Goal: Task Accomplishment & Management: Use online tool/utility

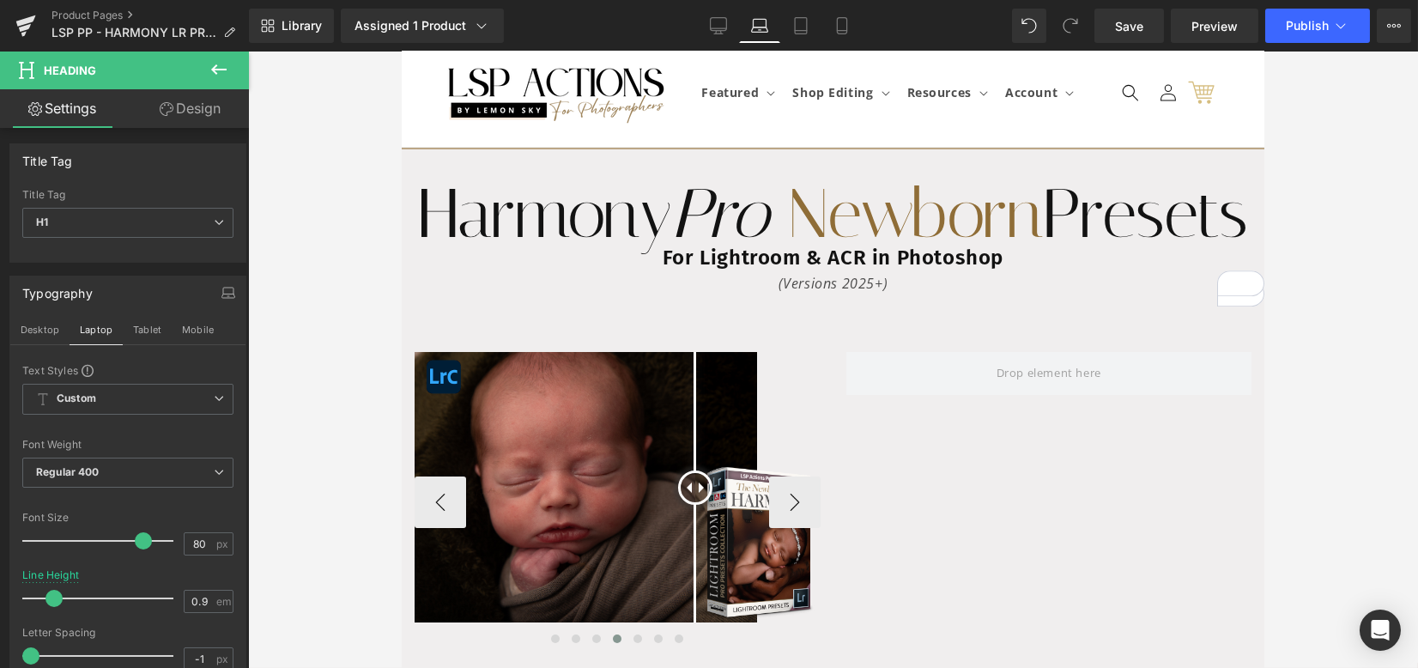
scroll to position [13, 0]
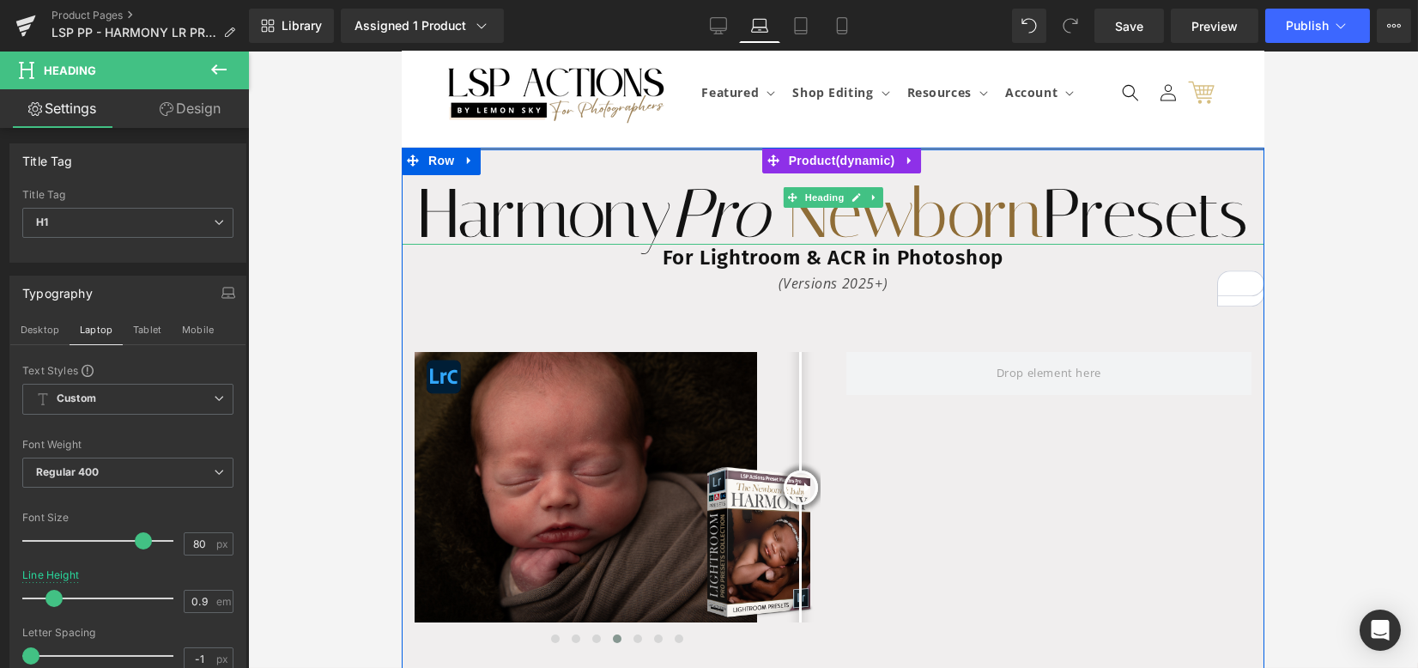
click at [981, 245] on h1 "Harmony Pro Newborn Presets" at bounding box center [832, 214] width 863 height 62
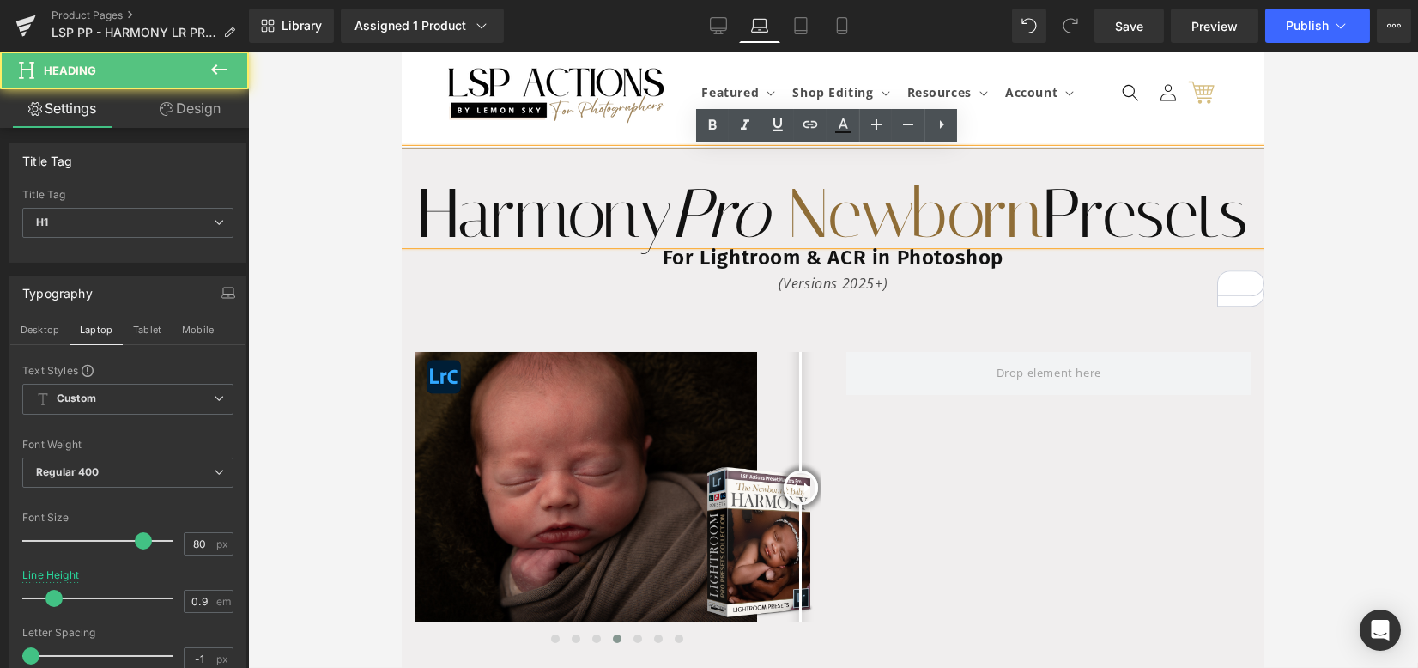
click at [697, 245] on h1 "Harmony Pro Newborn Presets" at bounding box center [832, 214] width 863 height 62
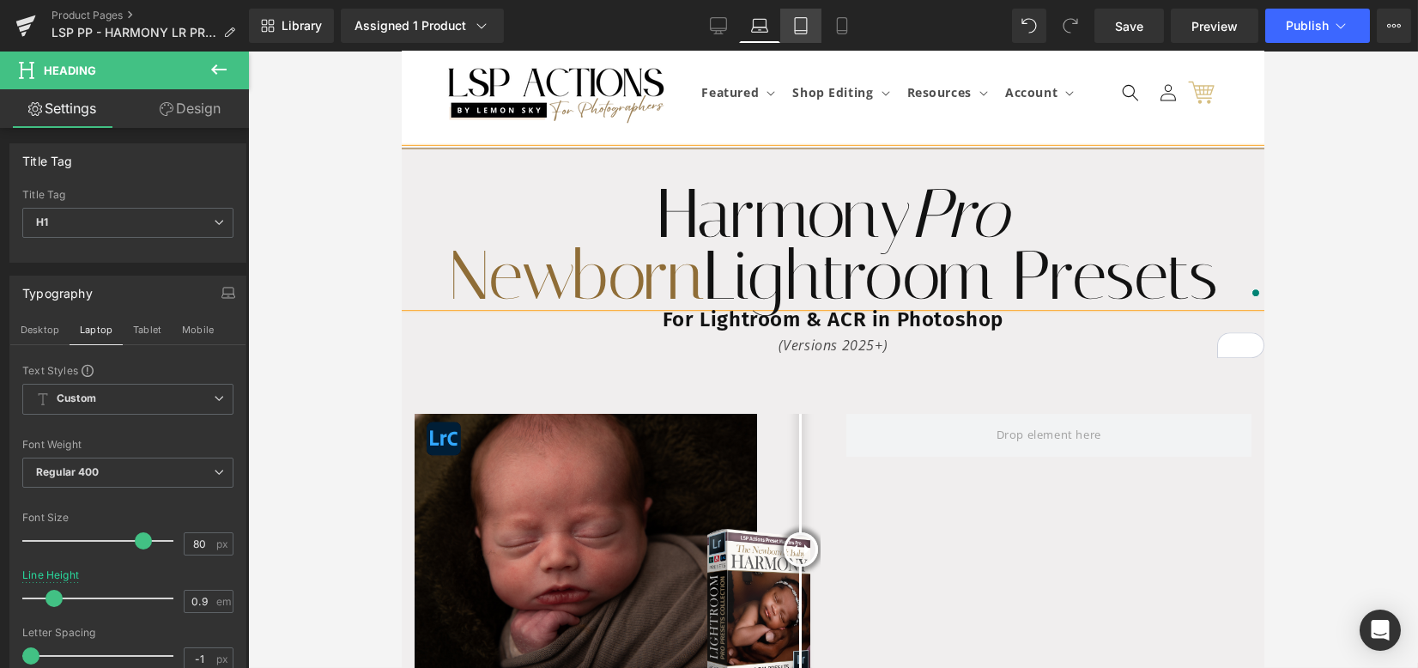
click at [810, 27] on link "Tablet" at bounding box center [800, 26] width 41 height 34
type input "1.3"
type input "100"
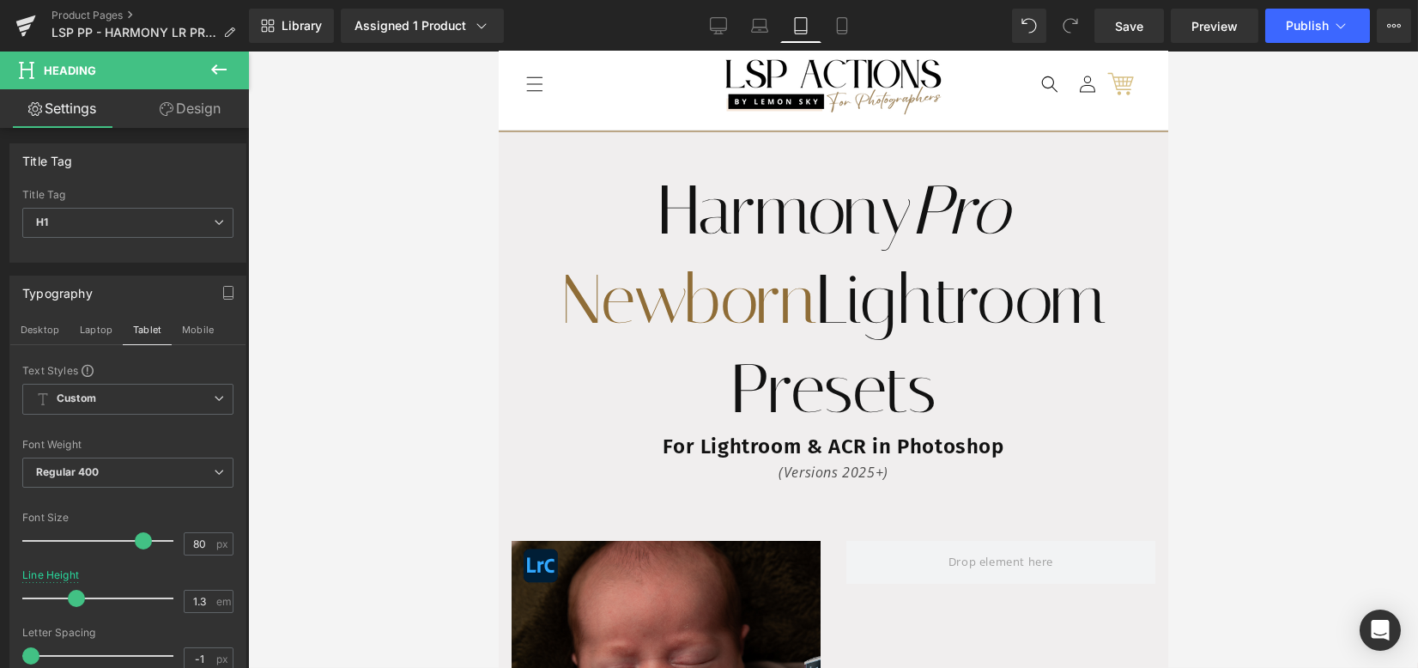
scroll to position [0, 0]
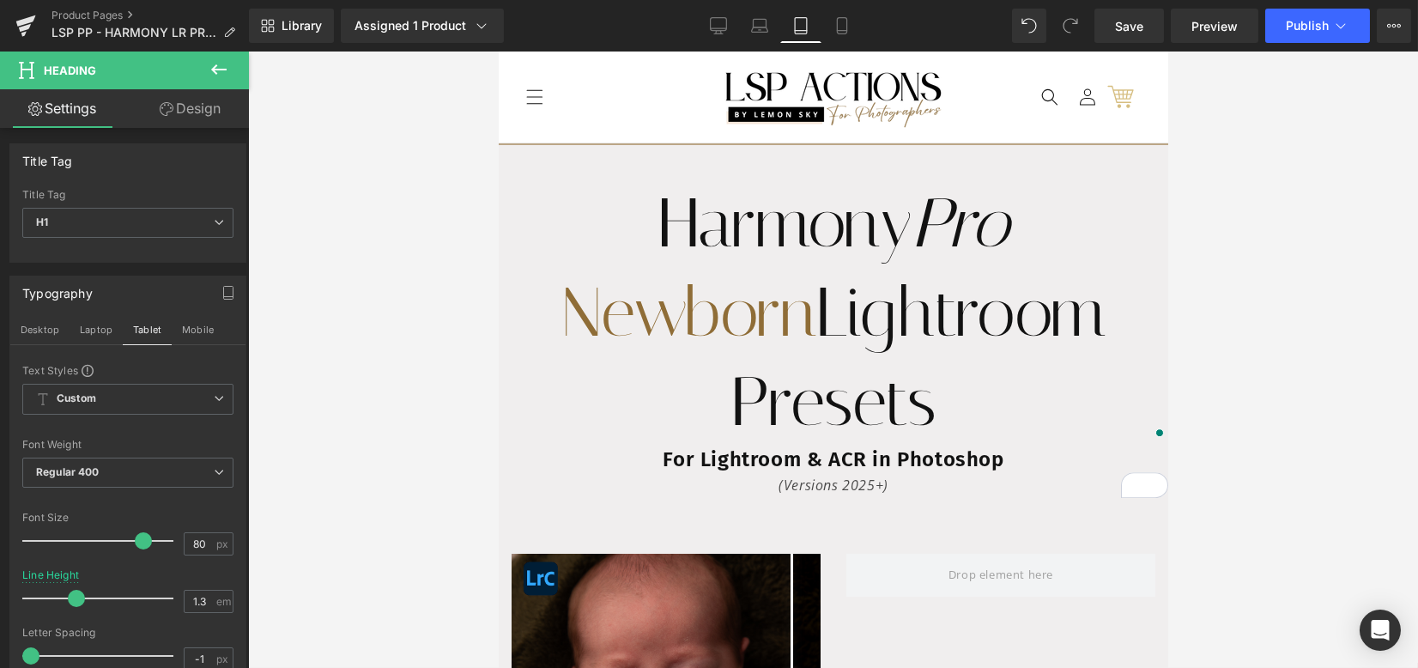
click at [782, 218] on h1 "Harmony Pro Newborn Lightroom Presets" at bounding box center [832, 313] width 669 height 268
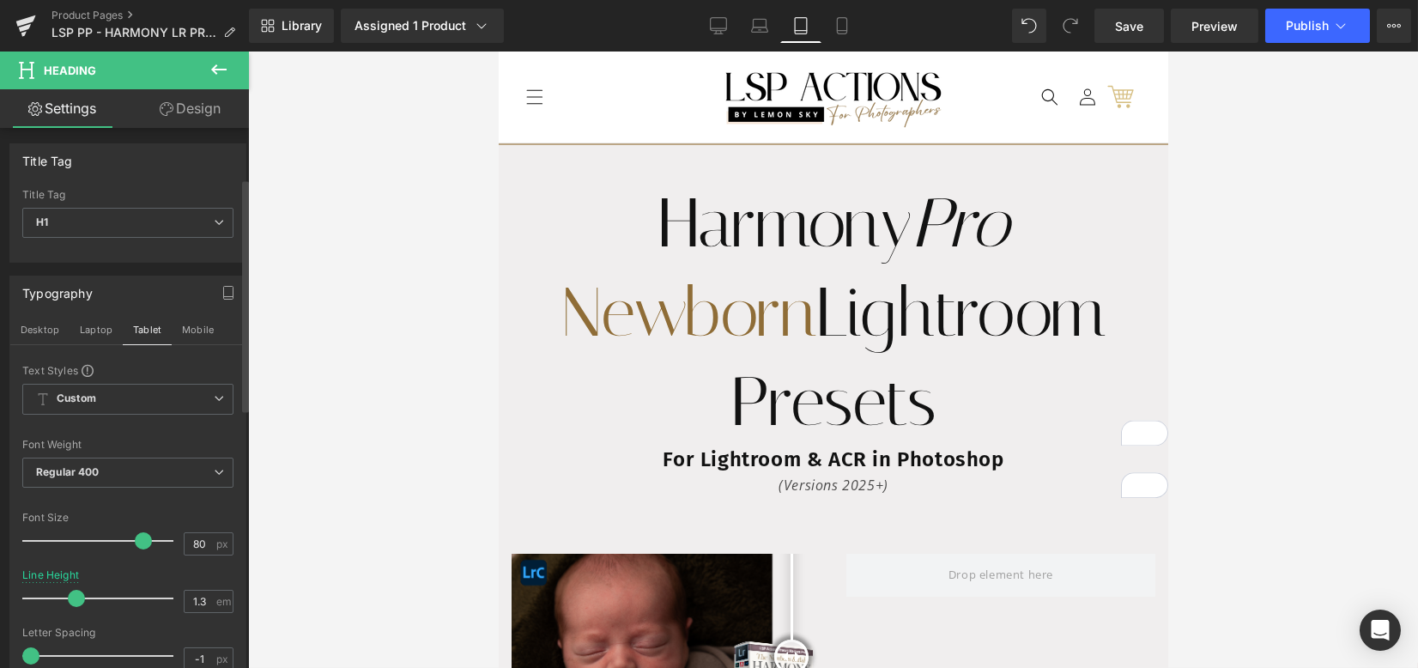
scroll to position [116, 0]
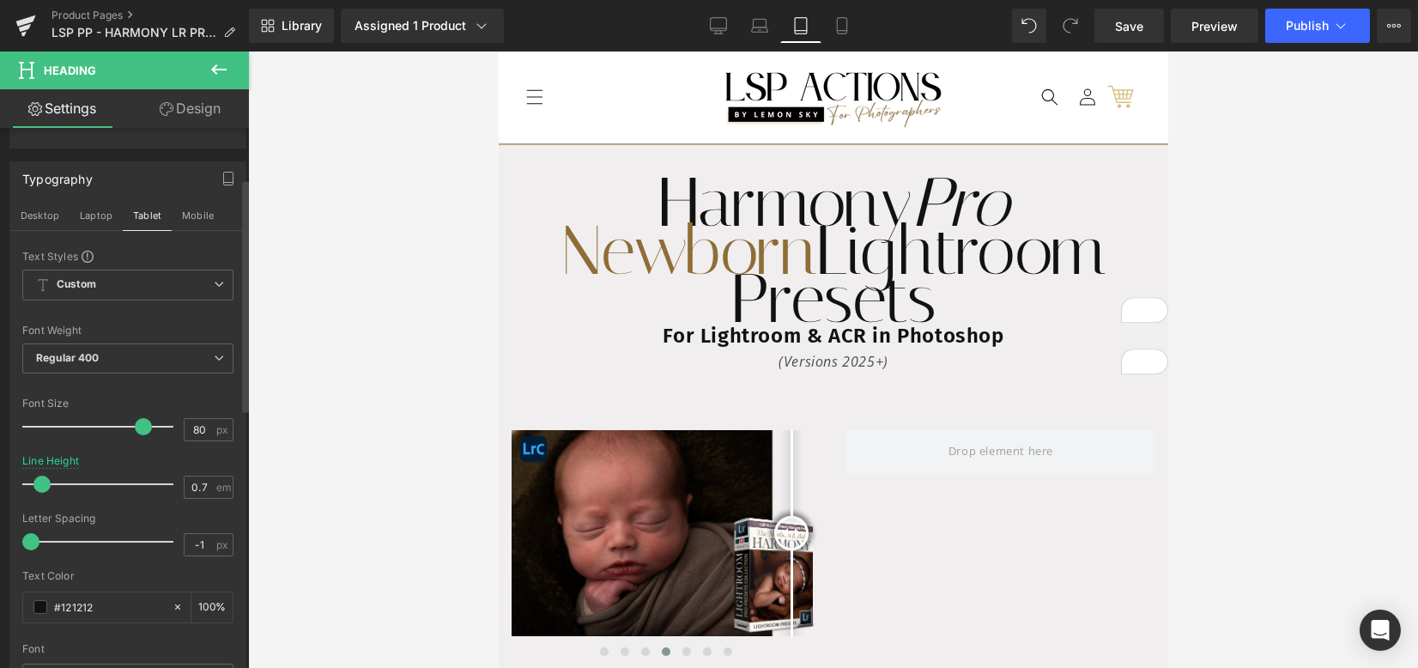
type input "0.8"
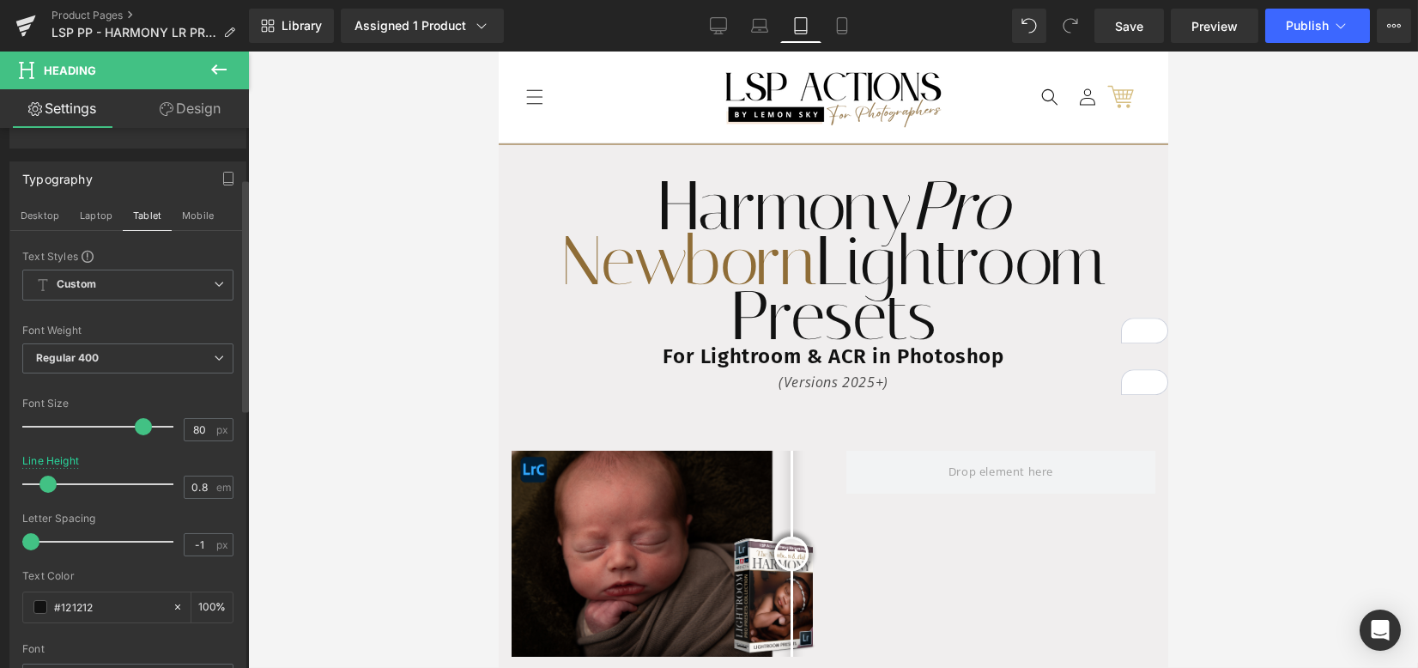
drag, startPoint x: 74, startPoint y: 484, endPoint x: 47, endPoint y: 484, distance: 26.6
click at [47, 484] on span at bounding box center [47, 484] width 17 height 17
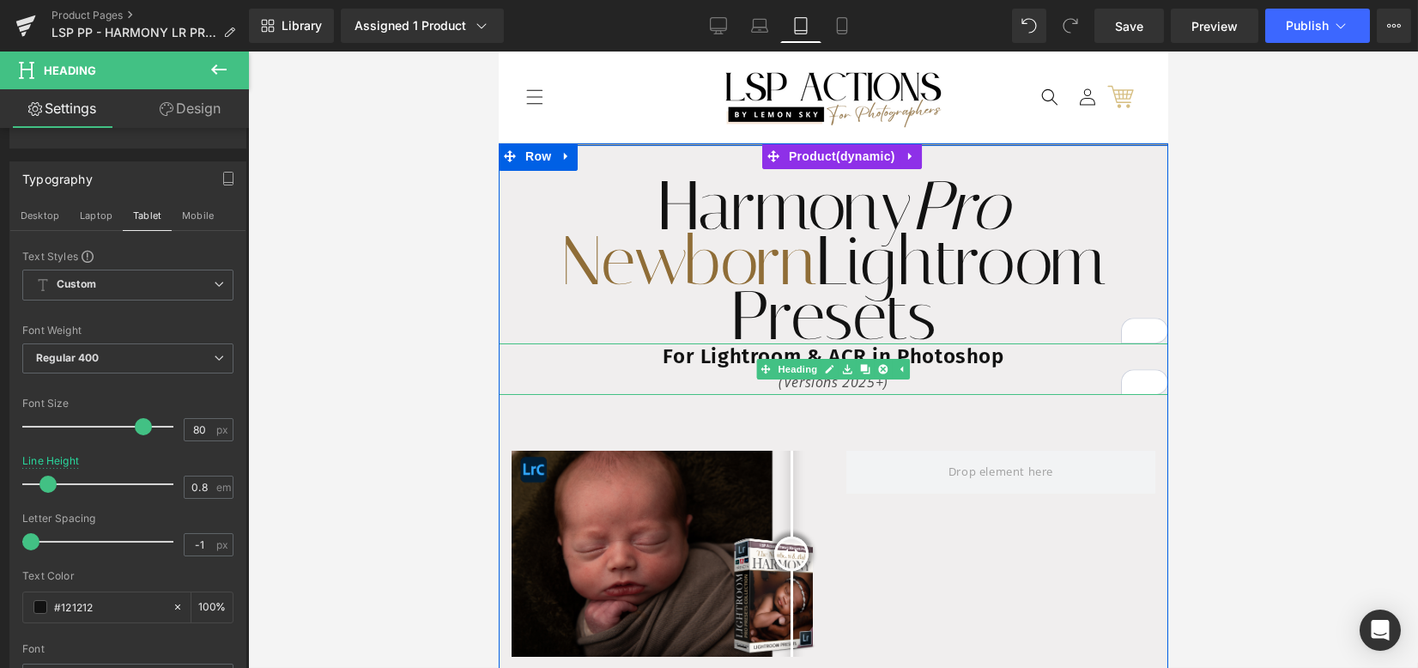
click at [717, 355] on h2 "For Lightroom & ACR in Photoshop" at bounding box center [832, 356] width 669 height 27
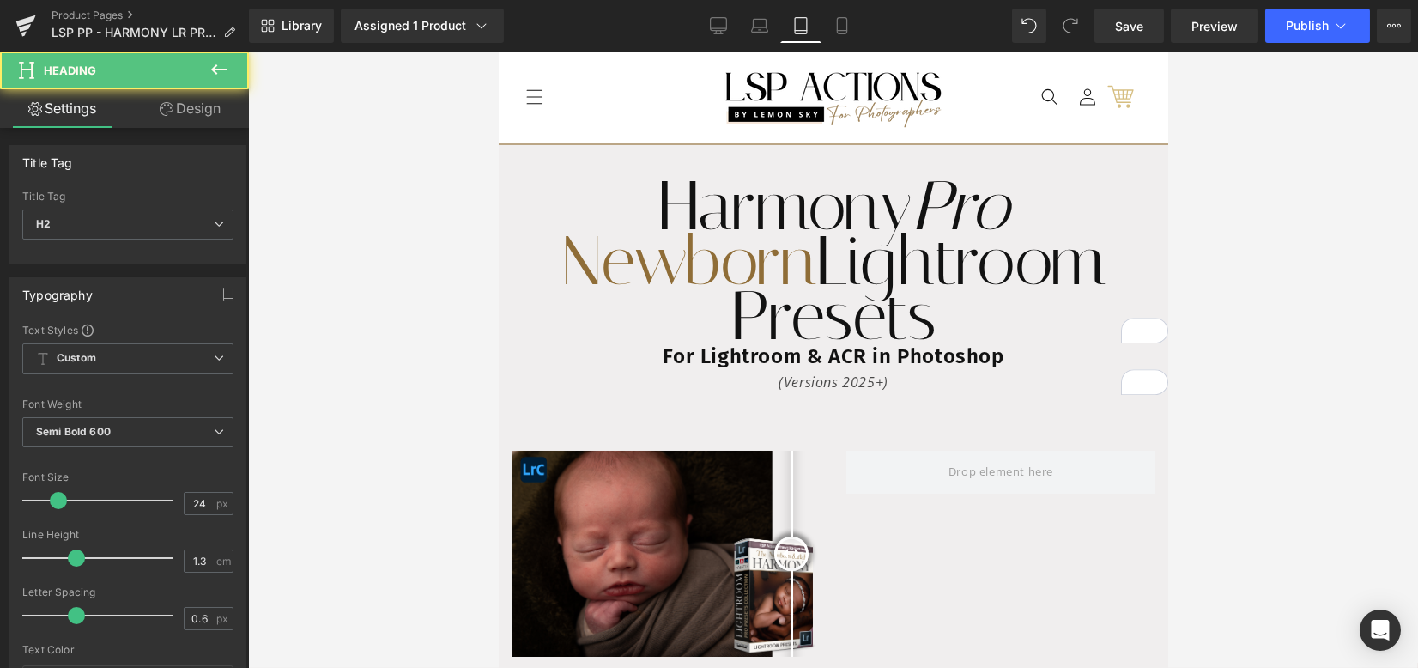
drag, startPoint x: 185, startPoint y: 111, endPoint x: 175, endPoint y: 130, distance: 21.5
click at [185, 111] on link "Design" at bounding box center [190, 108] width 124 height 39
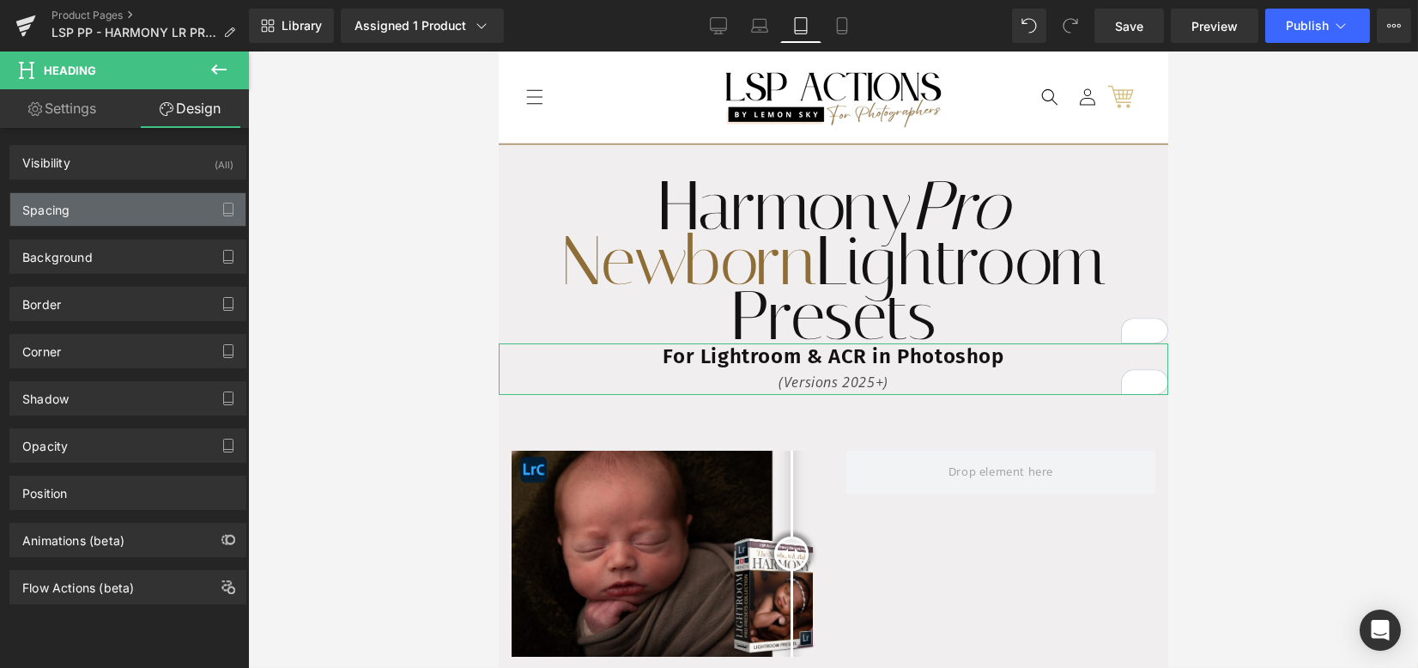
click at [127, 210] on div "Spacing" at bounding box center [127, 209] width 235 height 33
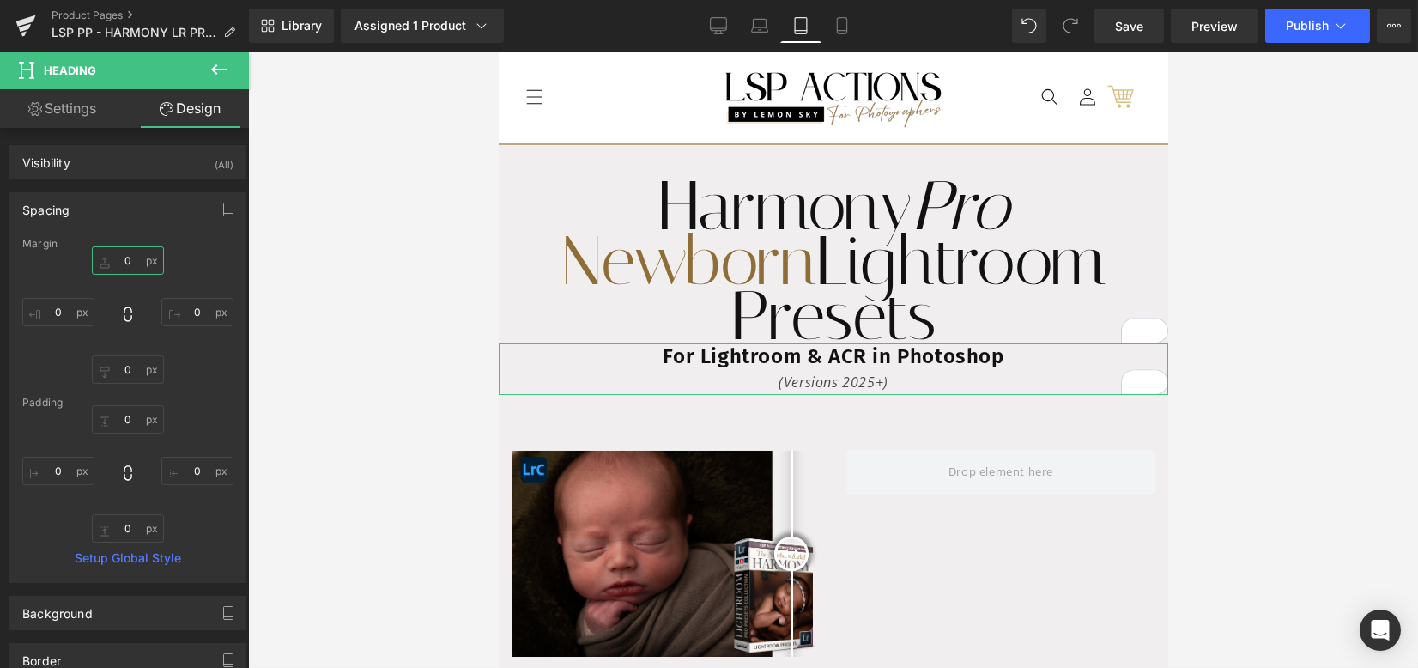
click at [127, 262] on input "0" at bounding box center [128, 260] width 72 height 28
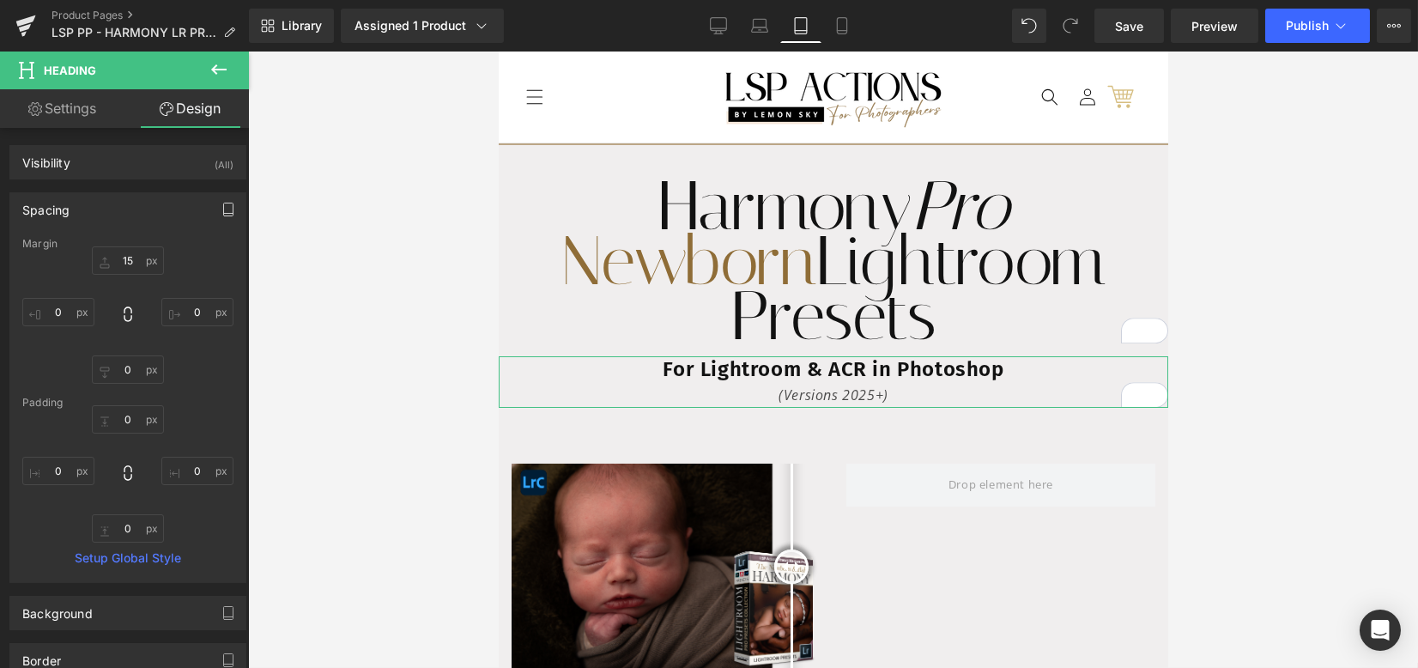
click at [225, 205] on icon "button" at bounding box center [228, 210] width 14 height 14
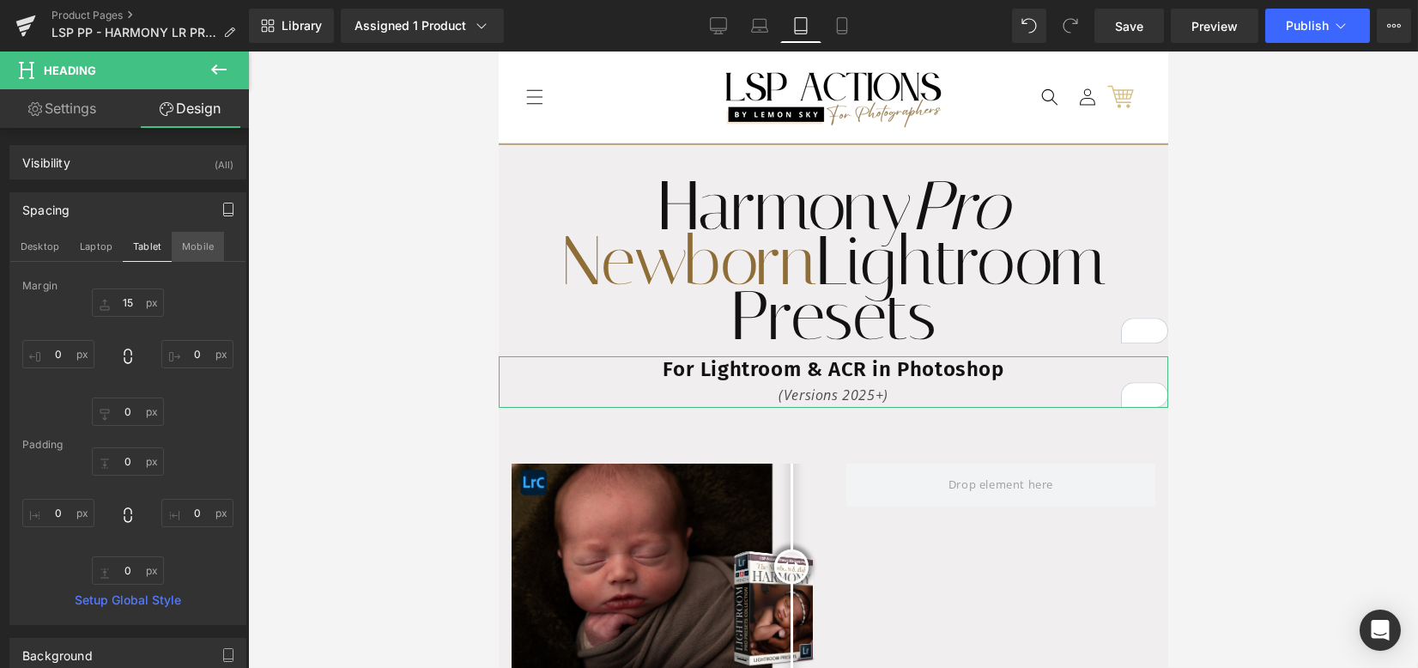
click at [189, 248] on button "Mobile" at bounding box center [198, 246] width 52 height 29
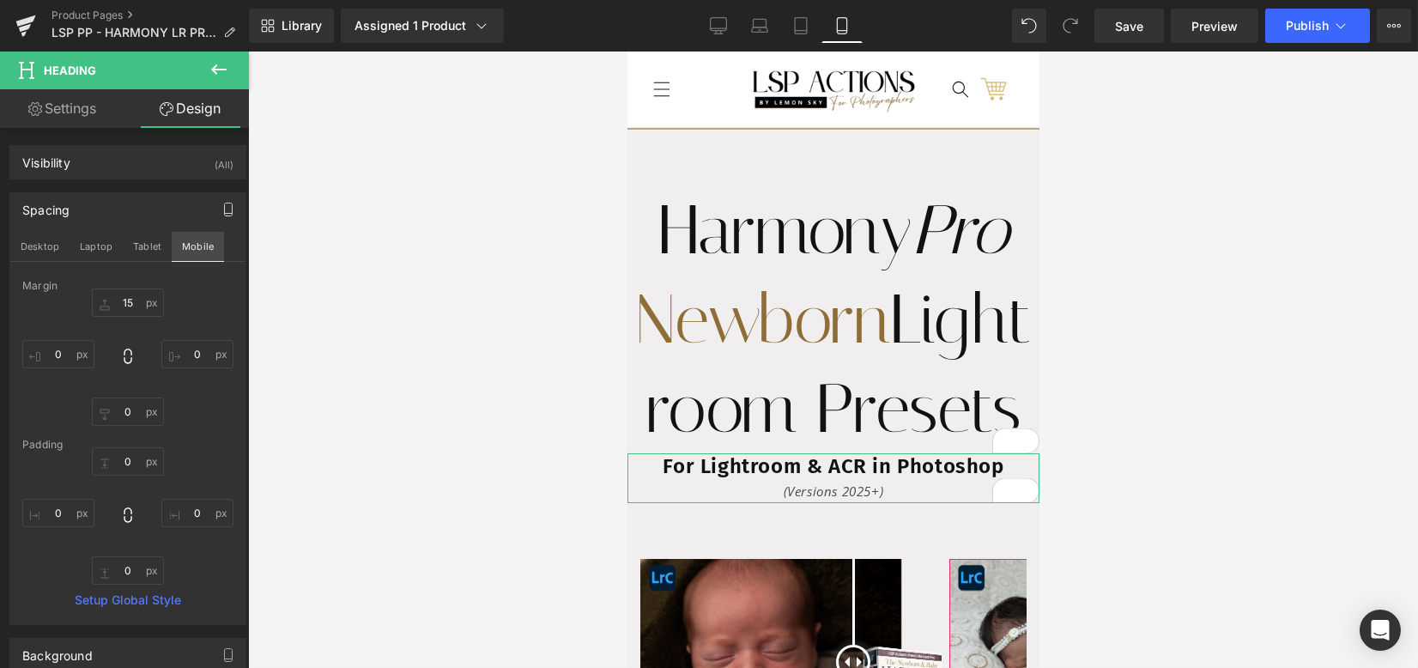
type input "0"
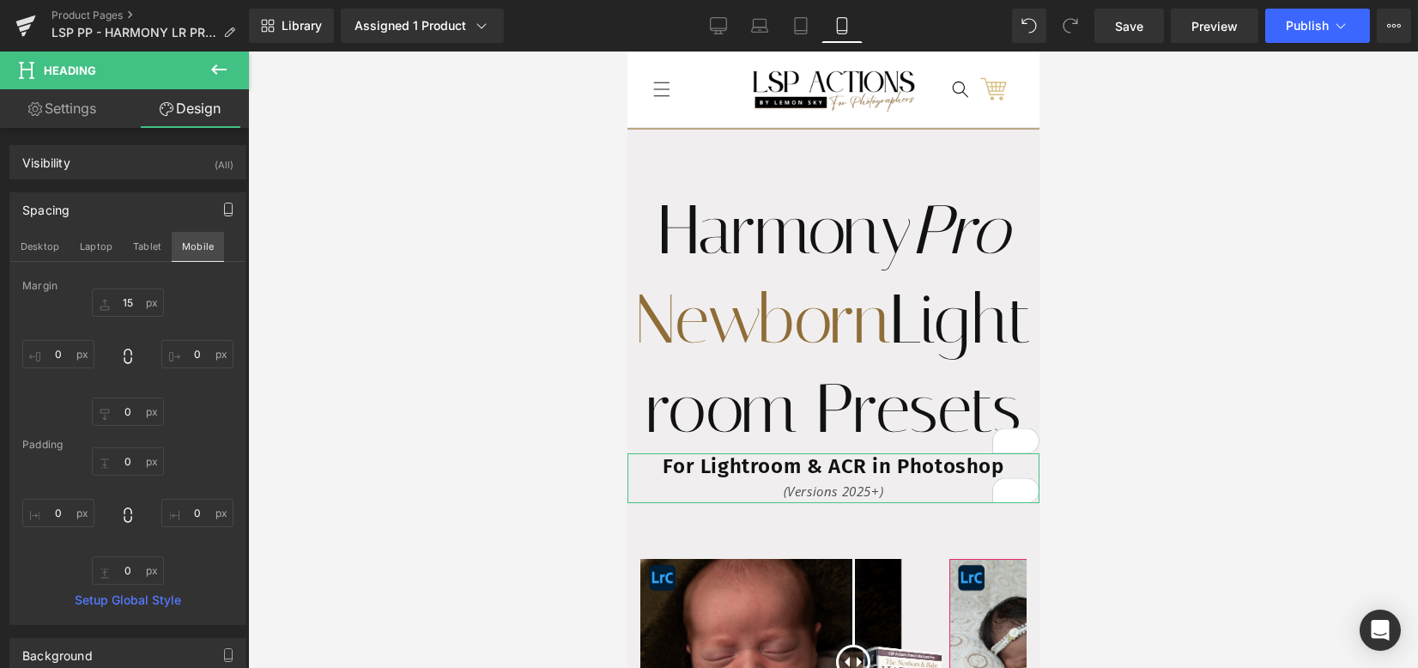
type input "0"
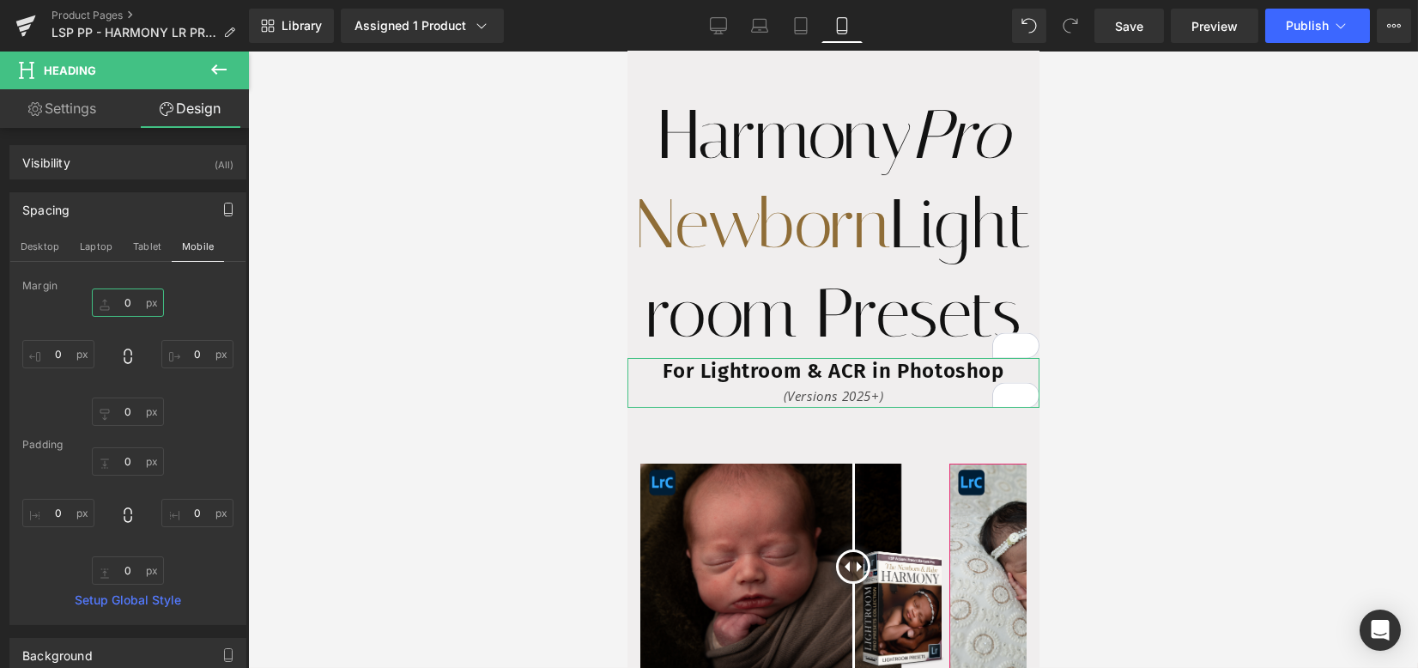
click at [130, 300] on input "0" at bounding box center [128, 302] width 72 height 28
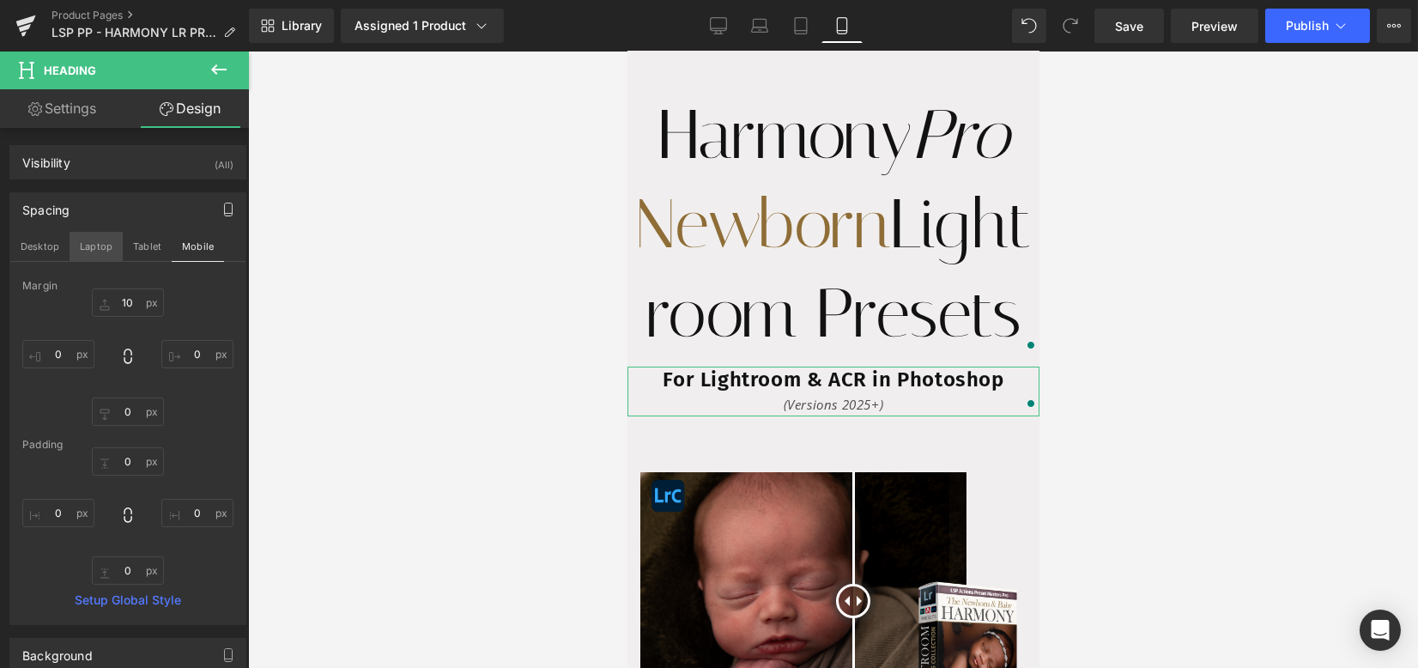
click at [98, 244] on button "Laptop" at bounding box center [96, 246] width 53 height 29
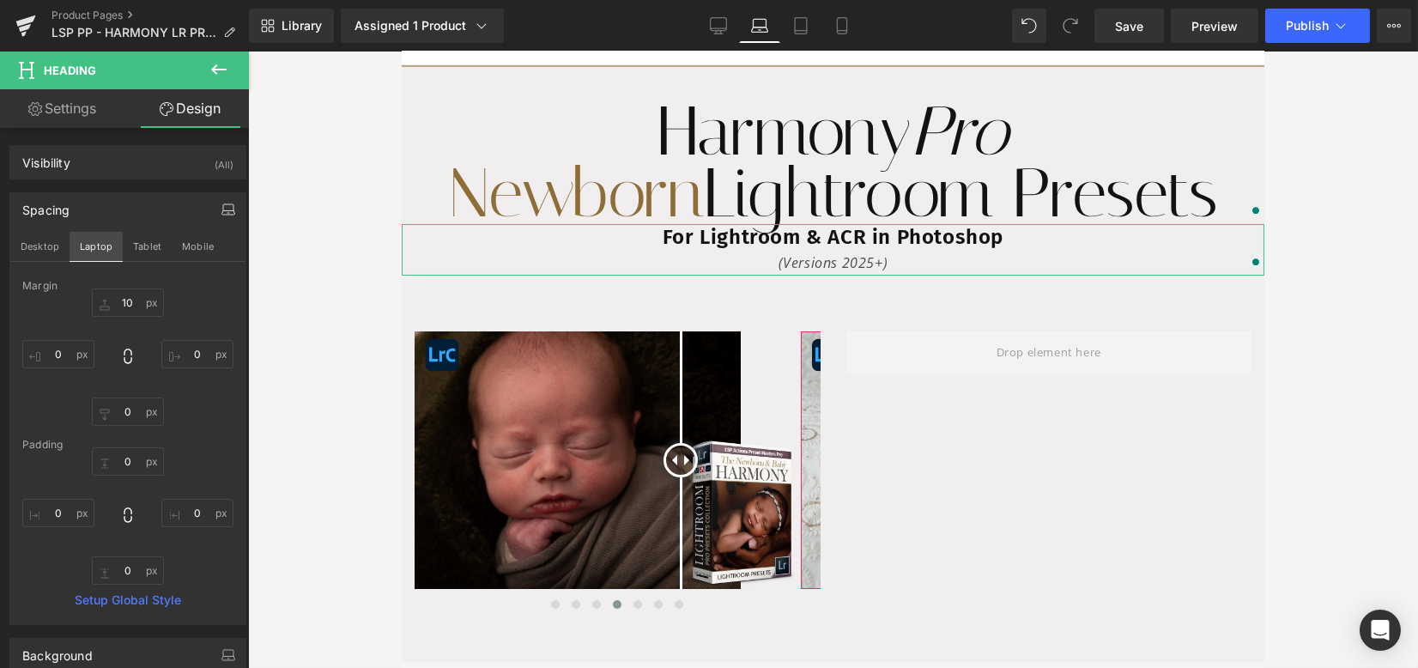
type input "0"
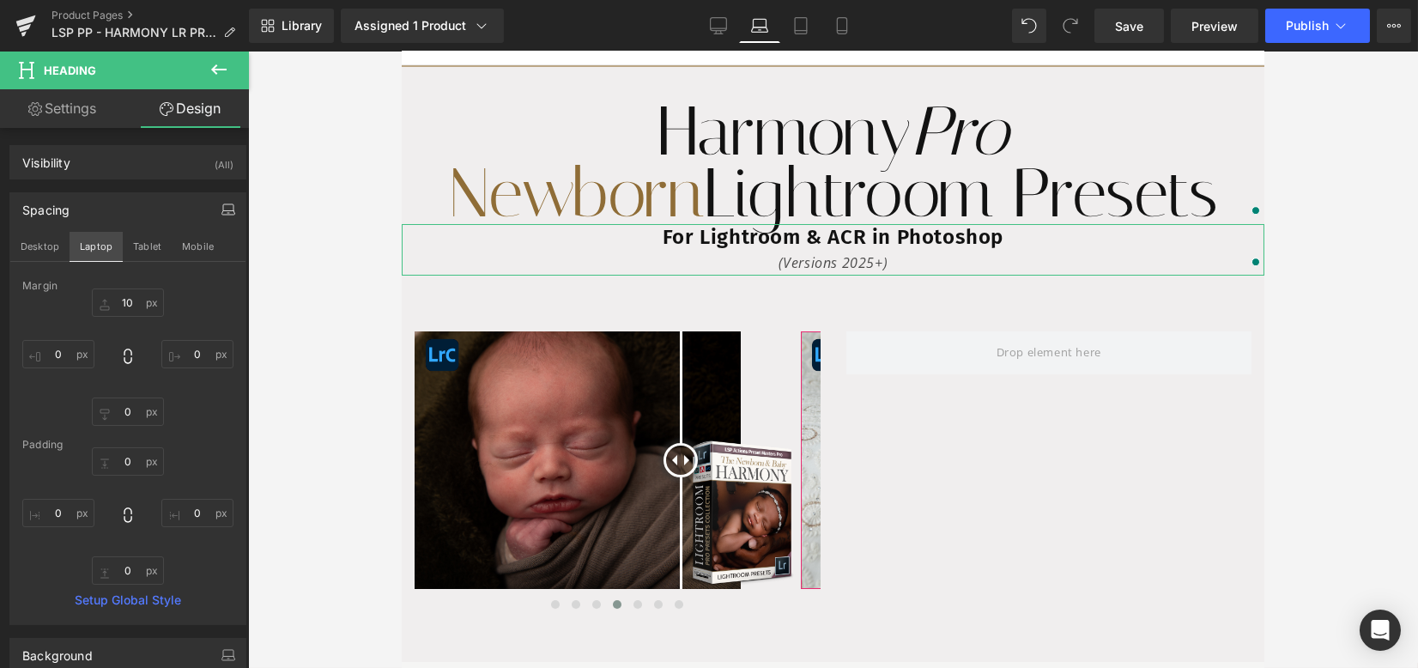
type input "0"
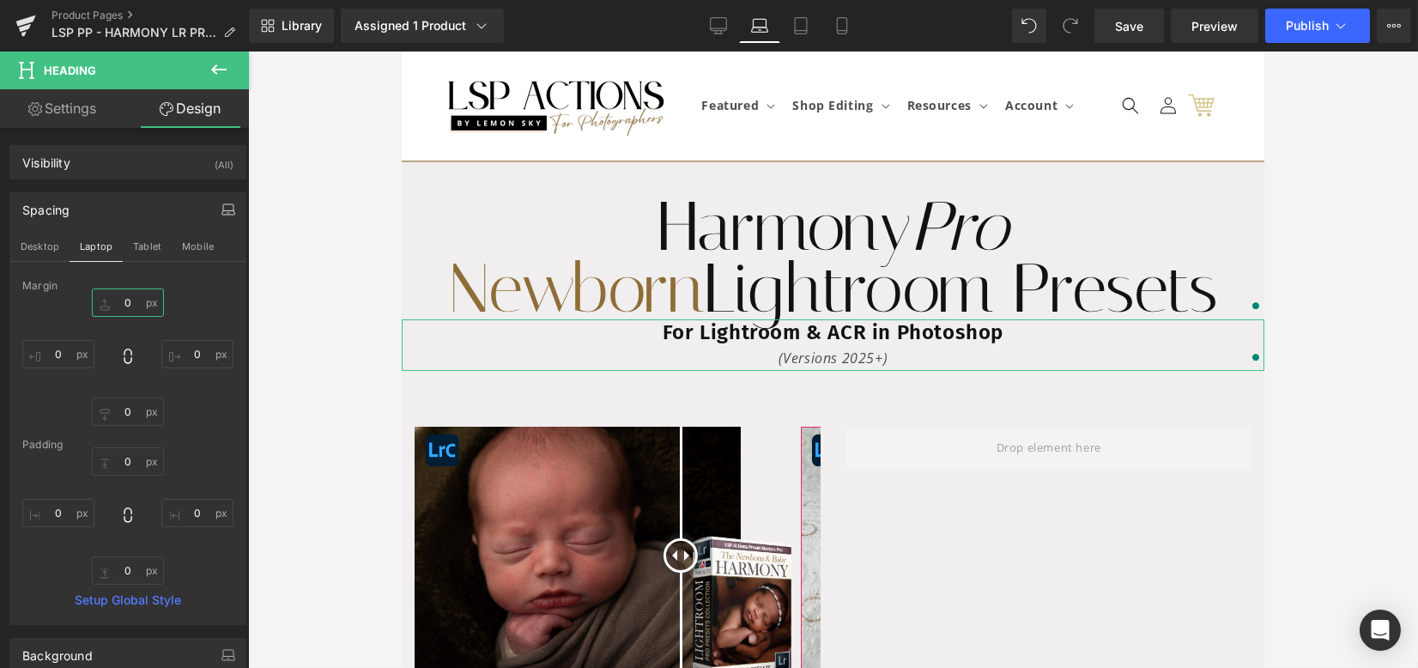
click at [112, 305] on input "0" at bounding box center [128, 302] width 72 height 28
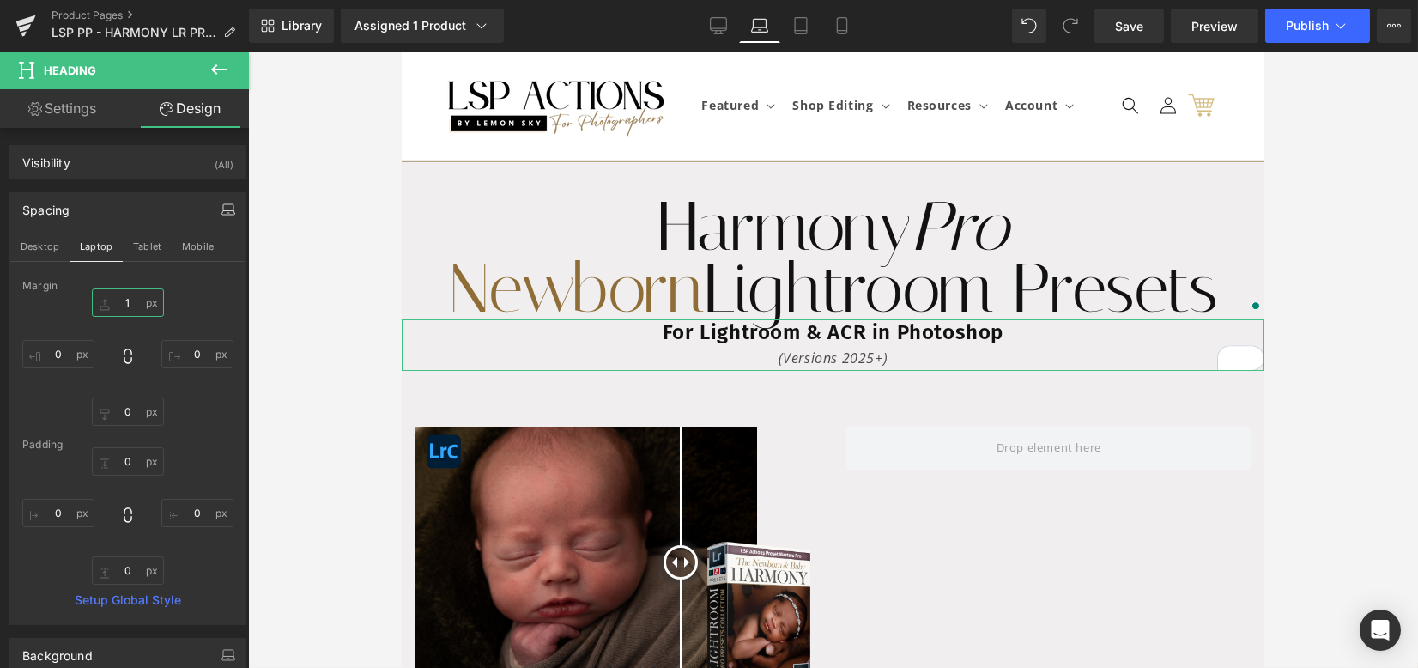
type input "10"
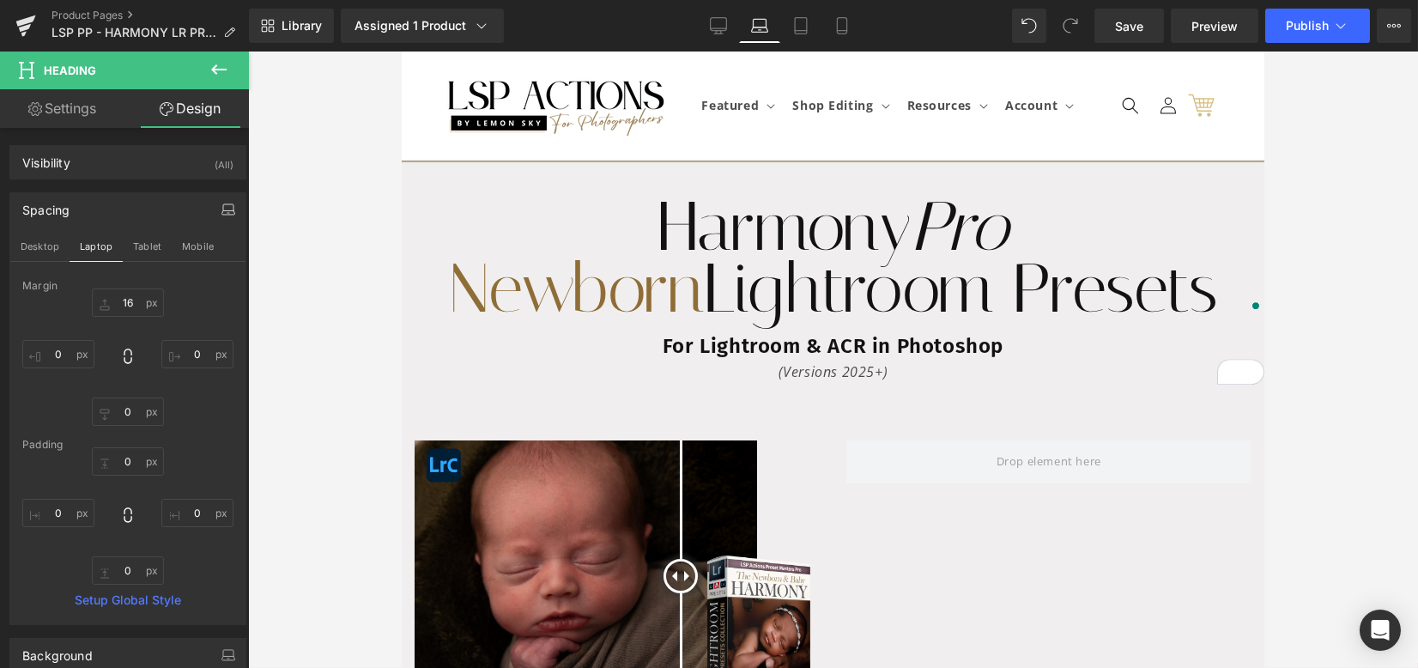
click at [688, 350] on h2 "For Lightroom & ACR in Photoshop" at bounding box center [832, 346] width 863 height 27
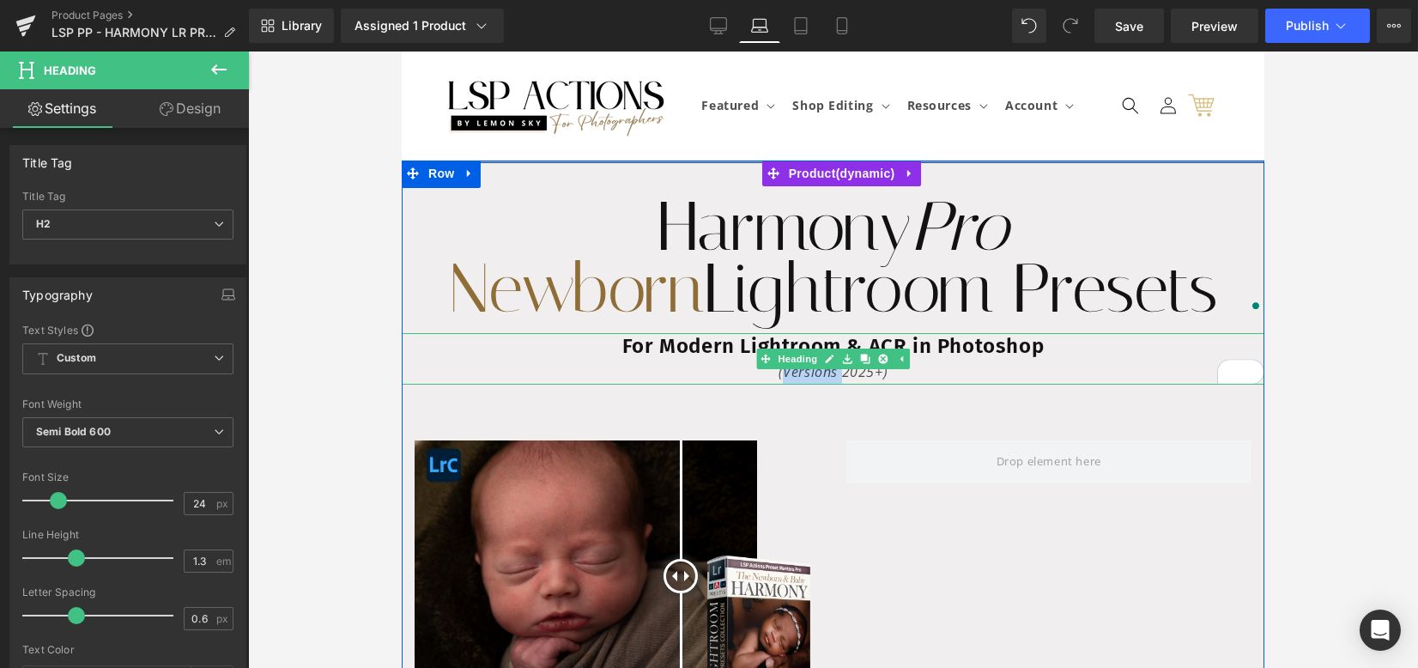
drag, startPoint x: 832, startPoint y: 373, endPoint x: 778, endPoint y: 373, distance: 54.1
click at [778, 373] on span "(Versions 2025+)" at bounding box center [833, 371] width 110 height 19
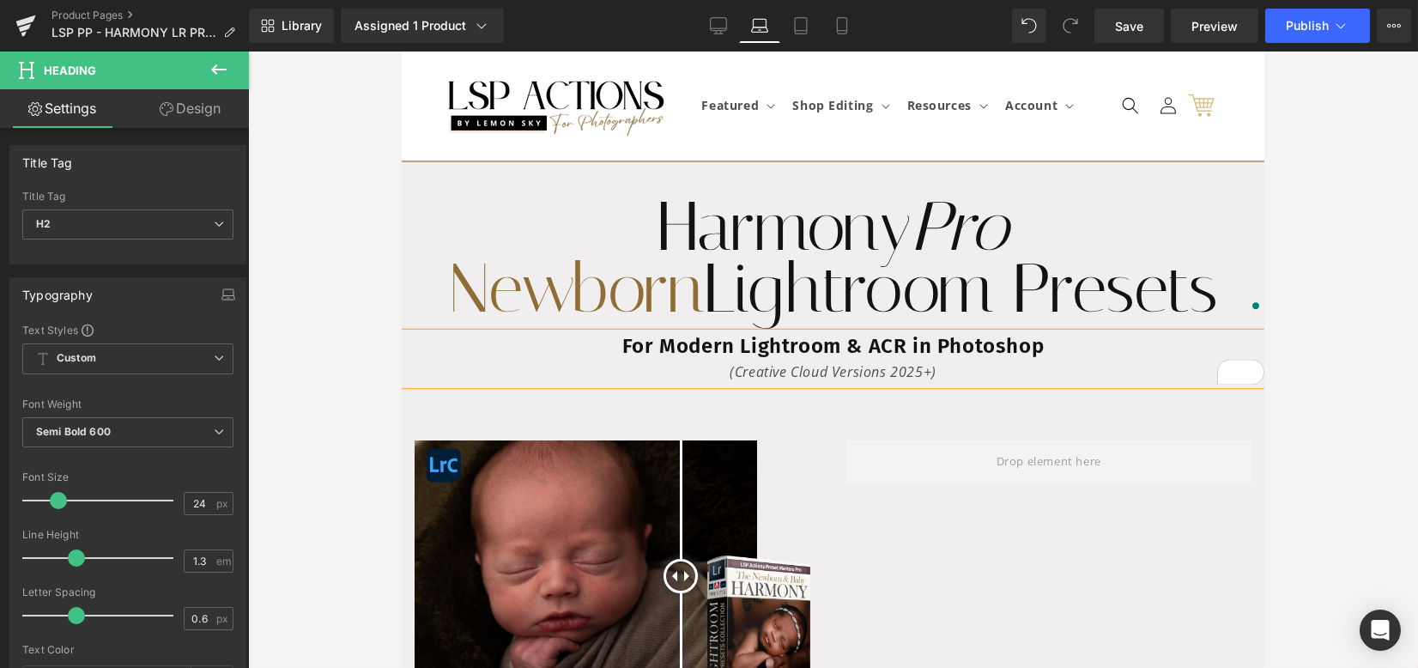
click at [942, 397] on div "Harmony Pro Newborn Lightroom Presets Heading 39px For Modern Lightroom & ACR i…" at bounding box center [832, 455] width 863 height 587
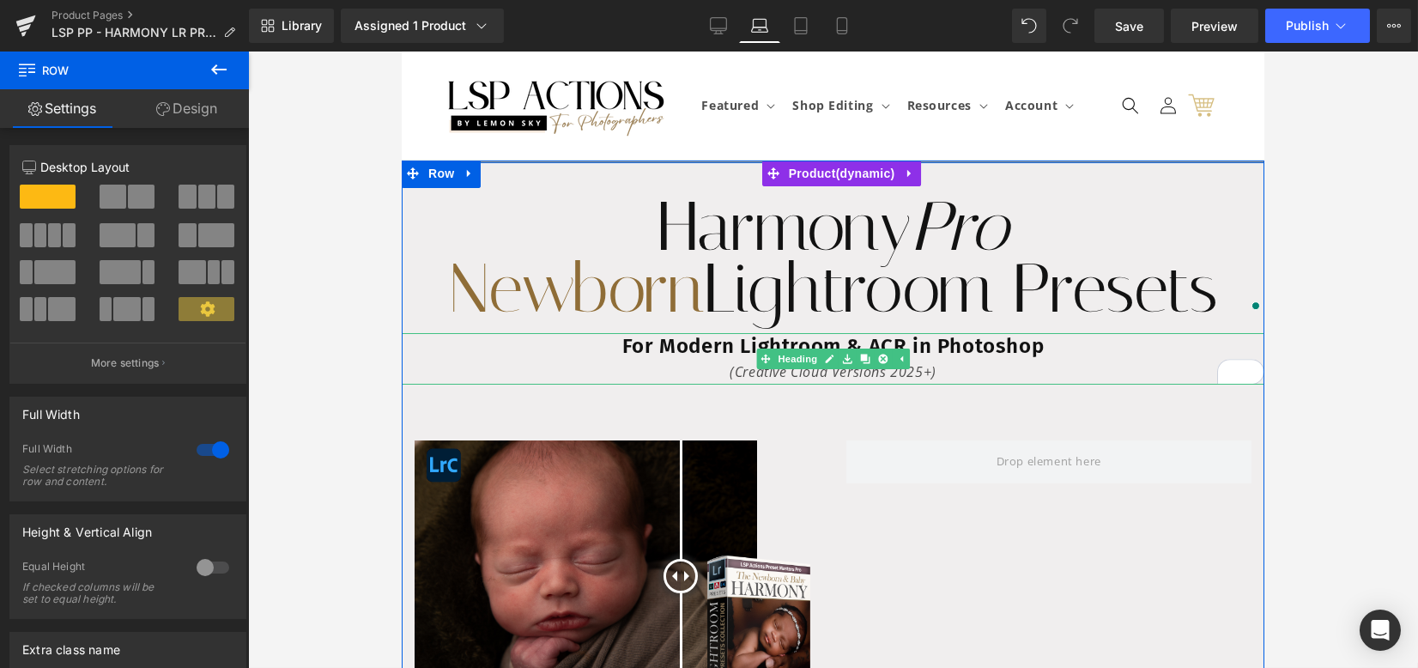
scroll to position [114, 0]
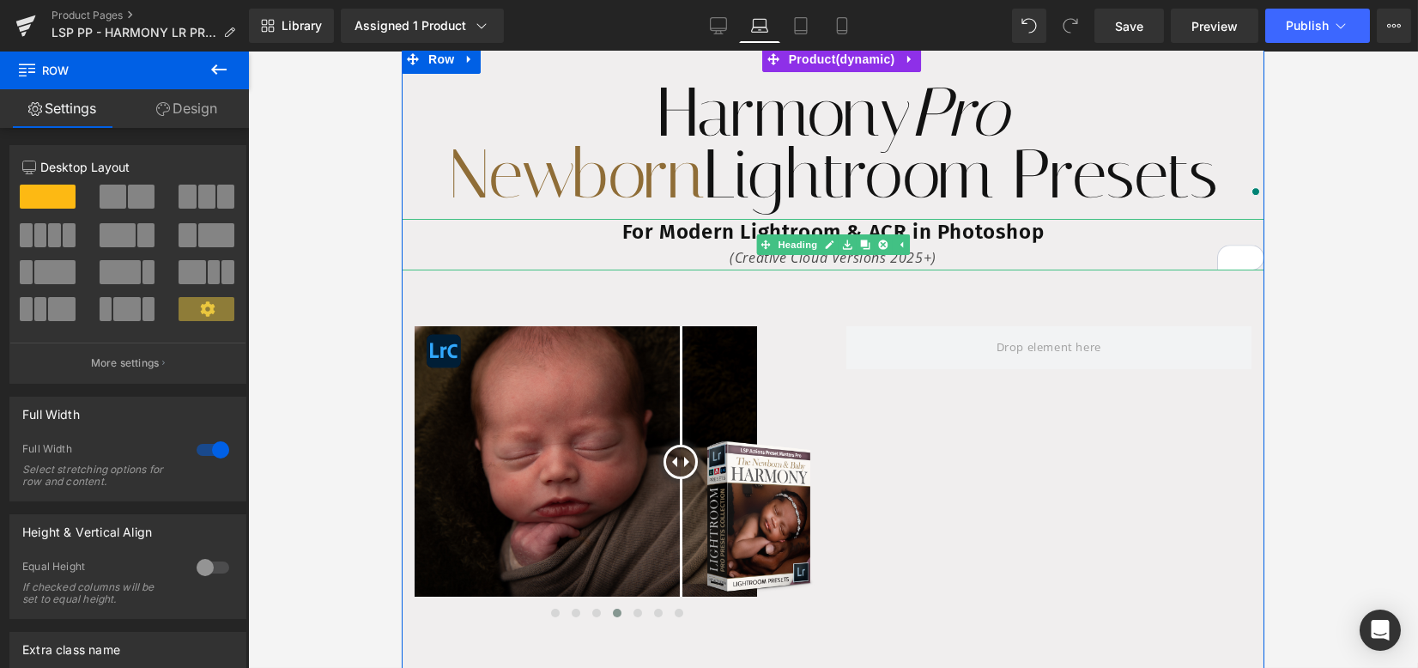
click at [719, 187] on h1 "Harmony Pro Newborn Lightroom Presets" at bounding box center [832, 144] width 863 height 124
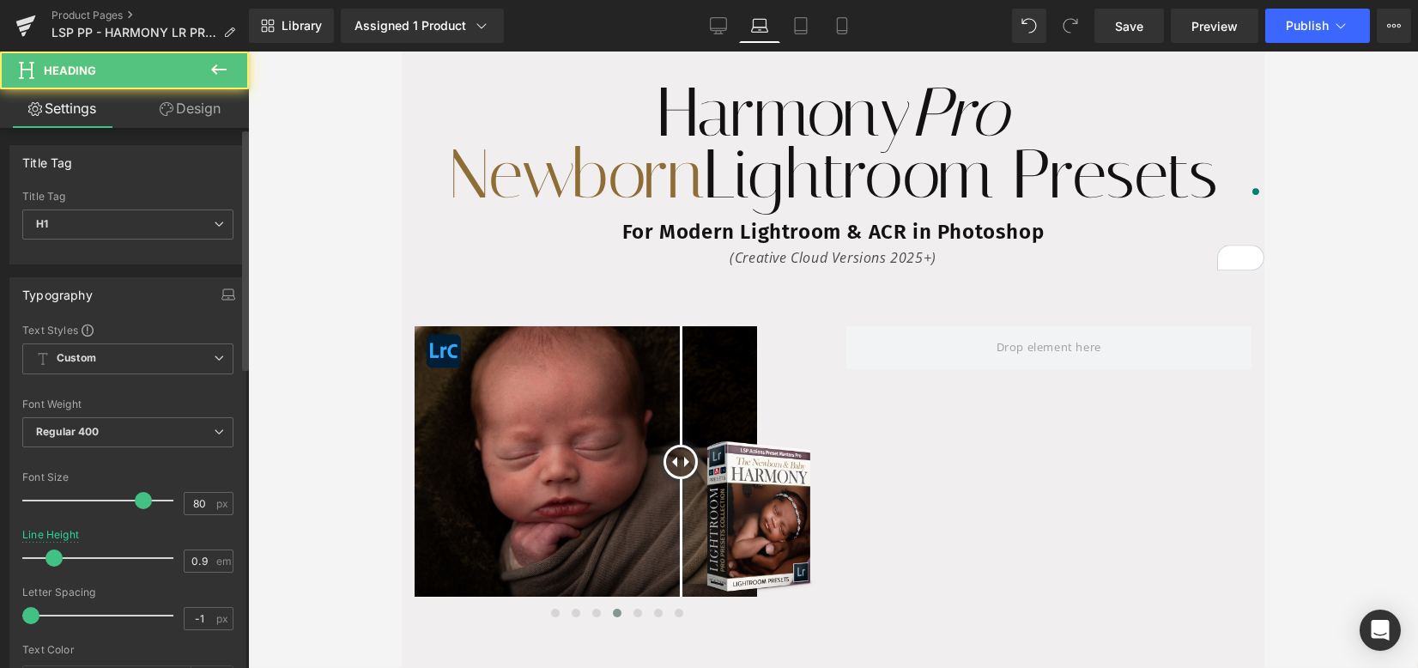
click at [221, 295] on icon "button" at bounding box center [227, 297] width 13 height 4
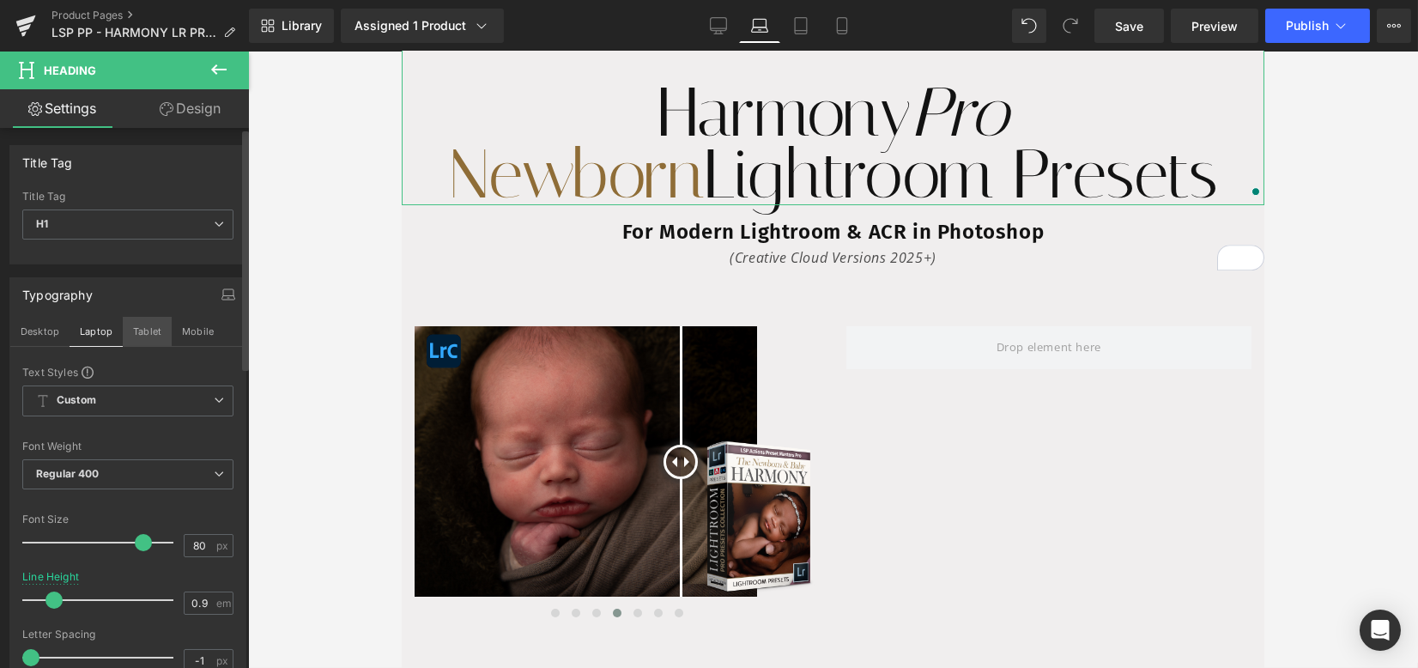
click at [143, 329] on button "Tablet" at bounding box center [147, 331] width 49 height 29
type input "0.8"
type input "100"
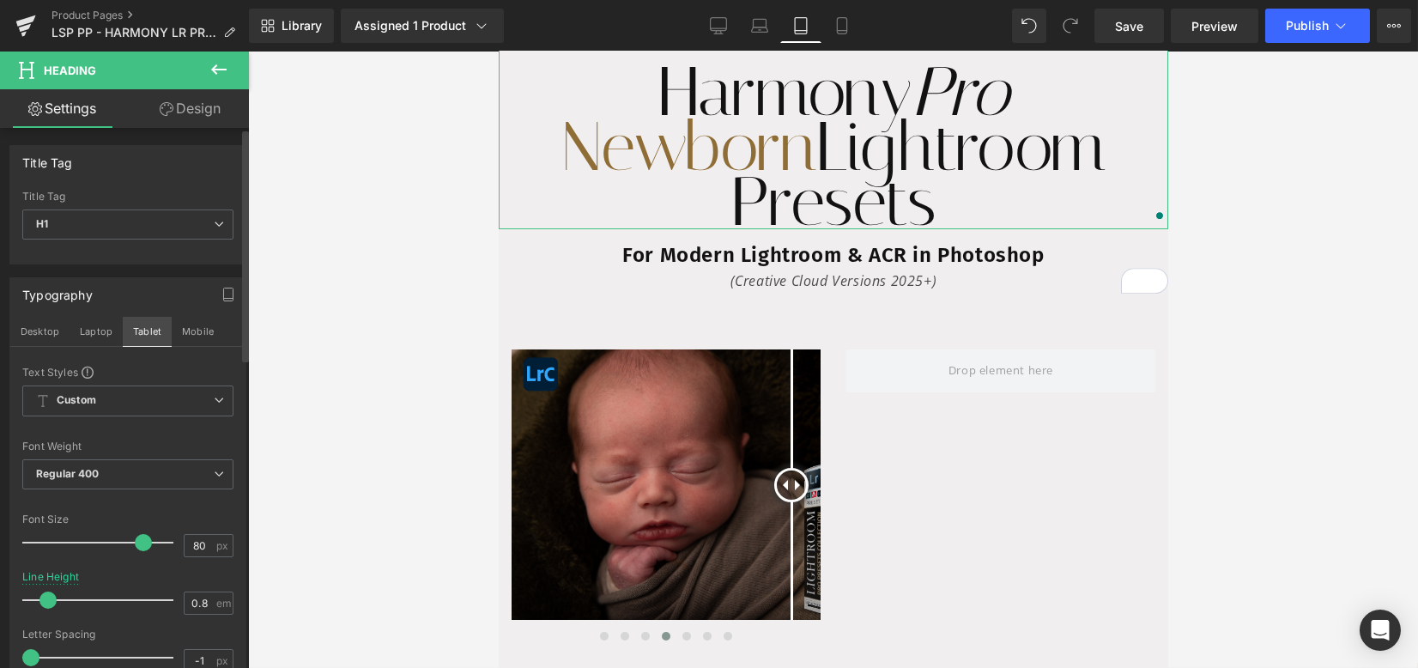
scroll to position [0, 0]
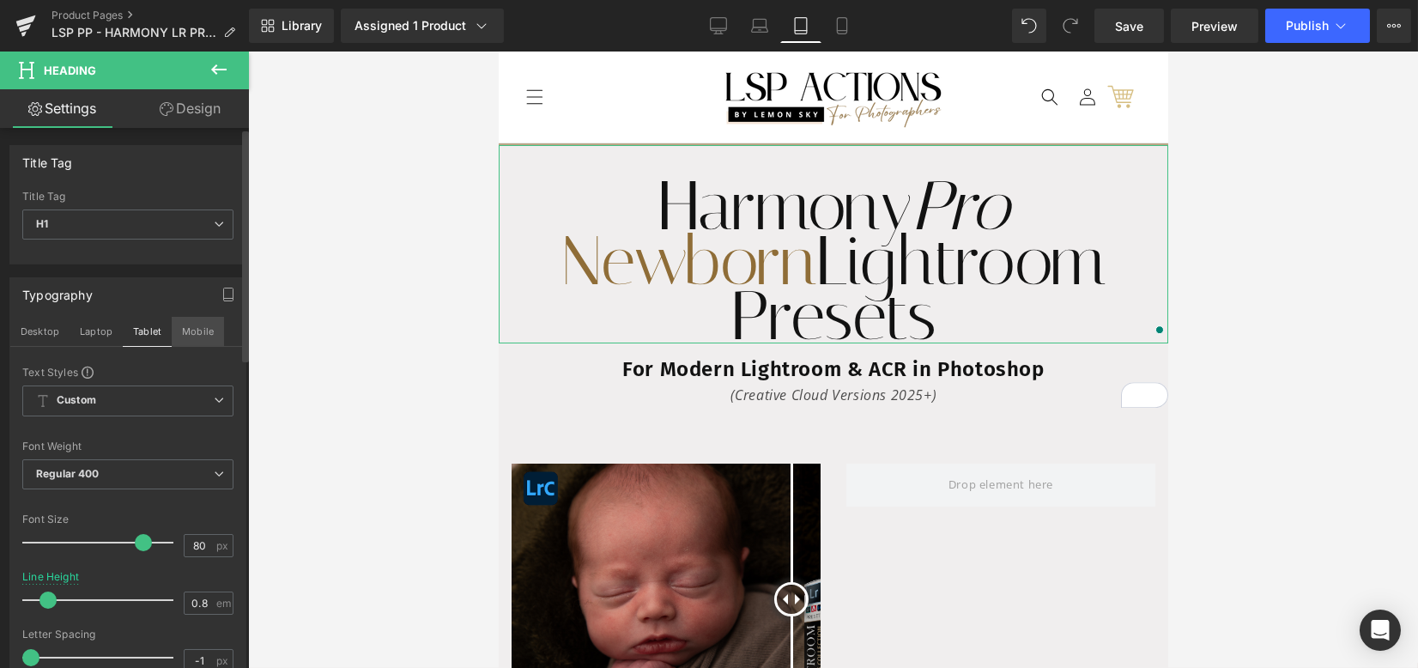
click at [194, 336] on button "Mobile" at bounding box center [198, 331] width 52 height 29
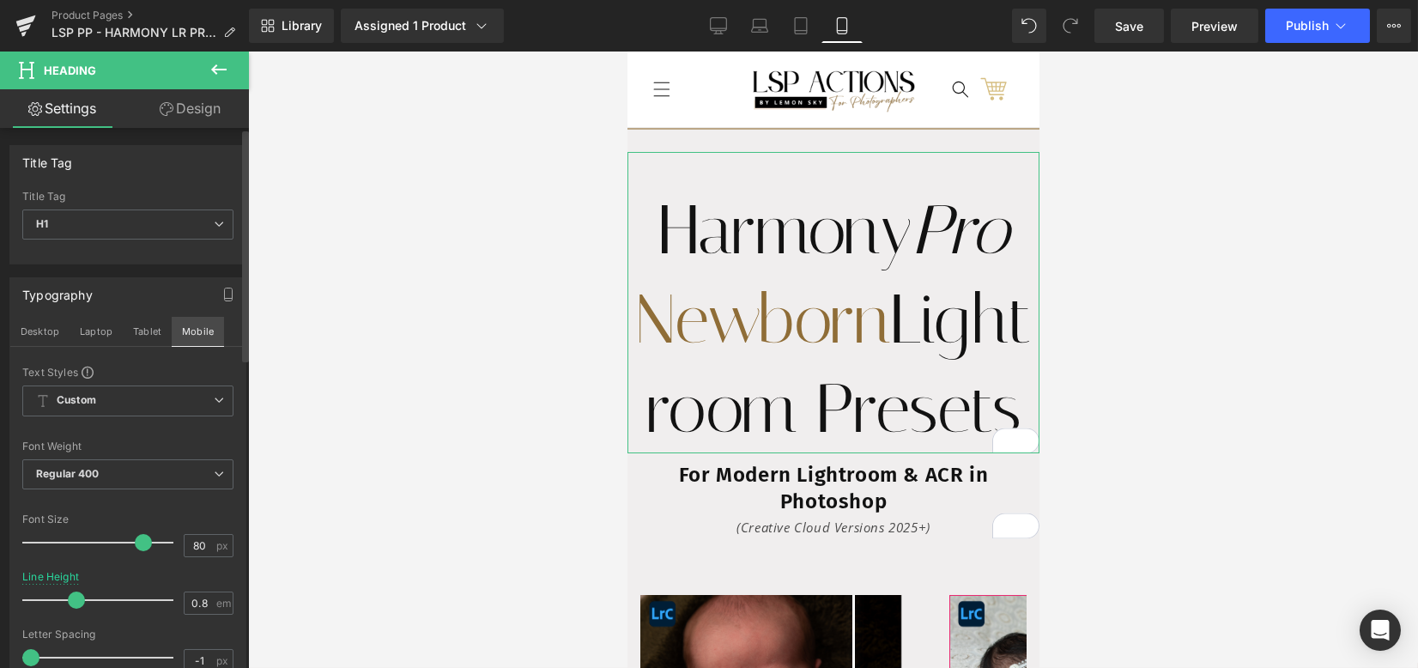
type input "1.3"
type input "100"
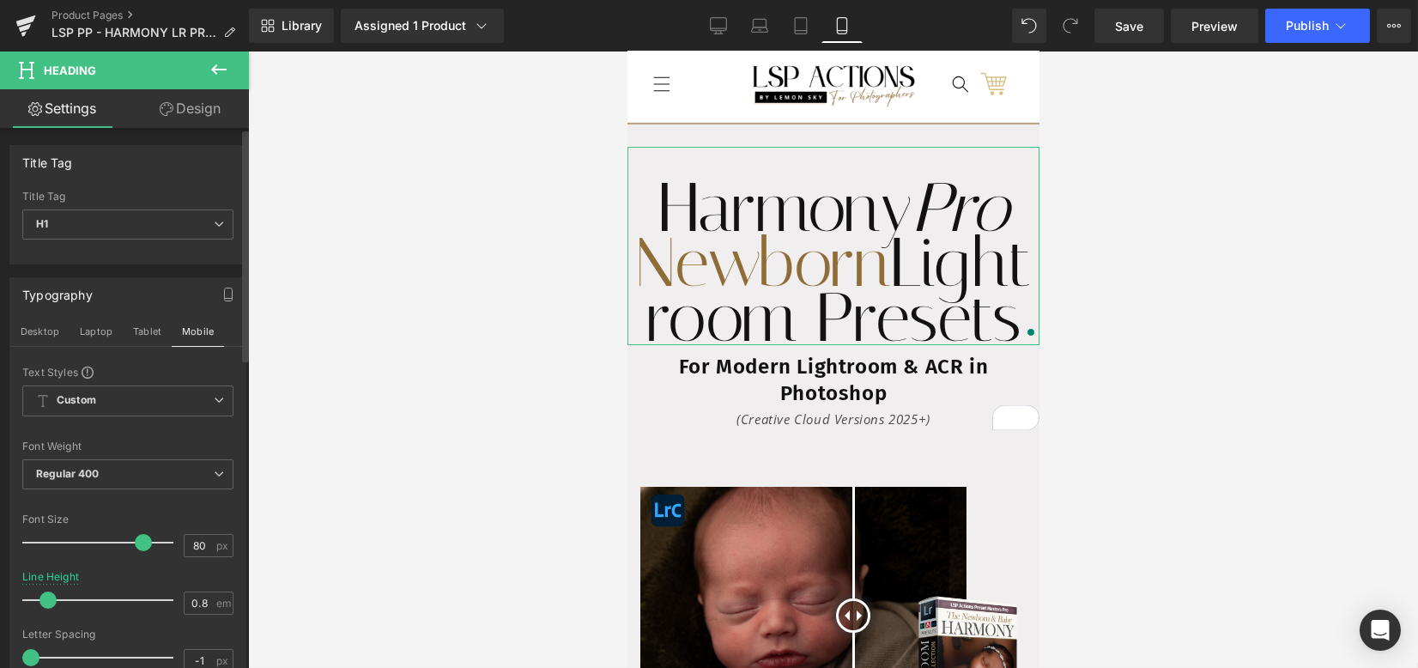
type input "0.9"
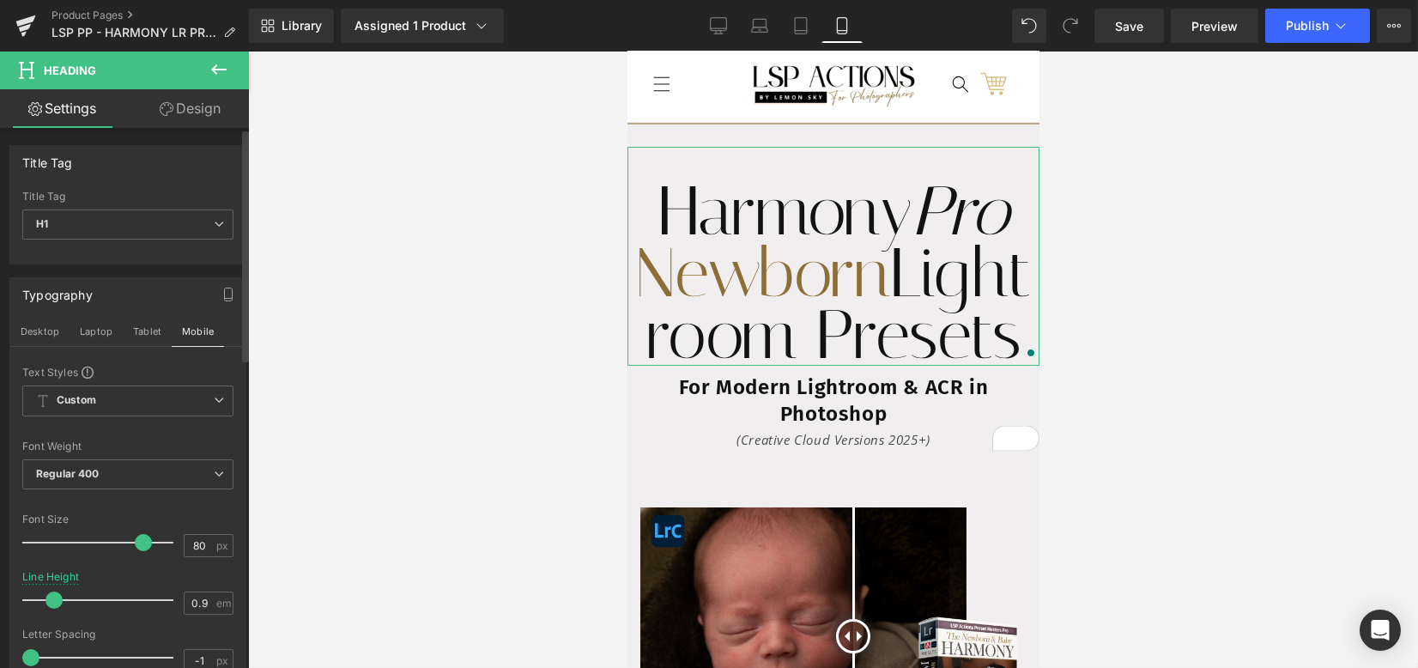
drag, startPoint x: 63, startPoint y: 591, endPoint x: 47, endPoint y: 589, distance: 15.5
click at [47, 589] on div at bounding box center [102, 600] width 142 height 34
click at [917, 270] on h1 "Harmony Pro Newborn Lightroom Presets" at bounding box center [833, 272] width 412 height 185
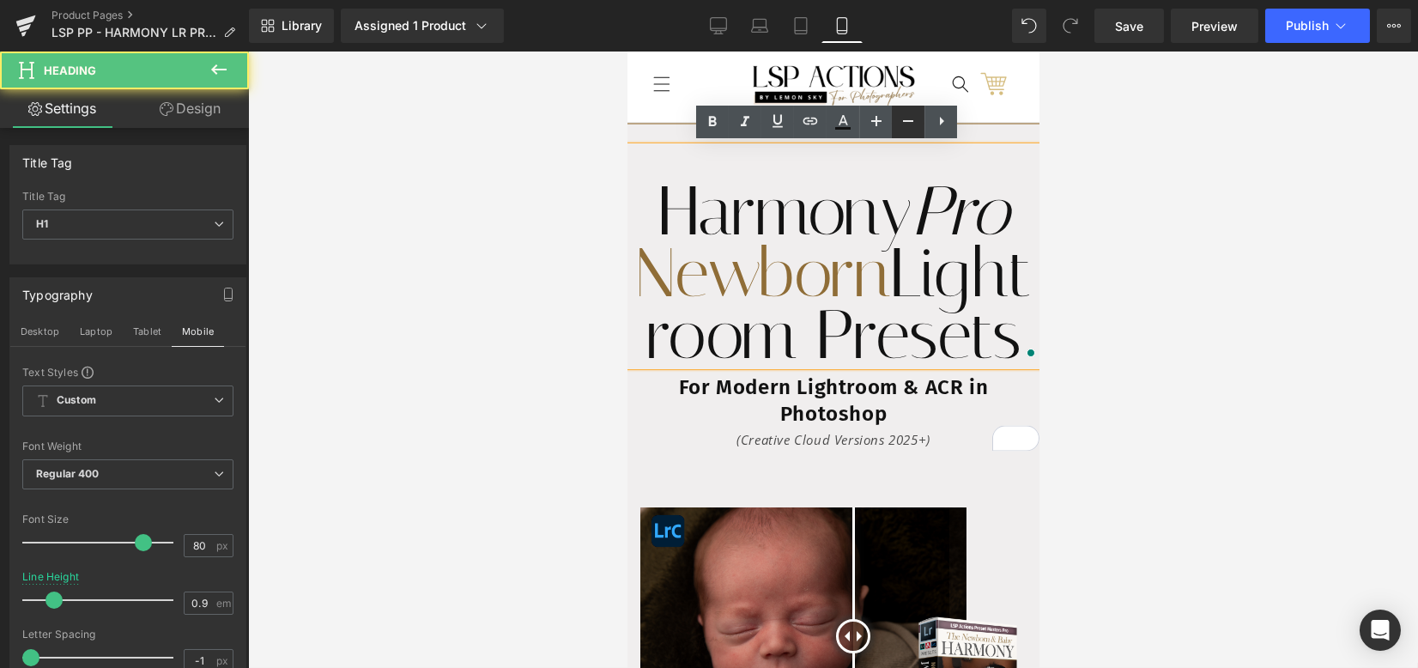
click at [906, 127] on icon at bounding box center [908, 121] width 21 height 21
click at [906, 126] on icon at bounding box center [908, 121] width 21 height 21
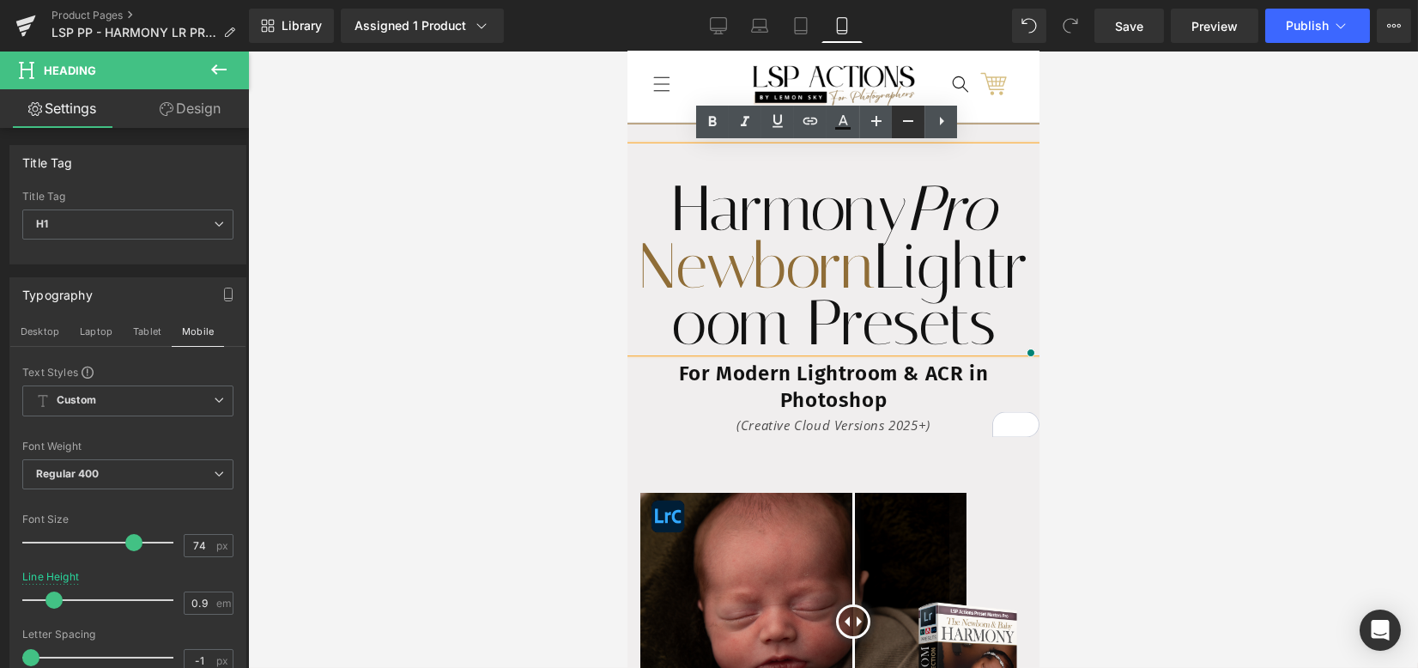
click at [906, 125] on icon at bounding box center [908, 121] width 21 height 21
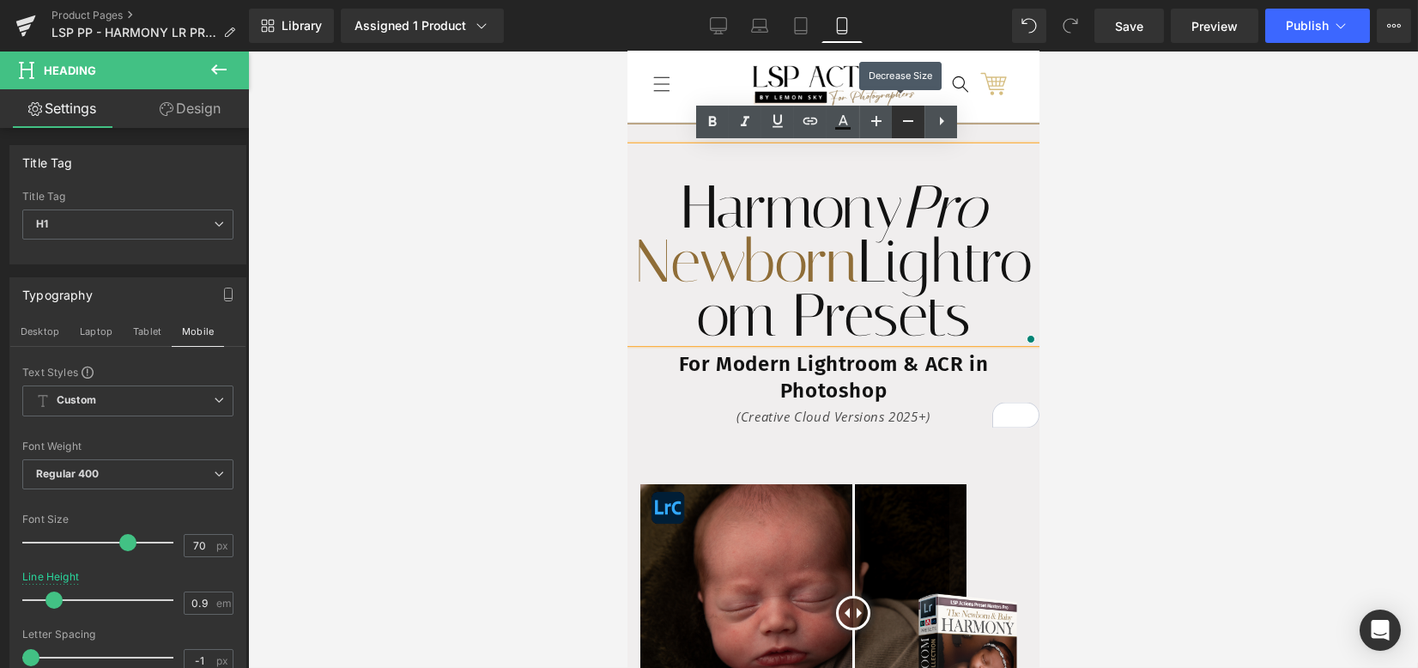
click at [905, 125] on icon at bounding box center [908, 121] width 21 height 21
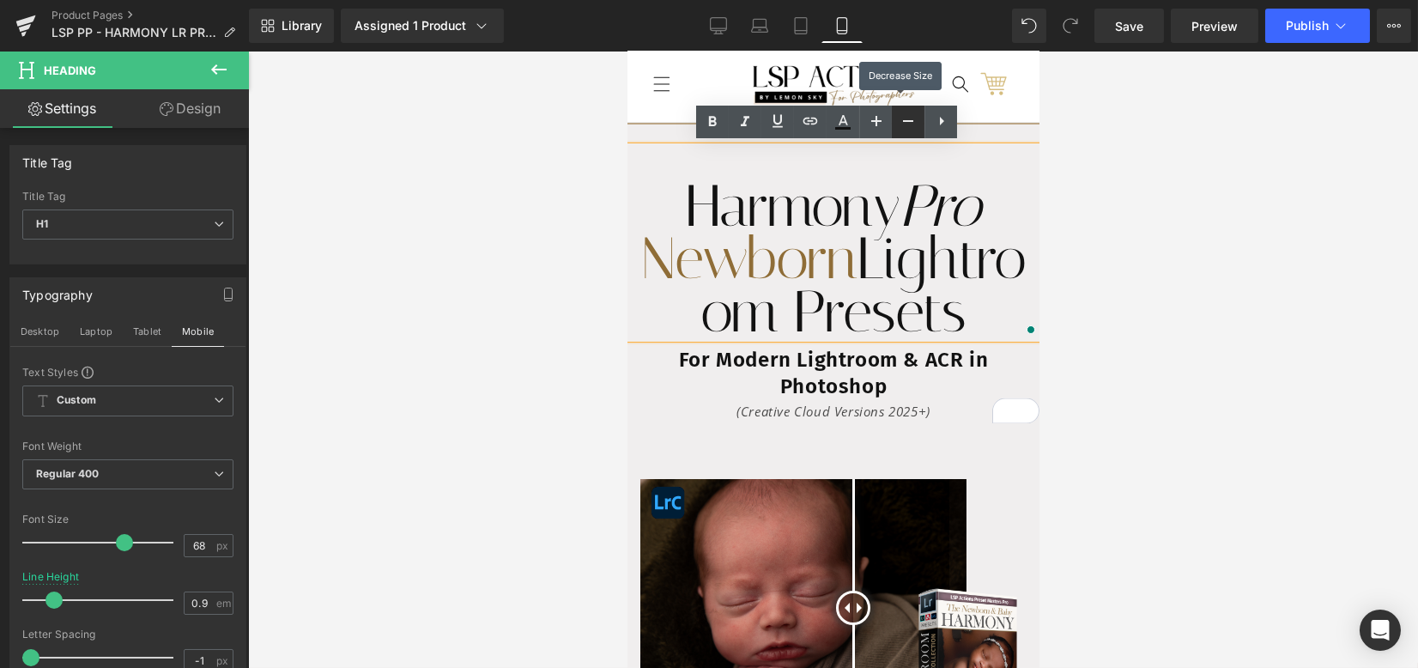
click at [905, 125] on icon at bounding box center [908, 121] width 21 height 21
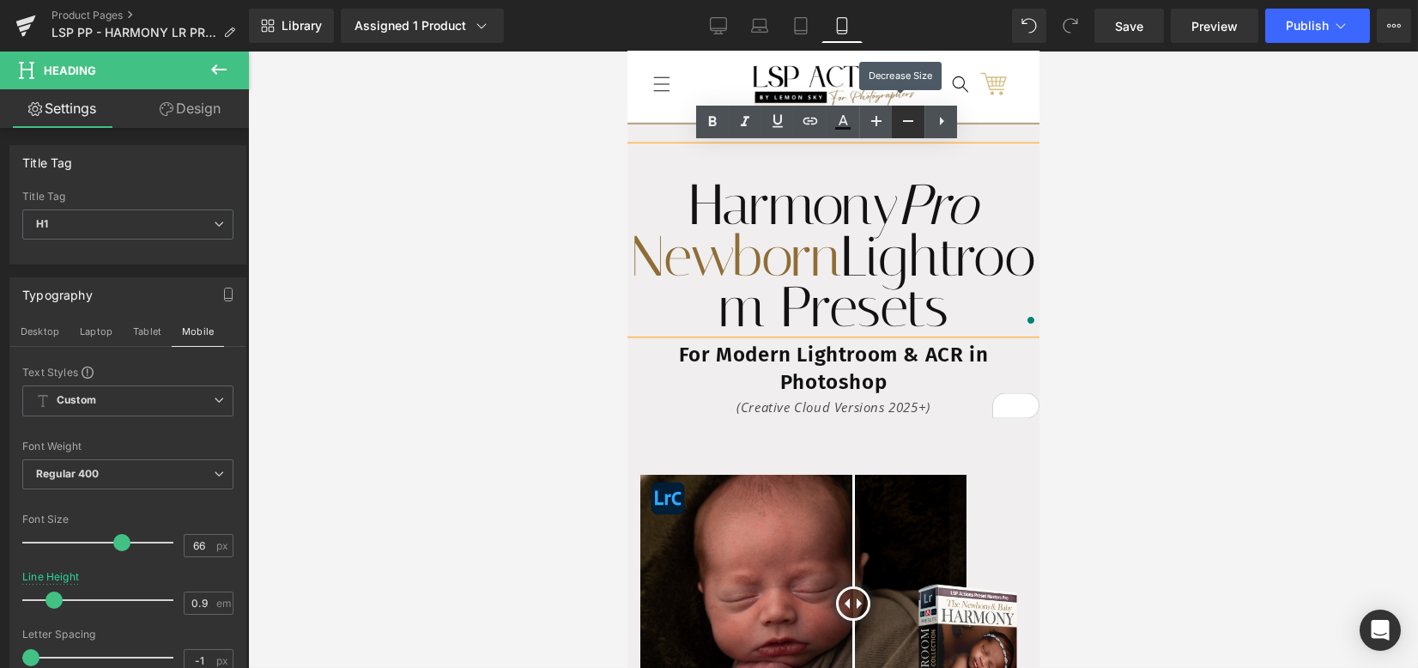
click at [905, 125] on icon at bounding box center [908, 121] width 21 height 21
click at [904, 125] on icon at bounding box center [908, 121] width 21 height 21
click at [904, 124] on icon at bounding box center [908, 121] width 21 height 21
click at [903, 124] on icon at bounding box center [908, 121] width 21 height 21
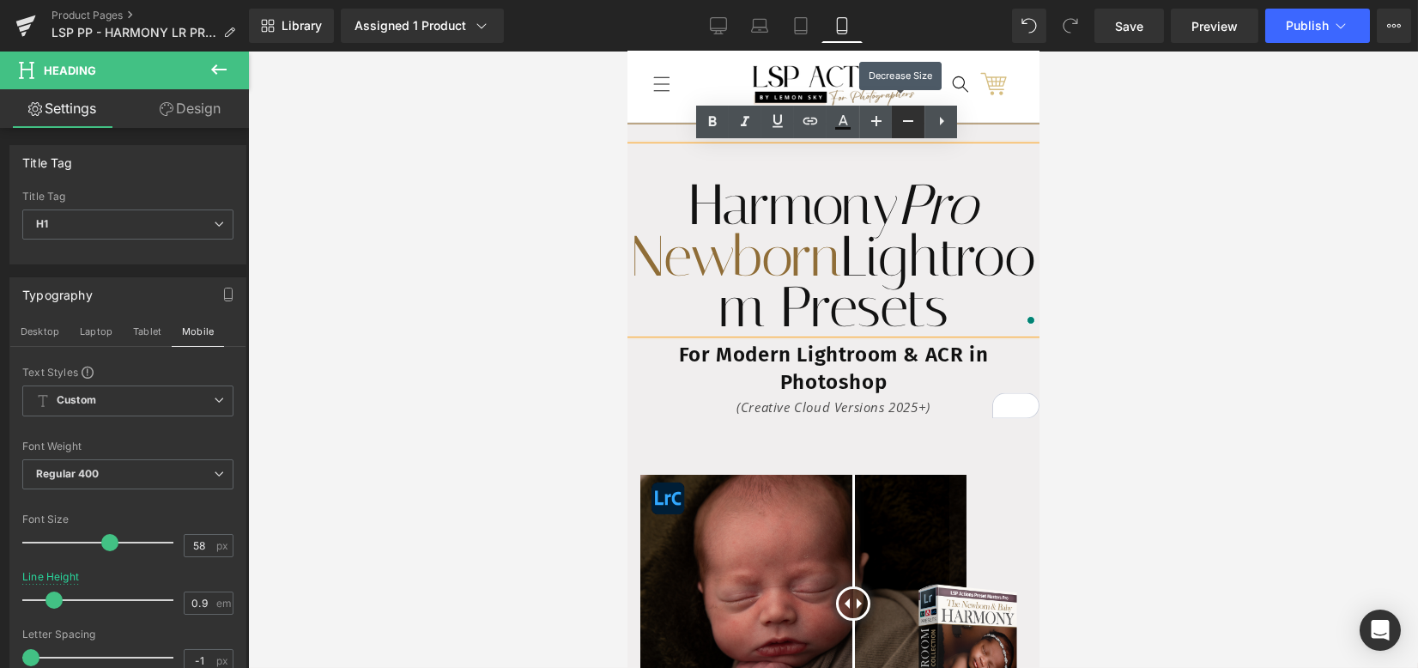
click at [903, 124] on icon at bounding box center [908, 121] width 21 height 21
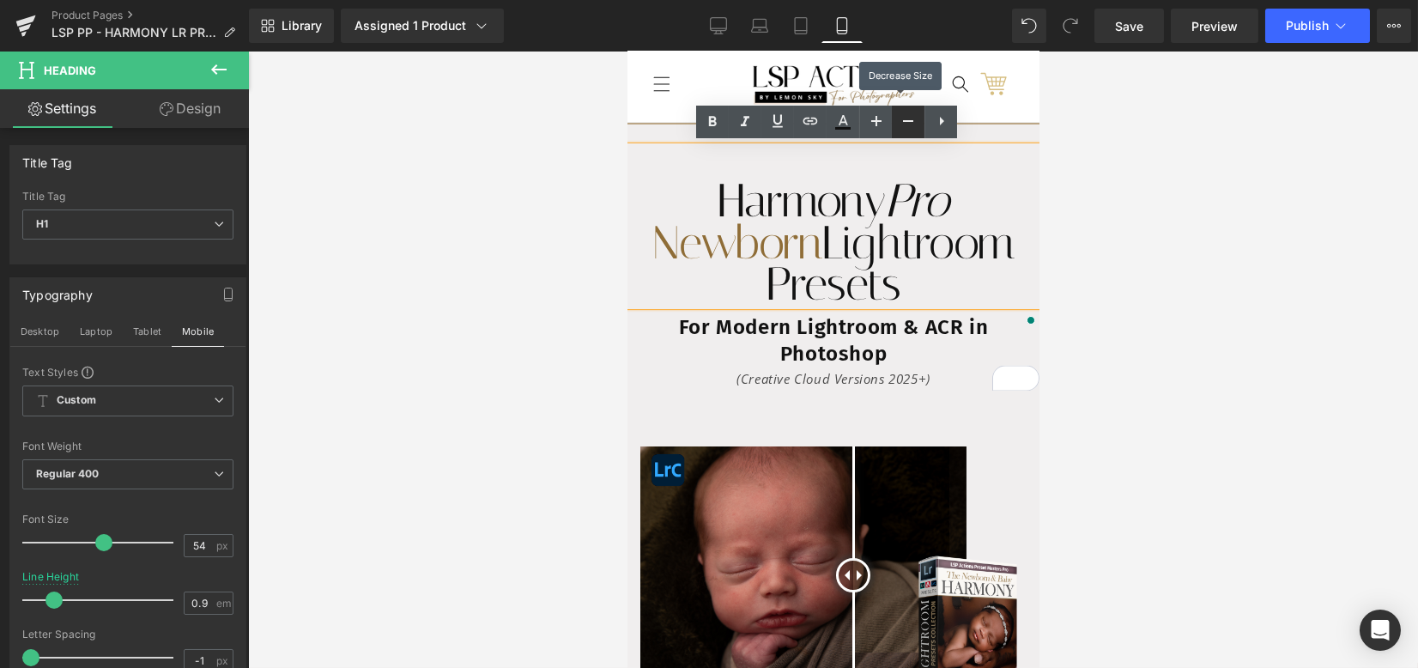
click at [903, 124] on icon at bounding box center [908, 121] width 21 height 21
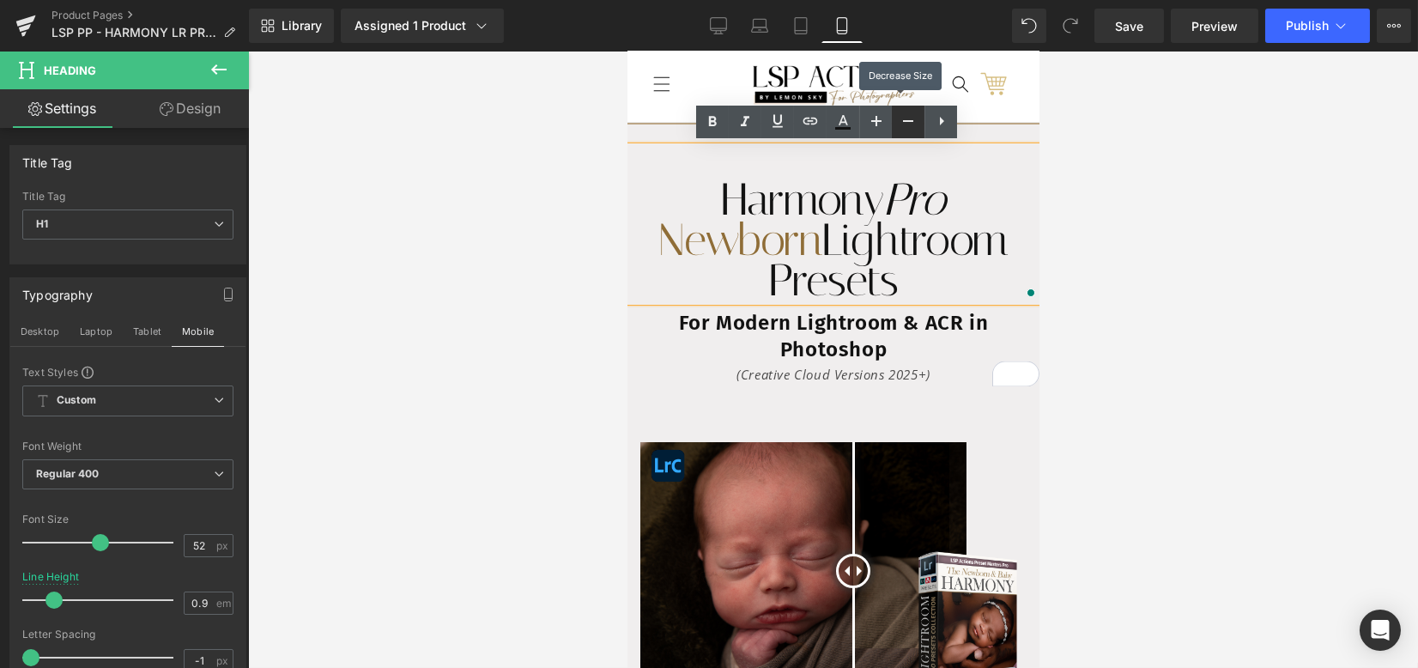
click at [903, 124] on icon at bounding box center [908, 121] width 21 height 21
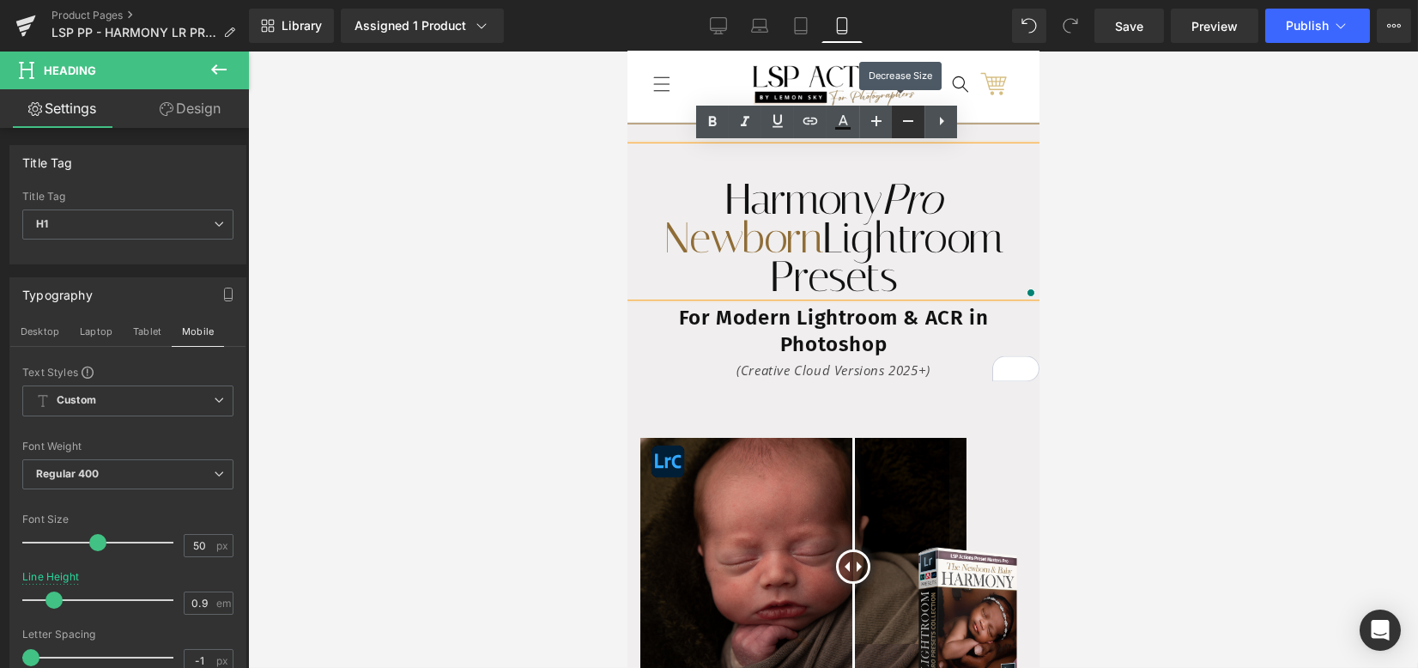
click at [903, 124] on icon at bounding box center [908, 121] width 21 height 21
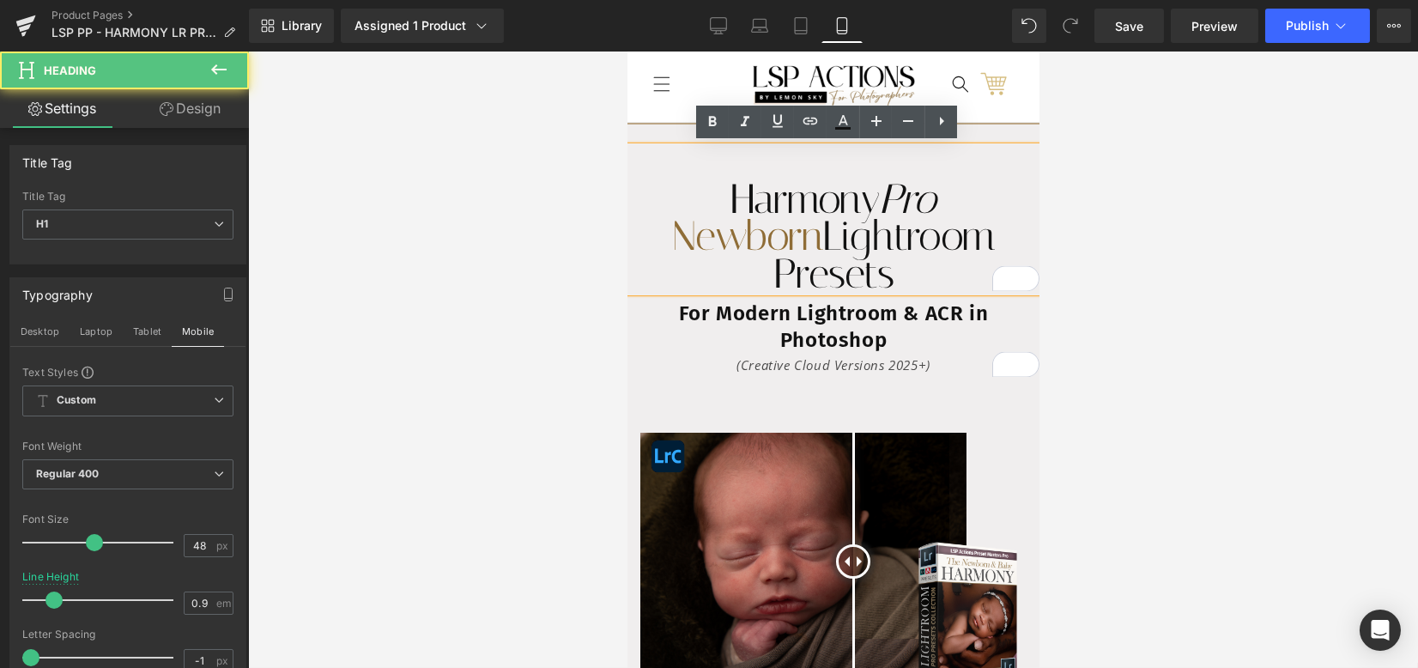
drag, startPoint x: 709, startPoint y: 196, endPoint x: 915, endPoint y: 282, distance: 223.2
click at [917, 282] on h1 "Harmony Pro Newborn Lightroom Presets" at bounding box center [833, 236] width 412 height 112
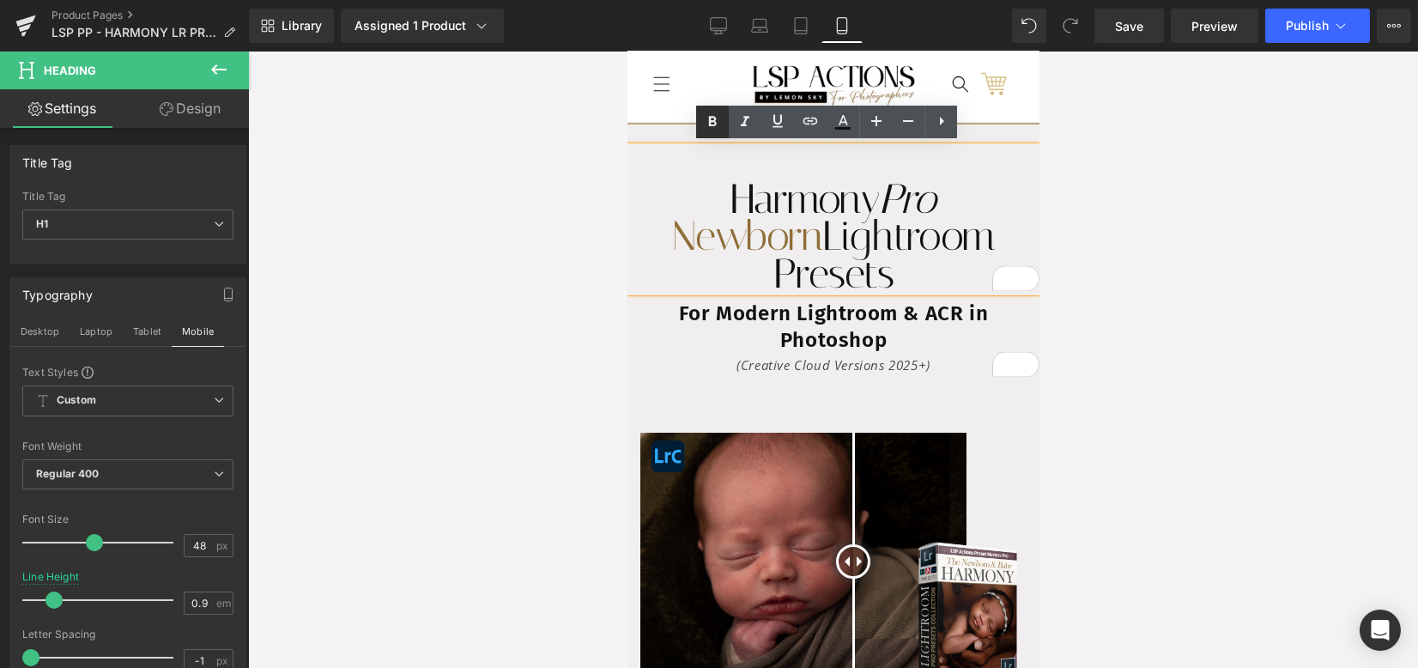
click at [716, 120] on icon at bounding box center [712, 122] width 21 height 21
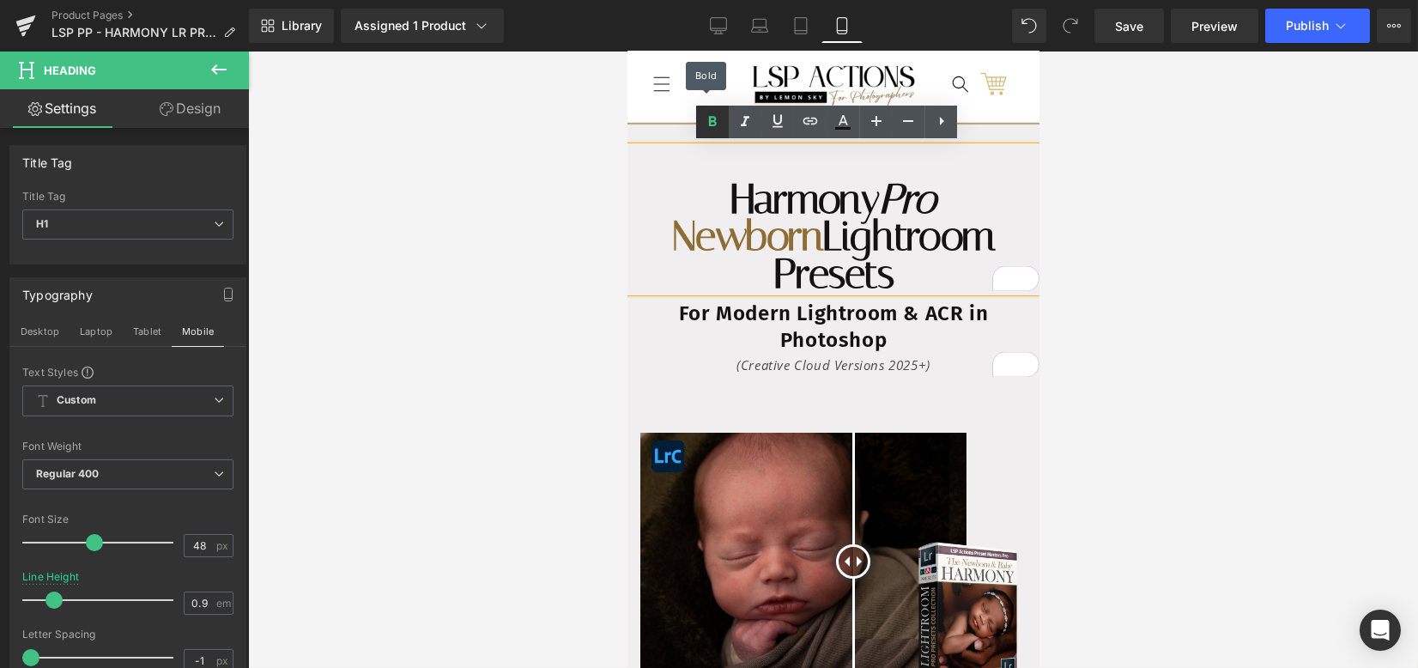
click at [716, 120] on icon at bounding box center [712, 122] width 21 height 21
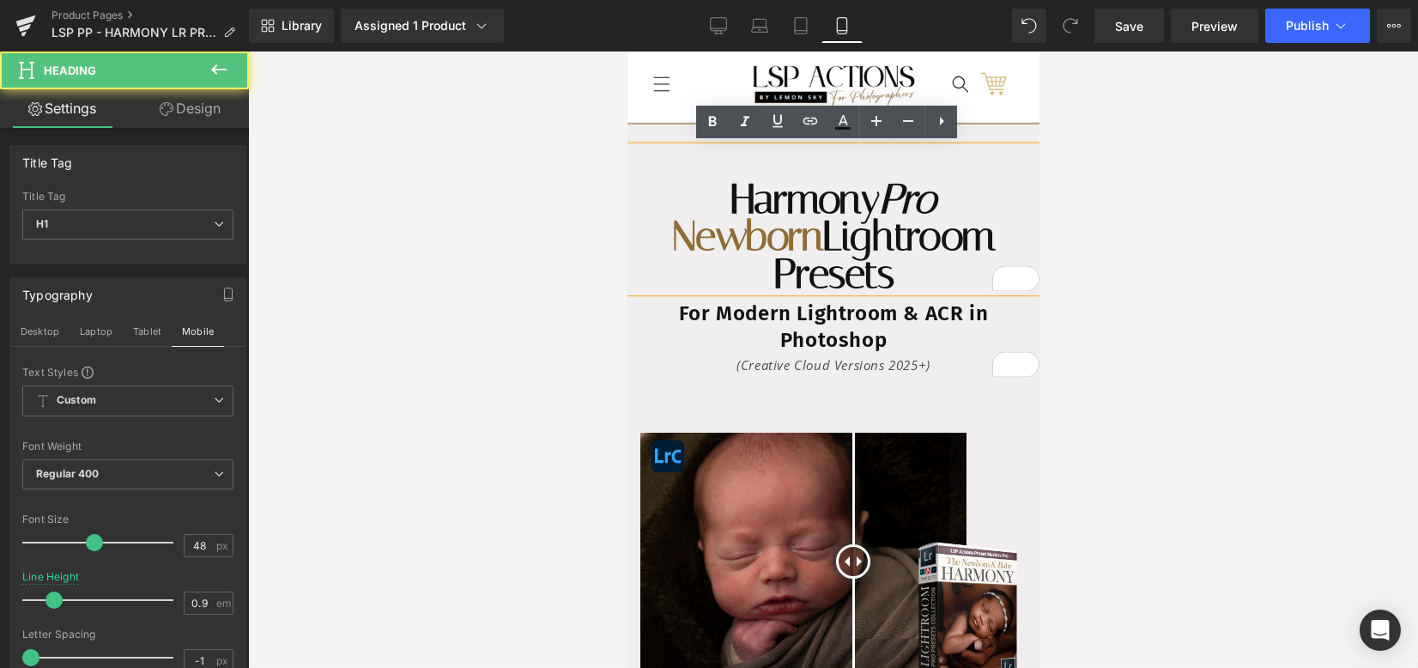
drag, startPoint x: 975, startPoint y: 279, endPoint x: 915, endPoint y: 248, distance: 67.6
click at [974, 281] on h1 "Harmony Pro Newborn Lightroom Presets" at bounding box center [833, 236] width 412 height 112
click at [717, 121] on icon at bounding box center [712, 122] width 21 height 21
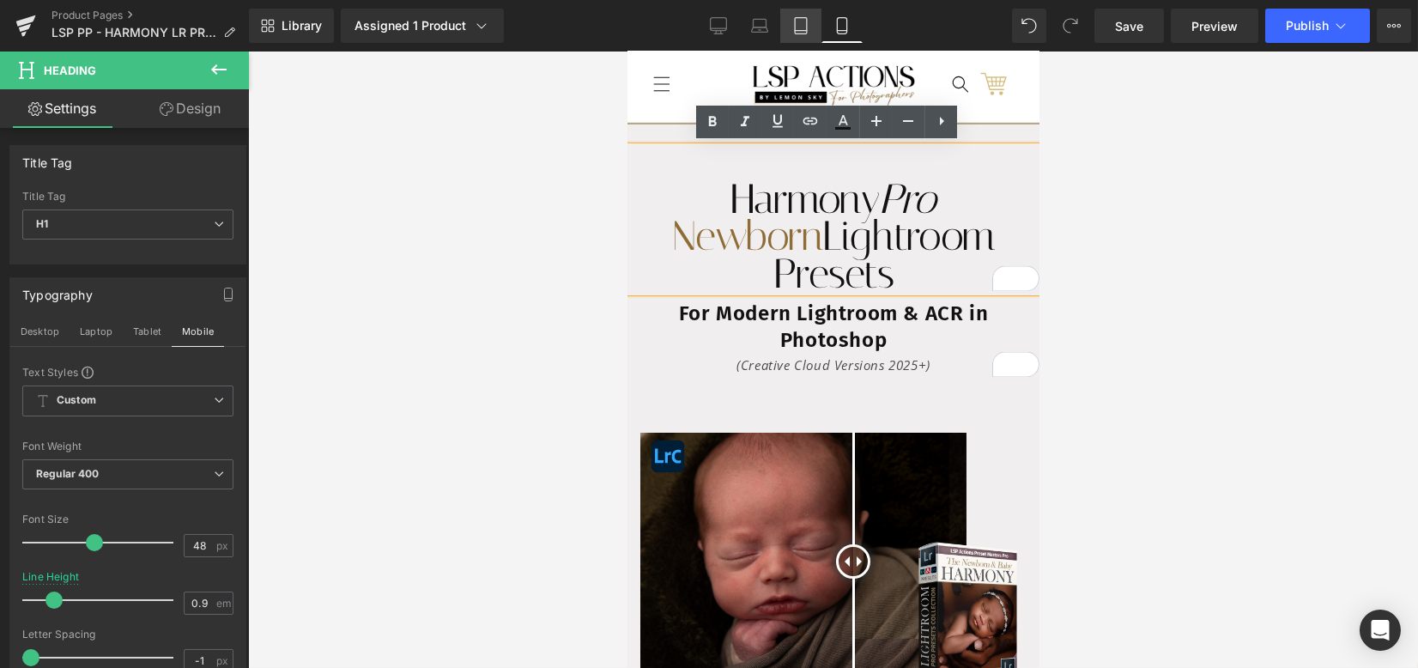
click at [789, 30] on link "Tablet" at bounding box center [800, 26] width 41 height 34
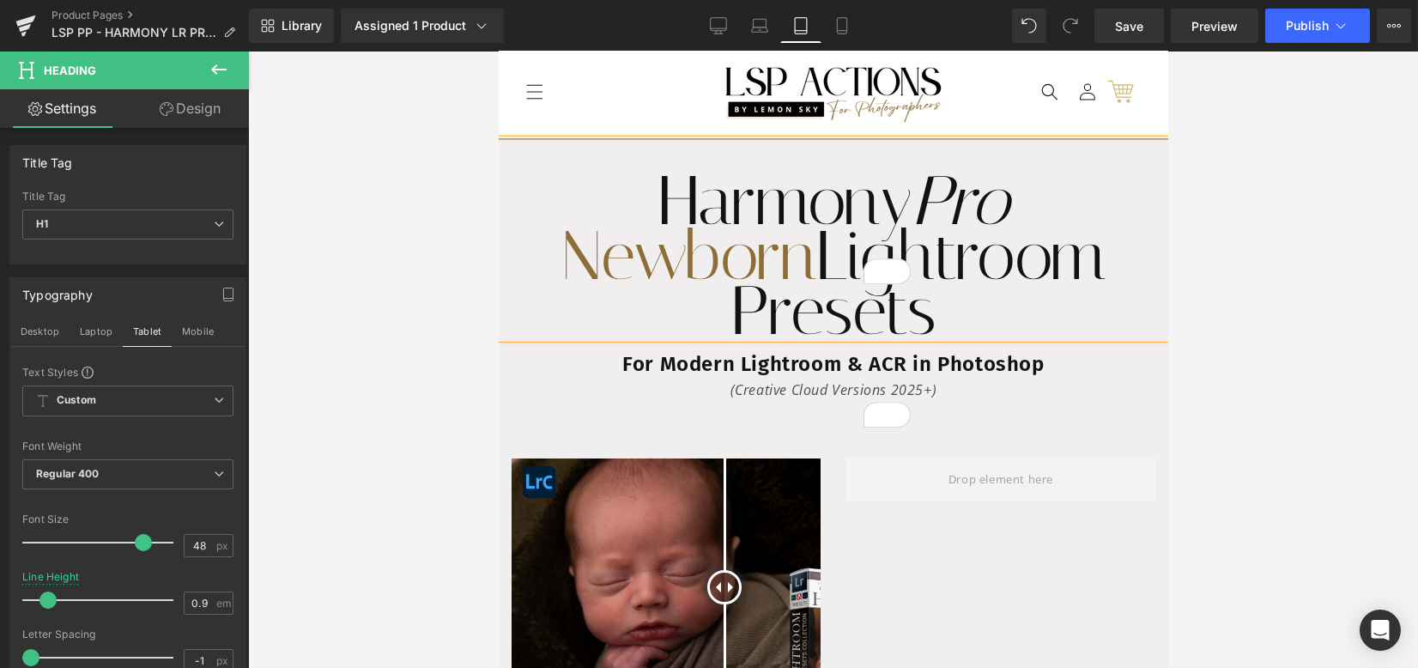
type input "80"
type input "0.8"
type input "100"
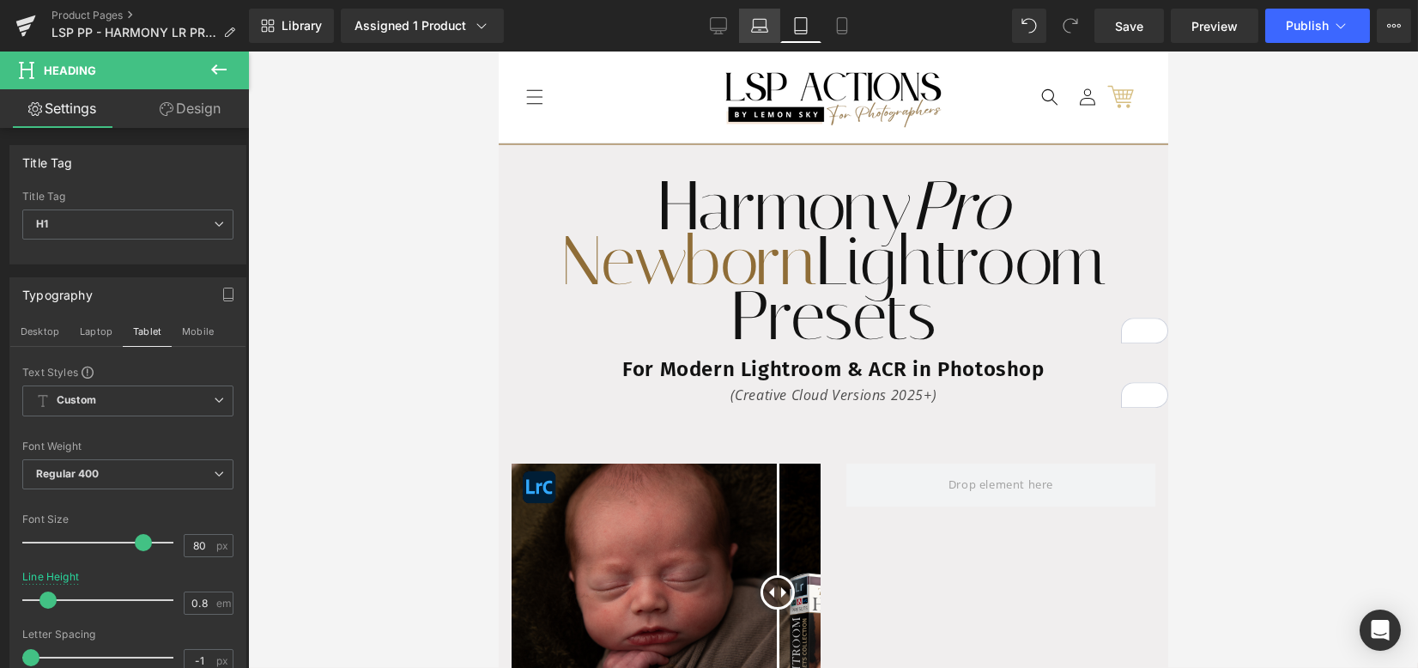
click at [758, 24] on icon at bounding box center [759, 25] width 17 height 17
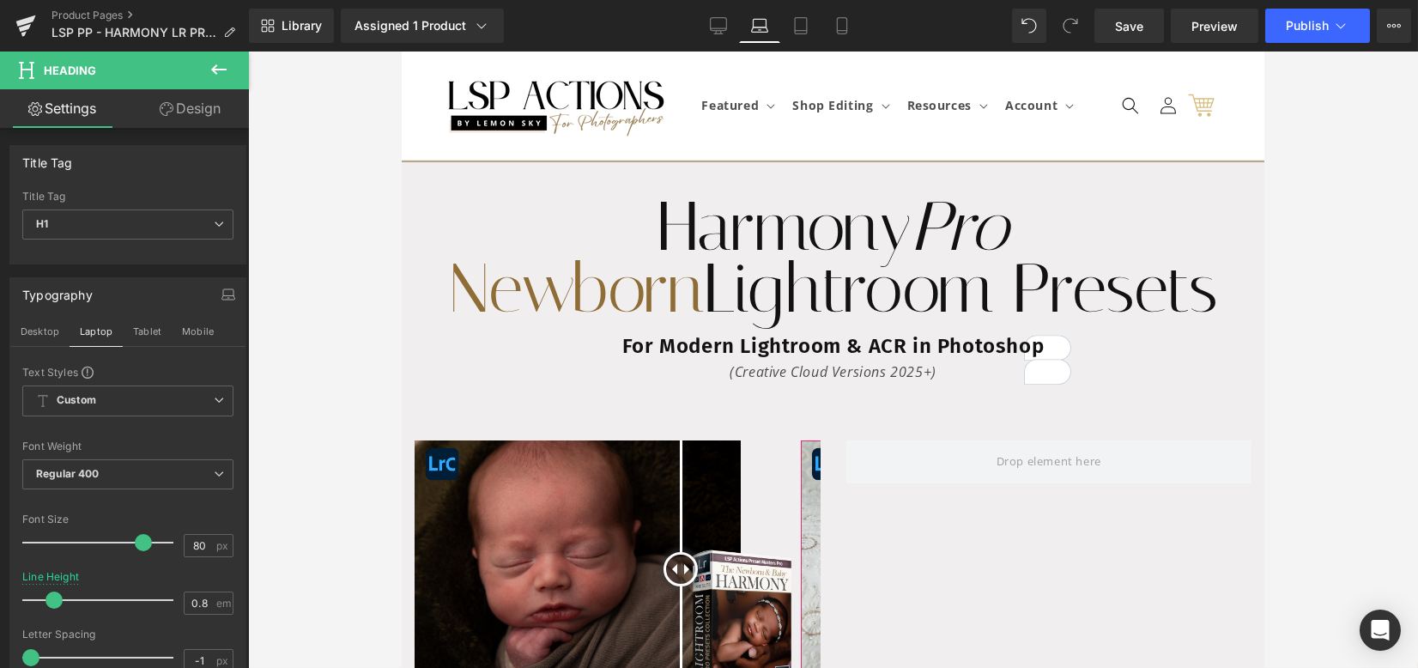
type input "0.9"
type input "100"
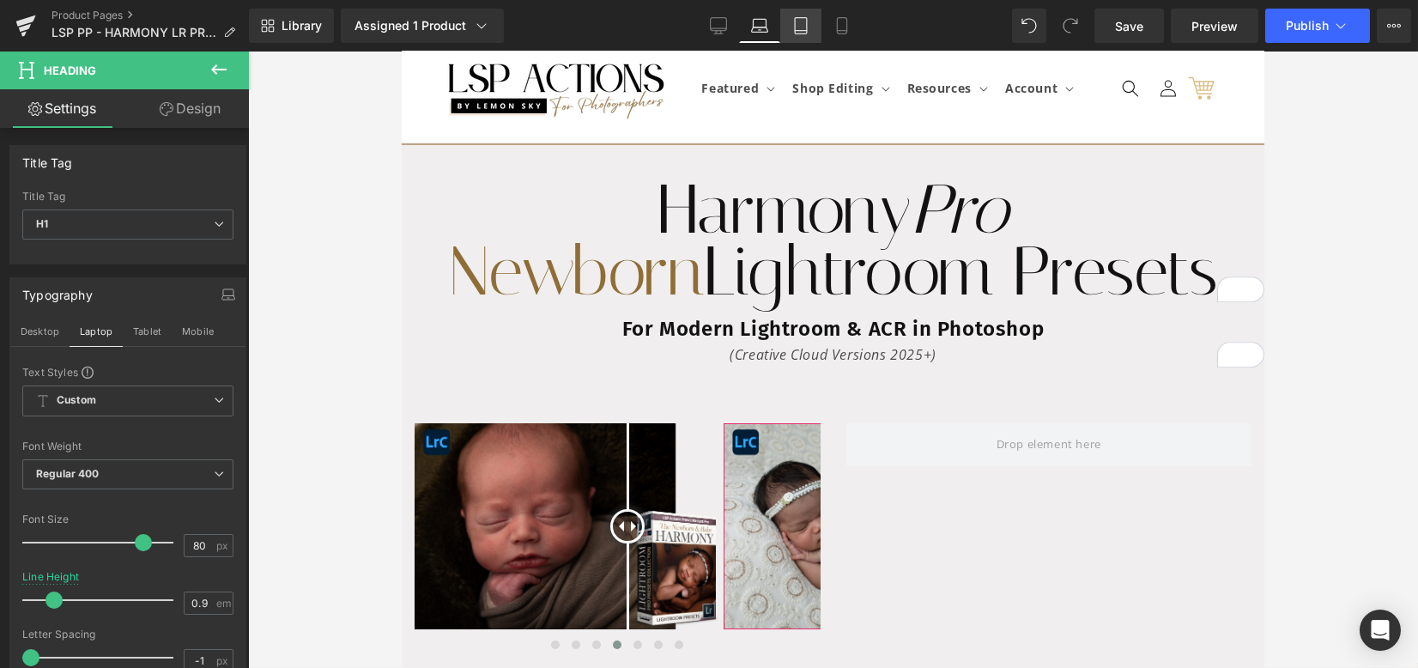
click at [798, 22] on icon at bounding box center [800, 25] width 17 height 17
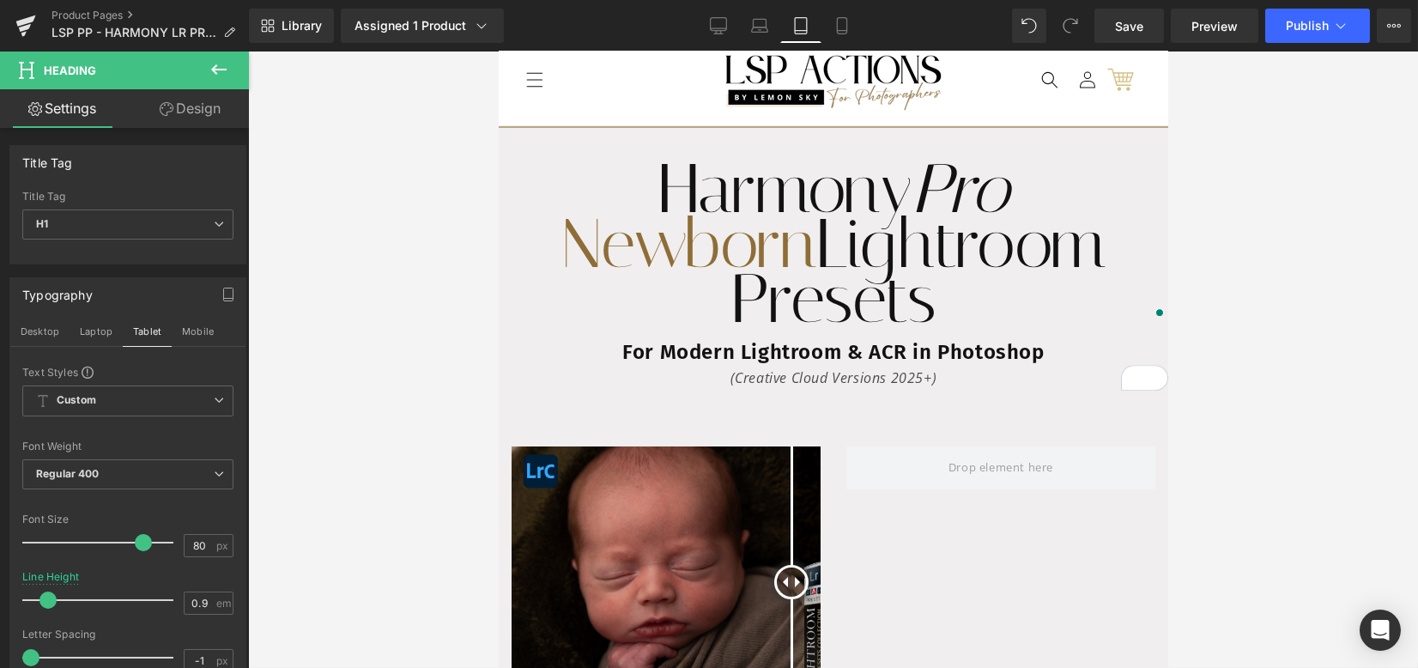
type input "0.8"
type input "100"
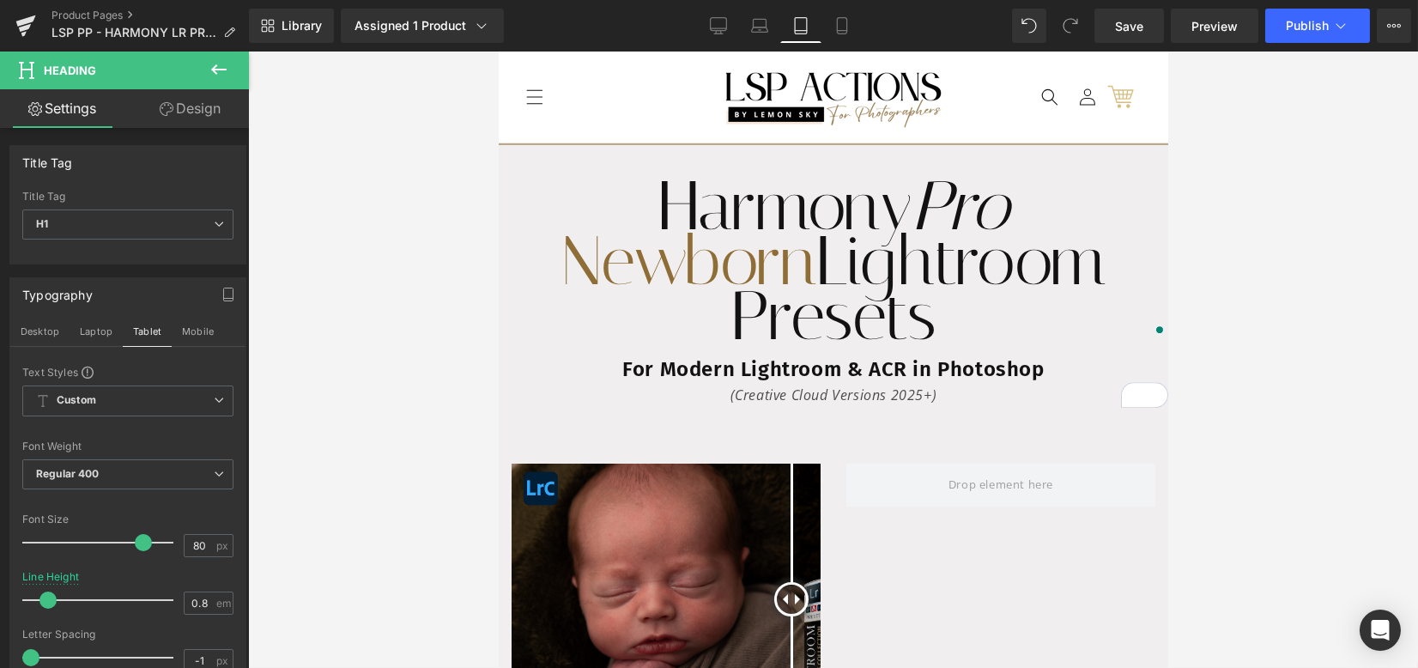
click at [762, 371] on div "For Modern Lightroom & ACR in Photoshop (Creative Cloud Versions 2025+) Heading" at bounding box center [832, 381] width 669 height 51
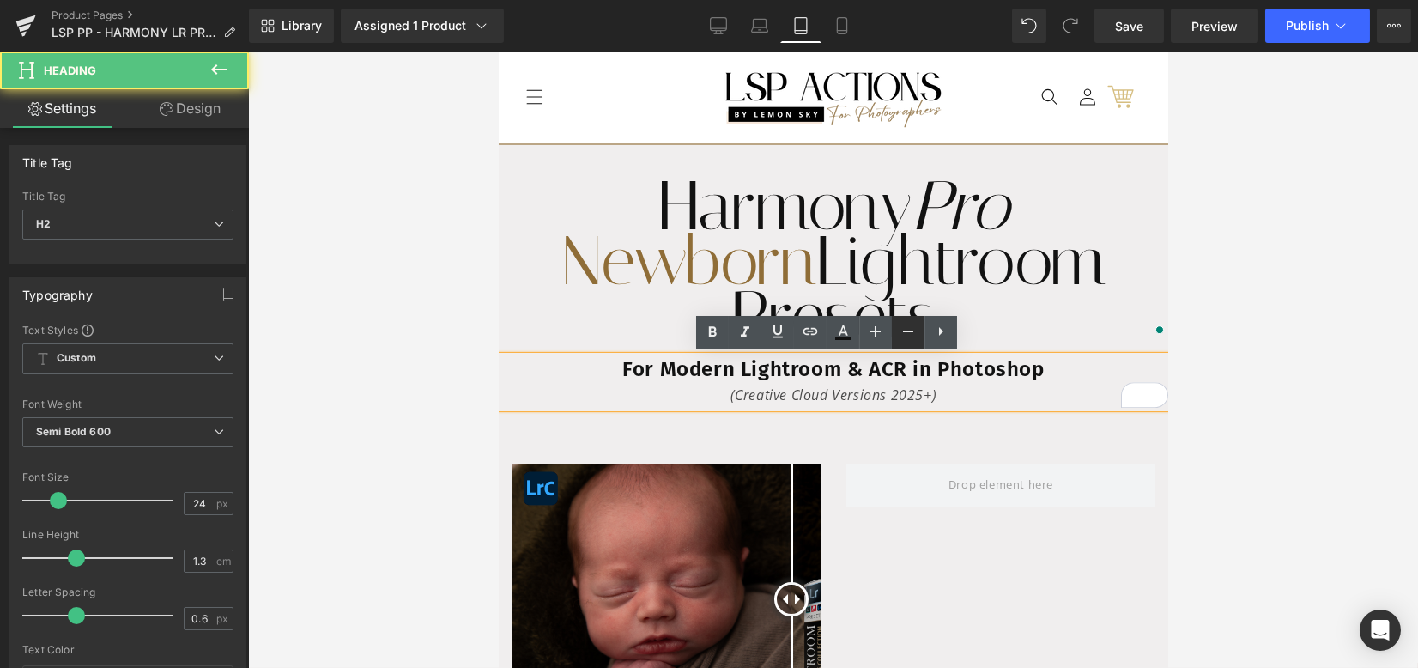
click at [909, 326] on icon at bounding box center [908, 331] width 21 height 21
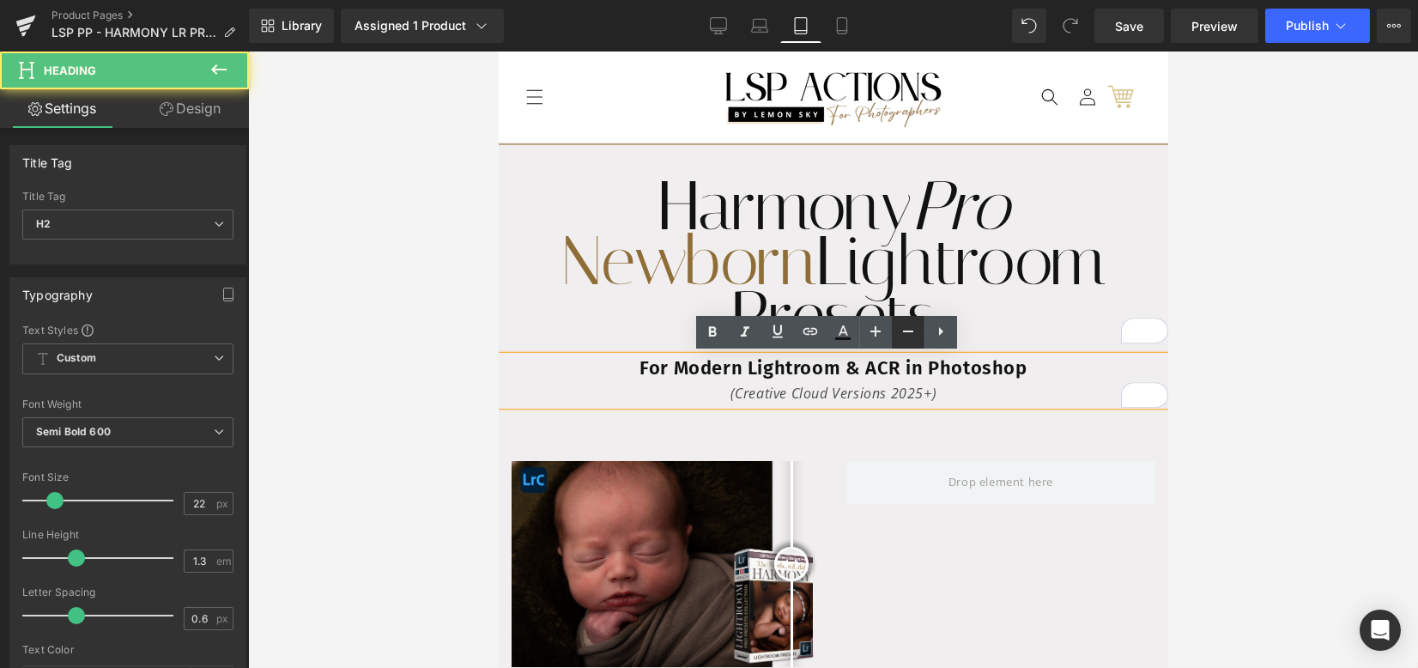
click at [909, 326] on icon at bounding box center [908, 331] width 21 height 21
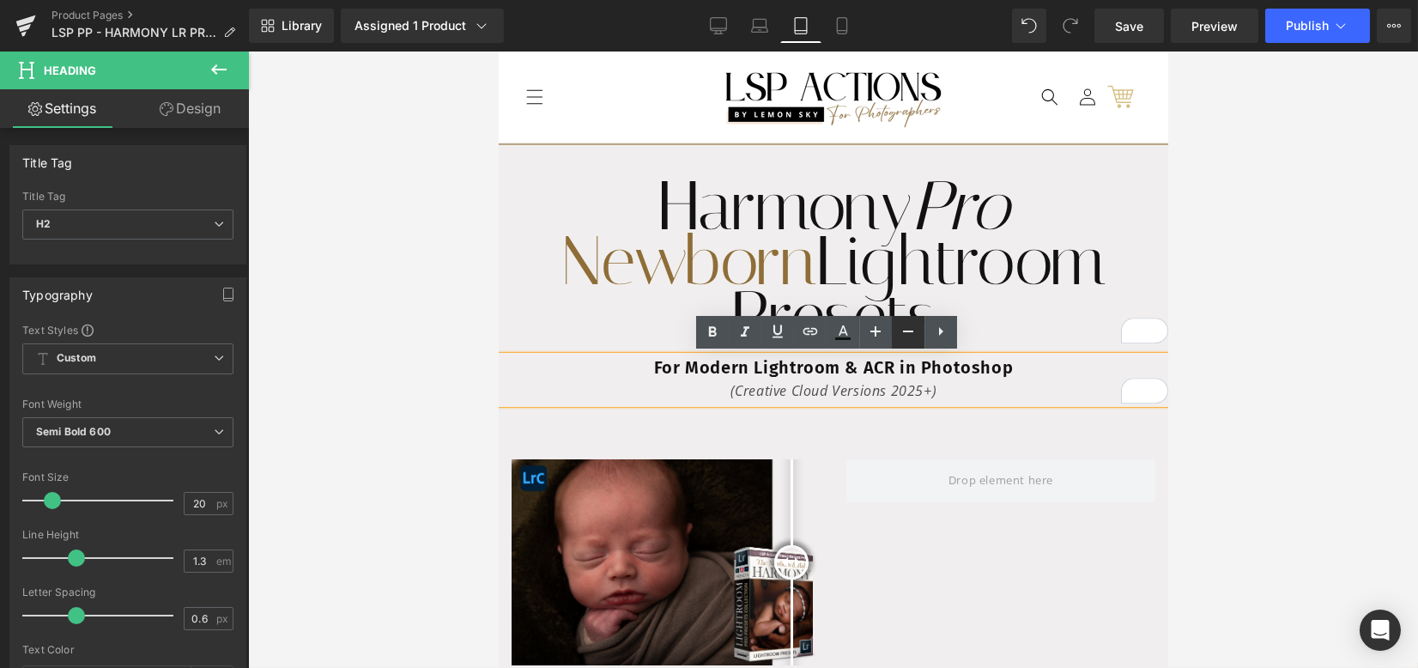
click at [909, 325] on icon at bounding box center [908, 331] width 21 height 21
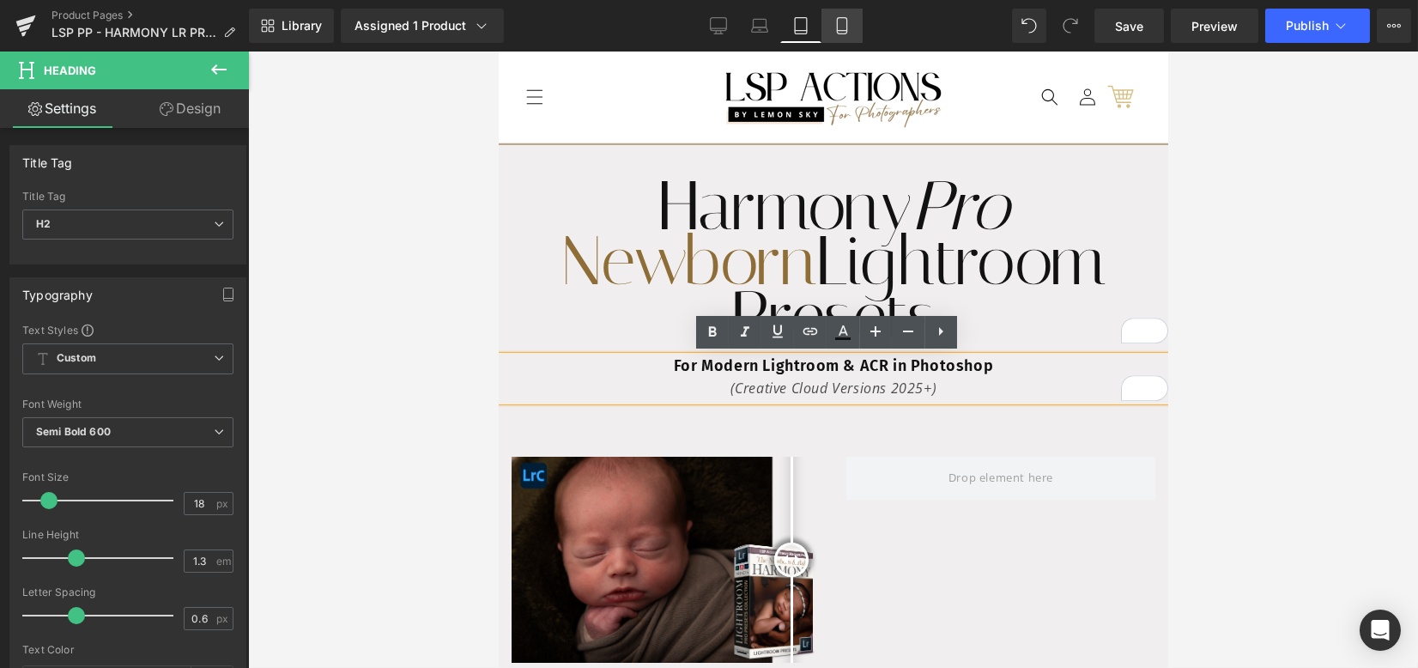
click at [841, 20] on icon at bounding box center [841, 25] width 17 height 17
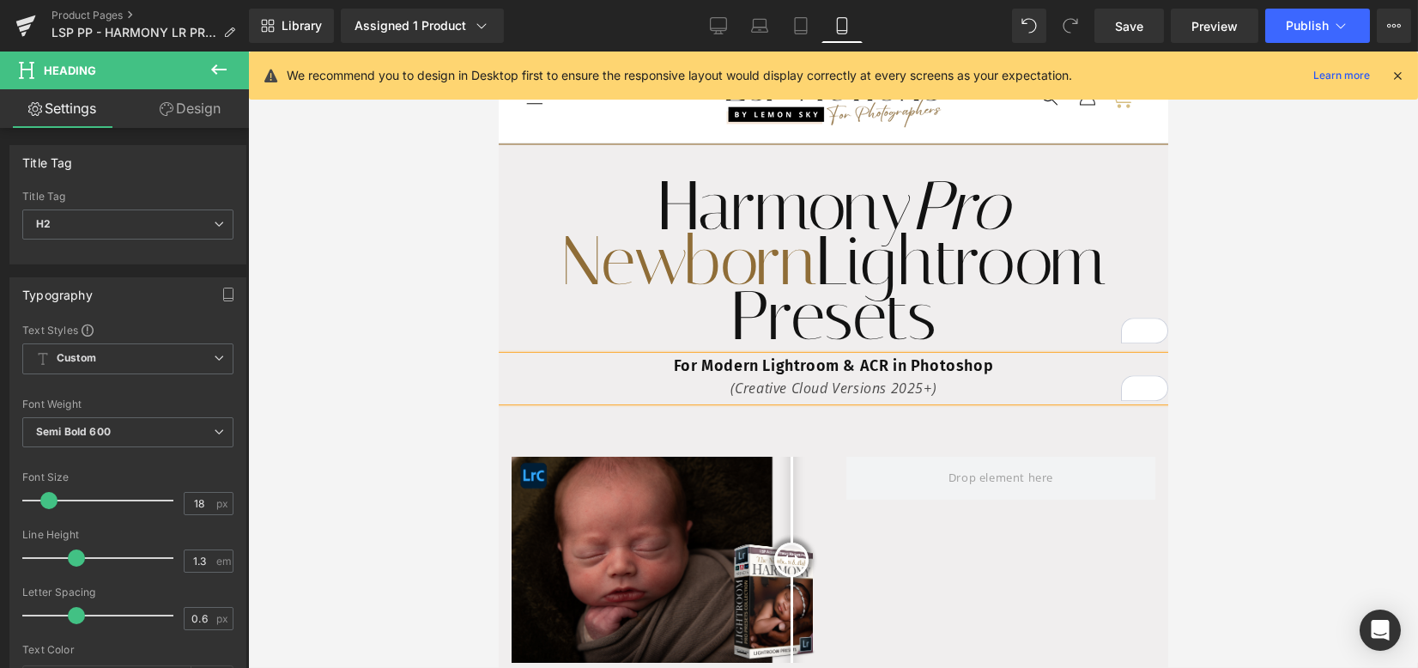
type input "24"
type input "100"
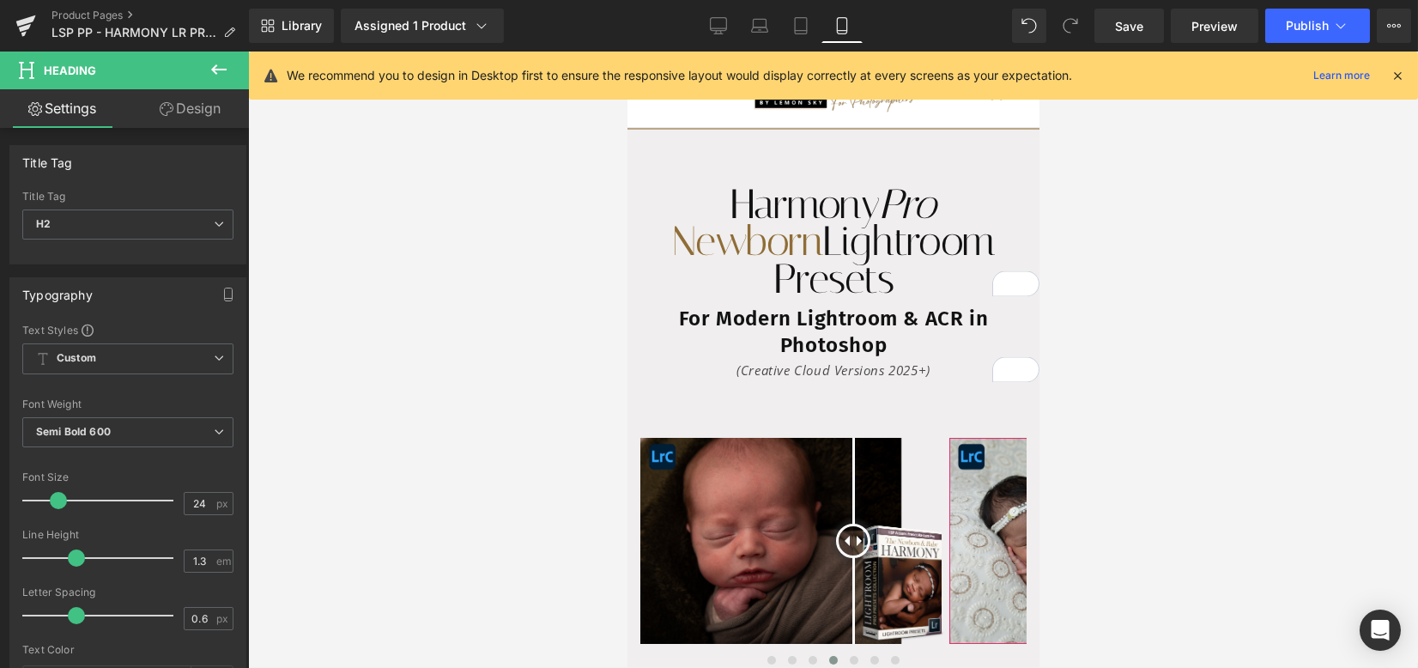
click at [833, 250] on h1 "Harmony Pro Newborn Lightroom Presets" at bounding box center [833, 241] width 412 height 112
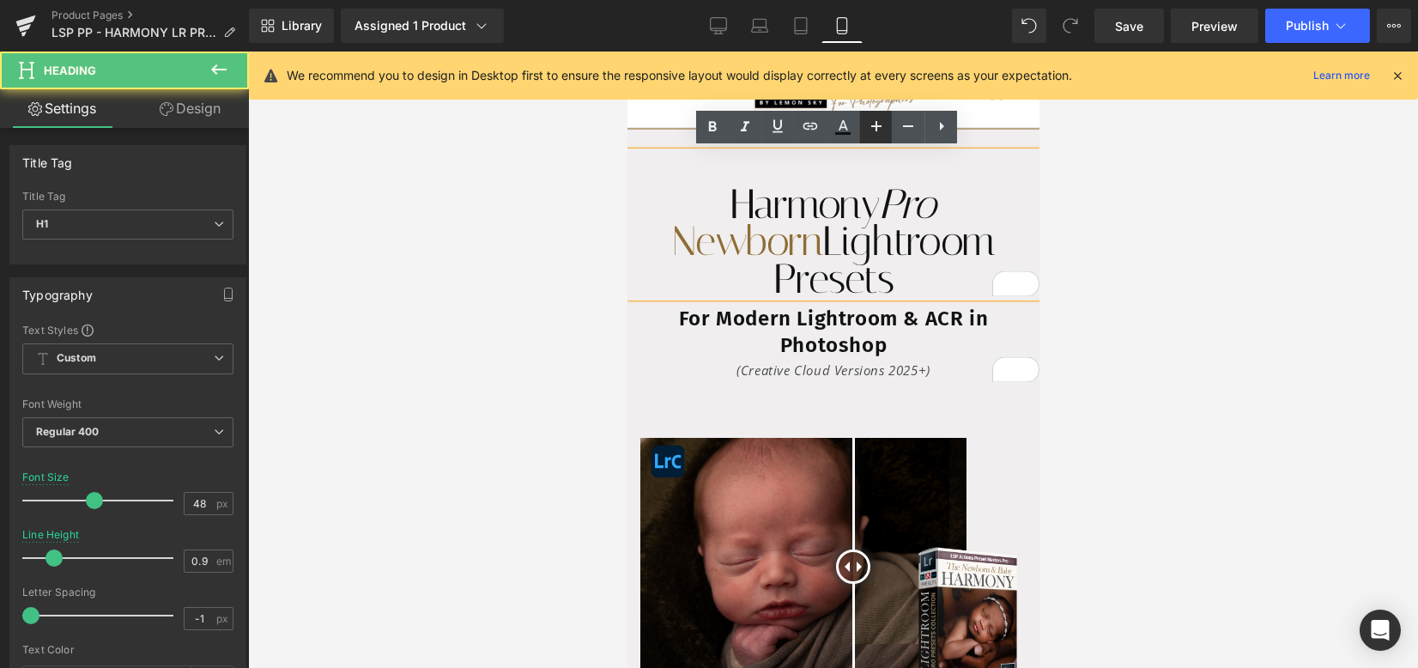
click at [884, 125] on icon at bounding box center [876, 126] width 21 height 21
click at [883, 125] on icon at bounding box center [876, 126] width 21 height 21
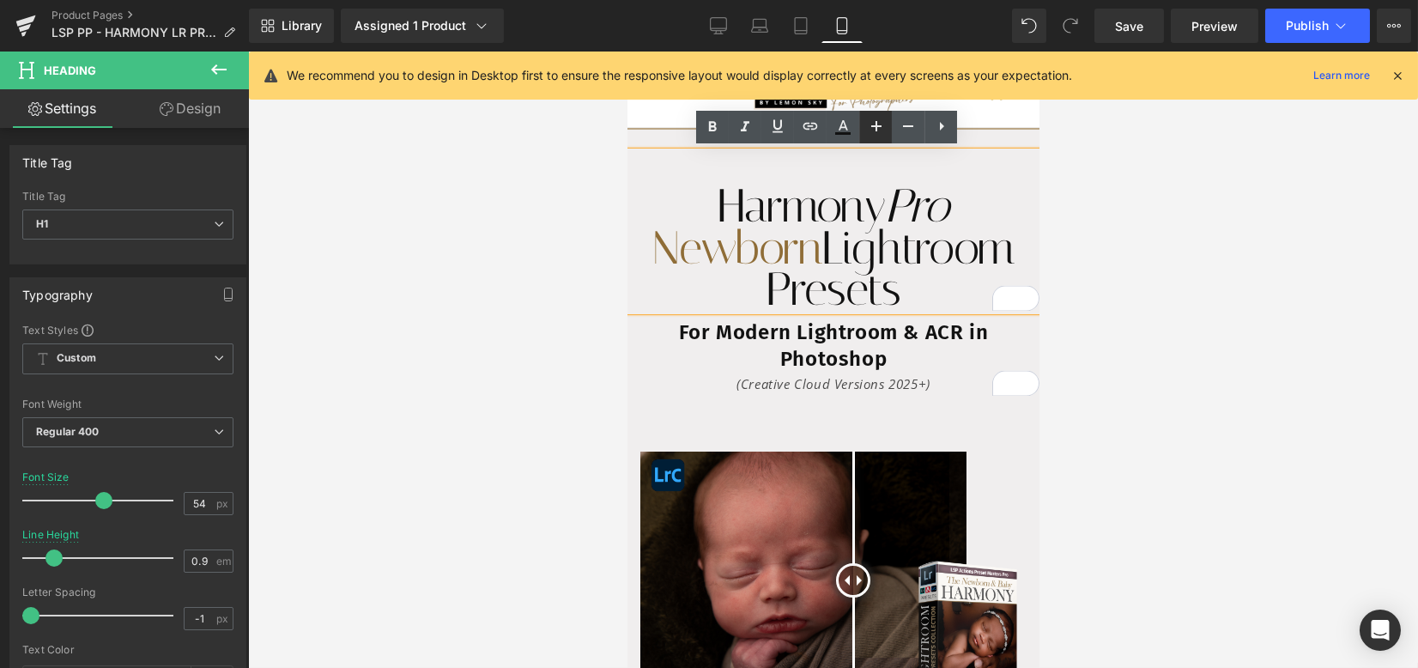
click at [883, 125] on icon at bounding box center [876, 126] width 21 height 21
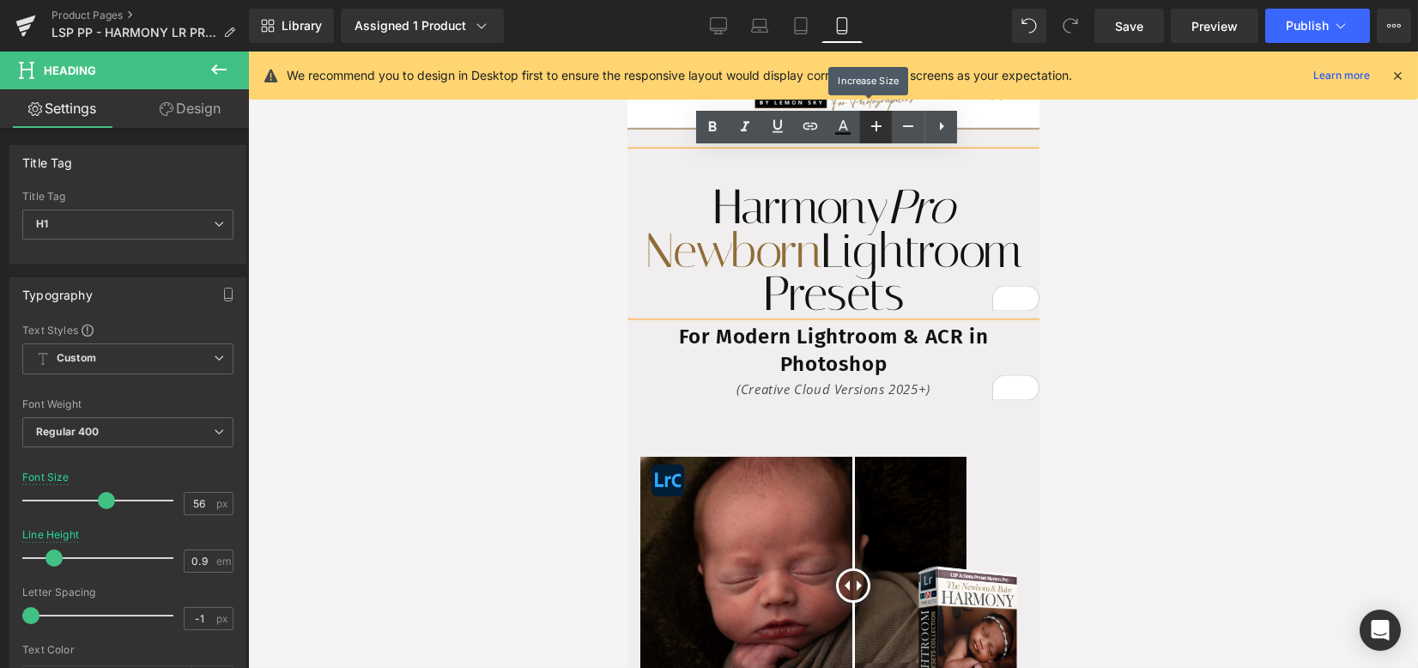
click at [883, 126] on icon at bounding box center [876, 126] width 21 height 21
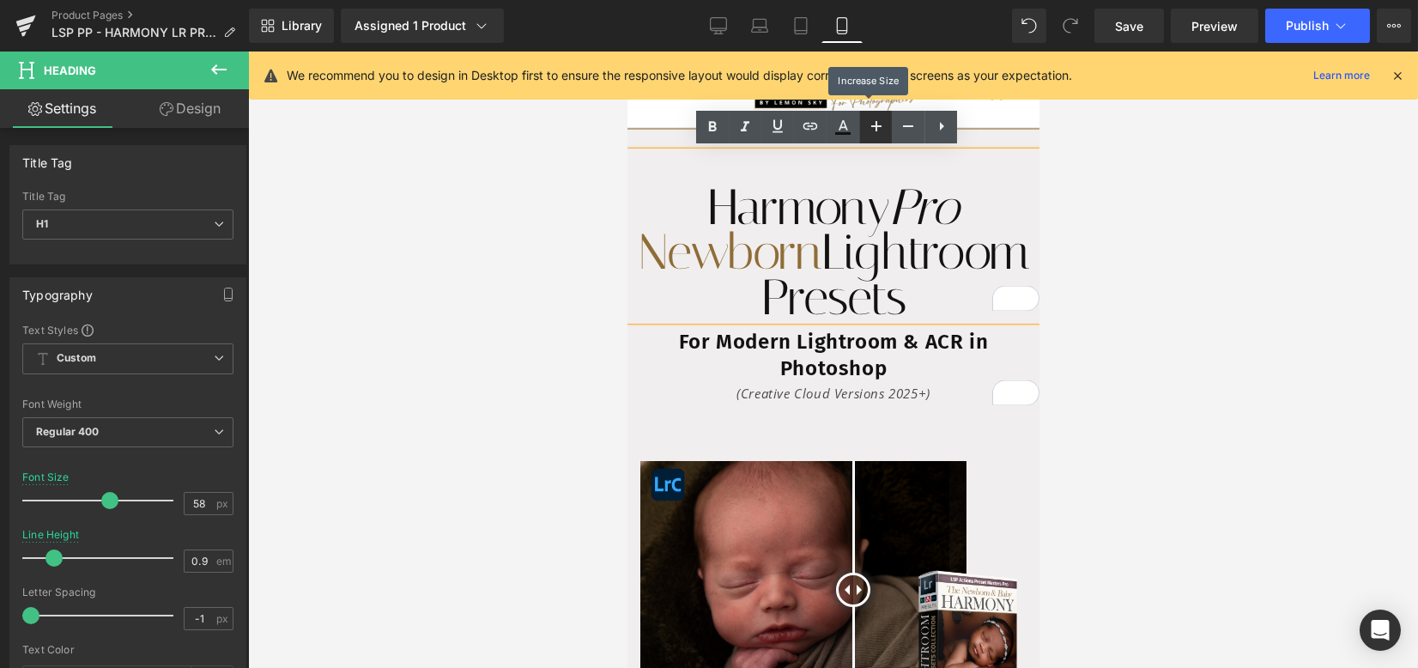
click at [884, 126] on icon at bounding box center [876, 126] width 21 height 21
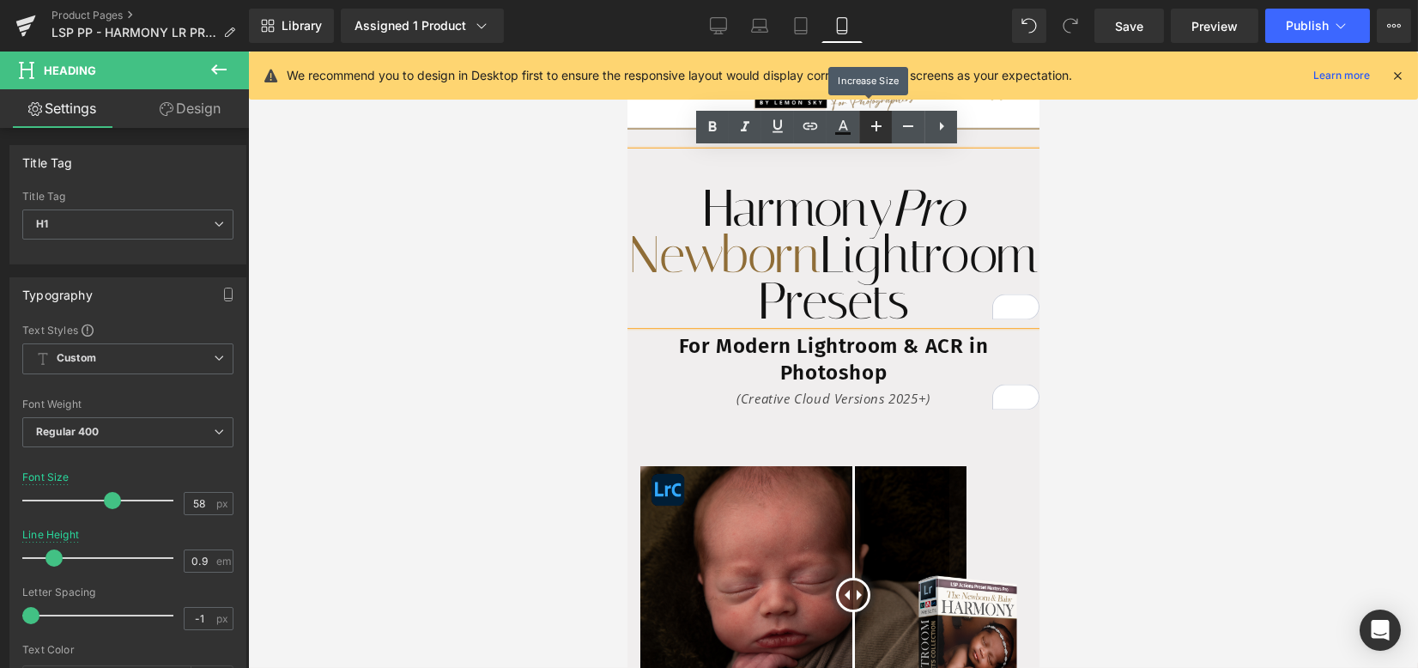
type input "60"
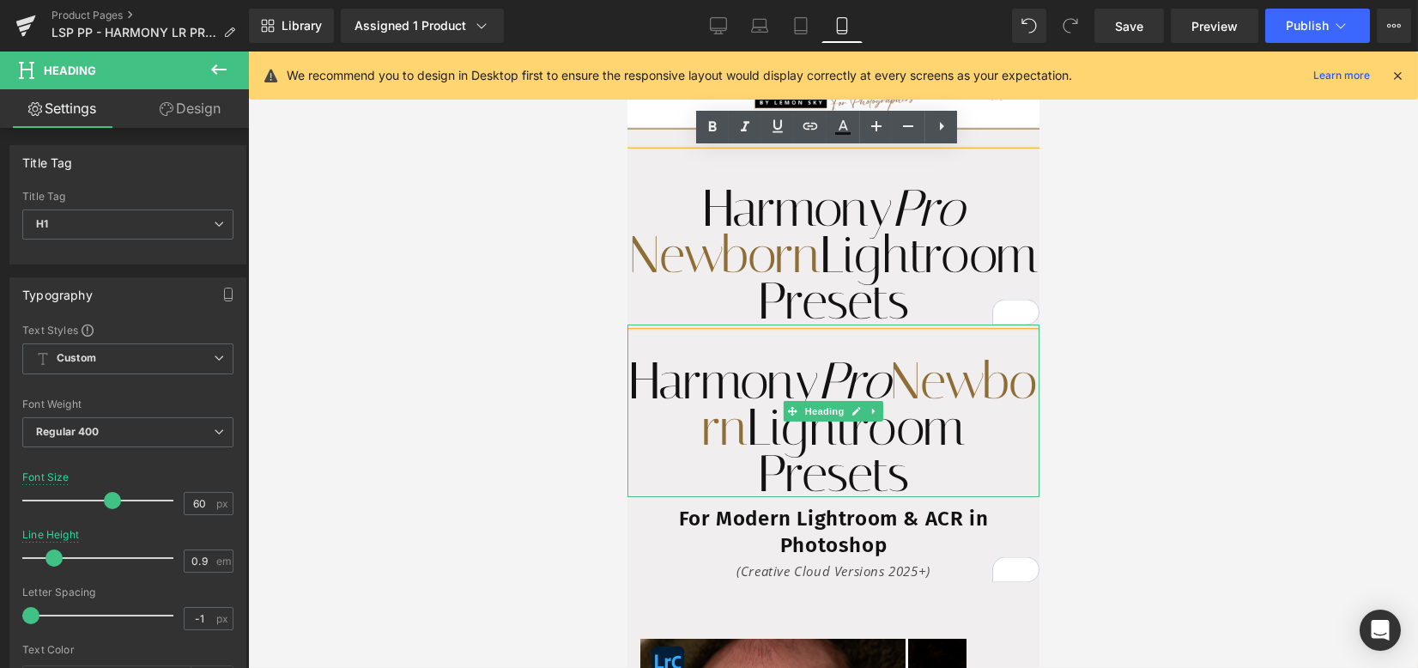
click at [716, 287] on h1 "Harmony Pro Newborn Lightroom Presets" at bounding box center [833, 254] width 412 height 139
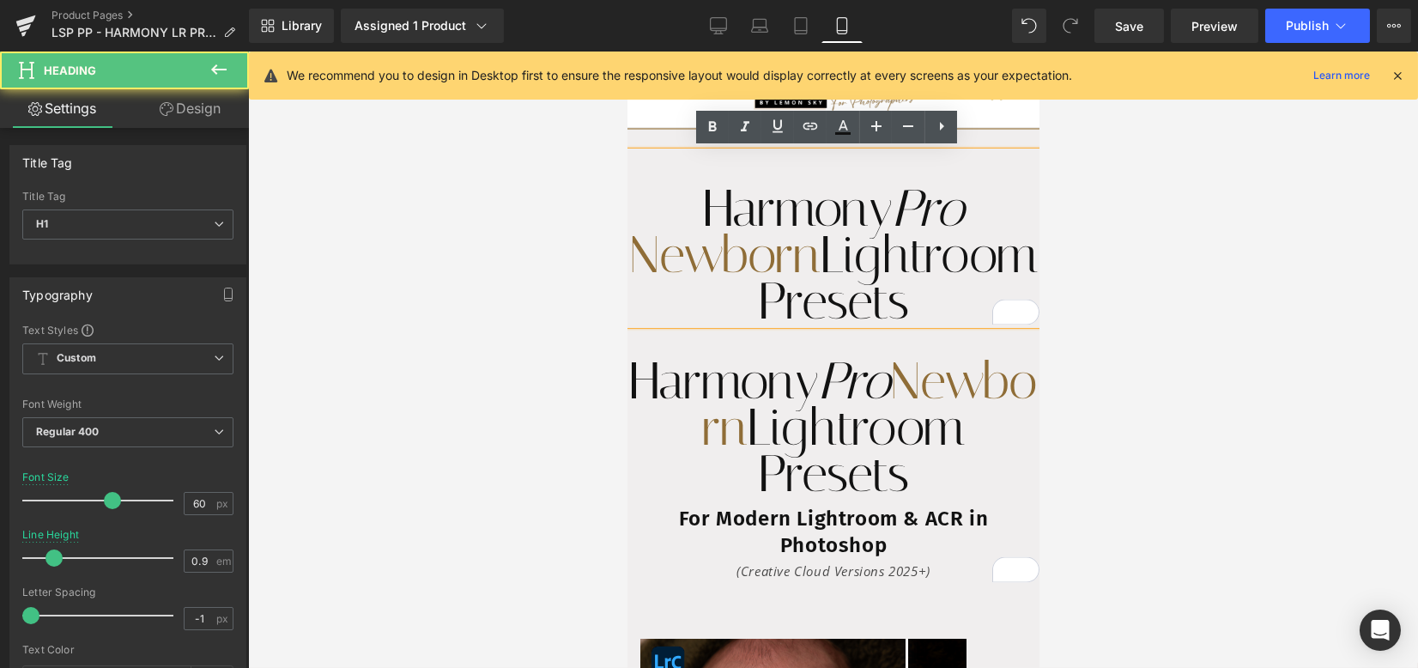
click at [180, 113] on link "Design" at bounding box center [190, 108] width 124 height 39
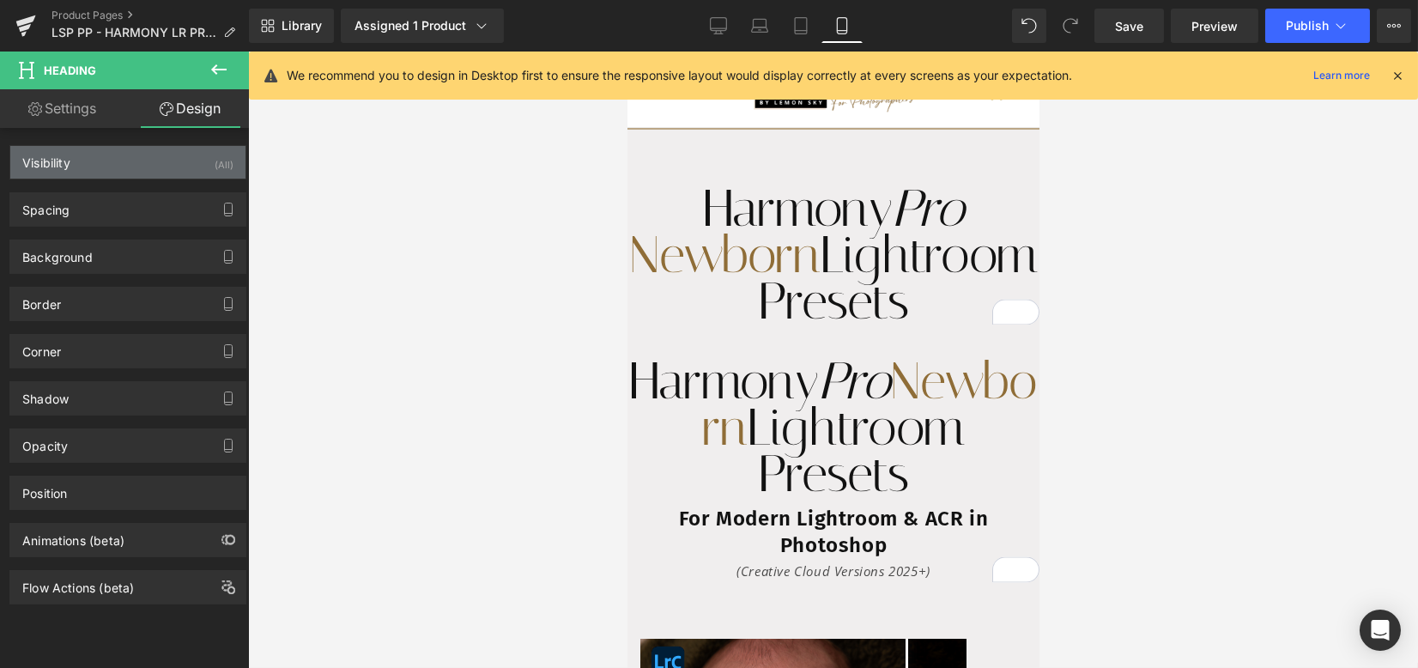
click at [131, 170] on div "Visibility (All)" at bounding box center [127, 162] width 235 height 33
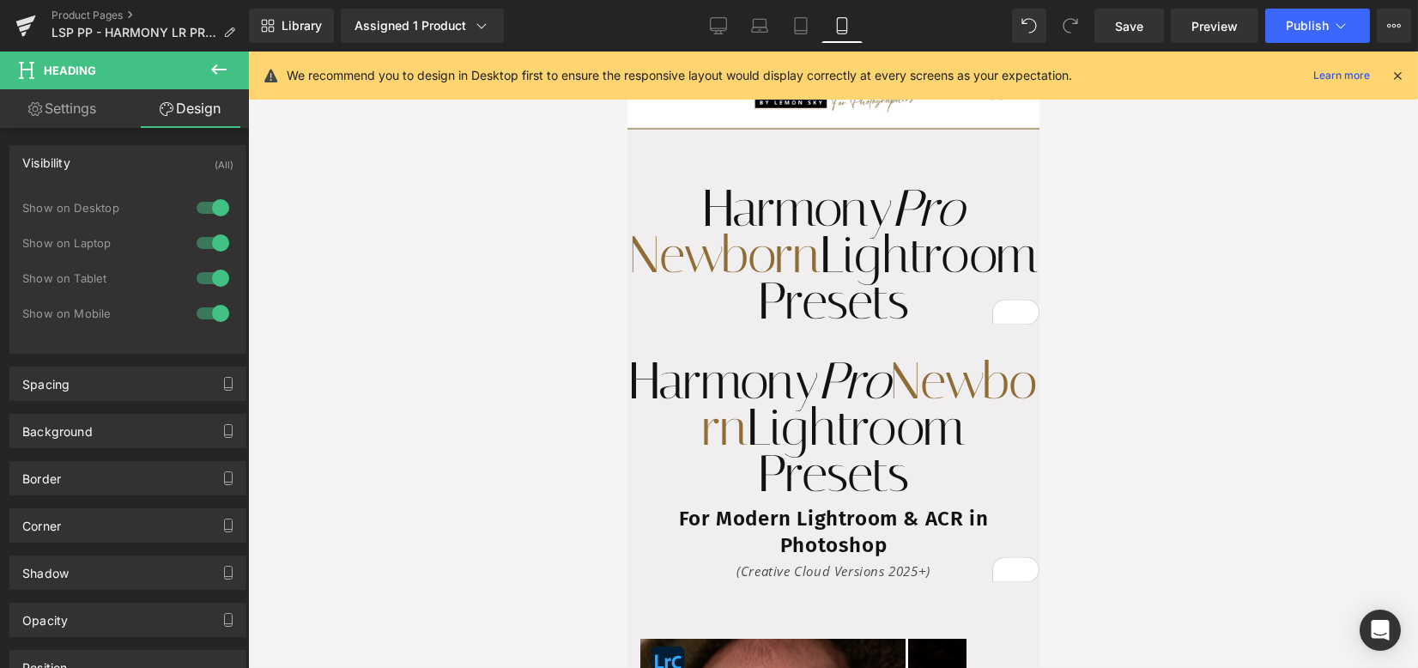
click at [198, 316] on div at bounding box center [212, 313] width 41 height 27
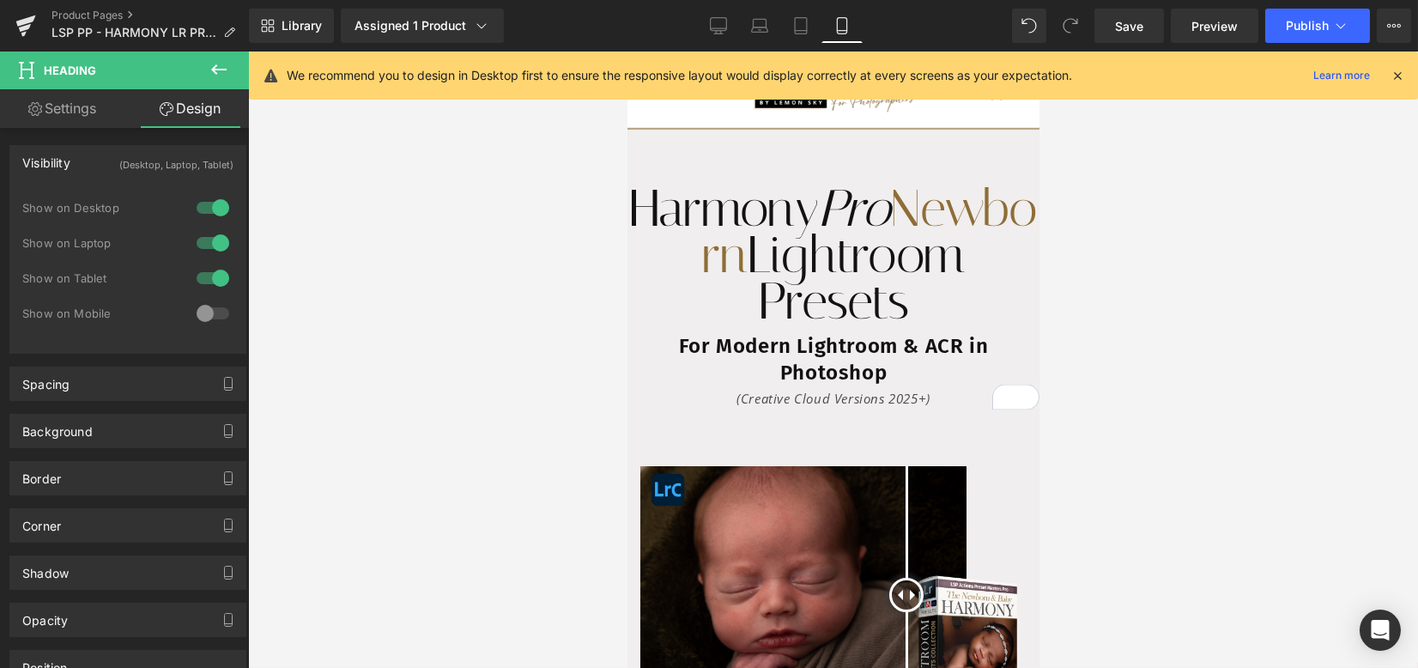
click at [818, 239] on icon "Pro" at bounding box center [854, 208] width 72 height 61
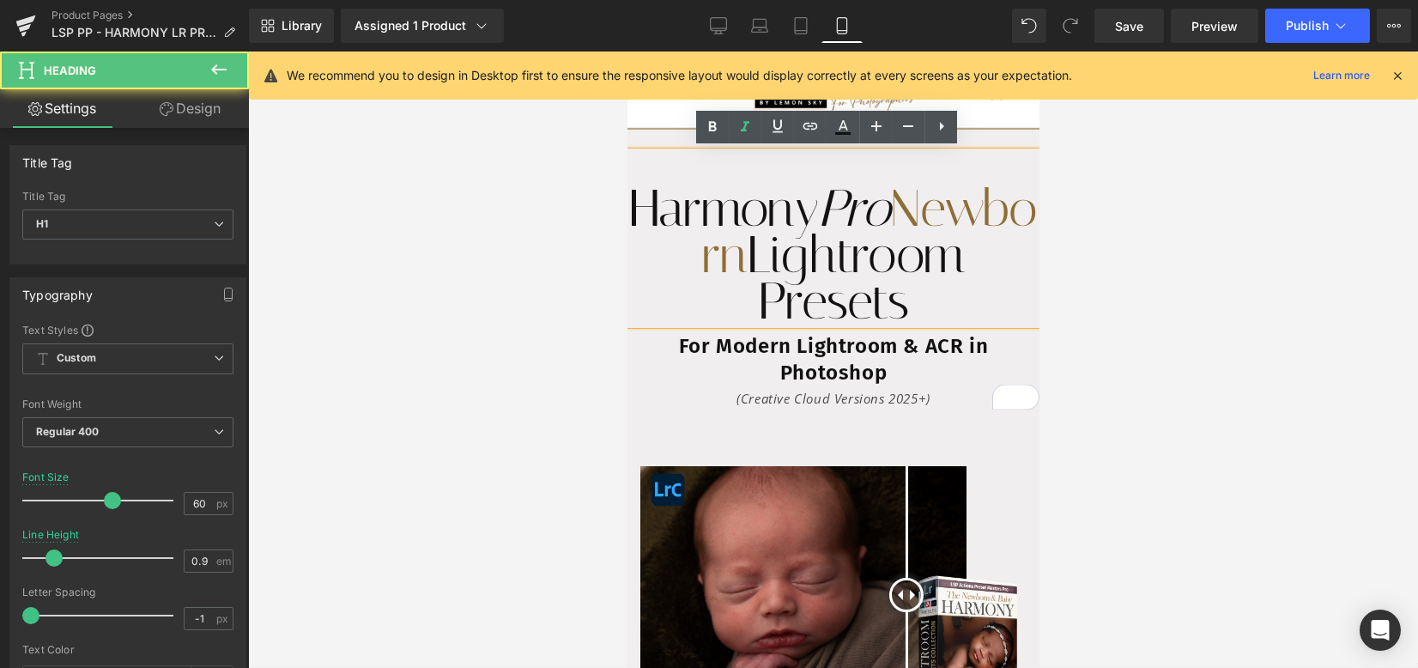
click at [175, 102] on link "Design" at bounding box center [190, 108] width 124 height 39
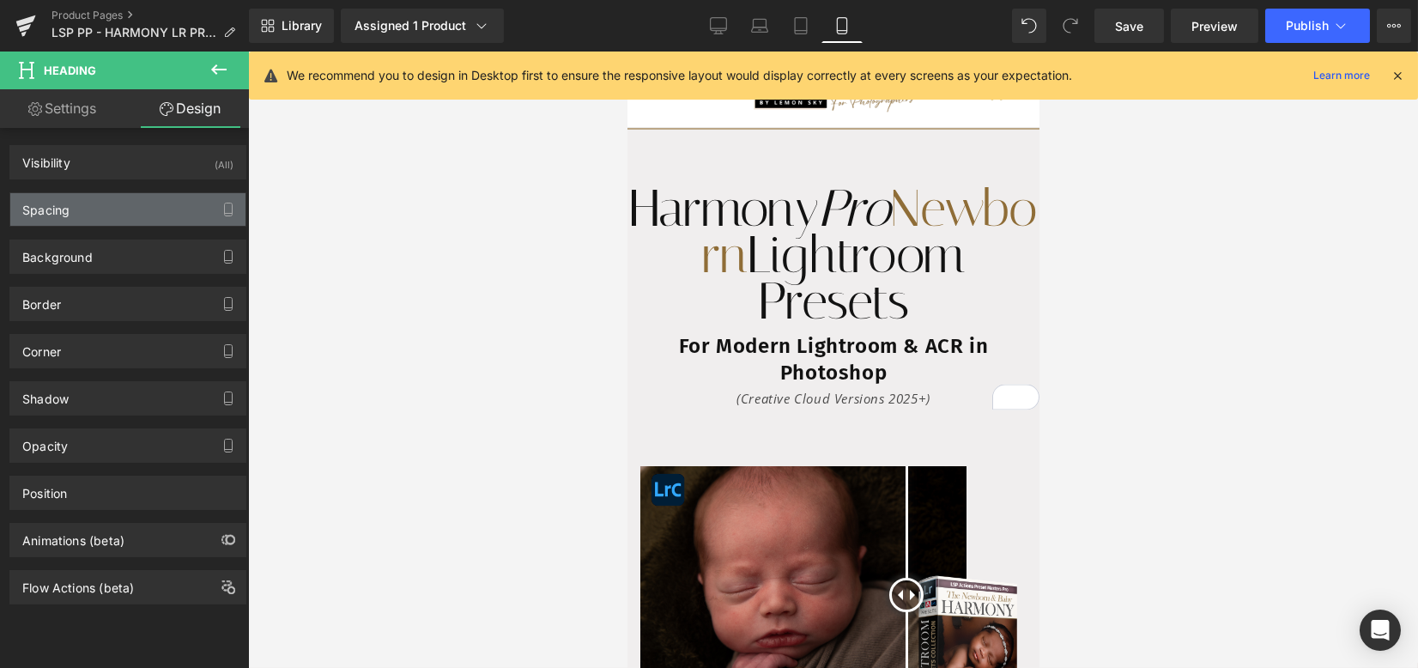
click at [145, 210] on div "Spacing" at bounding box center [127, 209] width 235 height 33
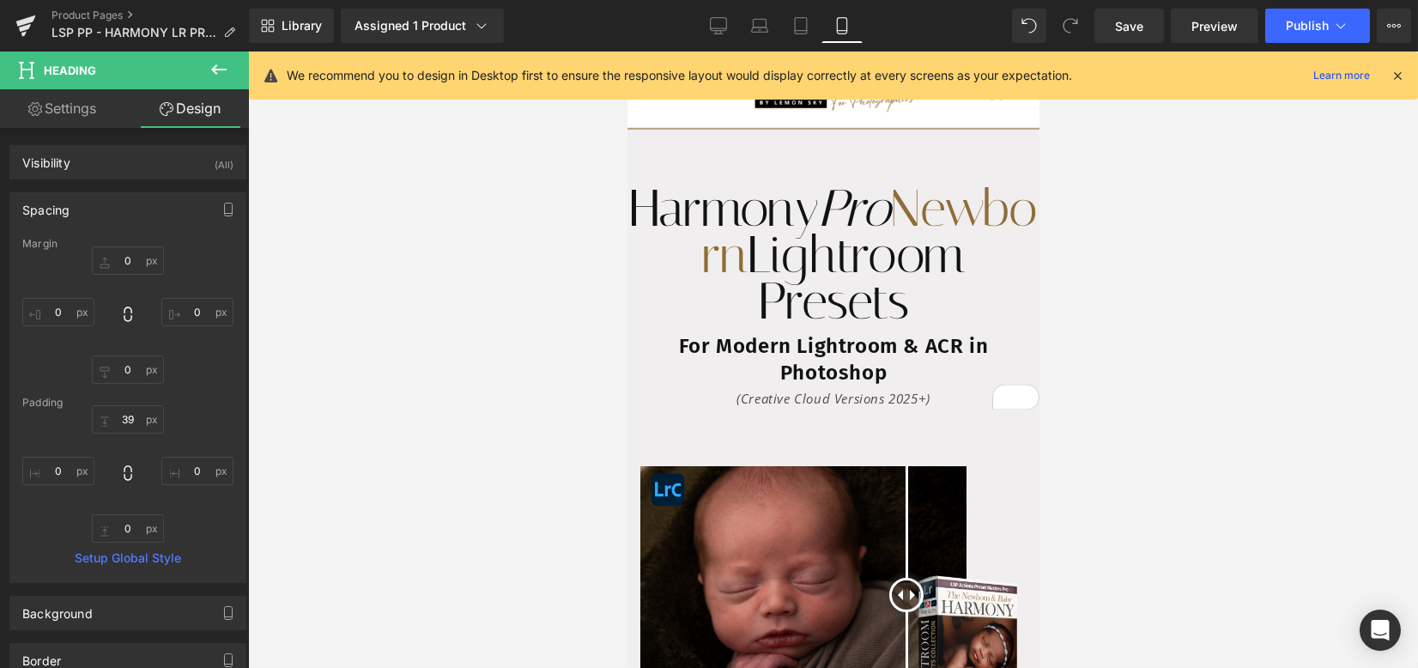
click at [156, 144] on div "Visibility (All) 0|0|0|0 1 Show on Desktop 1 Show on Laptop 1 Show on Tablet 1 …" at bounding box center [128, 155] width 257 height 47
click at [156, 156] on div "Visibility (All)" at bounding box center [127, 162] width 235 height 33
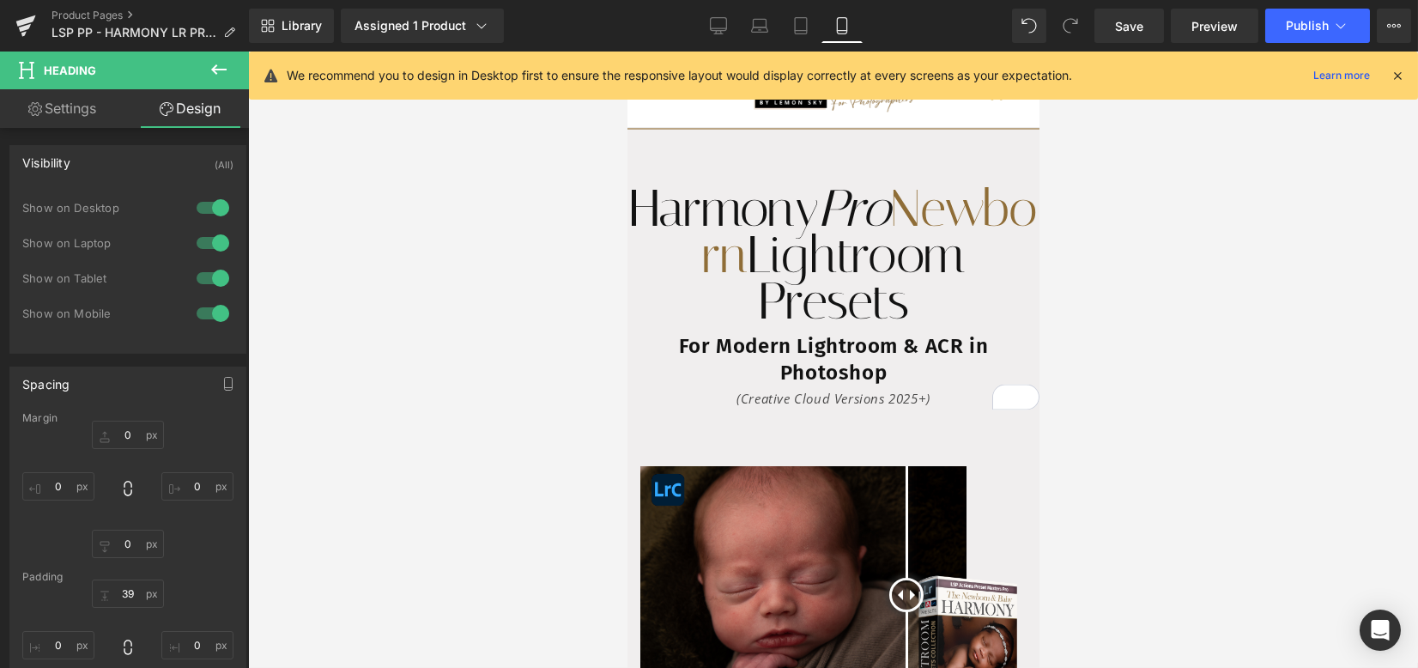
click at [203, 248] on div at bounding box center [212, 242] width 41 height 27
click at [197, 204] on div at bounding box center [212, 207] width 41 height 27
click at [197, 274] on div at bounding box center [212, 277] width 41 height 27
click at [704, 245] on span "Newborn" at bounding box center [869, 231] width 335 height 107
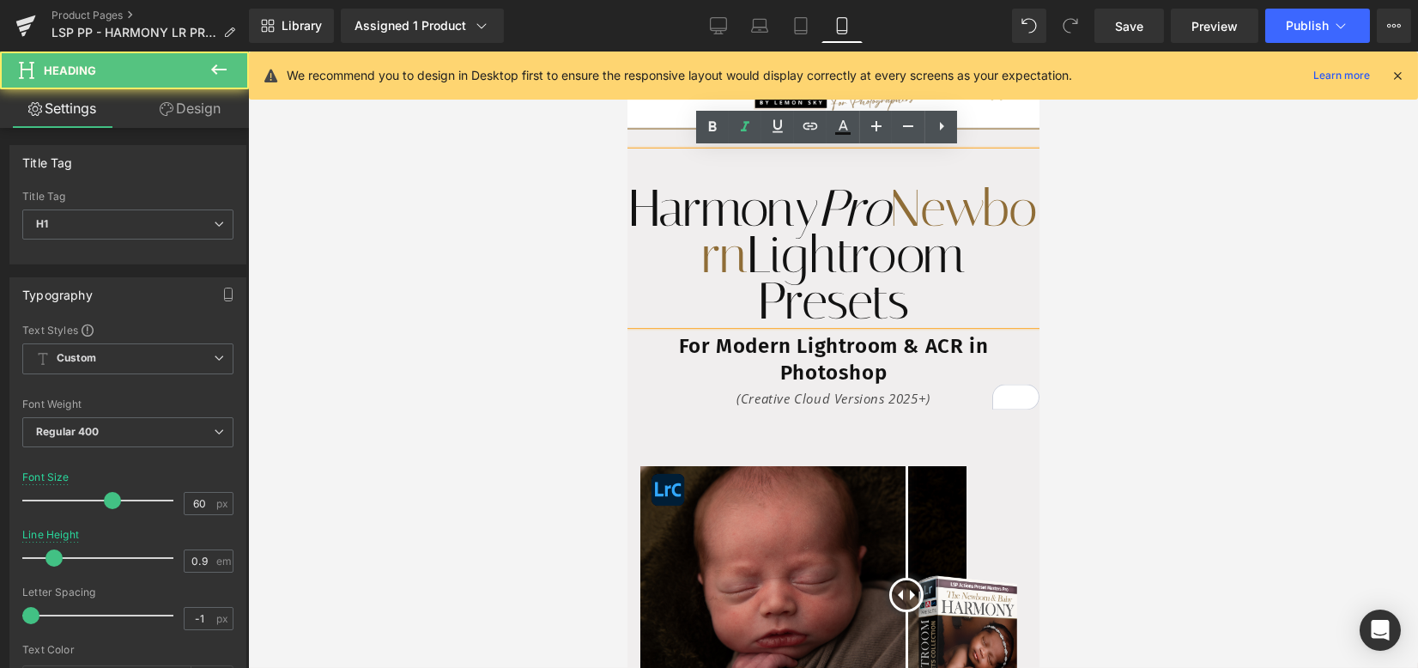
click at [702, 259] on span "Newborn" at bounding box center [869, 231] width 335 height 107
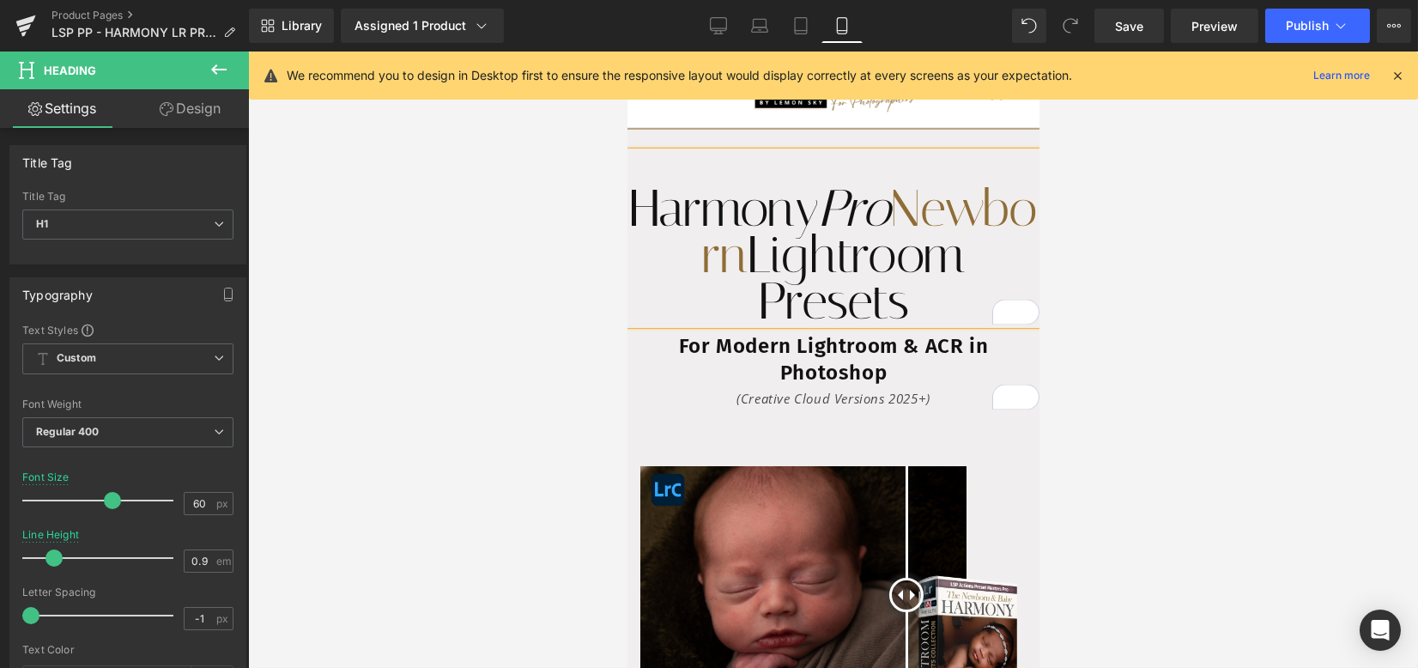
click at [922, 269] on h1 "Harmony Pro Newborn Lightroom Presets" at bounding box center [833, 254] width 412 height 139
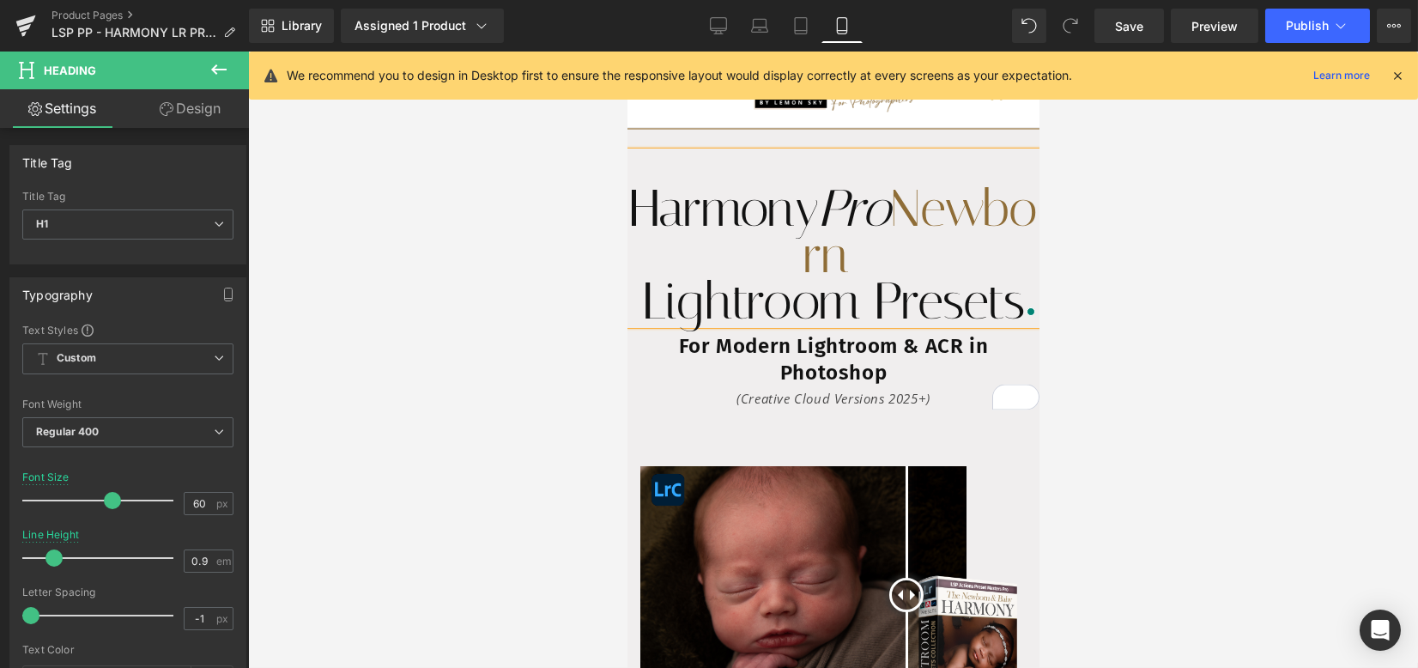
click at [186, 112] on link "Design" at bounding box center [190, 108] width 124 height 39
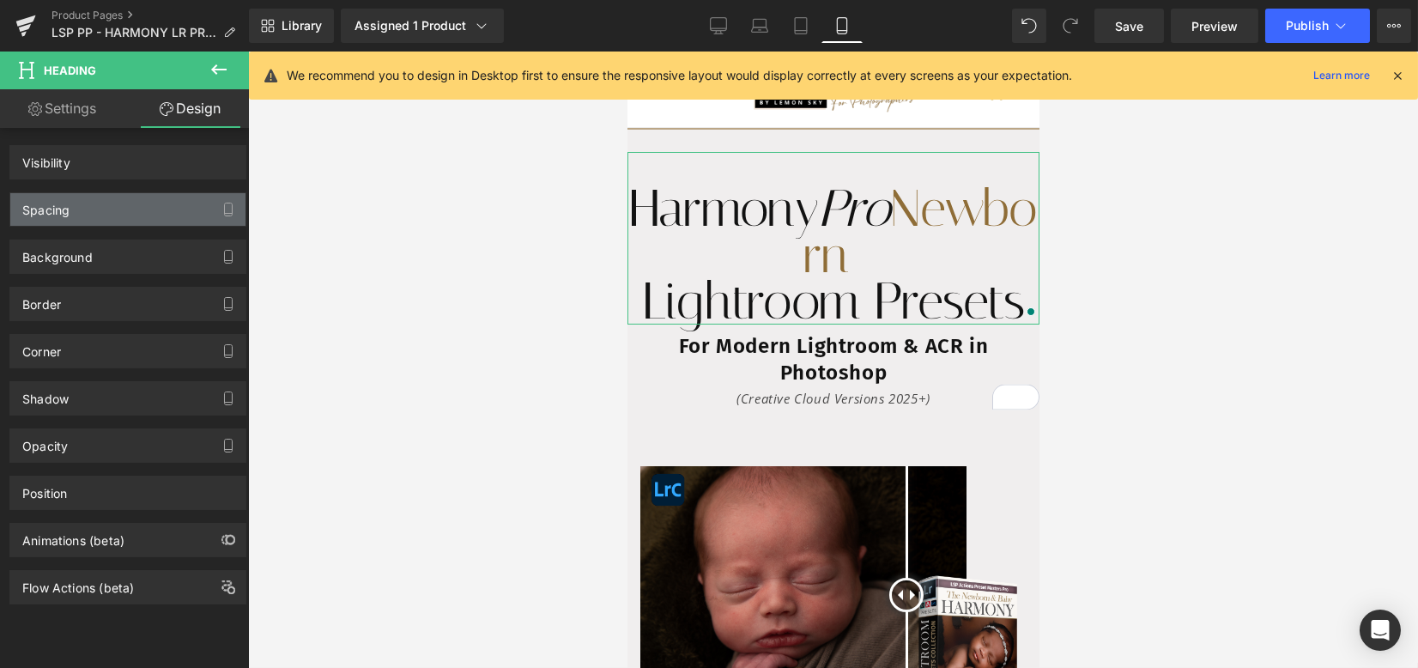
click at [110, 202] on div "Spacing" at bounding box center [127, 209] width 235 height 33
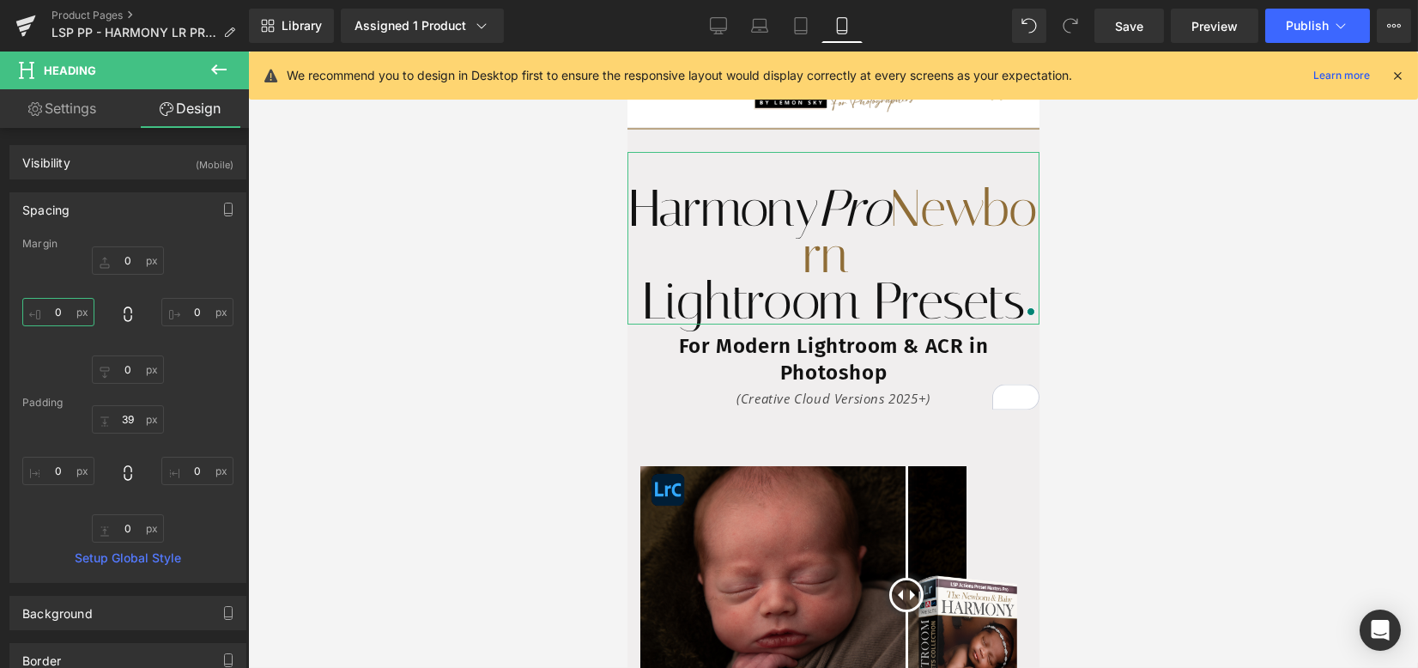
click at [58, 314] on input "0" at bounding box center [58, 312] width 72 height 28
click at [62, 474] on input "0" at bounding box center [58, 471] width 72 height 28
type input "10"
click at [189, 469] on input "0" at bounding box center [197, 471] width 72 height 28
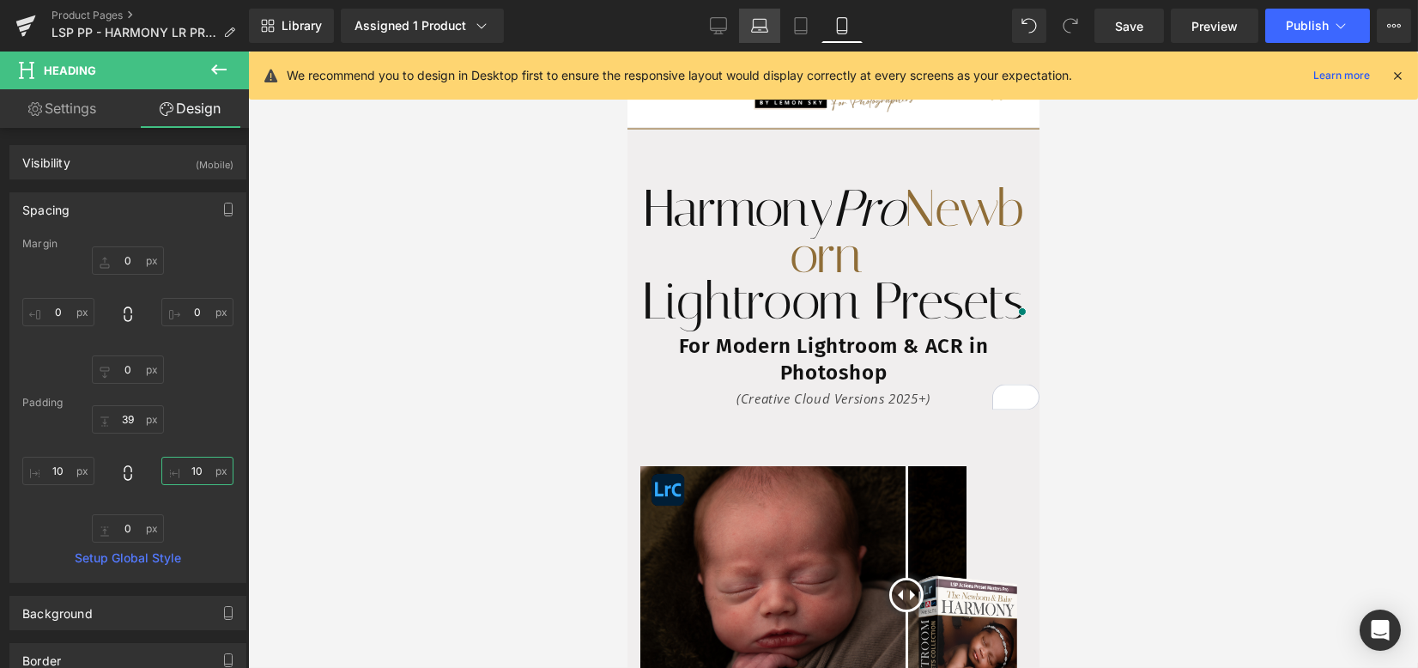
type input "10"
click at [757, 28] on icon at bounding box center [759, 25] width 17 height 17
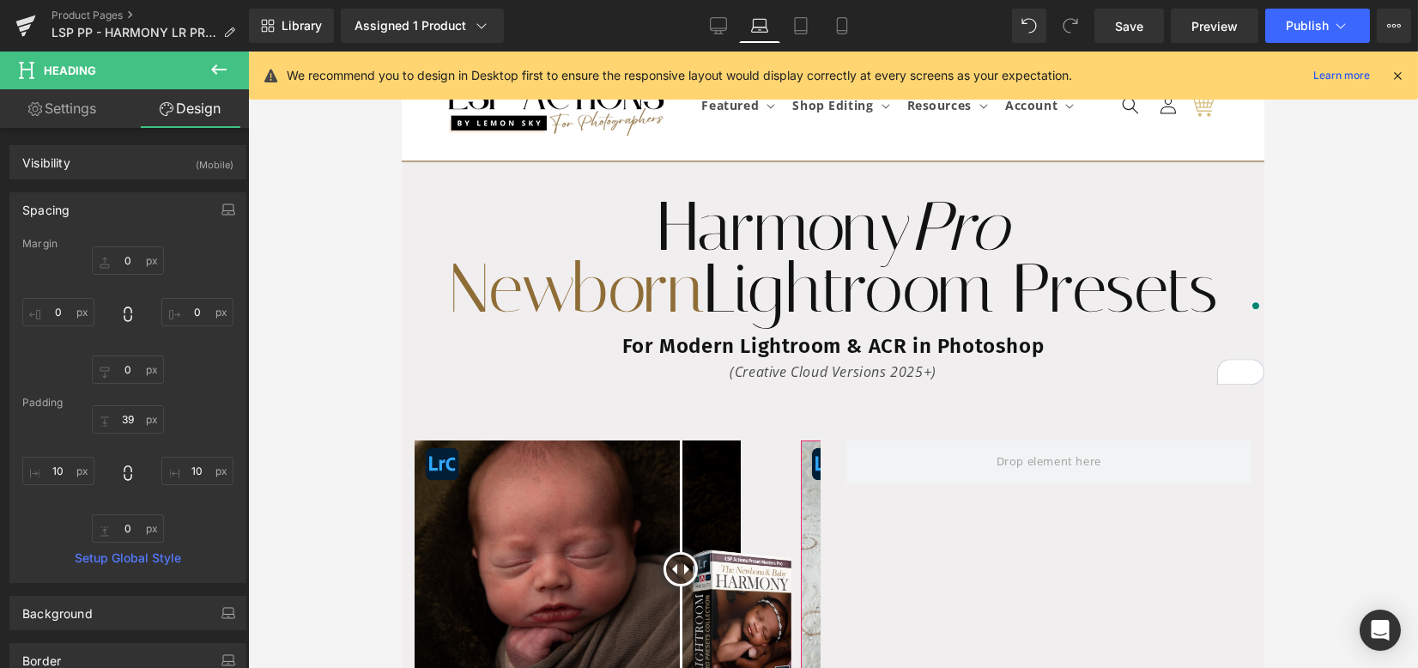
type input "0"
type input "39"
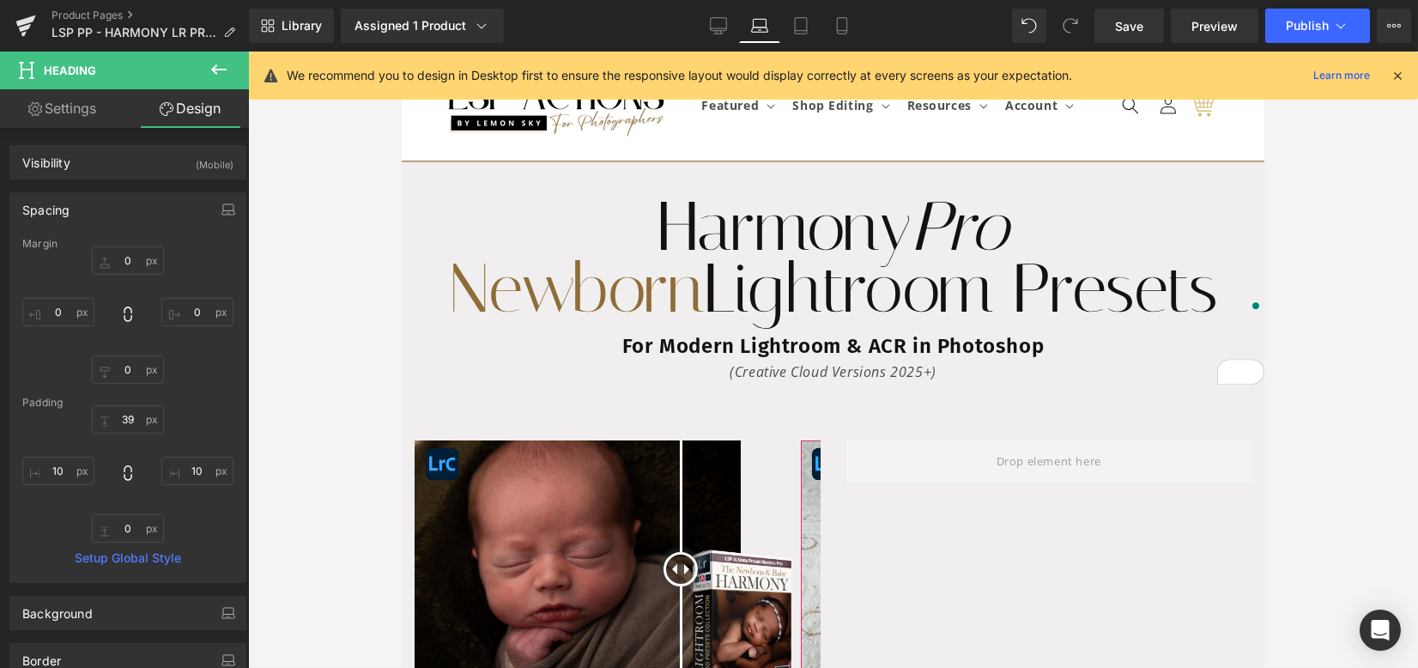
type input "0"
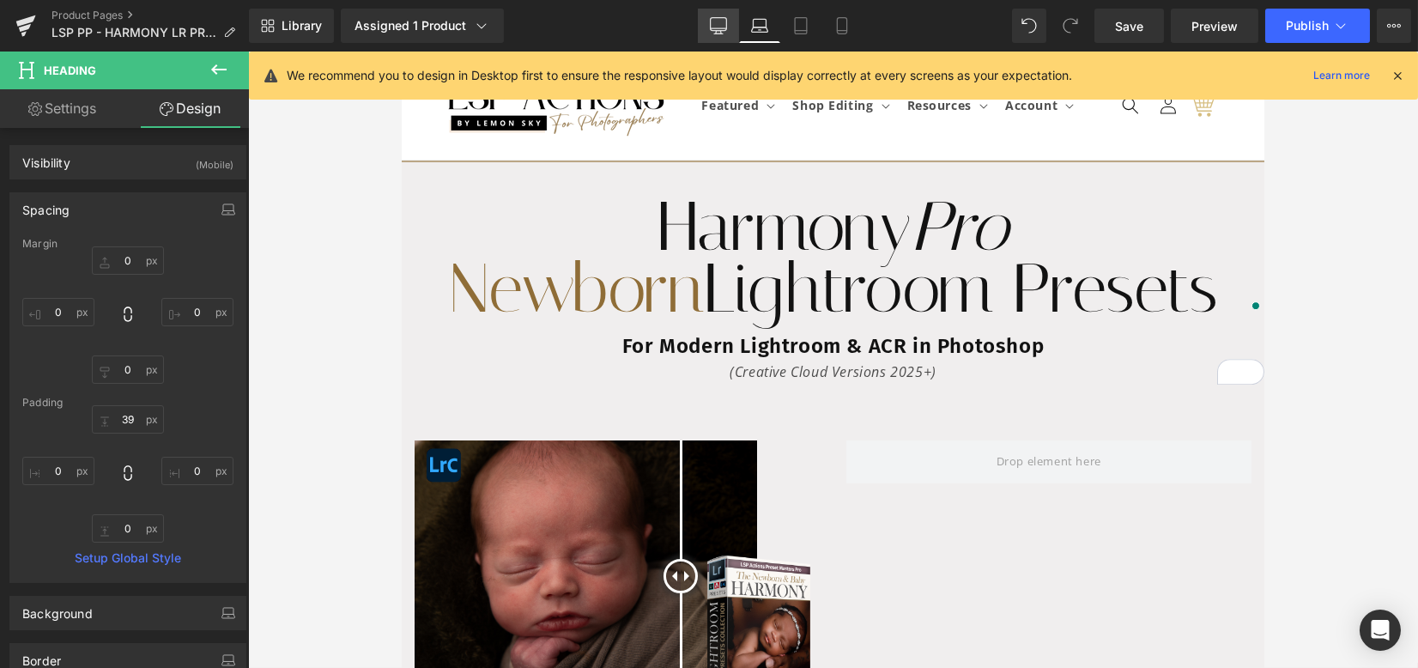
click at [729, 21] on link "Desktop" at bounding box center [718, 26] width 41 height 34
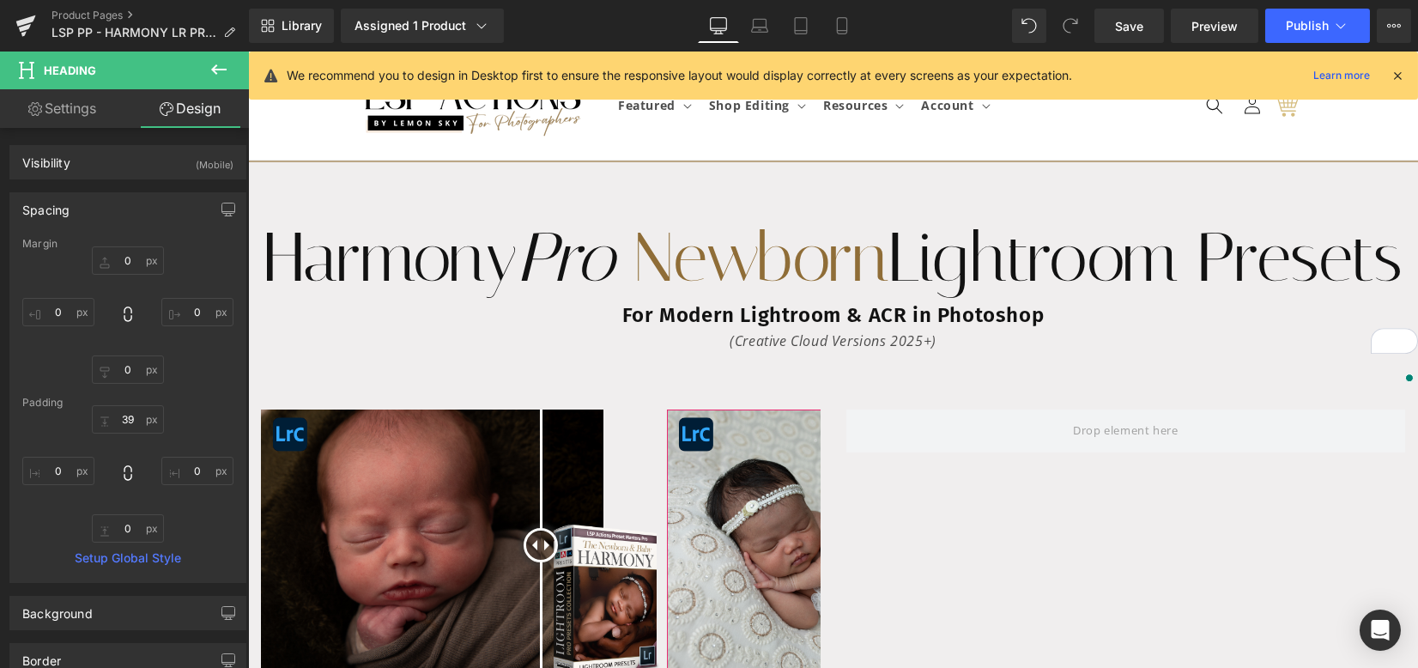
type input "0"
type input "39"
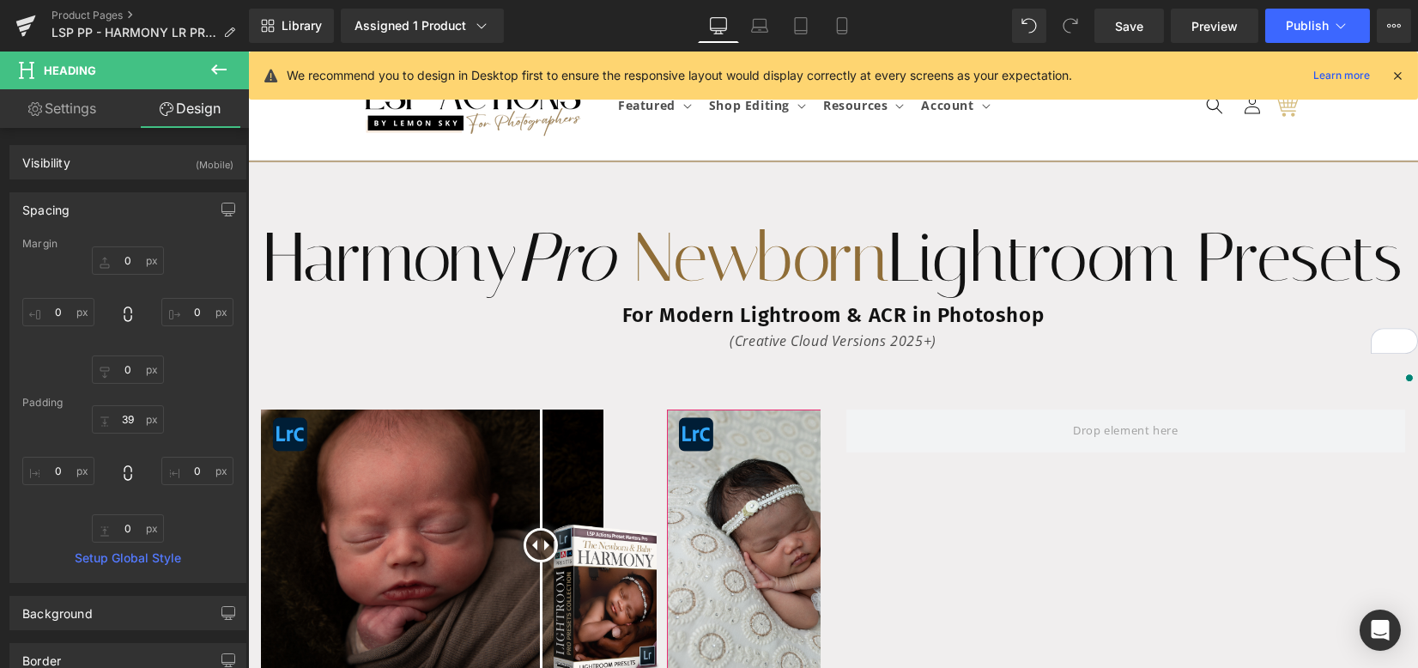
type input "0"
click at [736, 251] on h1 "Harmony Pro Newborn Lightroom Presets" at bounding box center [833, 257] width 1170 height 89
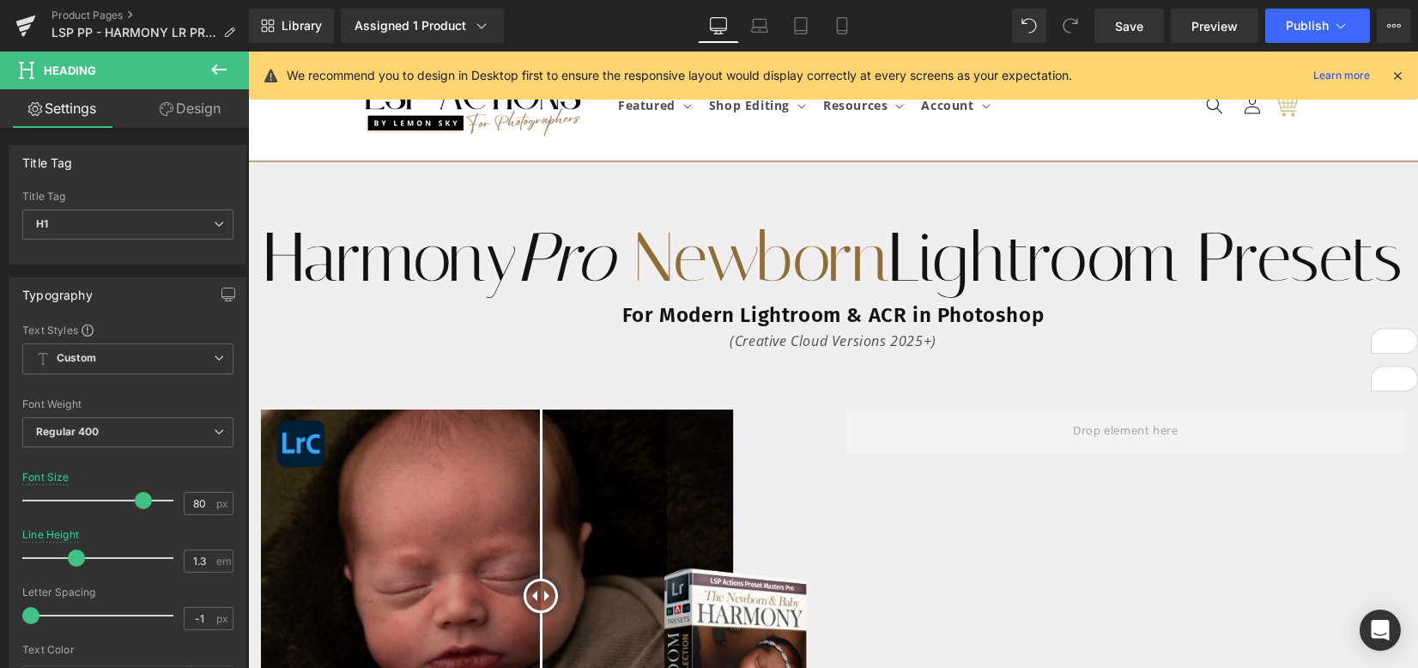
scroll to position [228, 0]
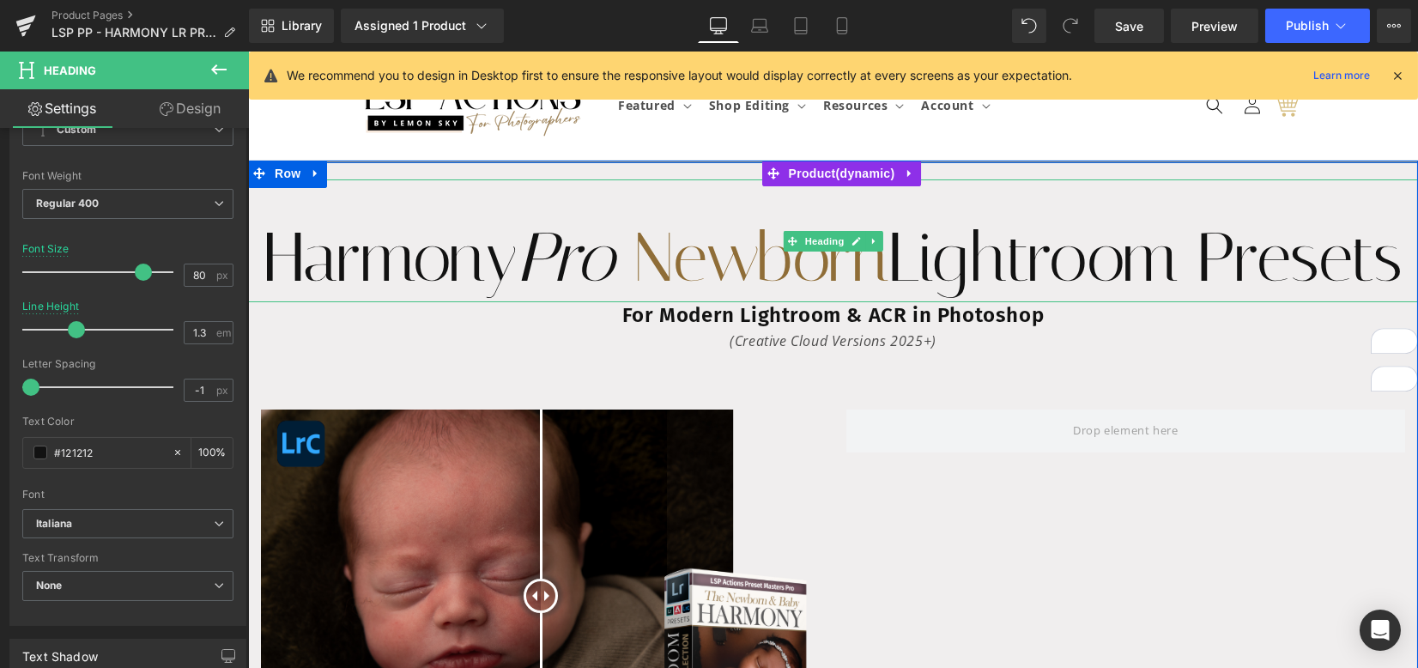
click at [1016, 257] on h1 "Harmony Pro Newborn Lightroom Presets" at bounding box center [833, 257] width 1170 height 89
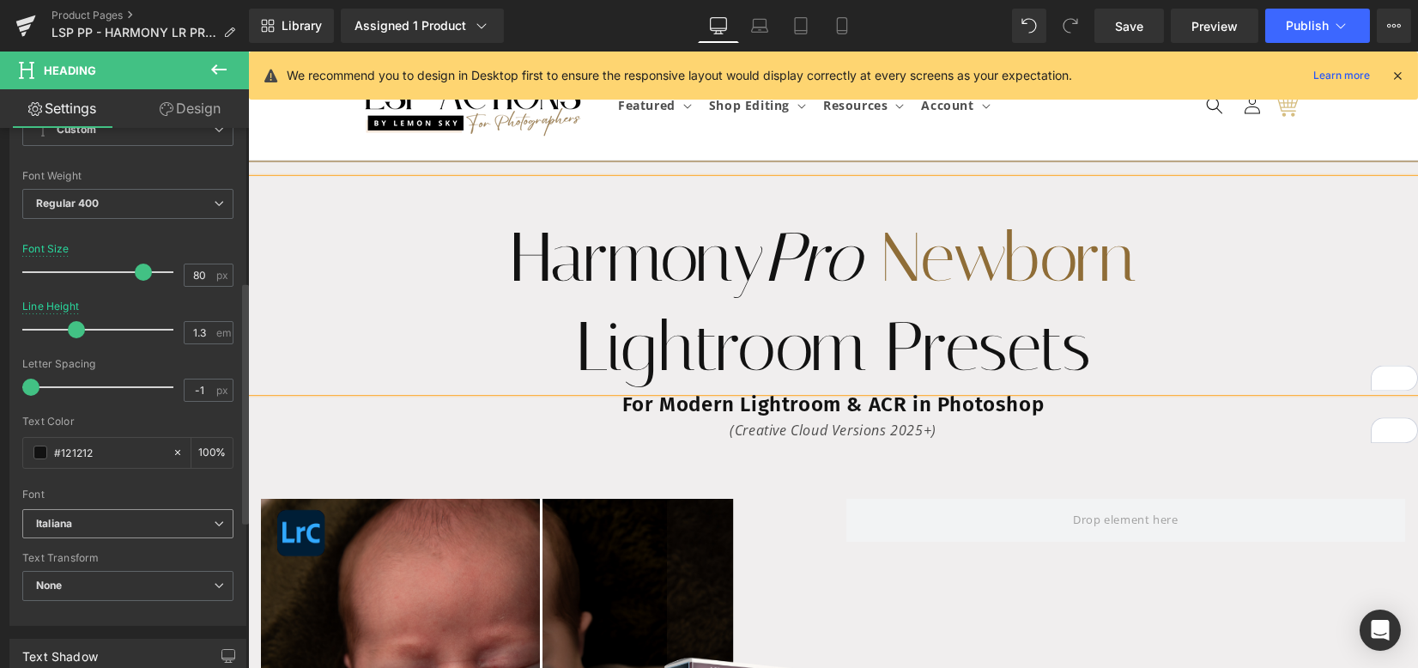
scroll to position [343, 0]
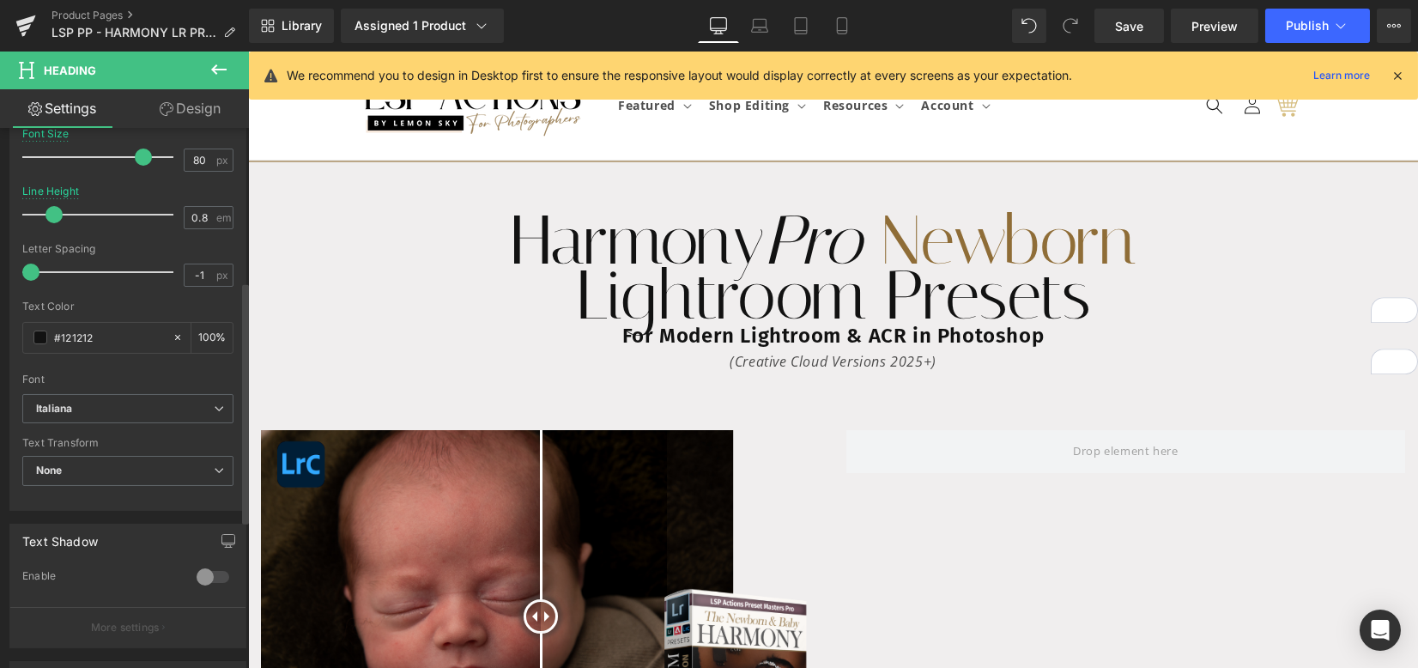
drag, startPoint x: 67, startPoint y: 210, endPoint x: 45, endPoint y: 208, distance: 22.5
click at [45, 208] on span at bounding box center [53, 214] width 17 height 17
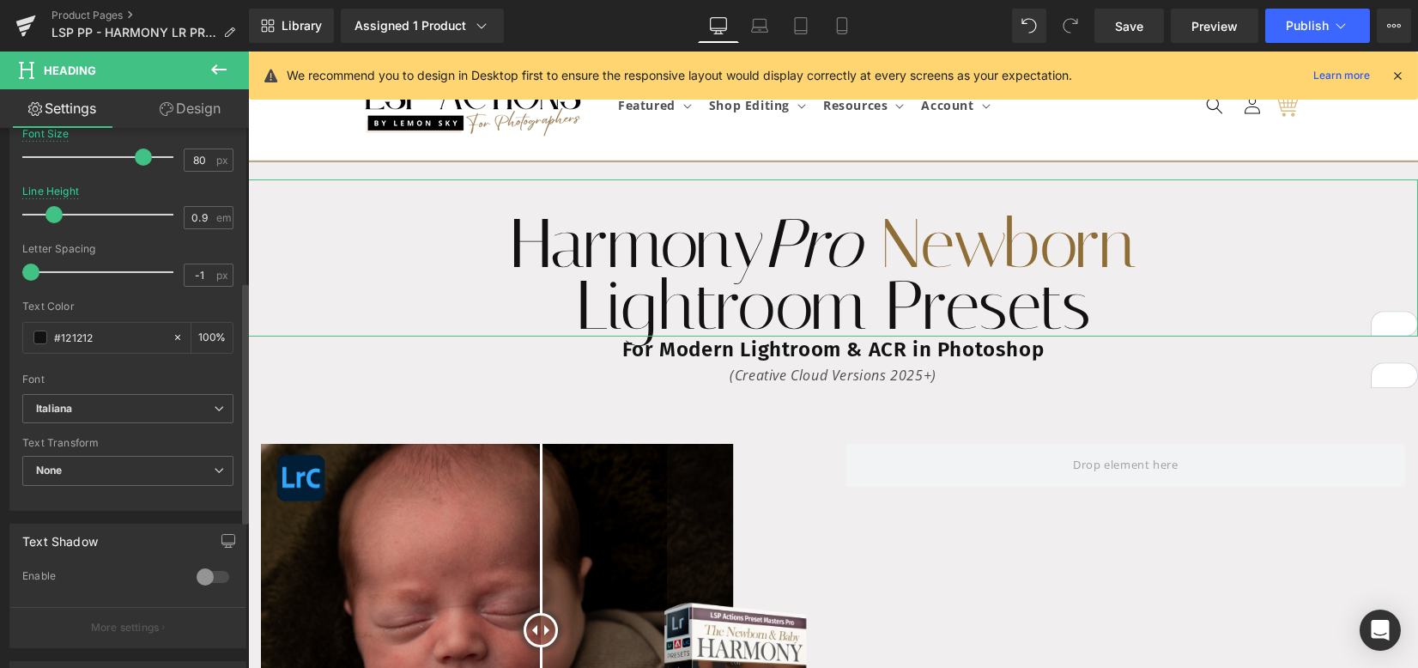
type input "1"
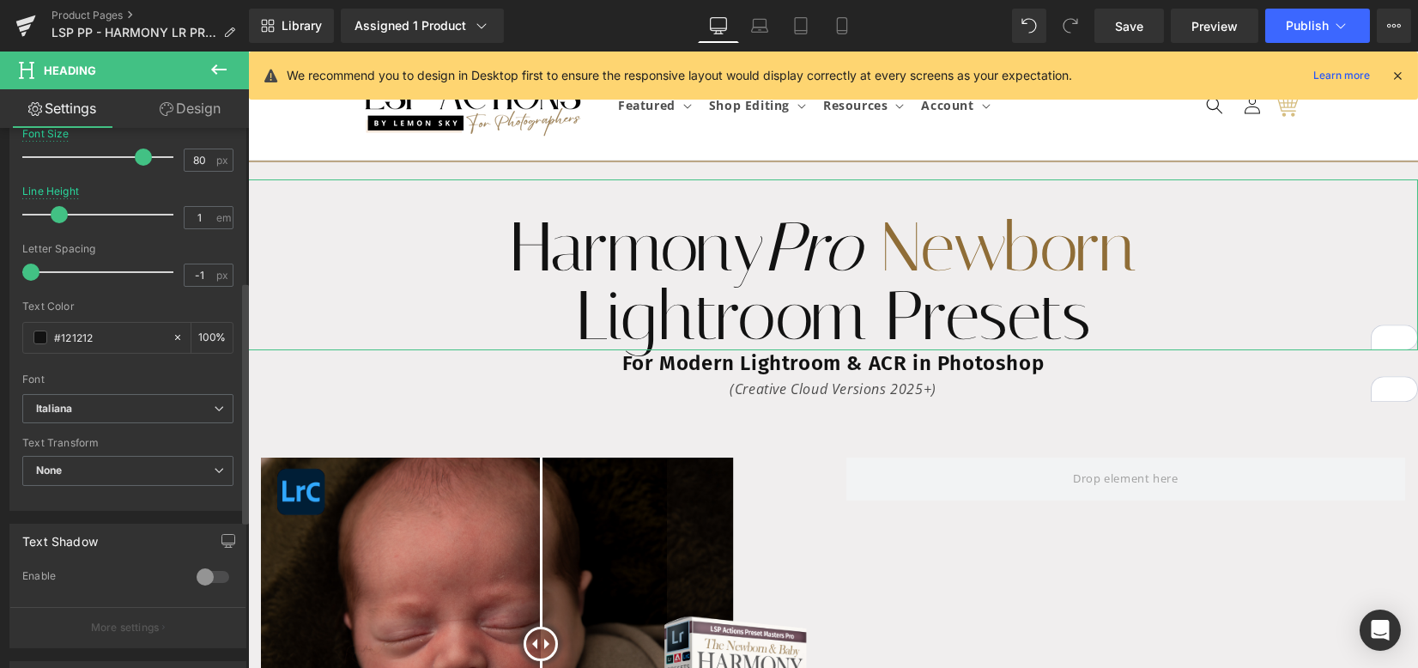
click at [55, 211] on span at bounding box center [59, 214] width 17 height 17
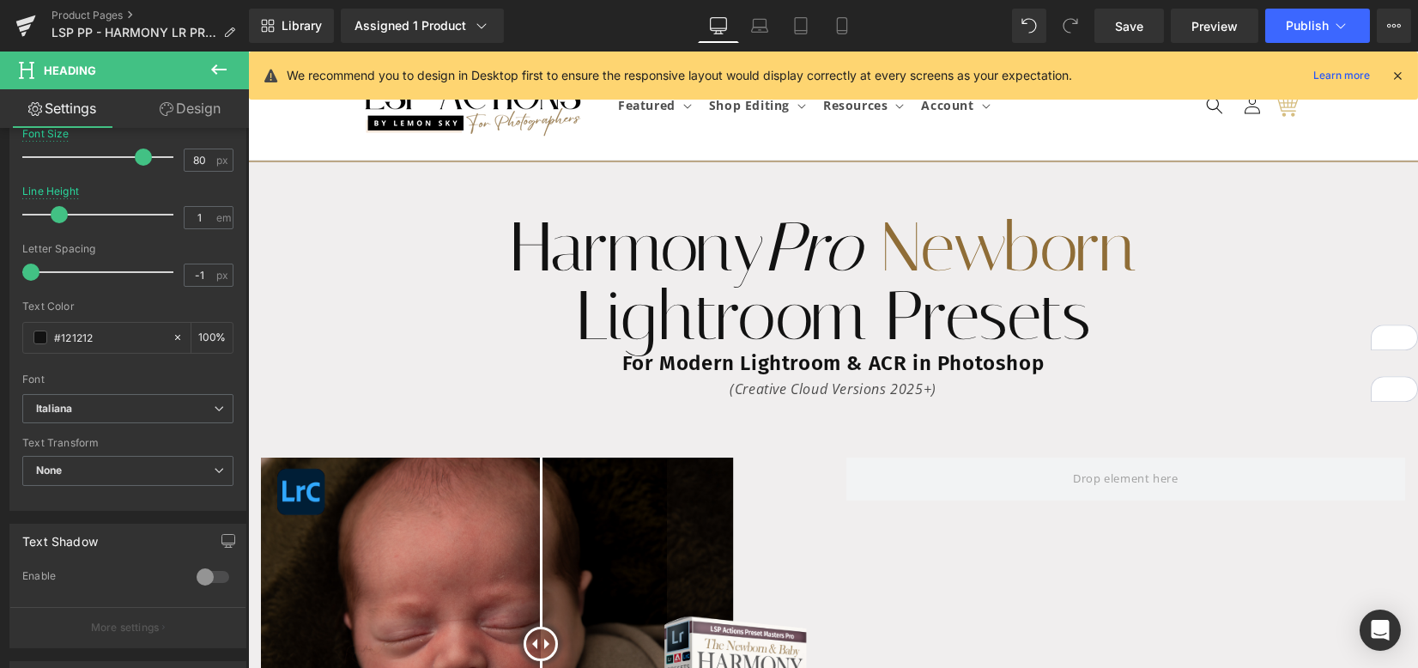
click at [615, 358] on h2 "For Modern Lightroom & ACR in Photoshop" at bounding box center [833, 363] width 1170 height 27
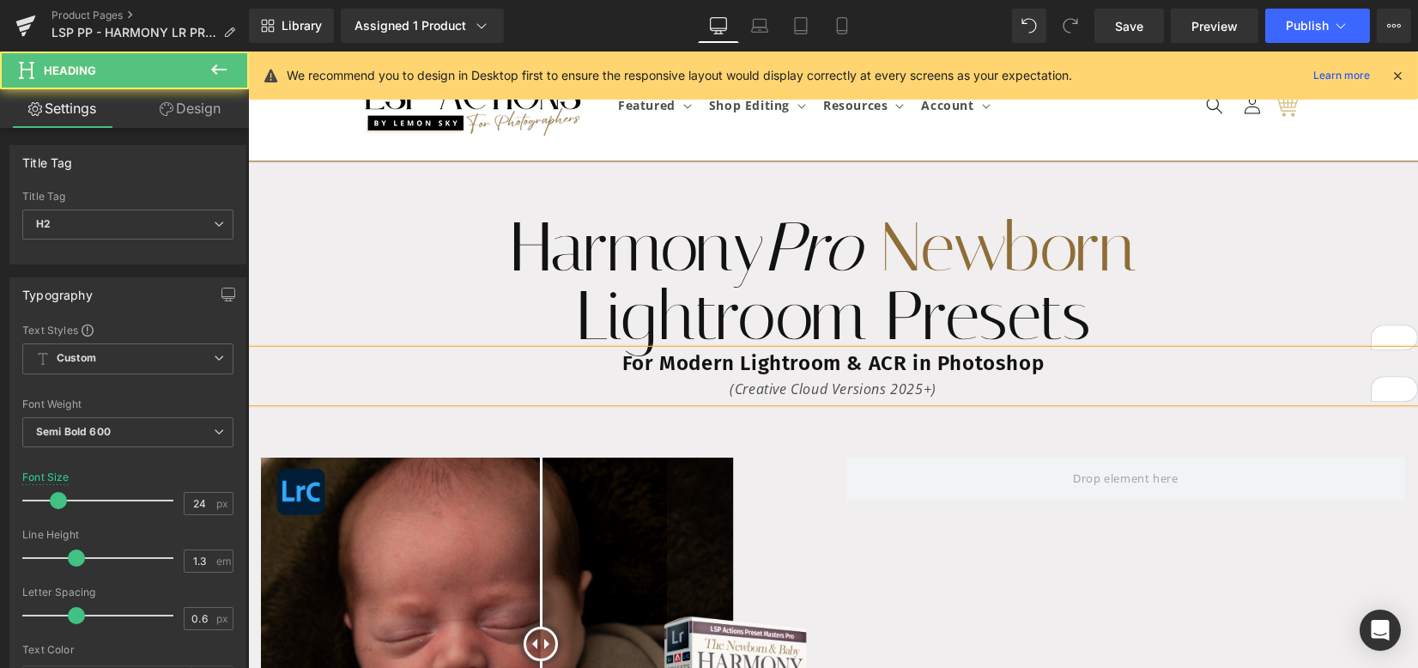
click at [175, 114] on link "Design" at bounding box center [190, 108] width 124 height 39
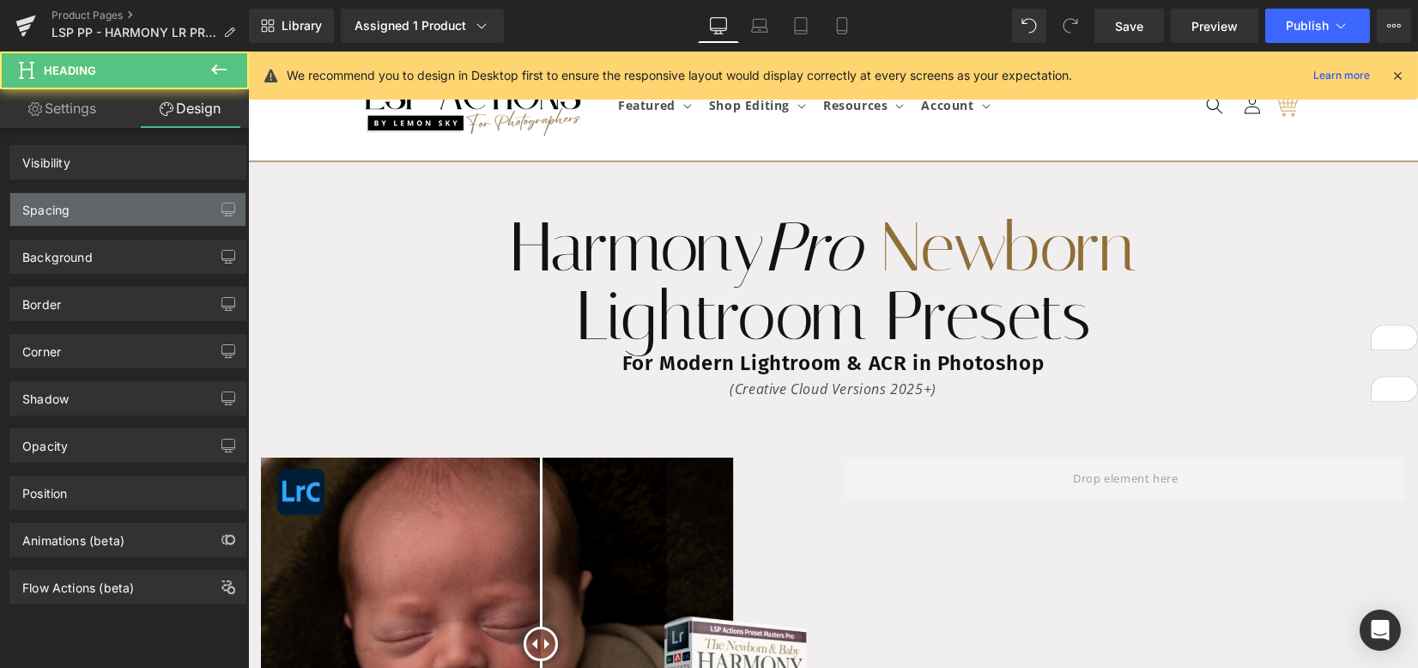
click at [136, 205] on div "Spacing" at bounding box center [127, 209] width 235 height 33
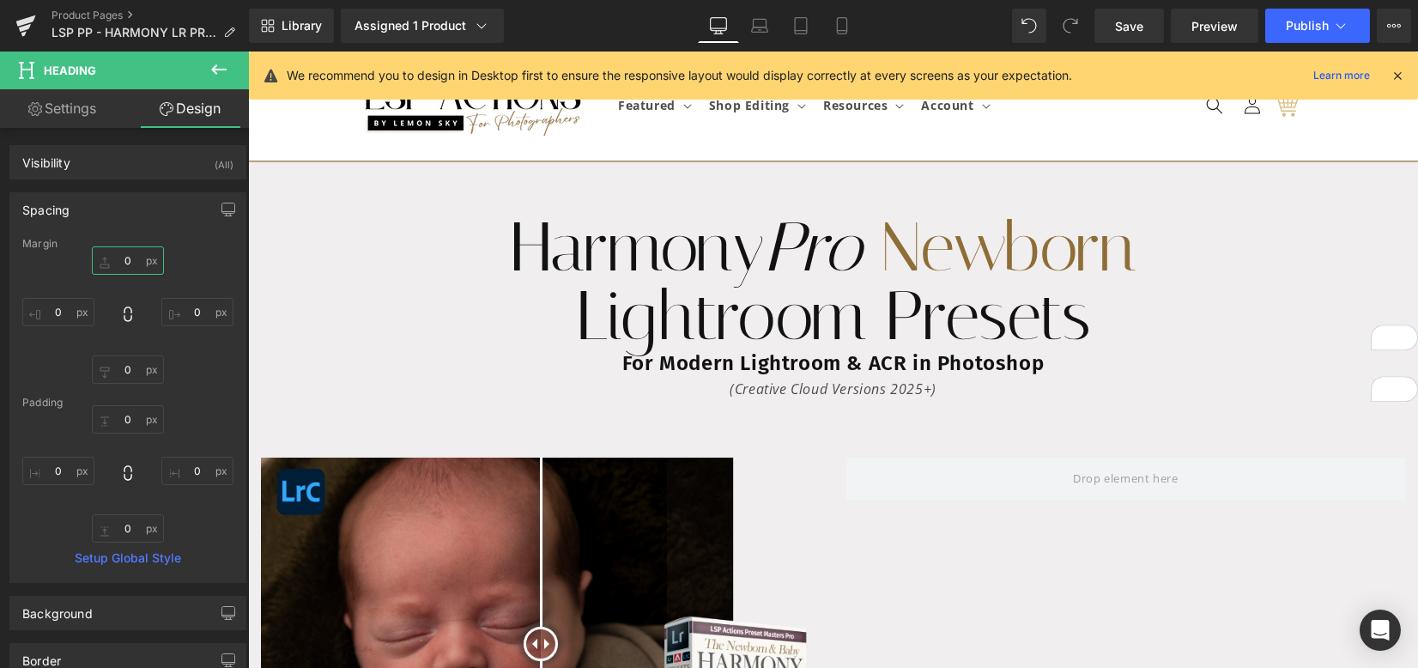
click at [129, 262] on input "0" at bounding box center [128, 260] width 72 height 28
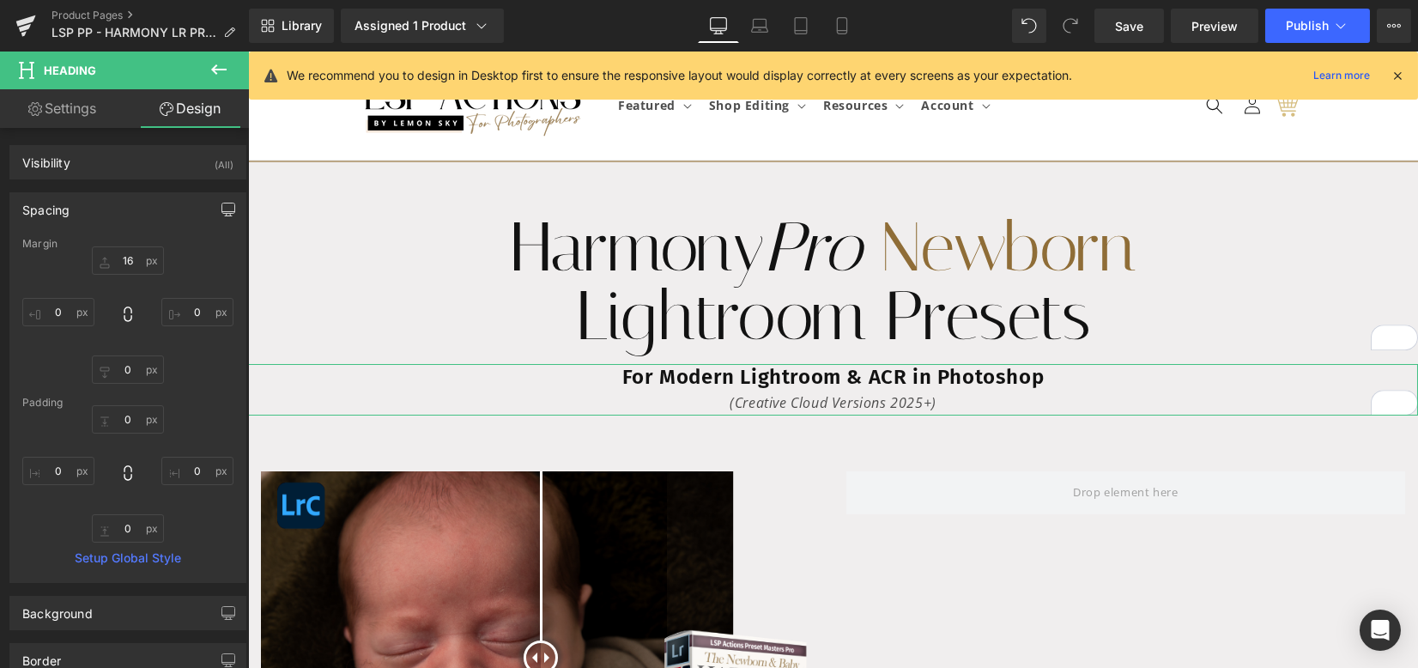
click at [221, 203] on icon "button" at bounding box center [228, 210] width 14 height 14
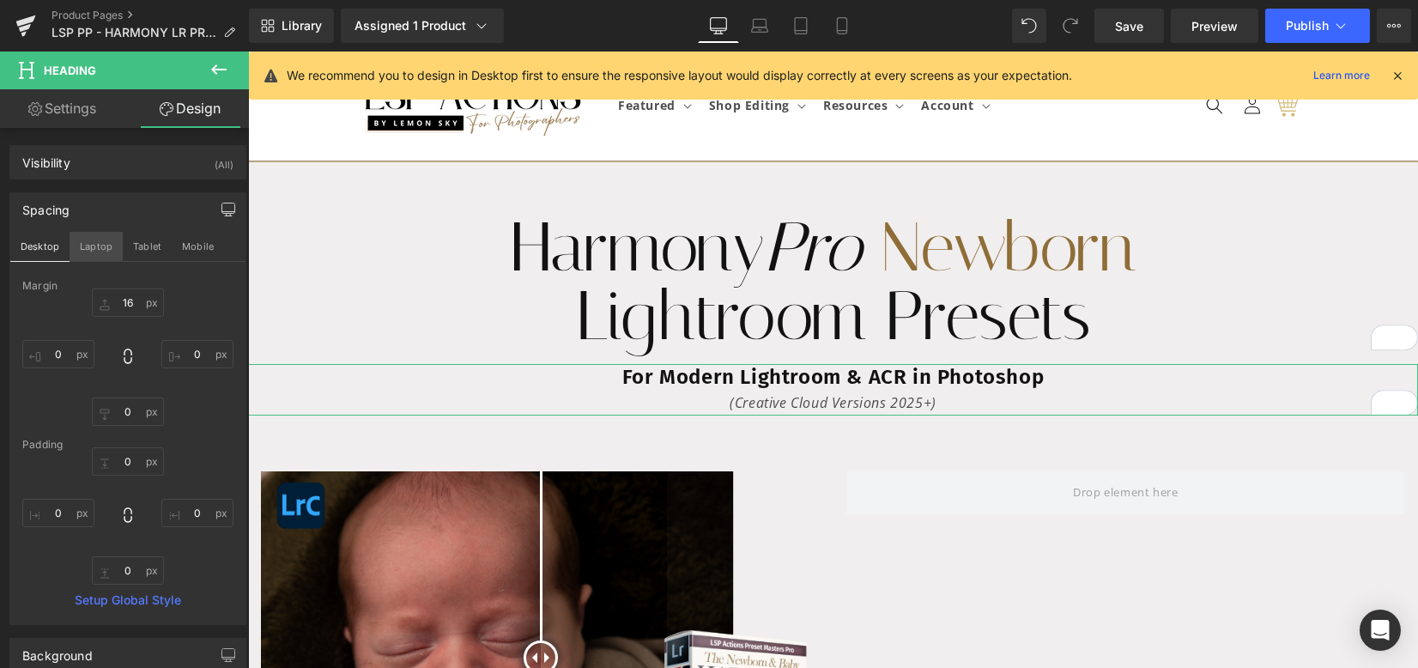
click at [100, 249] on button "Laptop" at bounding box center [96, 246] width 53 height 29
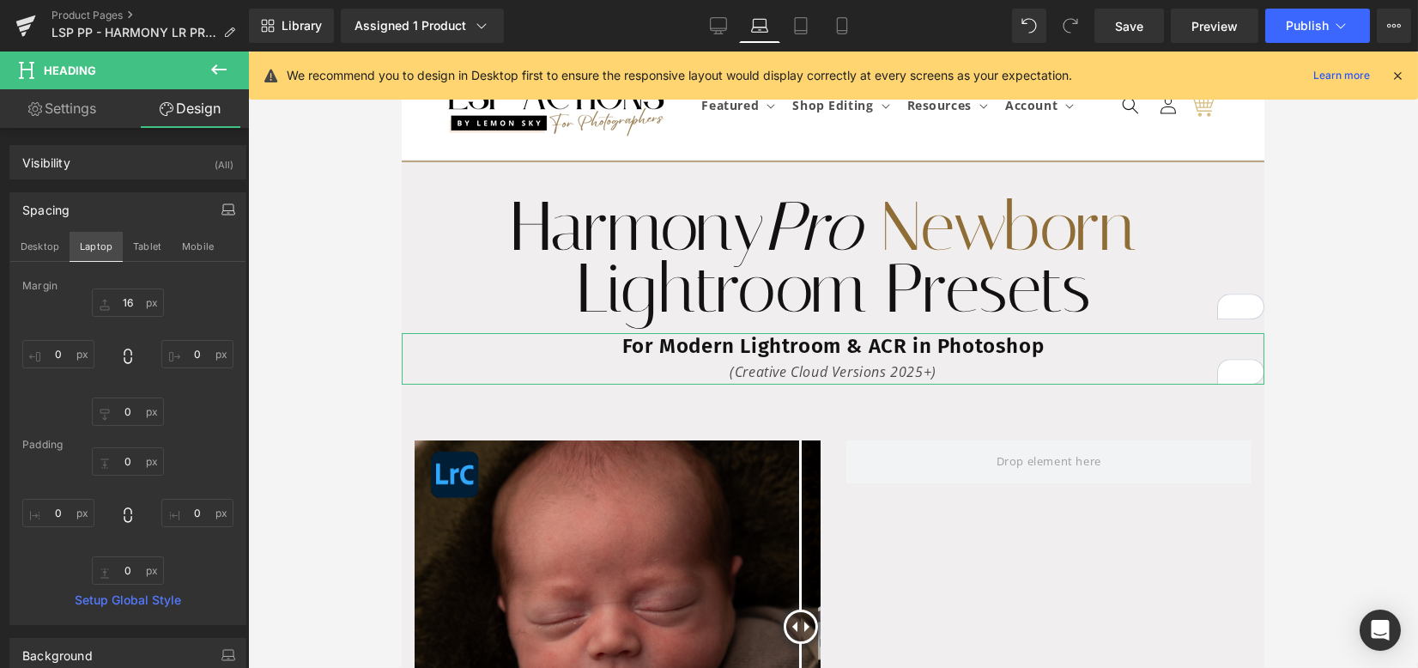
type input "16"
type input "0"
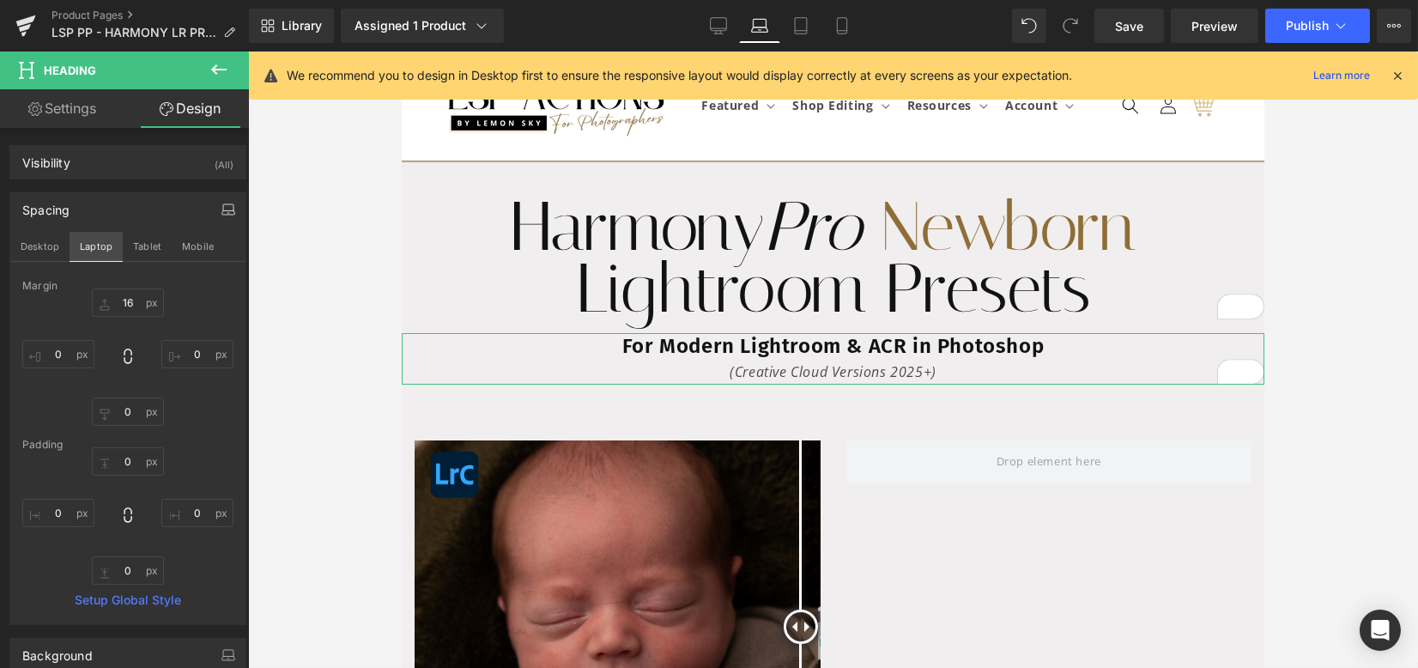
type input "0"
click at [148, 251] on button "Tablet" at bounding box center [147, 246] width 49 height 29
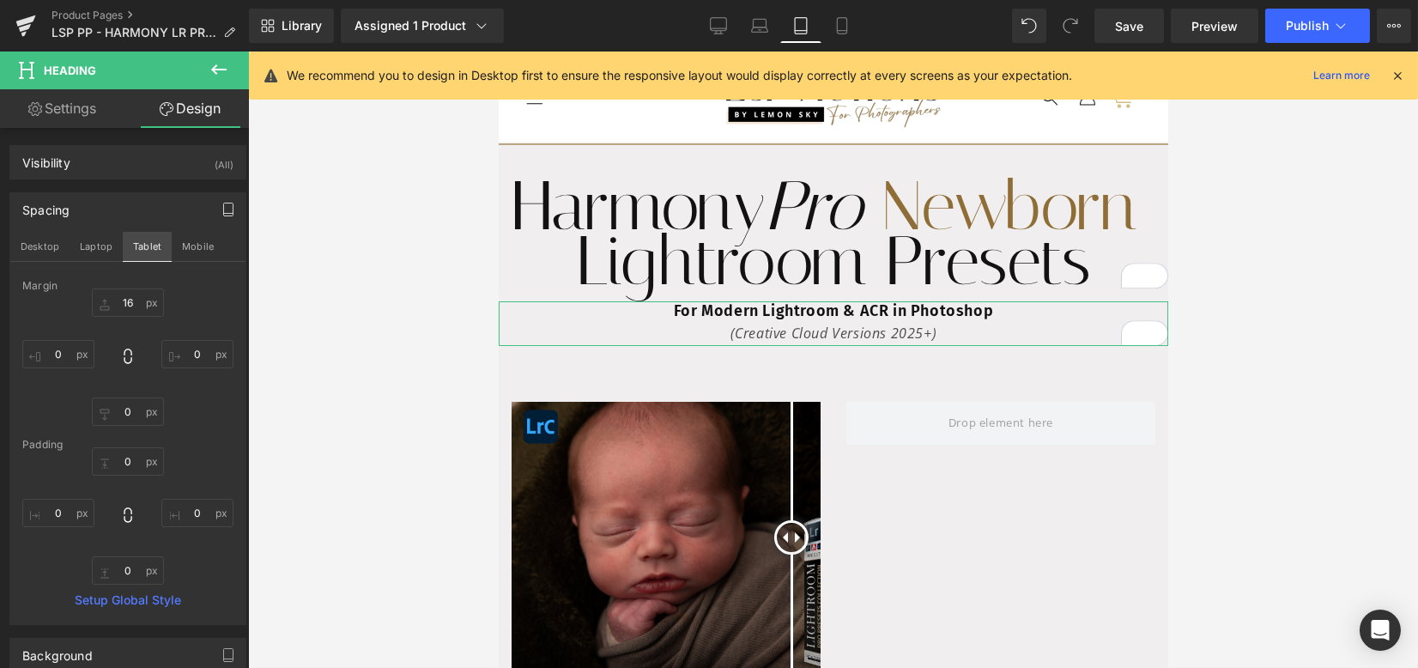
type input "15"
type input "0"
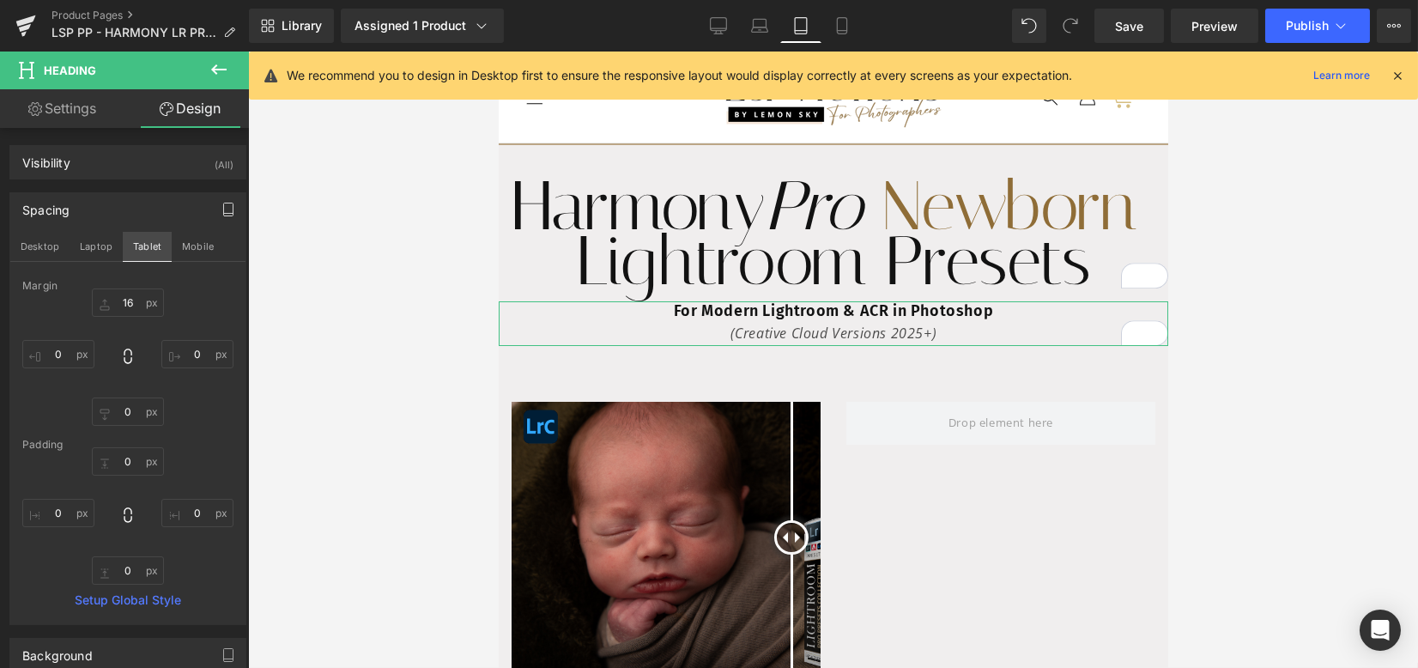
type input "0"
click at [191, 248] on button "Mobile" at bounding box center [198, 246] width 52 height 29
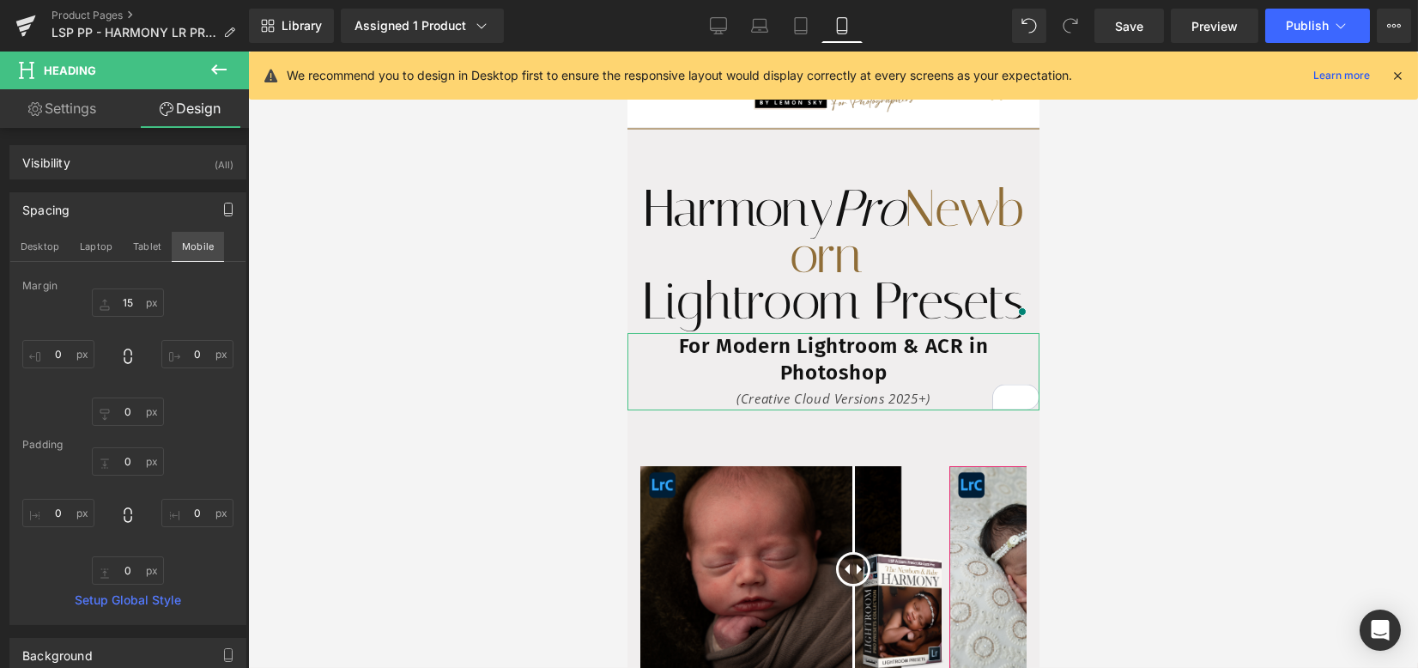
type input "10"
type input "0"
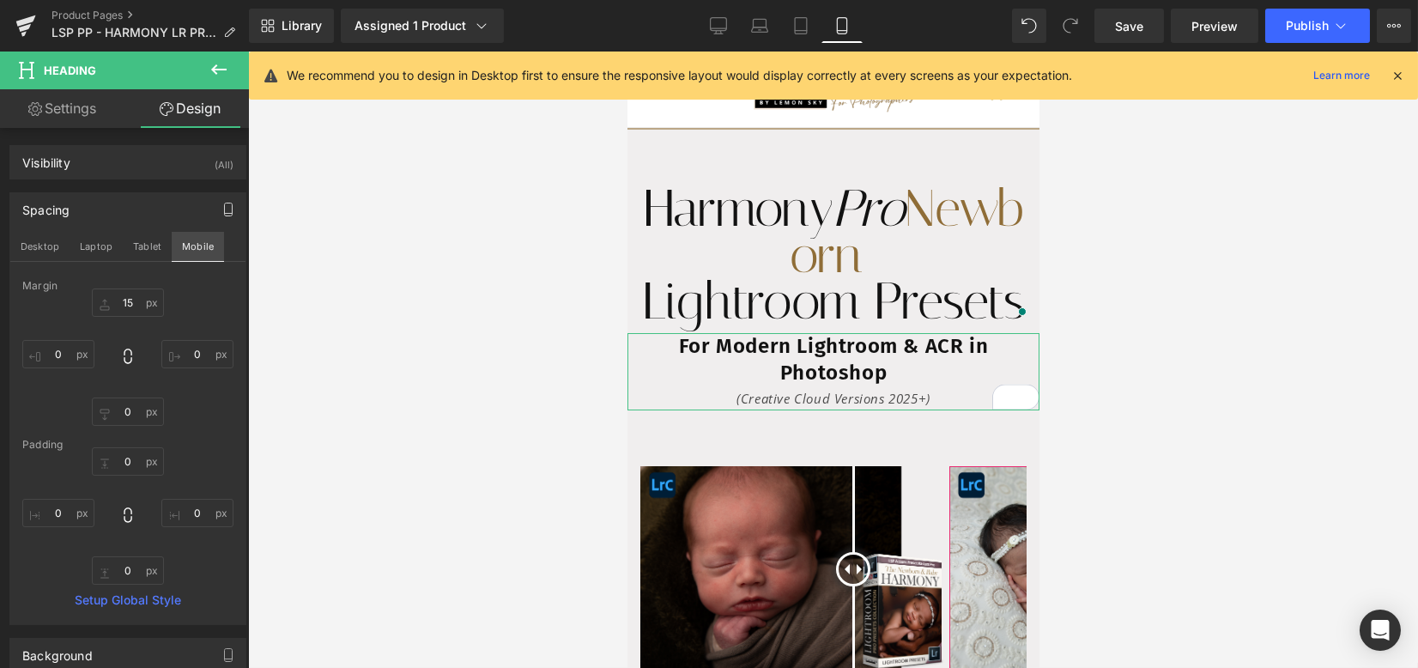
type input "0"
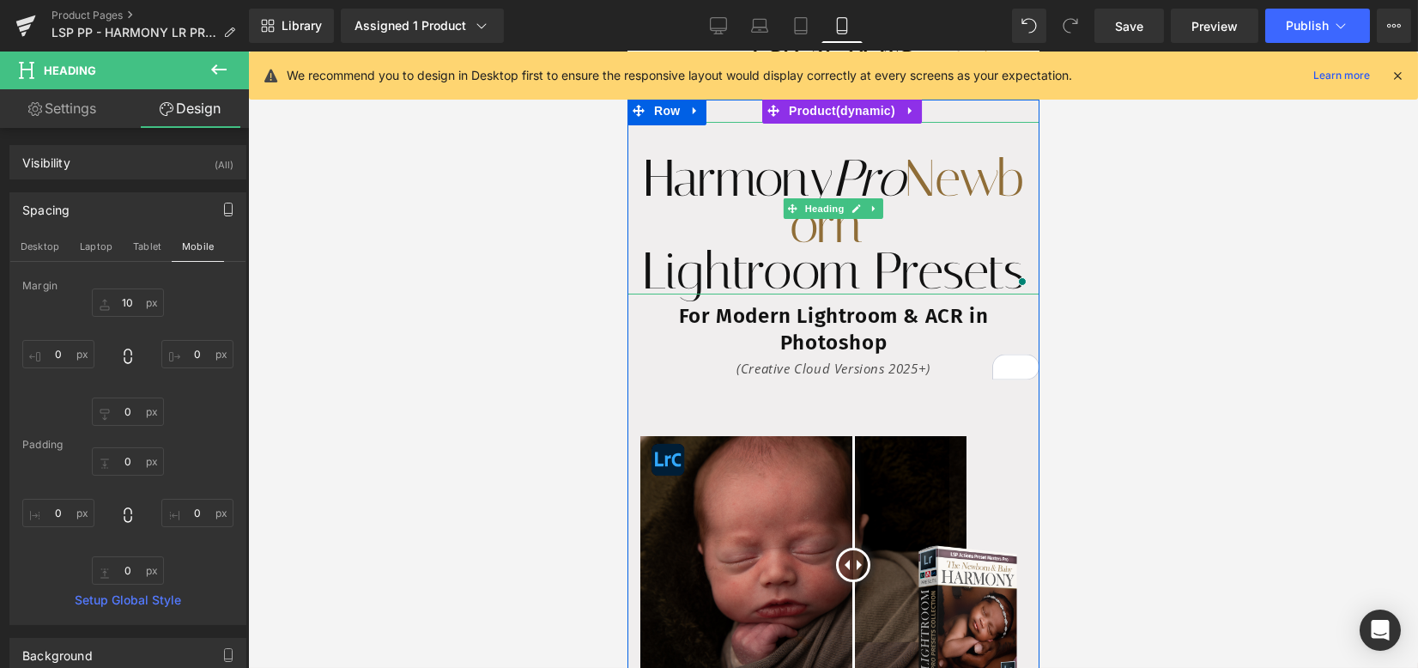
scroll to position [0, 0]
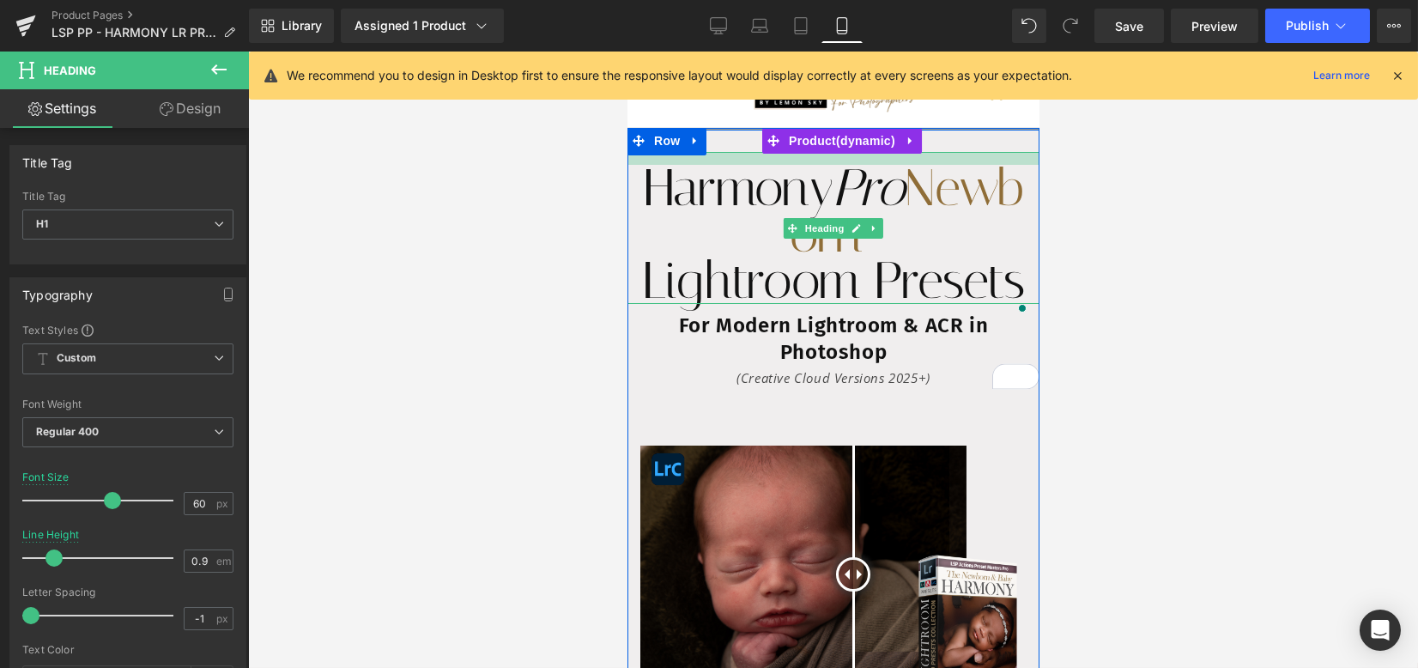
drag, startPoint x: 724, startPoint y: 153, endPoint x: 727, endPoint y: 132, distance: 20.8
click at [727, 132] on div "Harmony Pro Newborn Lightroom Presets Heading Harmony Pro Newborn Lightroom Pre…" at bounding box center [833, 473] width 412 height 690
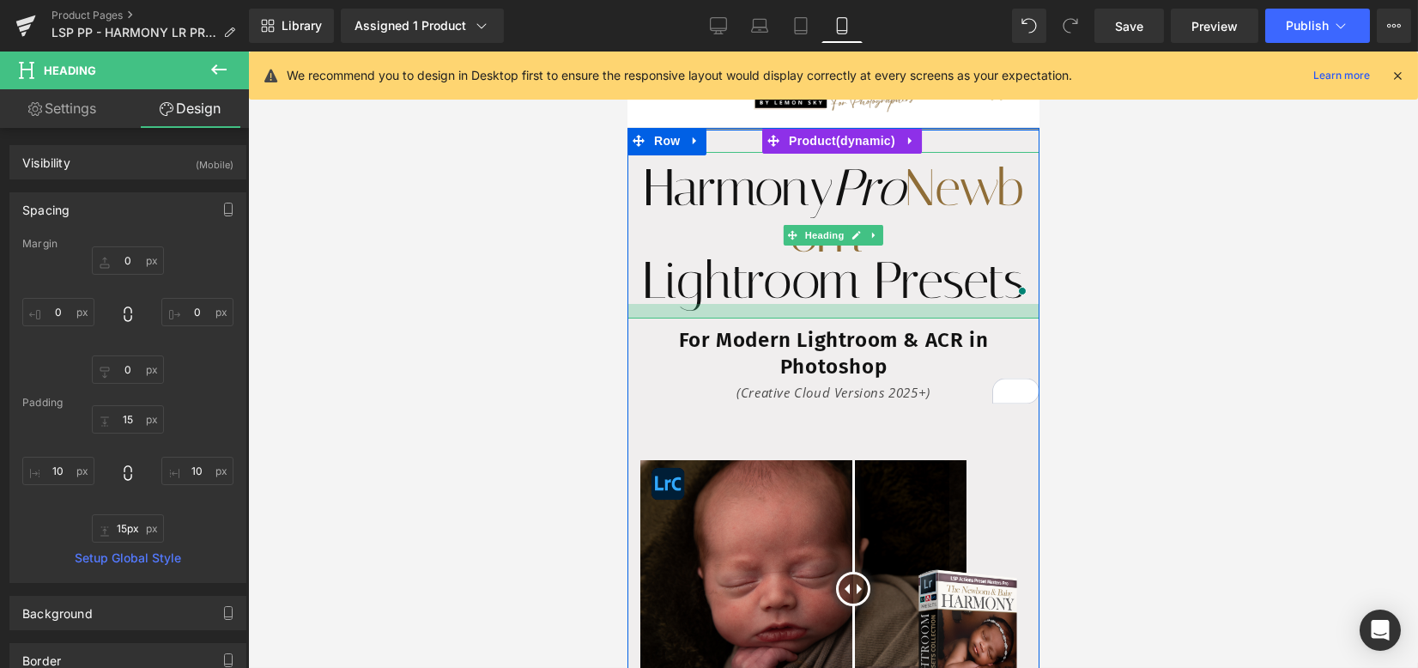
type input "17px"
drag, startPoint x: 739, startPoint y: 300, endPoint x: 740, endPoint y: 314, distance: 14.6
click at [740, 314] on div at bounding box center [833, 311] width 412 height 15
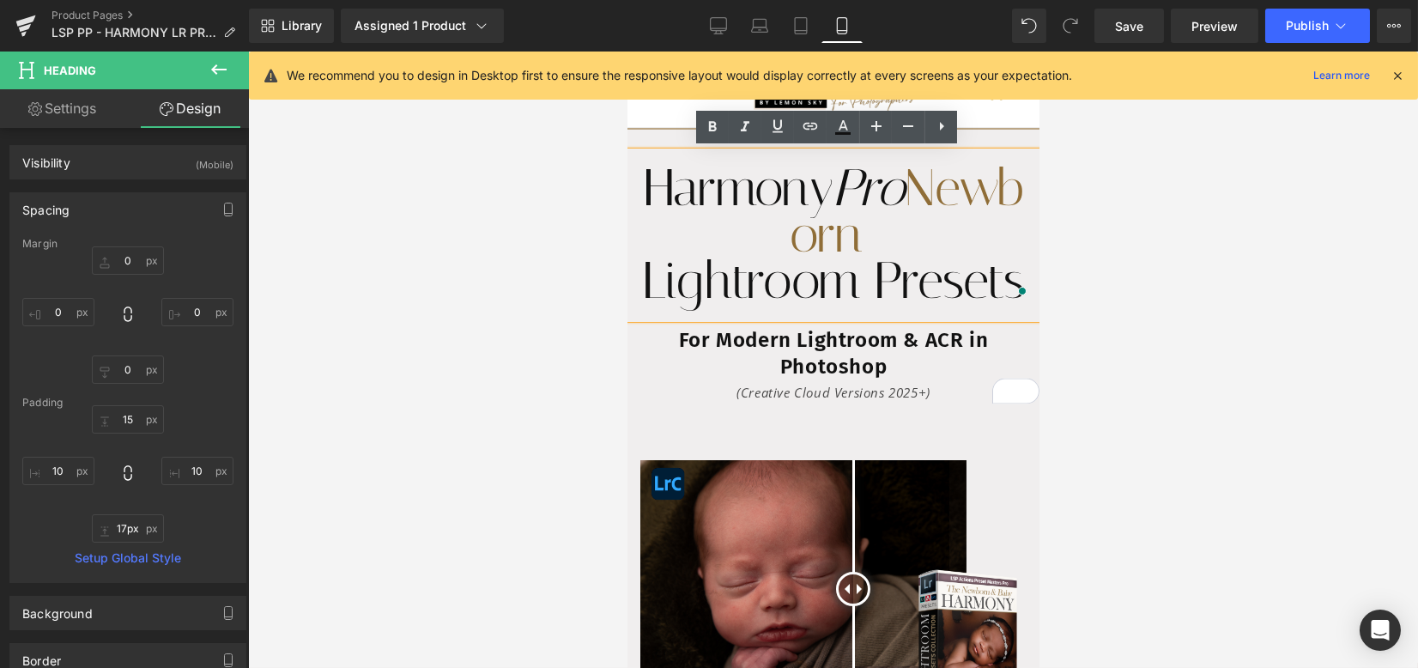
click at [755, 336] on h2 "For Modern Lightroom & ACR in Photoshop" at bounding box center [833, 353] width 412 height 53
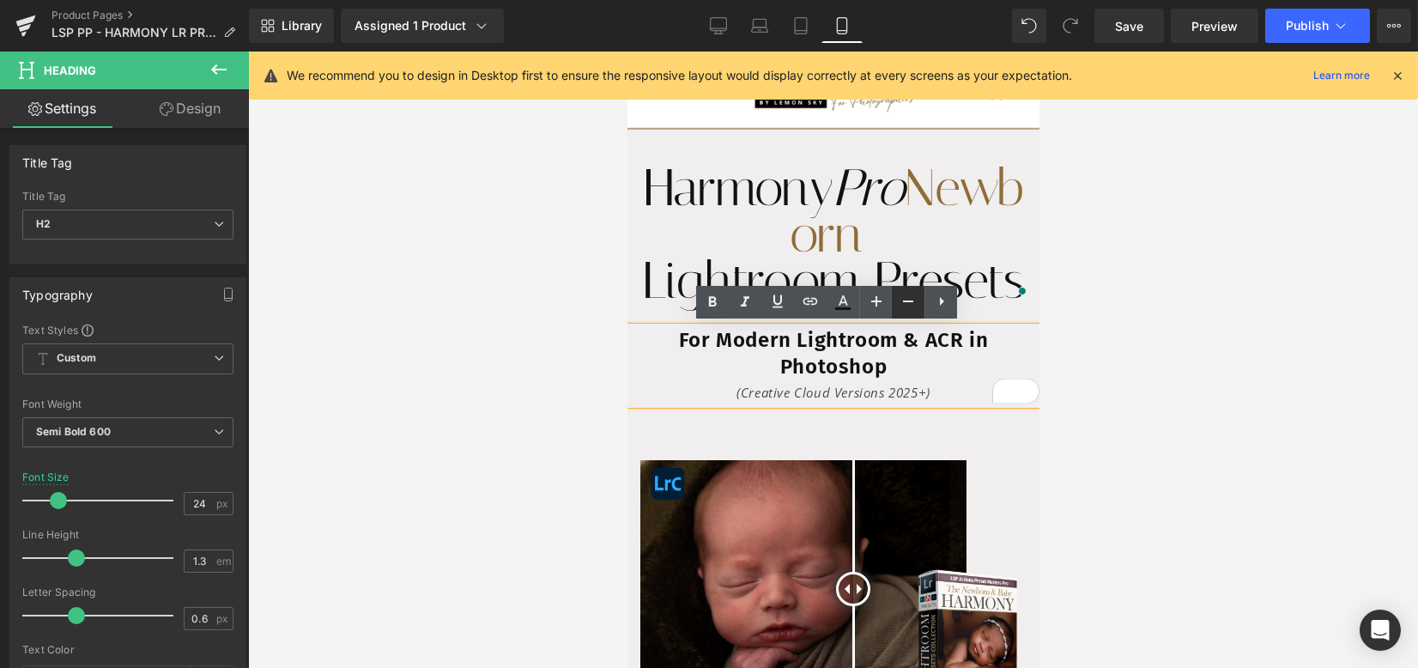
click at [914, 297] on icon at bounding box center [908, 301] width 21 height 21
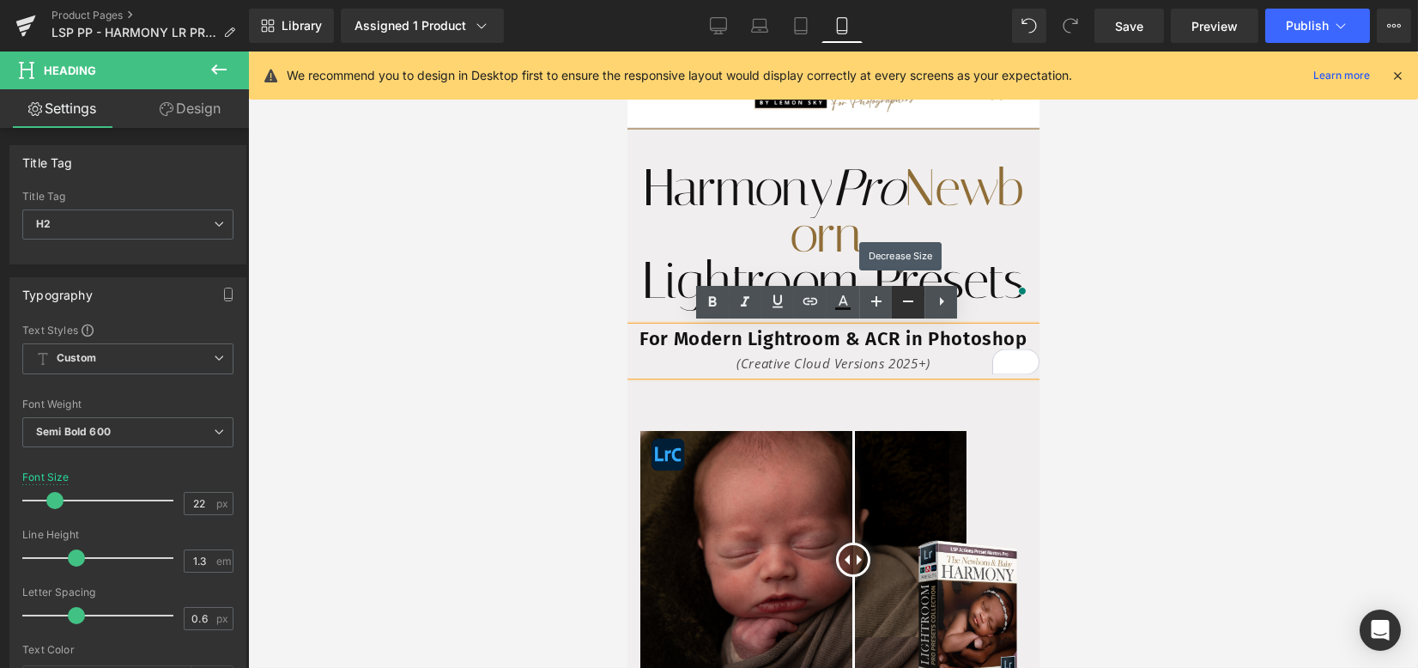
click at [914, 297] on icon at bounding box center [908, 301] width 21 height 21
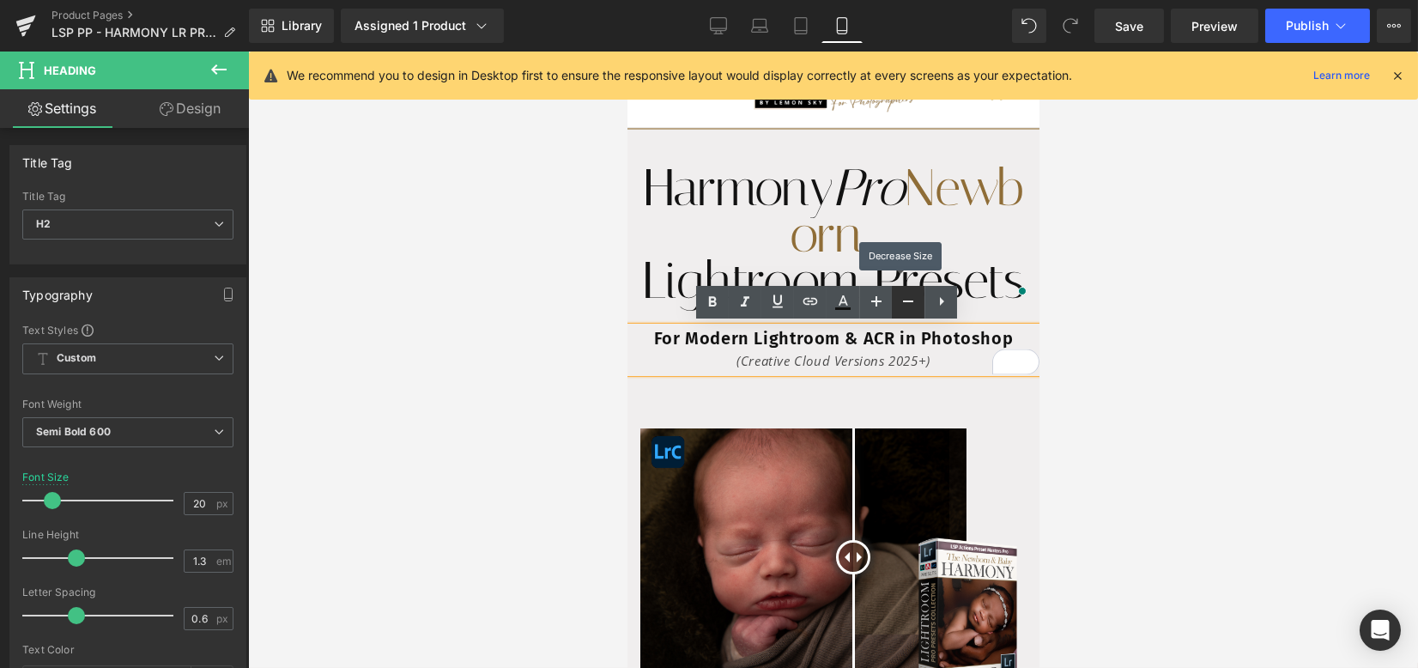
click at [915, 297] on icon at bounding box center [908, 301] width 21 height 21
type input "18"
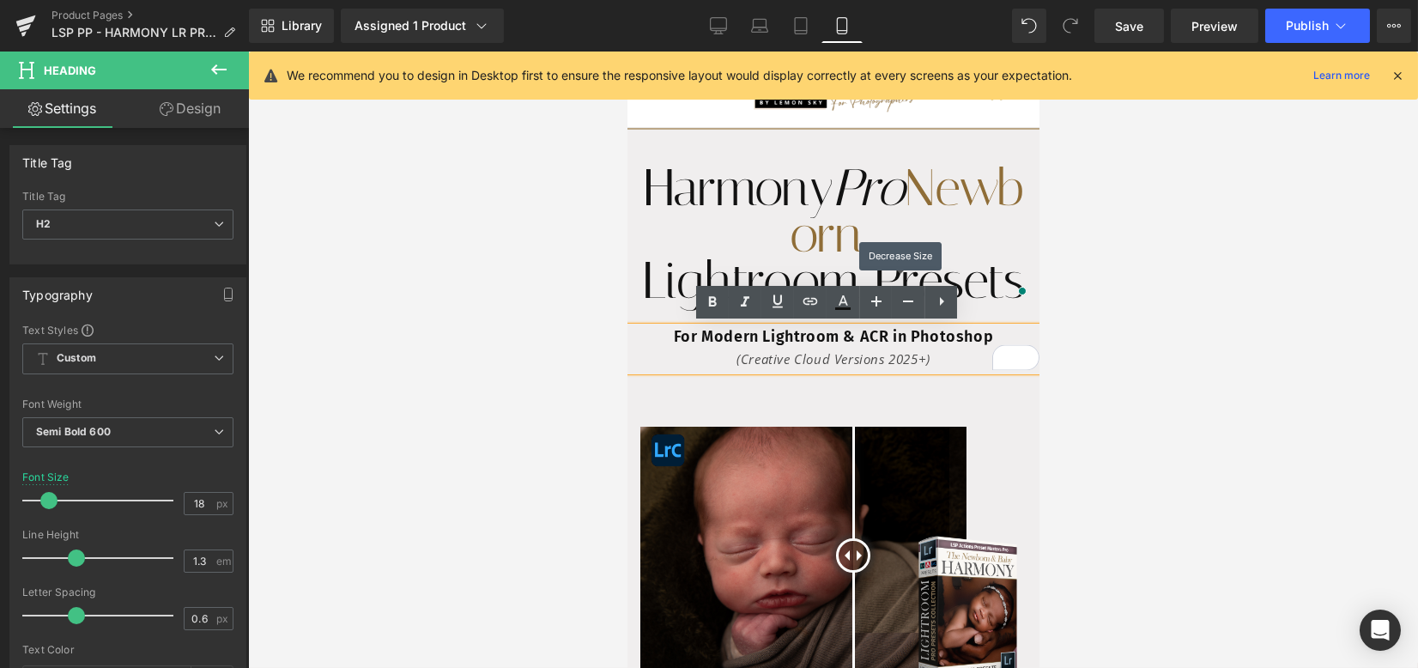
click at [1141, 306] on div at bounding box center [833, 359] width 1170 height 616
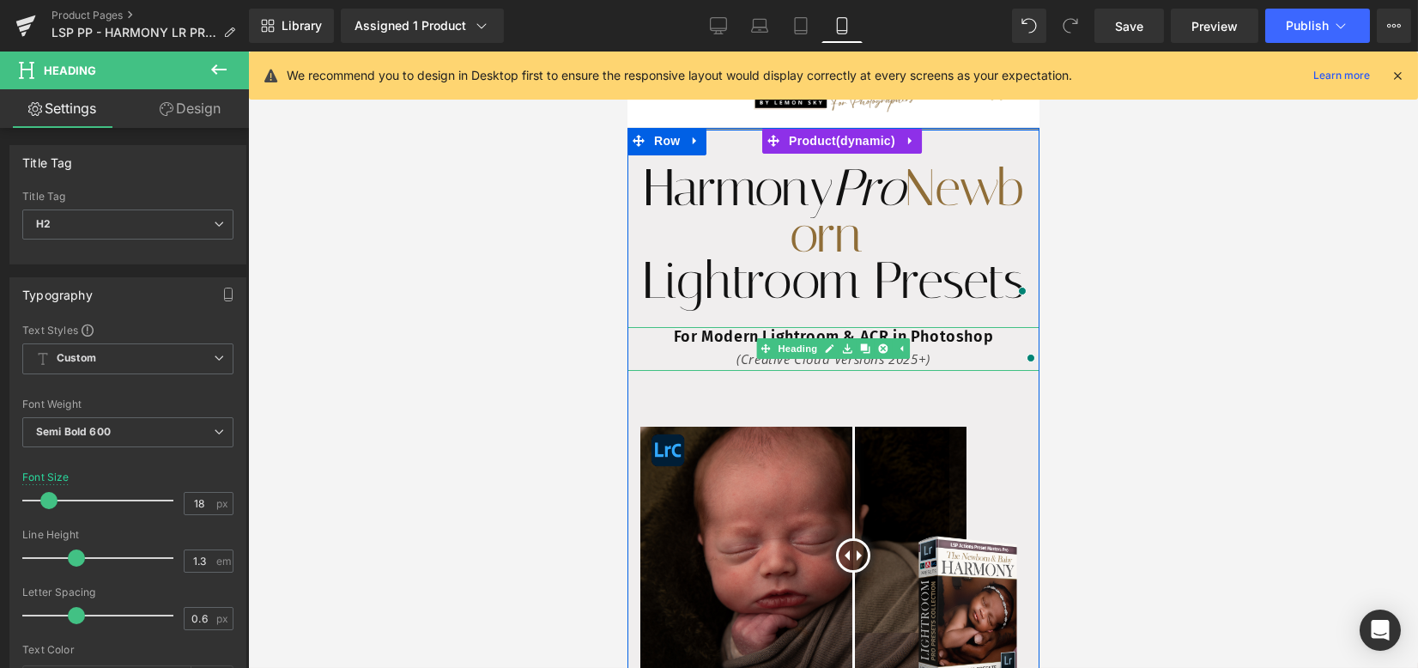
scroll to position [228, 0]
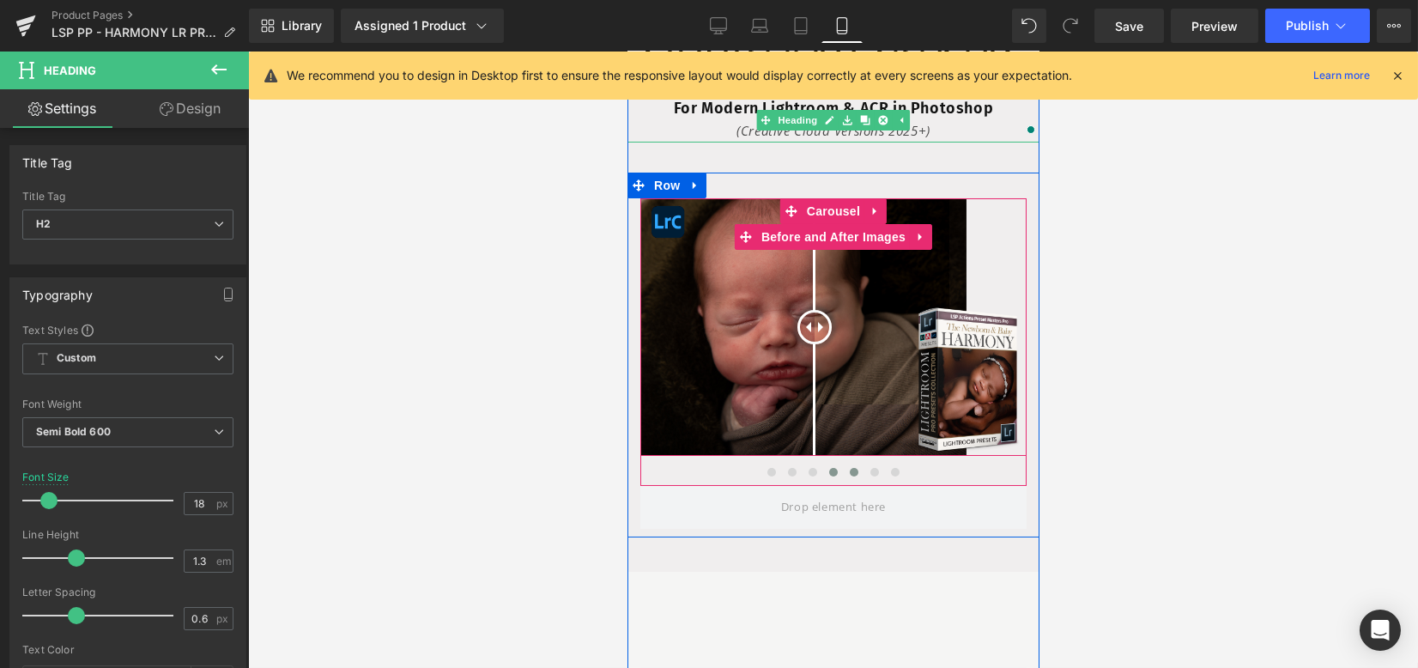
click at [849, 470] on span at bounding box center [853, 472] width 9 height 9
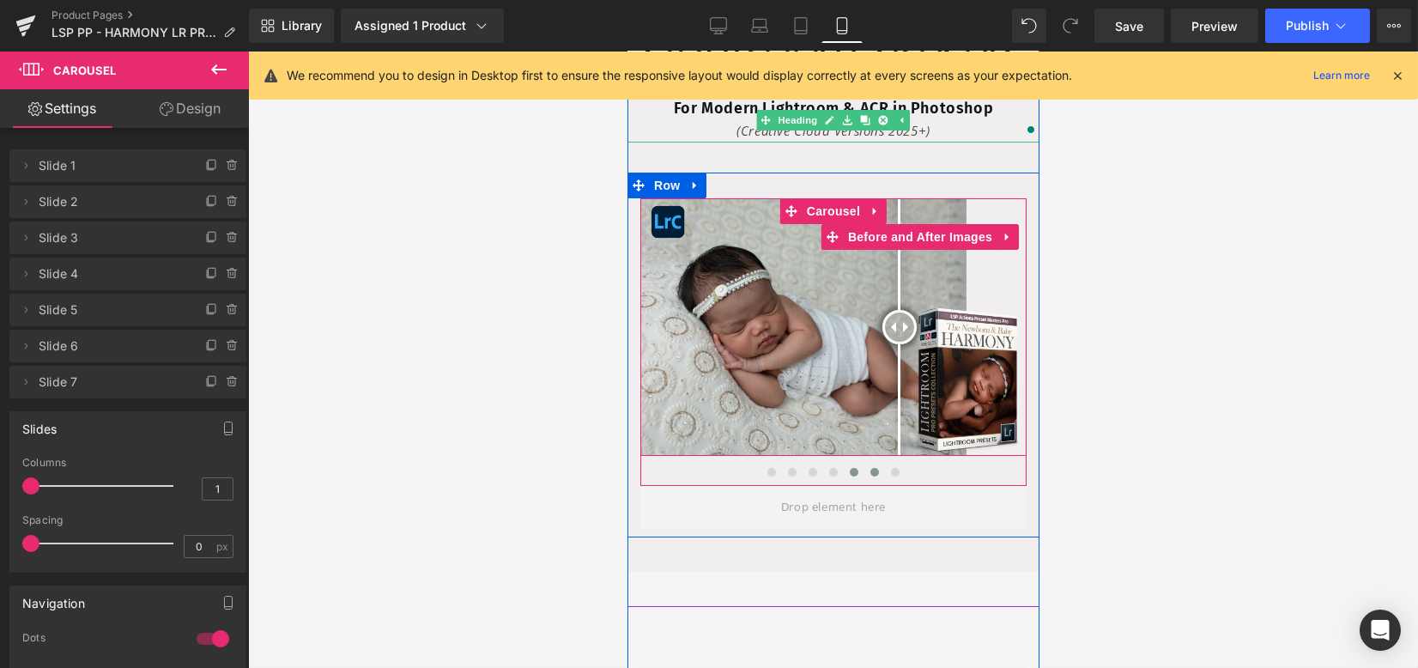
click at [869, 469] on span at bounding box center [873, 472] width 9 height 9
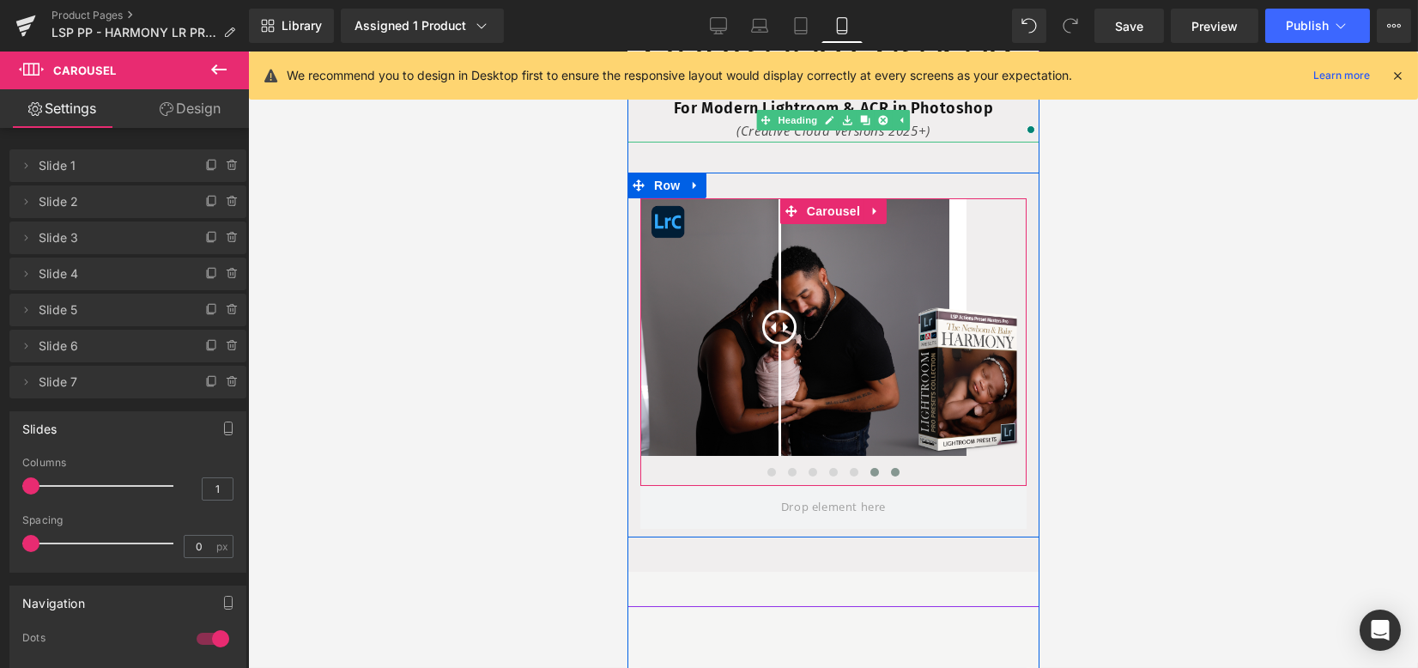
click at [890, 468] on span at bounding box center [894, 472] width 9 height 9
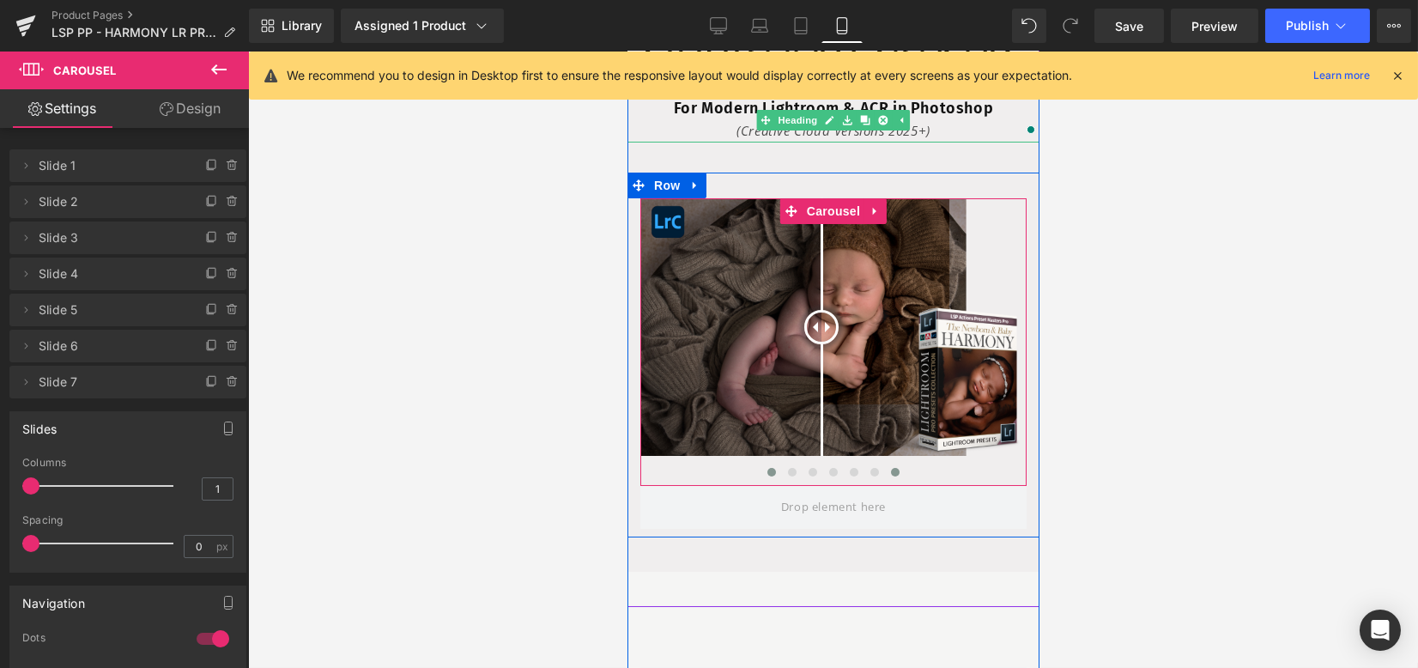
click at [766, 469] on span at bounding box center [770, 472] width 9 height 9
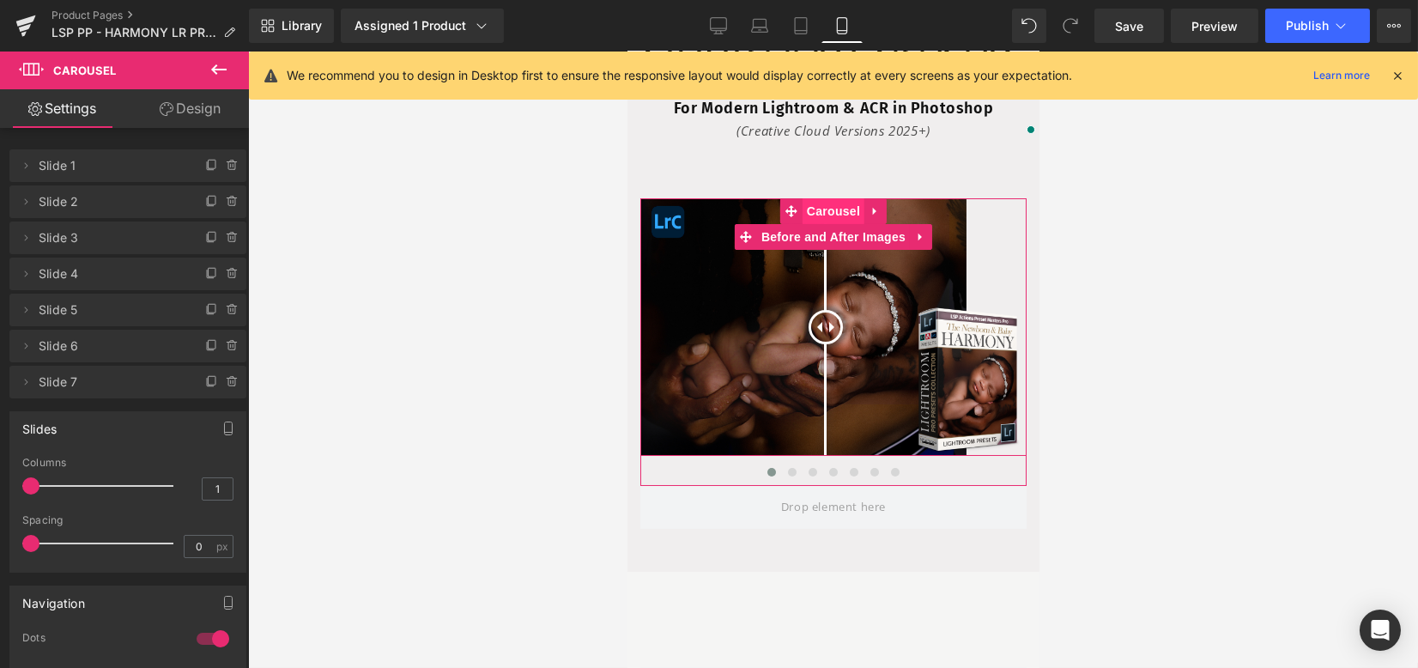
click at [813, 213] on span "Carousel" at bounding box center [833, 211] width 62 height 26
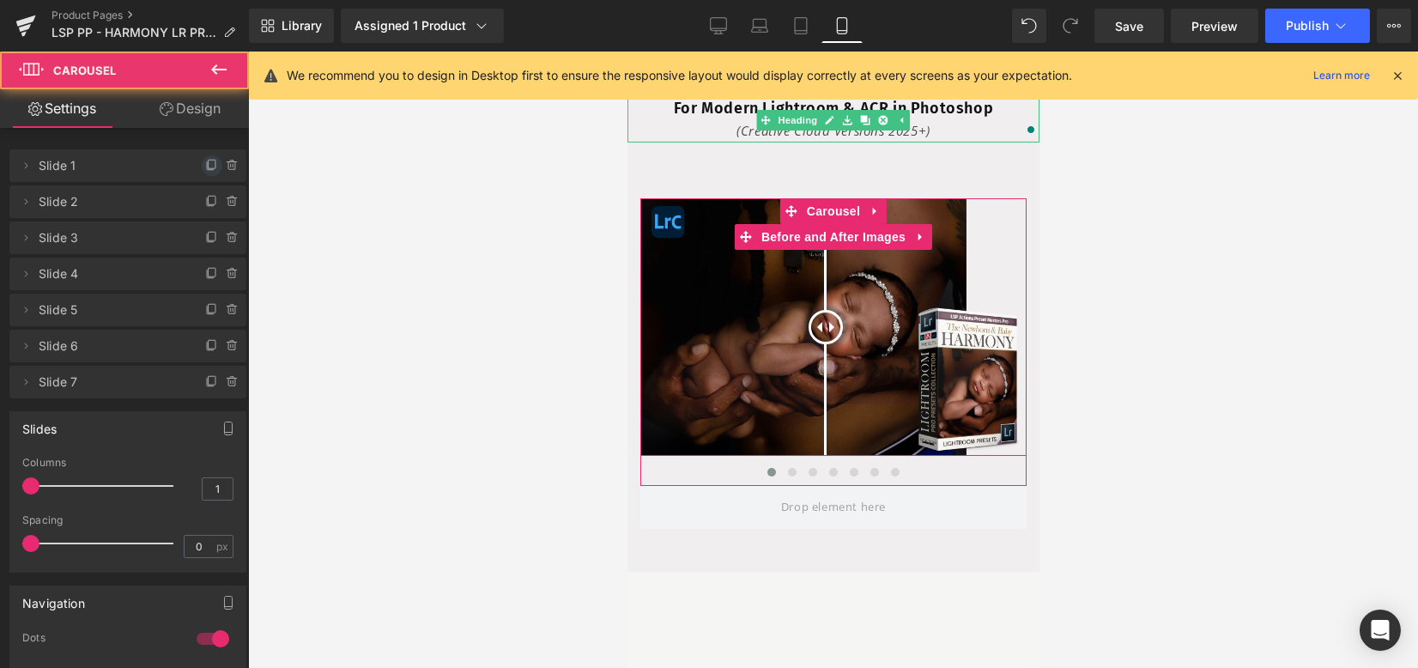
click at [205, 168] on icon at bounding box center [212, 166] width 14 height 14
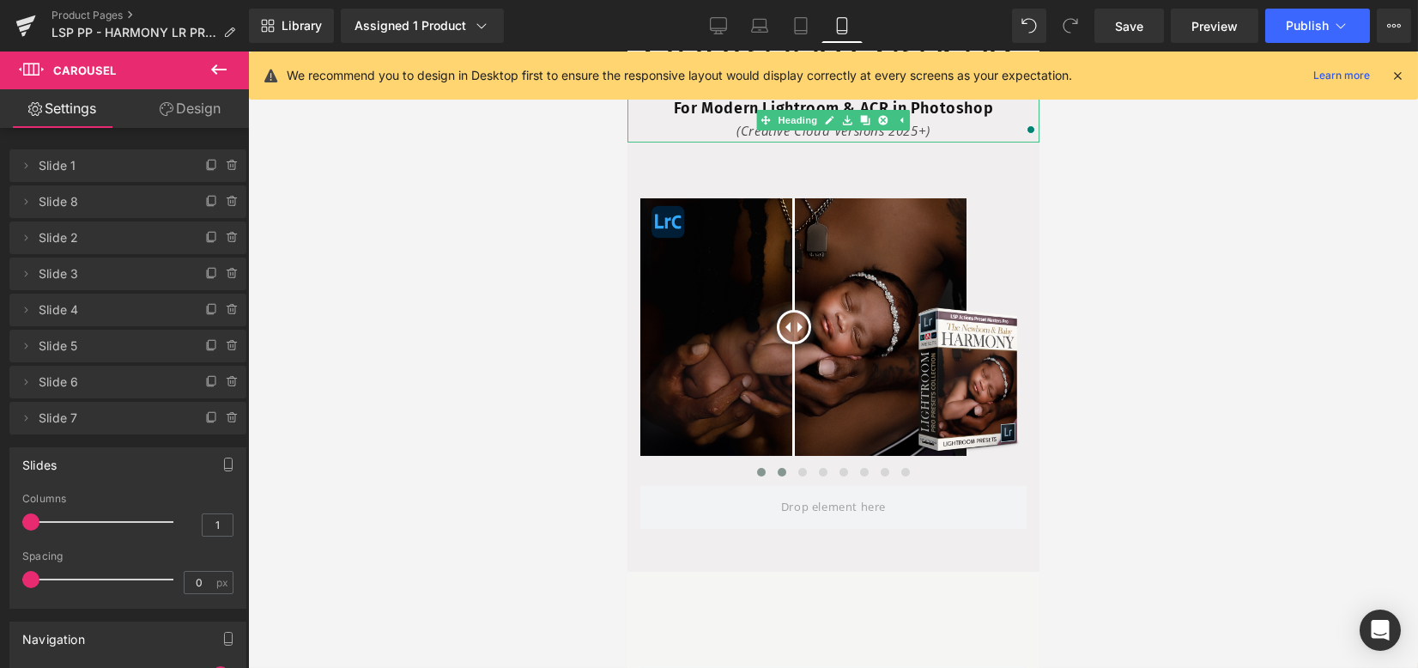
click at [777, 468] on span at bounding box center [781, 472] width 9 height 9
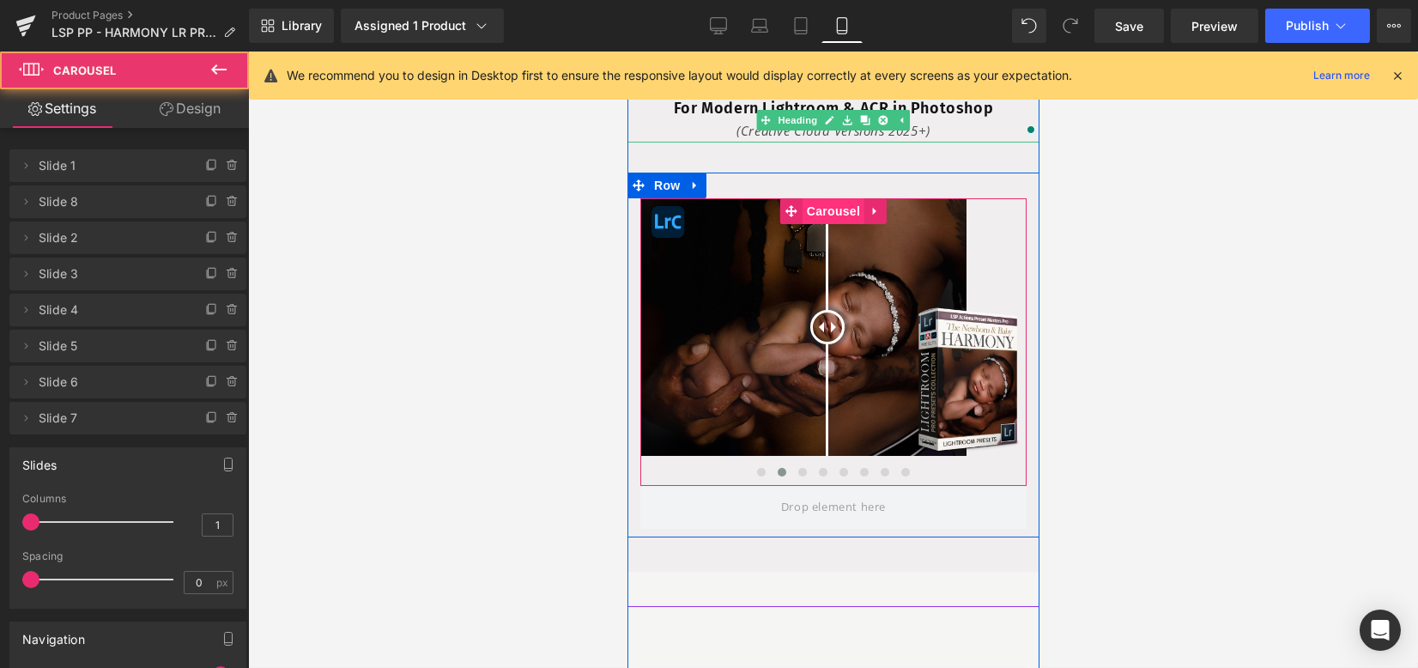
click at [821, 210] on span "Carousel" at bounding box center [833, 211] width 62 height 26
click at [819, 231] on div "Before and After Images" at bounding box center [832, 326] width 386 height 257
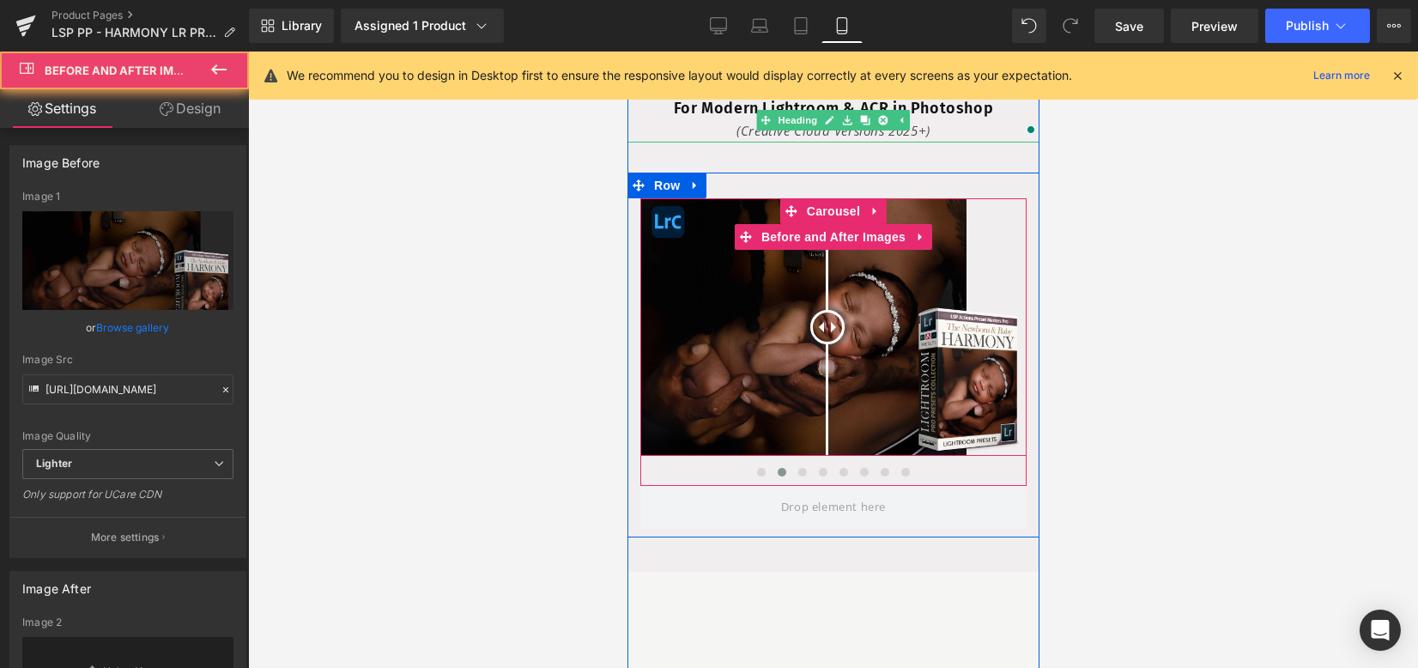
type input "https://ucarecdn.com/a4b61a3b-257d-4579-bb2c-4b202e050fde/-/format/auto/-/previ…"
click at [819, 231] on span "Before and After Images" at bounding box center [832, 237] width 153 height 26
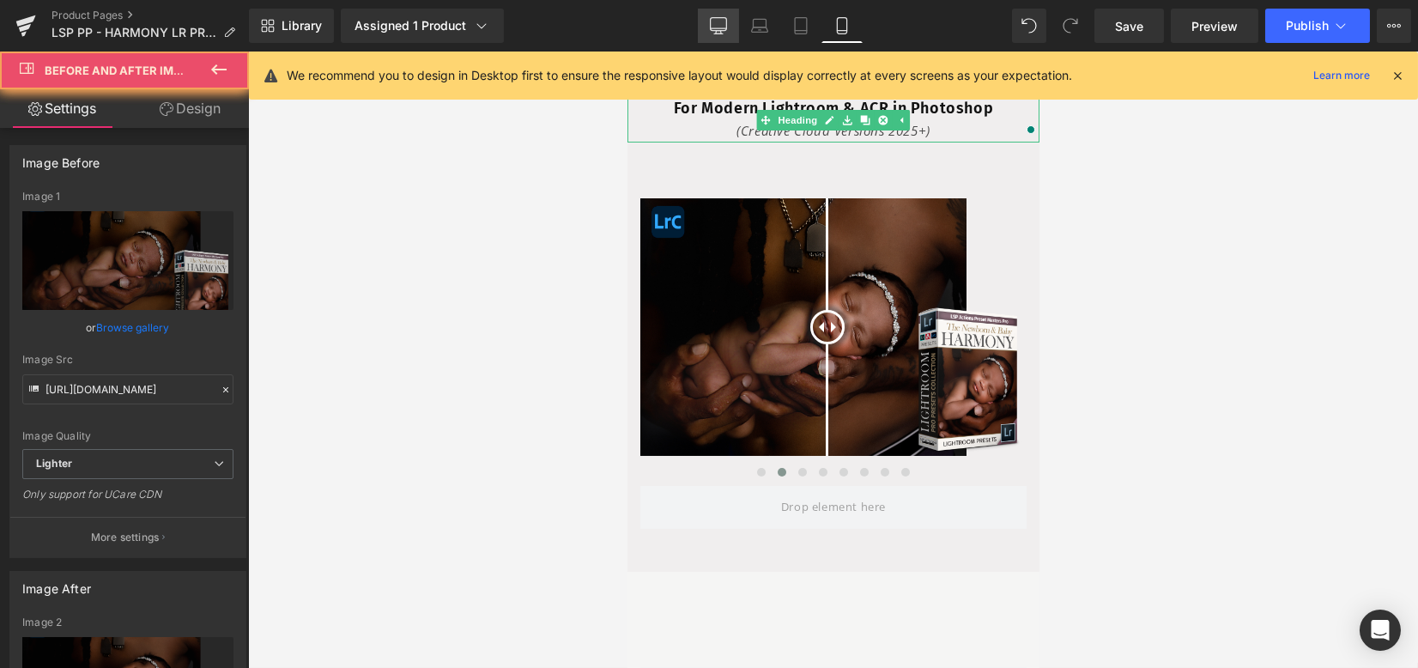
click at [720, 28] on icon at bounding box center [719, 28] width 16 height 0
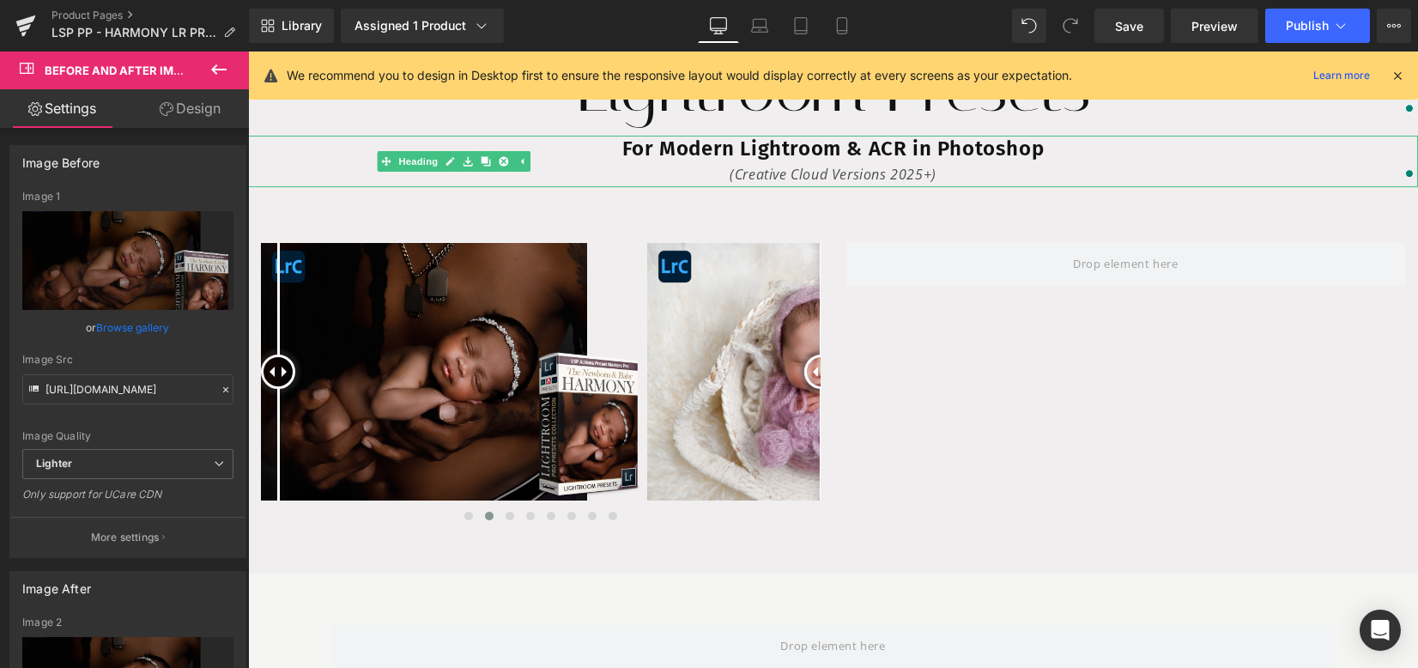
scroll to position [276, 0]
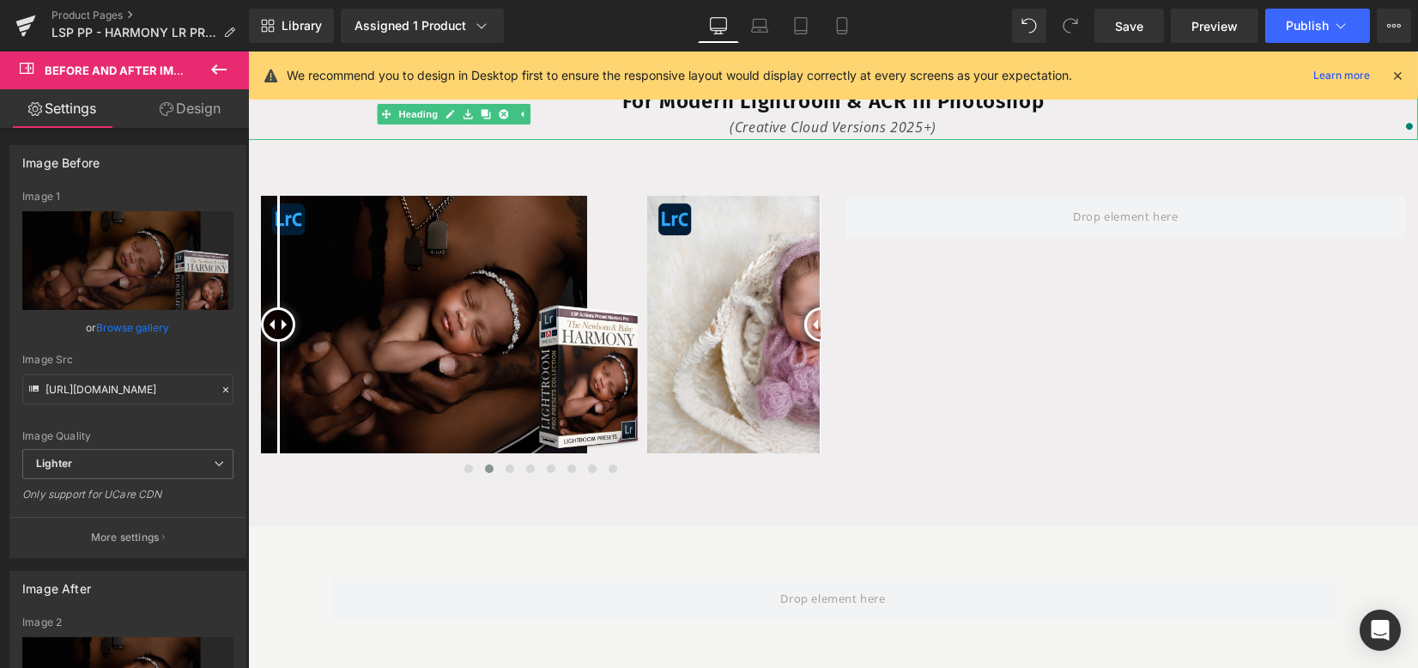
click at [114, 331] on link "Browse gallery" at bounding box center [133, 327] width 73 height 30
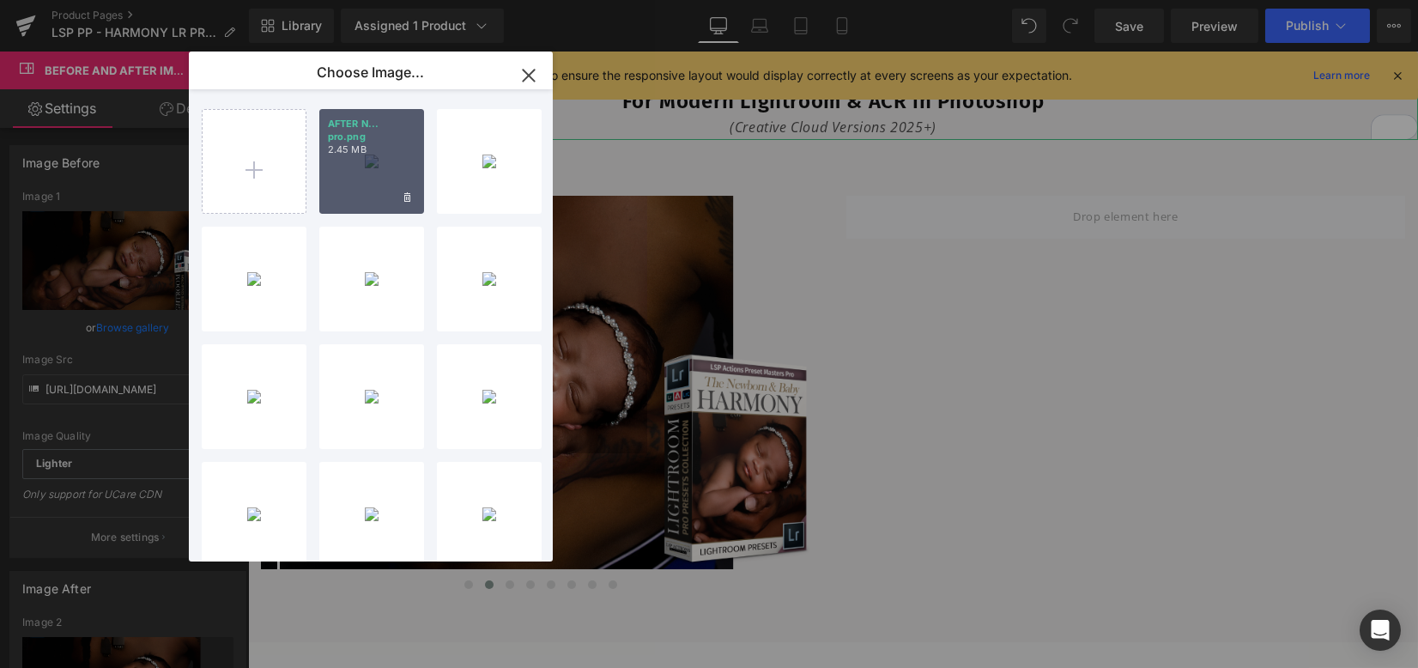
click at [240, 145] on input "file" at bounding box center [254, 161] width 103 height 103
click at [270, 177] on input "file" at bounding box center [254, 161] width 103 height 103
type input "C:\fakepath\LSP actions newborn lightroom presets package harmony.png"
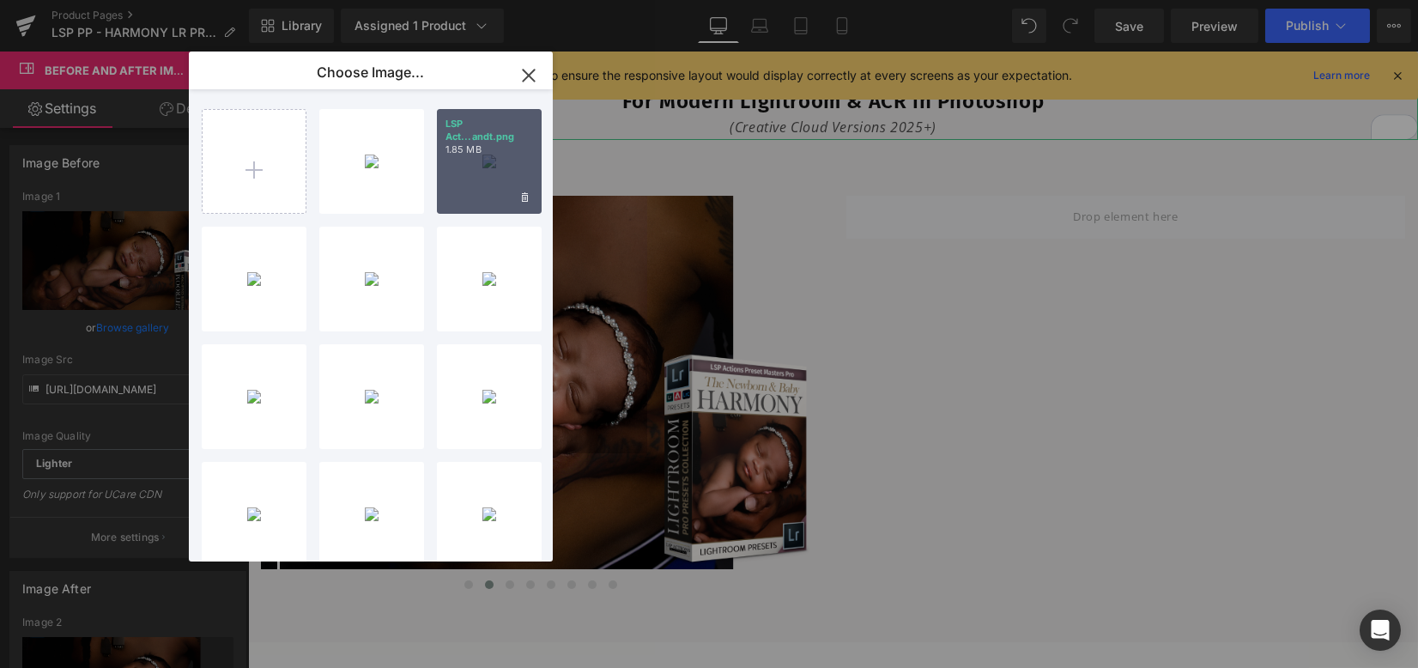
click at [498, 169] on div "LSP Act...andt.png 1.85 MB" at bounding box center [489, 161] width 105 height 105
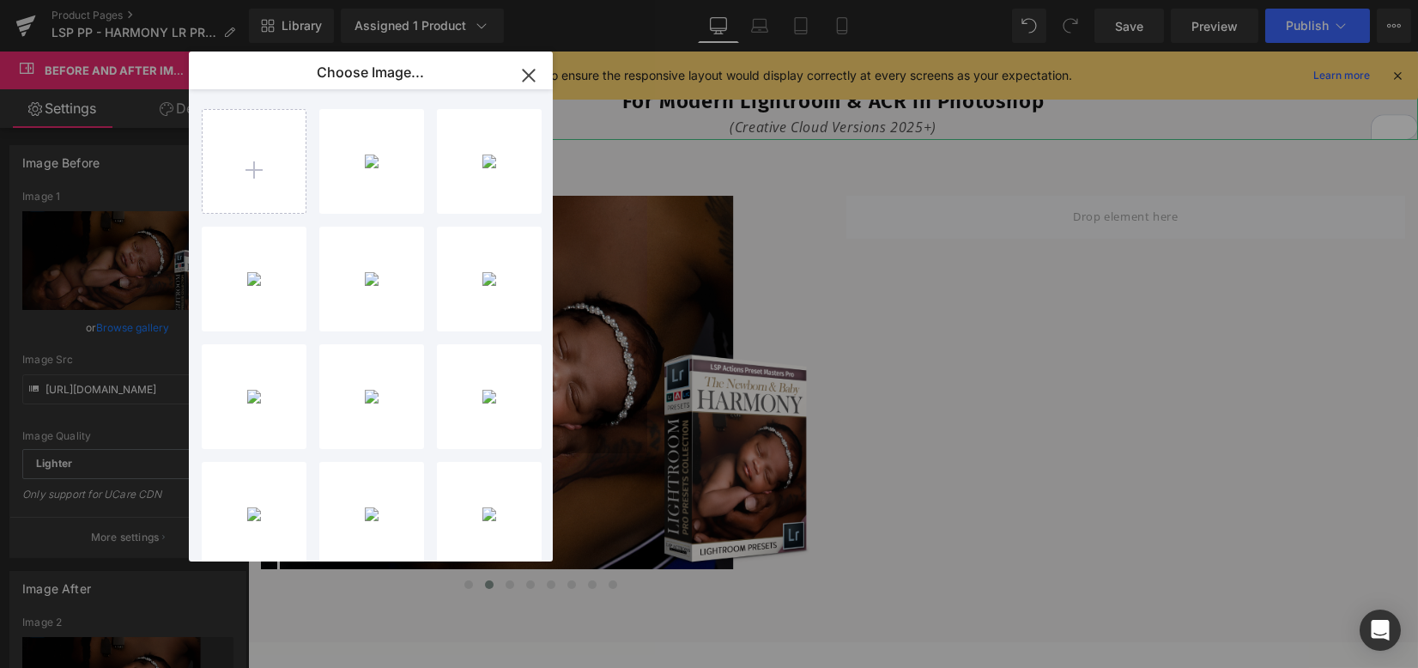
scroll to position [228, 0]
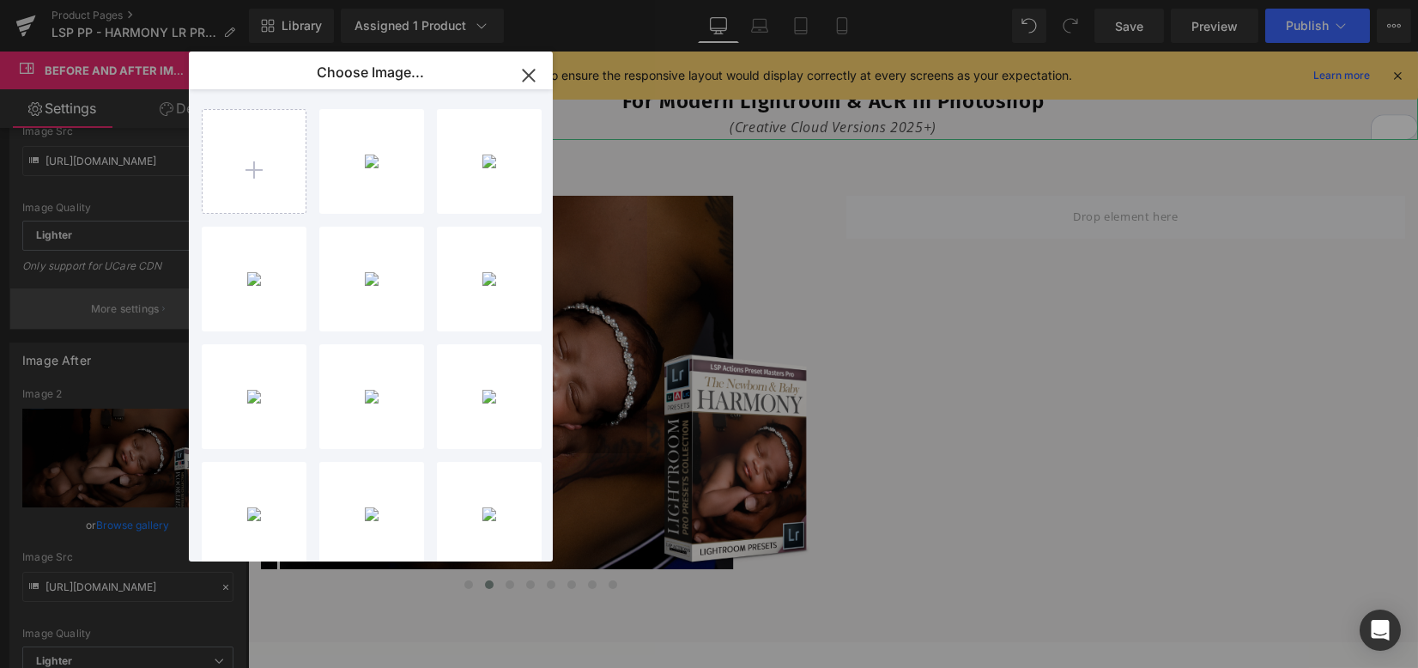
click at [0, 0] on div "LSP act...mony.png 1.68 MB" at bounding box center [0, 0] width 0 height 0
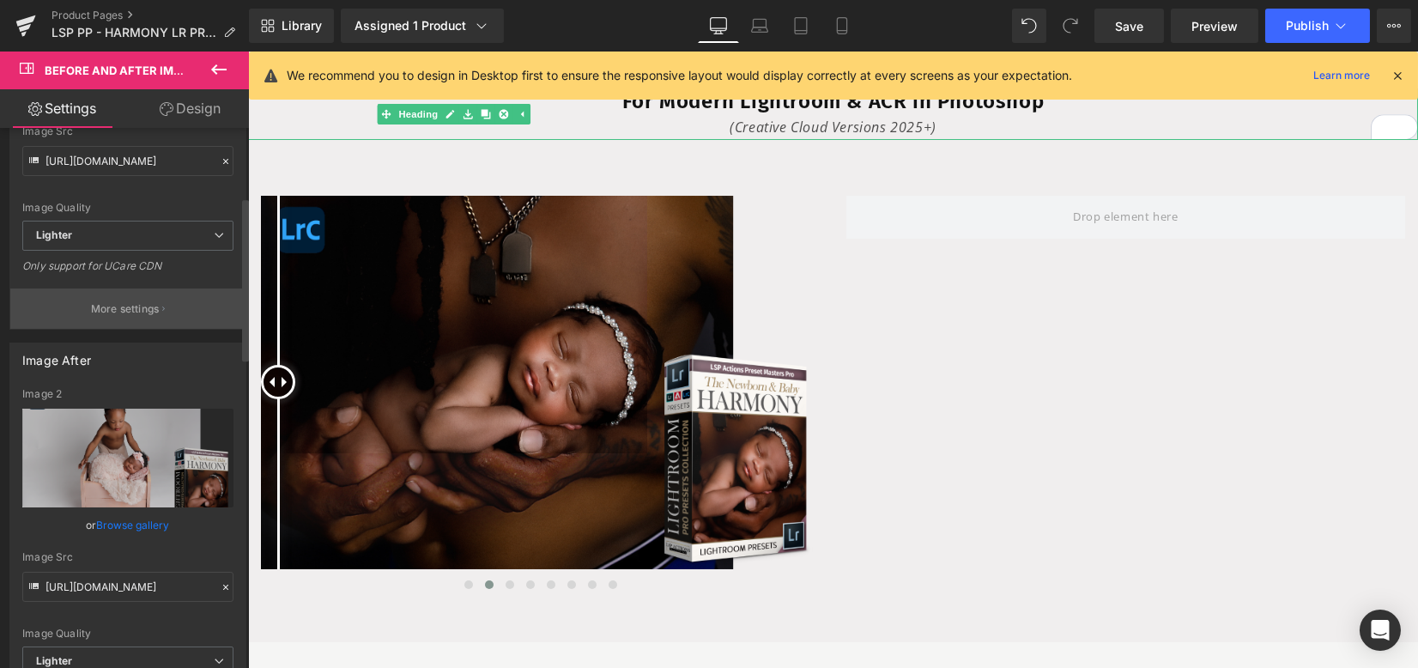
type input "https://ucarecdn.com/34e09f70-fe9c-4b0c-a338-cbbf692aa62d/-/format/auto/-/previ…"
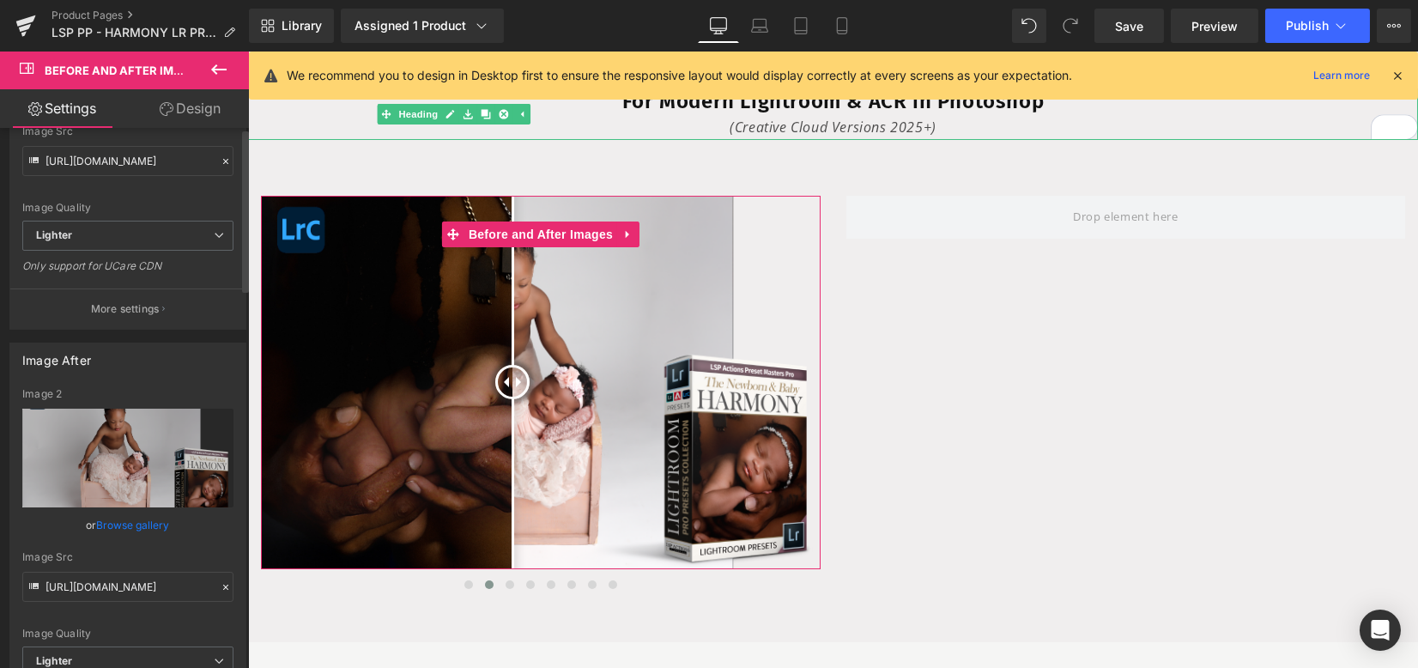
scroll to position [0, 0]
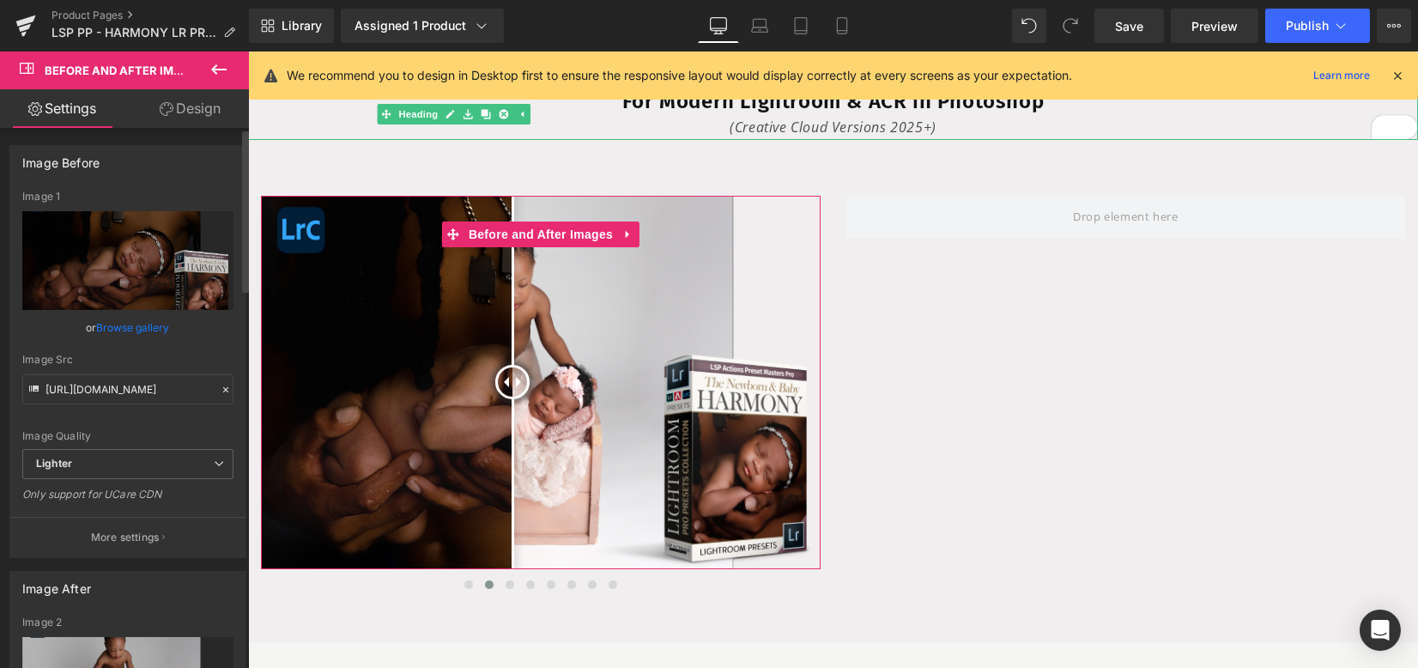
click at [129, 325] on link "Browse gallery" at bounding box center [133, 327] width 73 height 30
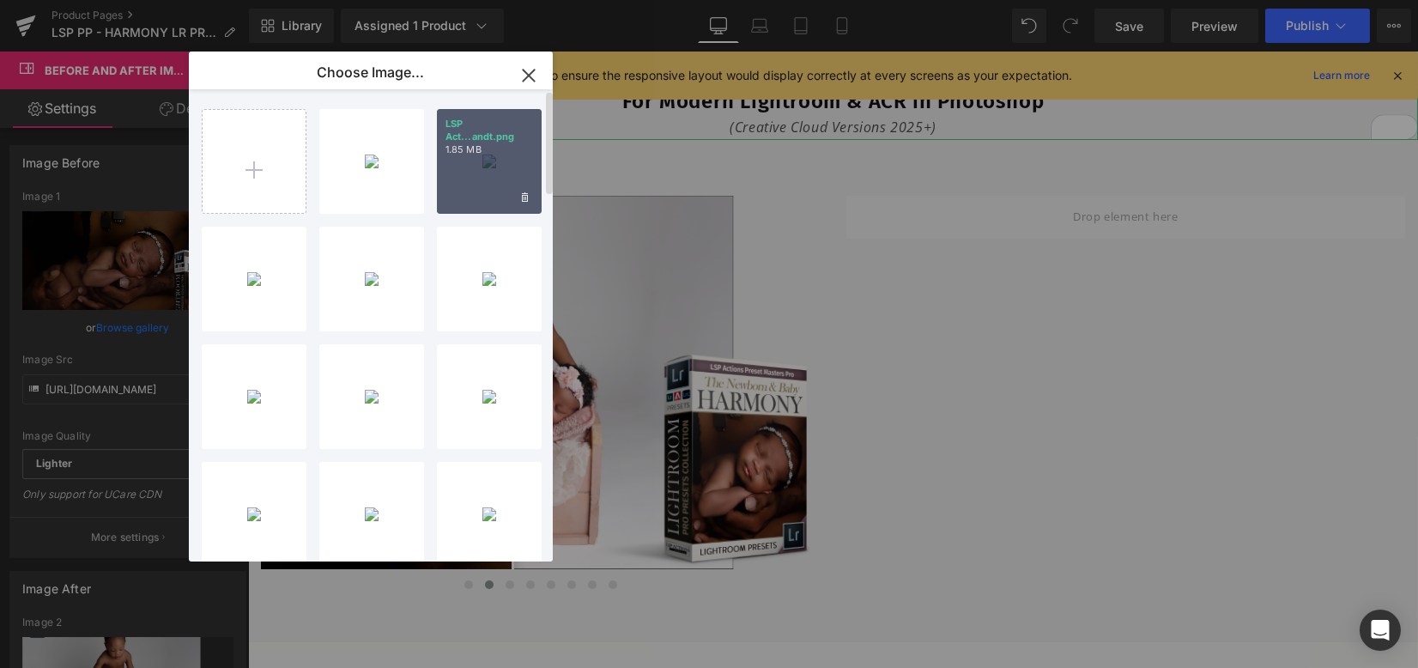
click at [458, 182] on div "LSP Act...andt.png 1.85 MB" at bounding box center [489, 161] width 105 height 105
type input "https://ucarecdn.com/53b5d708-4801-41dc-9650-4b844d1b11bc/-/format/auto/-/previ…"
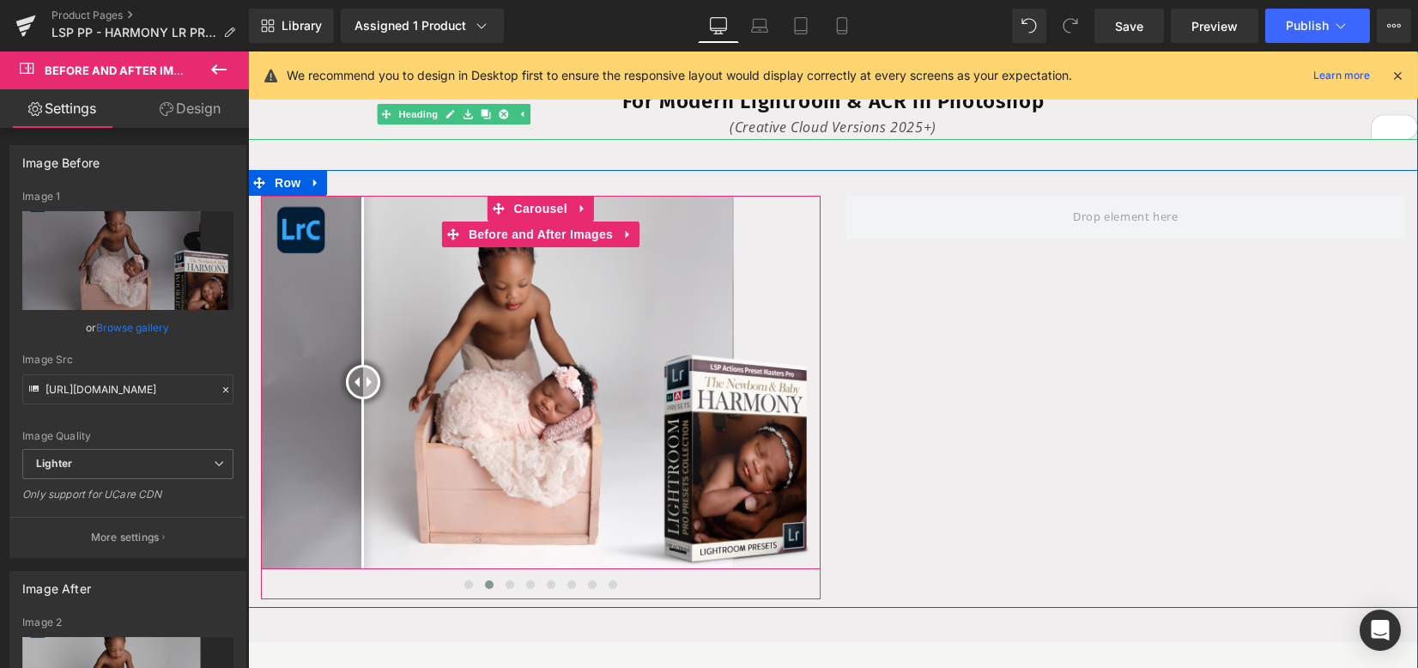
click at [1057, 393] on div "Before and After Images Before and After Images Before and After Images Before …" at bounding box center [833, 389] width 1170 height 438
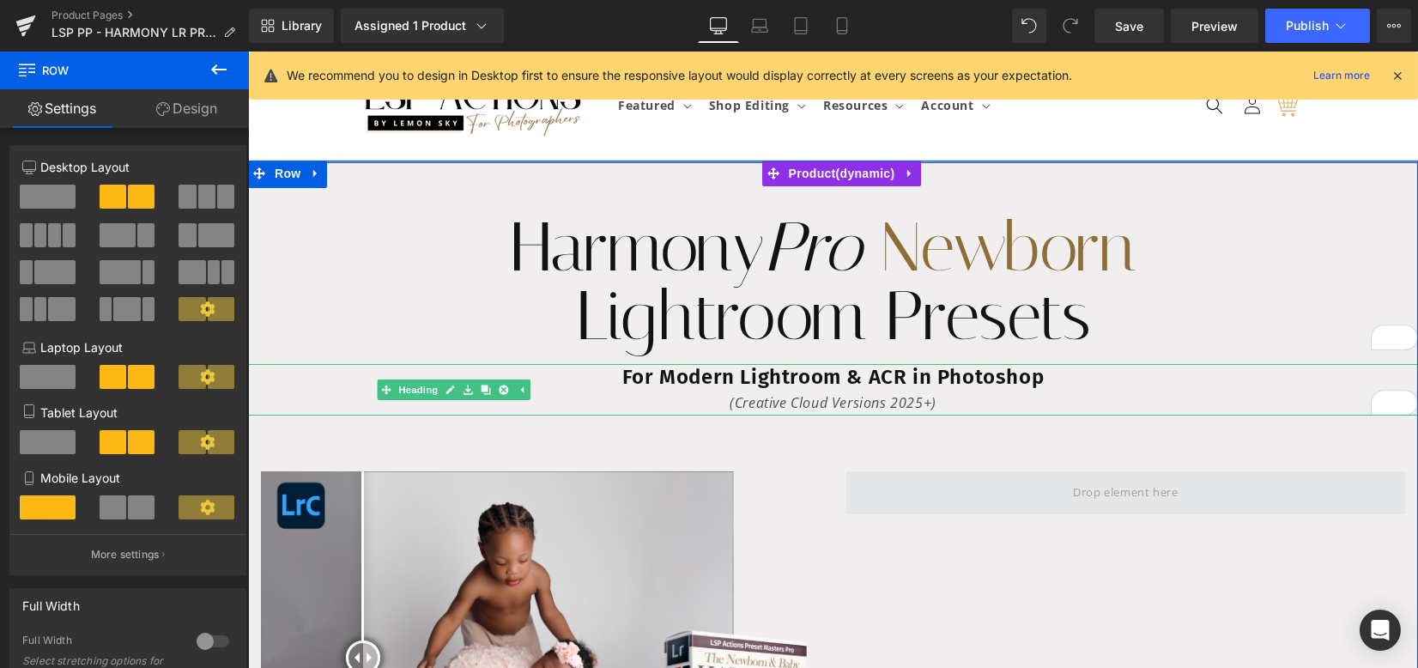
scroll to position [114, 0]
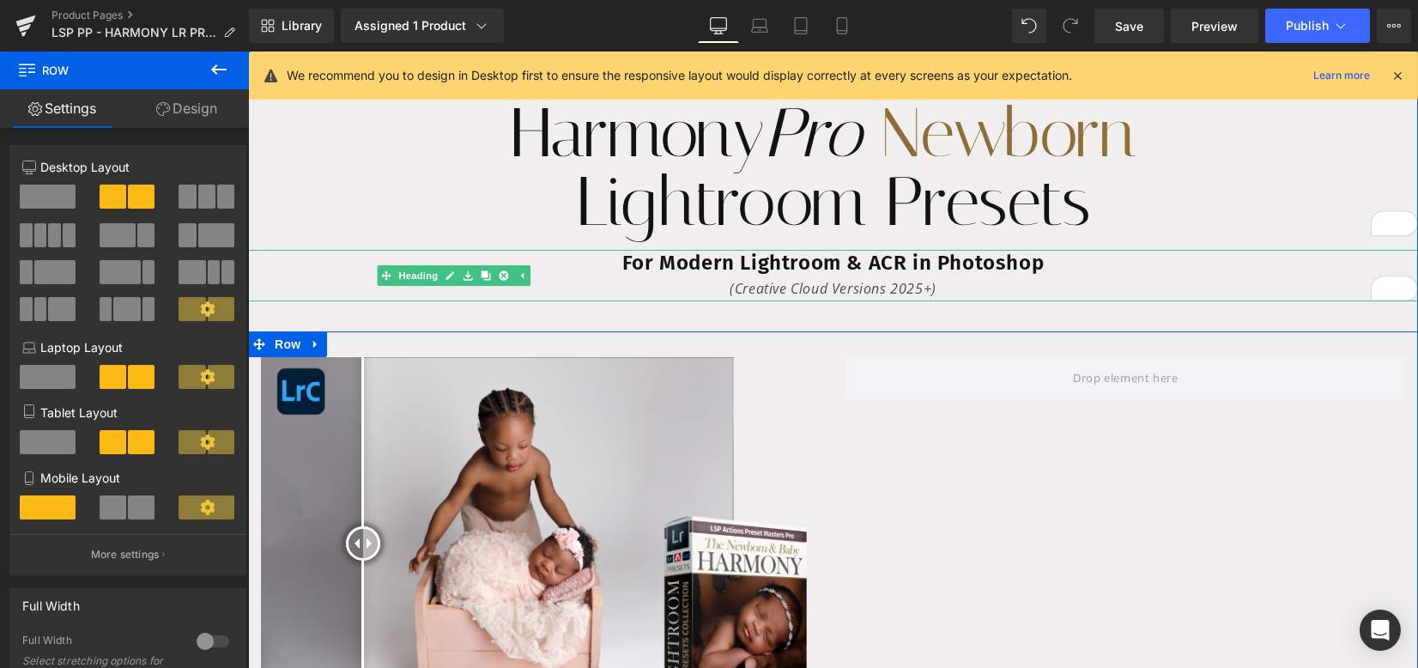
click at [215, 77] on icon at bounding box center [219, 69] width 21 height 21
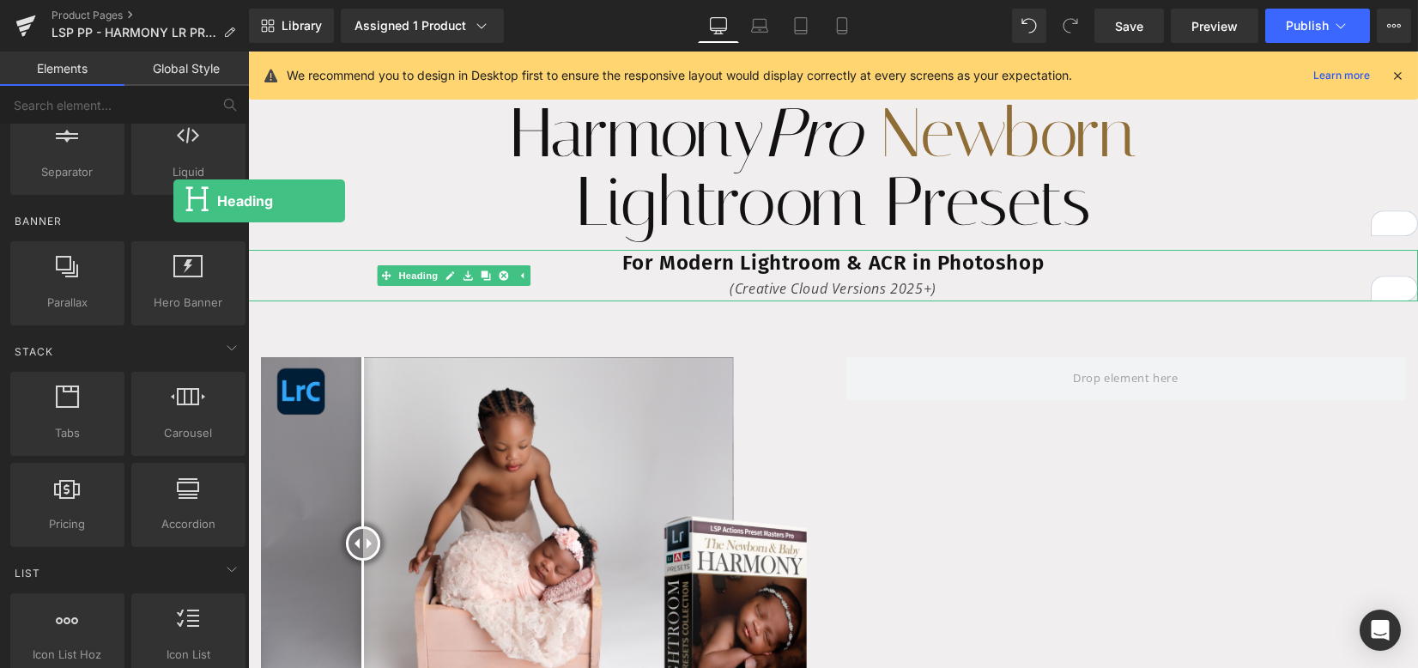
scroll to position [0, 0]
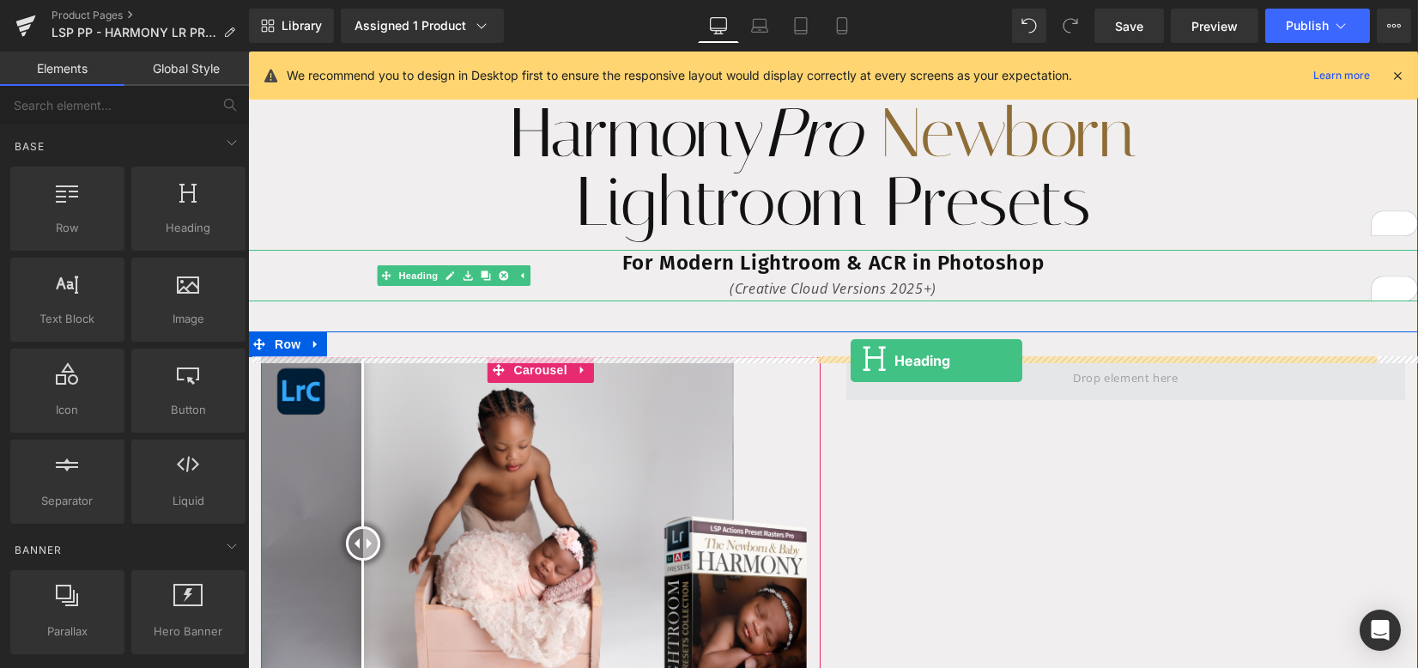
drag, startPoint x: 421, startPoint y: 252, endPoint x: 851, endPoint y: 360, distance: 442.6
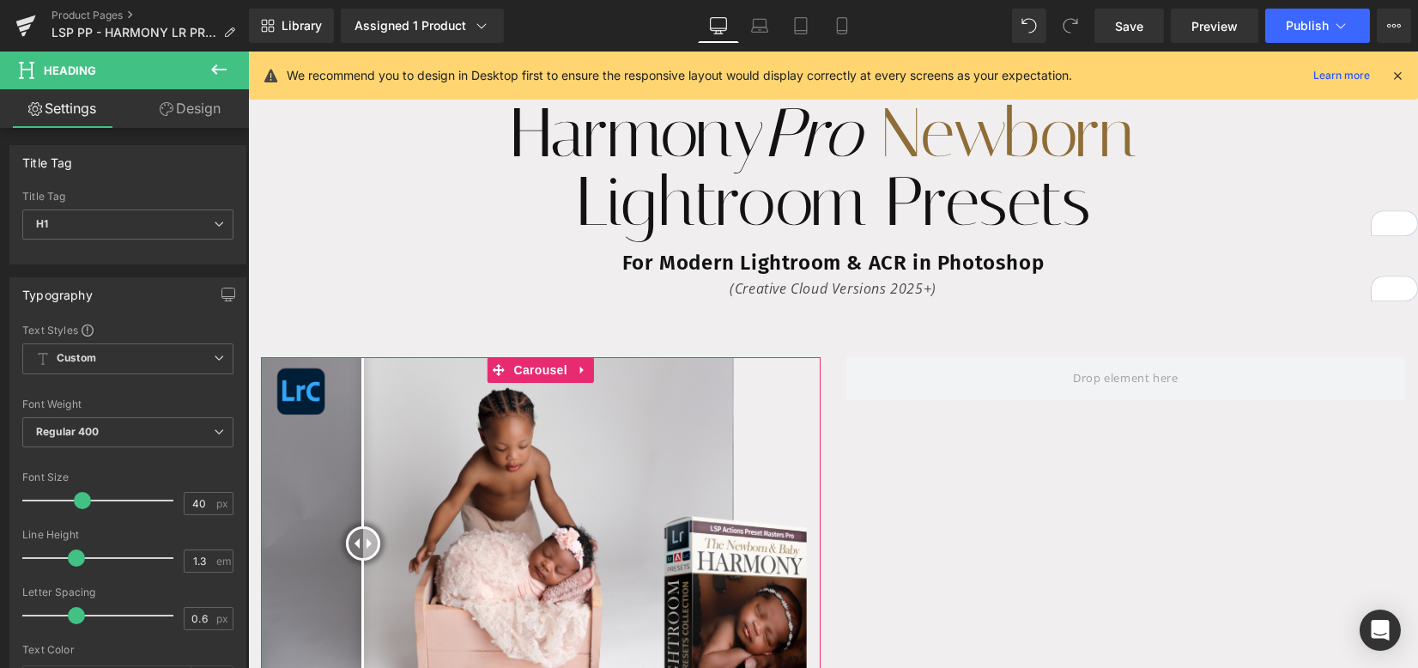
click at [215, 76] on icon at bounding box center [219, 69] width 21 height 21
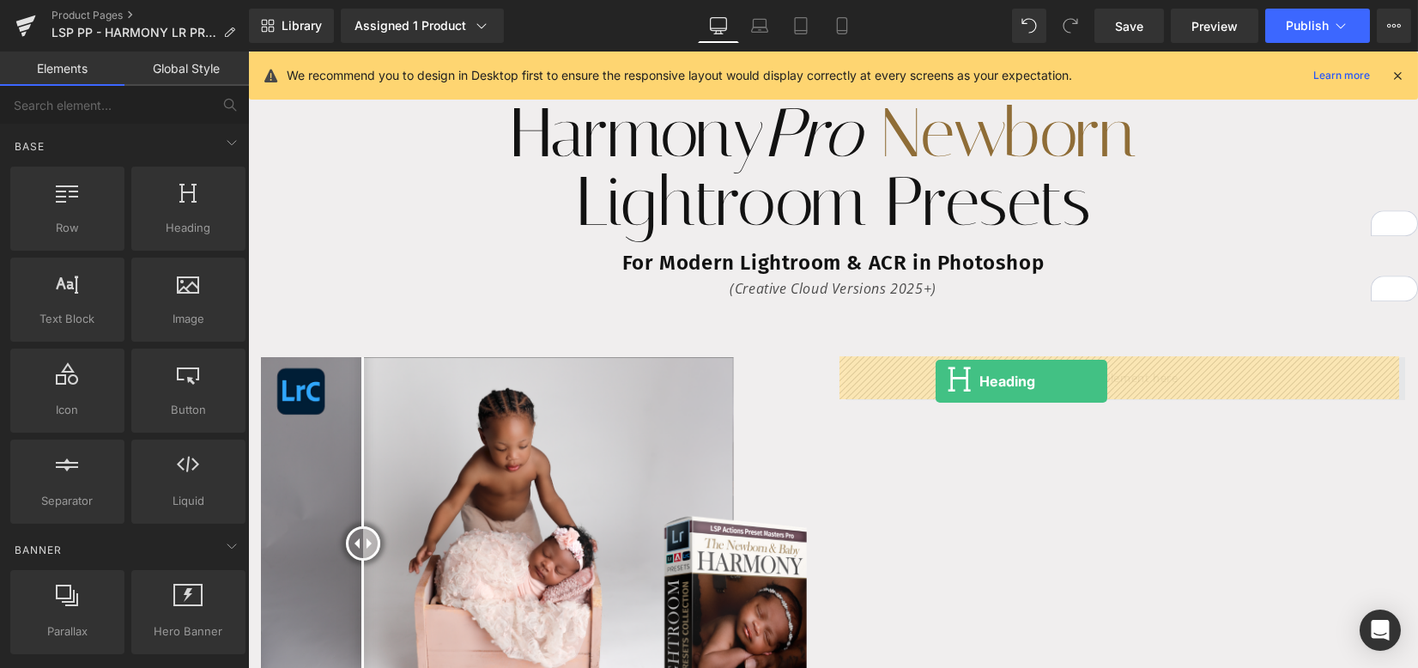
drag, startPoint x: 410, startPoint y: 264, endPoint x: 991, endPoint y: 386, distance: 593.9
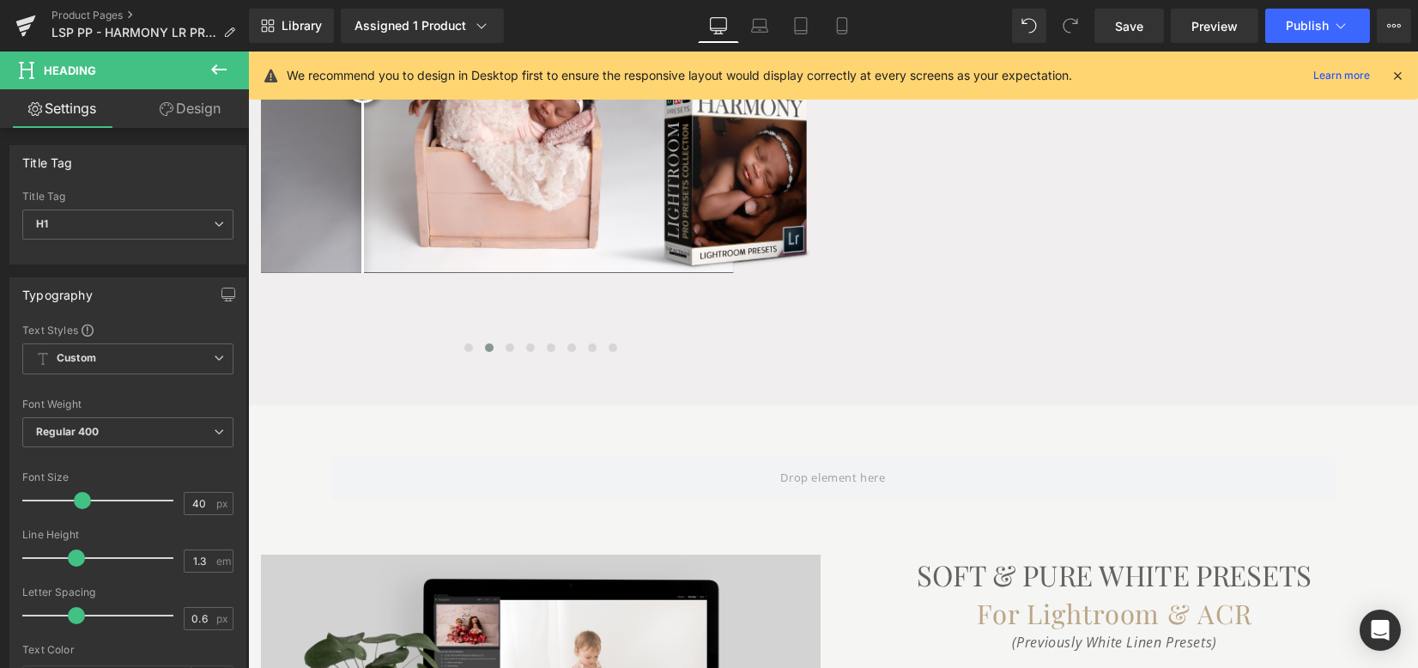
scroll to position [114, 0]
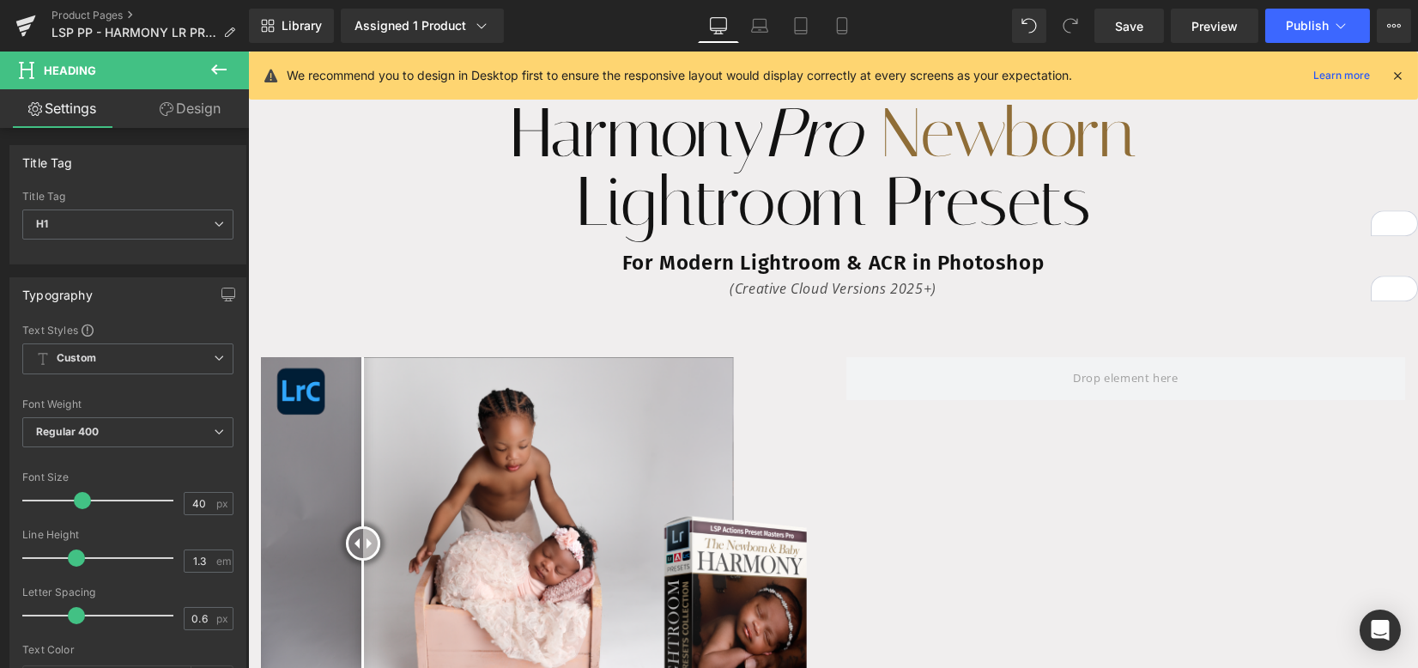
click at [220, 77] on icon at bounding box center [219, 69] width 21 height 21
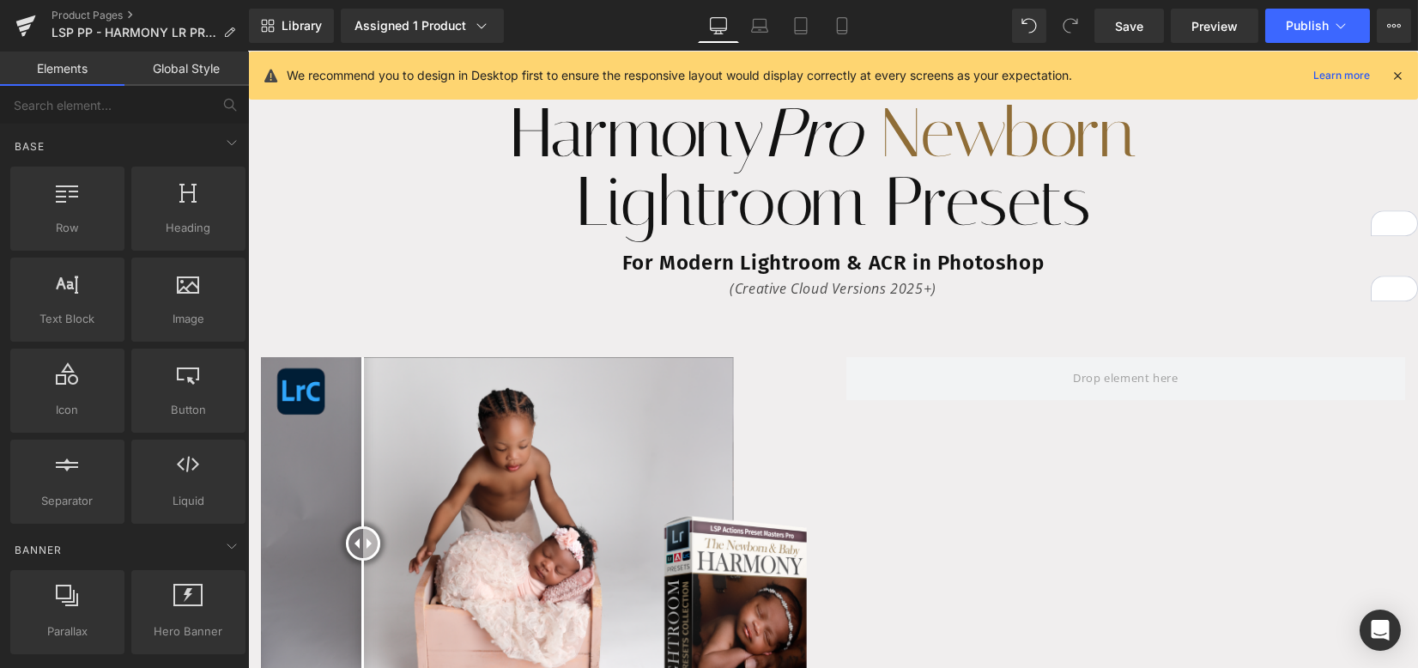
scroll to position [0, 0]
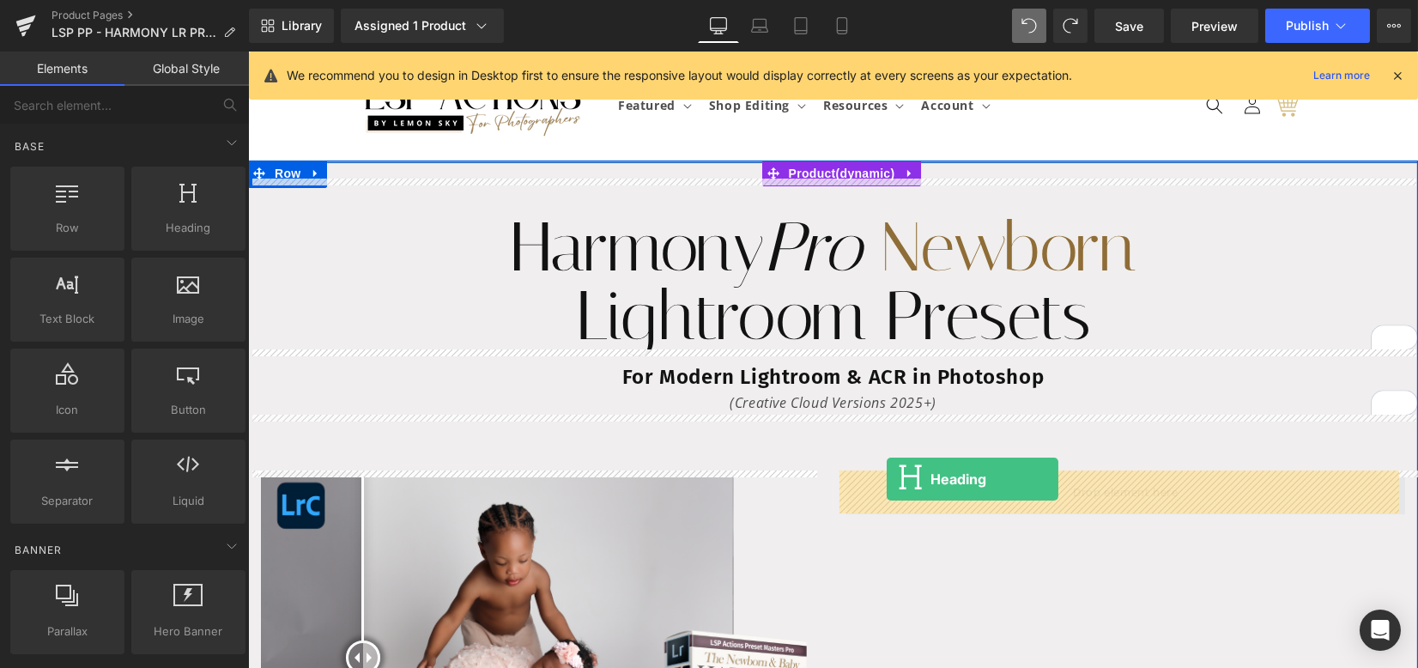
drag, startPoint x: 419, startPoint y: 259, endPoint x: 887, endPoint y: 479, distance: 516.8
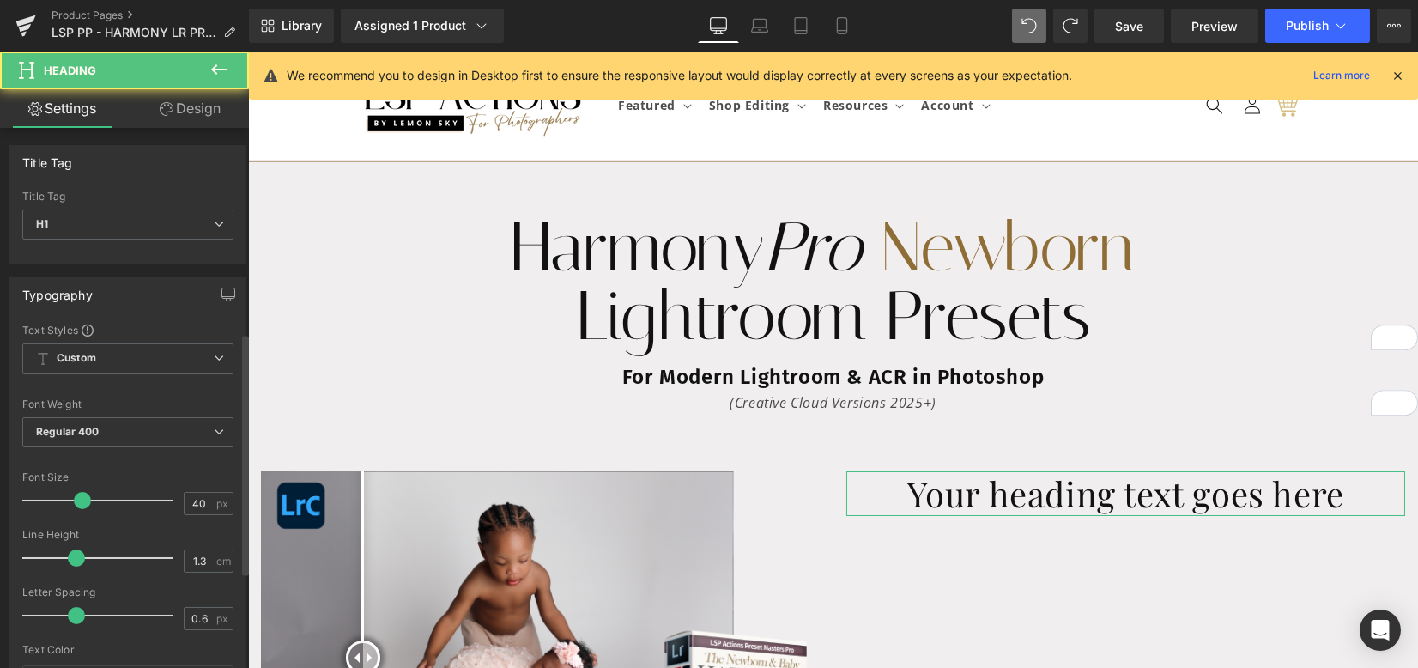
scroll to position [647, 0]
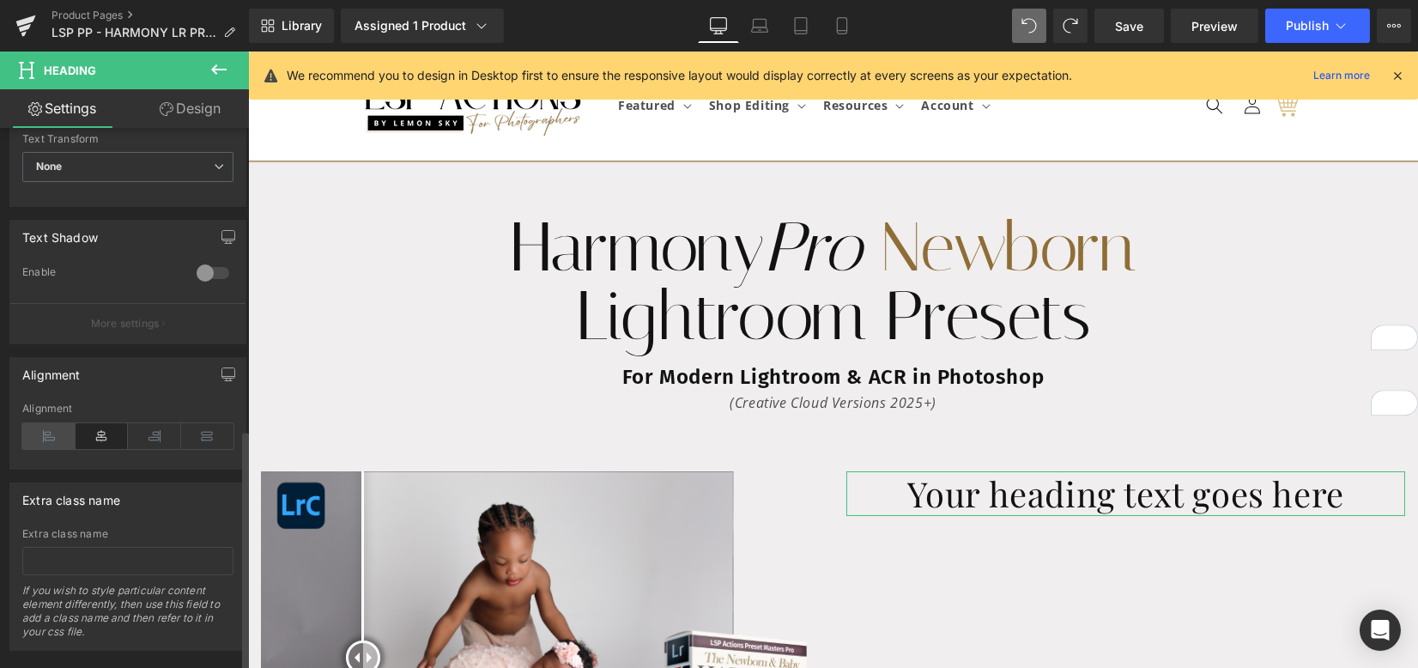
click at [50, 423] on icon at bounding box center [48, 436] width 53 height 26
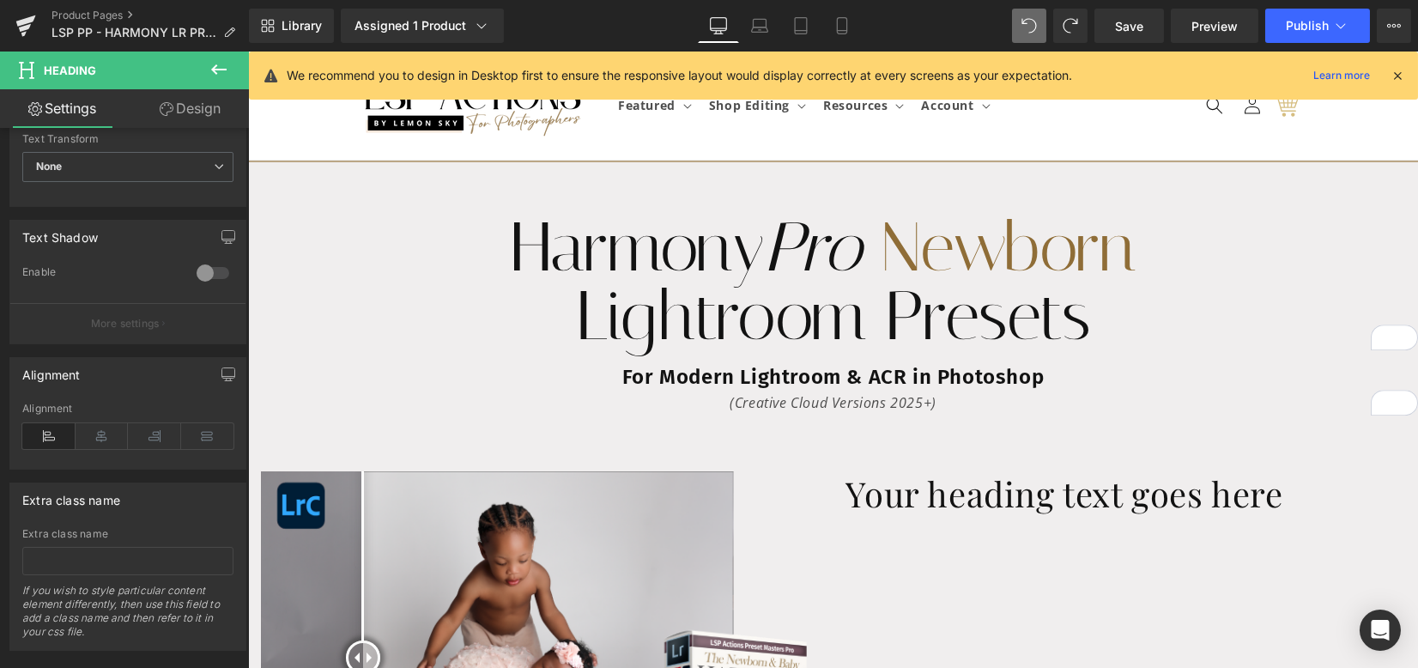
scroll to position [674, 0]
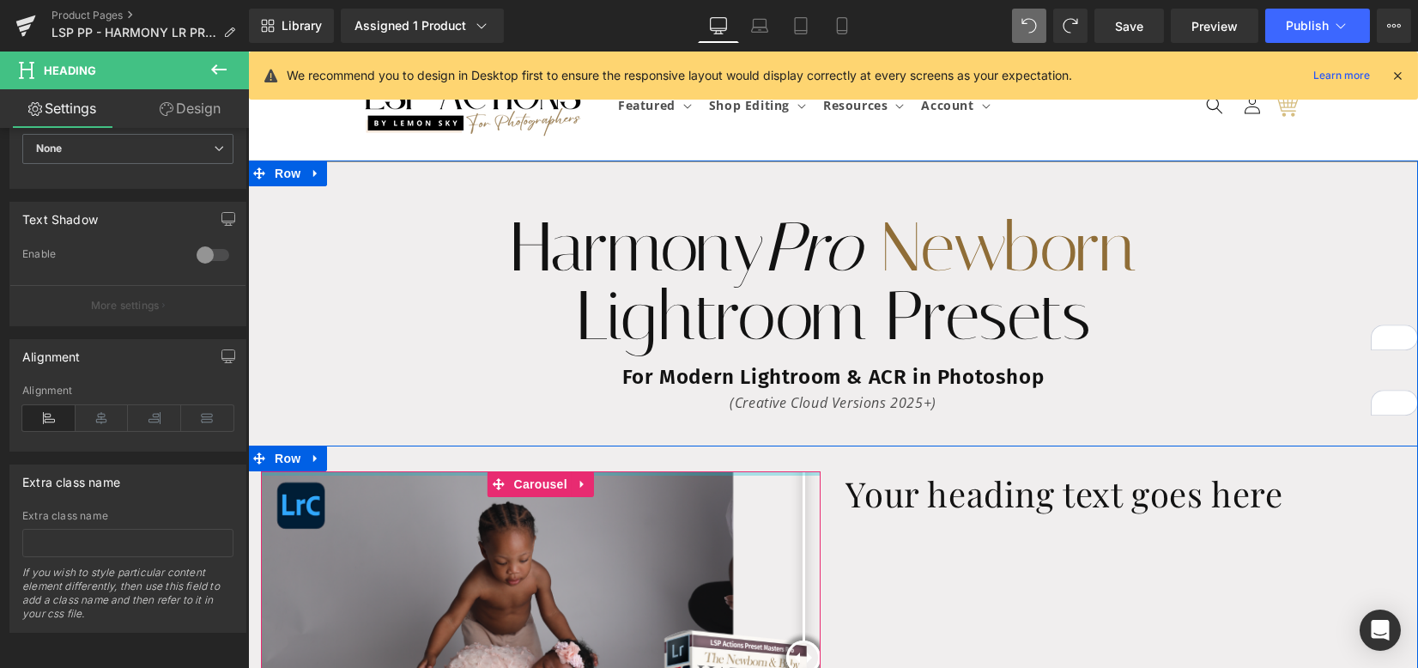
click at [792, 457] on div at bounding box center [833, 458] width 1170 height 26
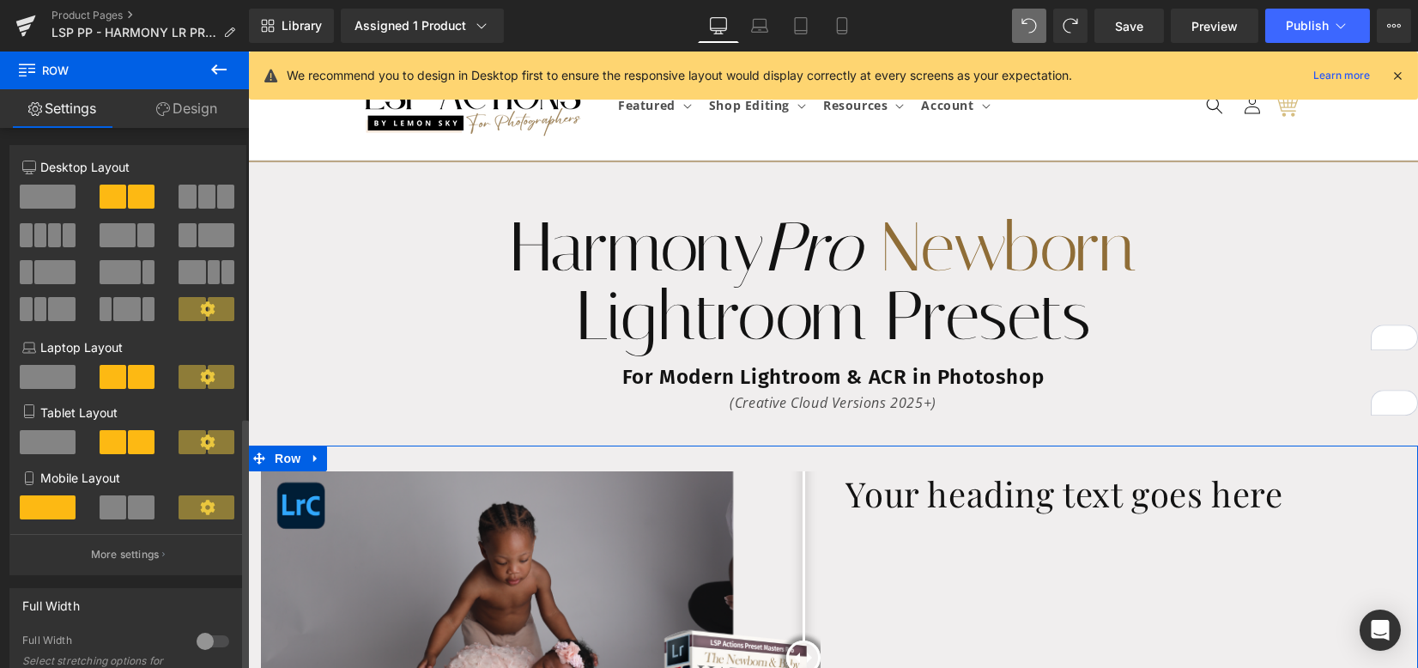
scroll to position [614, 0]
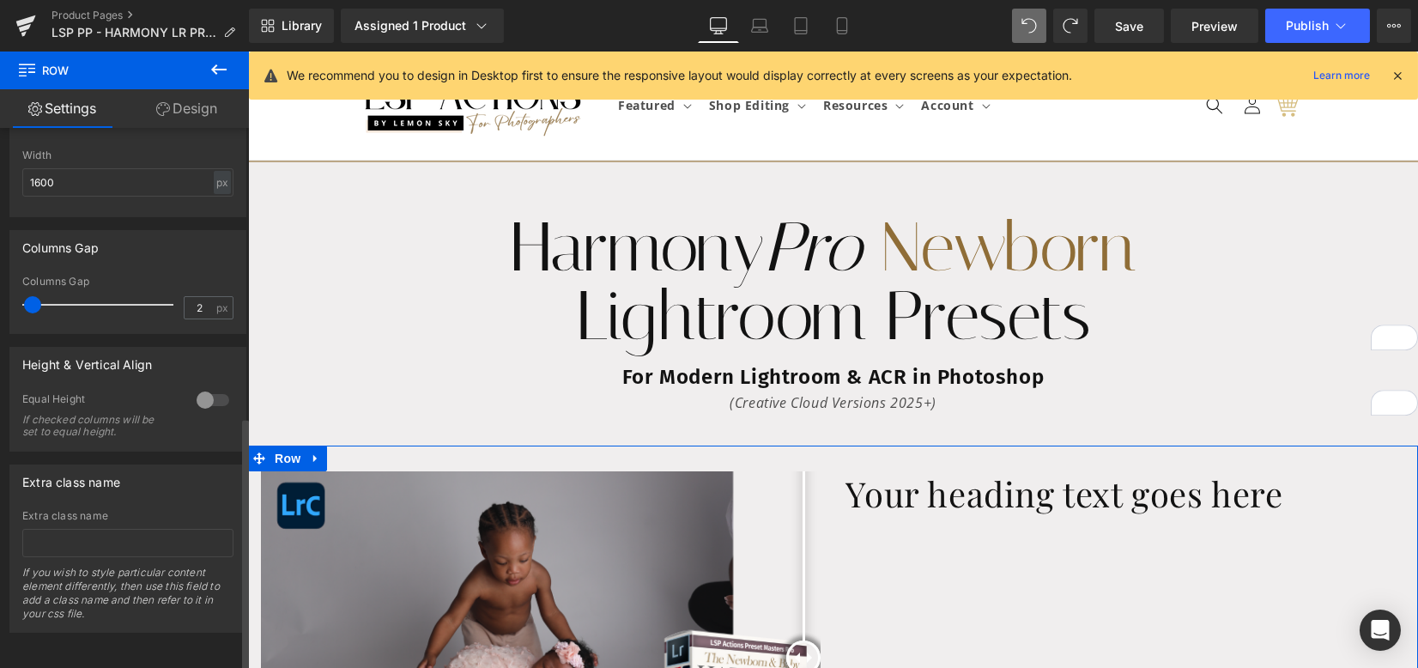
type input "0"
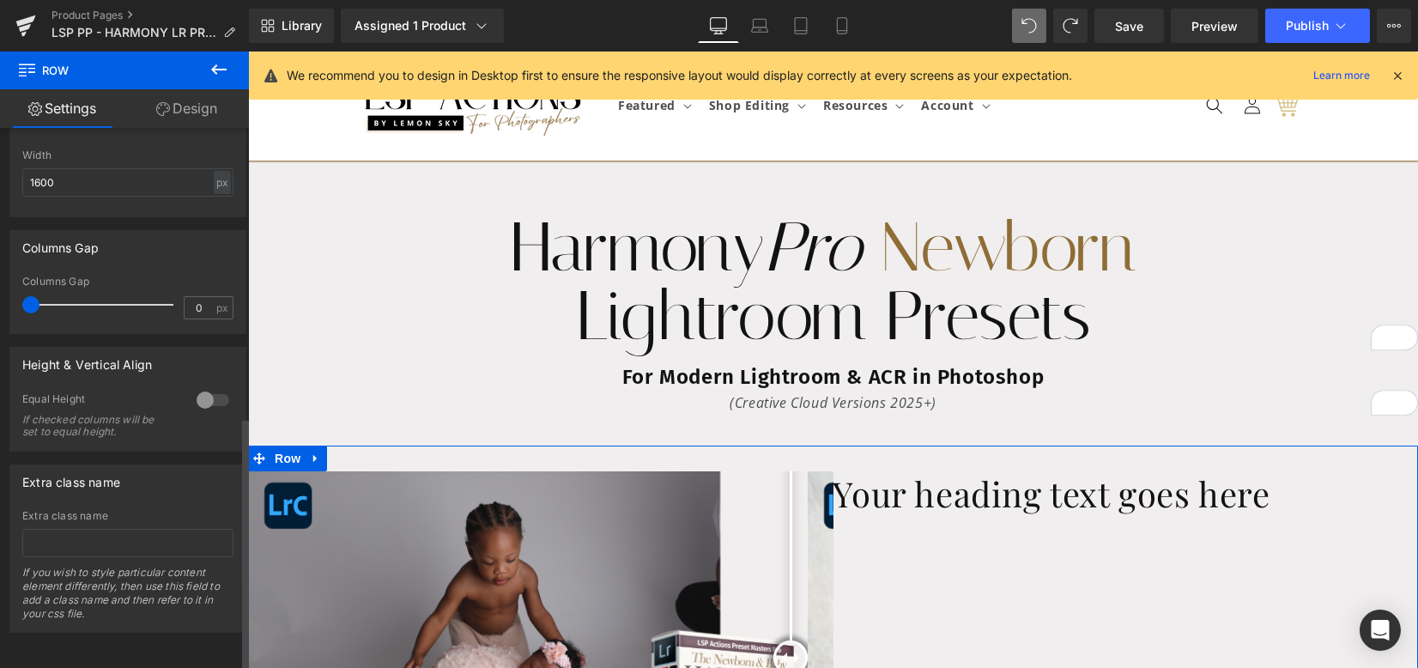
drag, startPoint x: 33, startPoint y: 284, endPoint x: 9, endPoint y: 284, distance: 24.0
click at [10, 284] on div "0px Columns Gap 0 px" at bounding box center [127, 305] width 235 height 58
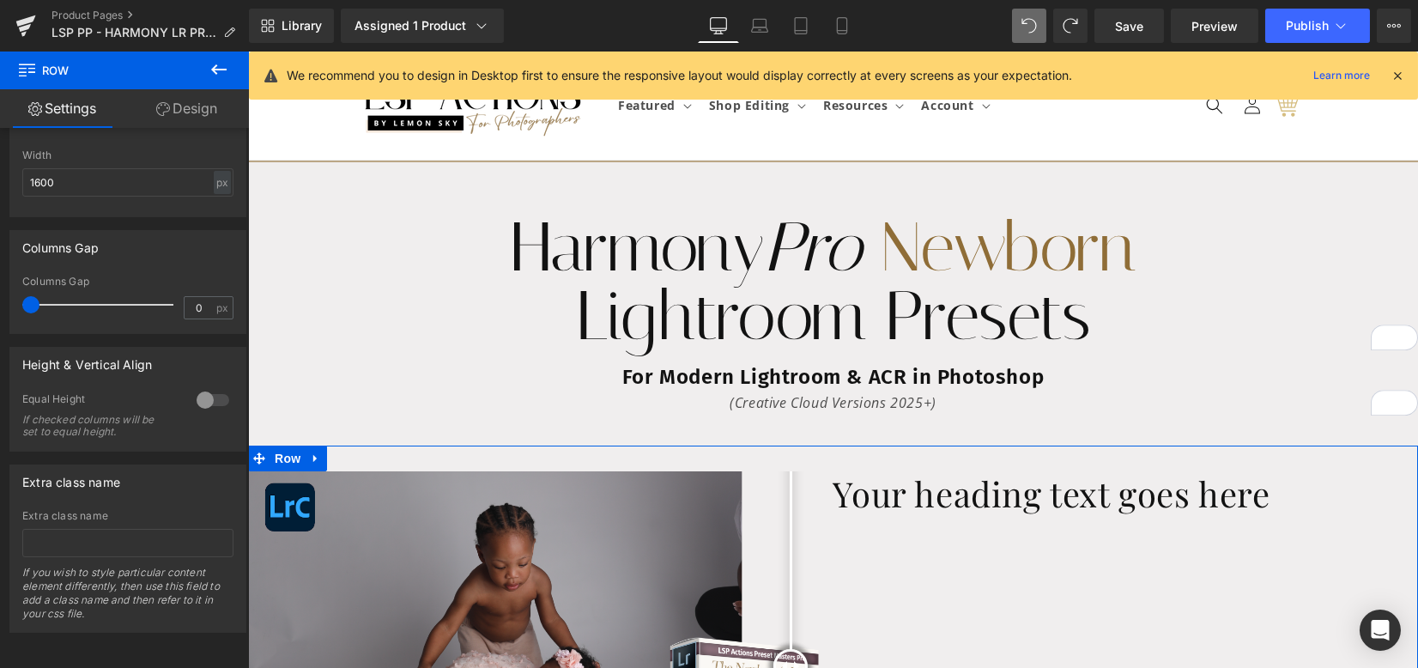
click at [861, 494] on h1 "Your heading text goes here" at bounding box center [1125, 493] width 585 height 45
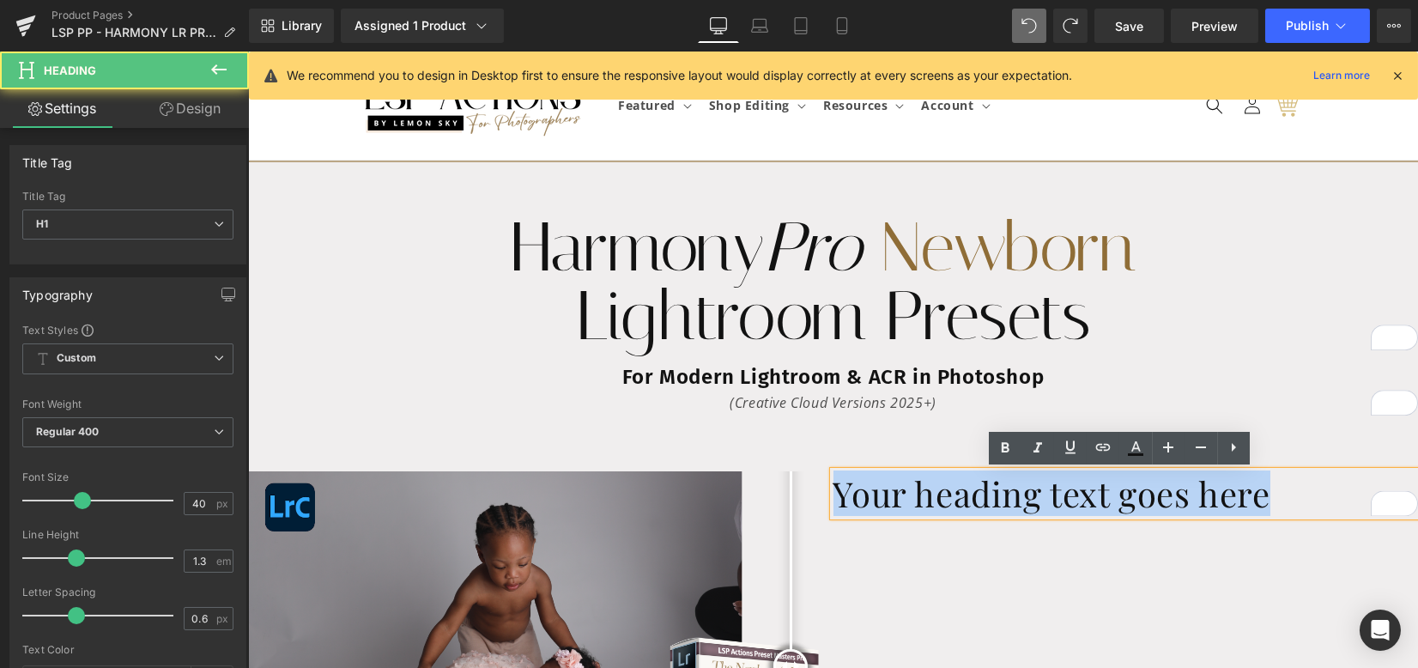
drag, startPoint x: 977, startPoint y: 493, endPoint x: 1263, endPoint y: 499, distance: 285.9
click at [1263, 499] on h1 "Your heading text goes here" at bounding box center [1125, 493] width 585 height 45
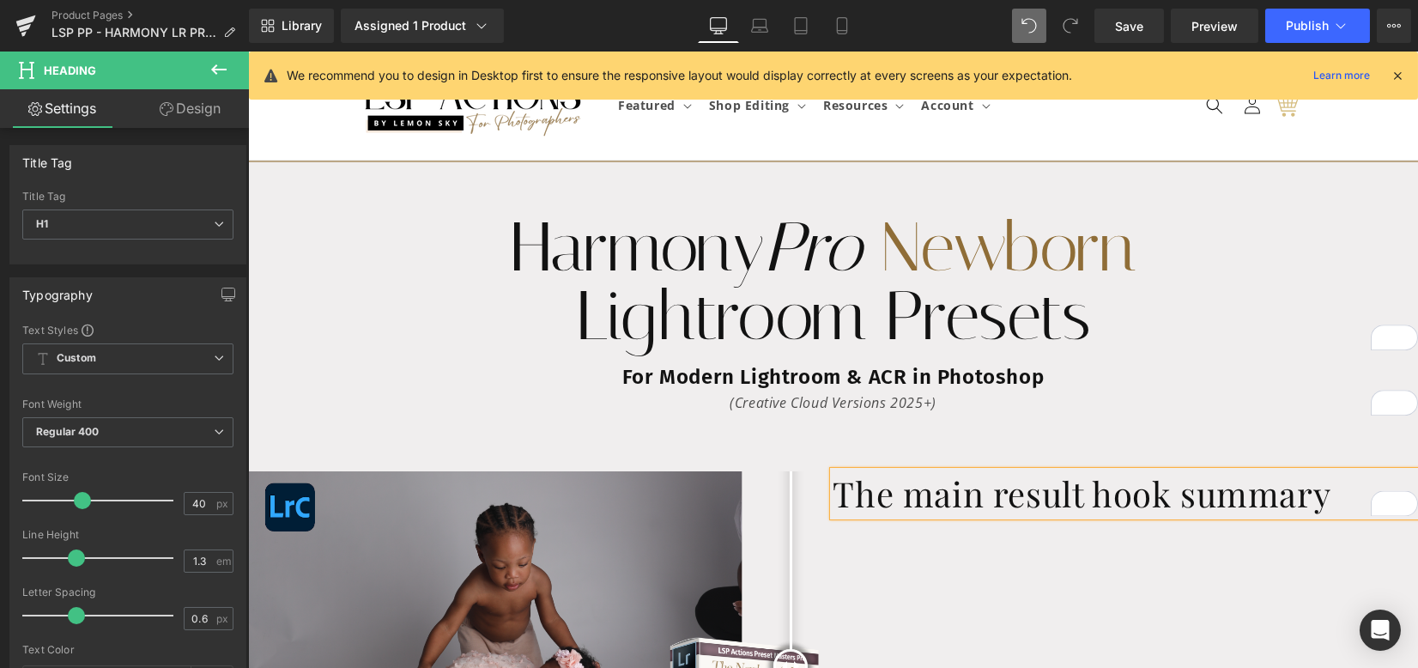
click at [1199, 560] on div "Before and After Images Before and After Images Before and After Images Before …" at bounding box center [833, 672] width 1170 height 455
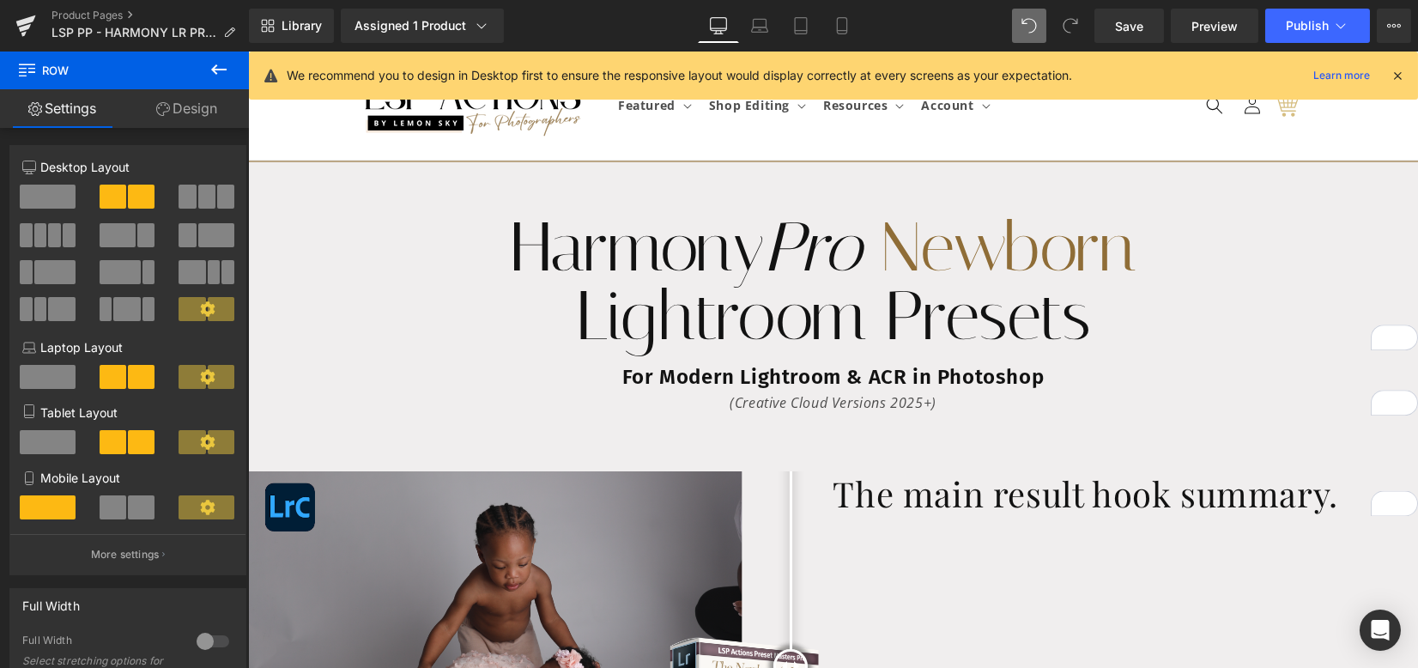
scroll to position [114, 0]
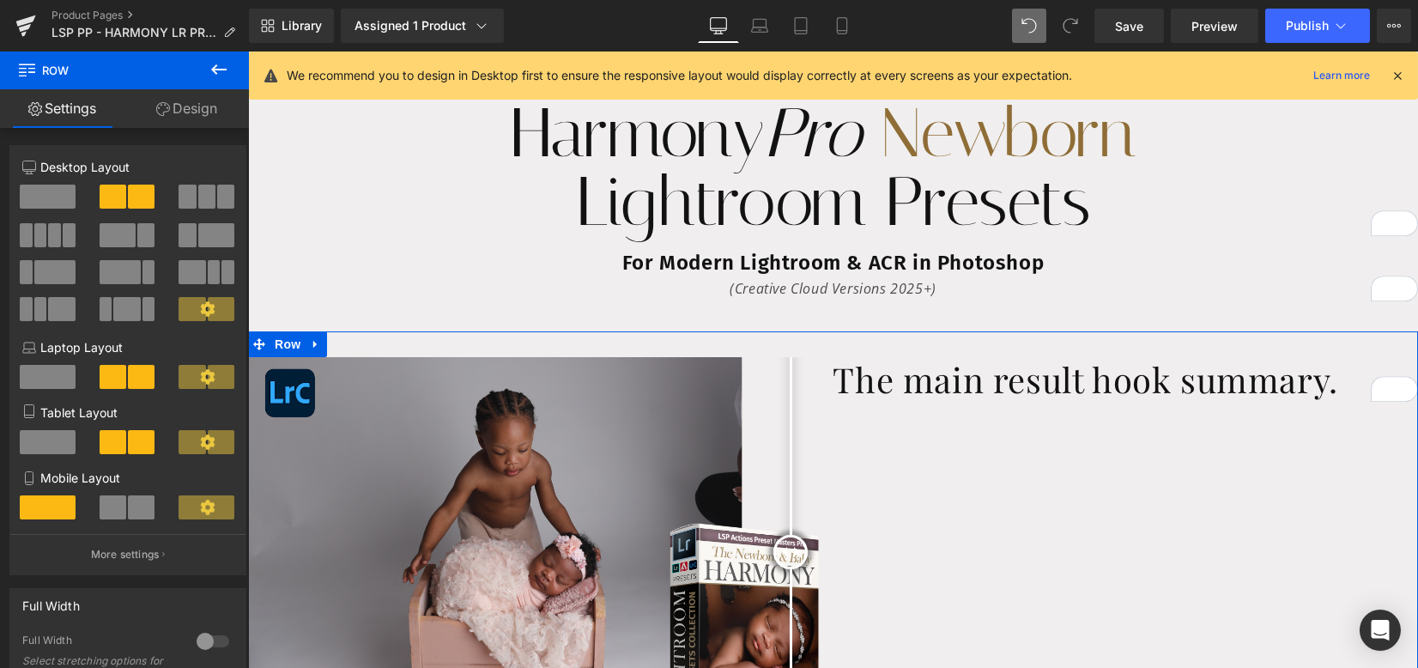
click at [222, 77] on icon at bounding box center [219, 69] width 21 height 21
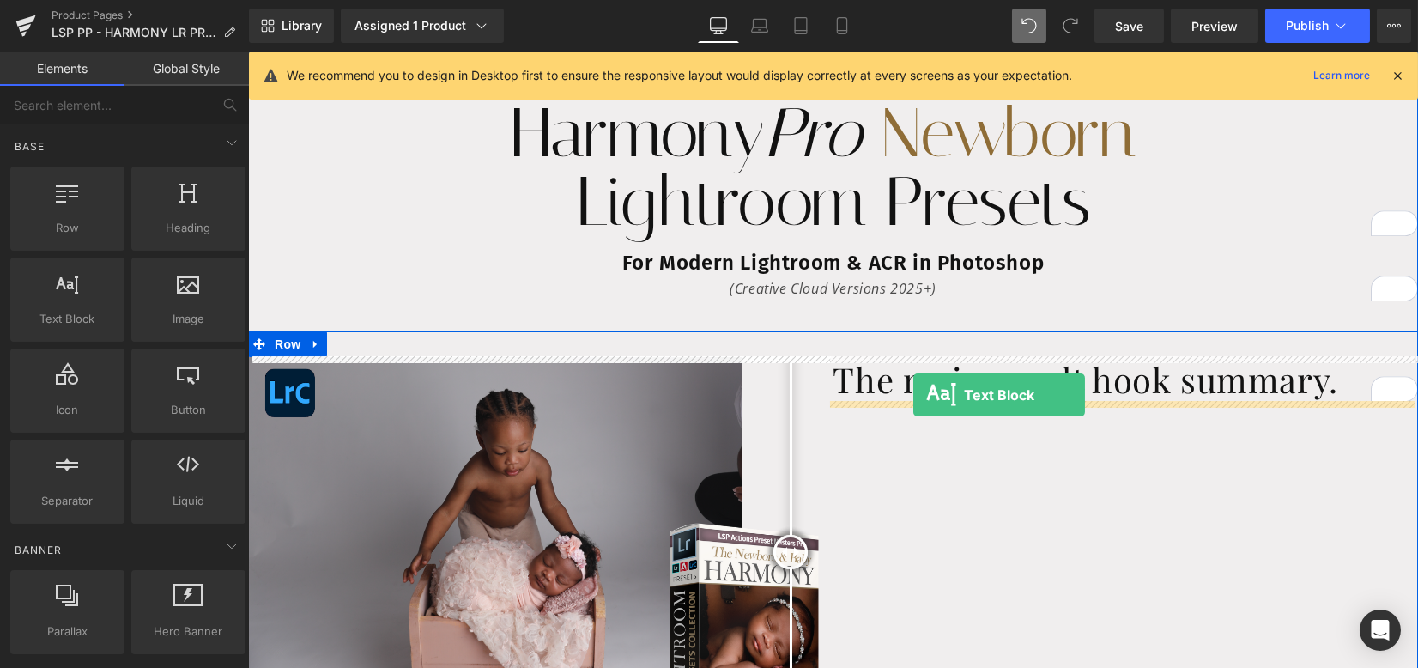
drag, startPoint x: 322, startPoint y: 351, endPoint x: 913, endPoint y: 395, distance: 593.0
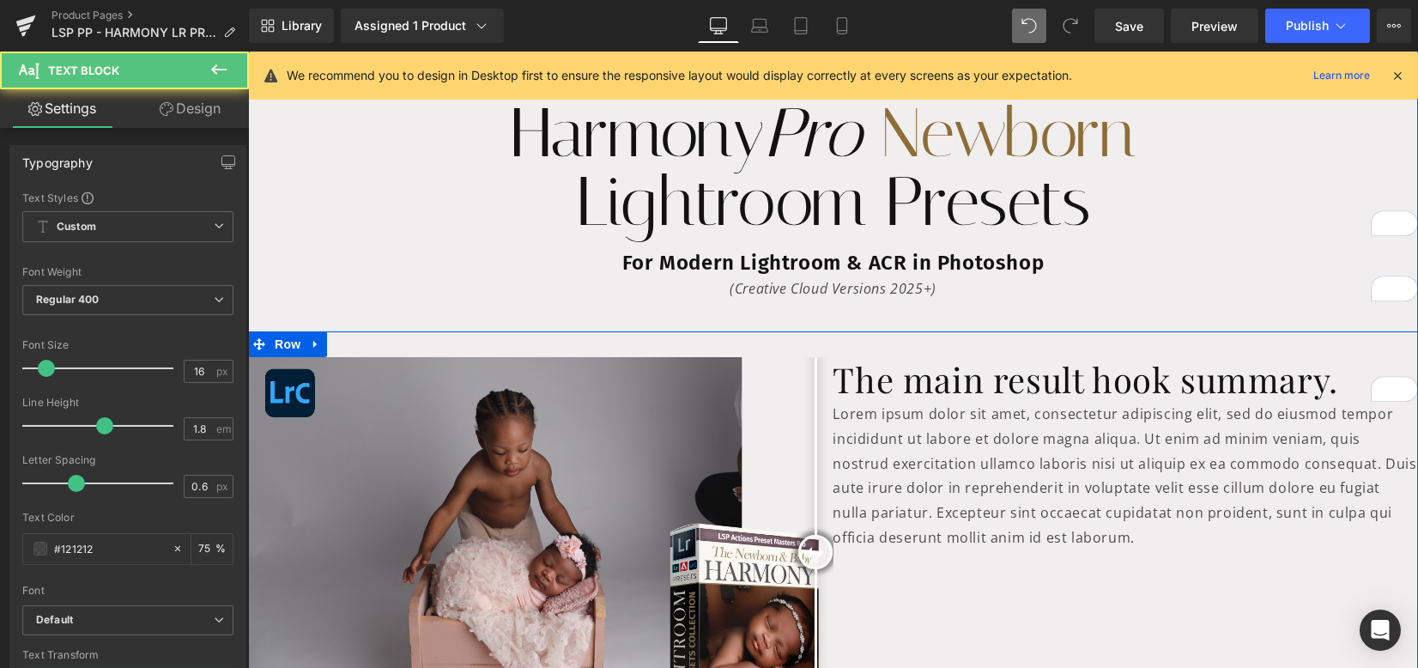
click at [178, 108] on link "Design" at bounding box center [190, 108] width 124 height 39
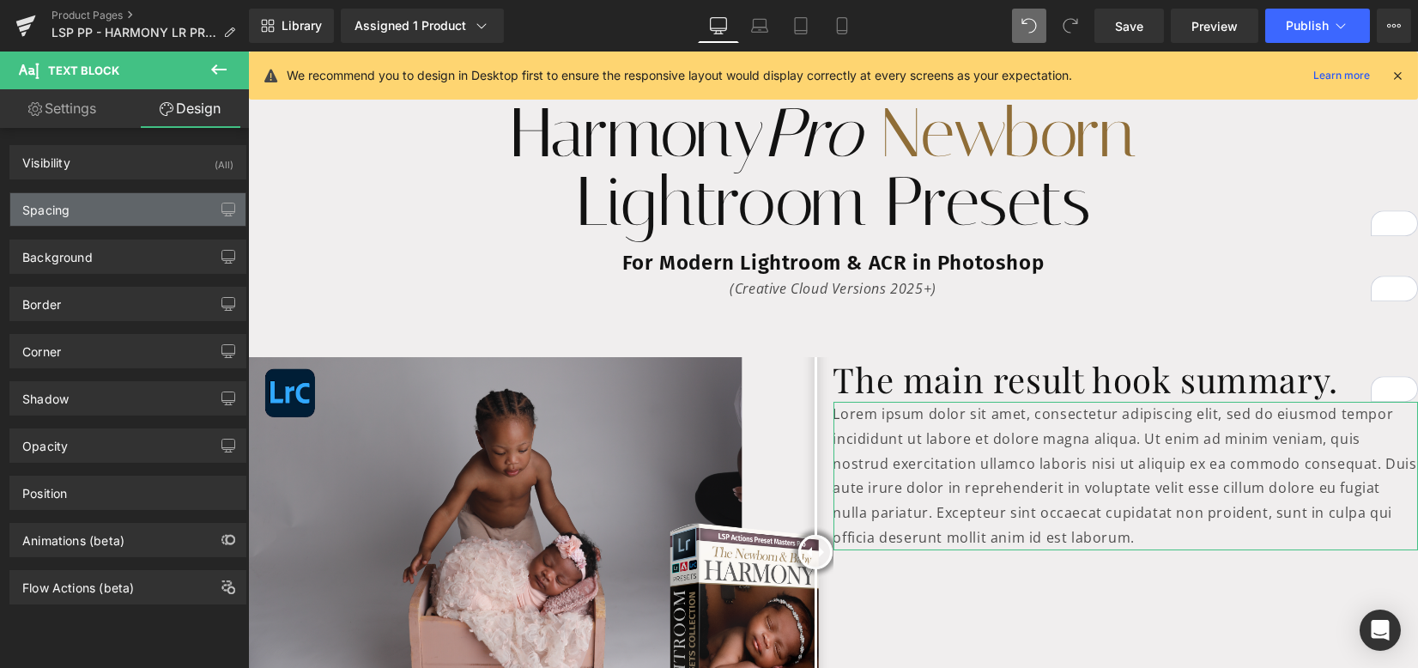
click at [133, 193] on div "Spacing" at bounding box center [127, 209] width 235 height 33
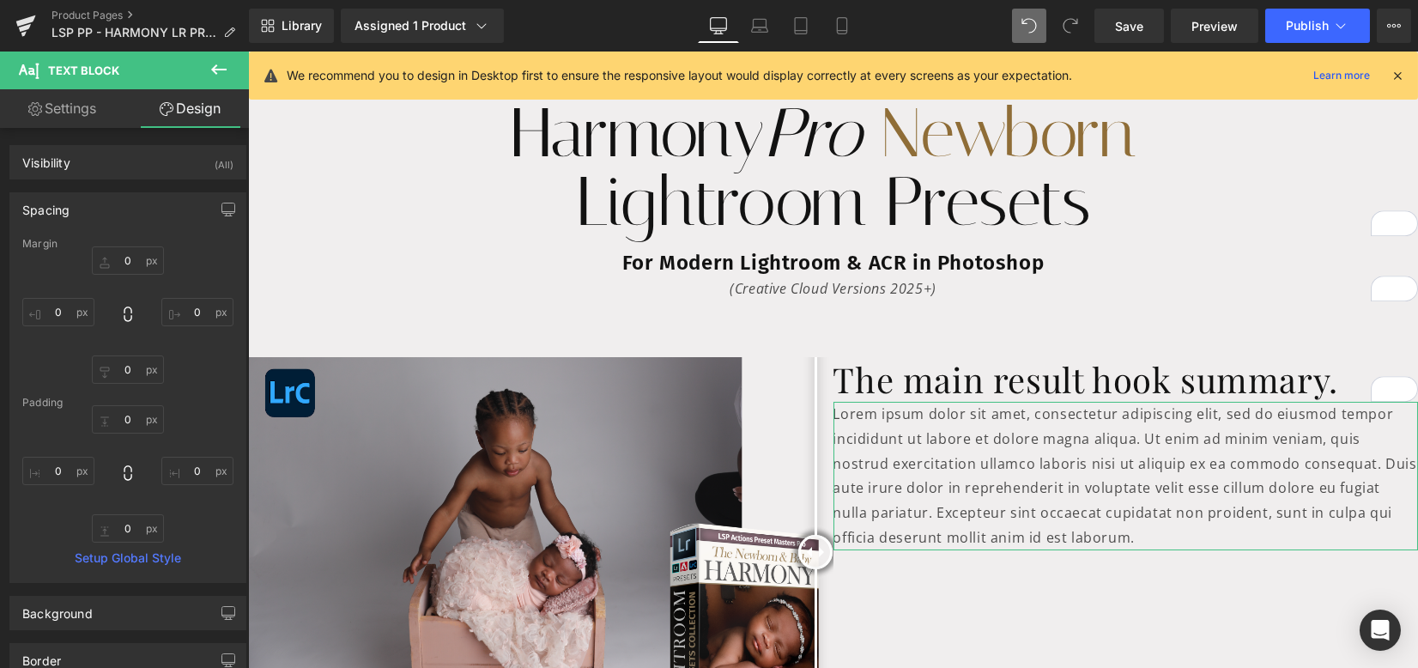
type input "0"
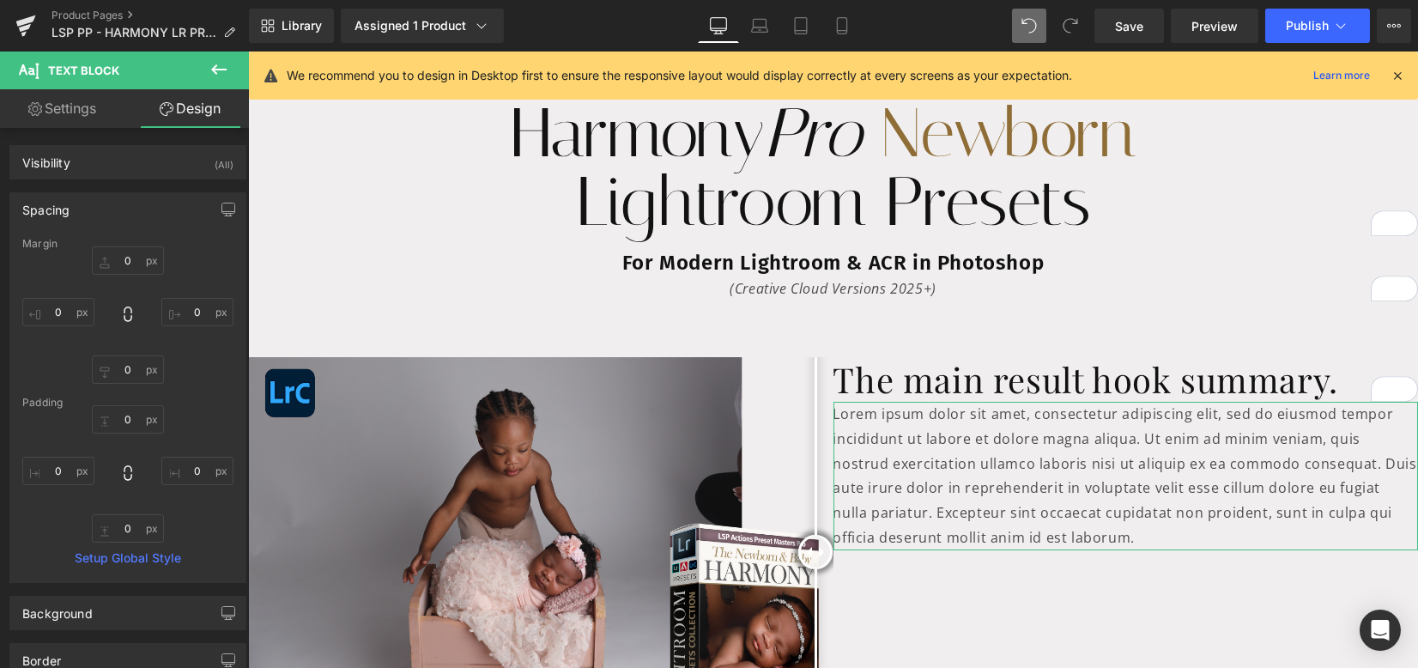
type input "0"
click at [118, 252] on input "0" at bounding box center [128, 260] width 72 height 28
type input "10"
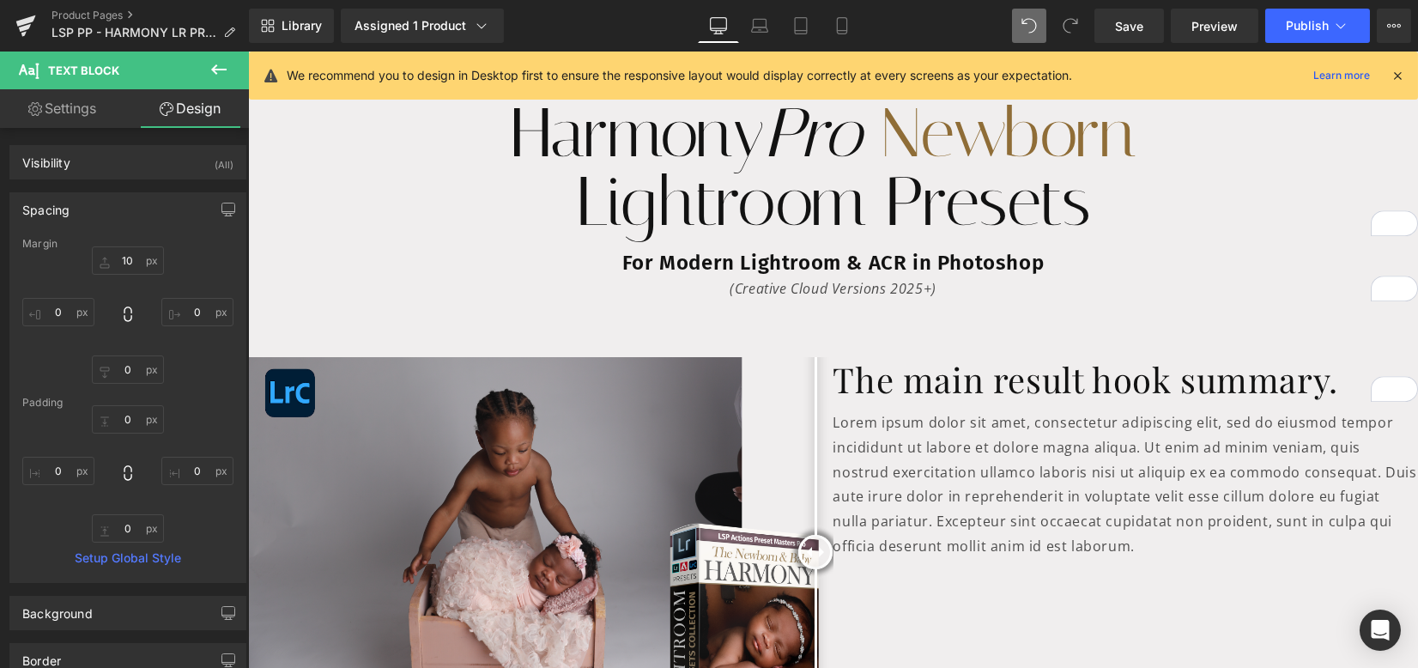
click at [827, 343] on div "Before and After Images Before and After Images Before and After Images Before …" at bounding box center [833, 558] width 1170 height 455
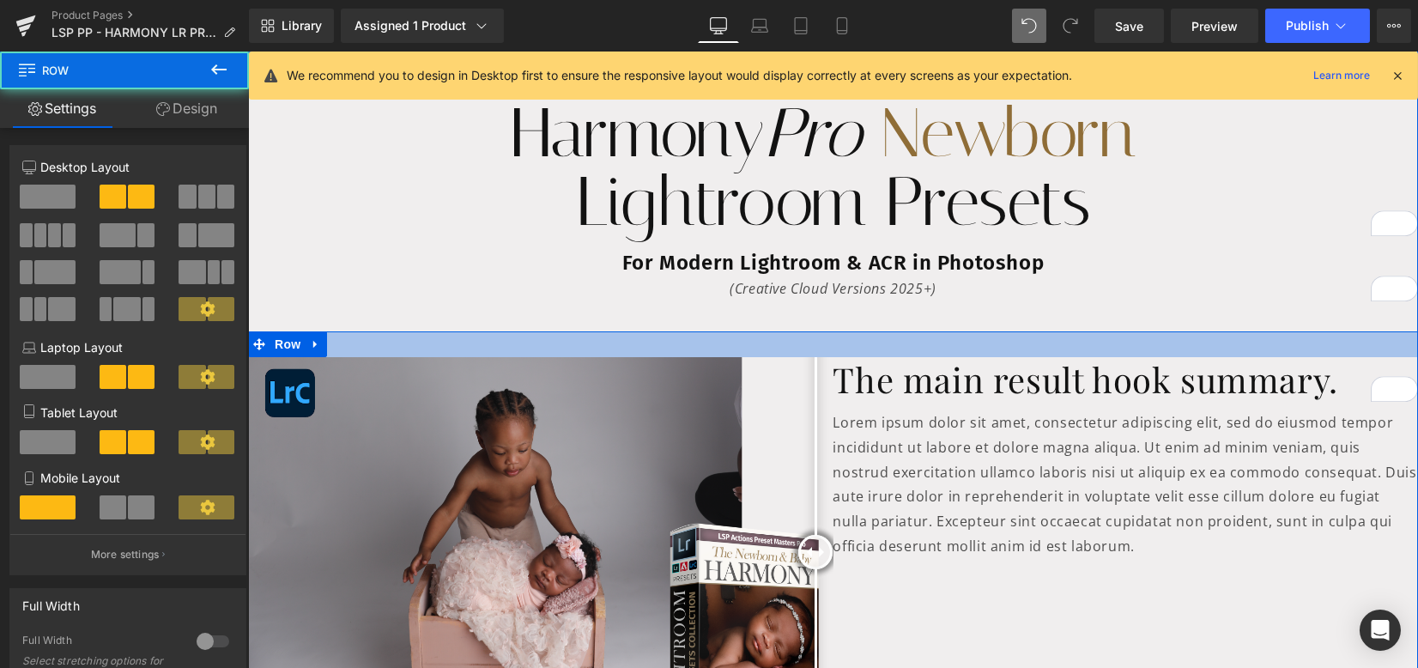
click at [827, 342] on div at bounding box center [833, 344] width 1170 height 26
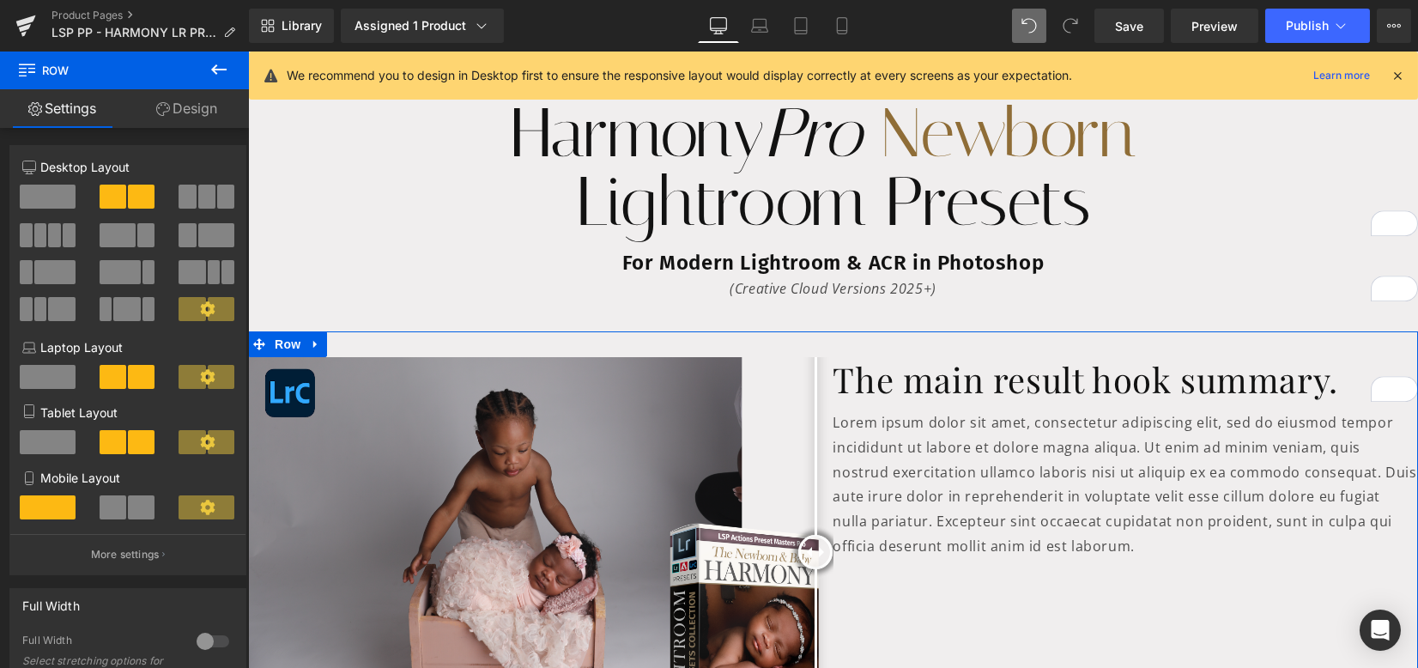
scroll to position [572, 0]
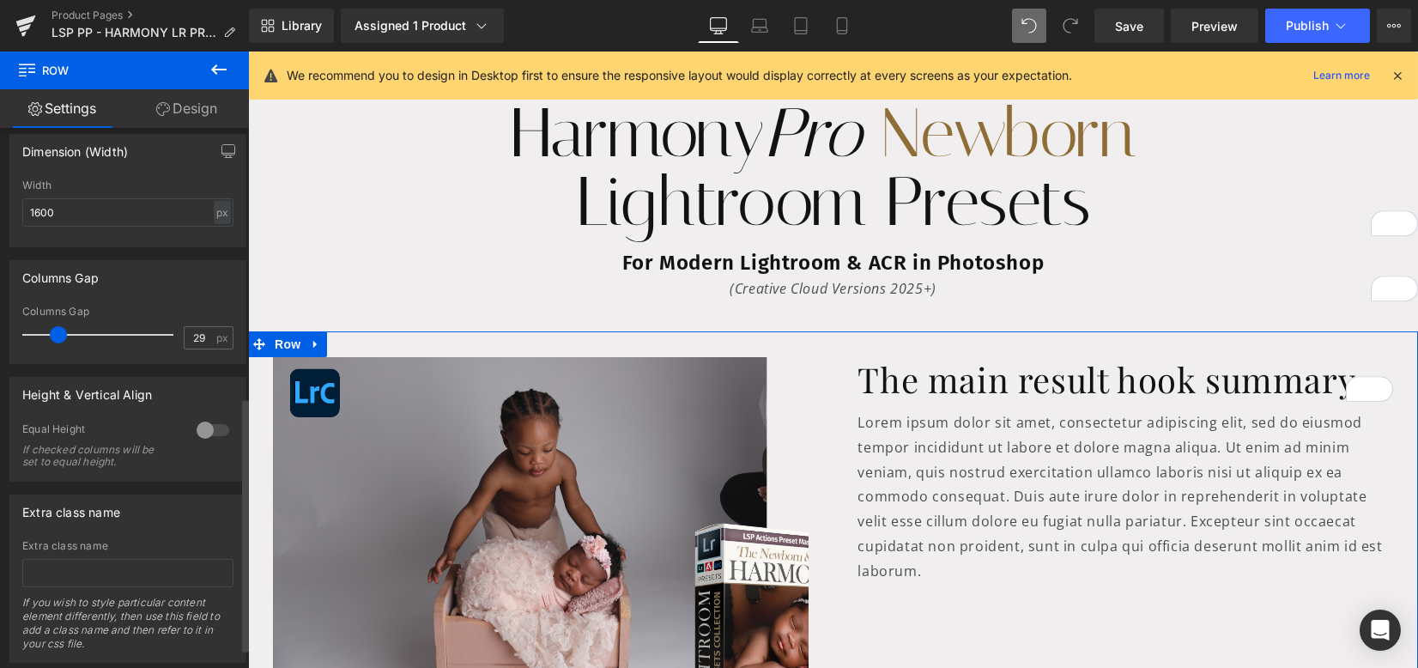
type input "0"
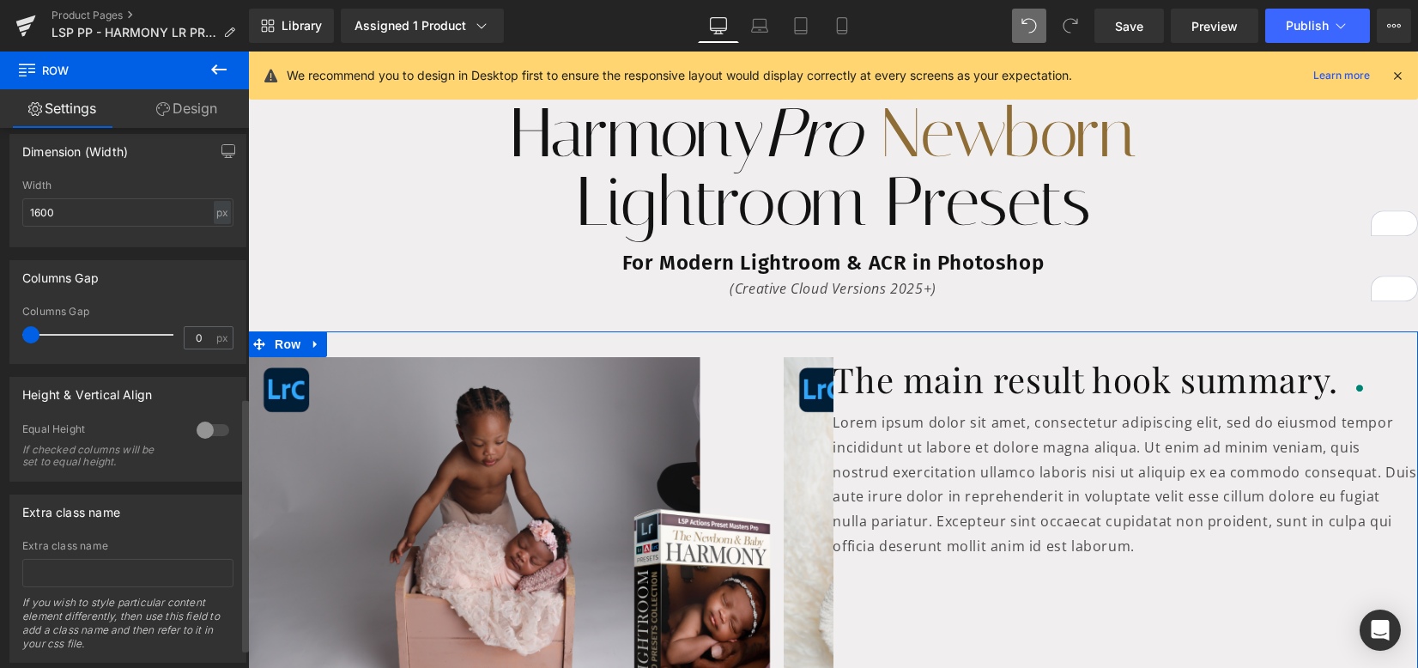
drag, startPoint x: 44, startPoint y: 336, endPoint x: 19, endPoint y: 331, distance: 25.4
click at [19, 331] on div "0px Columns Gap 0 px" at bounding box center [127, 335] width 235 height 58
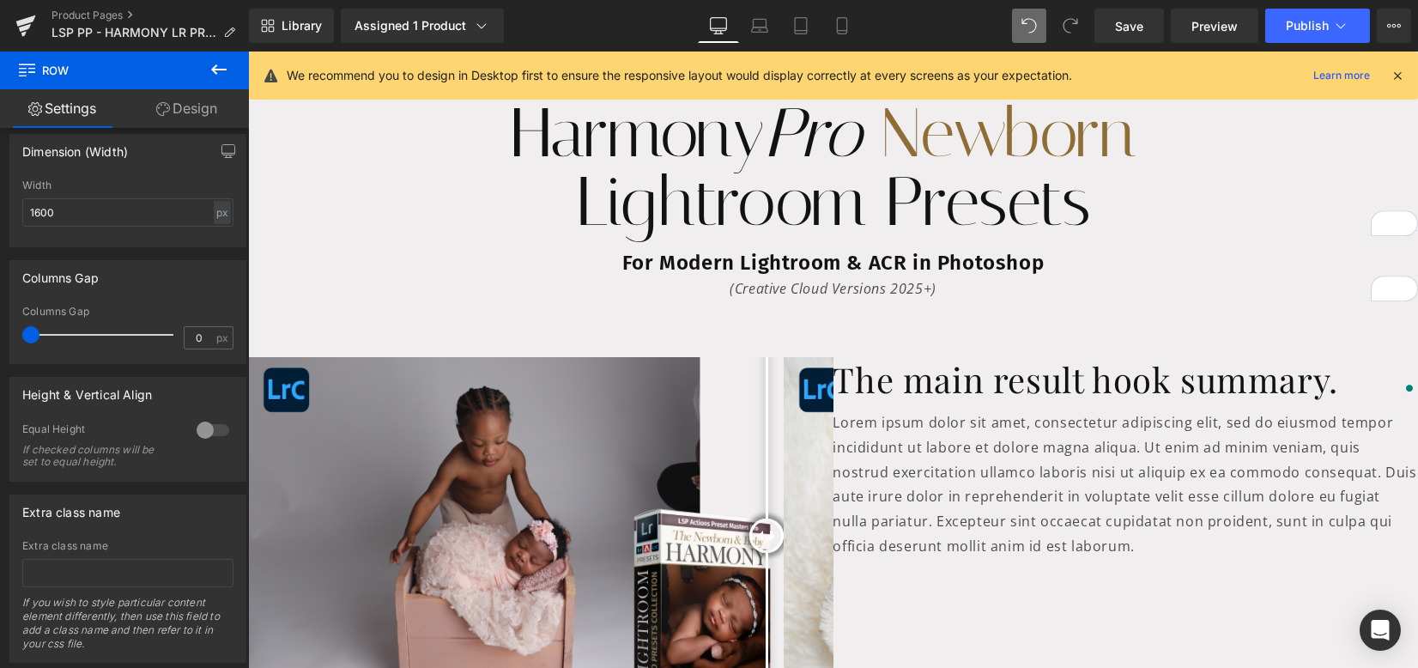
click at [218, 70] on icon at bounding box center [219, 69] width 21 height 21
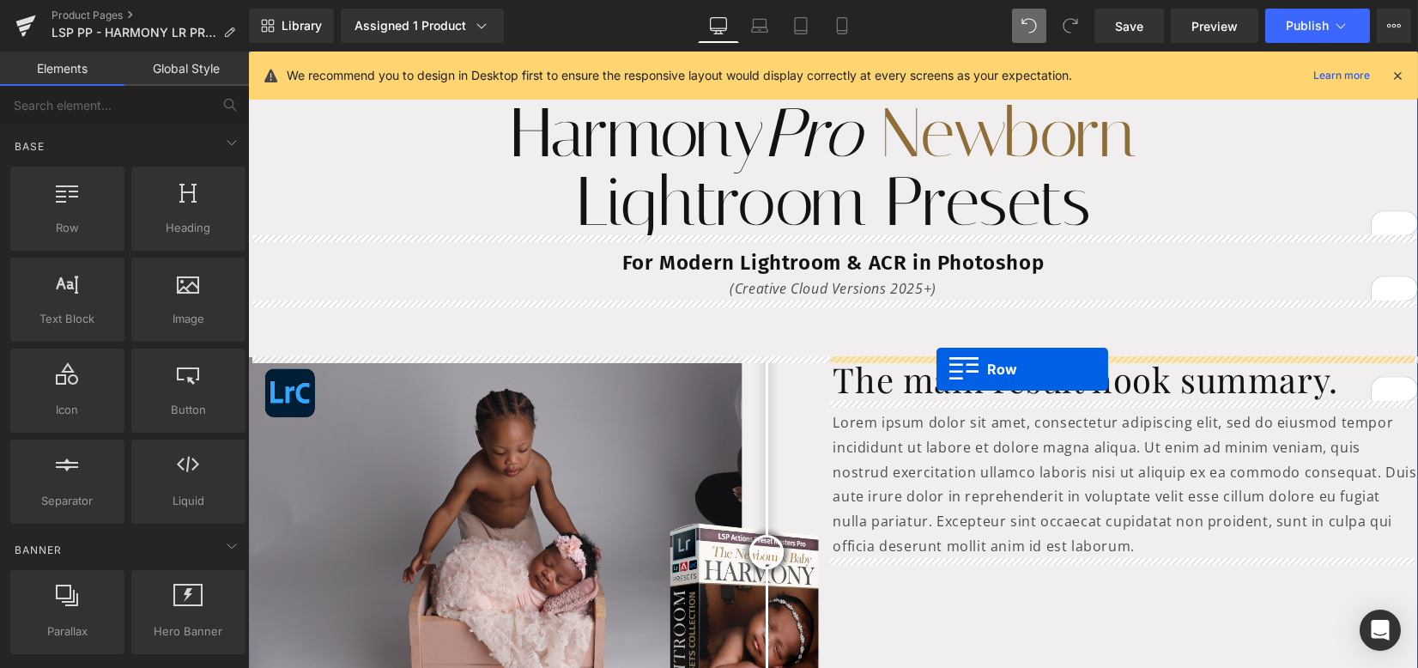
drag, startPoint x: 387, startPoint y: 266, endPoint x: 936, endPoint y: 368, distance: 558.7
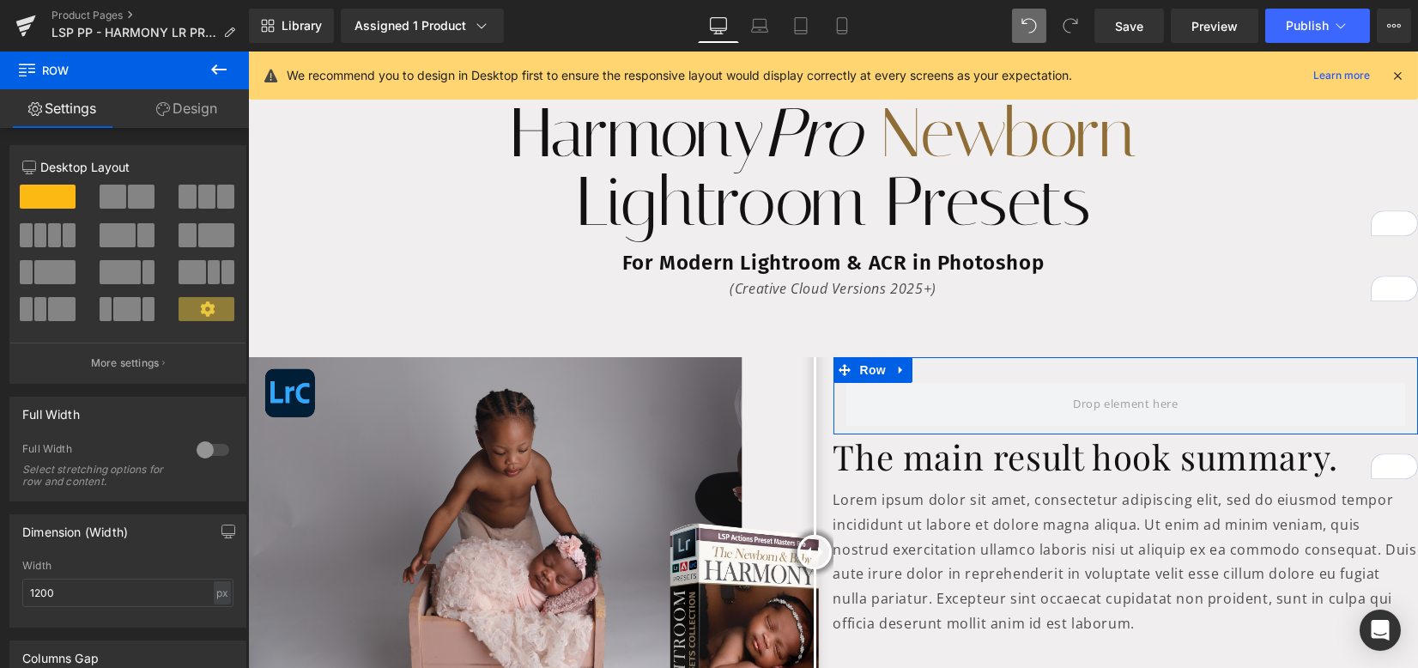
click at [199, 106] on link "Design" at bounding box center [186, 108] width 124 height 39
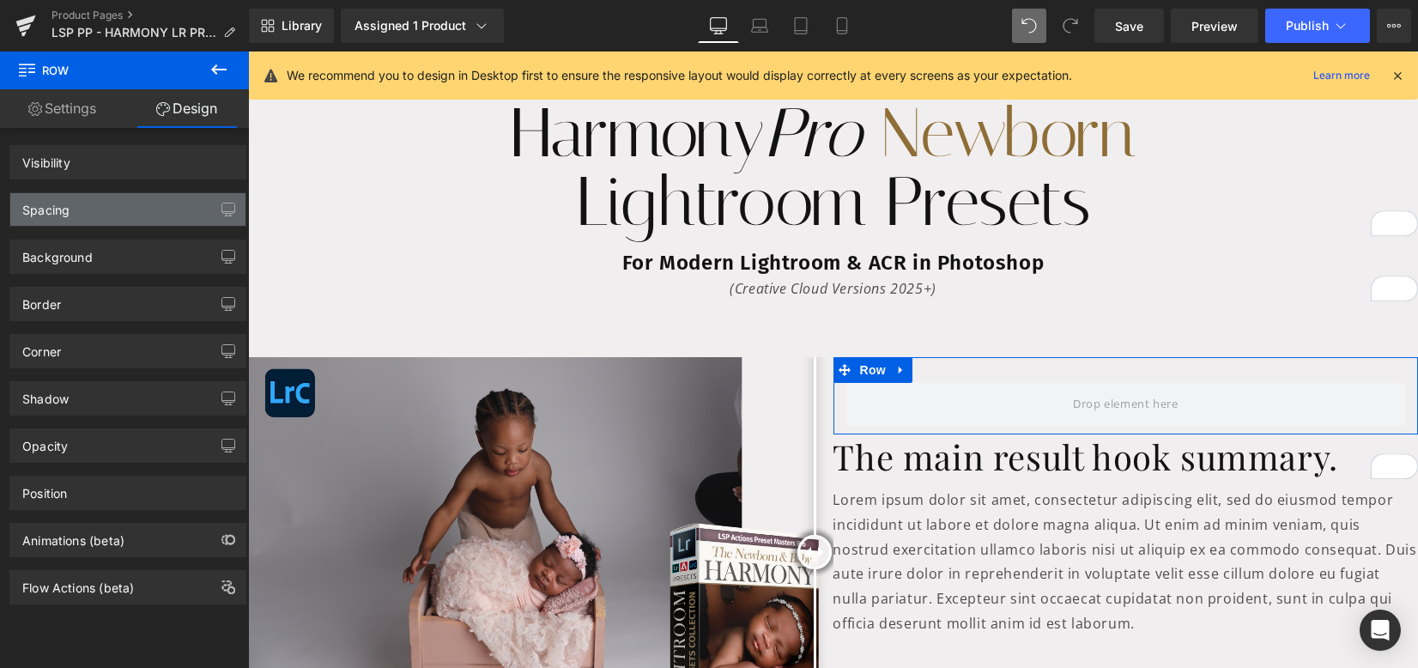
click at [94, 208] on div "Spacing" at bounding box center [127, 209] width 235 height 33
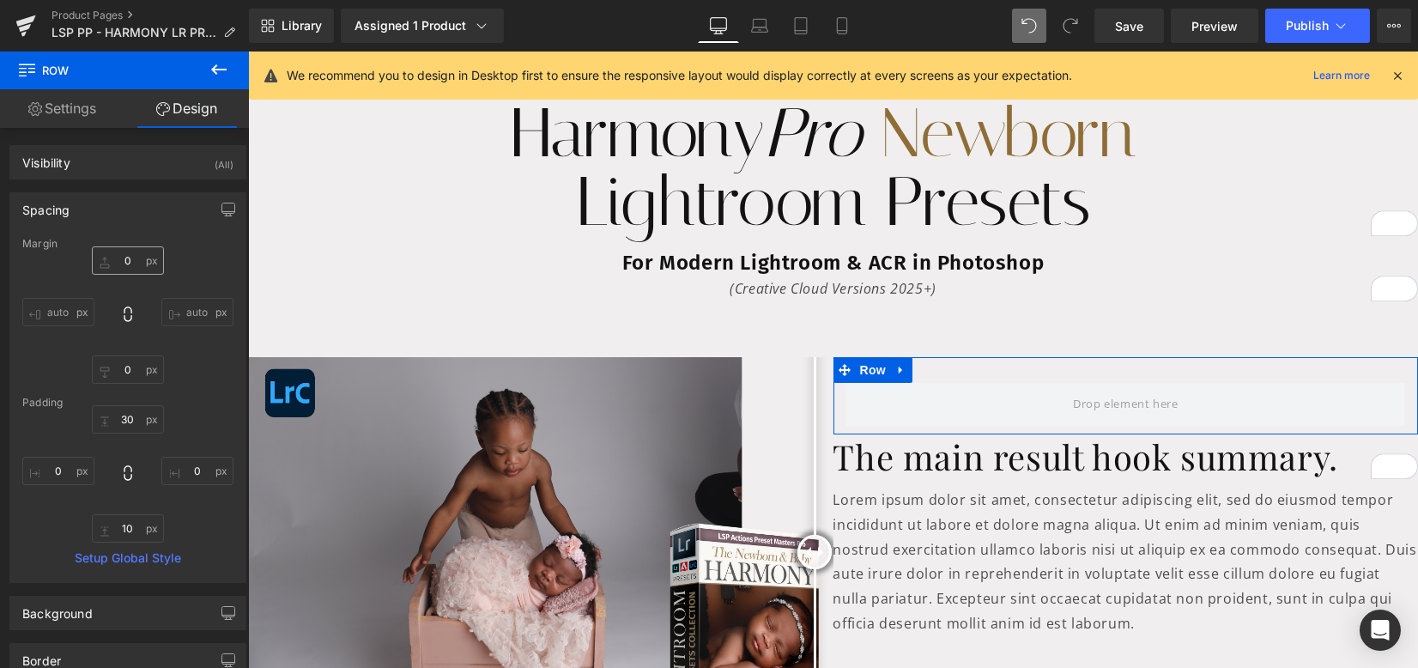
type input "0"
type input "30"
type input "0"
type input "10"
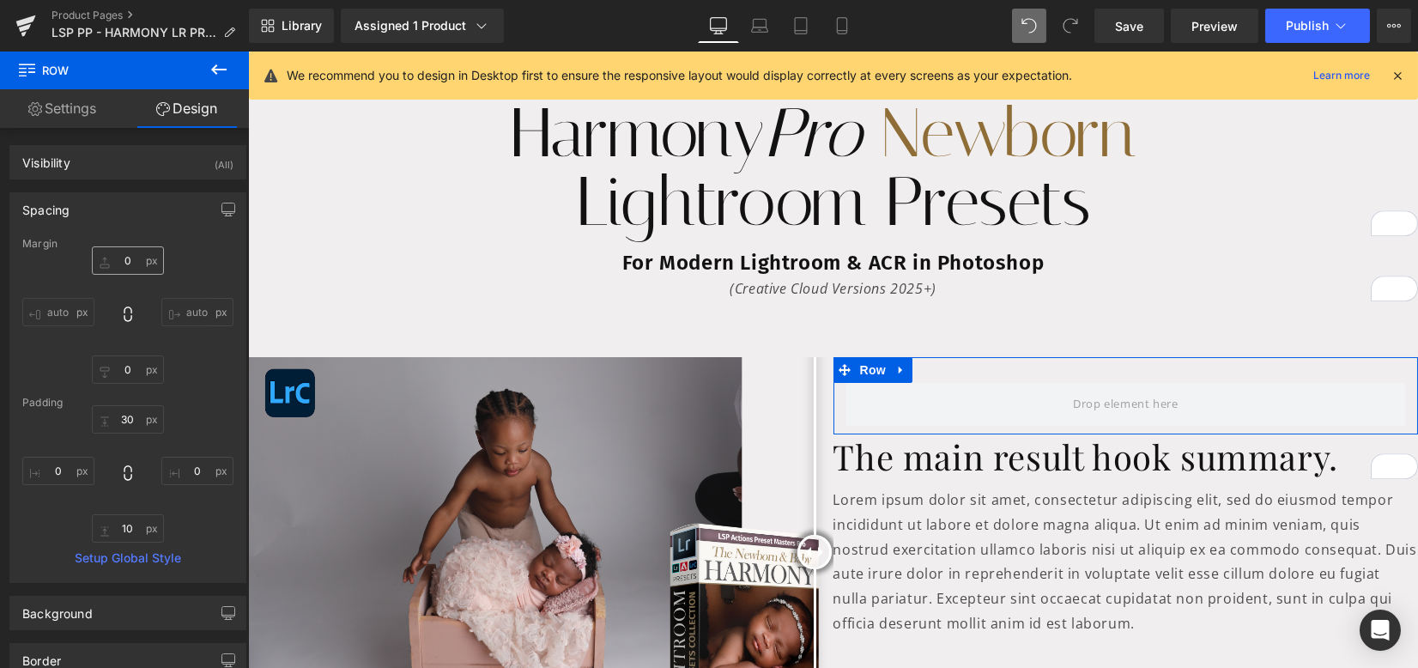
type input "0"
click at [127, 427] on input "30" at bounding box center [128, 419] width 72 height 28
type input "0"
click at [129, 524] on input "10" at bounding box center [128, 528] width 72 height 28
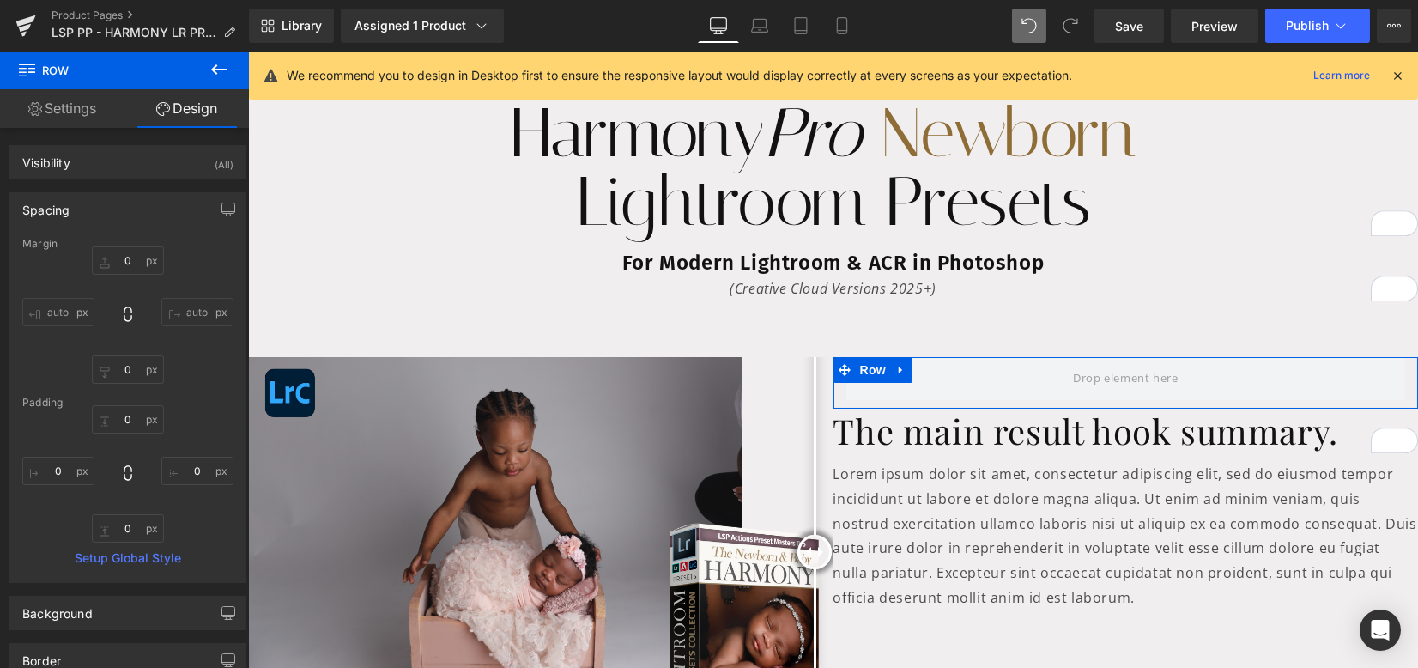
click at [73, 113] on link "Settings" at bounding box center [62, 108] width 124 height 39
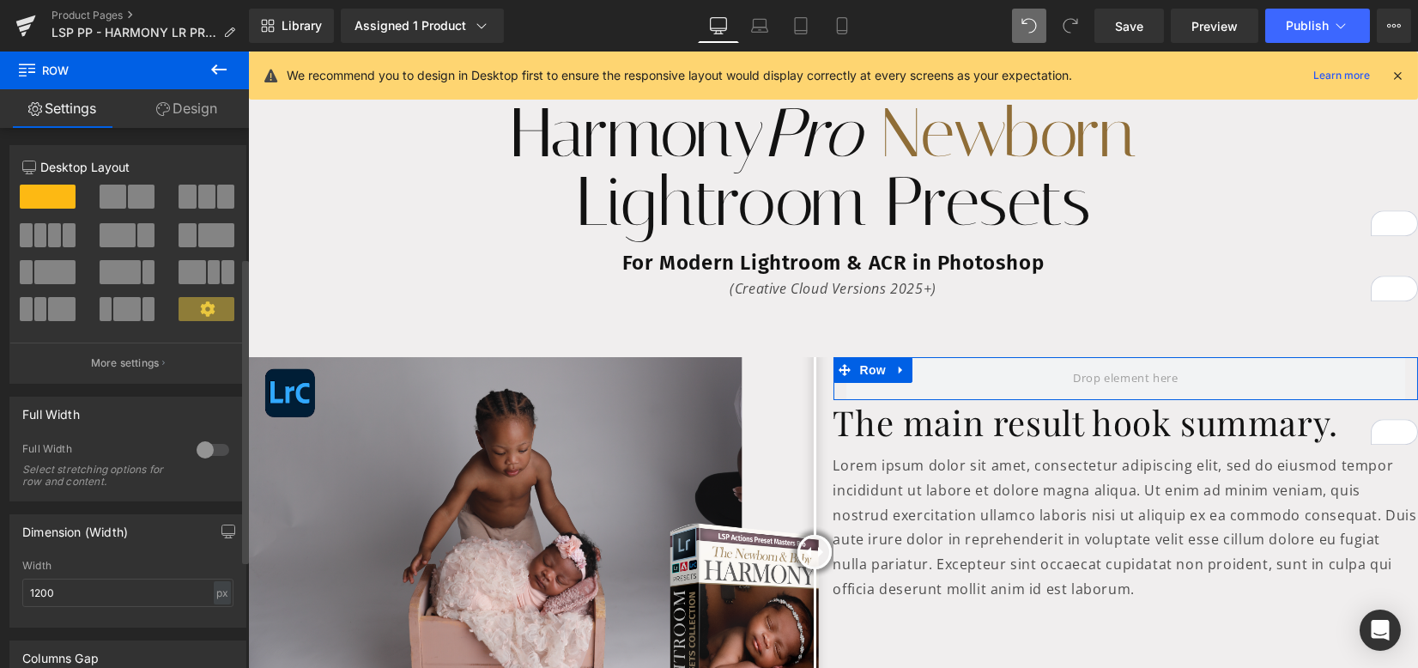
scroll to position [343, 0]
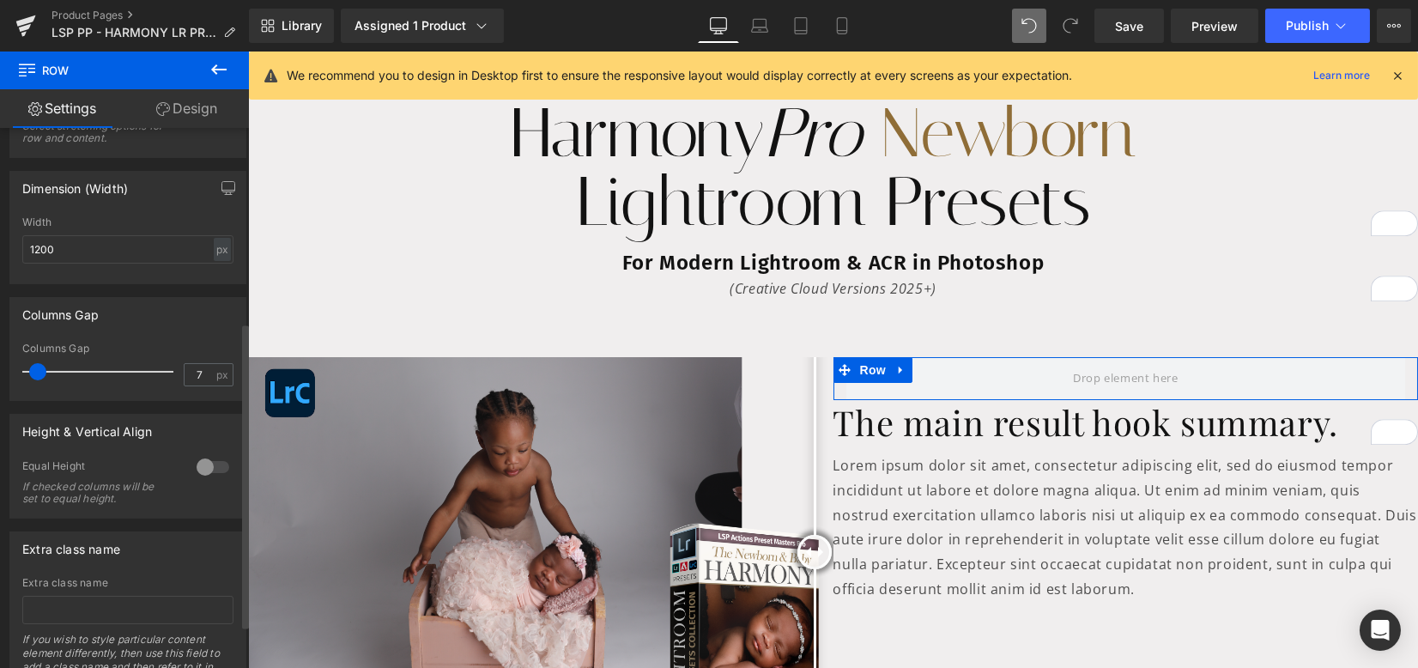
type input "0"
drag, startPoint x: 34, startPoint y: 367, endPoint x: 23, endPoint y: 365, distance: 11.5
click at [29, 365] on span at bounding box center [37, 371] width 17 height 17
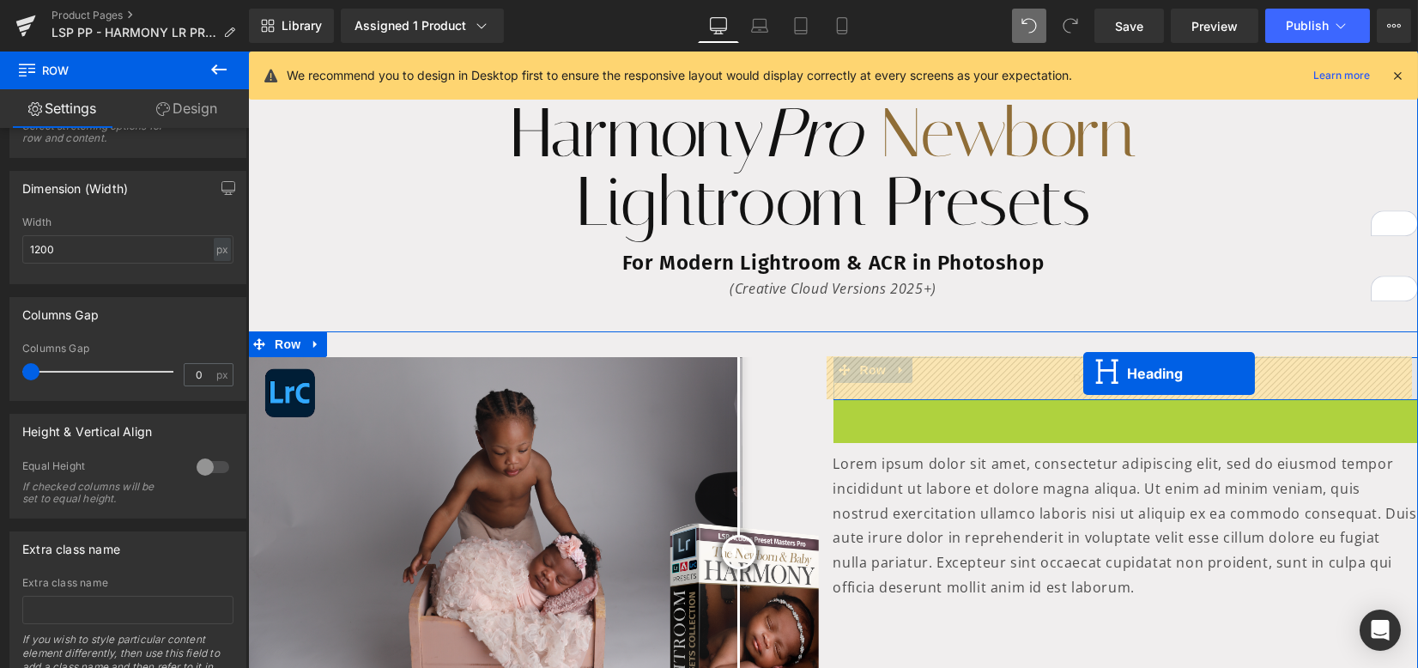
drag, startPoint x: 1098, startPoint y: 406, endPoint x: 1082, endPoint y: 373, distance: 36.1
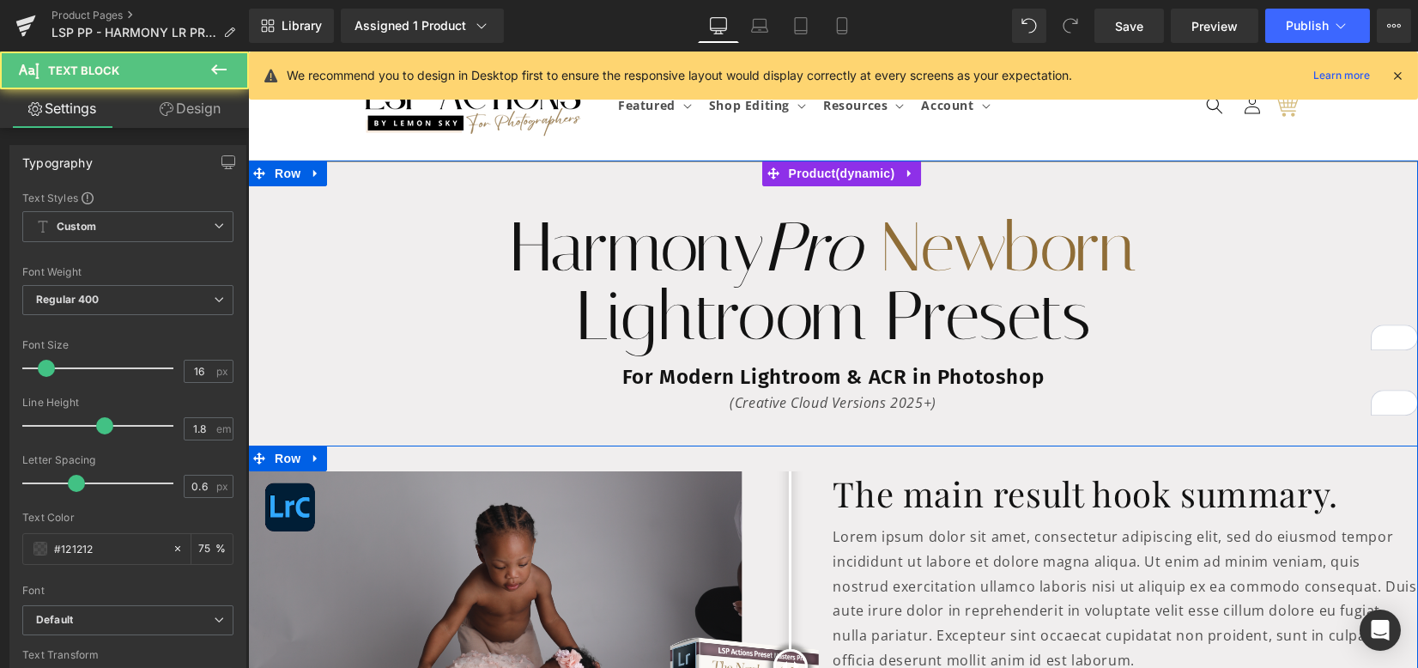
click at [809, 445] on div at bounding box center [833, 458] width 1170 height 26
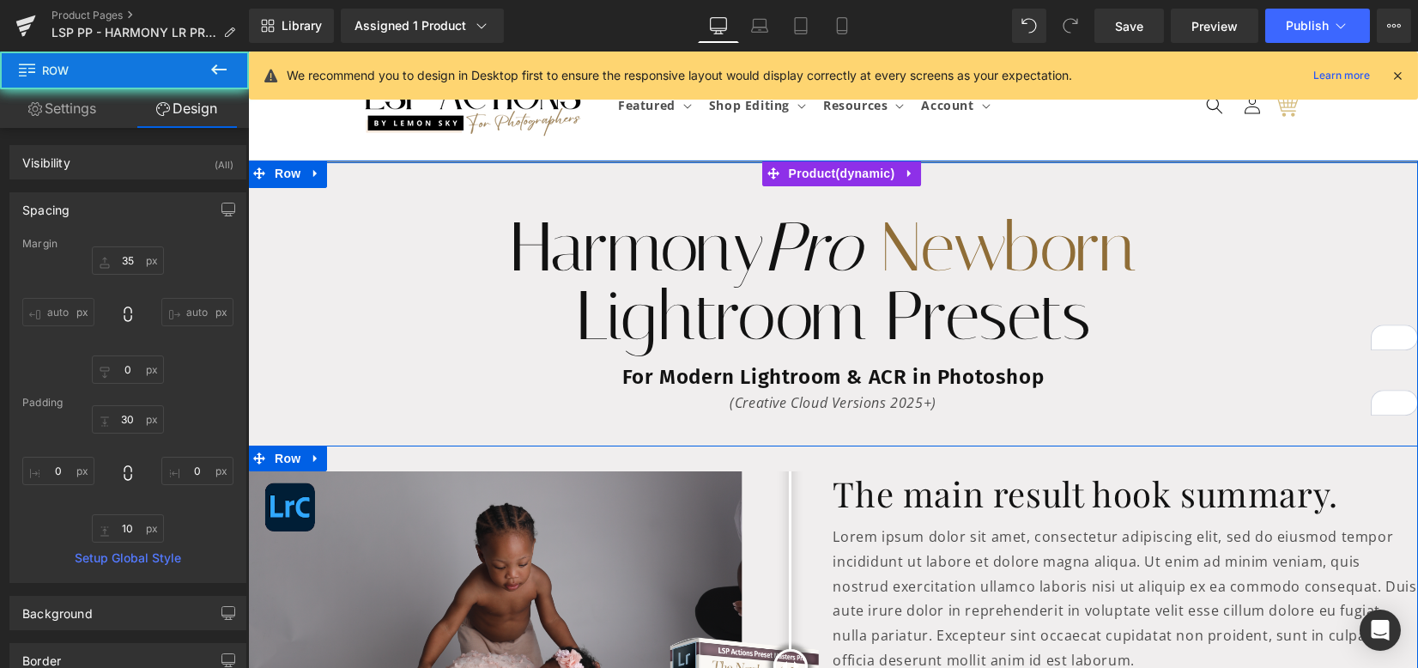
scroll to position [114, 0]
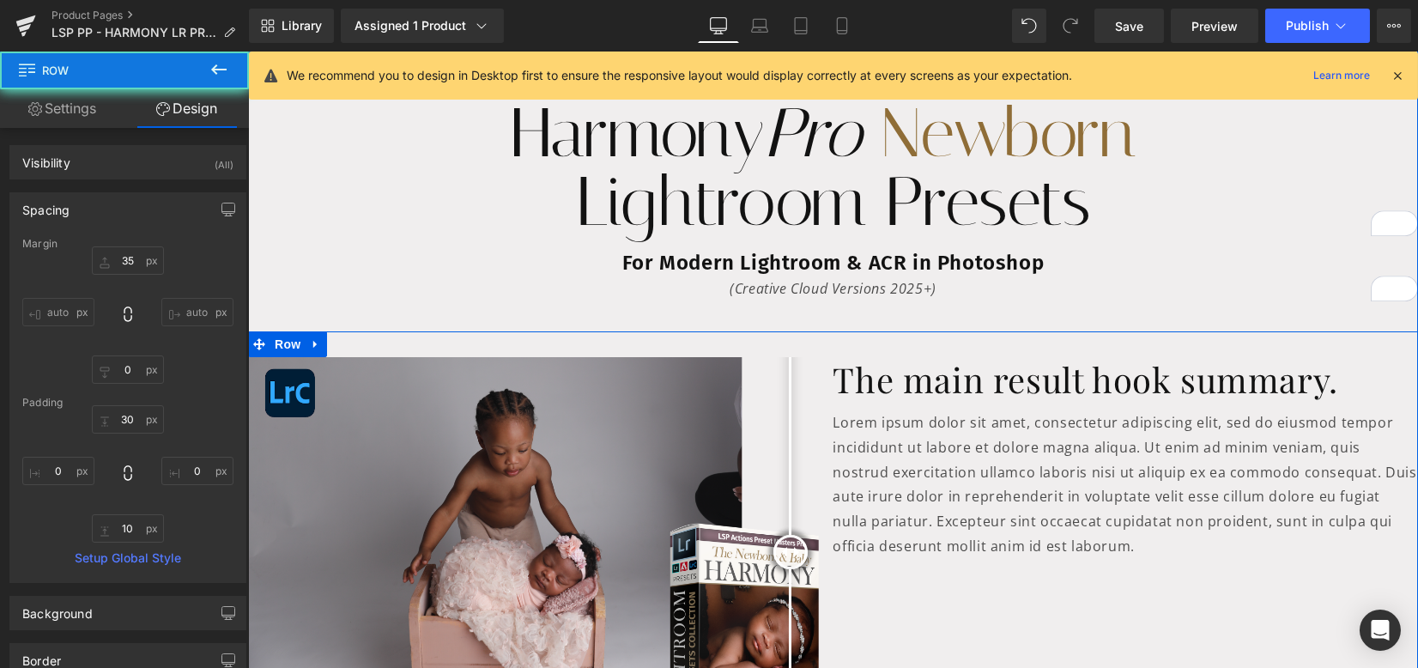
click at [809, 342] on div at bounding box center [833, 344] width 1170 height 26
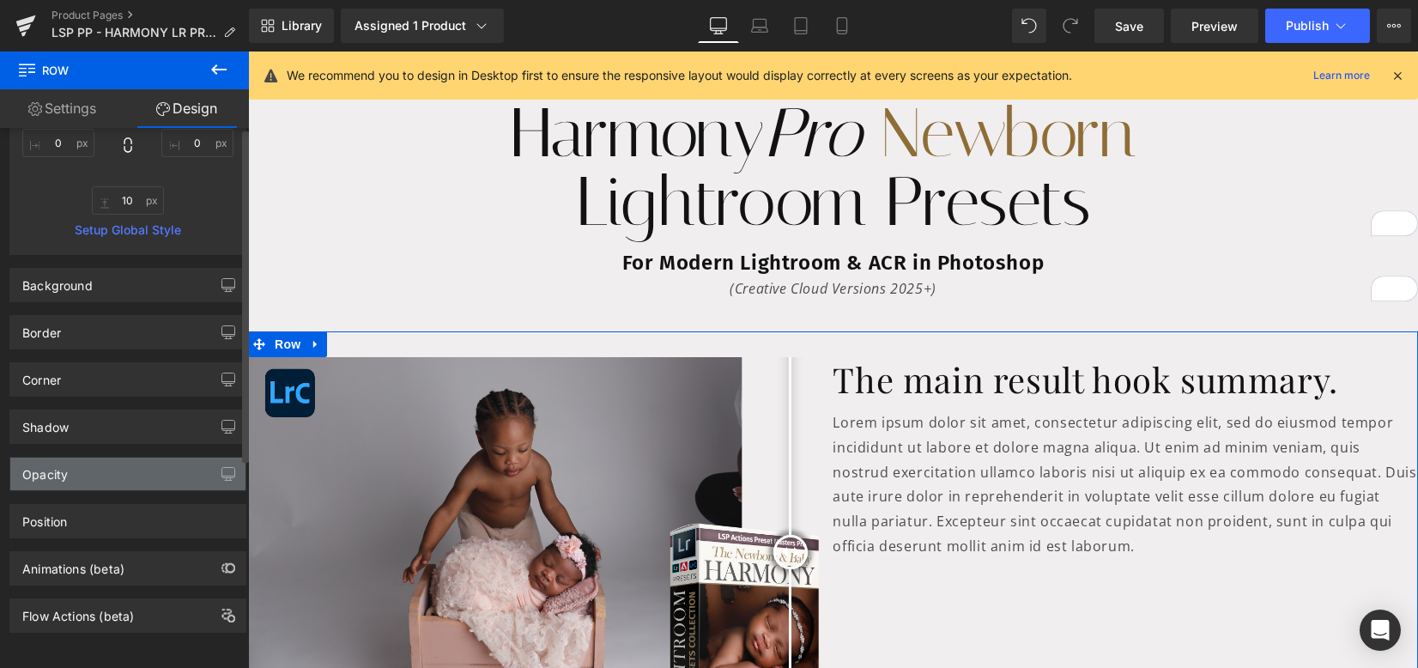
scroll to position [0, 0]
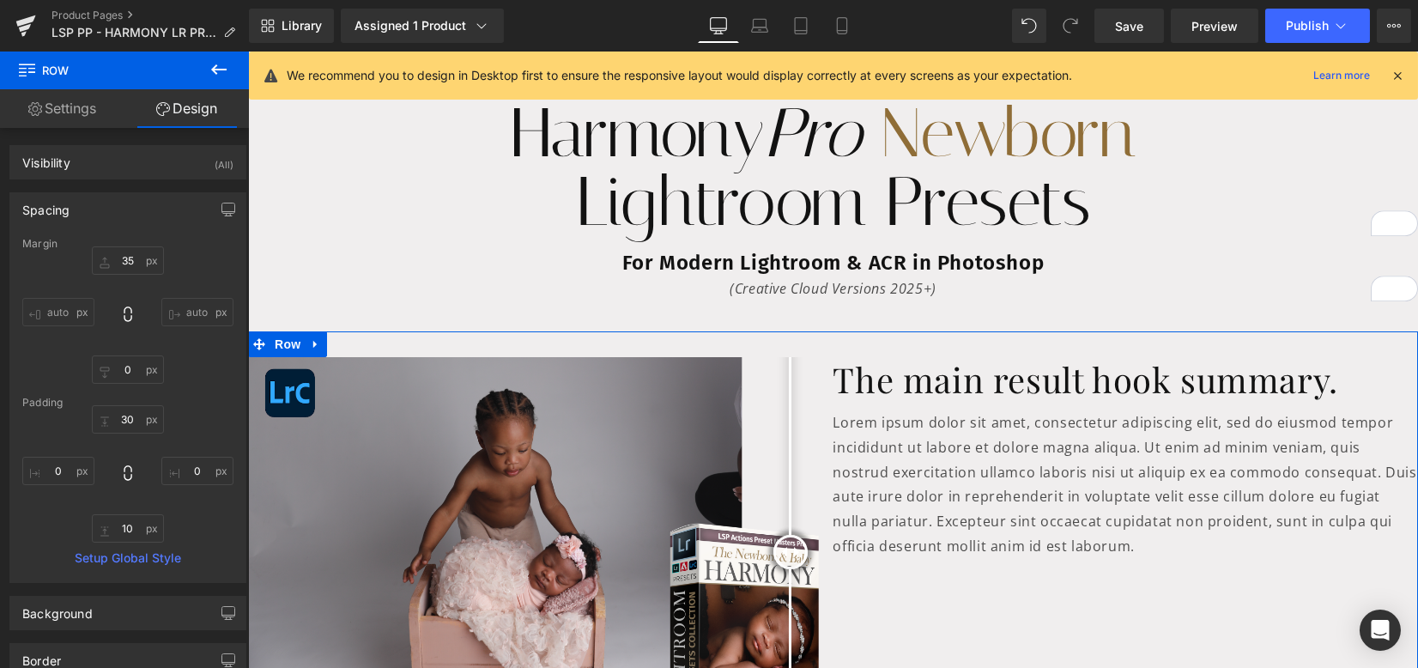
click at [835, 343] on div "Before and After Images Before and After Images Before and After Images Before …" at bounding box center [833, 558] width 1170 height 455
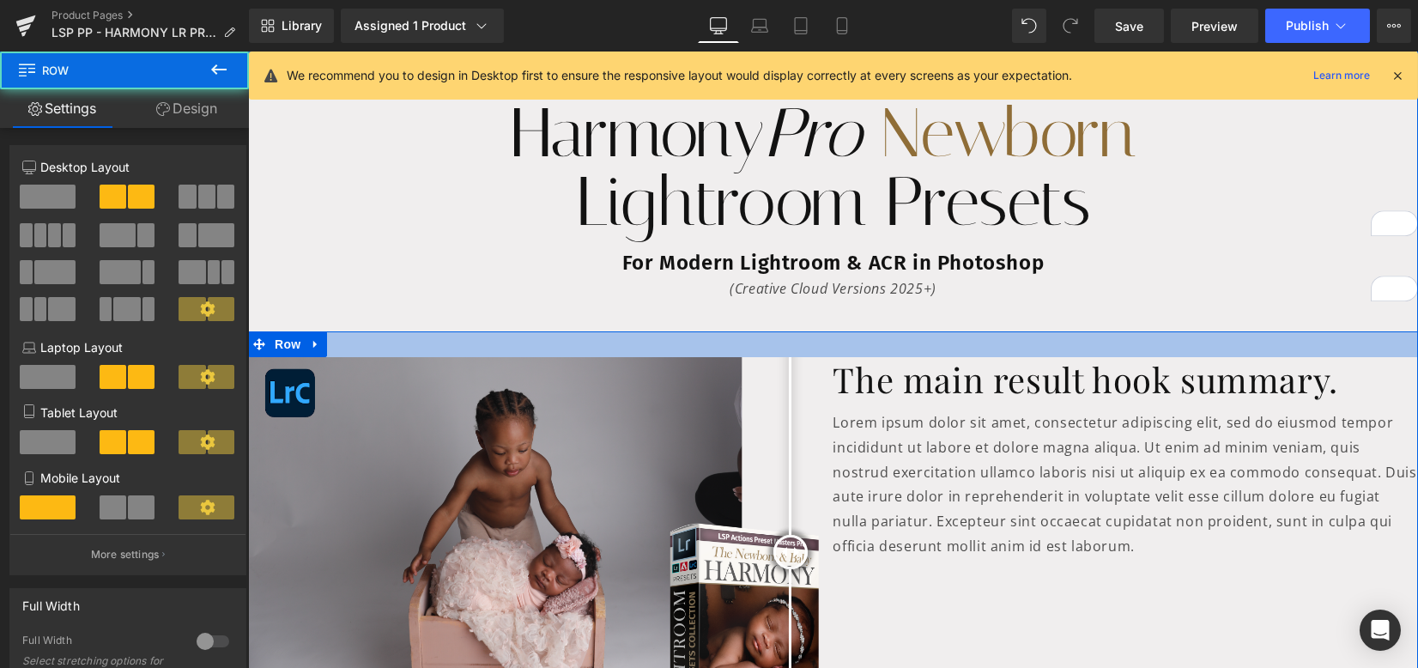
click at [834, 343] on div at bounding box center [833, 344] width 1170 height 26
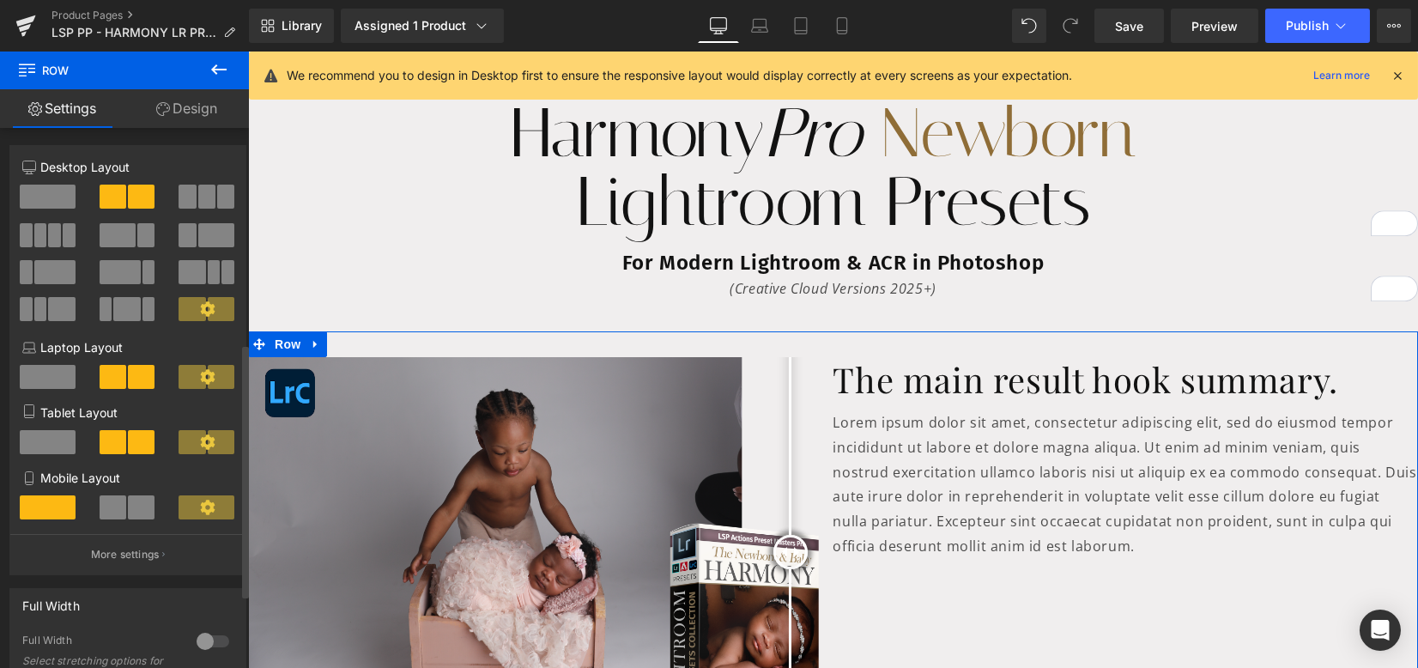
type input "4"
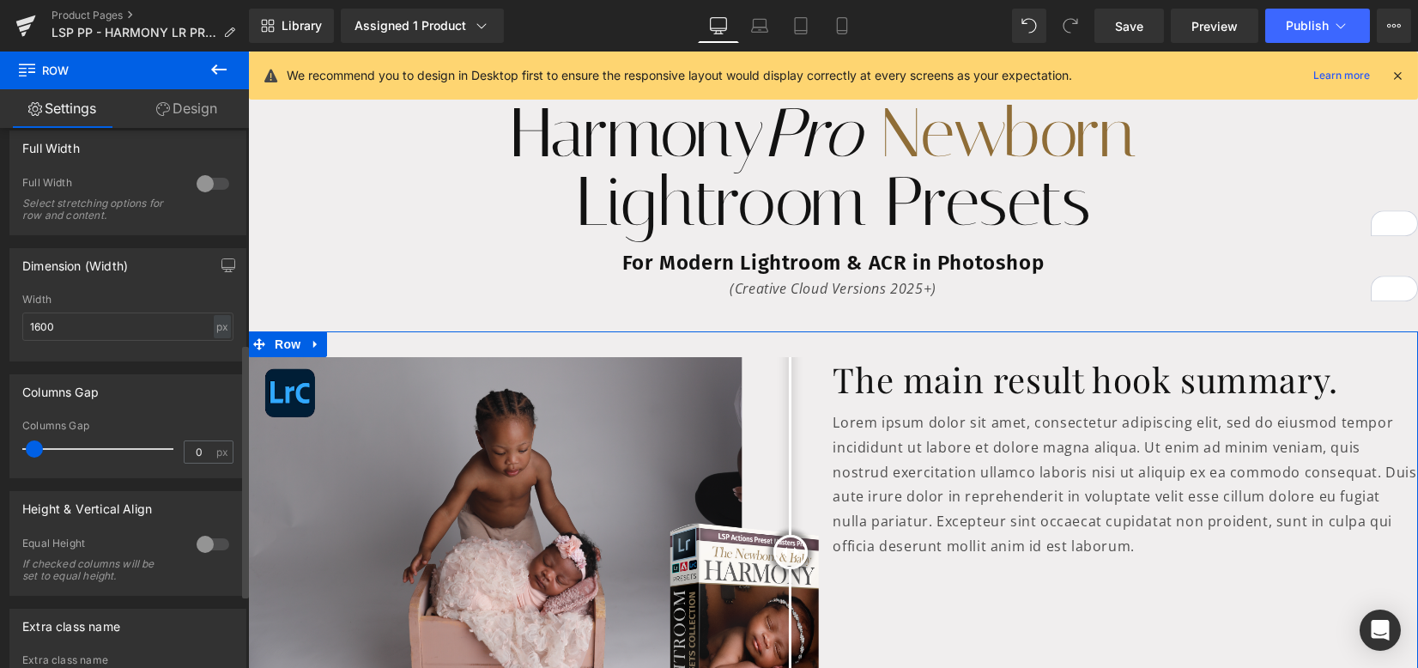
drag, startPoint x: 34, startPoint y: 453, endPoint x: 21, endPoint y: 450, distance: 13.3
click at [21, 450] on div "0px Columns Gap 0 px" at bounding box center [127, 449] width 235 height 58
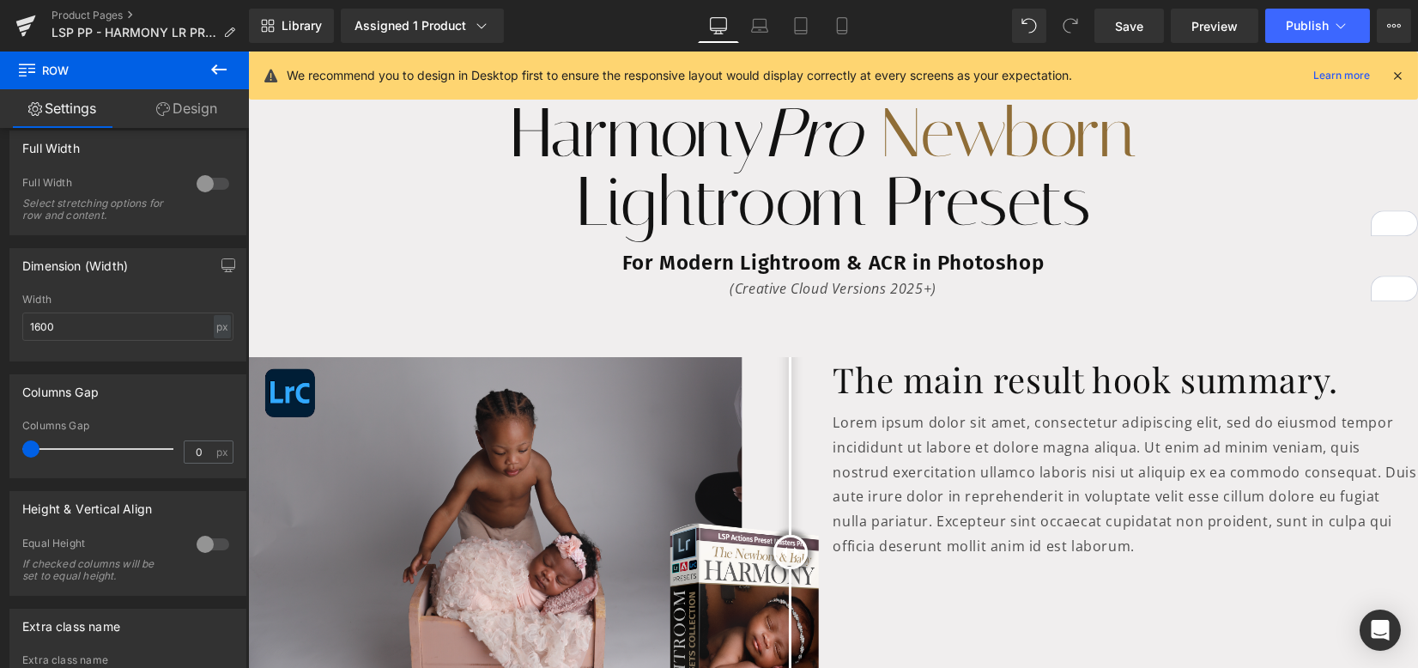
click at [861, 360] on div "The main result hook summary. Heading Lorem ipsum dolor sit amet, consectetur a…" at bounding box center [1125, 458] width 585 height 202
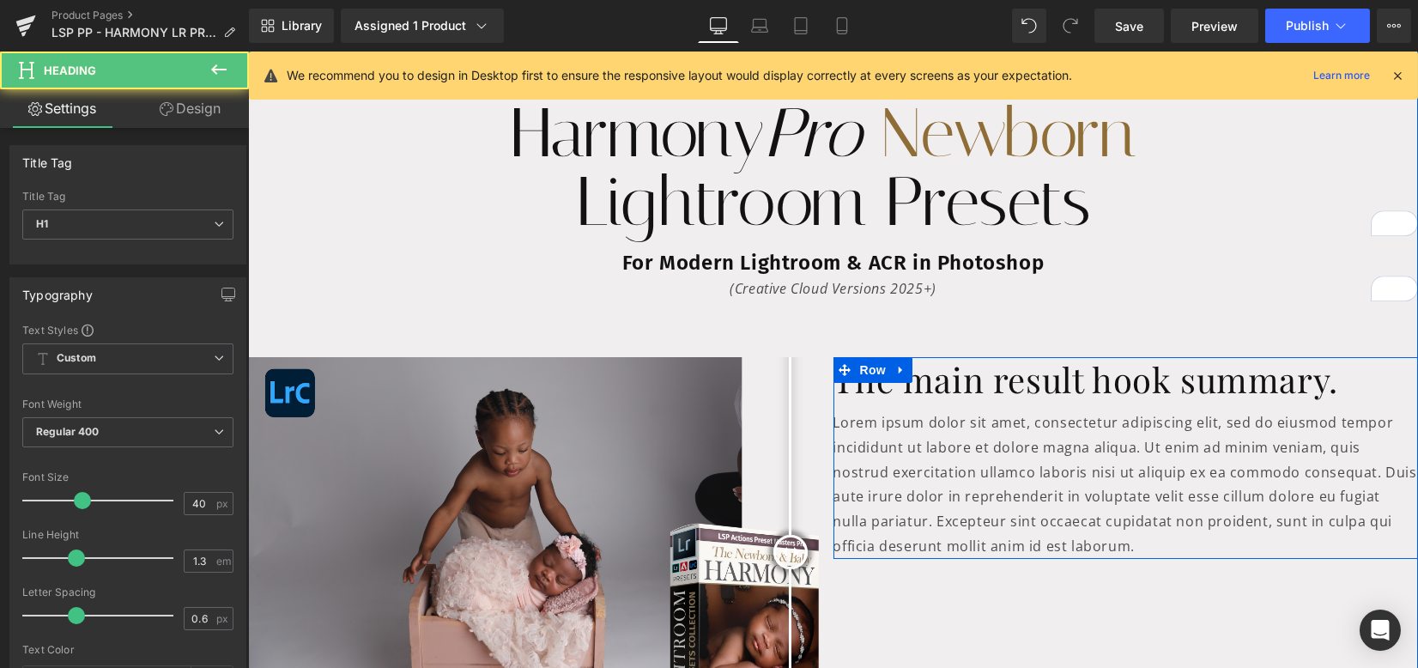
click at [851, 354] on div "Before and After Images Before and After Images Before and After Images Before …" at bounding box center [833, 558] width 1170 height 455
click at [866, 368] on div "The main result hook summary. Heading Lorem ipsum dolor sit amet, consectetur a…" at bounding box center [1125, 458] width 585 height 202
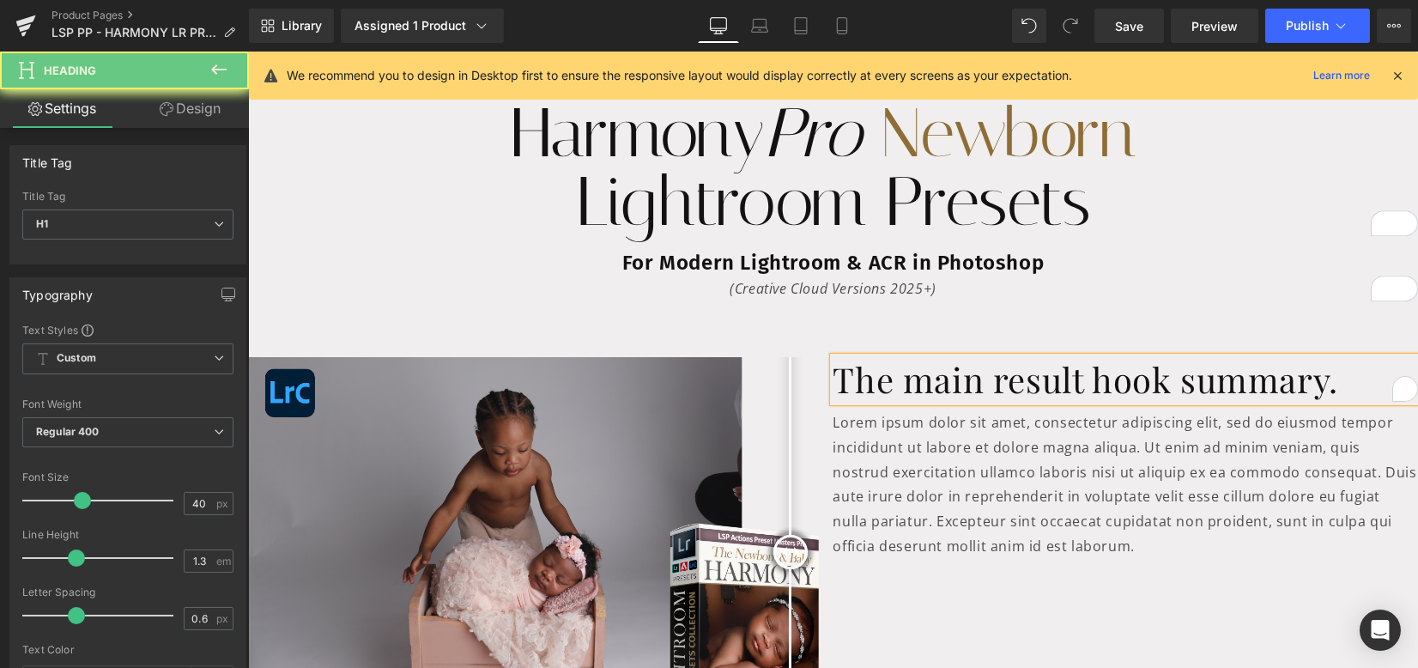
click at [868, 372] on h1 "The main result hook summary." at bounding box center [1125, 379] width 585 height 45
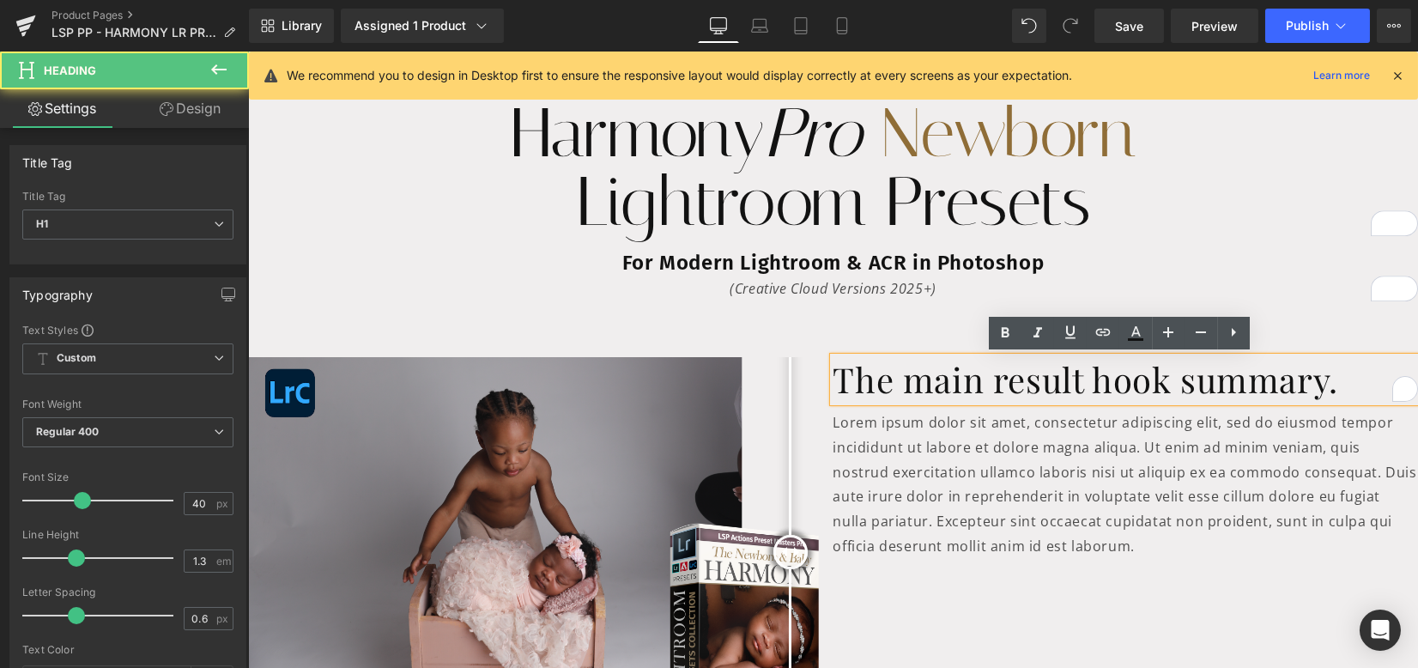
click at [1045, 609] on div "Before and After Images Before and After Images Before and After Images Before …" at bounding box center [833, 558] width 1170 height 455
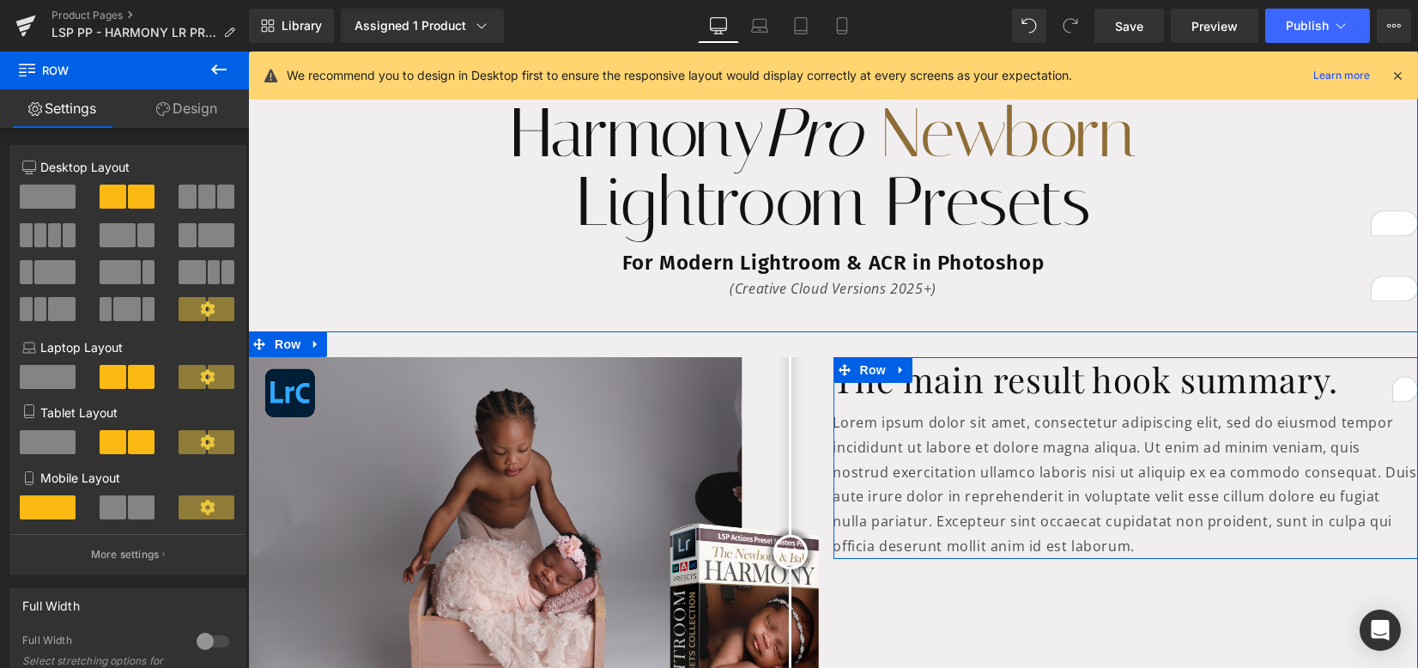
click at [856, 364] on span "Row" at bounding box center [873, 370] width 34 height 26
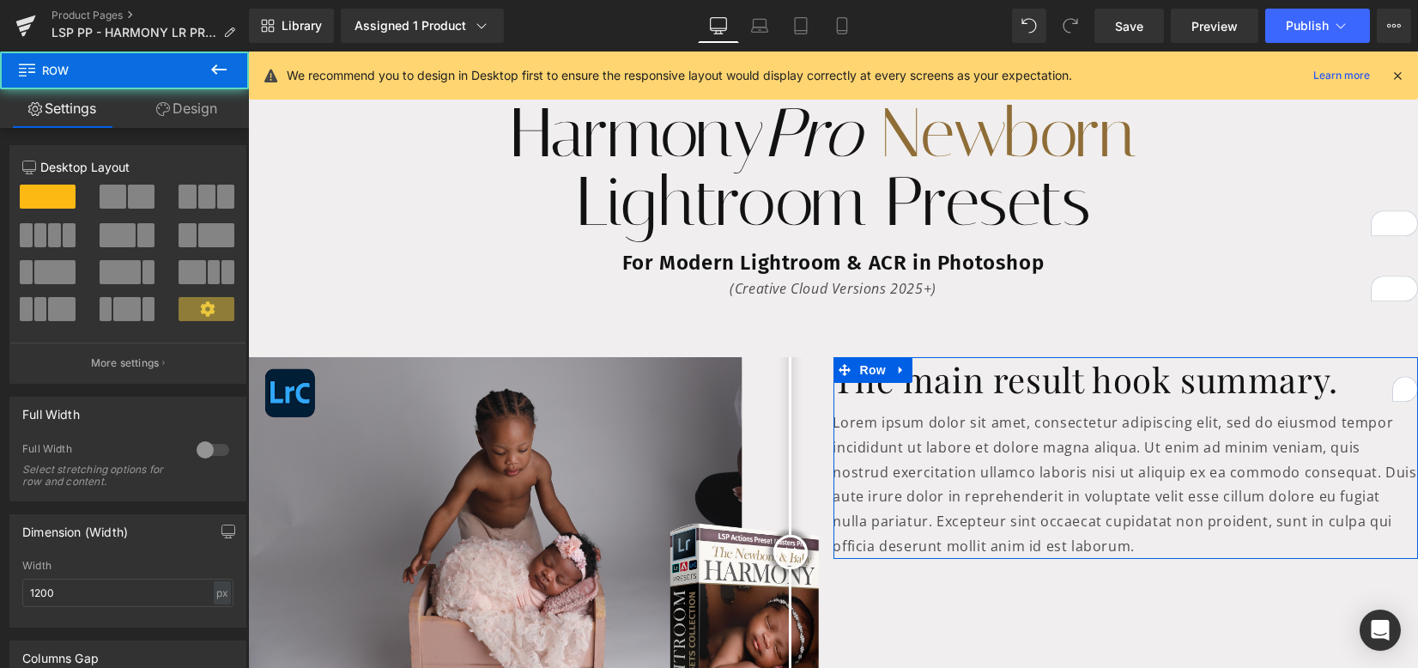
click at [169, 107] on link "Design" at bounding box center [186, 108] width 124 height 39
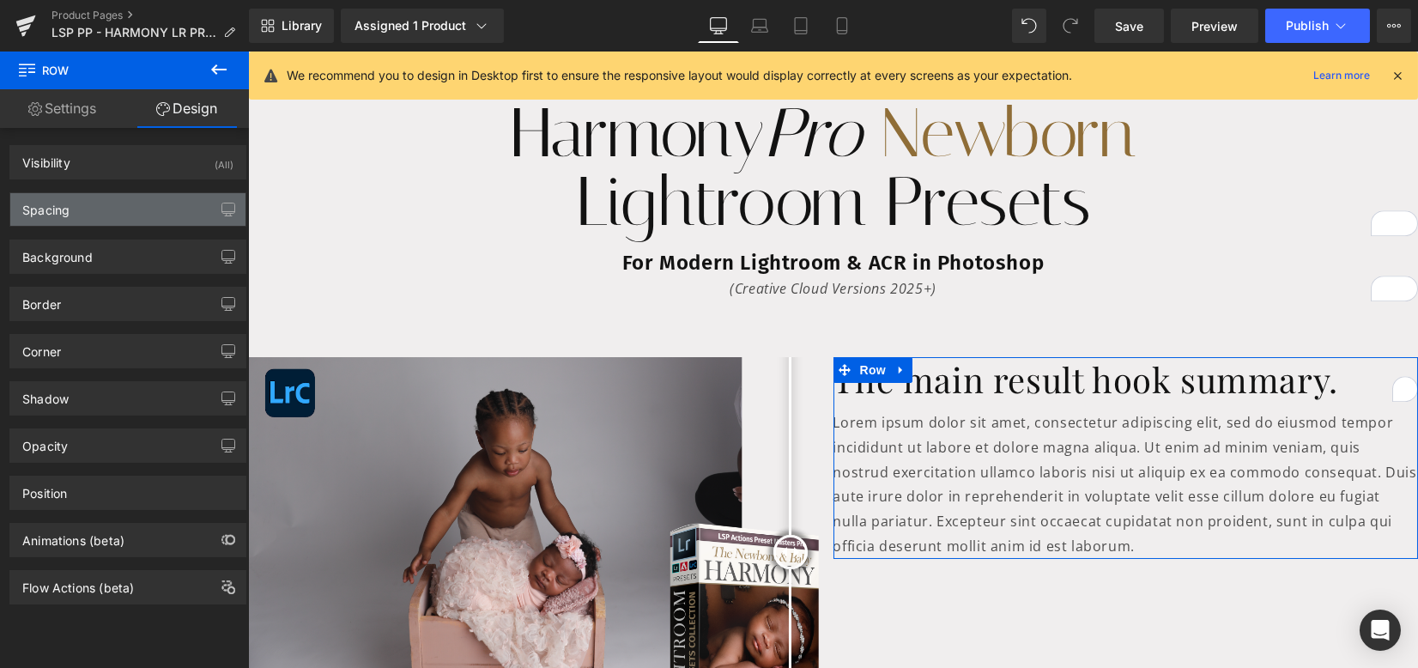
click at [73, 211] on div "Spacing" at bounding box center [127, 209] width 235 height 33
type input "0"
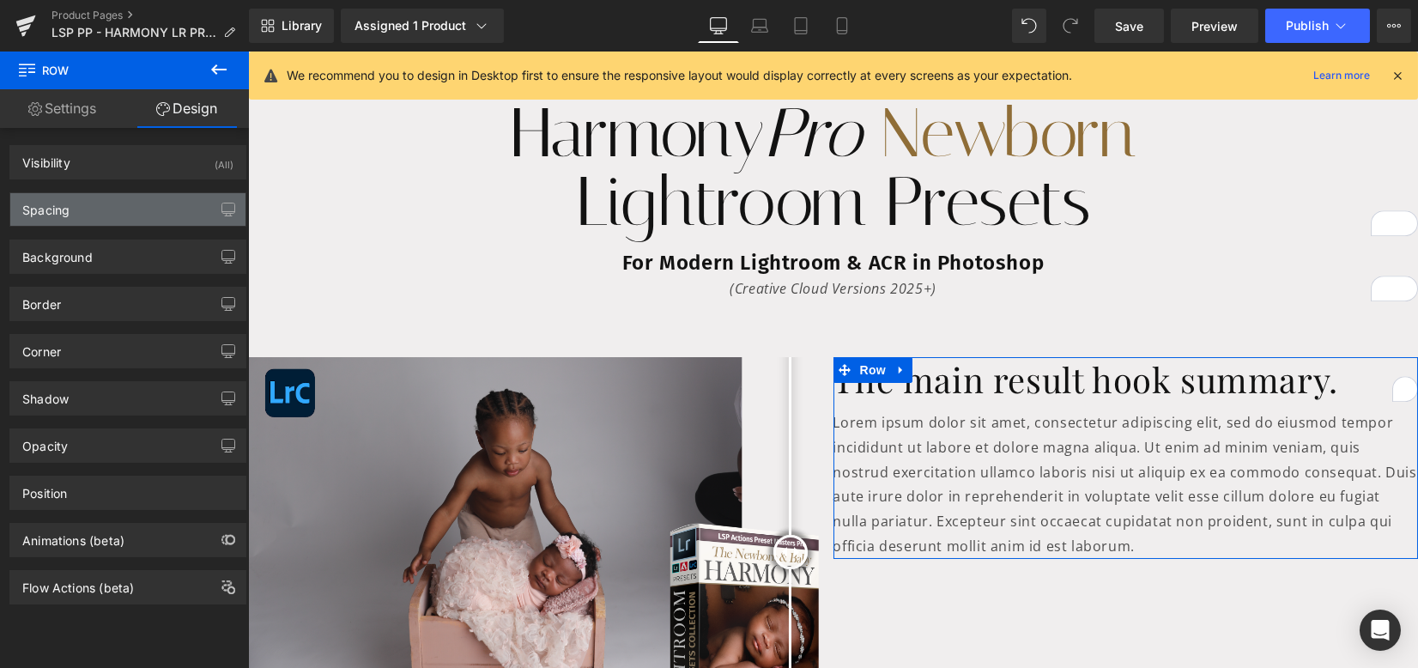
type input "0"
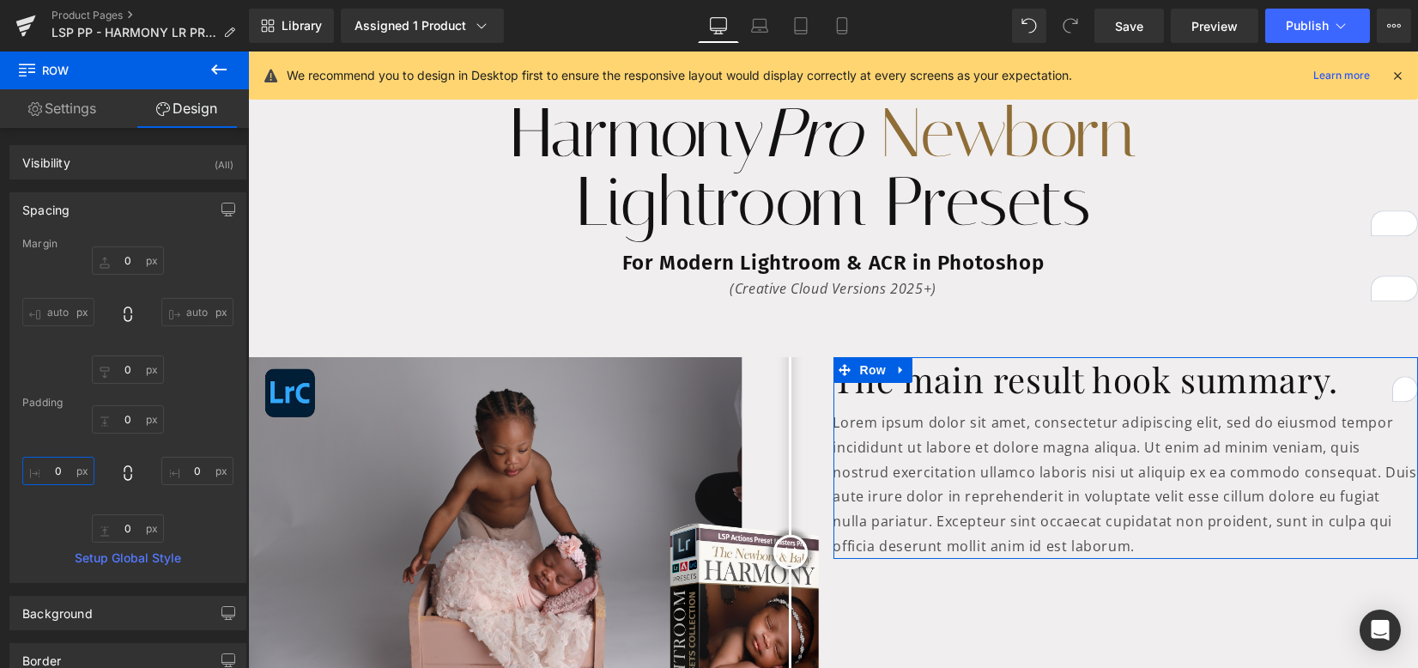
click at [52, 470] on input "0" at bounding box center [58, 471] width 72 height 28
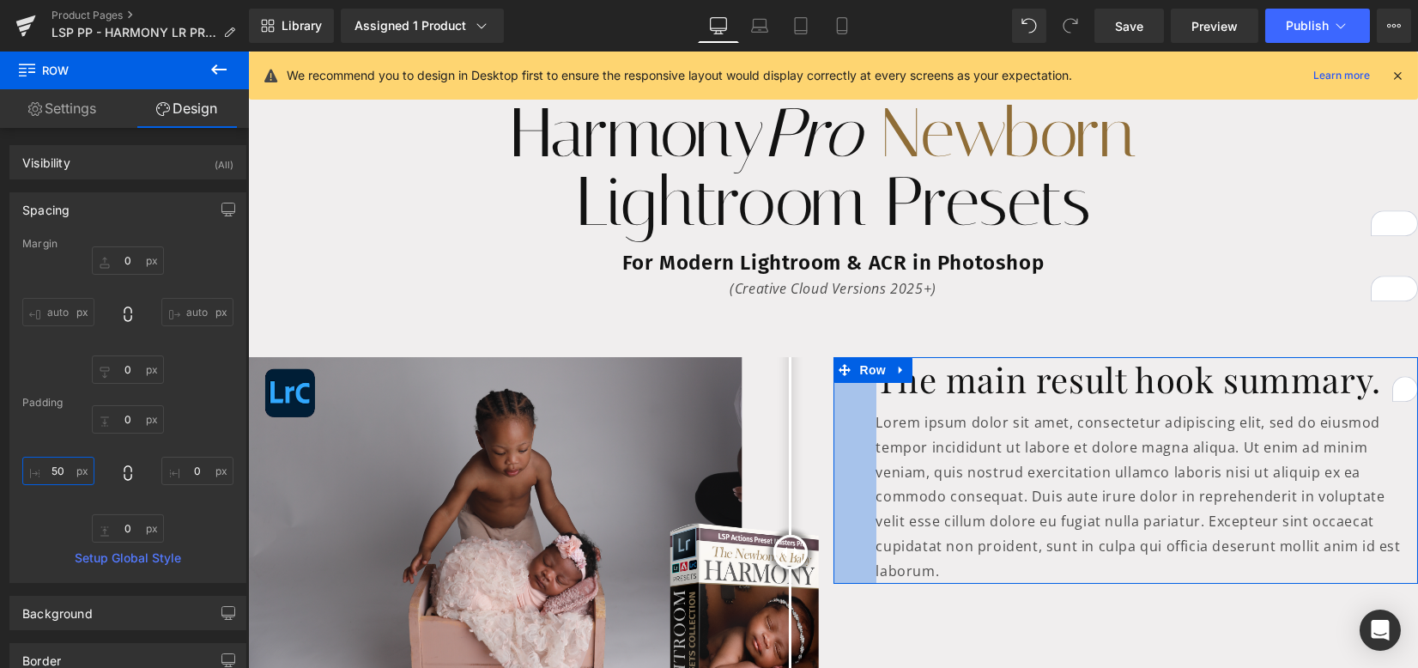
click at [43, 472] on input "50" at bounding box center [58, 471] width 72 height 28
type input "65"
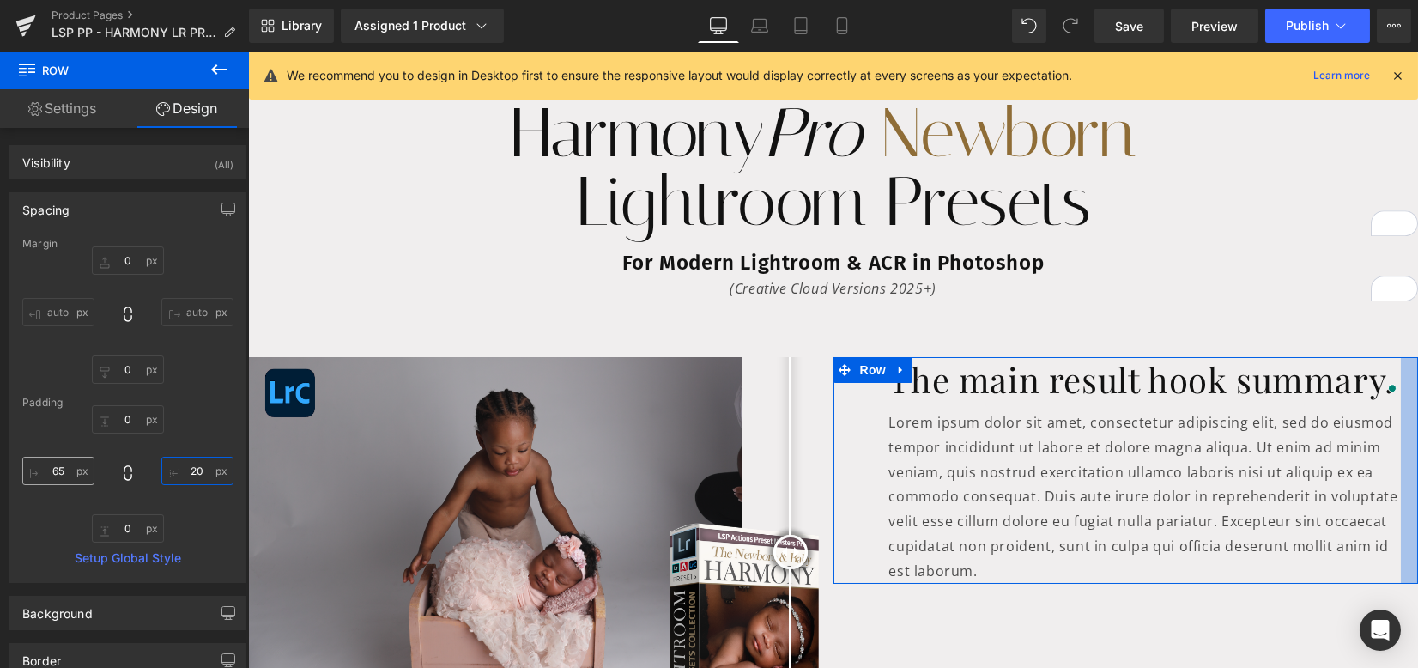
type input "20"
click at [58, 468] on input "65" at bounding box center [58, 471] width 72 height 28
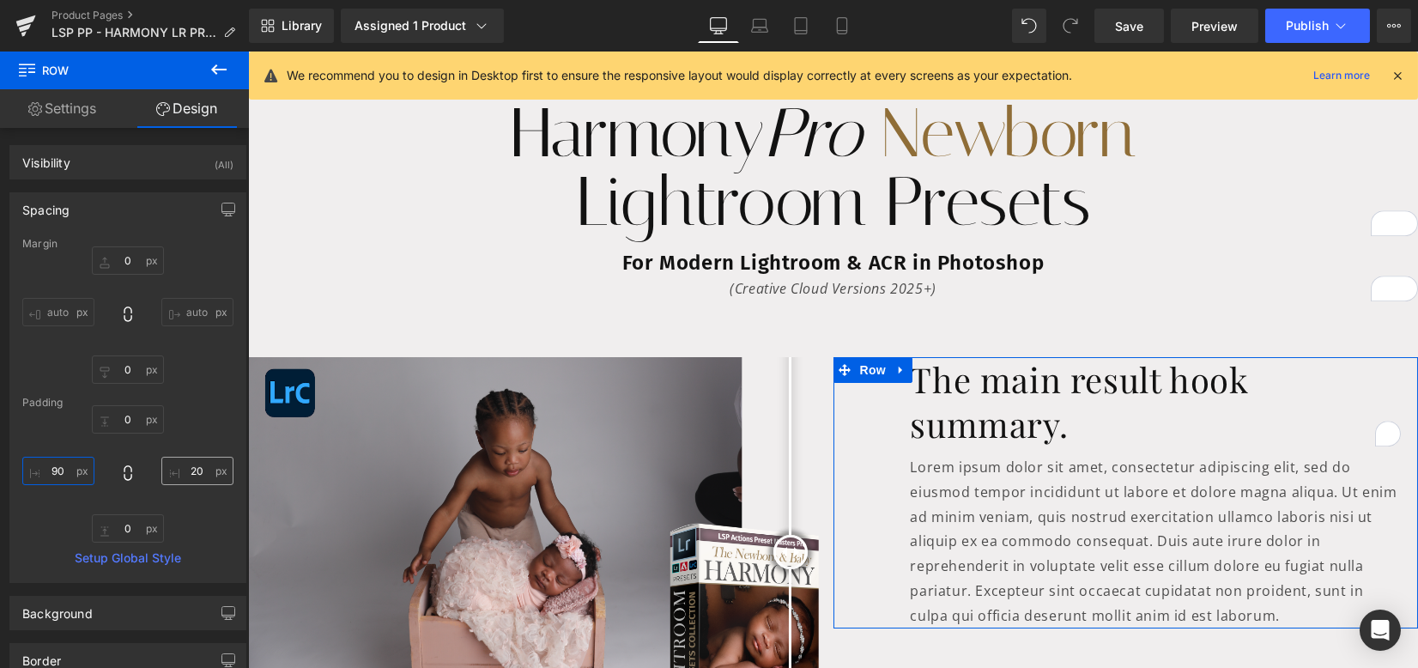
type input "90"
drag, startPoint x: 188, startPoint y: 468, endPoint x: 200, endPoint y: 483, distance: 19.6
click at [188, 468] on input "20" at bounding box center [197, 471] width 72 height 28
type input "10"
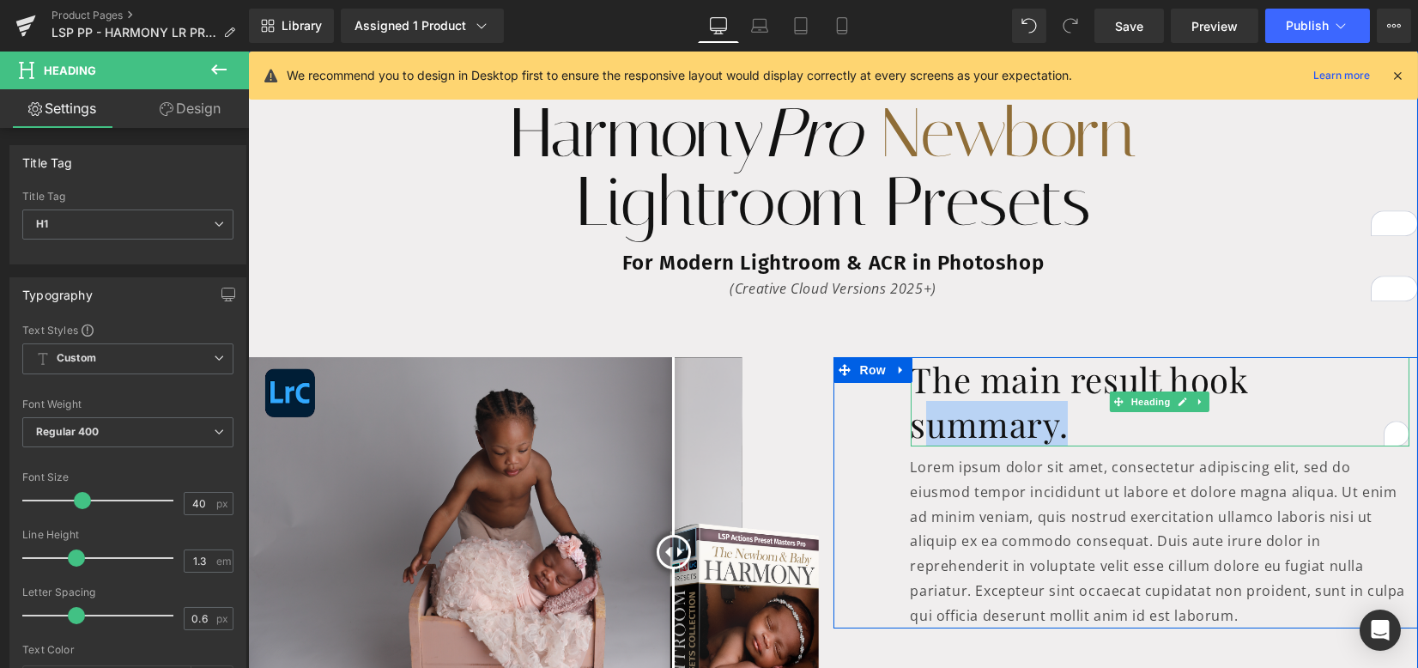
drag, startPoint x: 960, startPoint y: 431, endPoint x: 910, endPoint y: 425, distance: 51.0
click at [911, 425] on h1 "The main result hook summary." at bounding box center [1161, 401] width 500 height 89
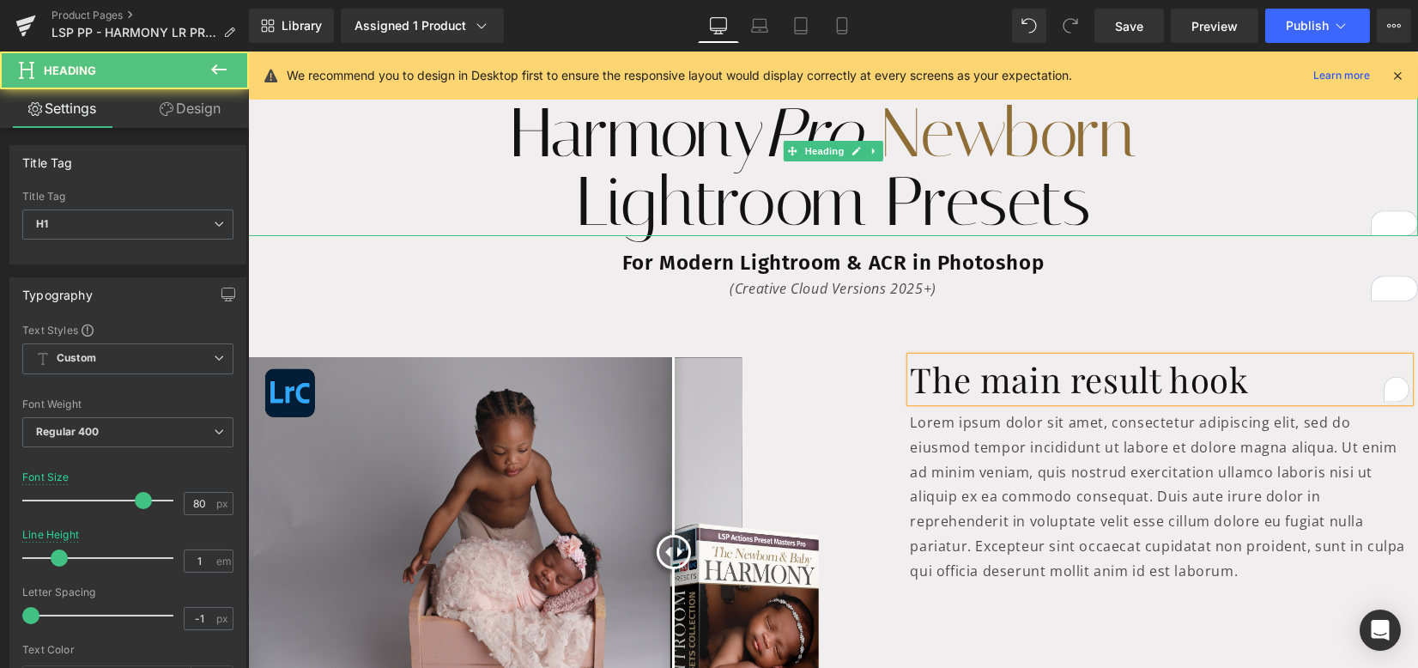
click at [1161, 142] on h1 "Harmony Pro Newborn" at bounding box center [833, 133] width 1170 height 69
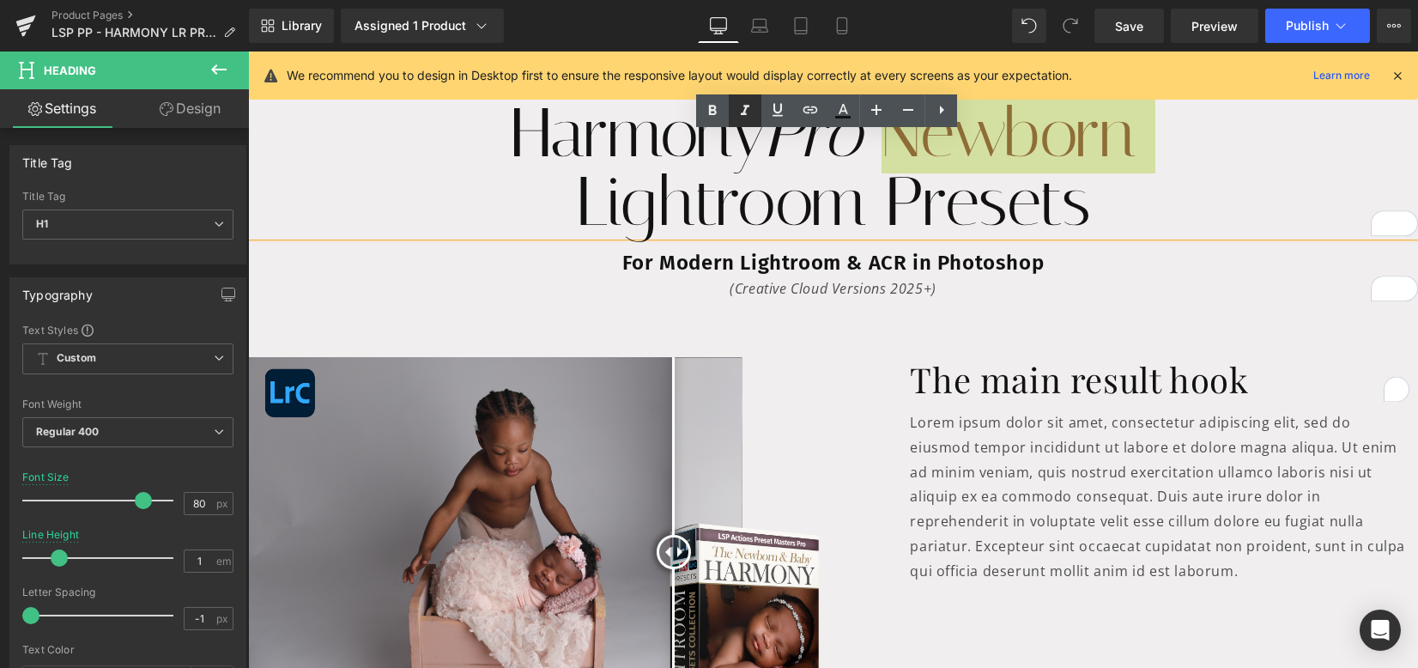
click at [752, 112] on icon at bounding box center [745, 110] width 21 height 21
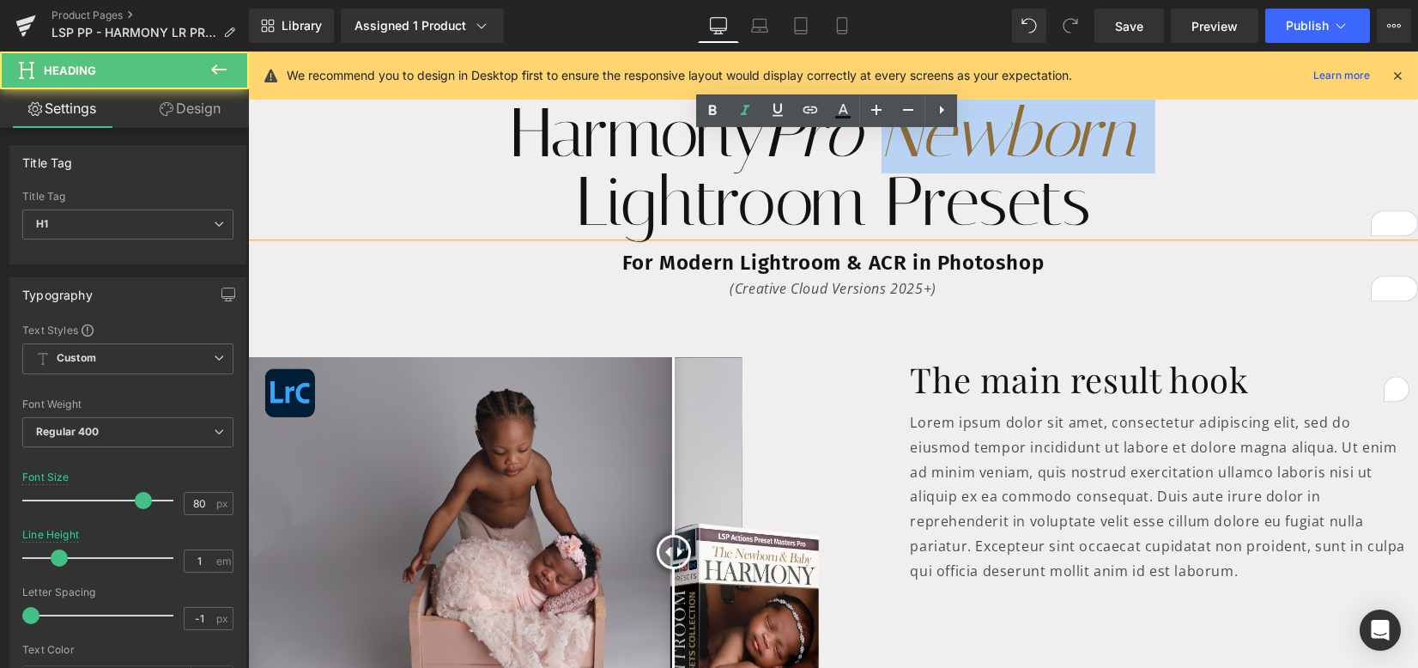
drag, startPoint x: 863, startPoint y: 136, endPoint x: 776, endPoint y: 138, distance: 86.7
click at [774, 138] on h1 "Harmony Pro Newborn" at bounding box center [833, 133] width 1170 height 69
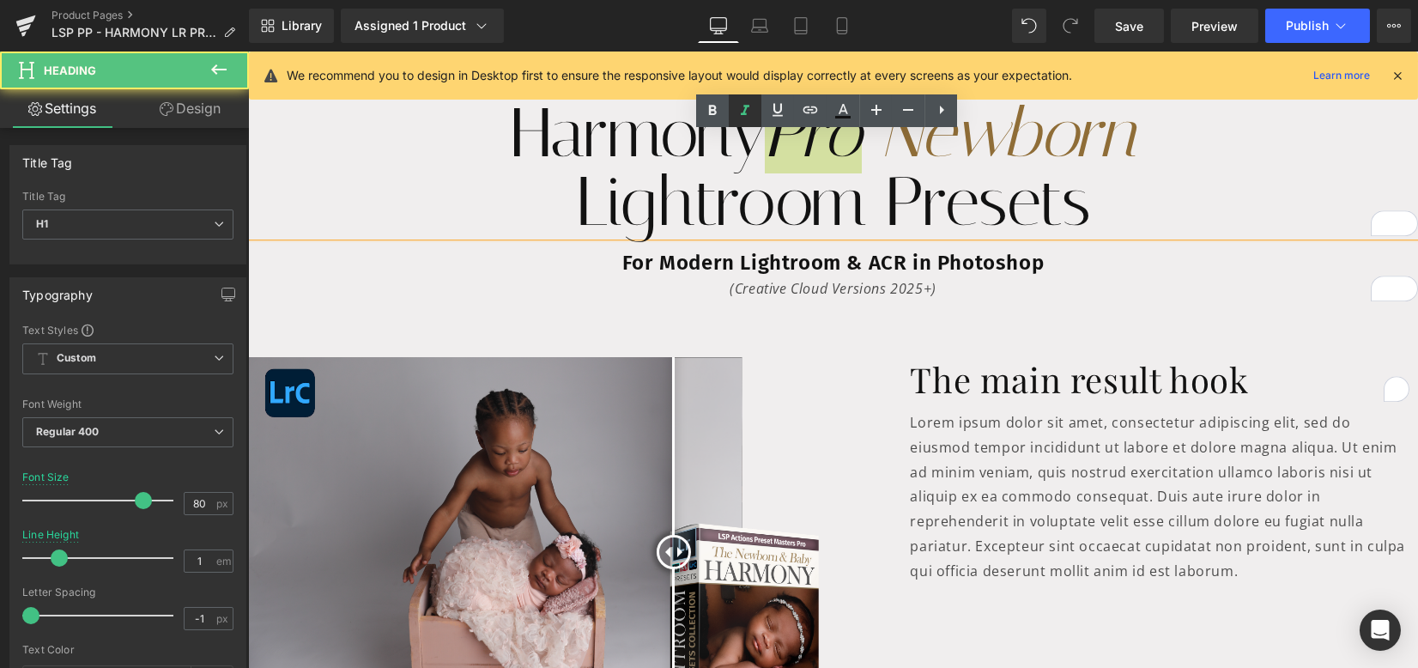
click at [754, 117] on icon at bounding box center [745, 110] width 21 height 21
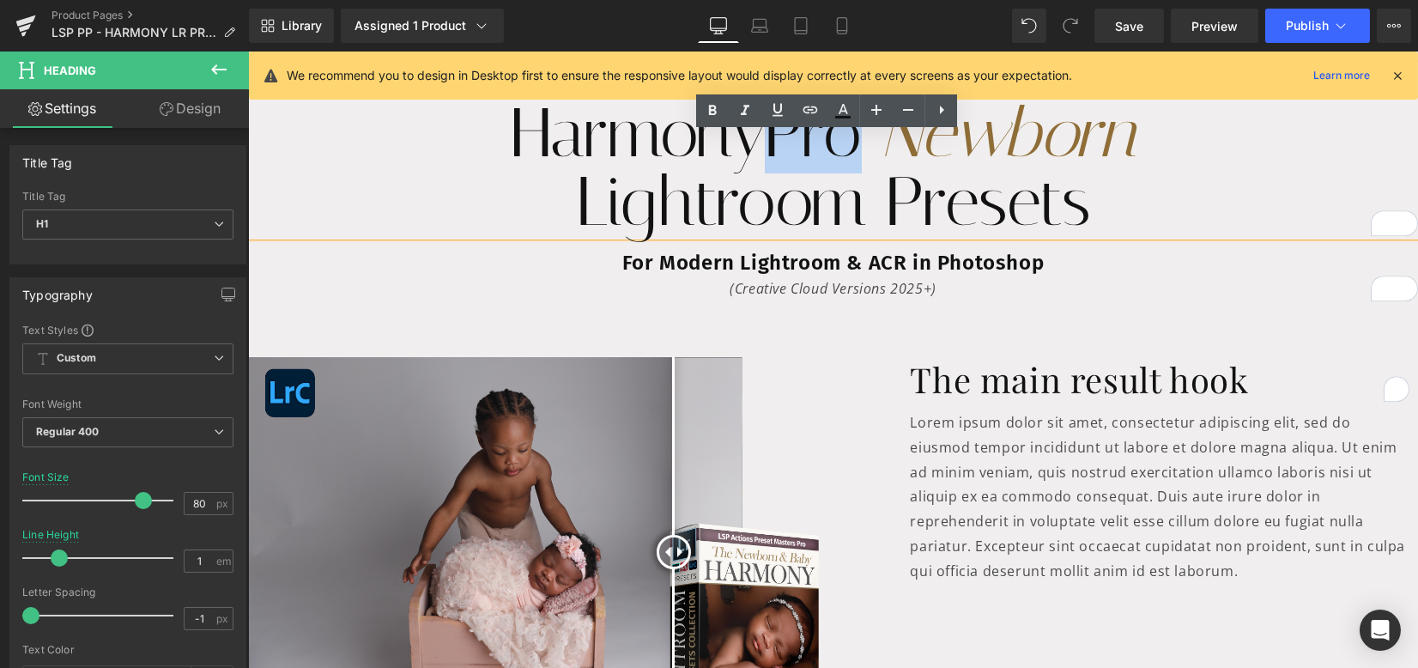
click at [554, 211] on h1 "Lightroom Presets" at bounding box center [833, 201] width 1170 height 69
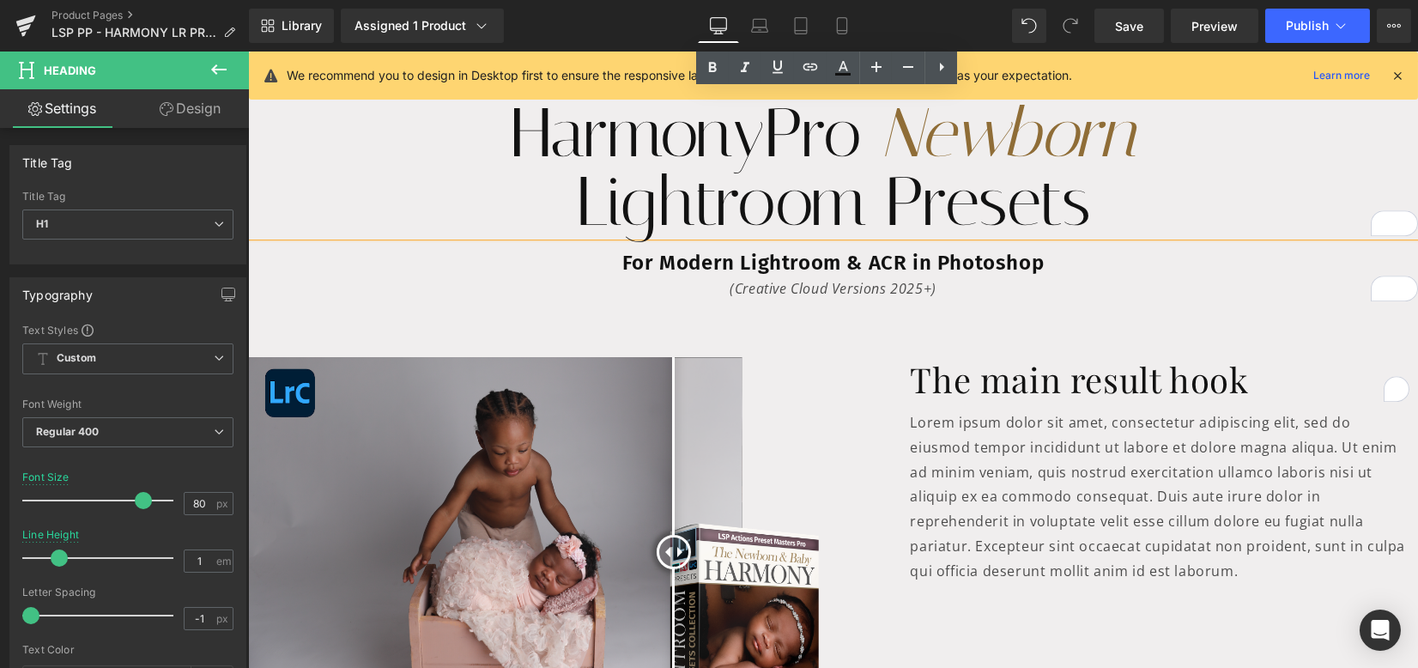
scroll to position [228, 0]
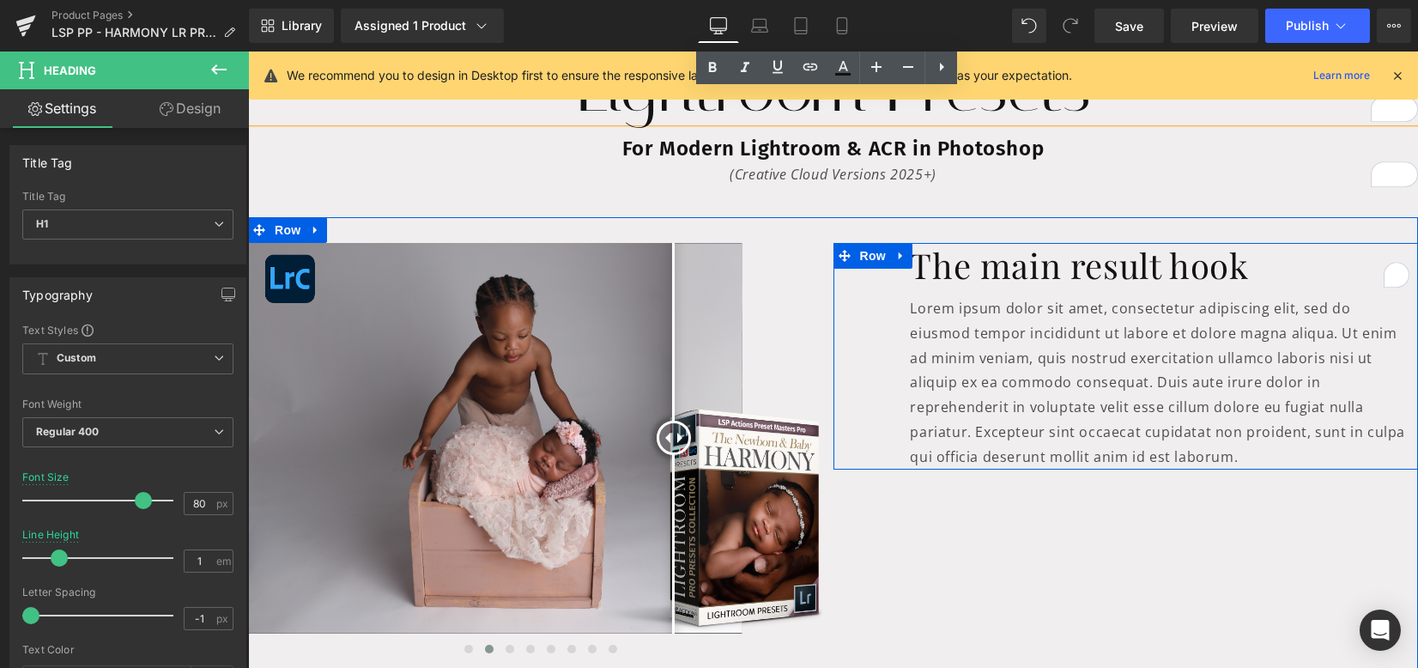
click at [932, 500] on div "Before and After Images Before and After Images Before and After Images Before …" at bounding box center [833, 444] width 1170 height 455
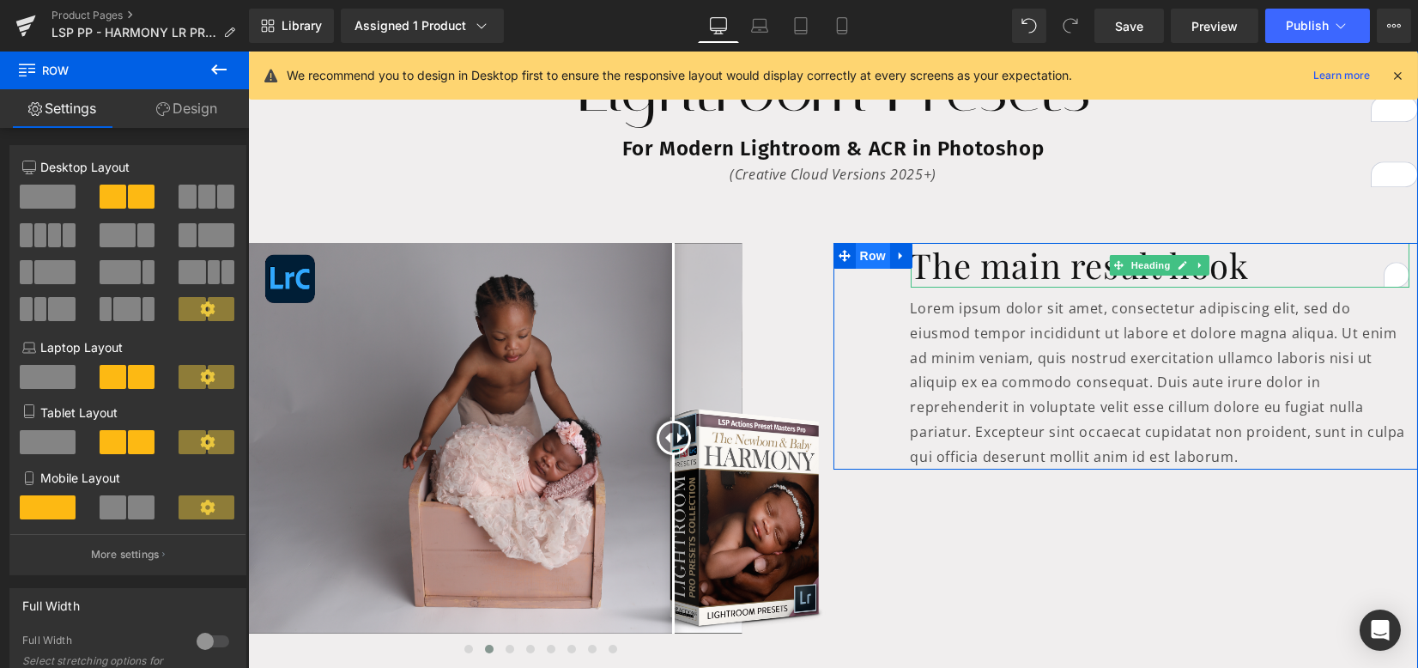
click at [844, 248] on div "The main result hook Heading Lorem ipsum dolor sit amet, consectetur adipiscing…" at bounding box center [1125, 356] width 585 height 227
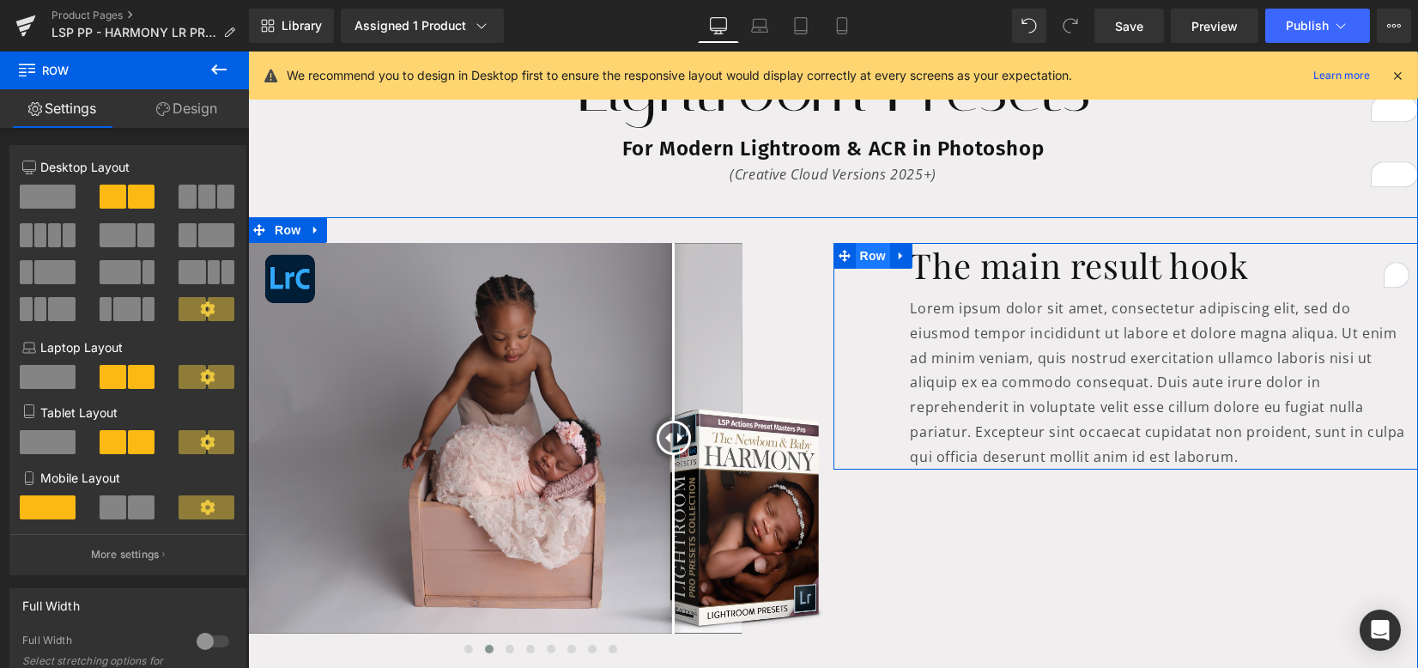
click at [869, 255] on span "Row" at bounding box center [873, 256] width 34 height 26
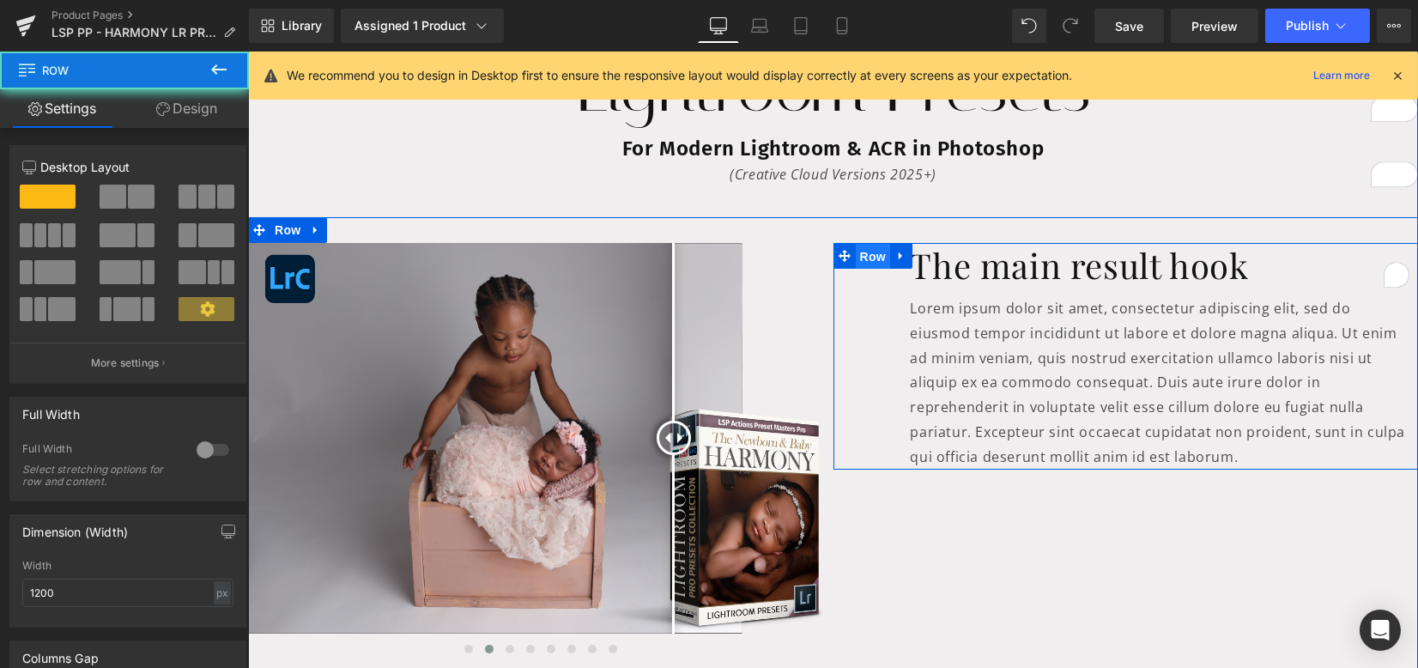
click at [870, 256] on span "Row" at bounding box center [873, 257] width 34 height 26
click at [185, 105] on link "Design" at bounding box center [186, 108] width 124 height 39
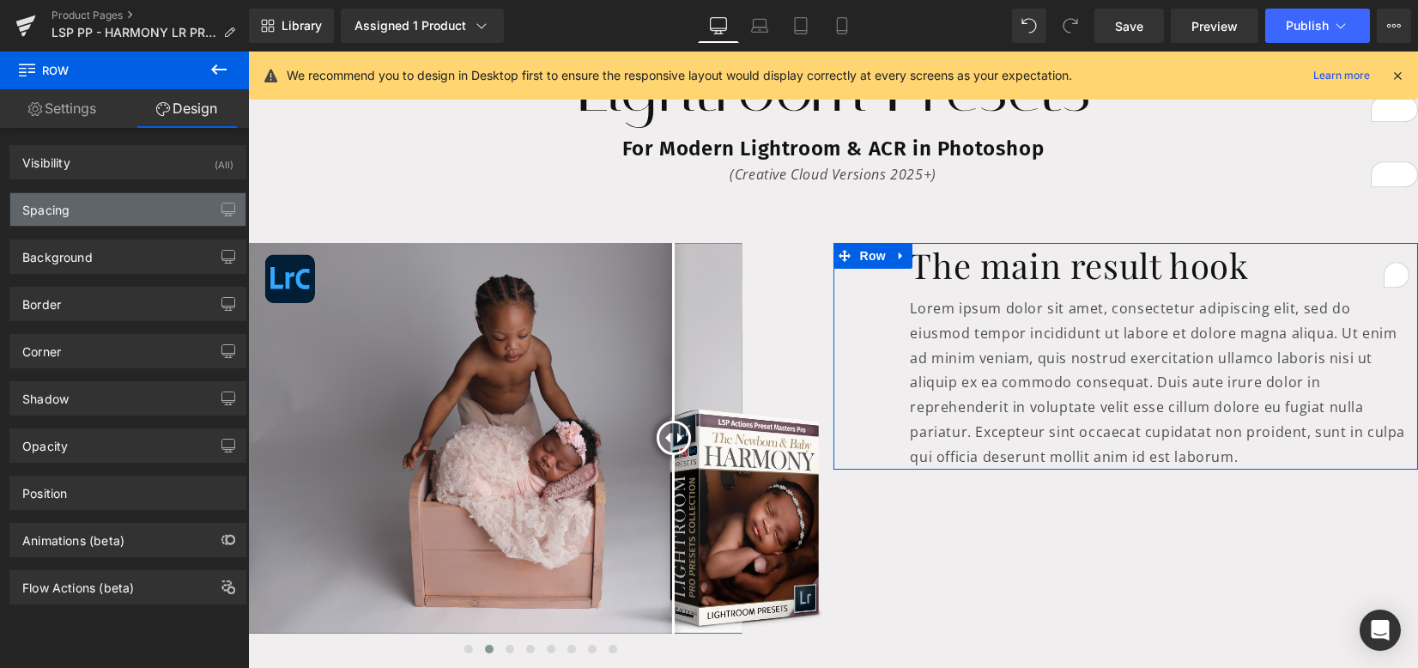
type input "0"
type input "10"
type input "0"
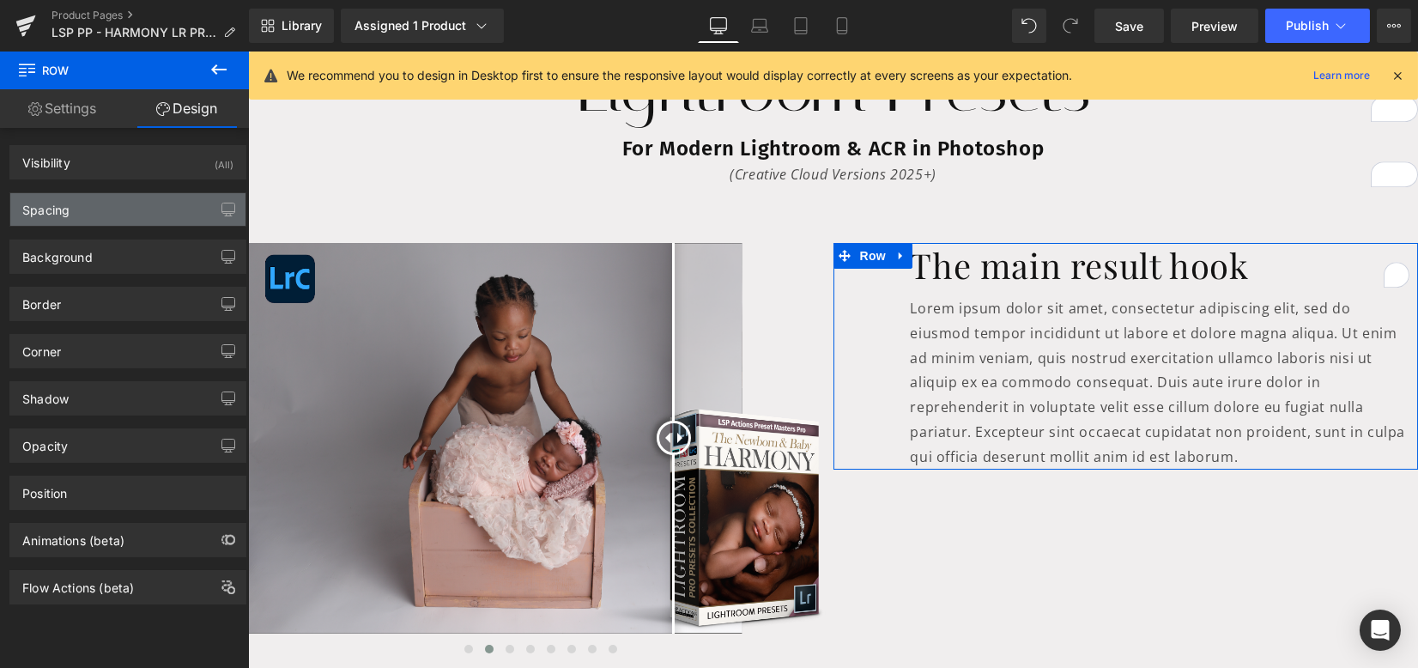
click at [99, 208] on div "Spacing" at bounding box center [127, 209] width 235 height 33
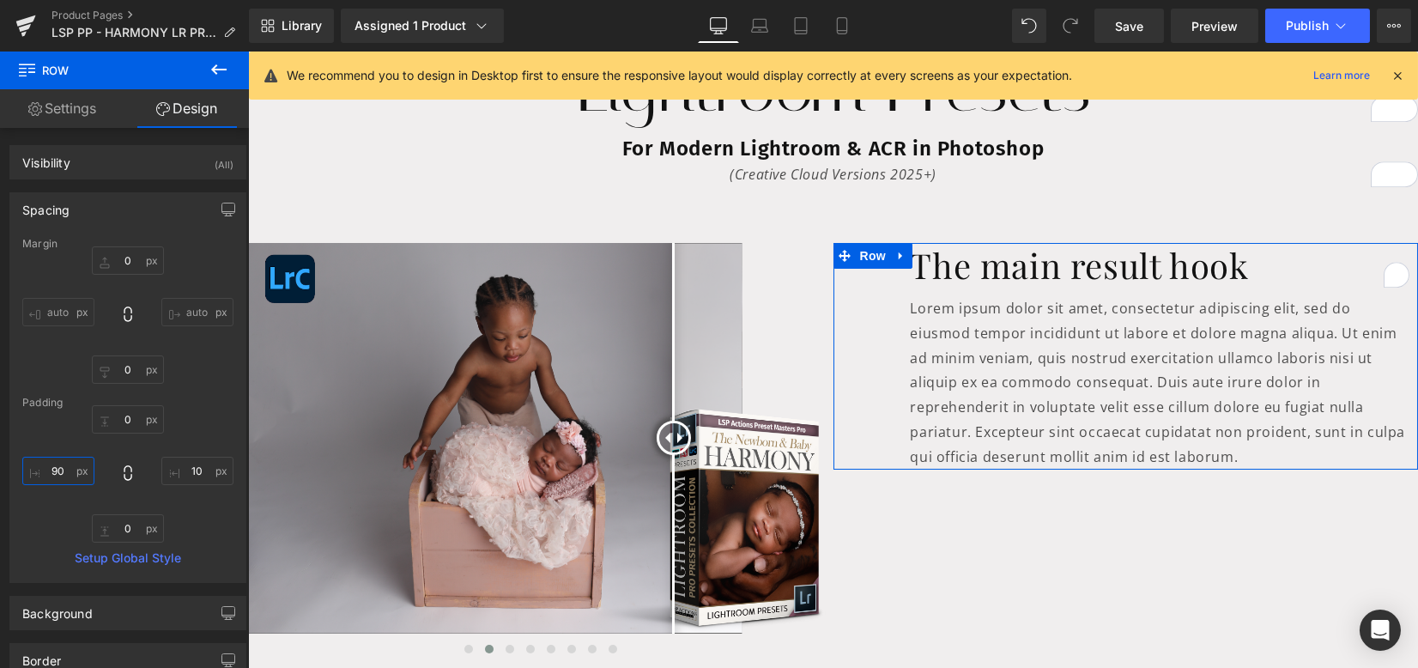
click at [56, 466] on input "90" at bounding box center [58, 471] width 72 height 28
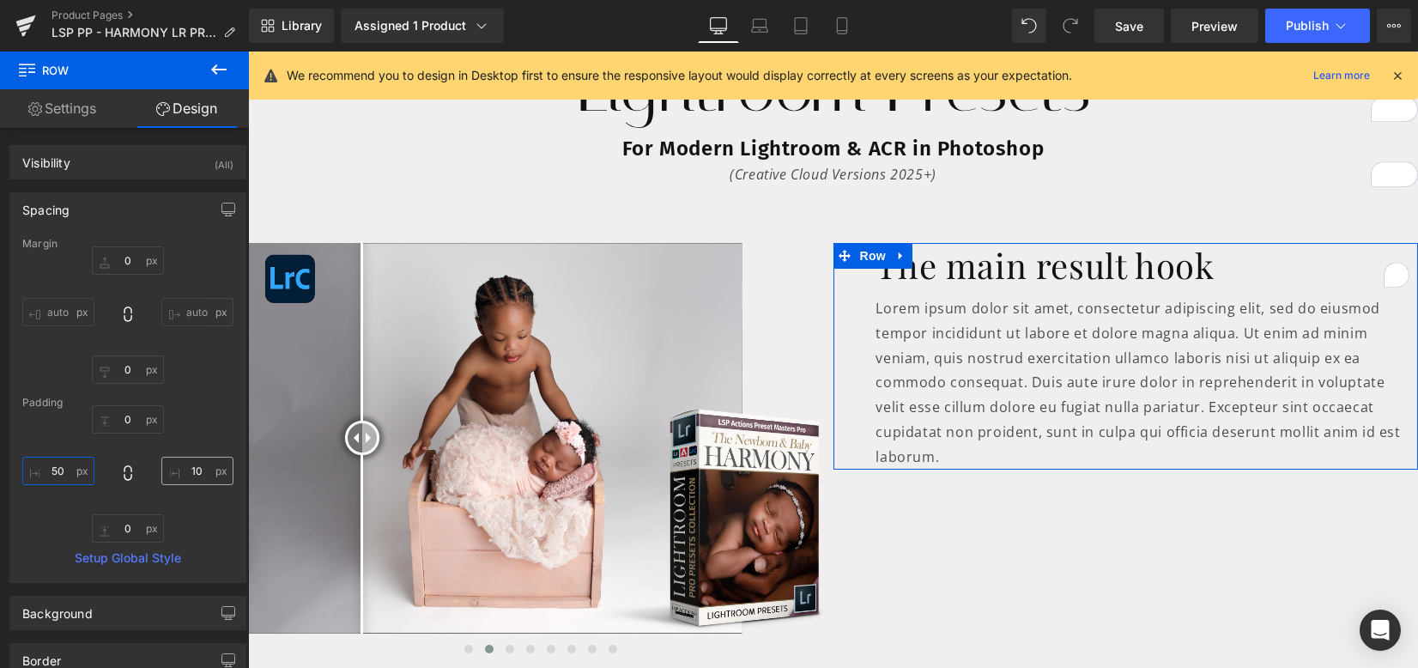
type input "50"
click at [194, 472] on input "10" at bounding box center [197, 471] width 72 height 28
type input "30"
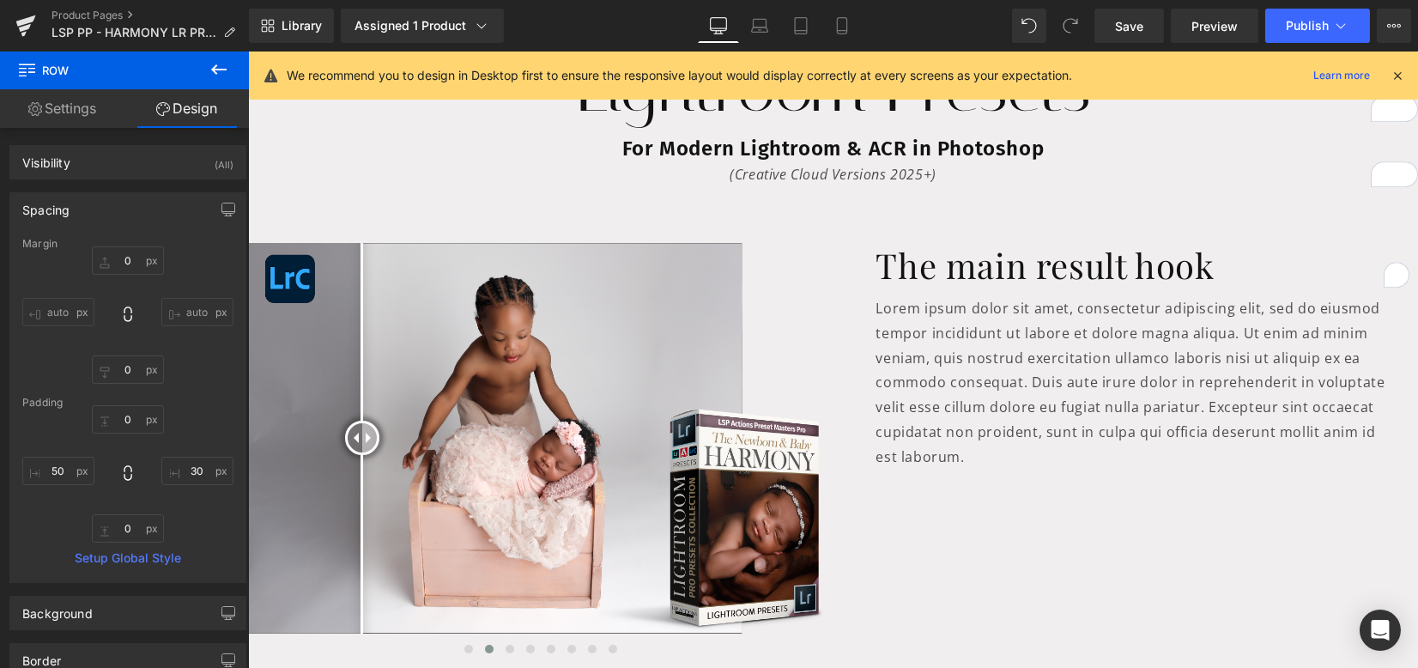
click at [1075, 568] on div "Before and After Images Before and After Images Before and After Images Before …" at bounding box center [833, 444] width 1170 height 455
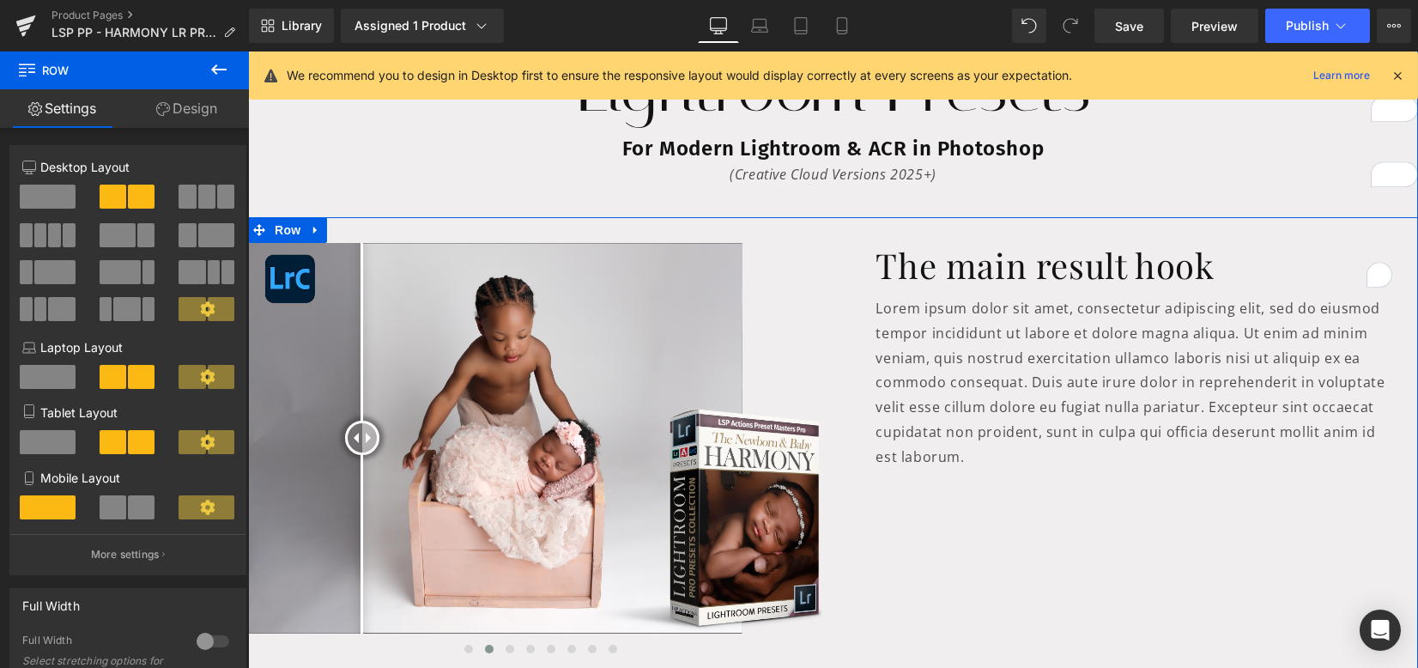
click at [215, 68] on icon at bounding box center [218, 69] width 15 height 10
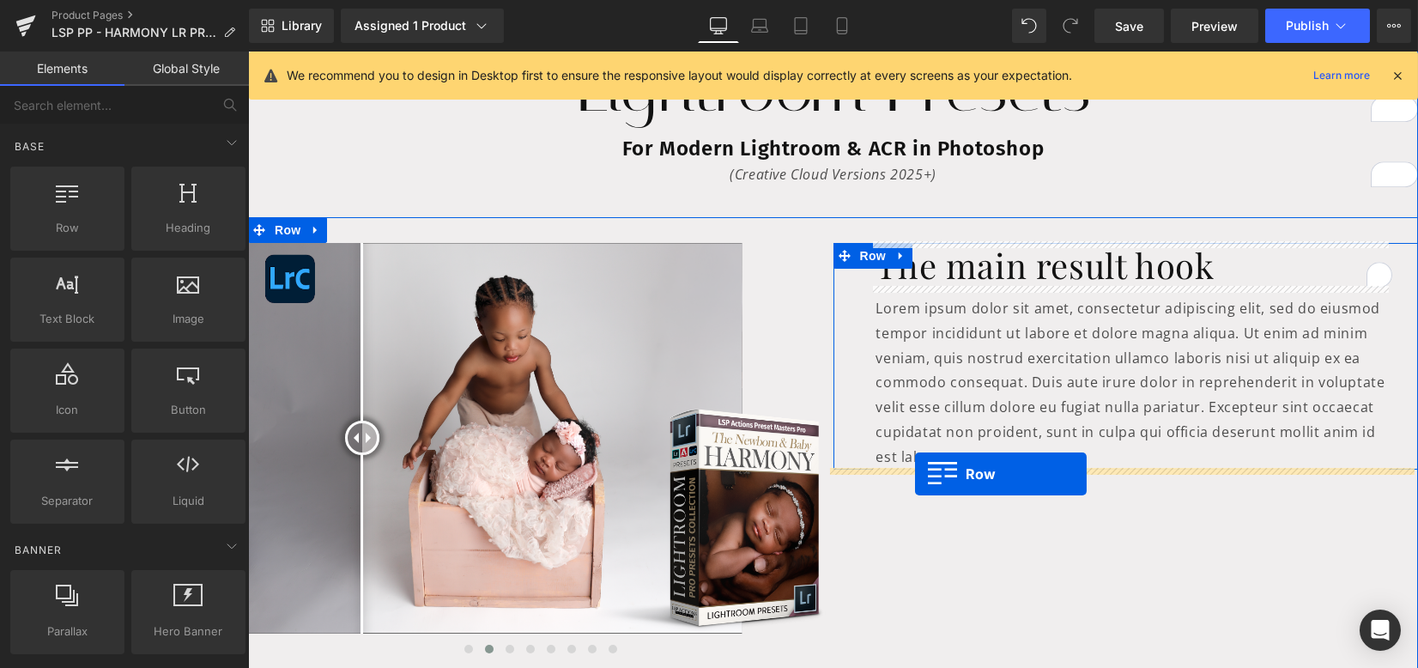
drag, startPoint x: 465, startPoint y: 296, endPoint x: 915, endPoint y: 474, distance: 483.6
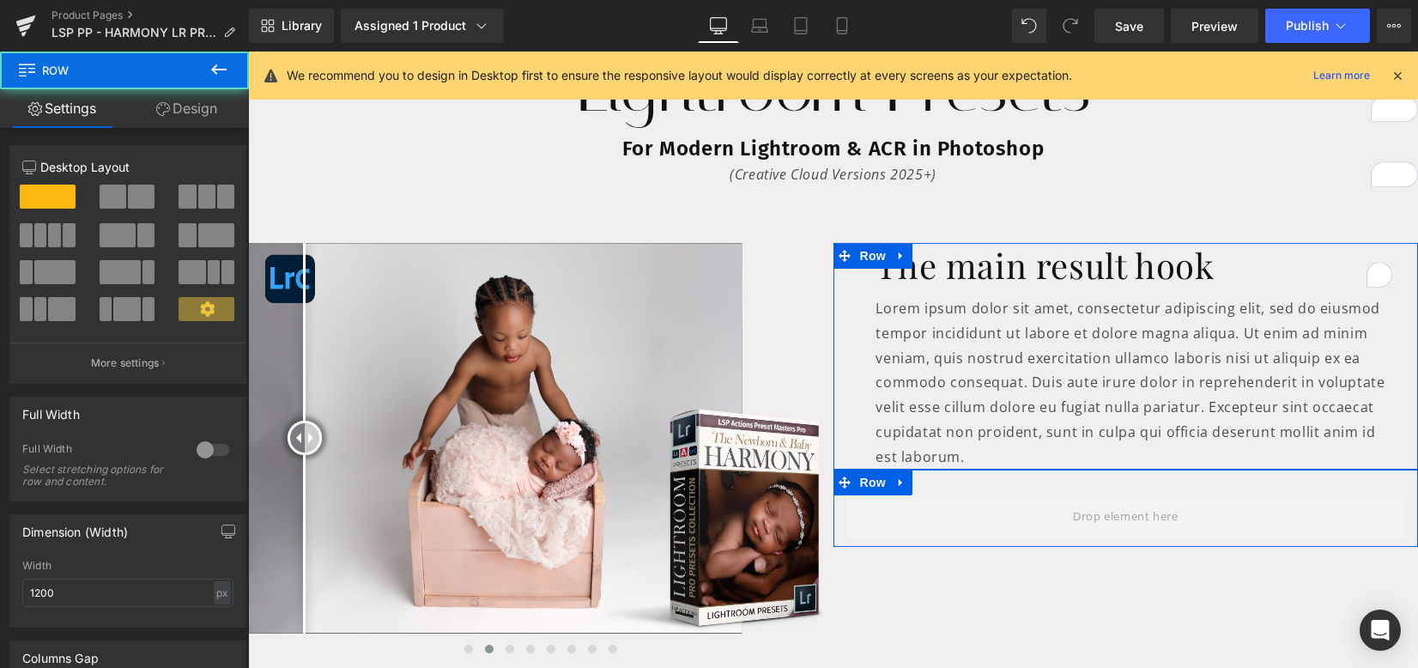
click at [65, 234] on span at bounding box center [69, 235] width 13 height 24
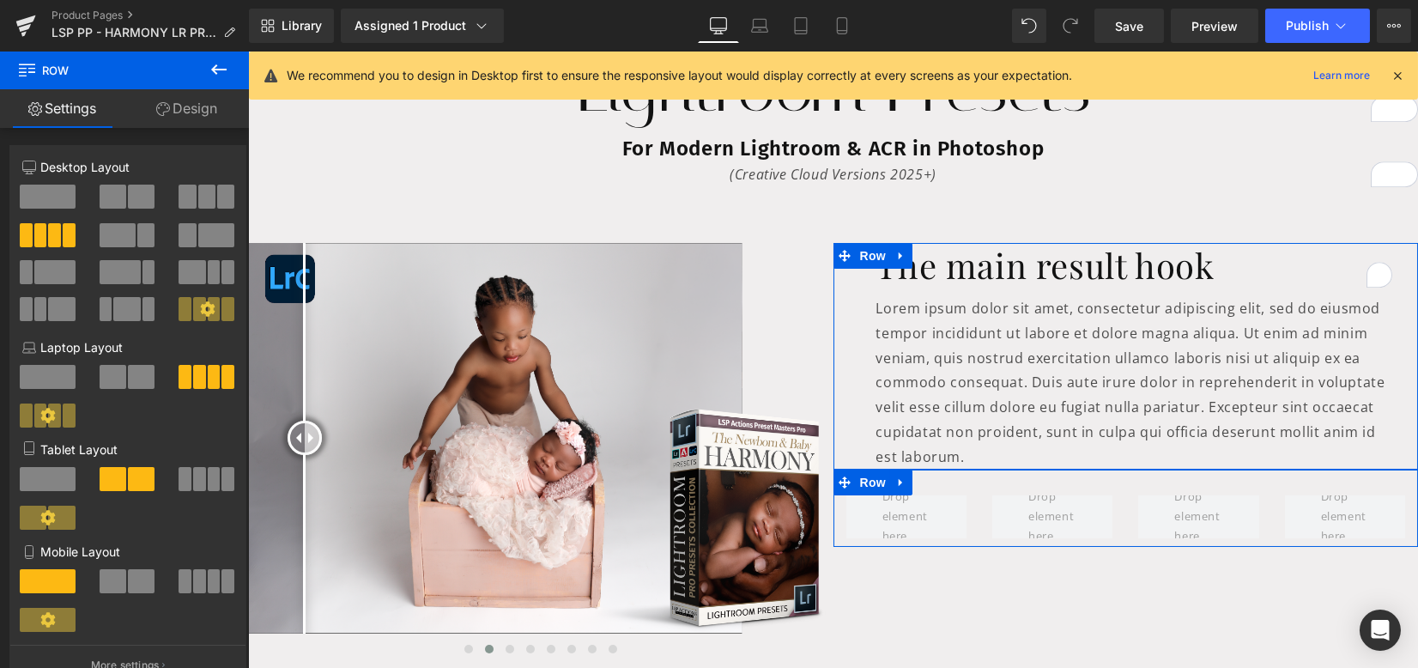
click at [221, 74] on icon at bounding box center [219, 69] width 21 height 21
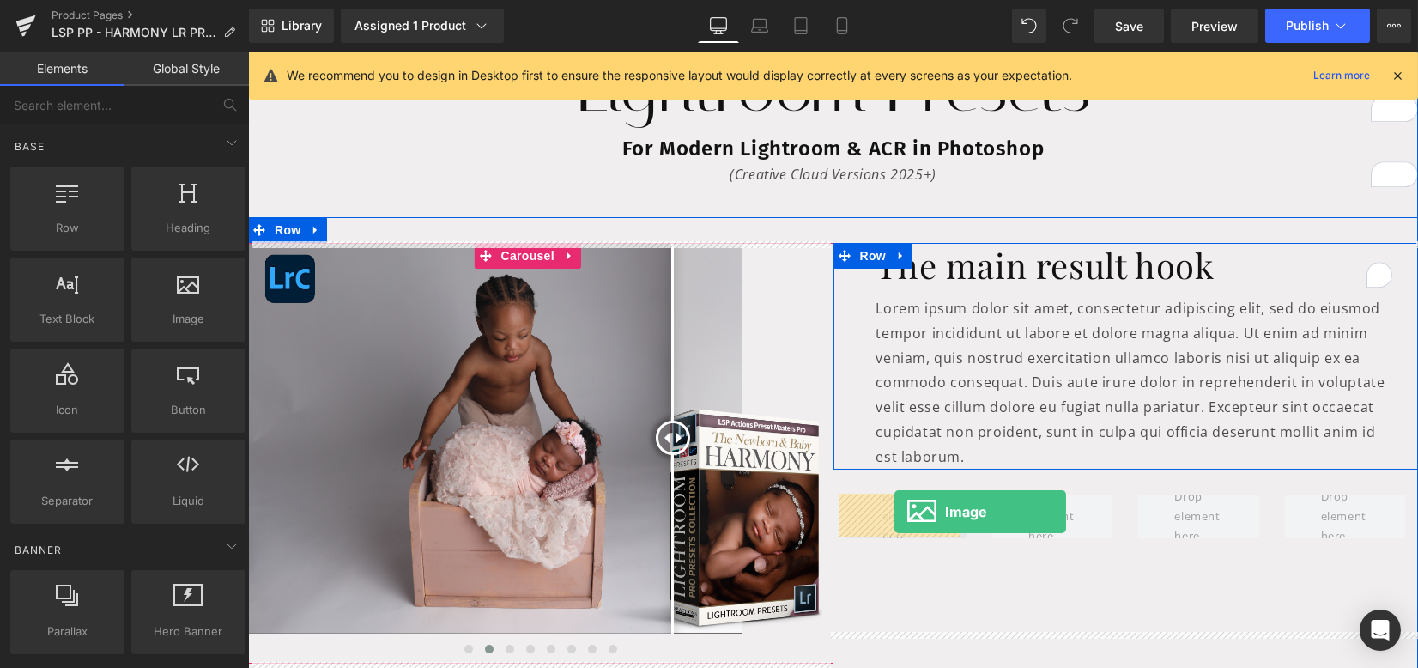
drag, startPoint x: 421, startPoint y: 338, endPoint x: 892, endPoint y: 504, distance: 498.7
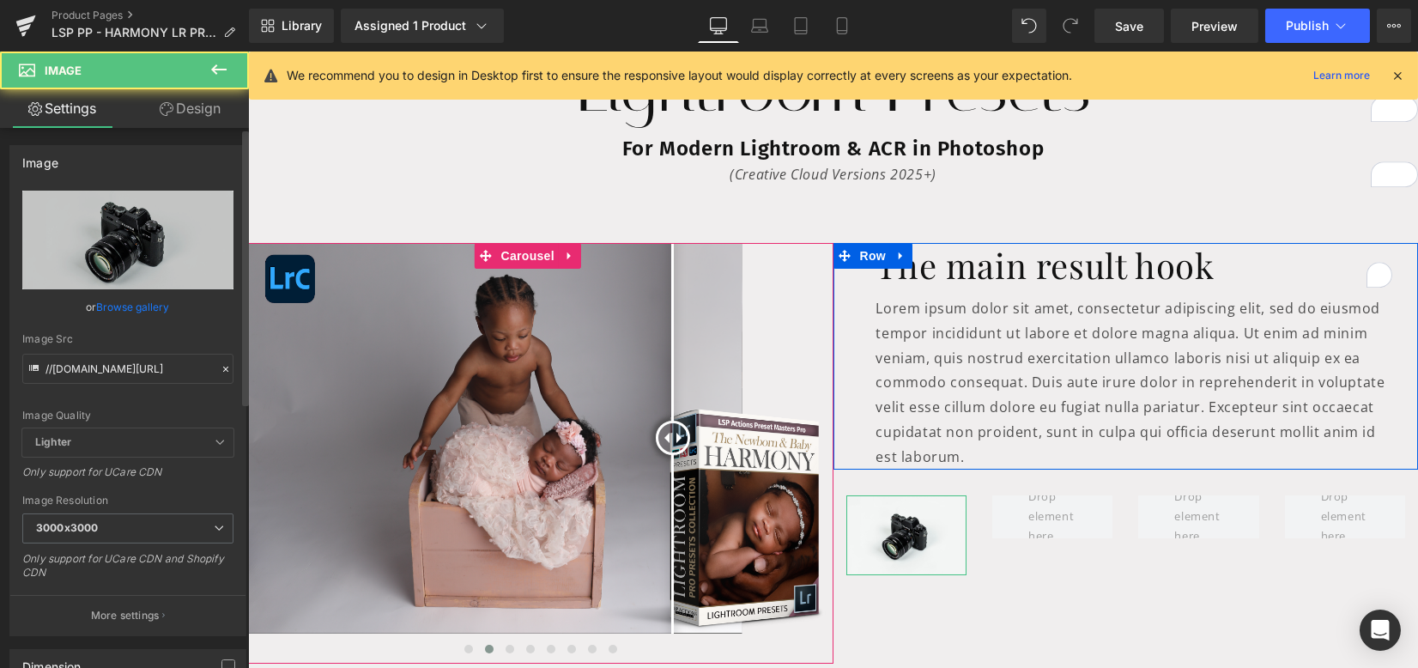
click at [135, 302] on link "Browse gallery" at bounding box center [133, 307] width 73 height 30
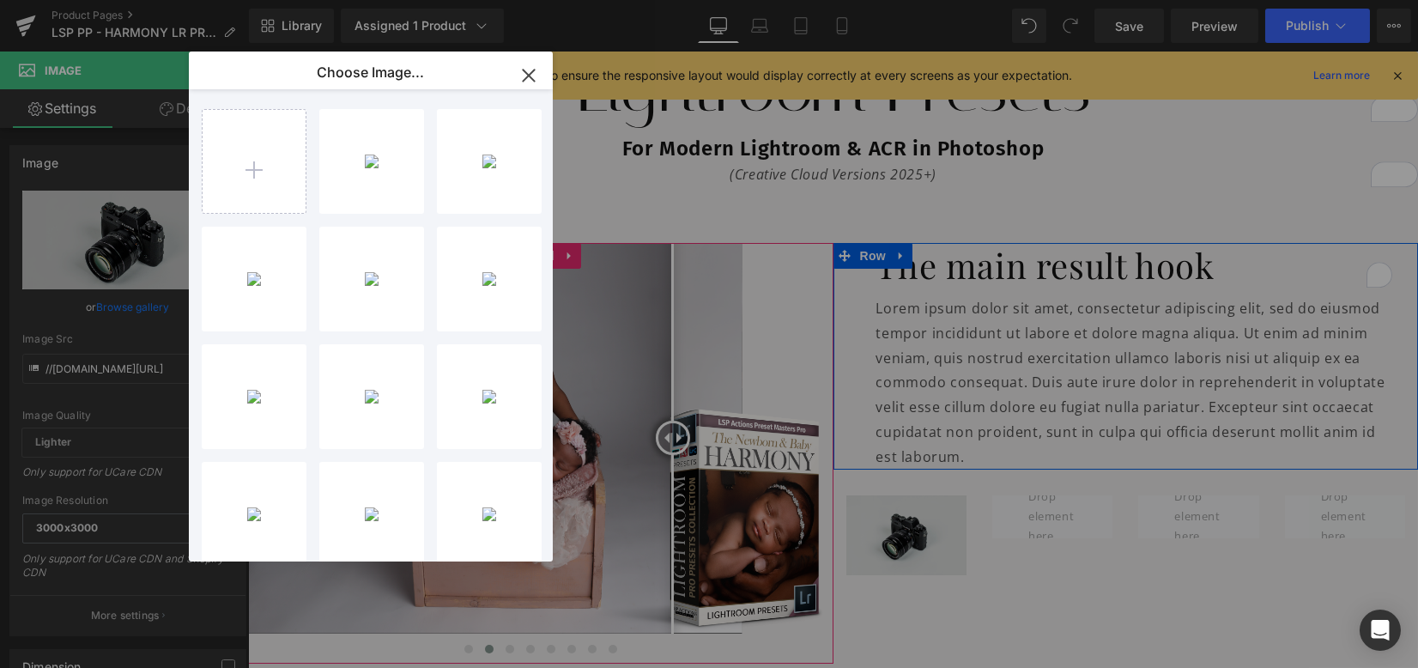
click at [894, 532] on div "Image" at bounding box center [906, 535] width 120 height 80
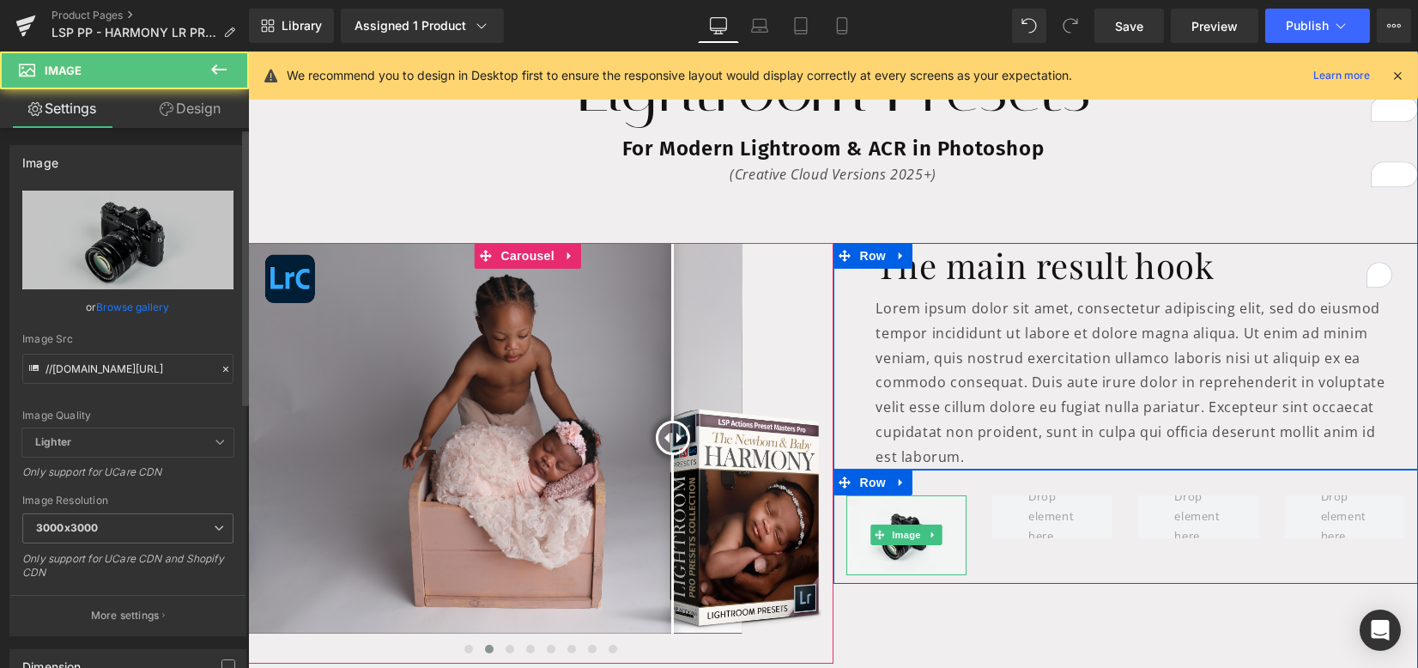
drag, startPoint x: 129, startPoint y: 314, endPoint x: 833, endPoint y: 665, distance: 787.3
click at [127, 314] on link "Browse gallery" at bounding box center [133, 307] width 73 height 30
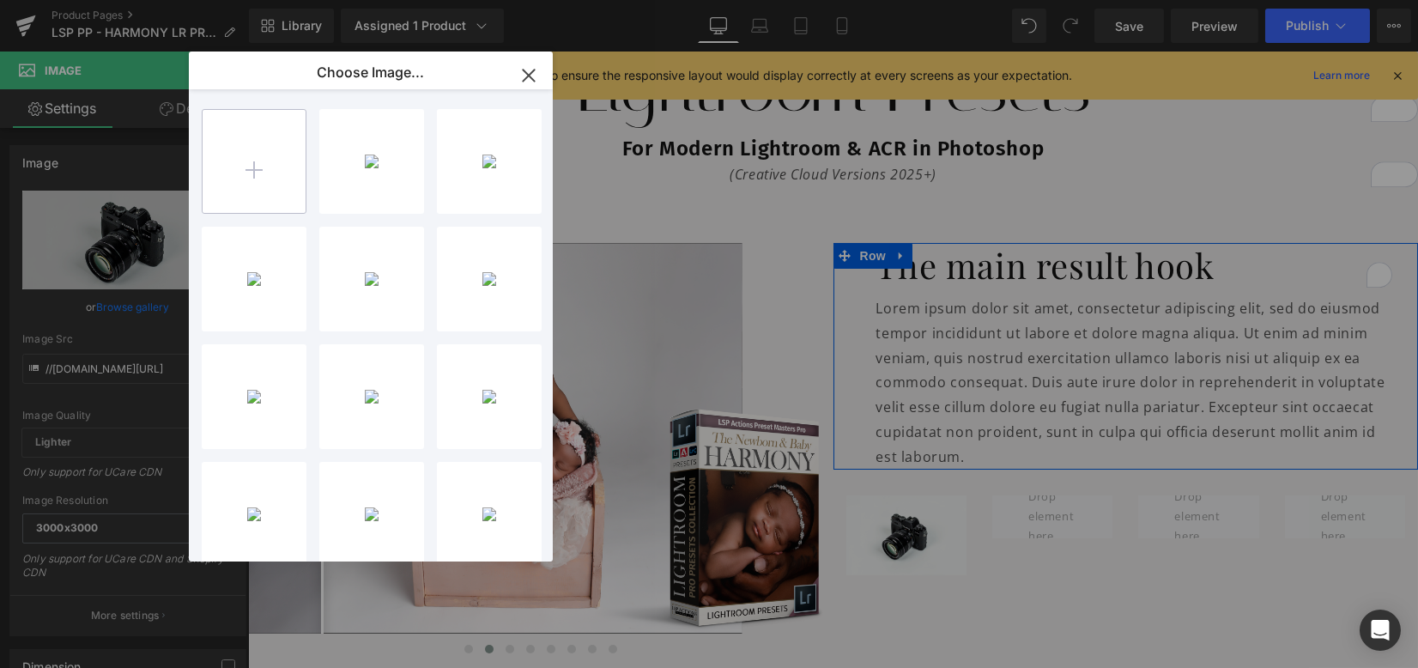
click at [303, 161] on input "file" at bounding box center [254, 161] width 103 height 103
click at [223, 187] on input "file" at bounding box center [254, 161] width 103 height 103
type input "C:\fakepath\lightroom presets.png"
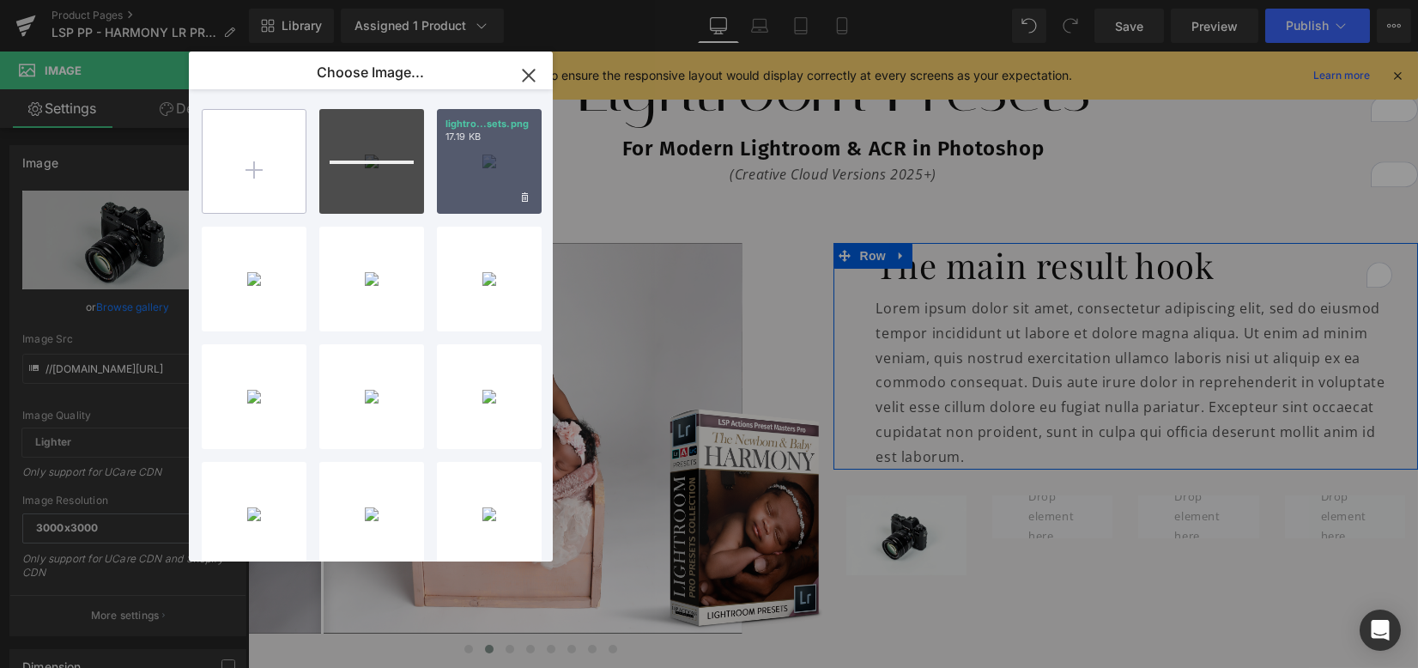
click at [234, 161] on input "file" at bounding box center [254, 161] width 103 height 103
type input "C:\fakepath\lightroom mobile presets.png"
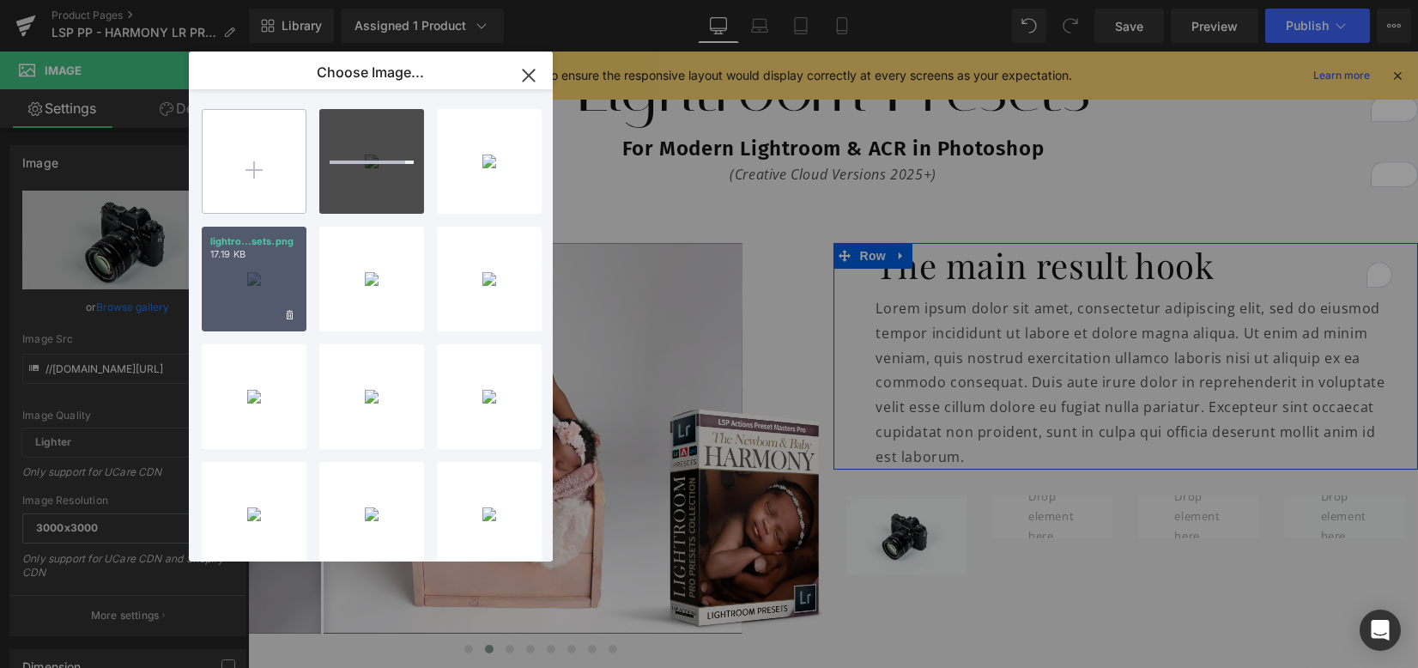
click at [261, 153] on input "file" at bounding box center [254, 161] width 103 height 103
type input "C:\fakepath\acr photoshop presets.png"
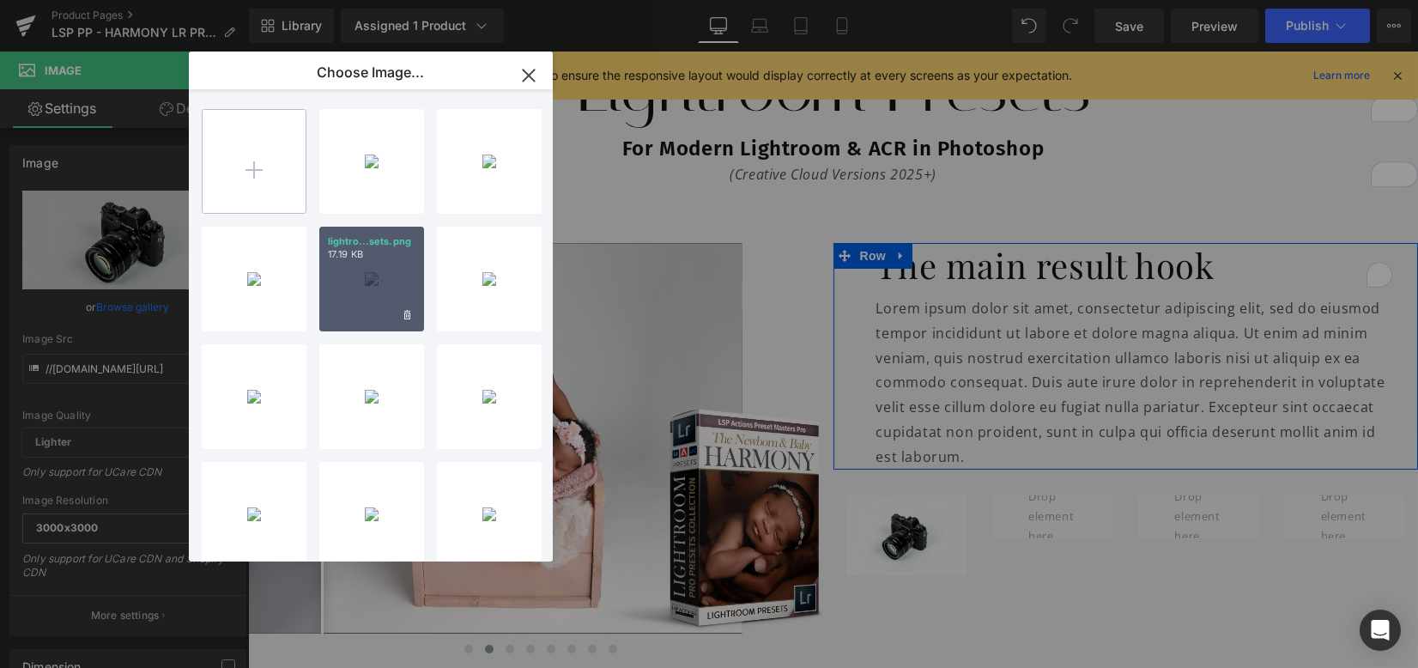
click at [253, 144] on input "file" at bounding box center [254, 161] width 103 height 103
type input "C:\fakepath\premium lightroom mobile presets.png"
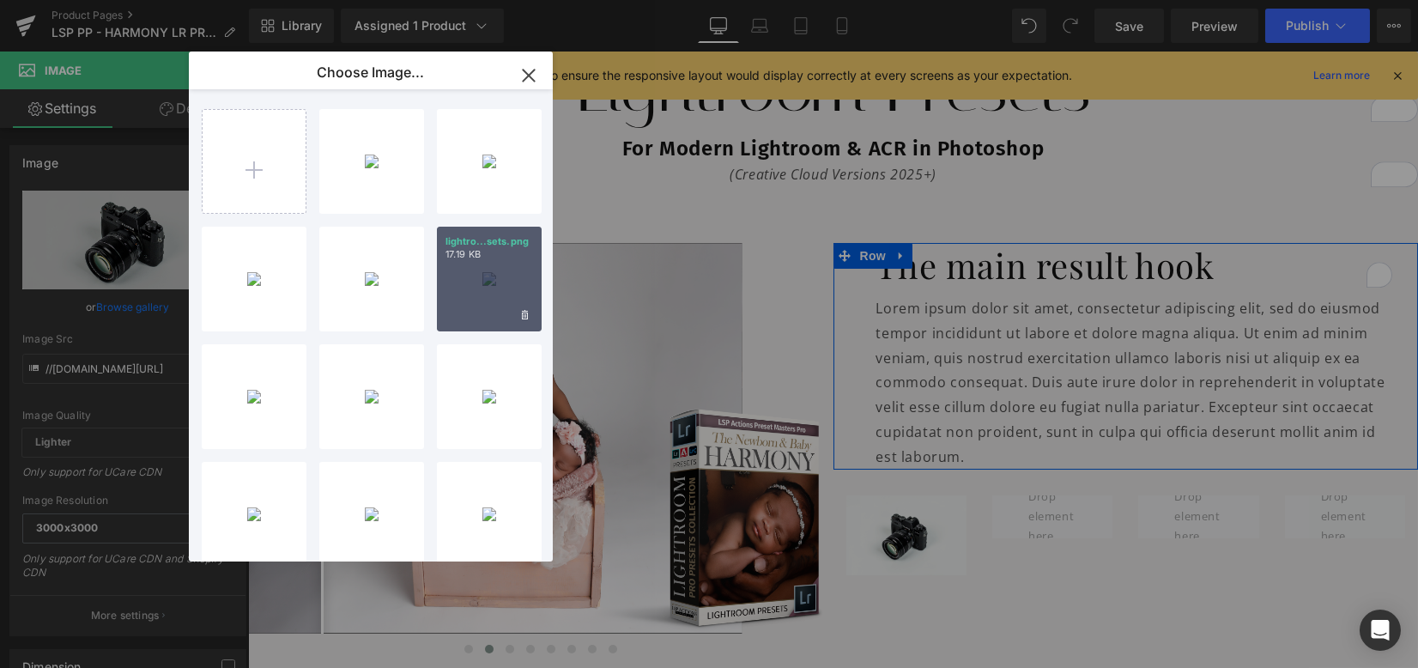
click at [489, 288] on div "lightro...sets.png 17.19 KB" at bounding box center [489, 279] width 105 height 105
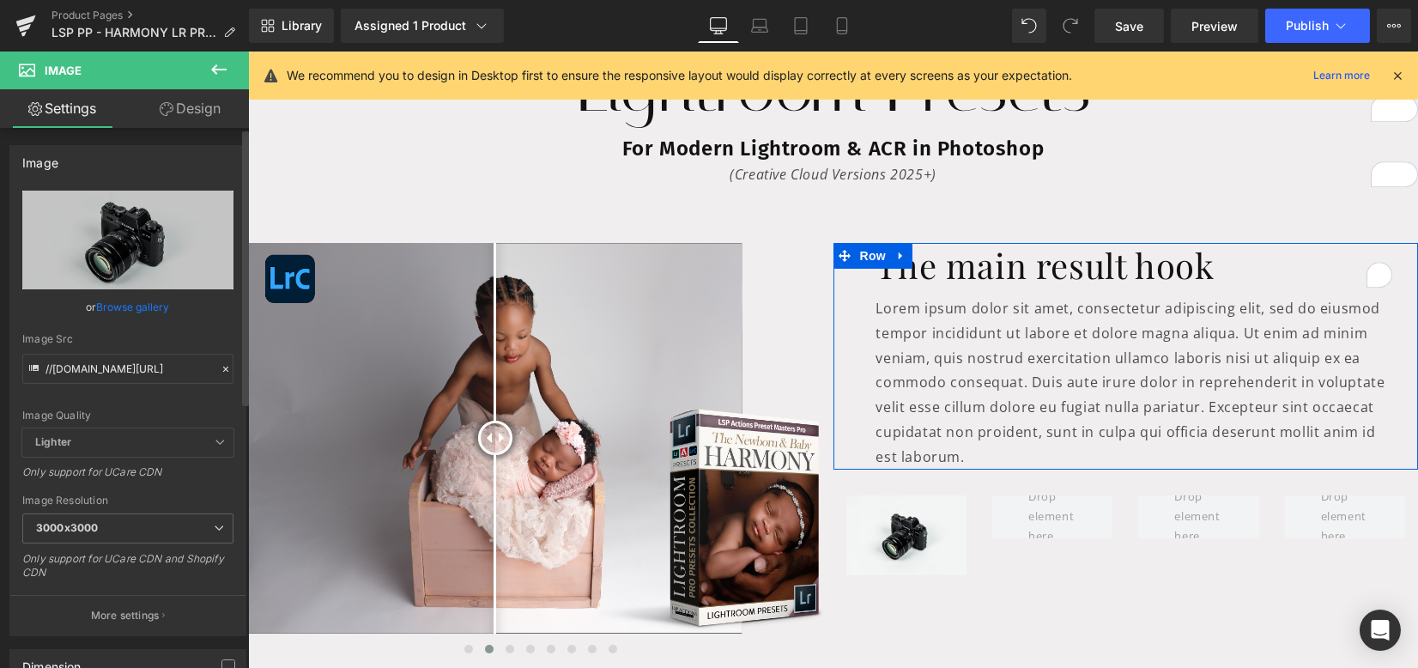
click at [116, 306] on link "Browse gallery" at bounding box center [133, 307] width 73 height 30
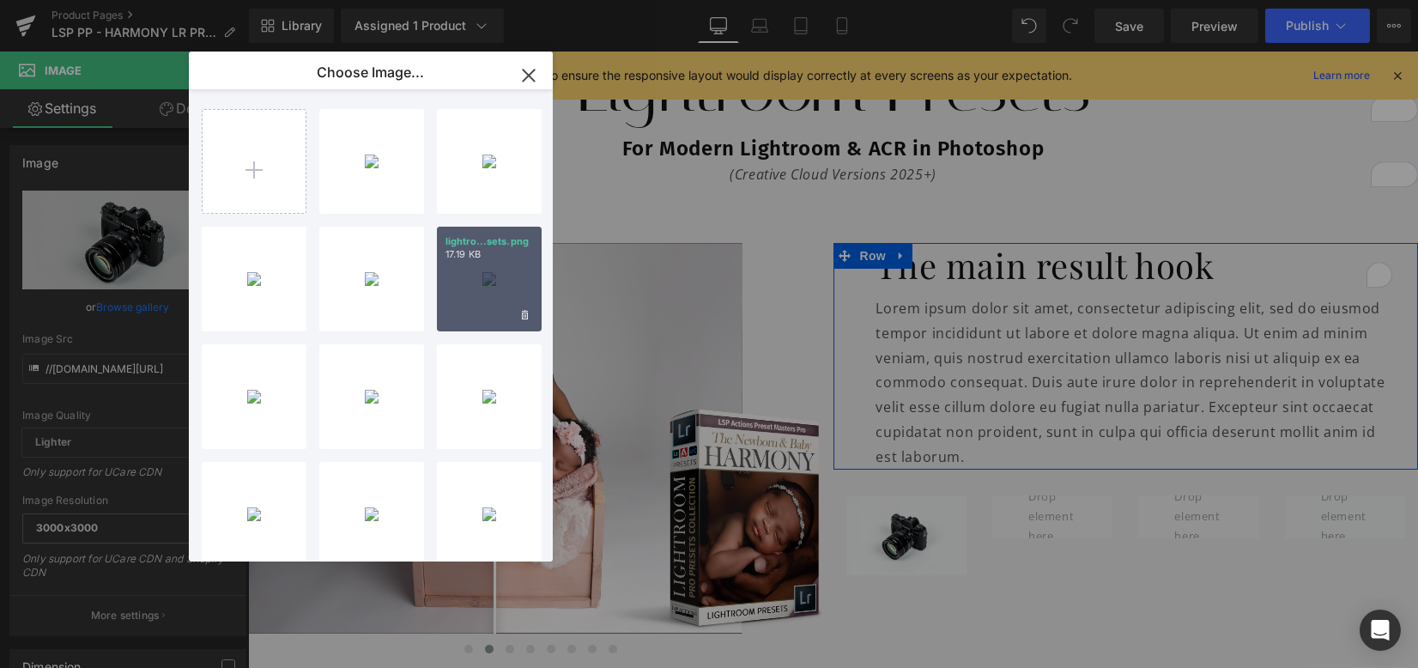
click at [506, 306] on div "lightro...sets.png 17.19 KB" at bounding box center [489, 279] width 105 height 105
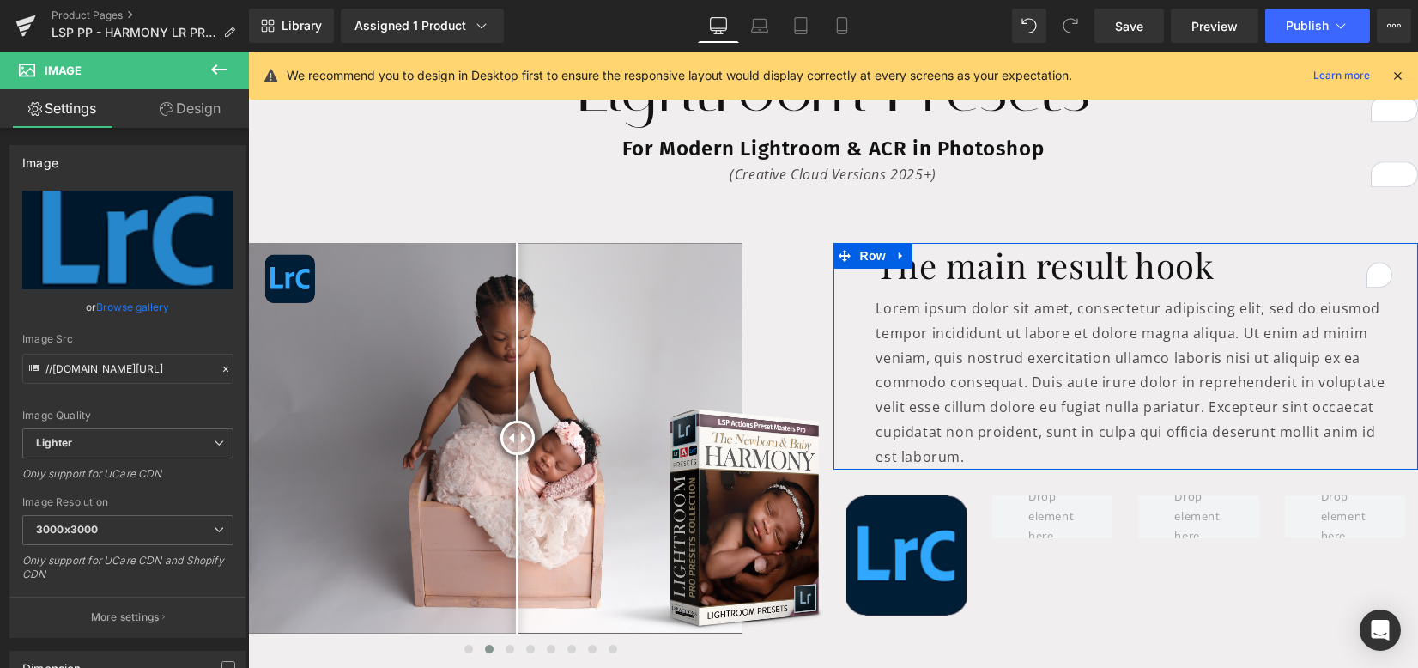
type input "https://ucarecdn.com/2b321c24-2815-468e-a3c4-cf333ab8f0ed/-/format/auto/-/previ…"
click at [995, 585] on div "Image Row" at bounding box center [1125, 547] width 585 height 154
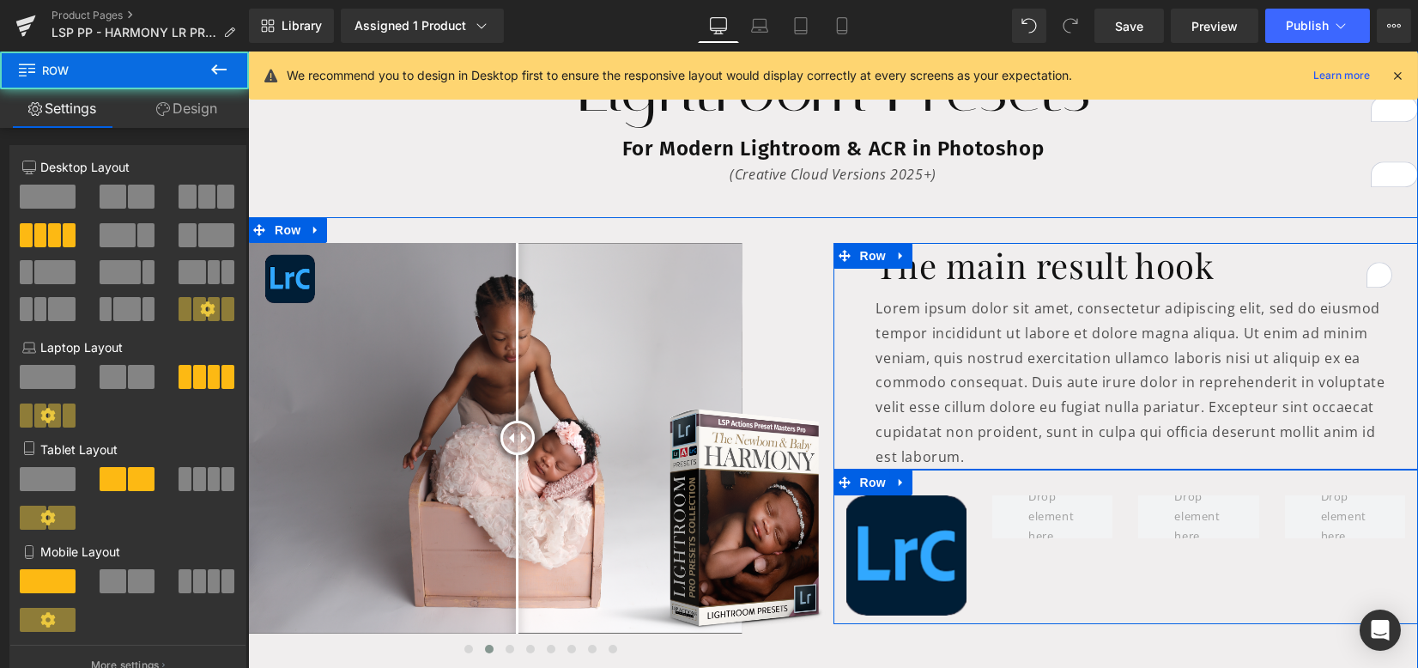
click at [991, 559] on div "Image Row" at bounding box center [1125, 547] width 585 height 154
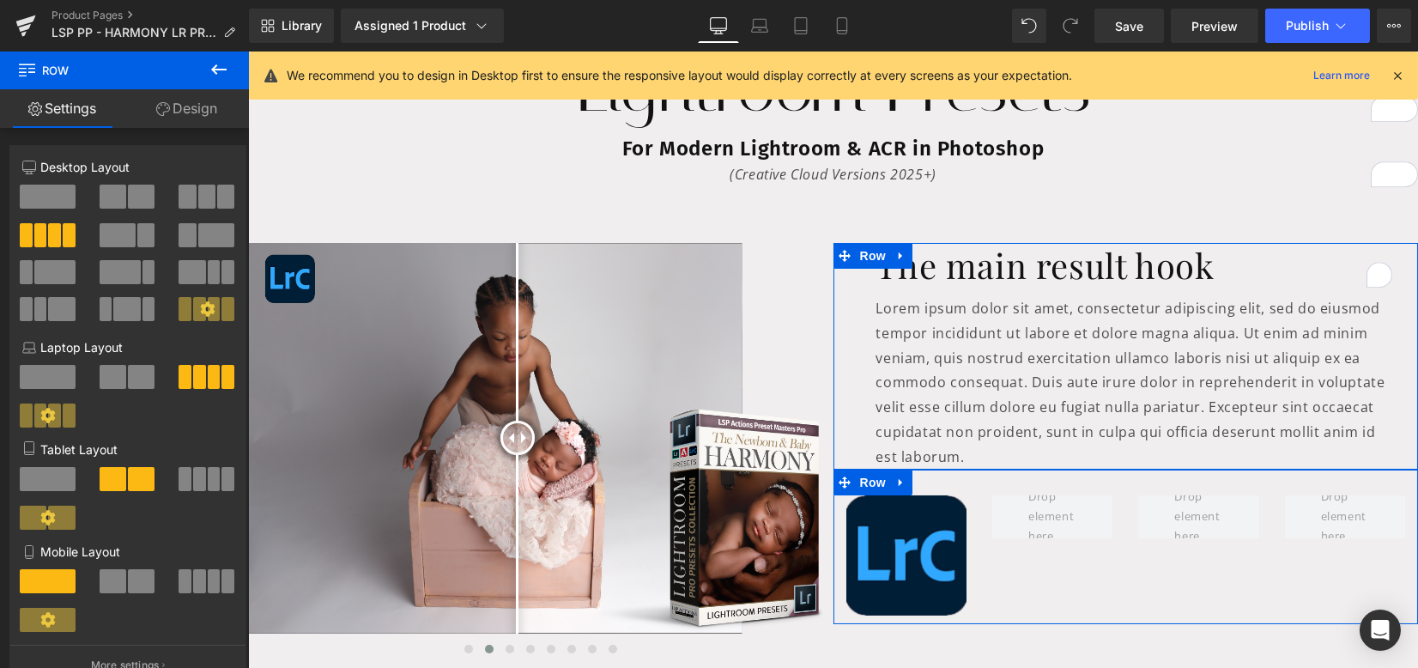
scroll to position [457, 0]
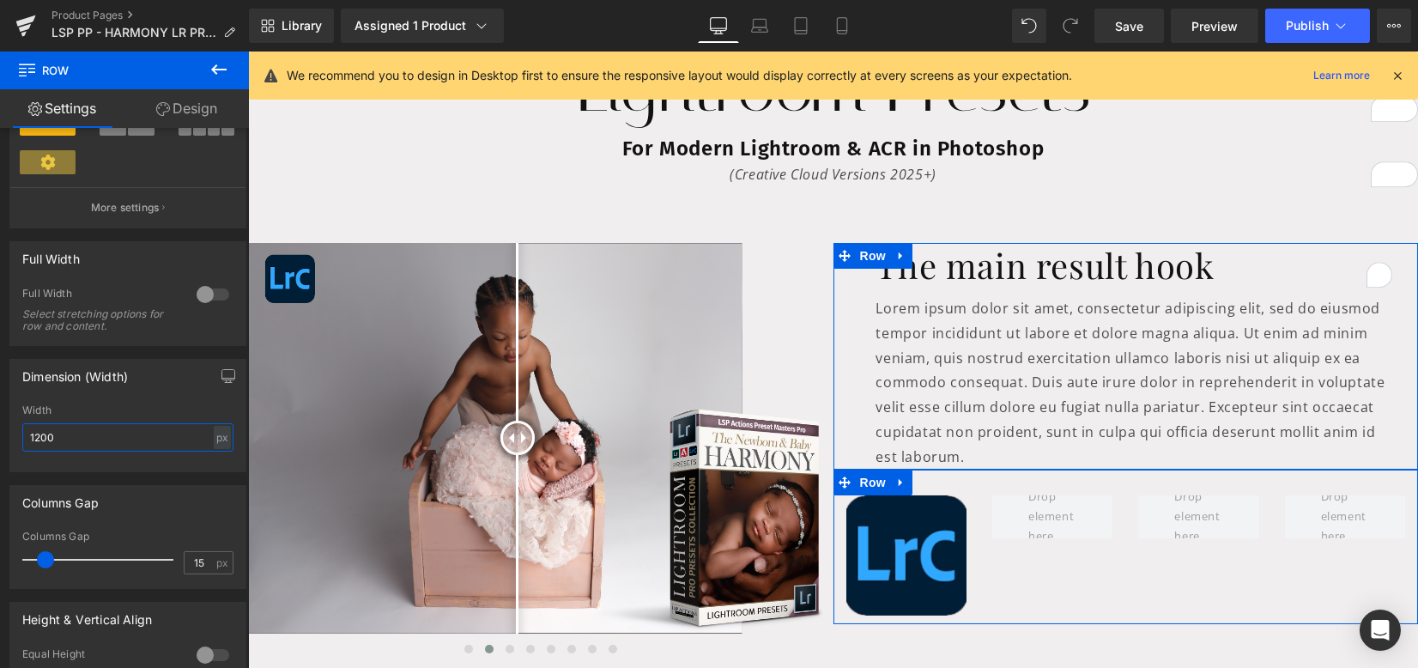
click at [15, 428] on div "1200px Width 1200 px % px" at bounding box center [127, 437] width 235 height 67
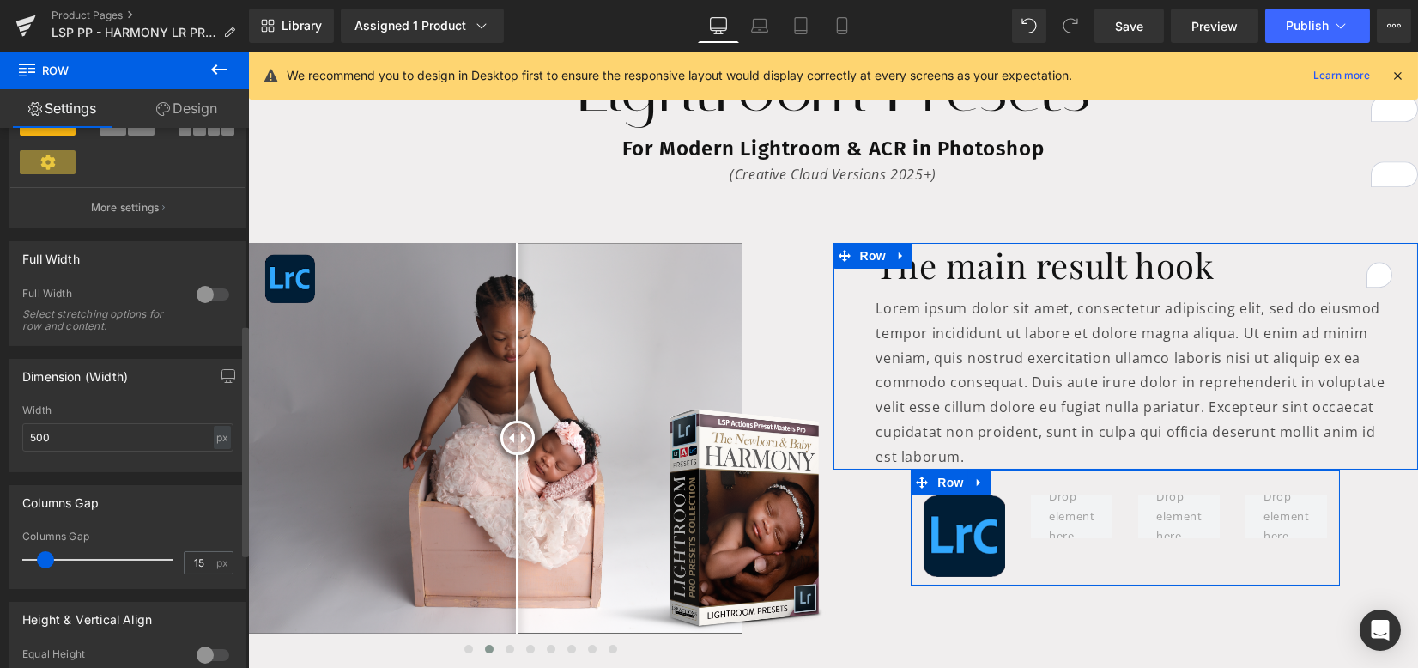
click at [100, 407] on div "Width" at bounding box center [127, 410] width 211 height 12
drag, startPoint x: 68, startPoint y: 439, endPoint x: 97, endPoint y: 439, distance: 29.2
click at [18, 433] on div "500px Width 500 px % px" at bounding box center [127, 437] width 235 height 67
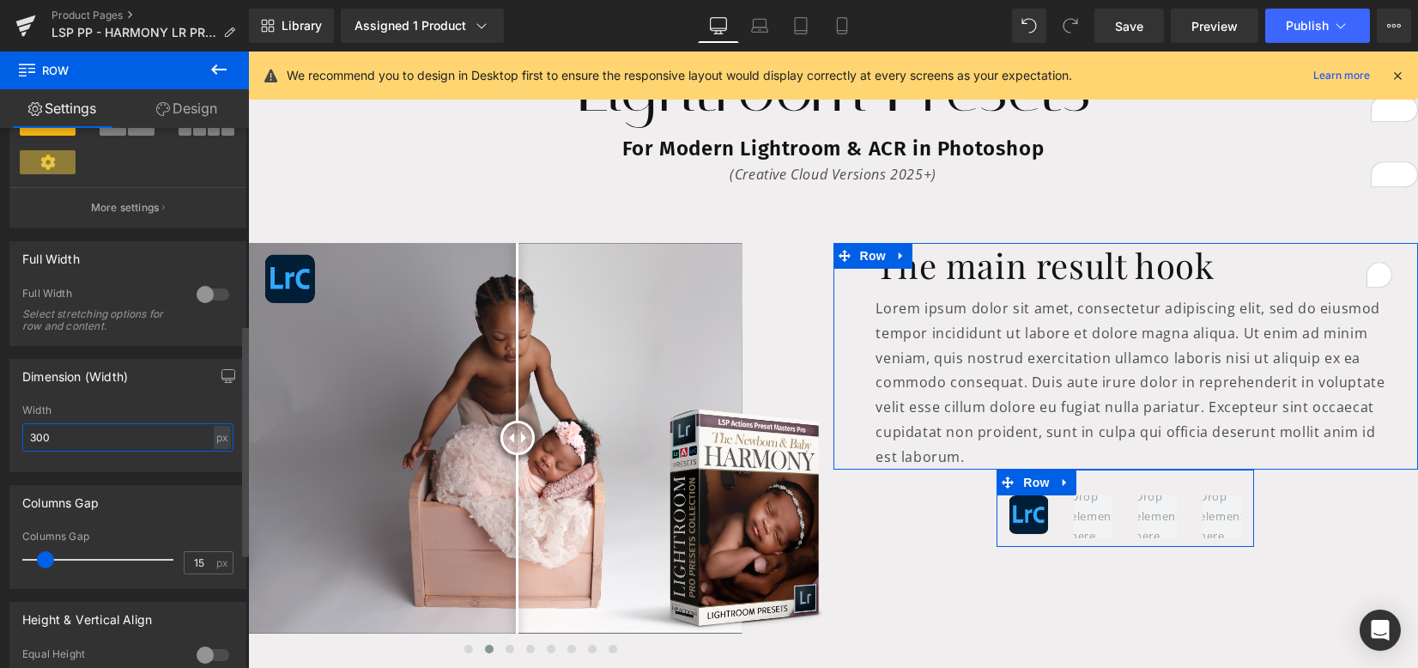
click at [5, 431] on div "Dimension (Width) 300px Width 300 px % px" at bounding box center [128, 409] width 257 height 126
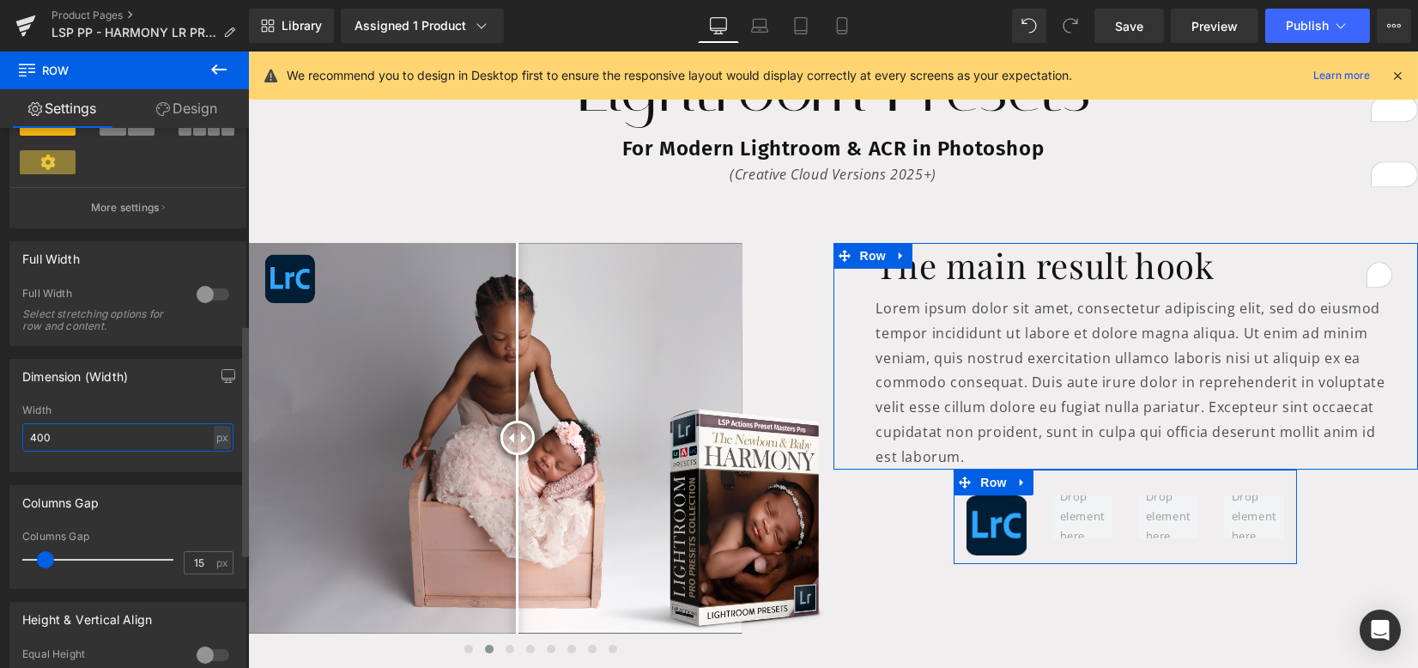
type input "400"
click at [54, 563] on span at bounding box center [47, 559] width 17 height 17
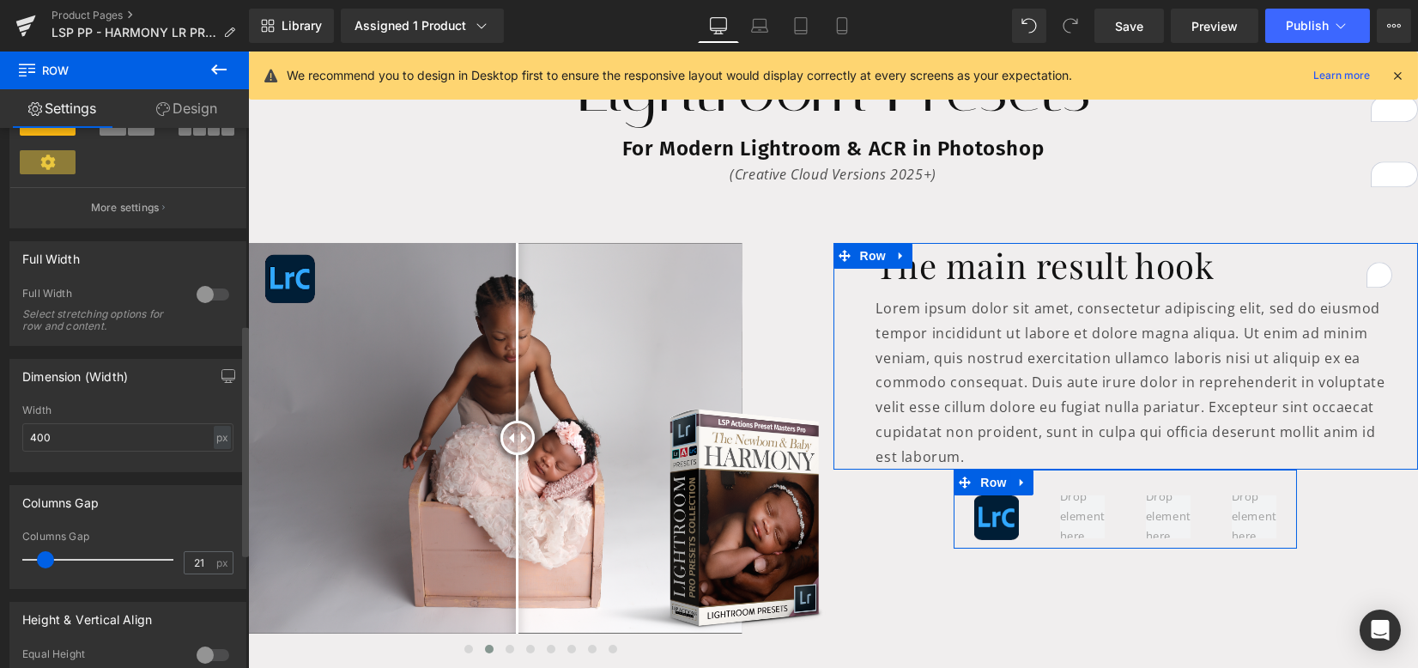
type input "15"
click at [45, 563] on span at bounding box center [45, 559] width 17 height 17
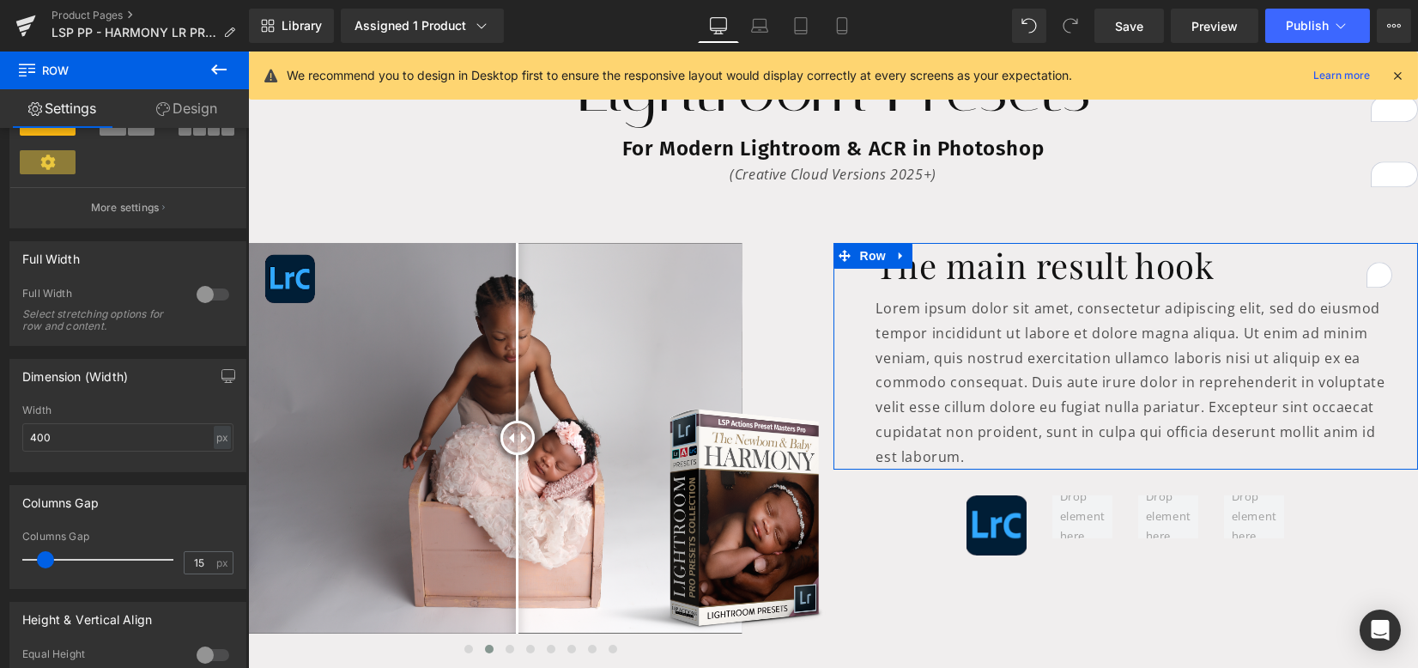
click at [996, 522] on div "Image" at bounding box center [996, 525] width 60 height 60
click at [1009, 524] on span "Image" at bounding box center [1027, 525] width 36 height 21
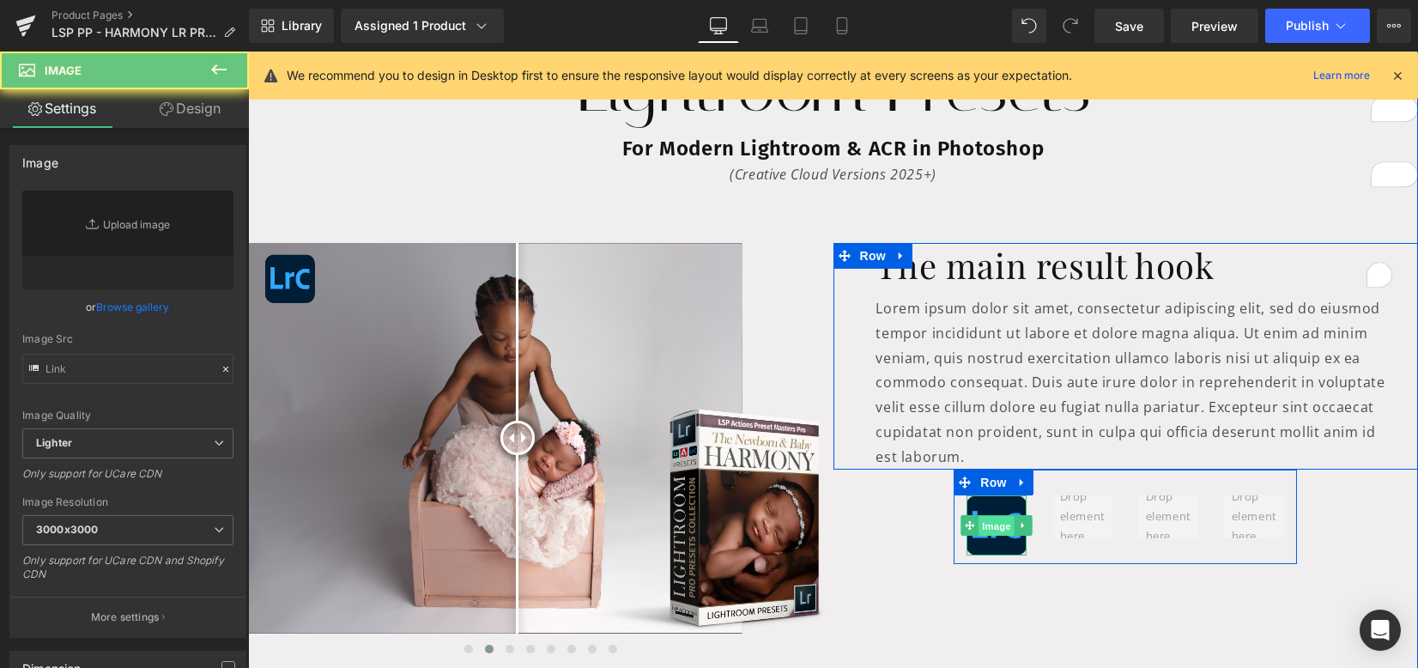
click at [990, 524] on span "Image" at bounding box center [996, 525] width 36 height 21
type input "https://ucarecdn.com/2b321c24-2815-468e-a3c4-cf333ab8f0ed/-/format/auto/-/previ…"
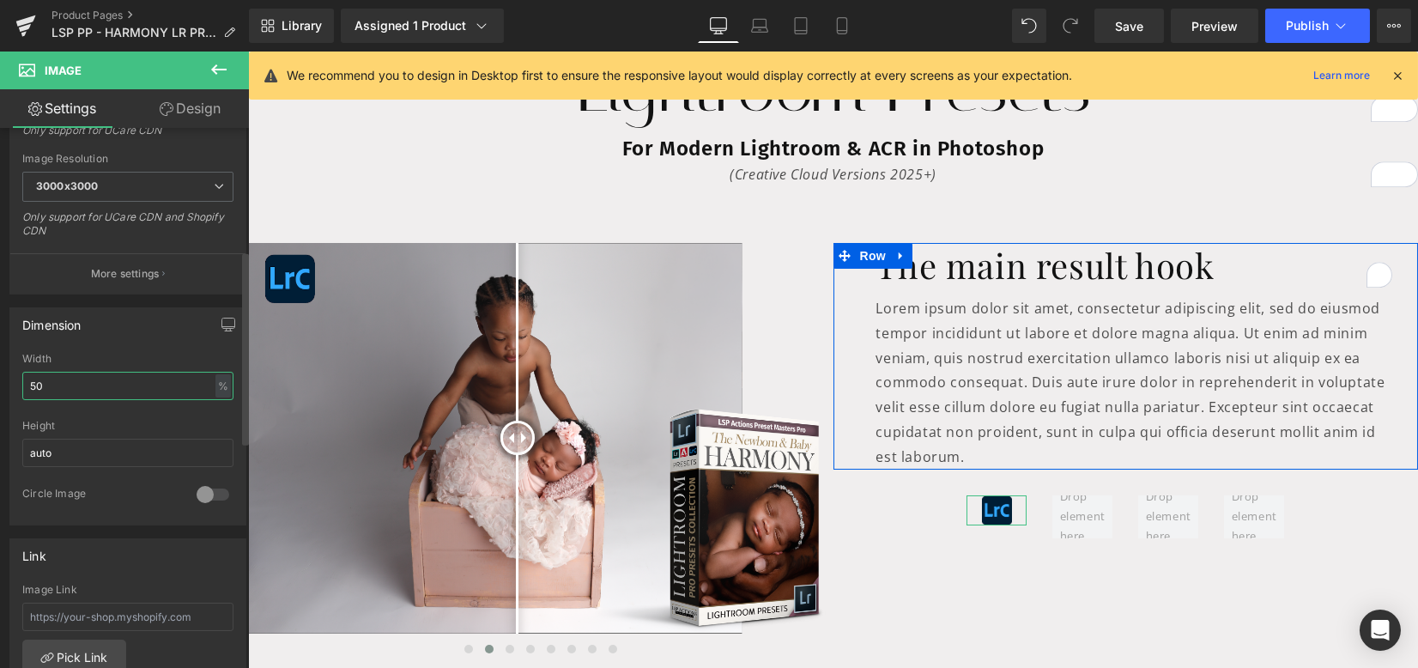
type input "50"
click at [108, 354] on div "Width" at bounding box center [127, 359] width 211 height 12
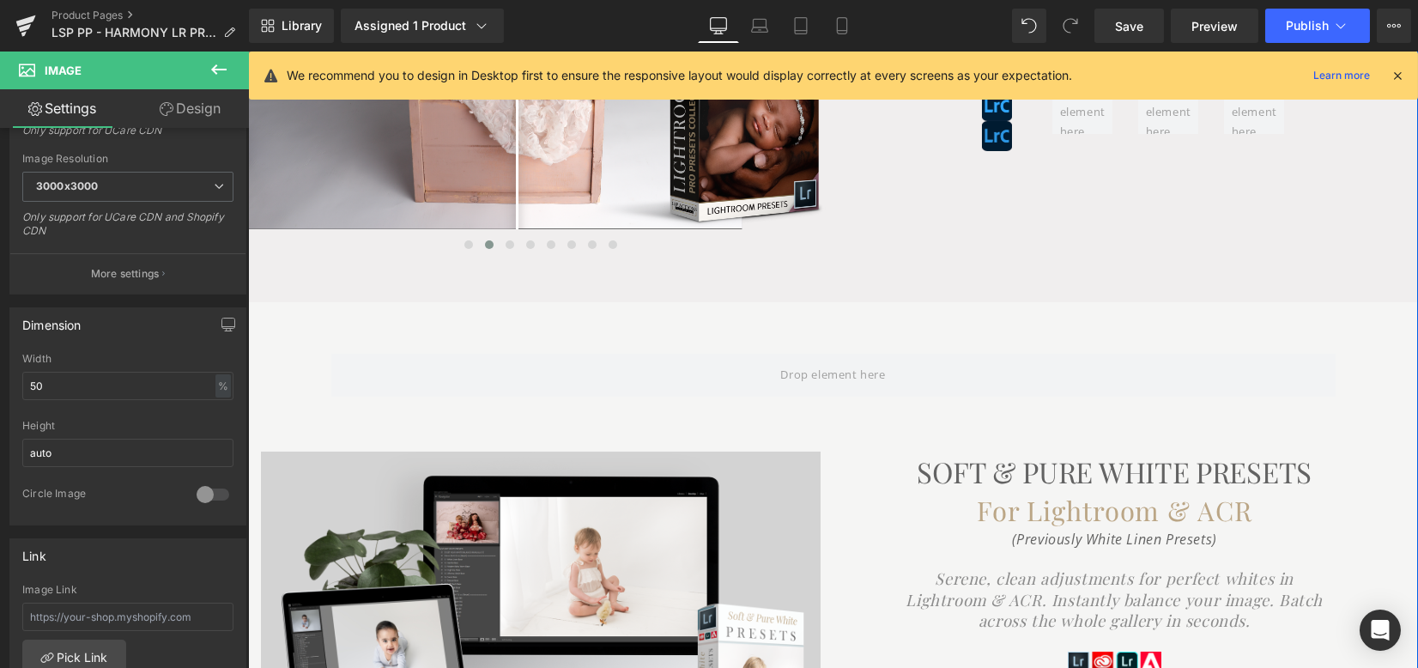
scroll to position [403, 0]
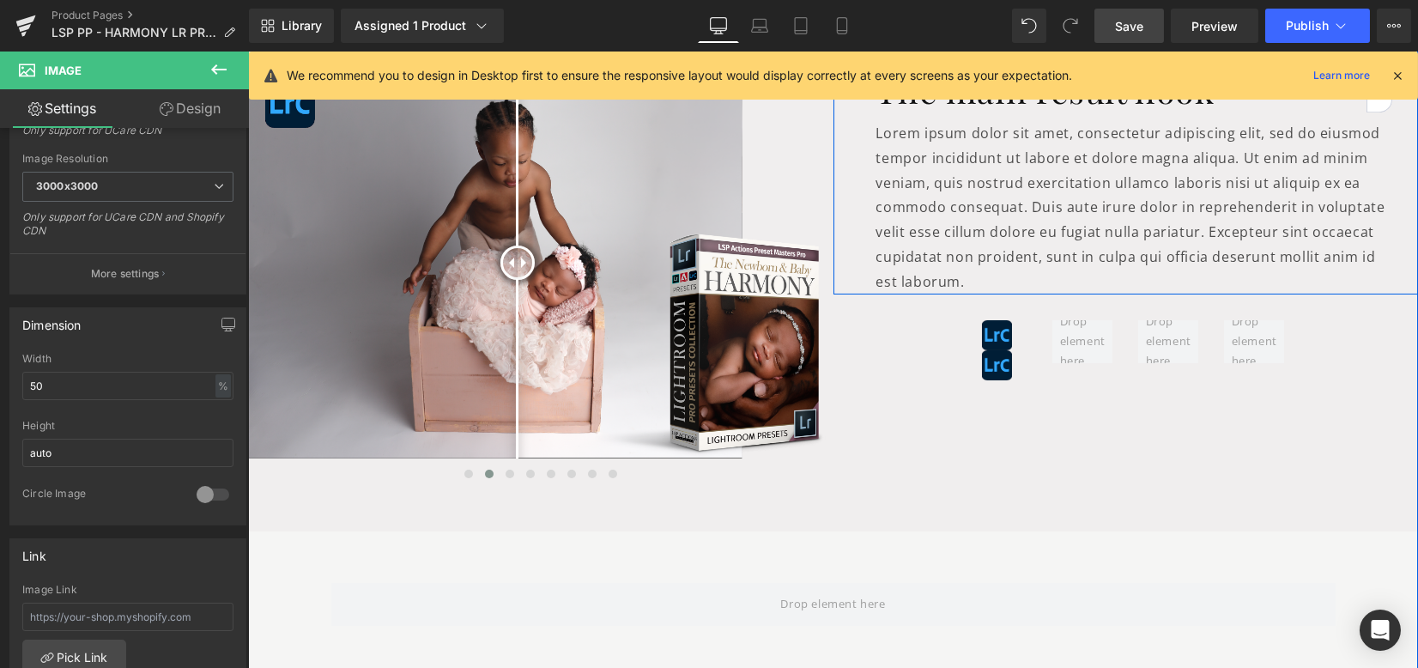
click at [1130, 38] on link "Save" at bounding box center [1129, 26] width 70 height 34
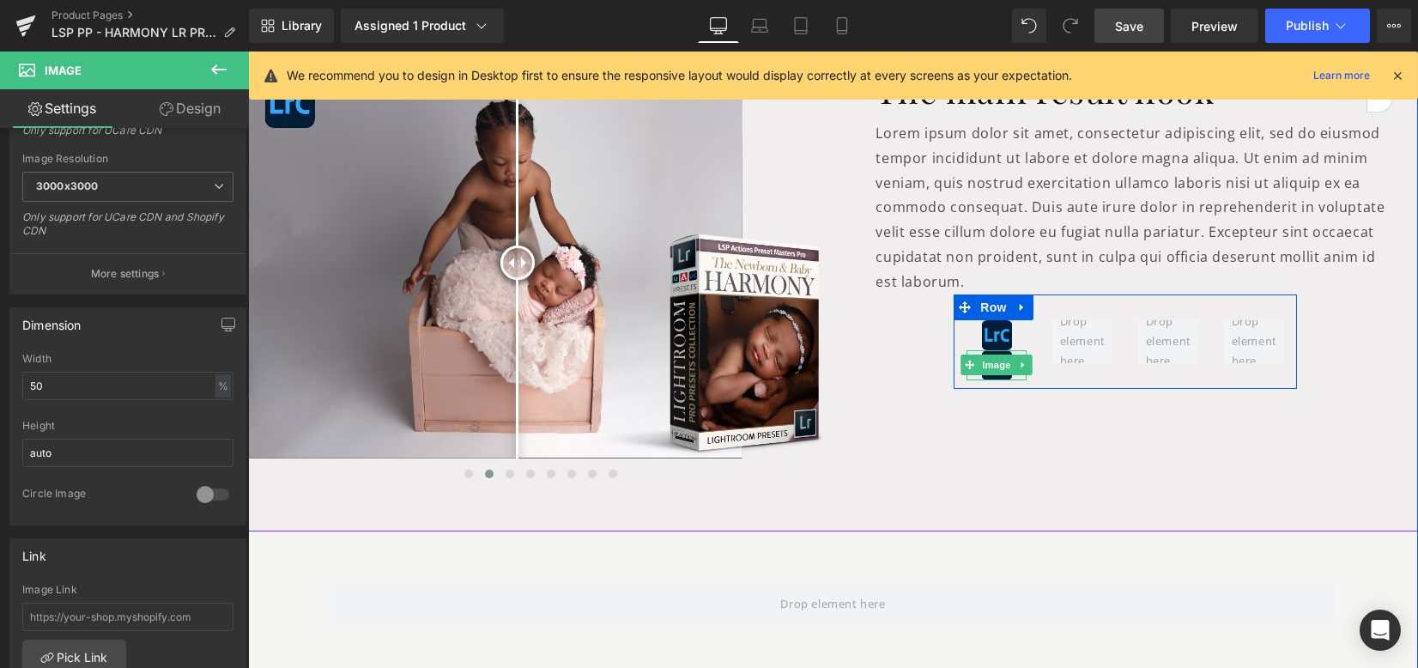
drag, startPoint x: 1136, startPoint y: 27, endPoint x: 1106, endPoint y: 1, distance: 39.5
click at [1136, 28] on span "Save" at bounding box center [1129, 26] width 28 height 18
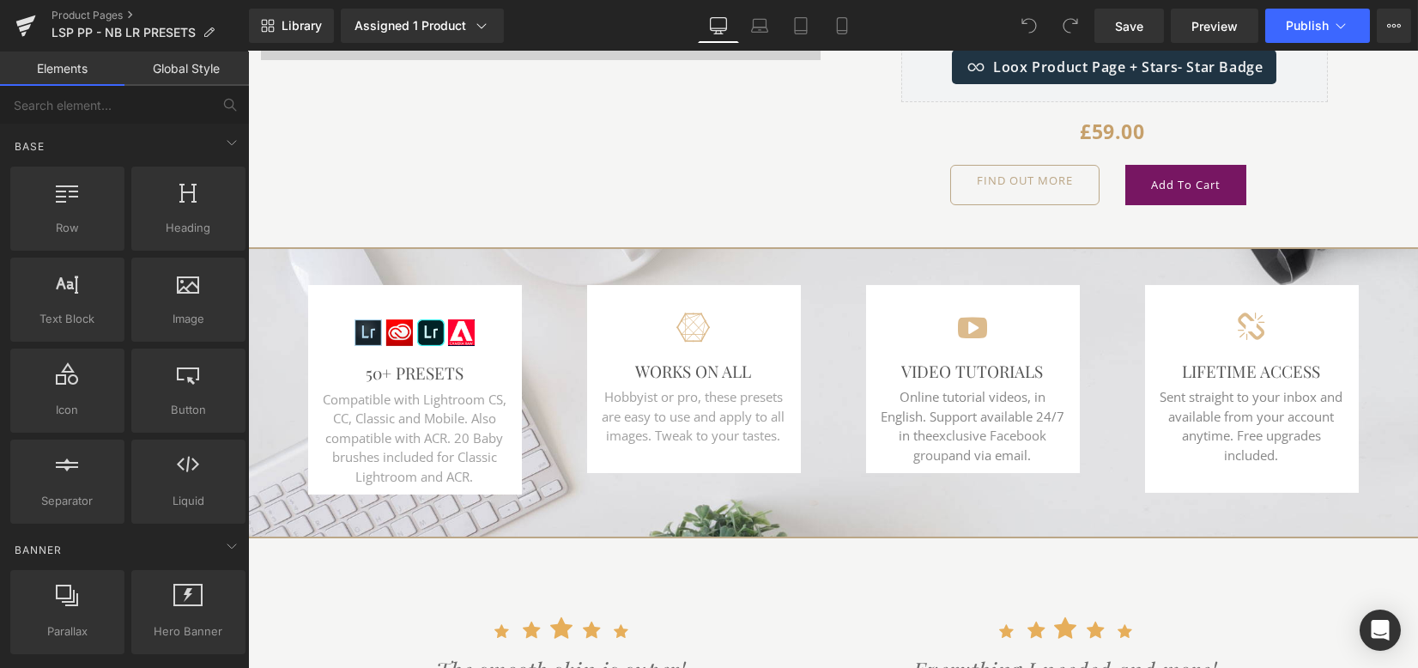
scroll to position [114, 0]
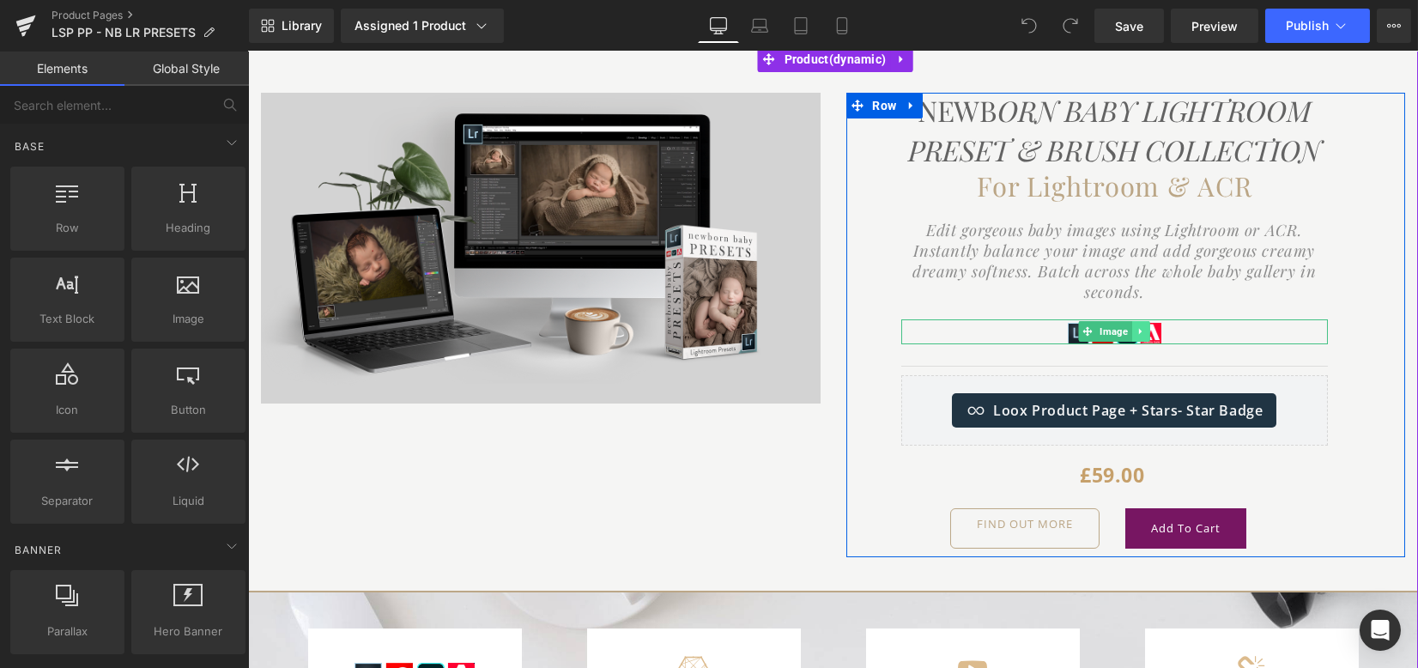
click at [1136, 328] on icon at bounding box center [1140, 331] width 9 height 10
click at [1111, 330] on icon at bounding box center [1113, 331] width 9 height 9
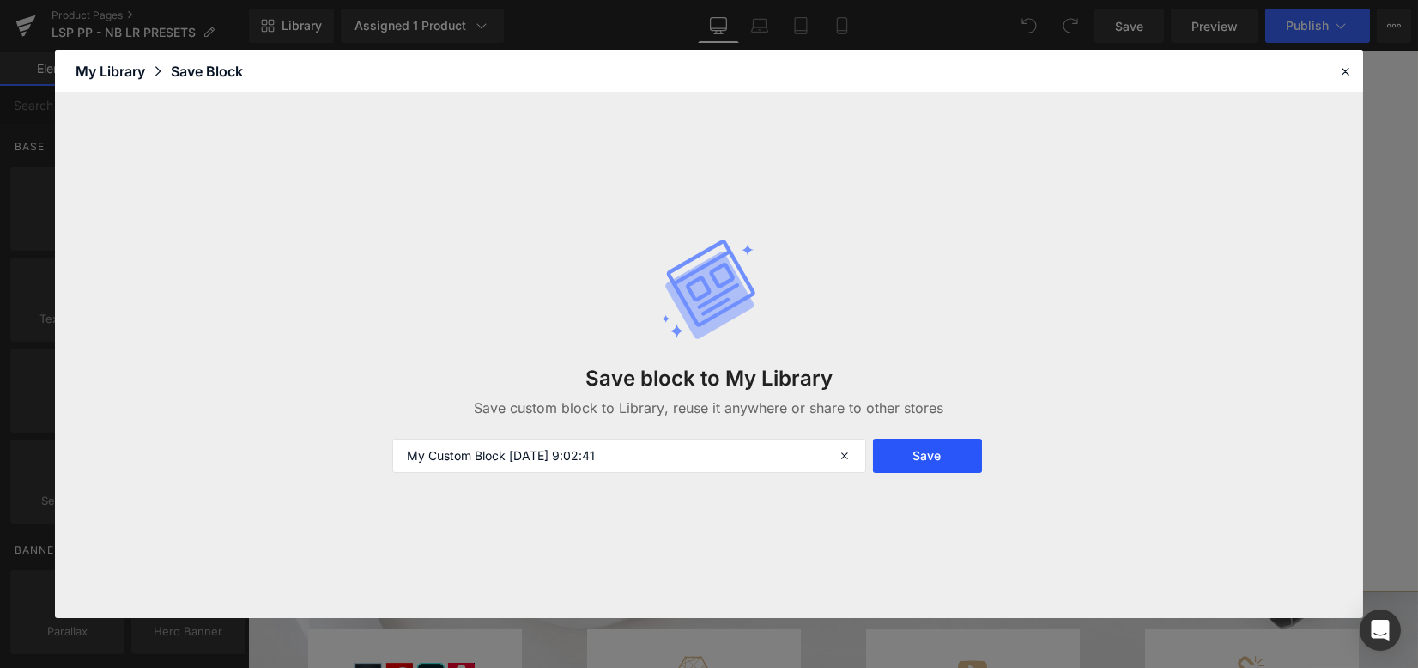
click at [905, 454] on button "Save" at bounding box center [927, 456] width 109 height 34
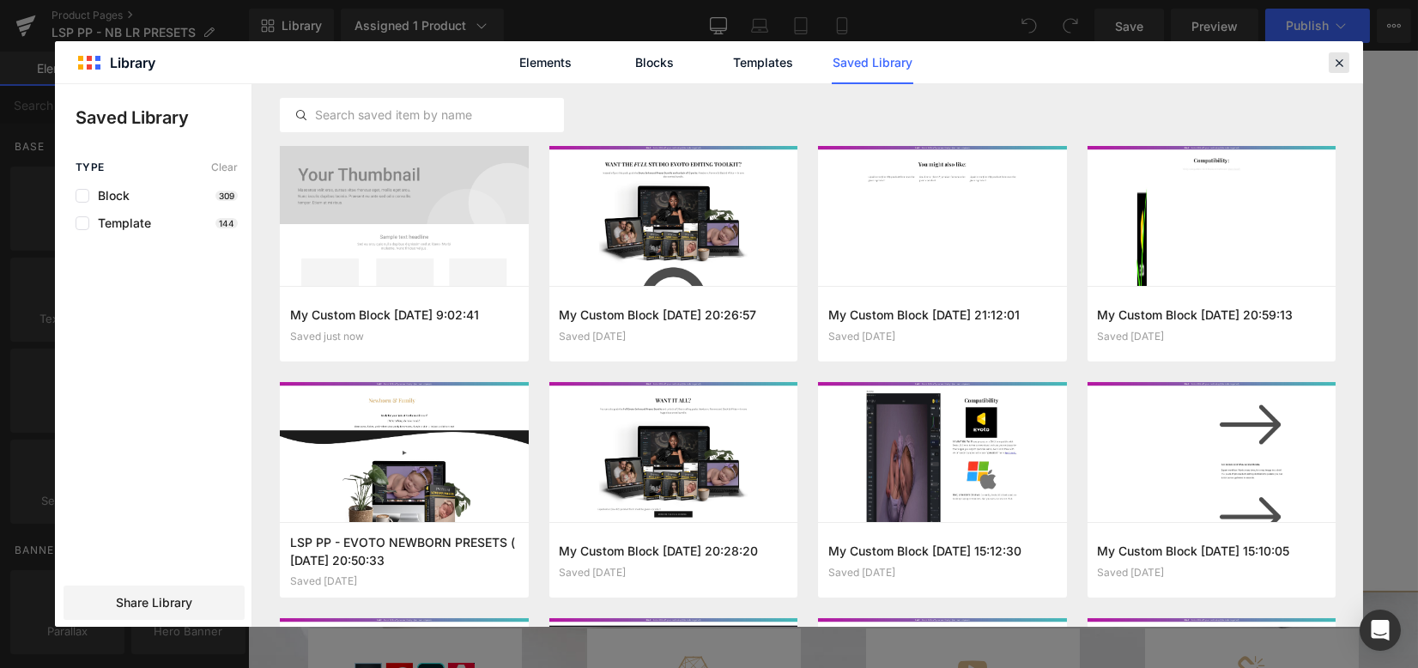
click at [1336, 64] on icon at bounding box center [1338, 62] width 15 height 15
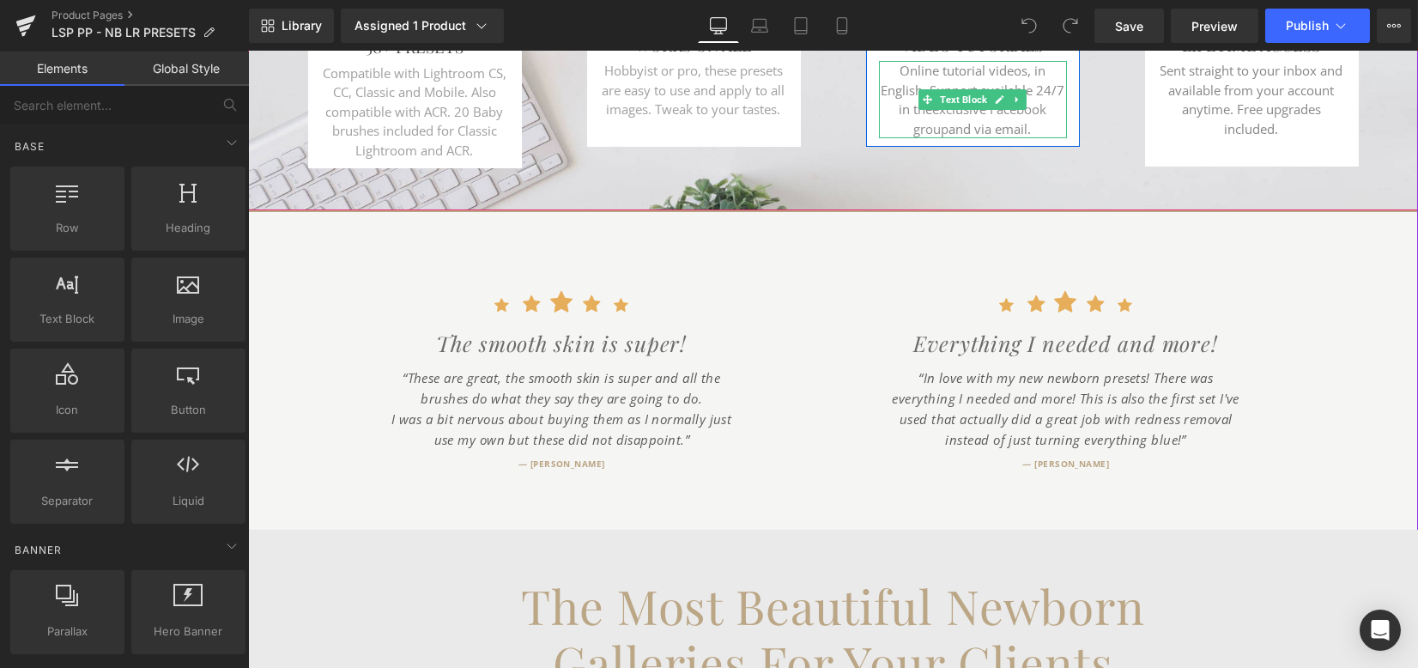
scroll to position [801, 0]
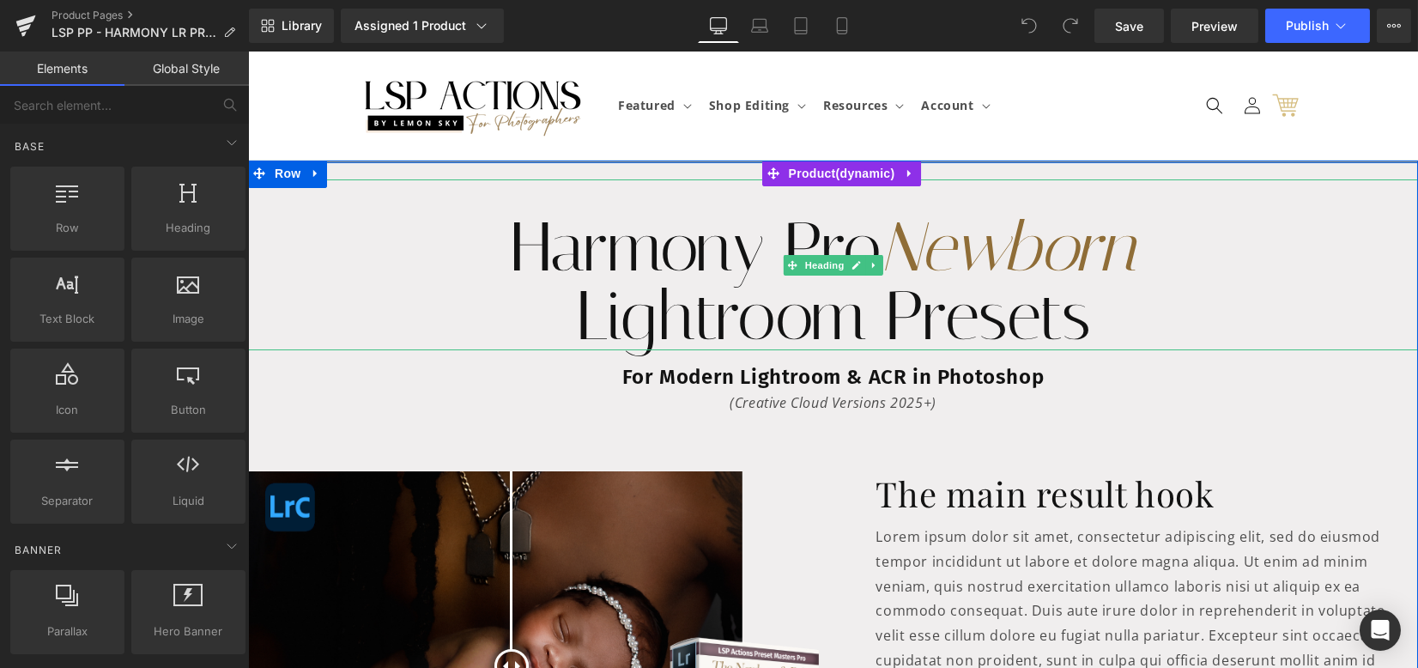
scroll to position [343, 0]
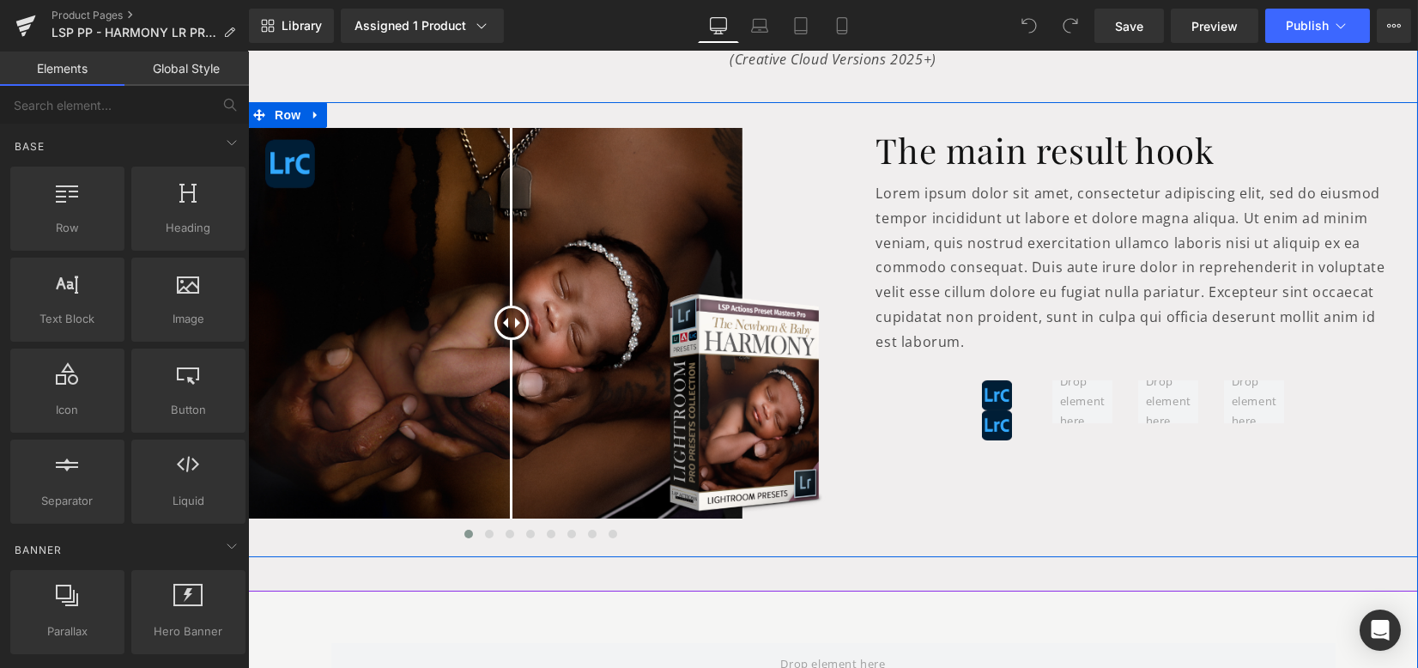
click at [901, 147] on link at bounding box center [896, 140] width 18 height 21
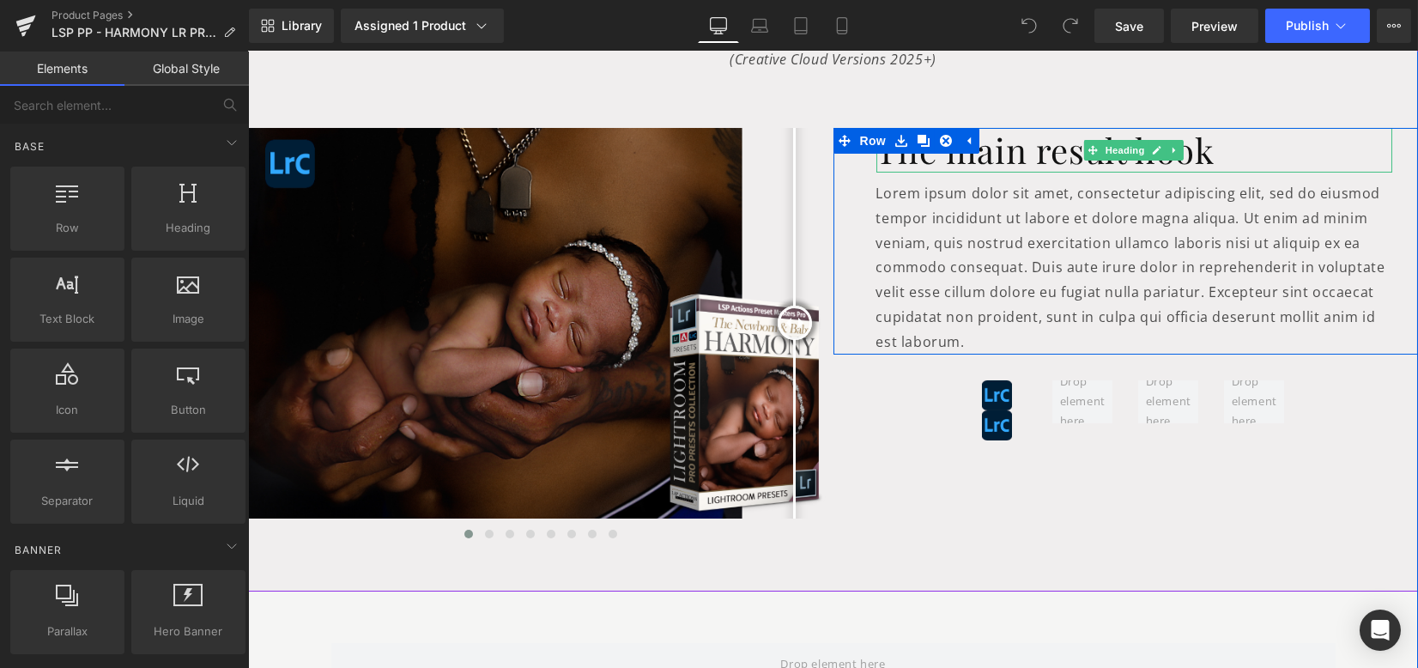
click at [995, 157] on h1 "The main result hook" at bounding box center [1134, 150] width 517 height 45
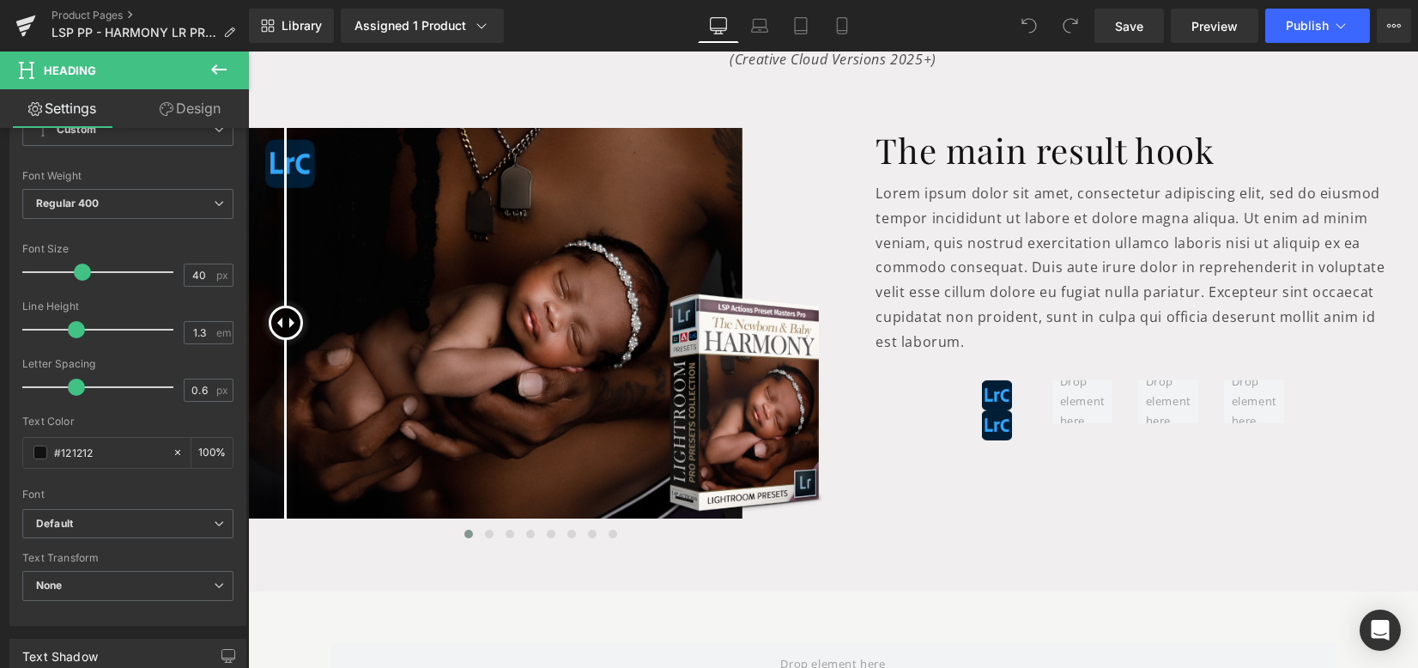
scroll to position [0, 0]
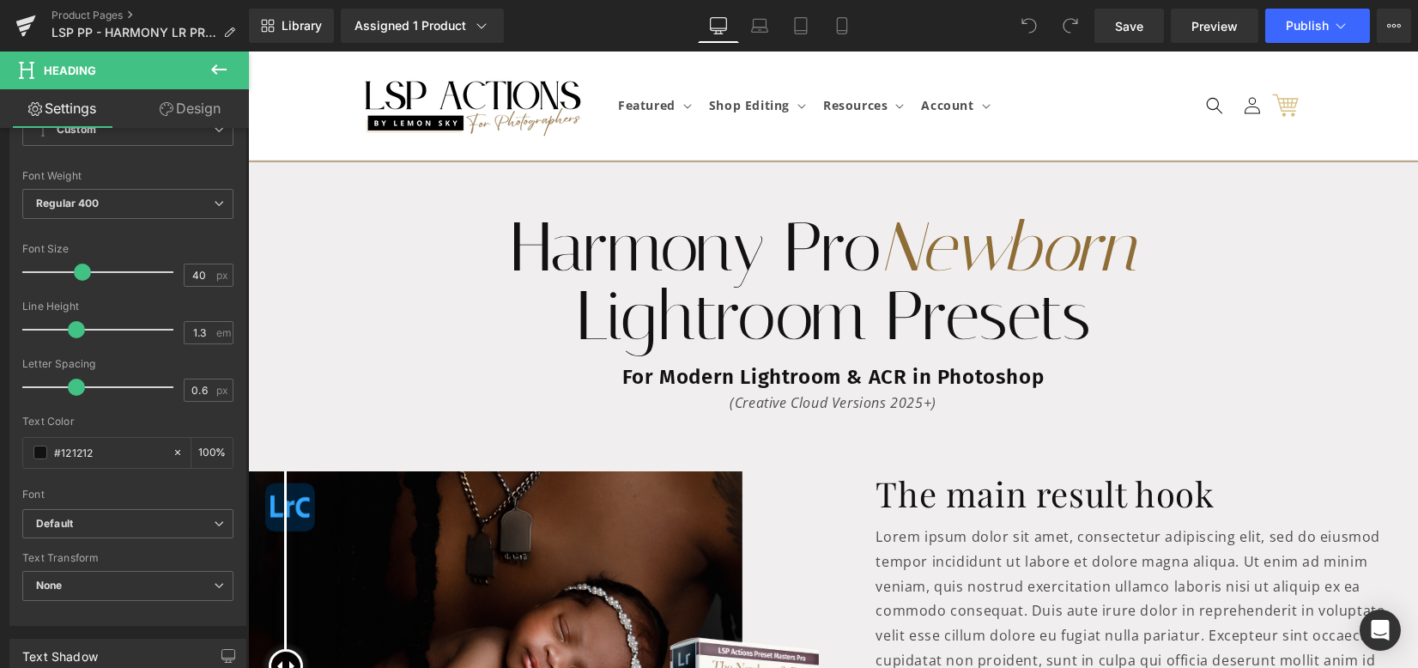
click at [800, 273] on div "Harmony Pro Newborn Lightroom Presets Heading" at bounding box center [833, 264] width 1170 height 171
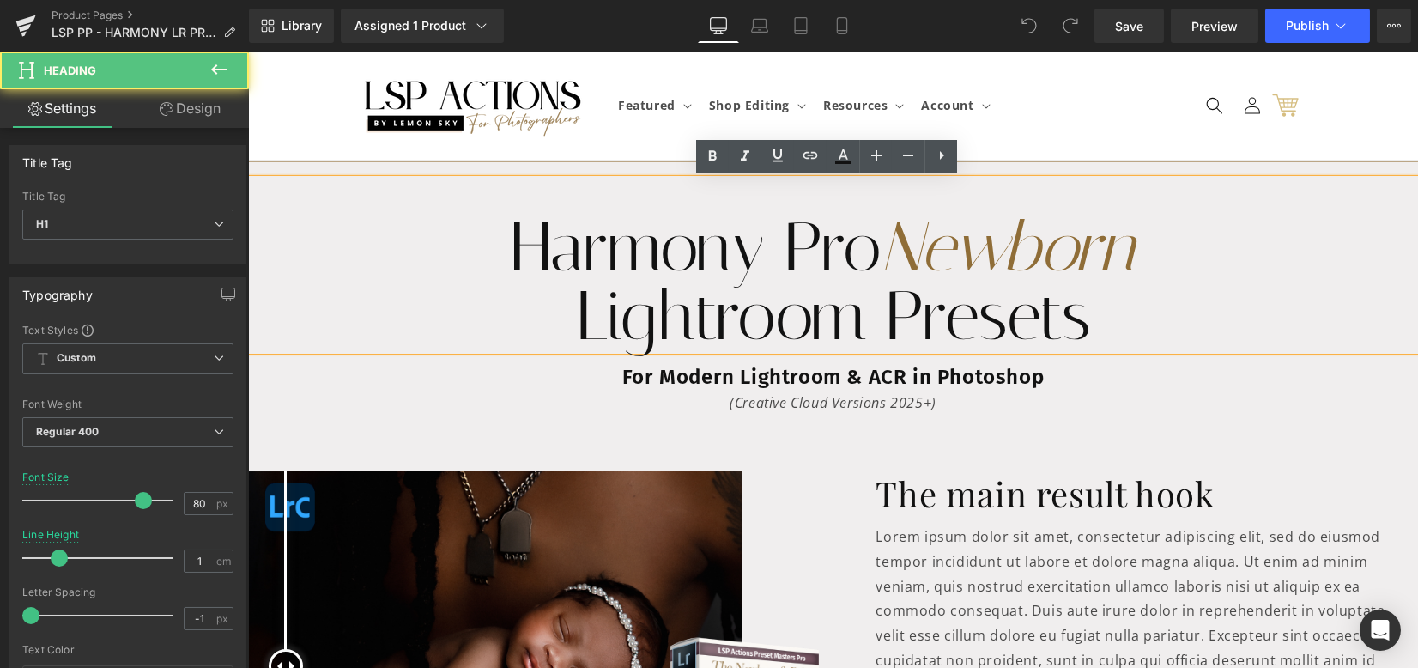
click at [988, 236] on span "Newborn" at bounding box center [1009, 247] width 254 height 81
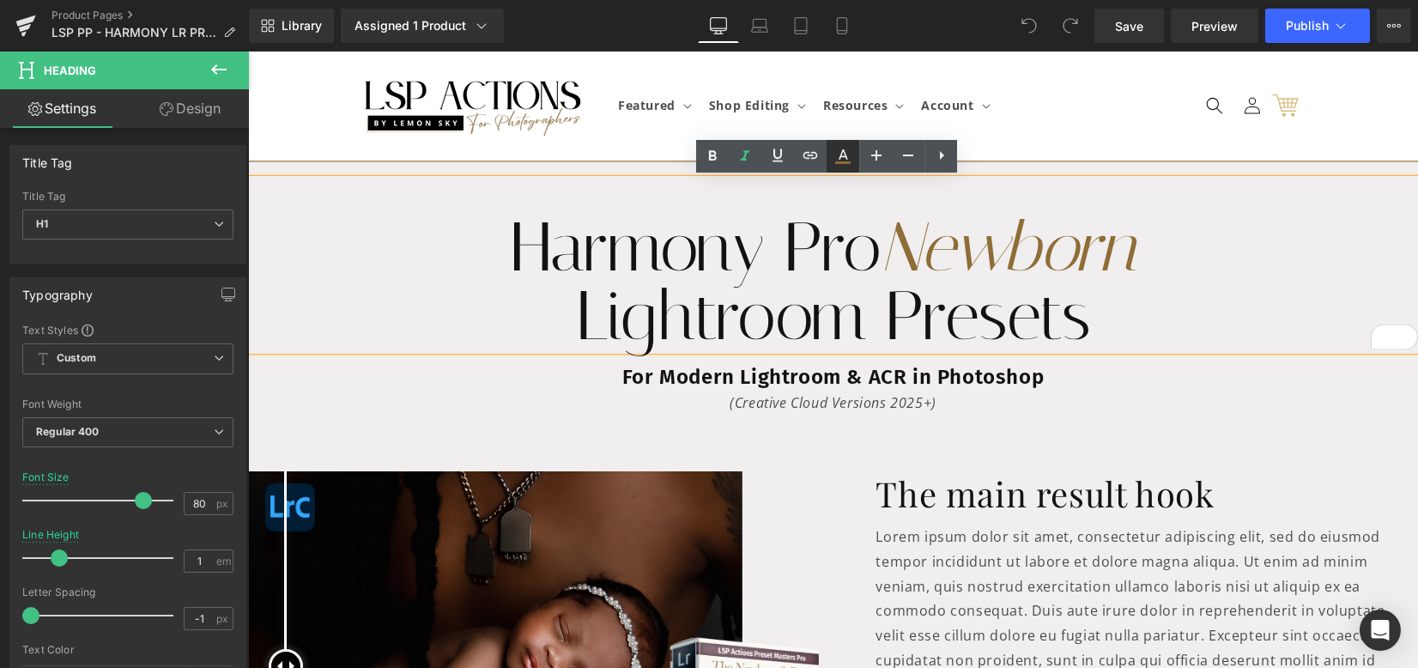
click at [838, 157] on icon at bounding box center [843, 156] width 21 height 21
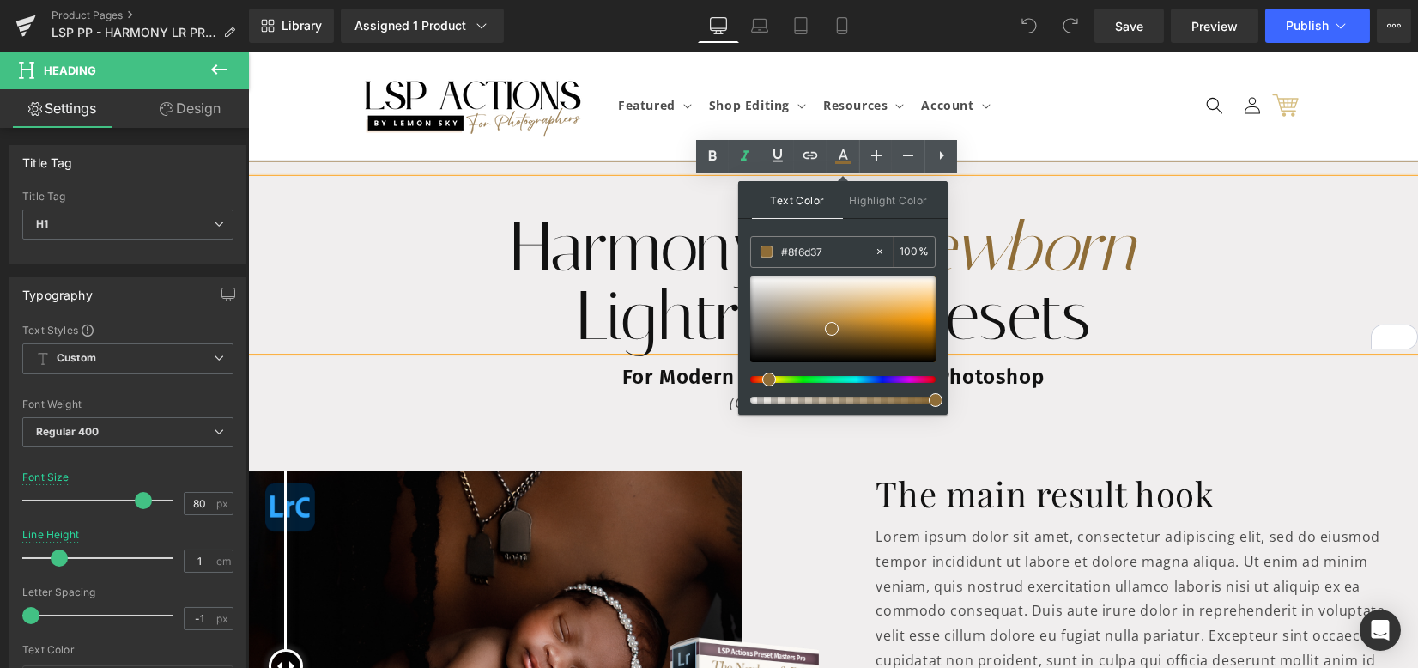
drag, startPoint x: 1087, startPoint y: 302, endPoint x: 694, endPoint y: 216, distance: 402.4
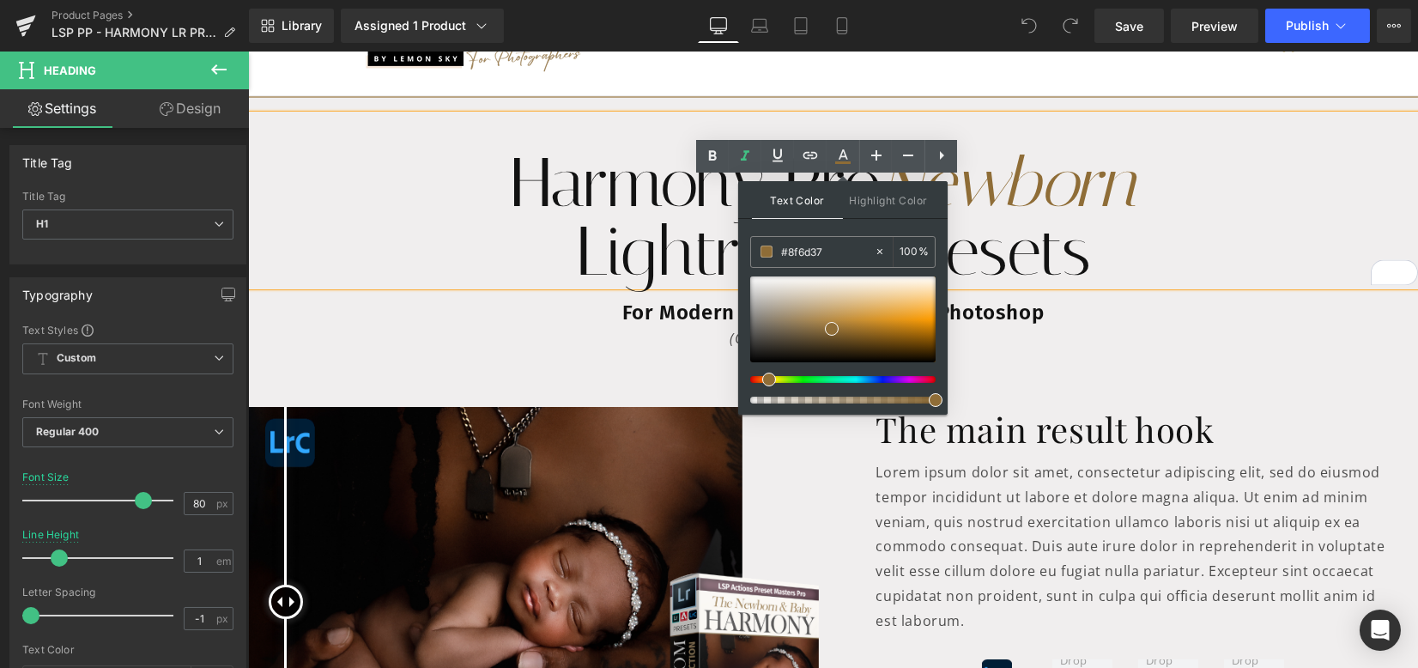
scroll to position [228, 0]
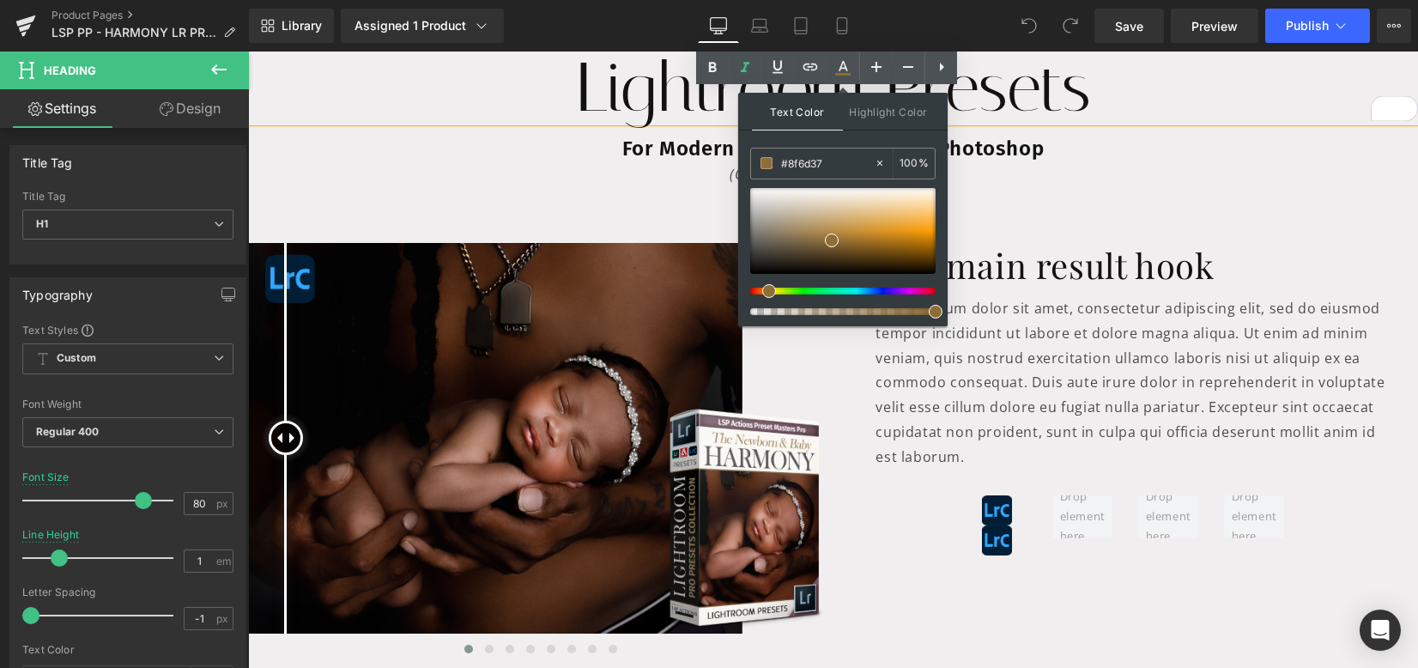
click at [1114, 360] on p "Lorem ipsum dolor sit amet, consectetur adipiscing elit, sed do eiusmod tempor …" at bounding box center [1134, 382] width 517 height 173
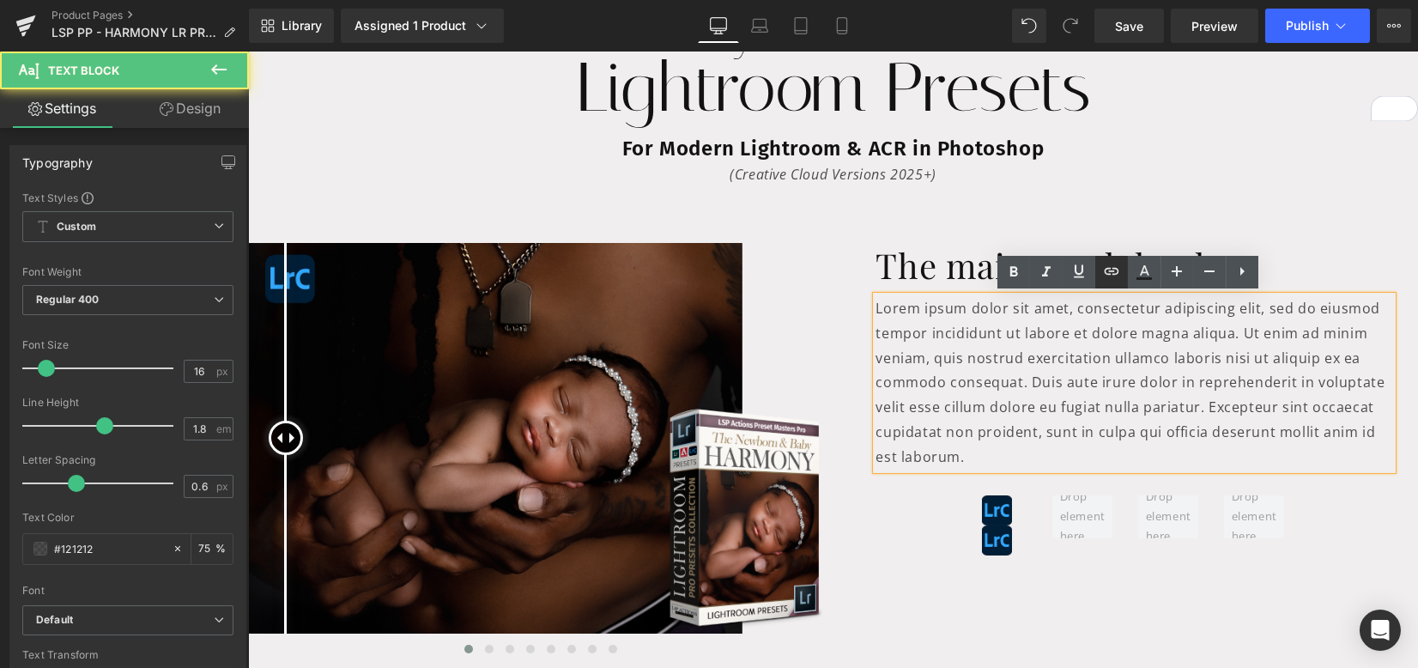
click at [1108, 286] on link at bounding box center [1111, 272] width 33 height 33
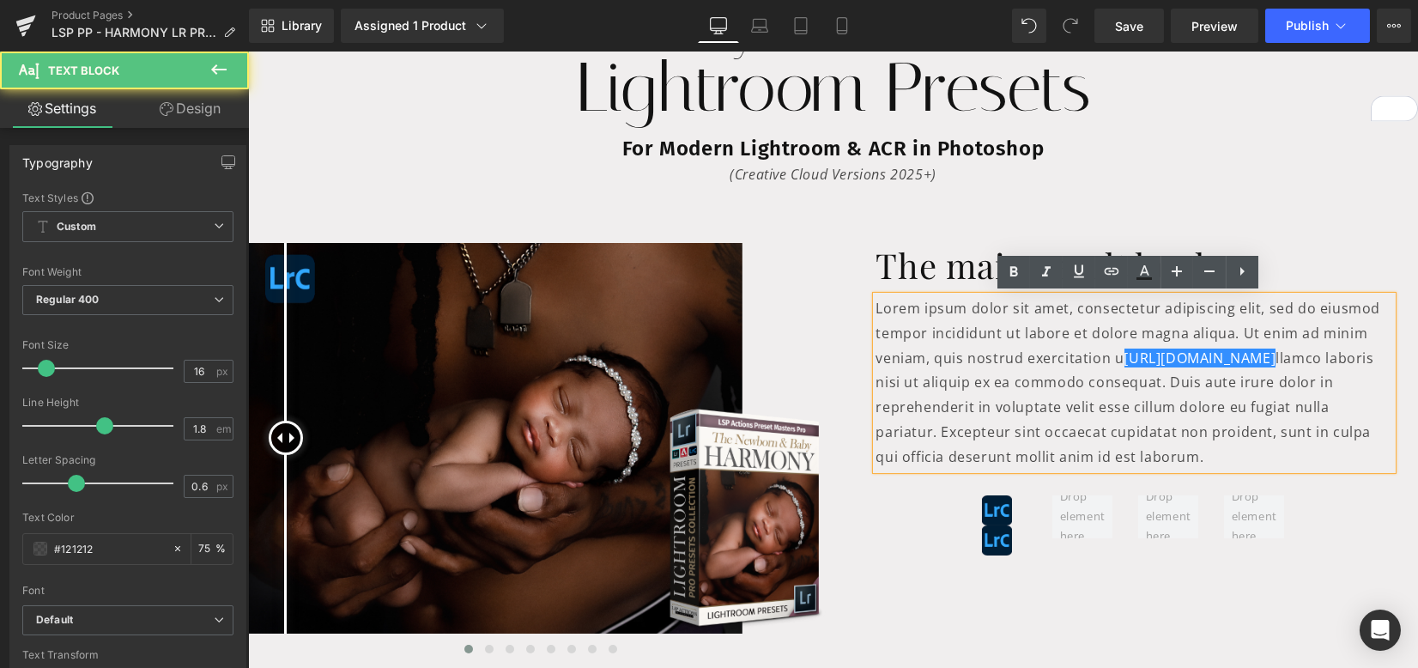
click at [888, 274] on h1 "The main result hook" at bounding box center [1134, 265] width 517 height 45
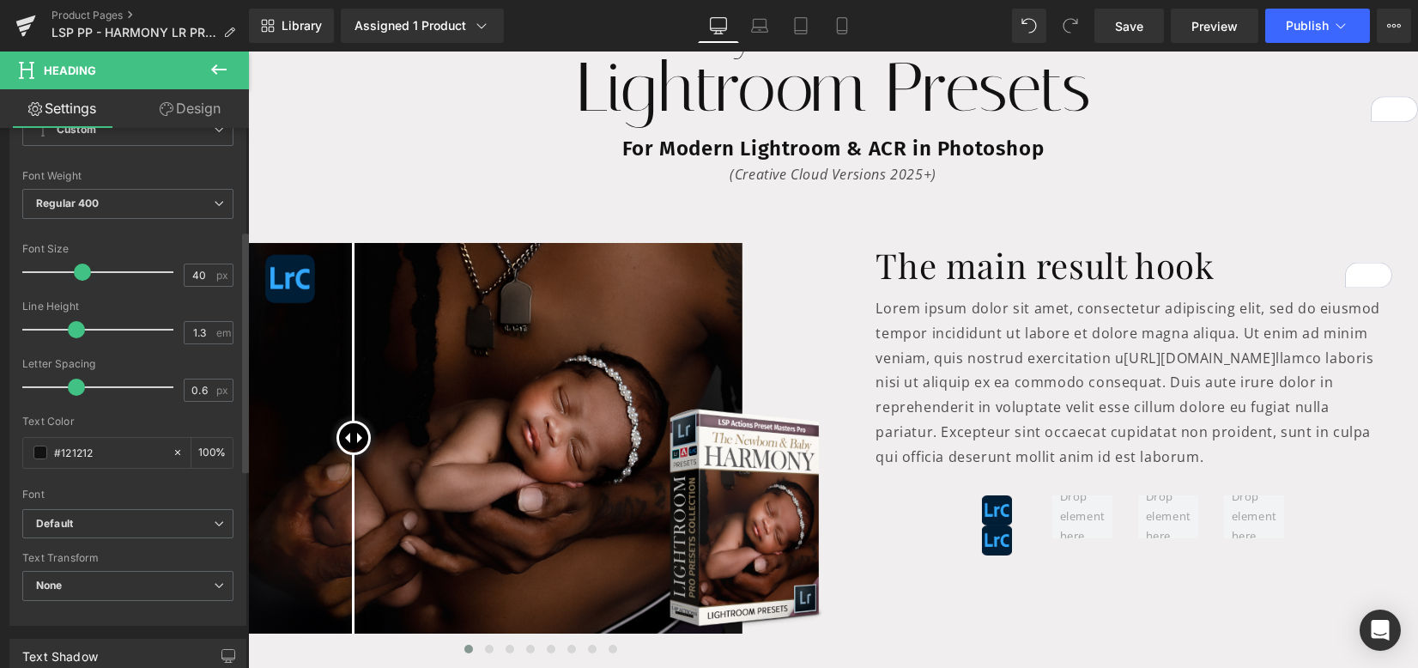
drag, startPoint x: 109, startPoint y: 450, endPoint x: 0, endPoint y: 434, distance: 110.1
click at [0, 434] on div "Typography Text Styles Custom Custom Setup Global Style Custom Setup Global Sty…" at bounding box center [128, 331] width 257 height 590
type input "#8f6d37"
click at [113, 418] on div "Text Color" at bounding box center [127, 421] width 211 height 12
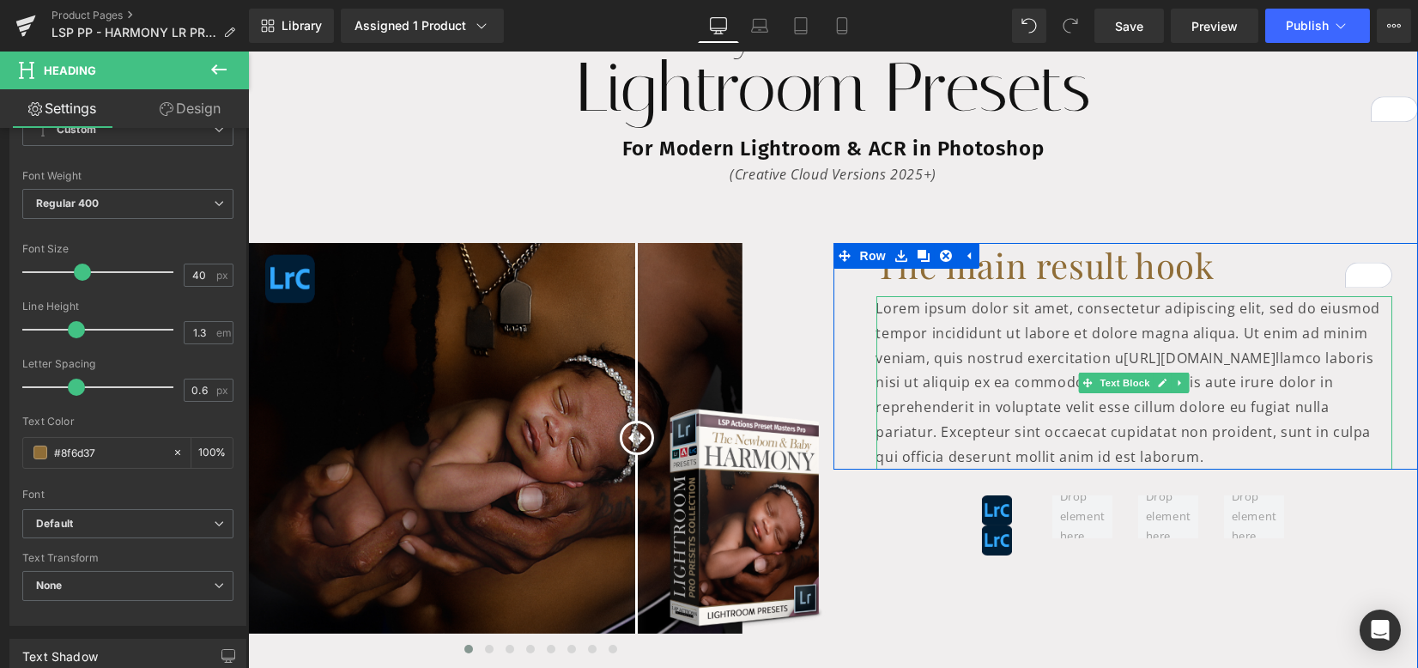
click at [1002, 349] on p "Lorem ipsum dolor sit amet, consectetur adipiscing elit, sed do eiusmod tempor …" at bounding box center [1134, 382] width 517 height 173
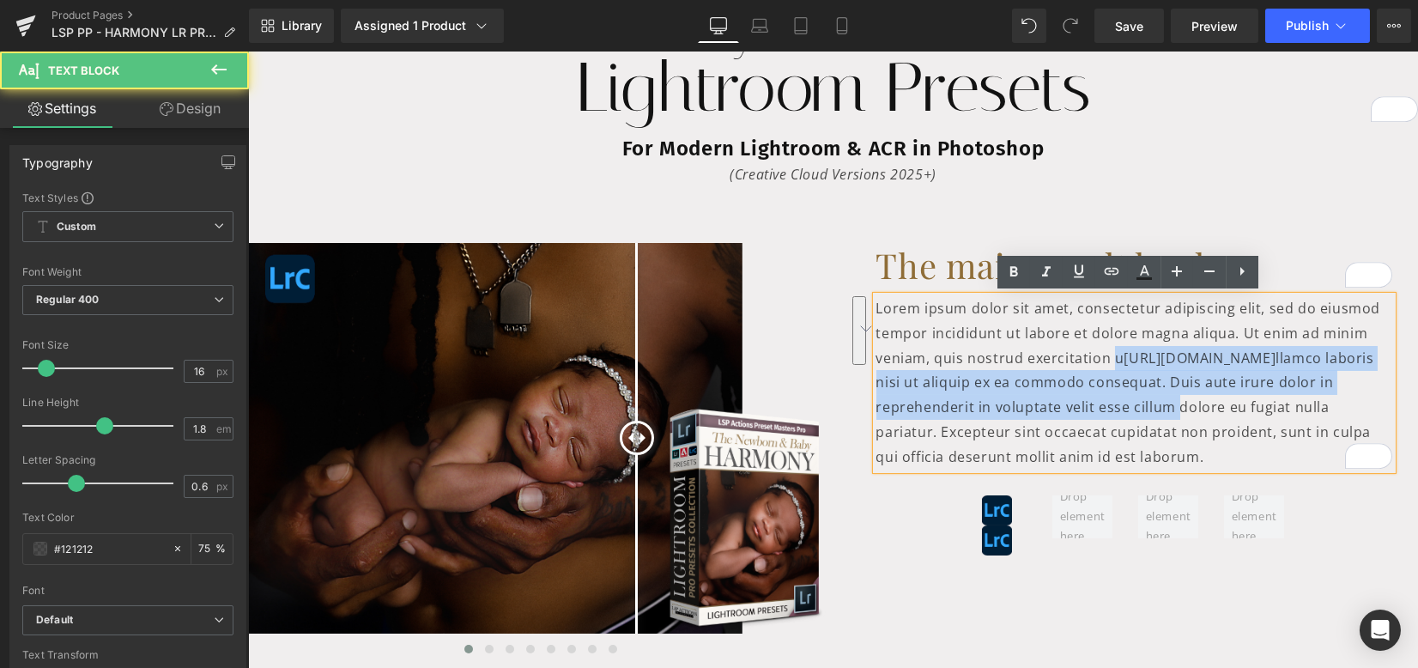
drag, startPoint x: 1106, startPoint y: 353, endPoint x: 1168, endPoint y: 403, distance: 79.9
click at [1168, 403] on p "Lorem ipsum dolor sit amet, consectetur adipiscing elit, sed do eiusmod tempor …" at bounding box center [1134, 382] width 517 height 173
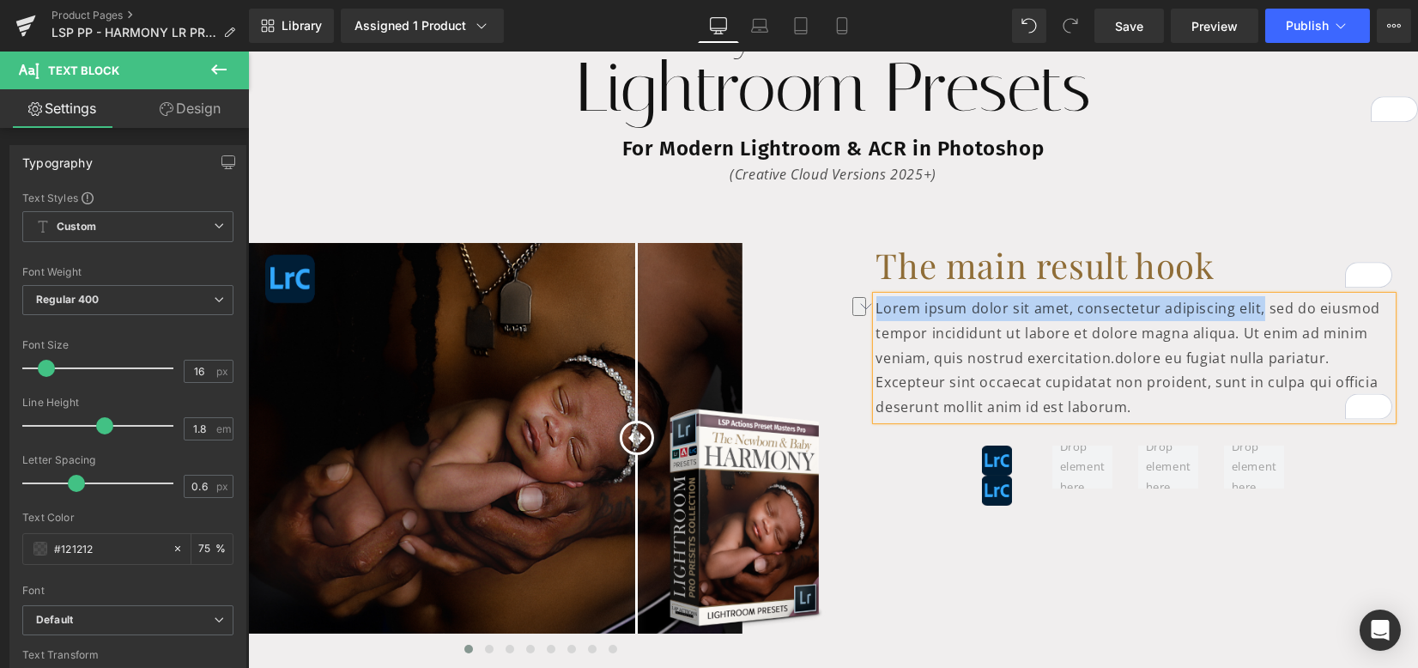
drag, startPoint x: 869, startPoint y: 307, endPoint x: 1252, endPoint y: 313, distance: 382.9
click at [1252, 313] on p "Lorem ipsum dolor sit amet, consectetur adipiscing elit, sed do eiusmod tempor …" at bounding box center [1134, 358] width 517 height 124
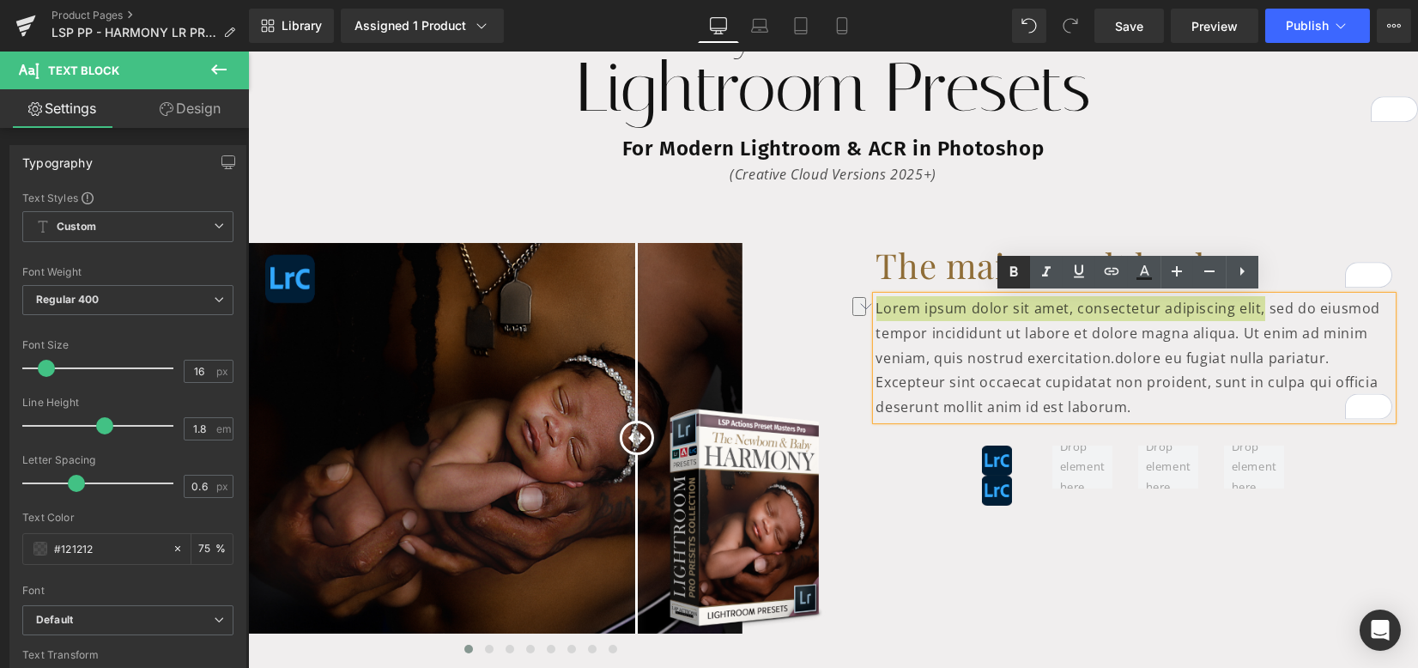
drag, startPoint x: 747, startPoint y: 219, endPoint x: 1019, endPoint y: 270, distance: 276.8
click at [1019, 270] on icon at bounding box center [1013, 272] width 21 height 21
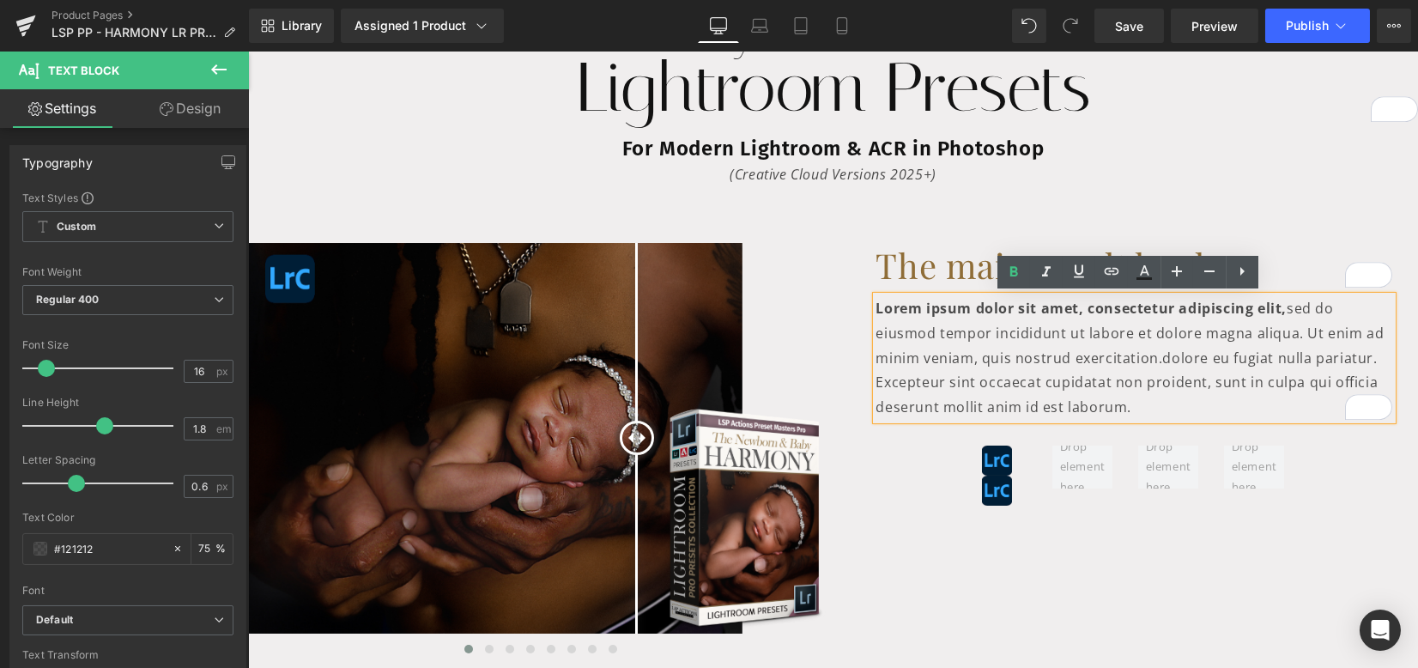
click at [1178, 573] on div "Before and After Images Before and After Images Before and After Images Before …" at bounding box center [833, 444] width 1170 height 455
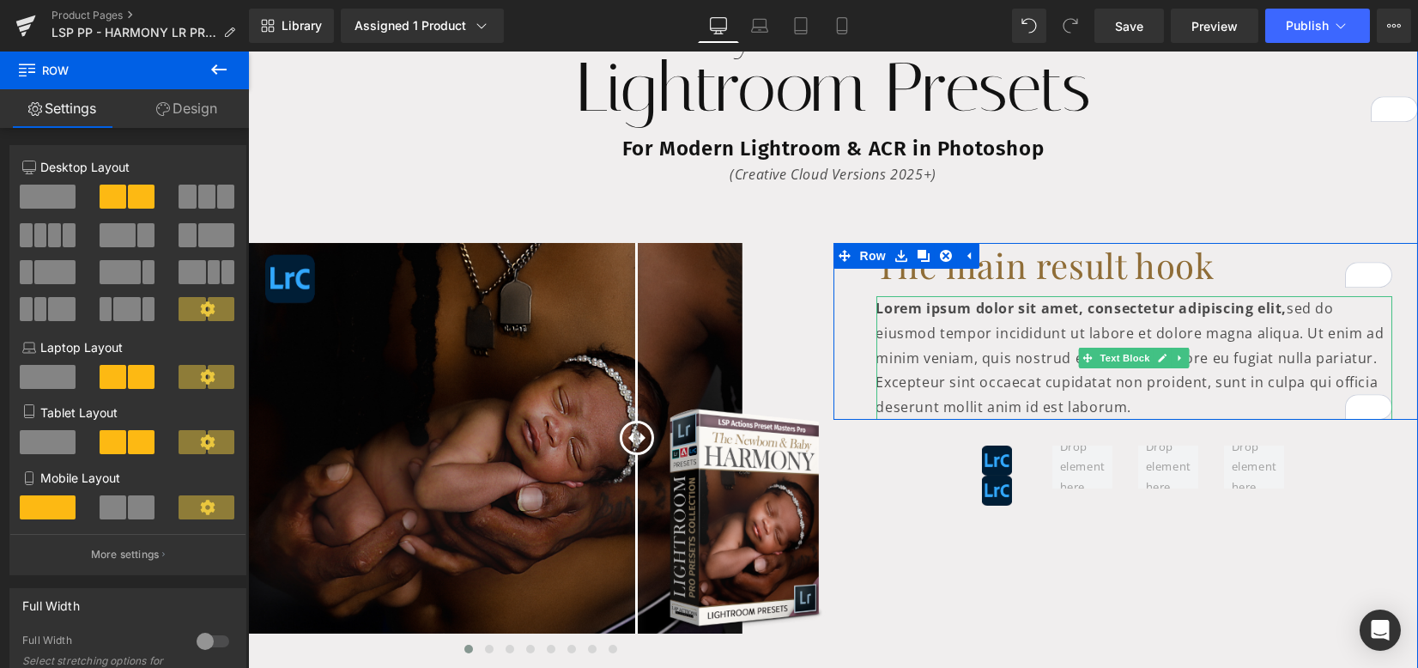
click at [1205, 382] on p "Lorem ipsum dolor sit amet, consectetur adipiscing elit, sed do eiusmod tempor …" at bounding box center [1134, 358] width 517 height 124
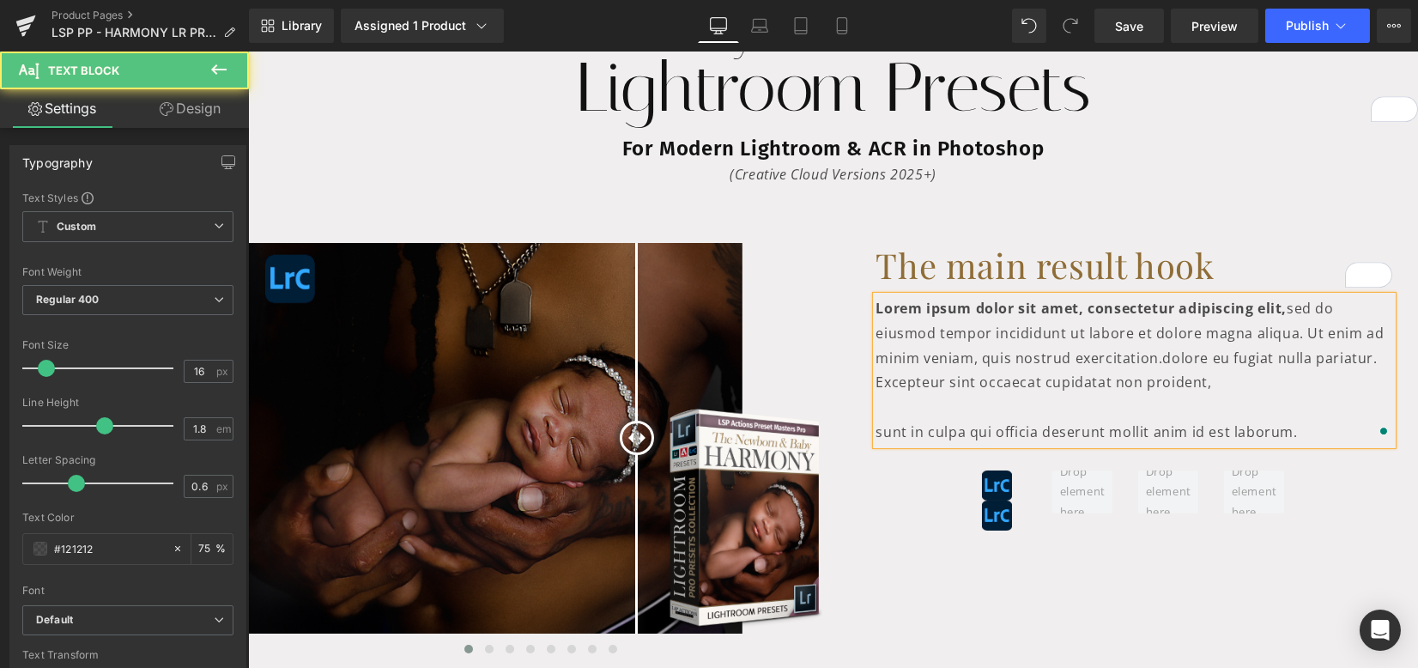
click at [1200, 385] on p "Lorem ipsum dolor sit amet, consectetur adipiscing elit, sed do eiusmod tempor …" at bounding box center [1134, 345] width 517 height 99
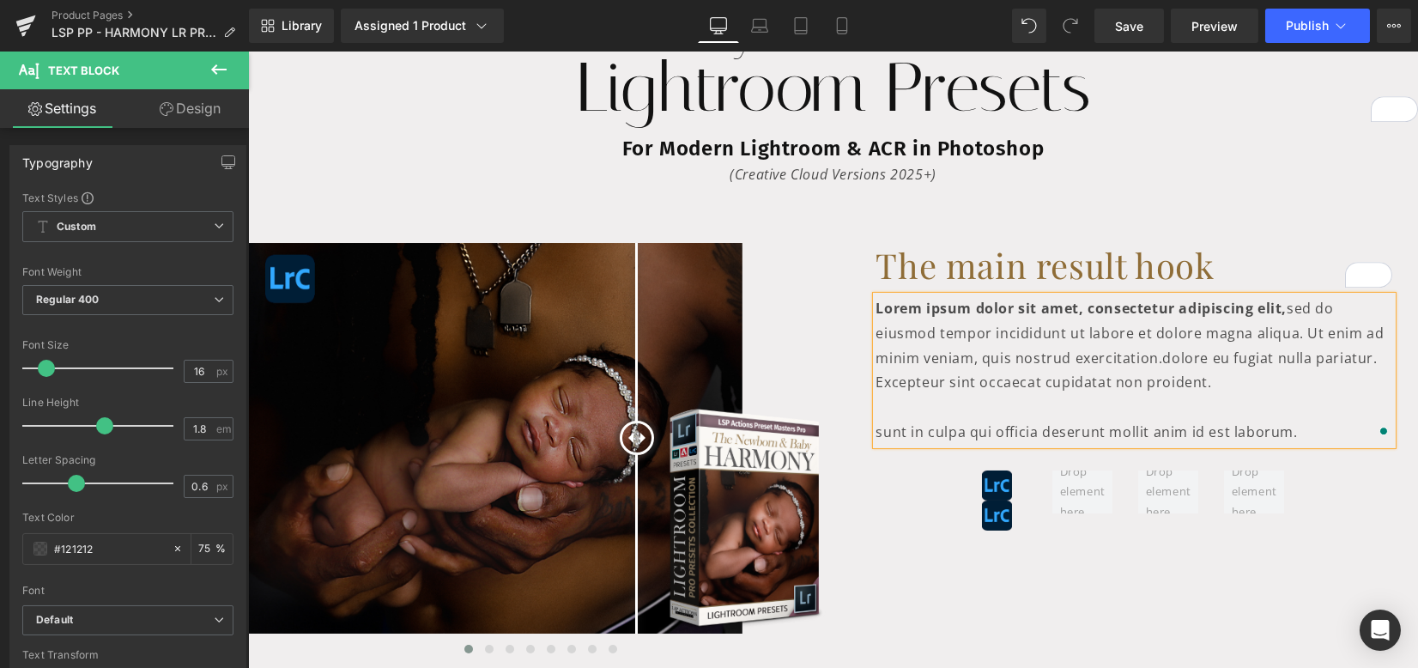
click at [1240, 572] on div "Before and After Images Before and After Images Before and After Images Before …" at bounding box center [833, 444] width 1170 height 455
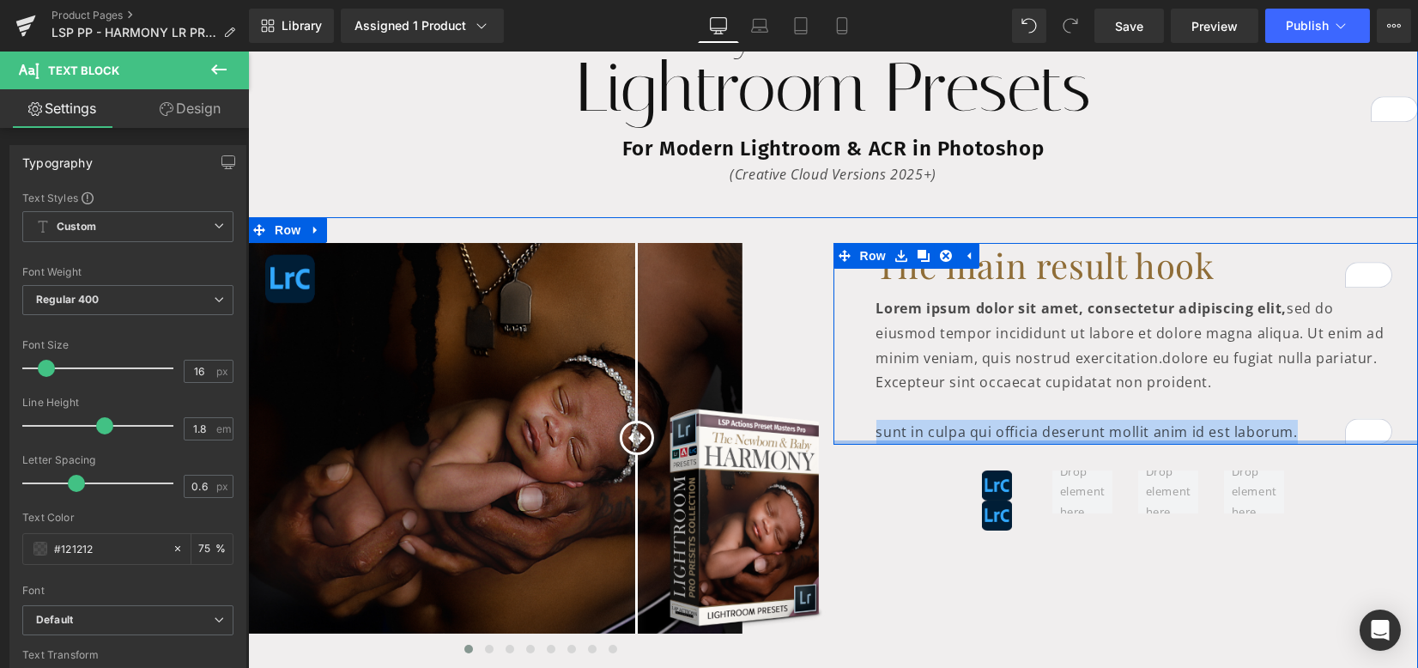
drag, startPoint x: 998, startPoint y: 442, endPoint x: 871, endPoint y: 441, distance: 127.0
click at [869, 439] on div "The main result hook Heading Lorem ipsum dolor sit amet, consectetur adipiscing…" at bounding box center [1125, 344] width 585 height 202
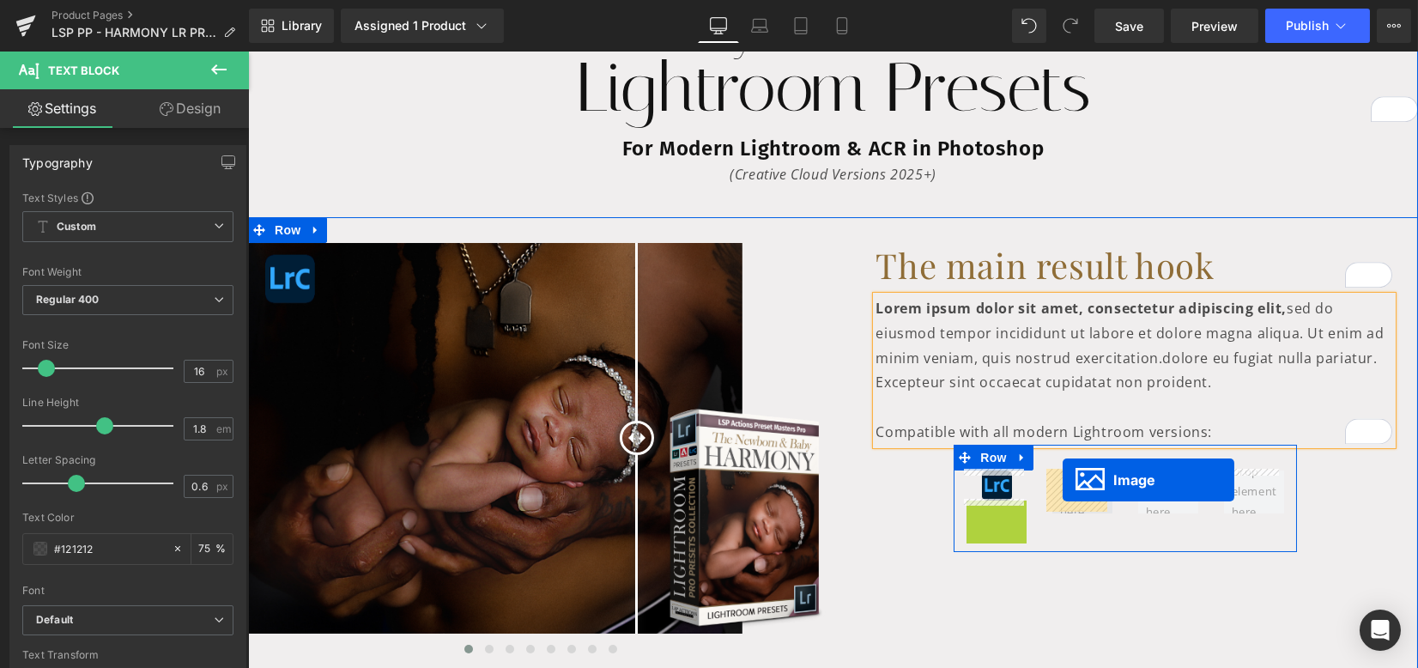
drag, startPoint x: 993, startPoint y: 516, endPoint x: 1063, endPoint y: 480, distance: 79.1
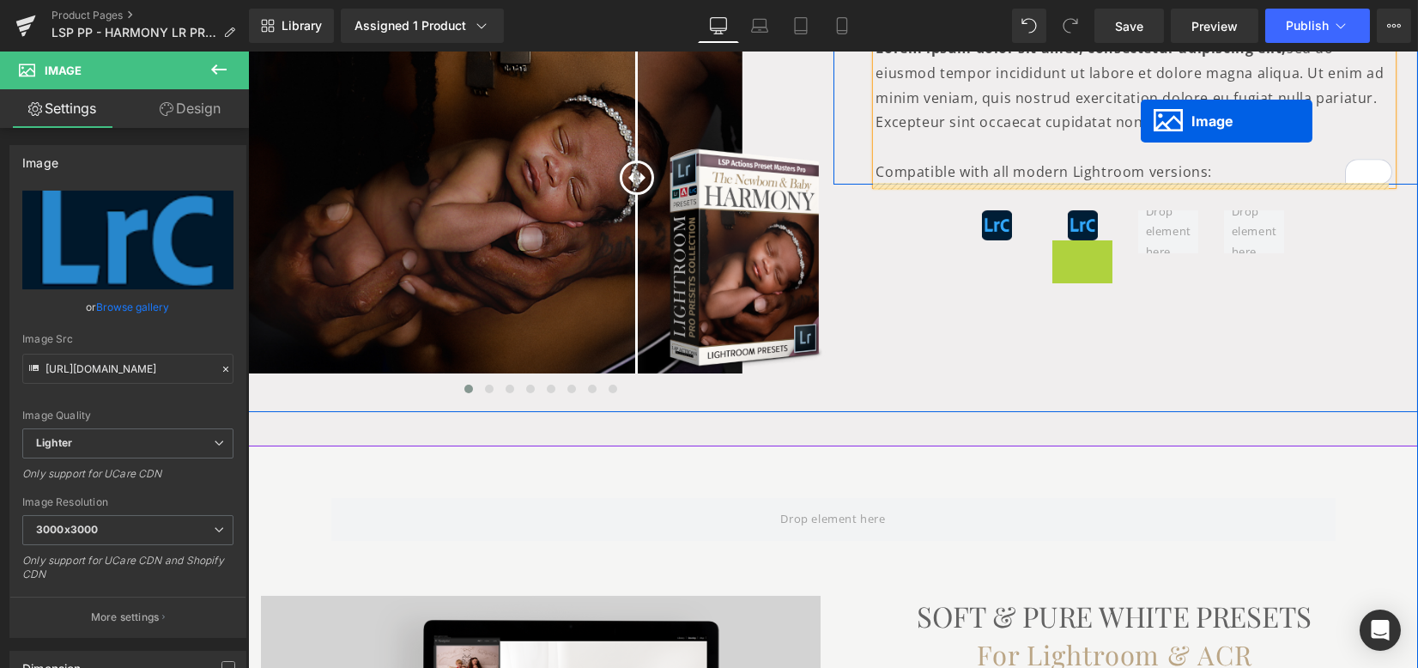
scroll to position [472, 0]
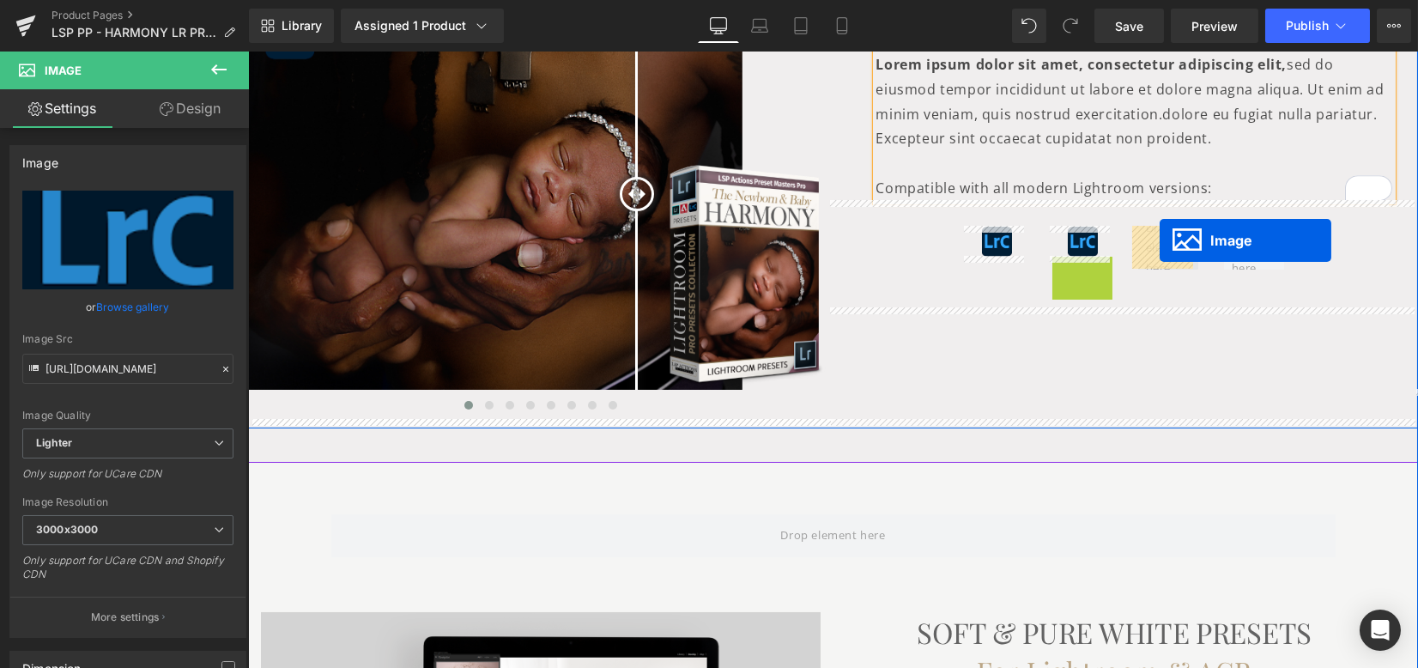
drag, startPoint x: 1075, startPoint y: 131, endPoint x: 1160, endPoint y: 240, distance: 138.7
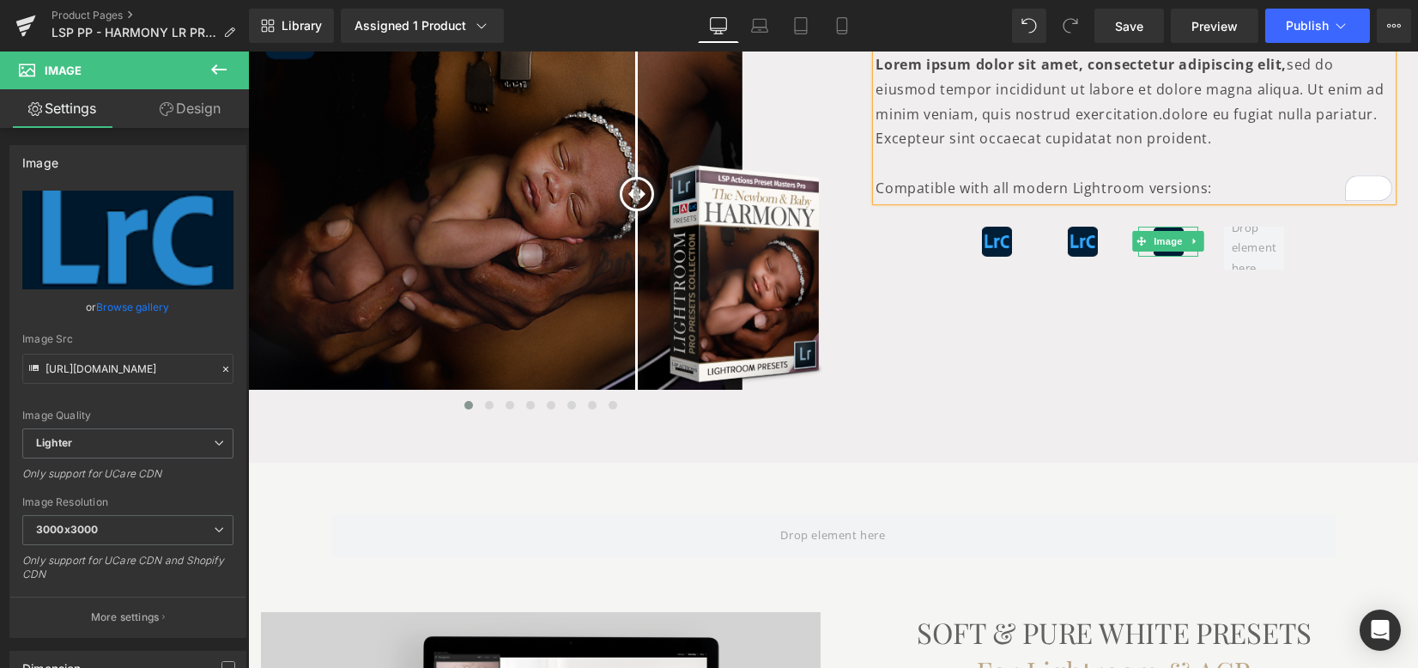
drag, startPoint x: 1405, startPoint y: 451, endPoint x: 1173, endPoint y: 311, distance: 270.7
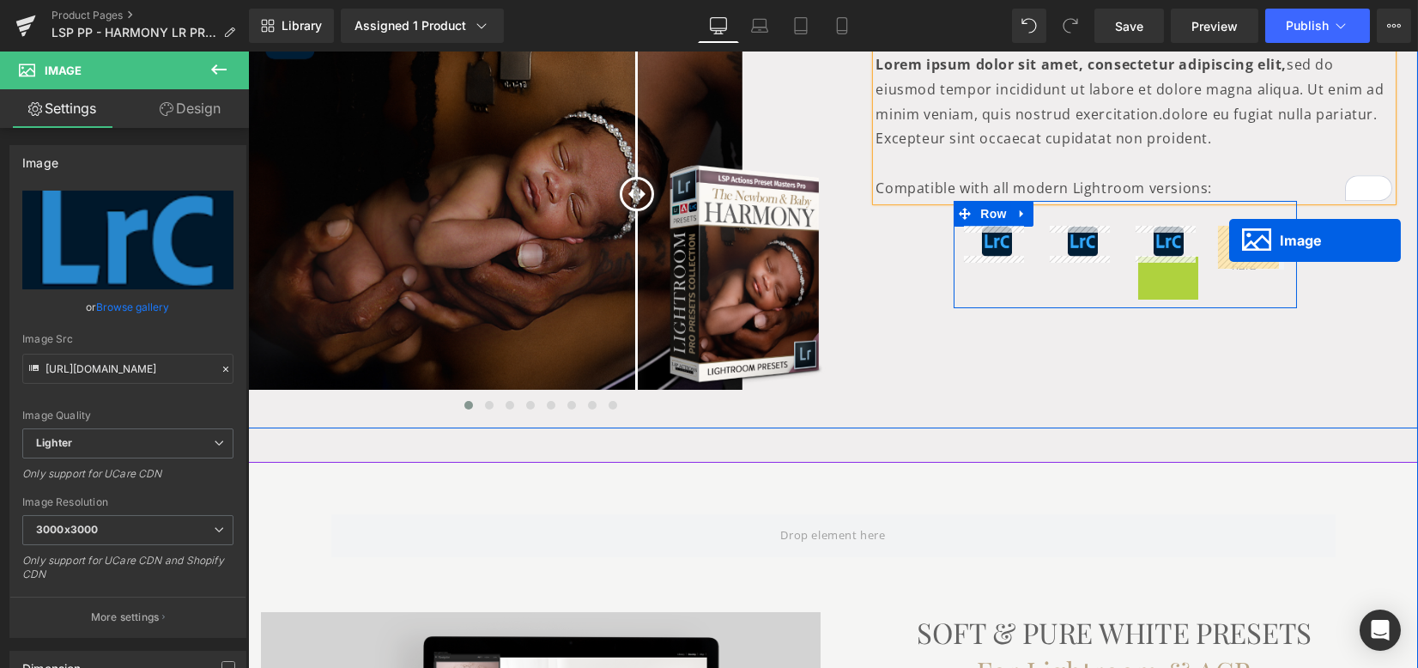
drag, startPoint x: 1201, startPoint y: 255, endPoint x: 1140, endPoint y: 241, distance: 62.5
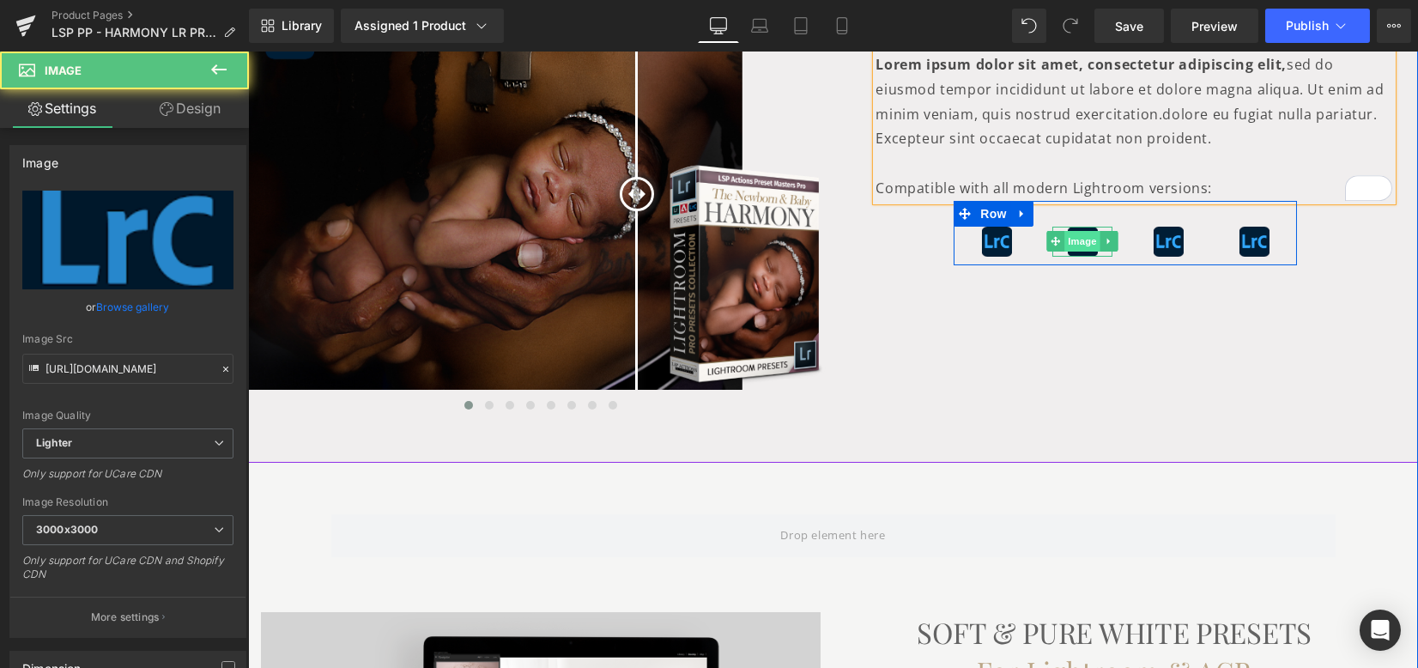
click at [1077, 241] on span "Image" at bounding box center [1082, 241] width 36 height 21
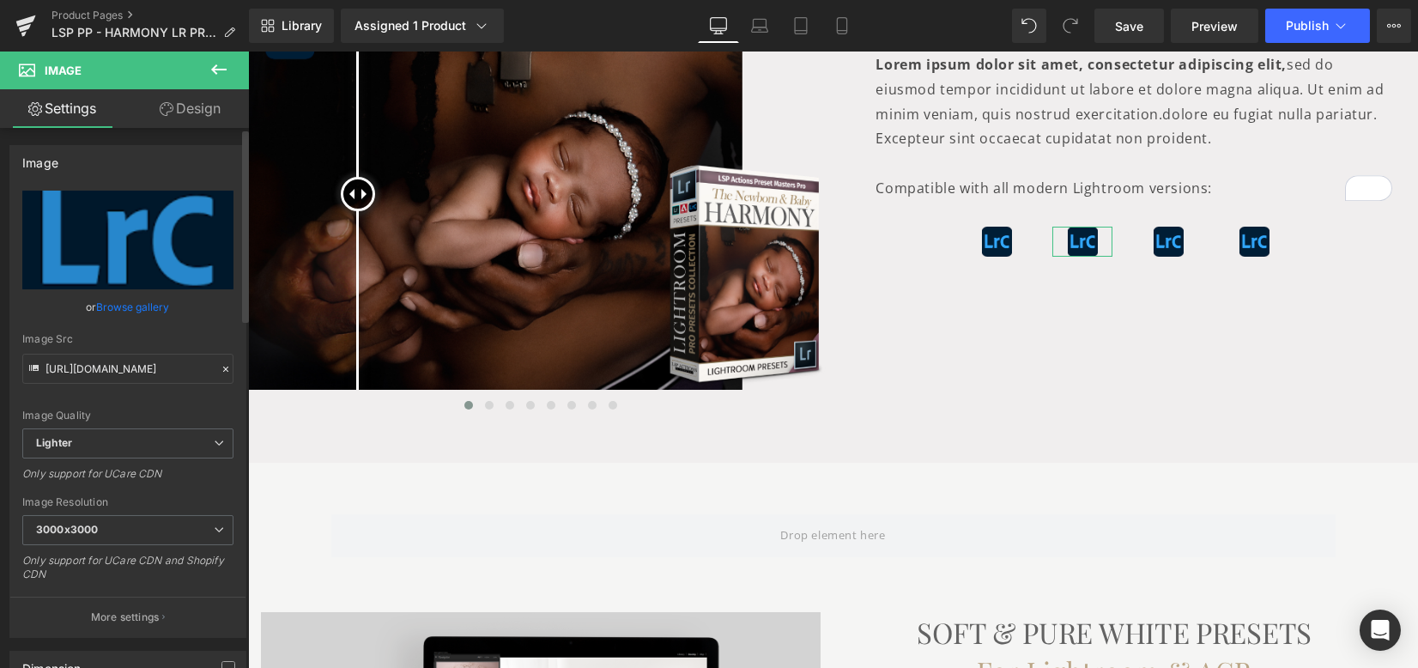
click at [124, 312] on link "Browse gallery" at bounding box center [133, 307] width 73 height 30
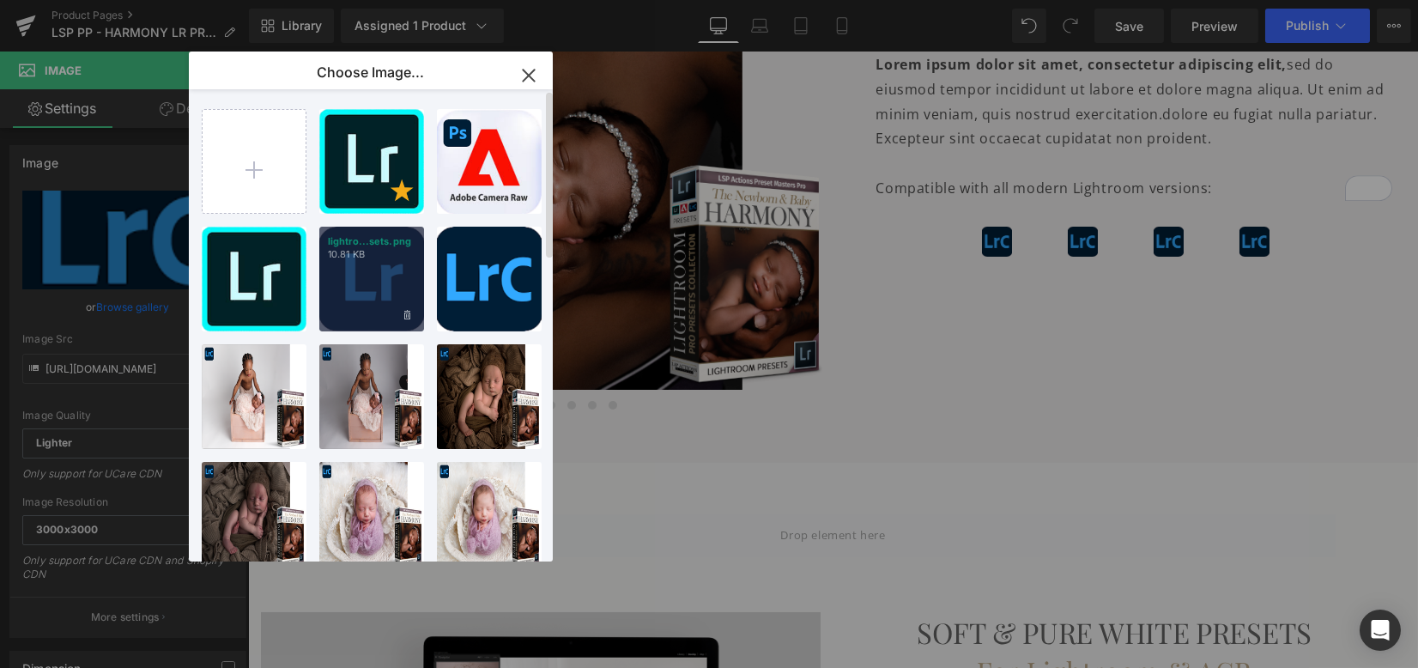
drag, startPoint x: 379, startPoint y: 297, endPoint x: 131, endPoint y: 246, distance: 253.2
click at [379, 297] on div "lightro...sets.png 10.81 KB" at bounding box center [371, 279] width 105 height 105
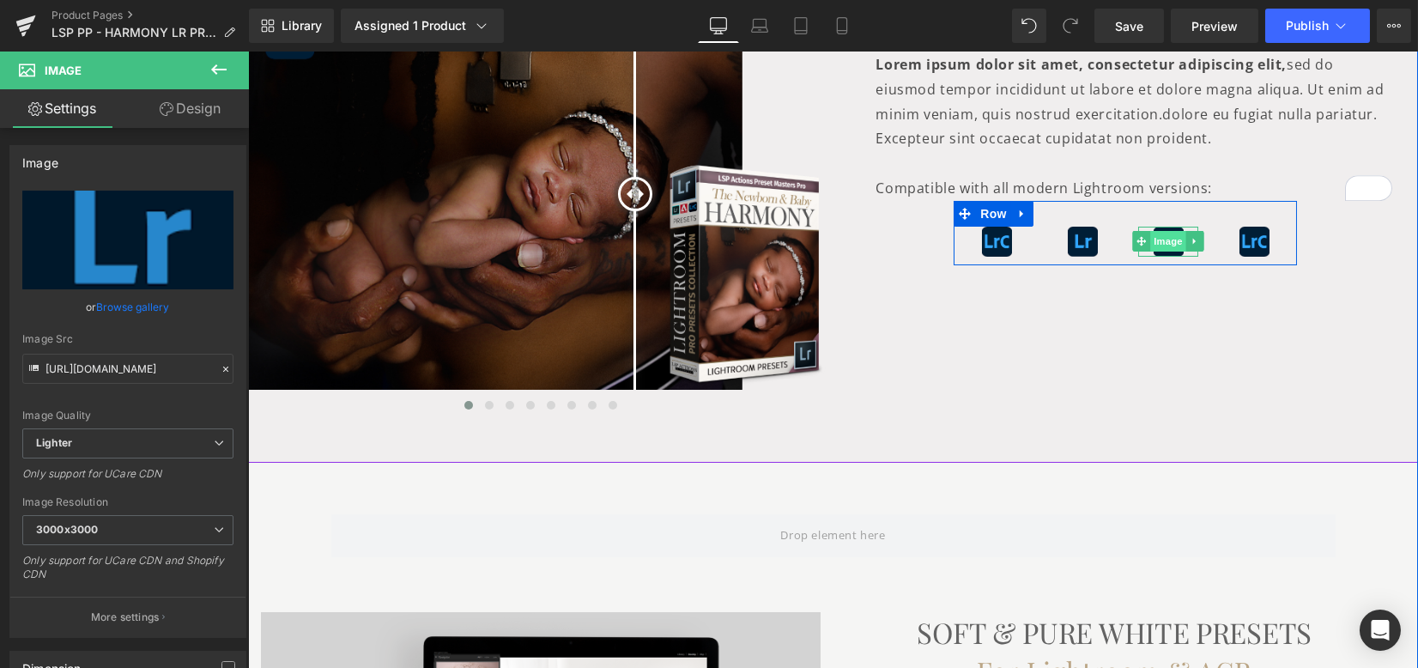
click at [1168, 239] on span "Image" at bounding box center [1168, 241] width 36 height 21
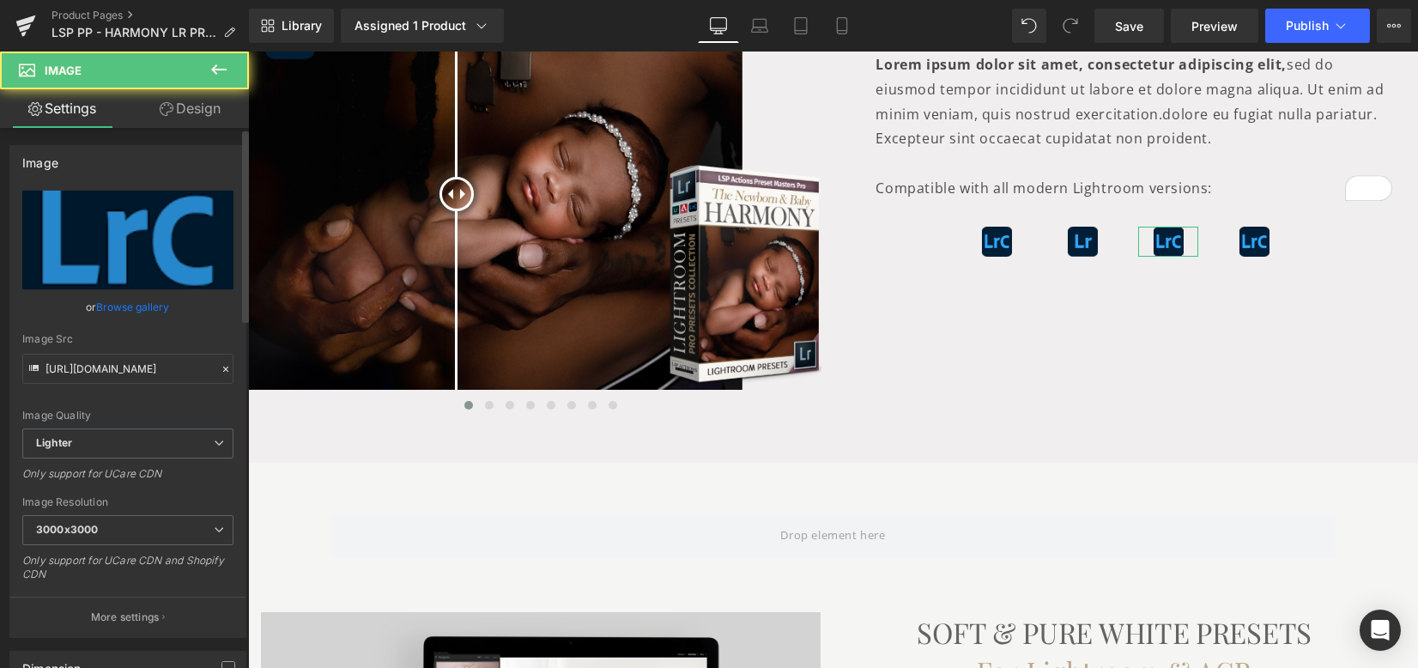
click at [117, 303] on link "Browse gallery" at bounding box center [133, 307] width 73 height 30
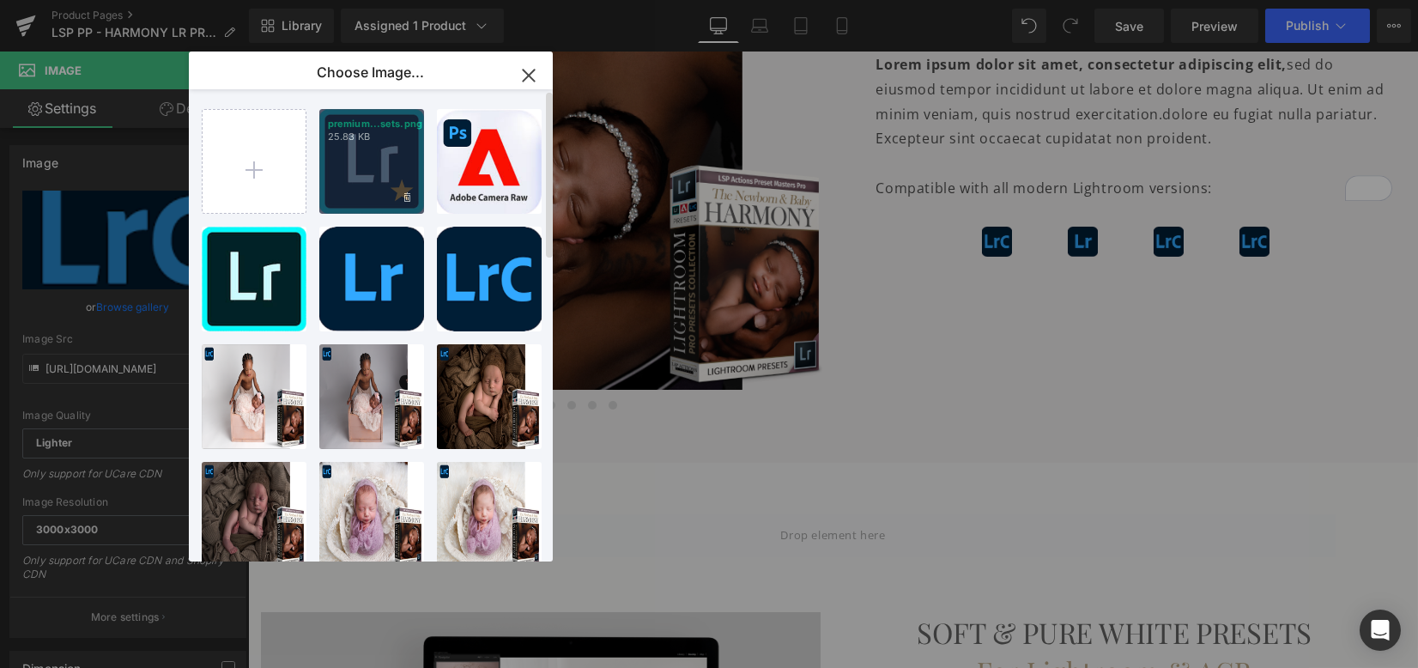
click at [388, 180] on div "premium...sets.png 25.83 KB" at bounding box center [371, 161] width 105 height 105
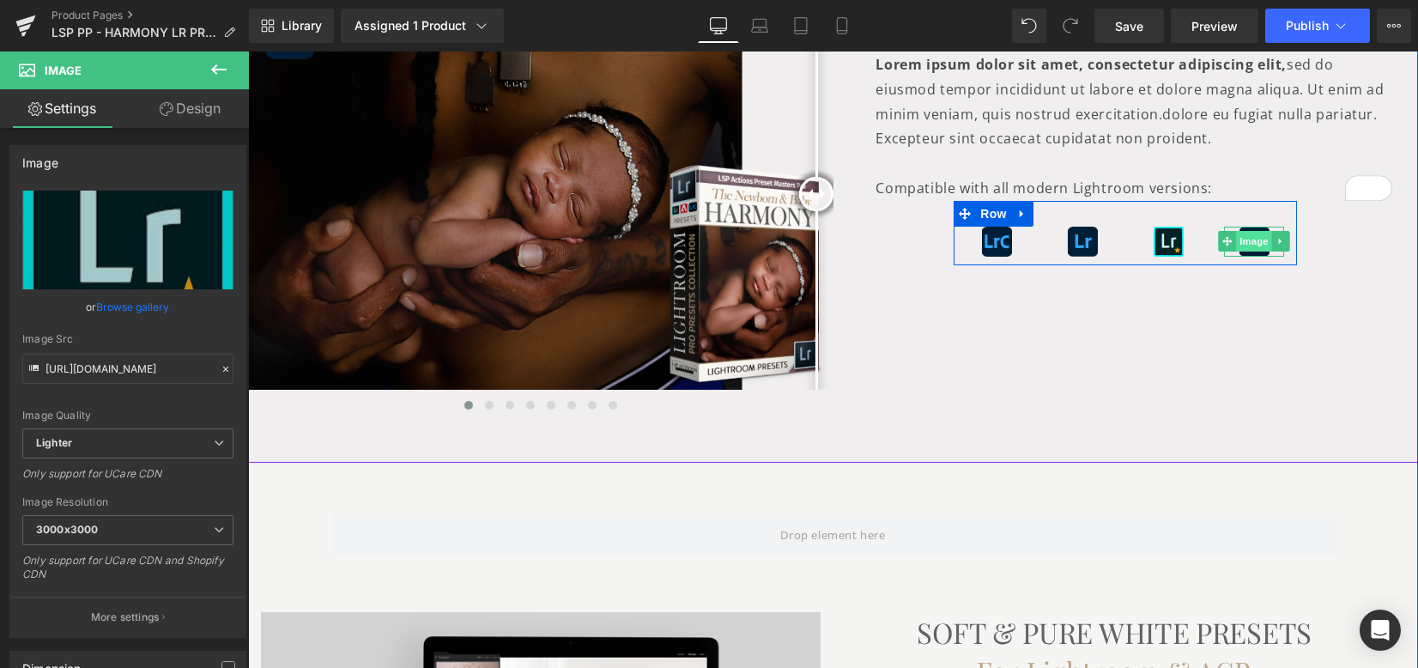
click at [1245, 239] on span "Image" at bounding box center [1254, 241] width 36 height 21
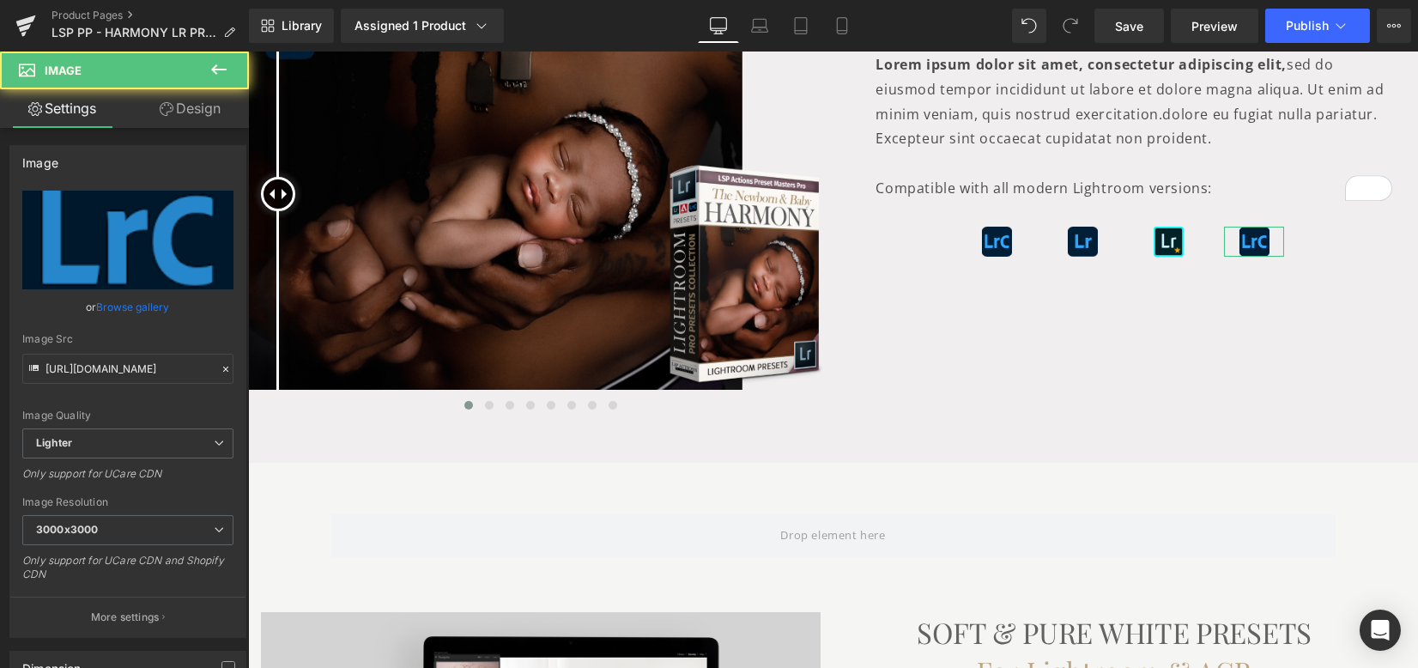
drag, startPoint x: 107, startPoint y: 300, endPoint x: 115, endPoint y: 295, distance: 9.3
click at [107, 300] on link "Browse gallery" at bounding box center [133, 307] width 73 height 30
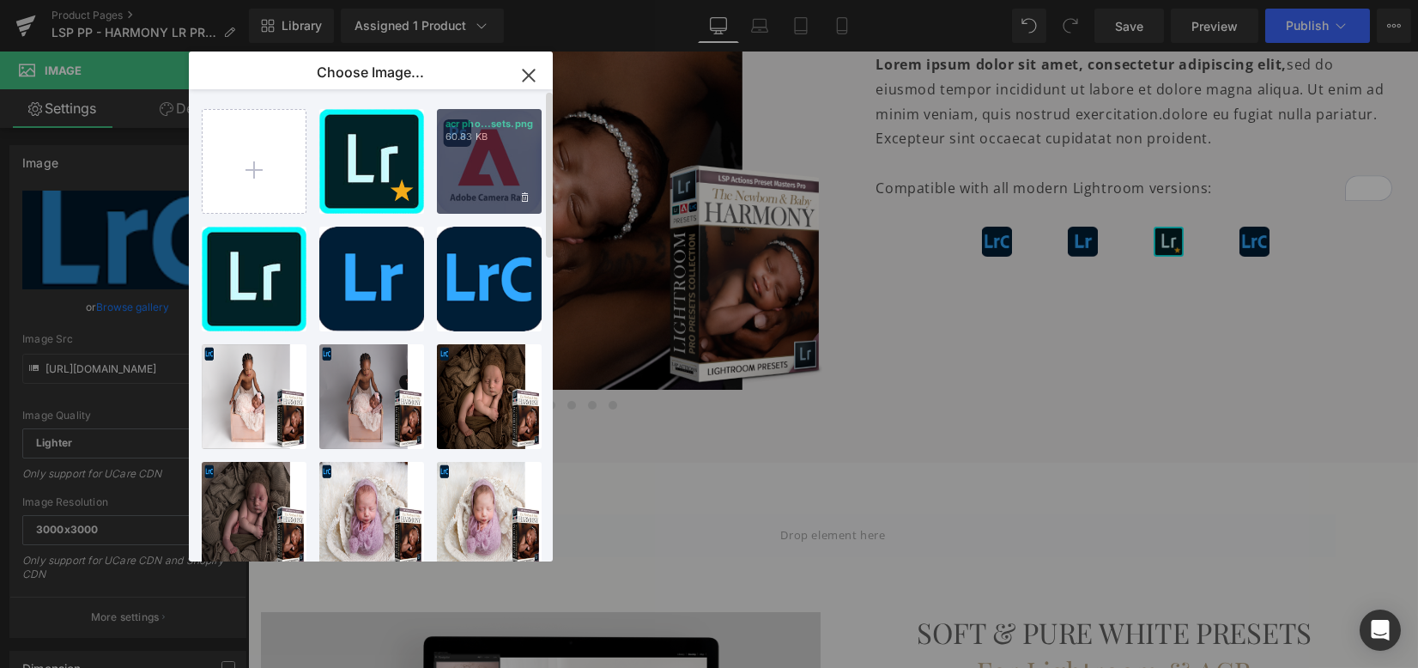
click at [486, 179] on div "acr pho...sets.png 60.83 KB" at bounding box center [489, 161] width 105 height 105
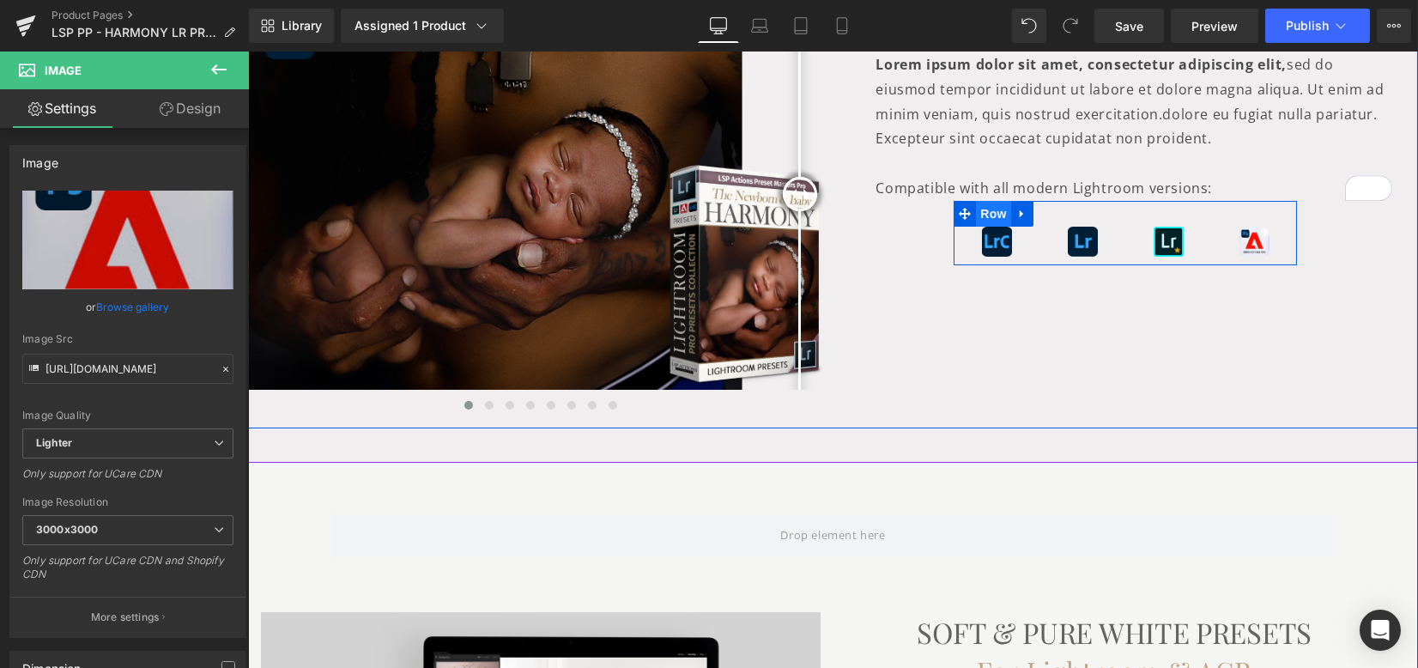
click at [987, 216] on span "Row" at bounding box center [993, 214] width 34 height 26
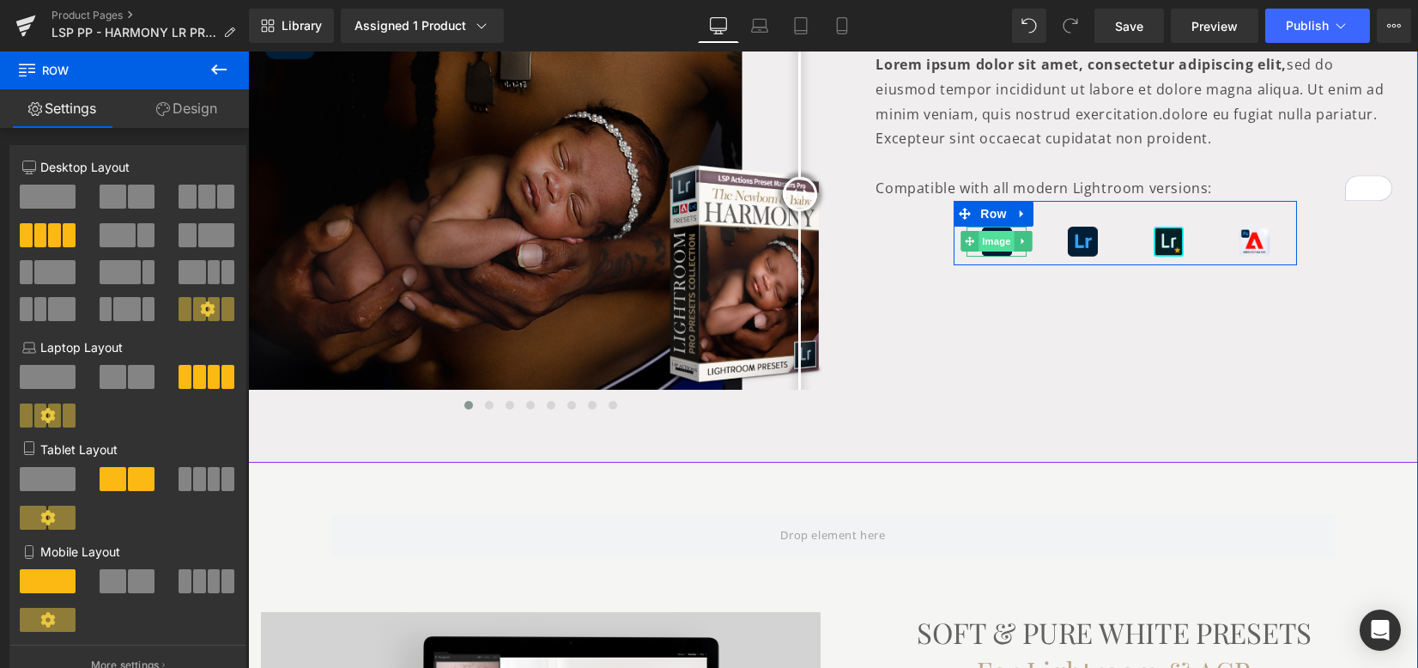
click at [997, 245] on span "Image" at bounding box center [996, 241] width 36 height 21
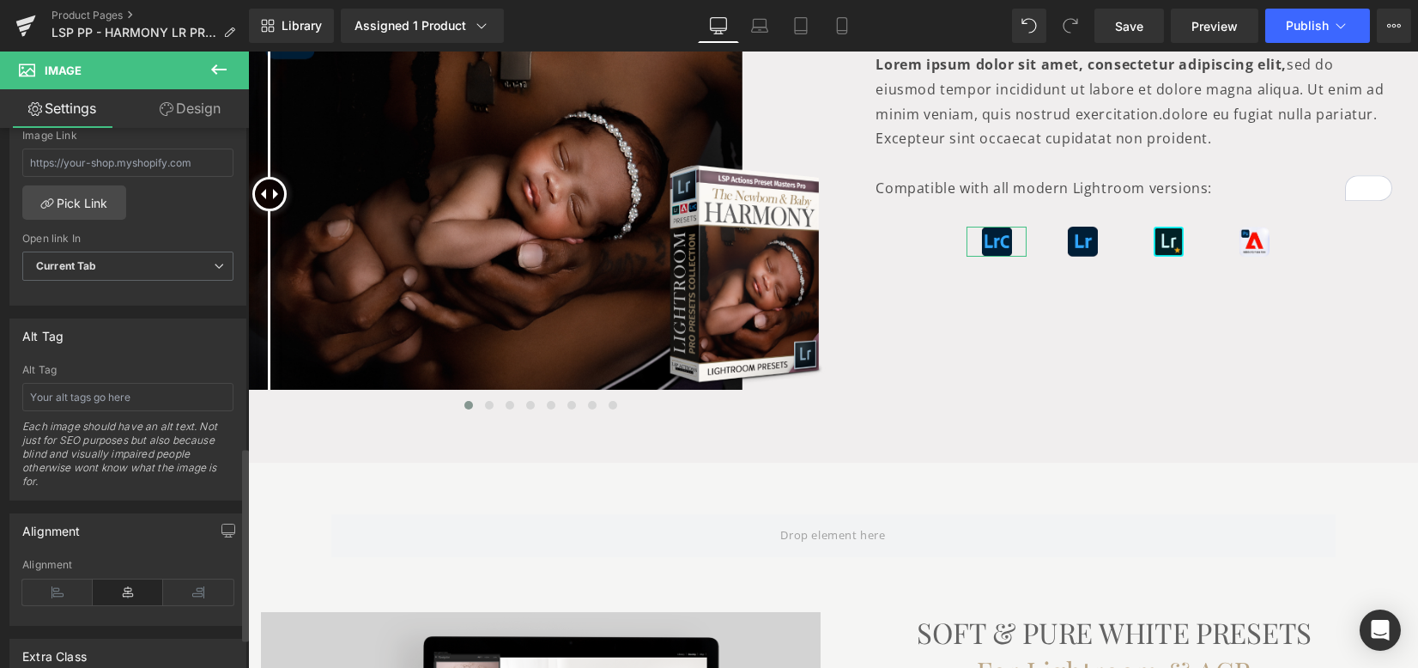
scroll to position [915, 0]
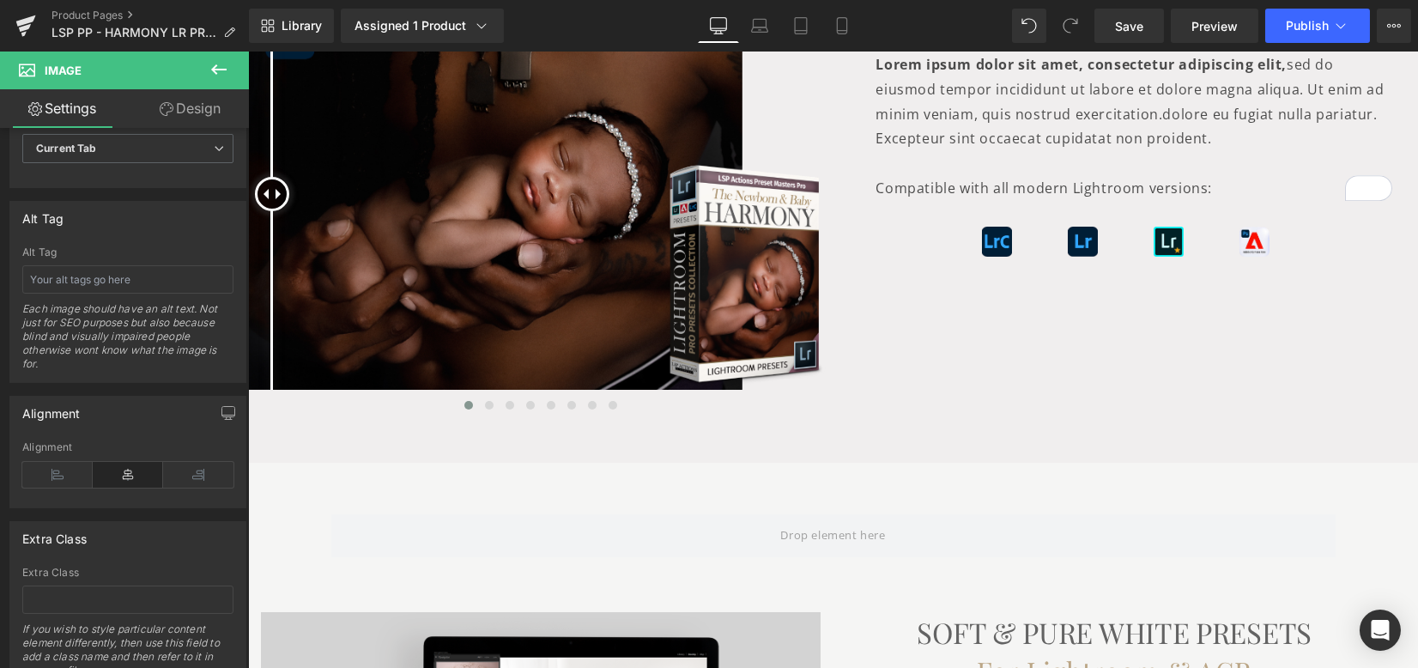
click at [206, 76] on button at bounding box center [219, 70] width 60 height 38
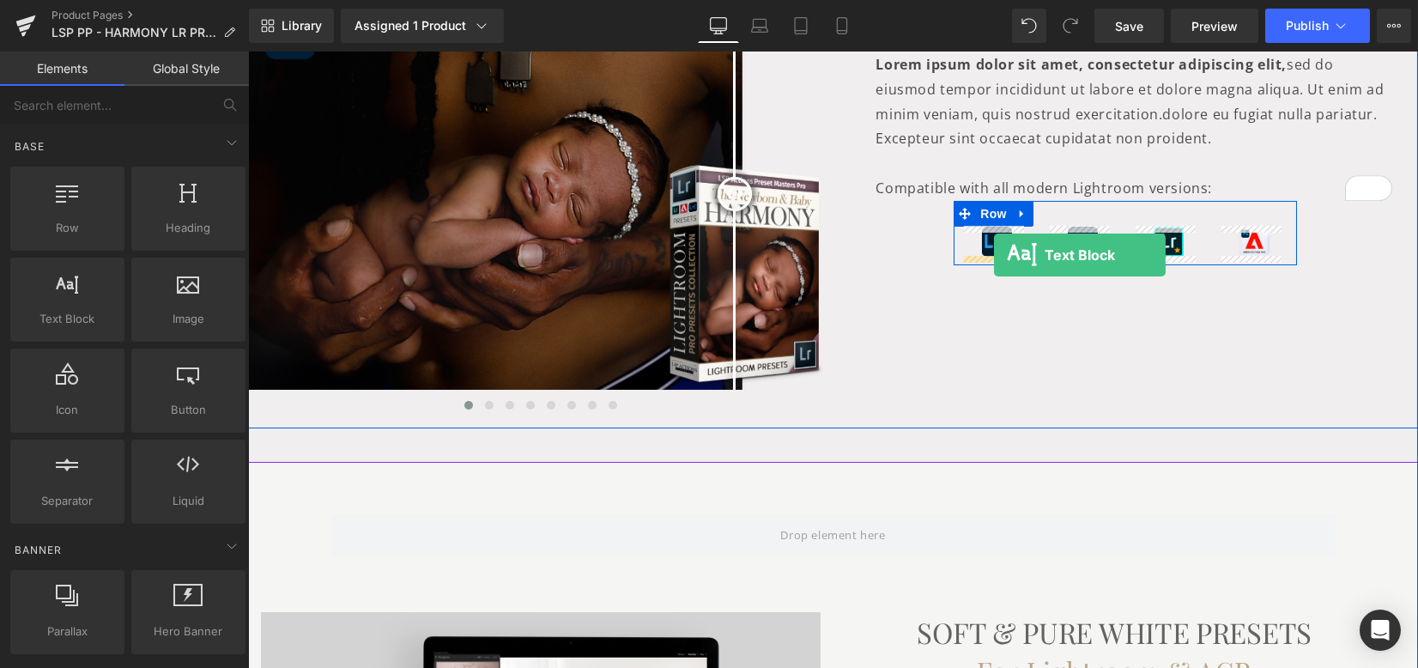
drag, startPoint x: 342, startPoint y: 351, endPoint x: 992, endPoint y: 254, distance: 657.8
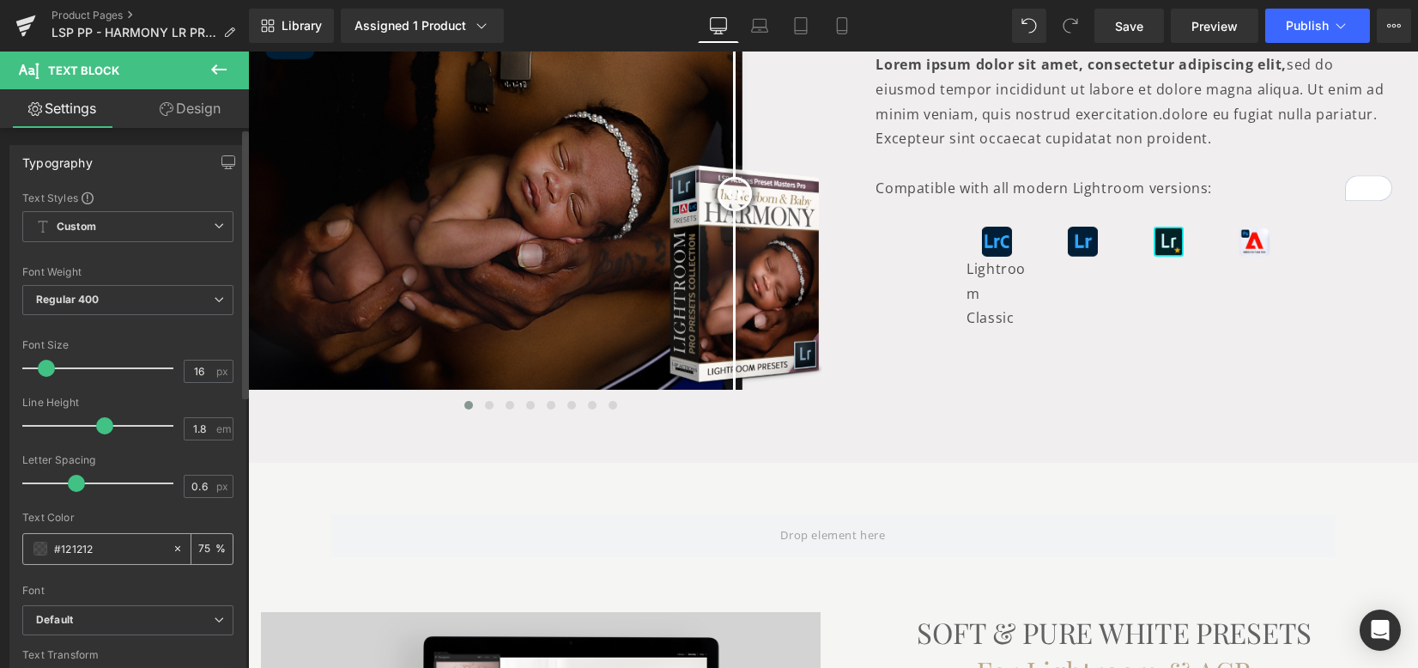
scroll to position [343, 0]
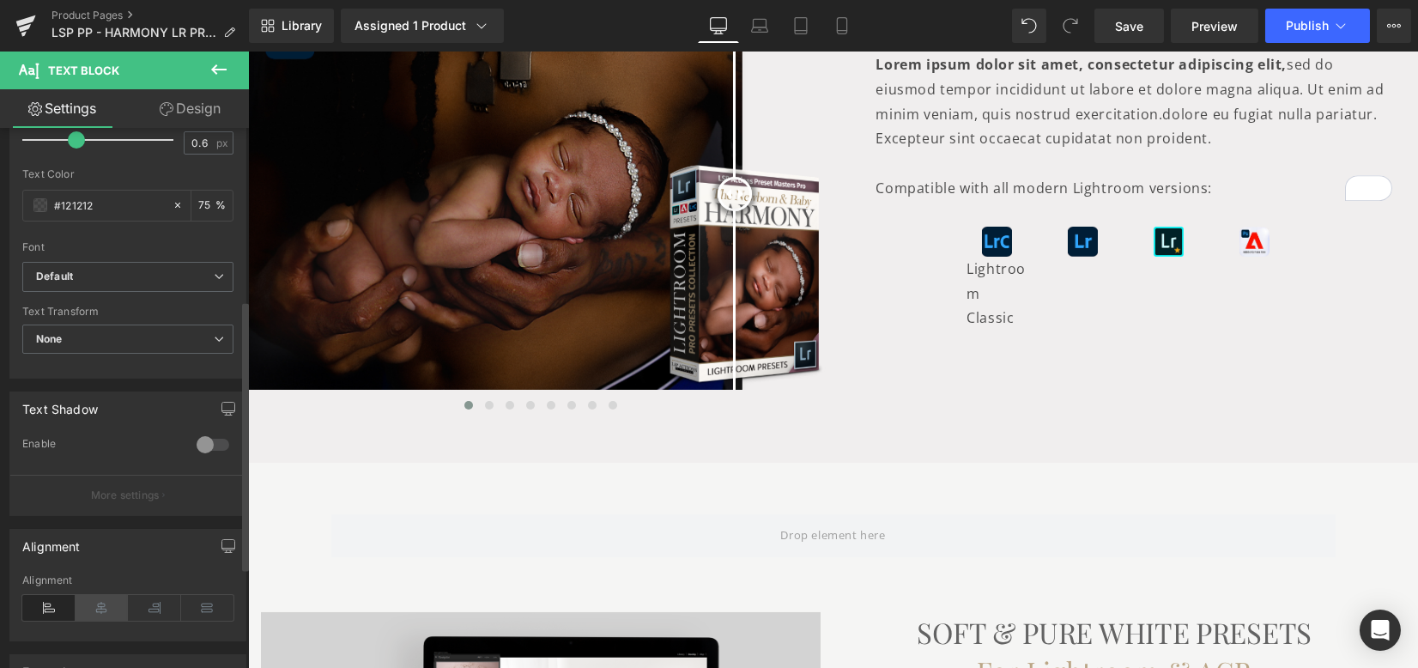
click at [102, 605] on icon at bounding box center [102, 608] width 53 height 26
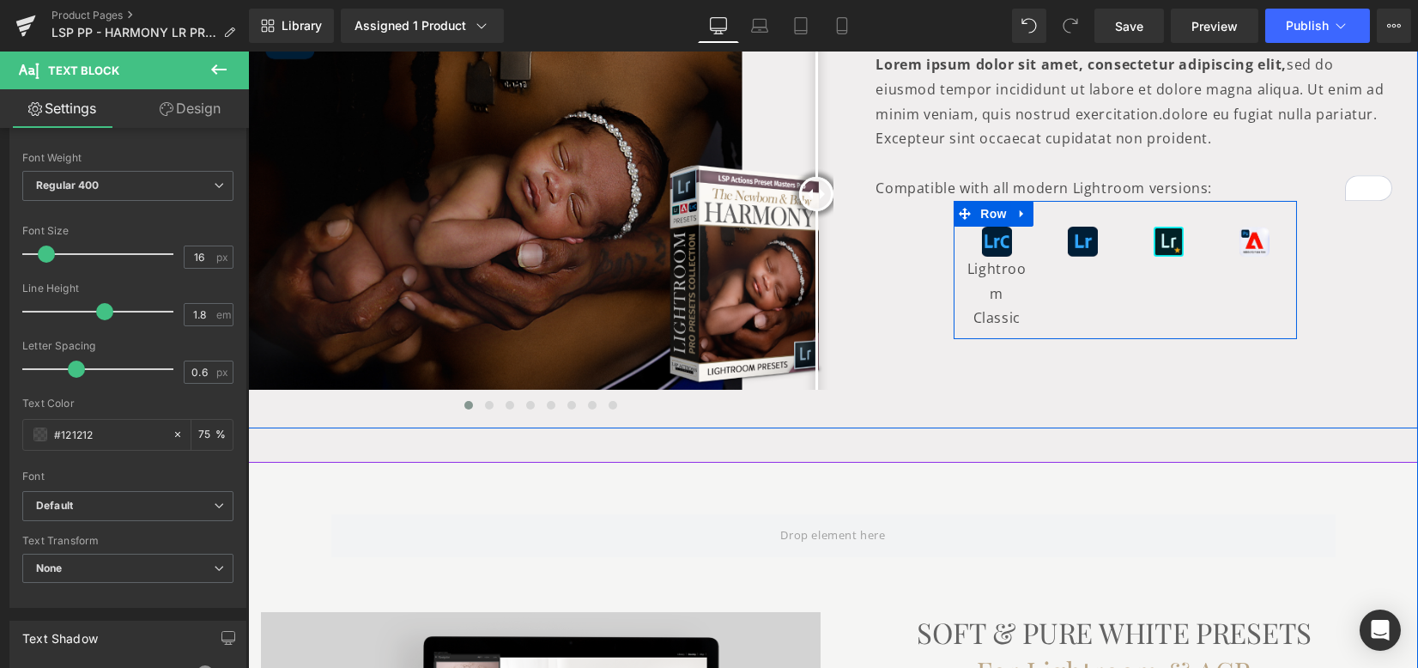
click at [1167, 302] on div "Image Lightroom Classic Text Block Image Image Image Row" at bounding box center [1125, 270] width 343 height 138
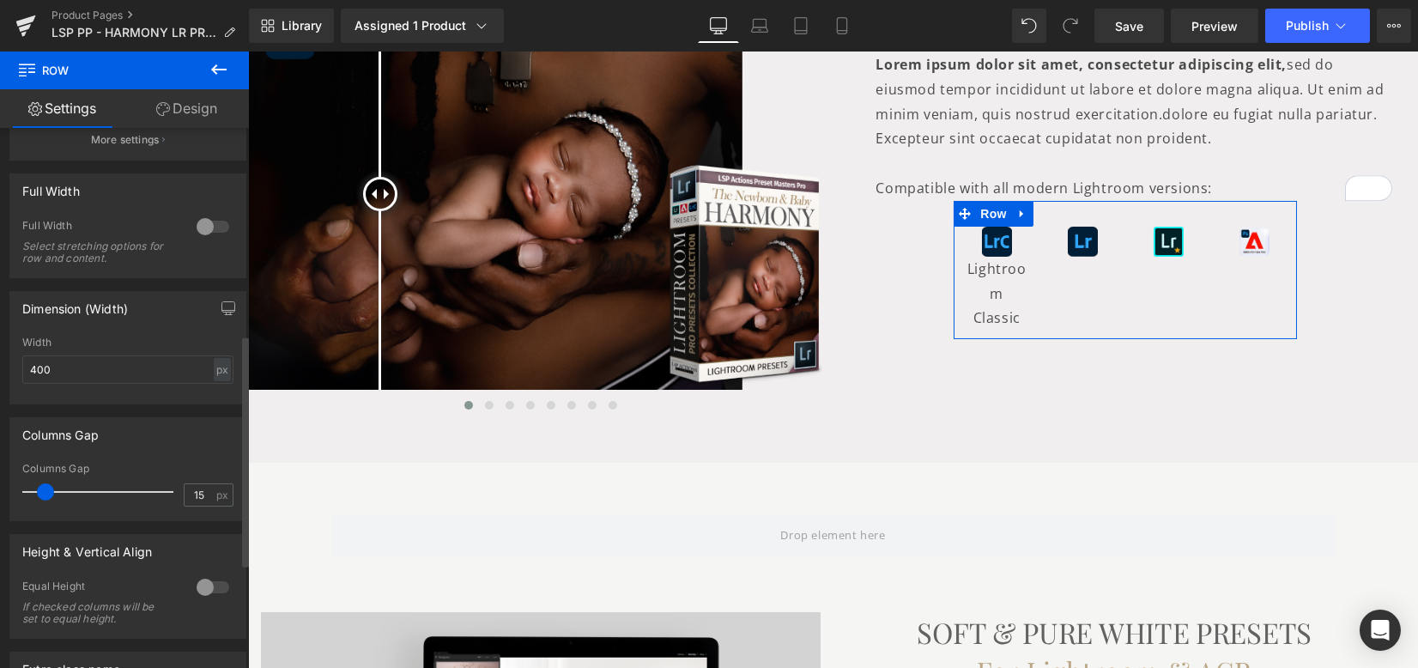
scroll to position [572, 0]
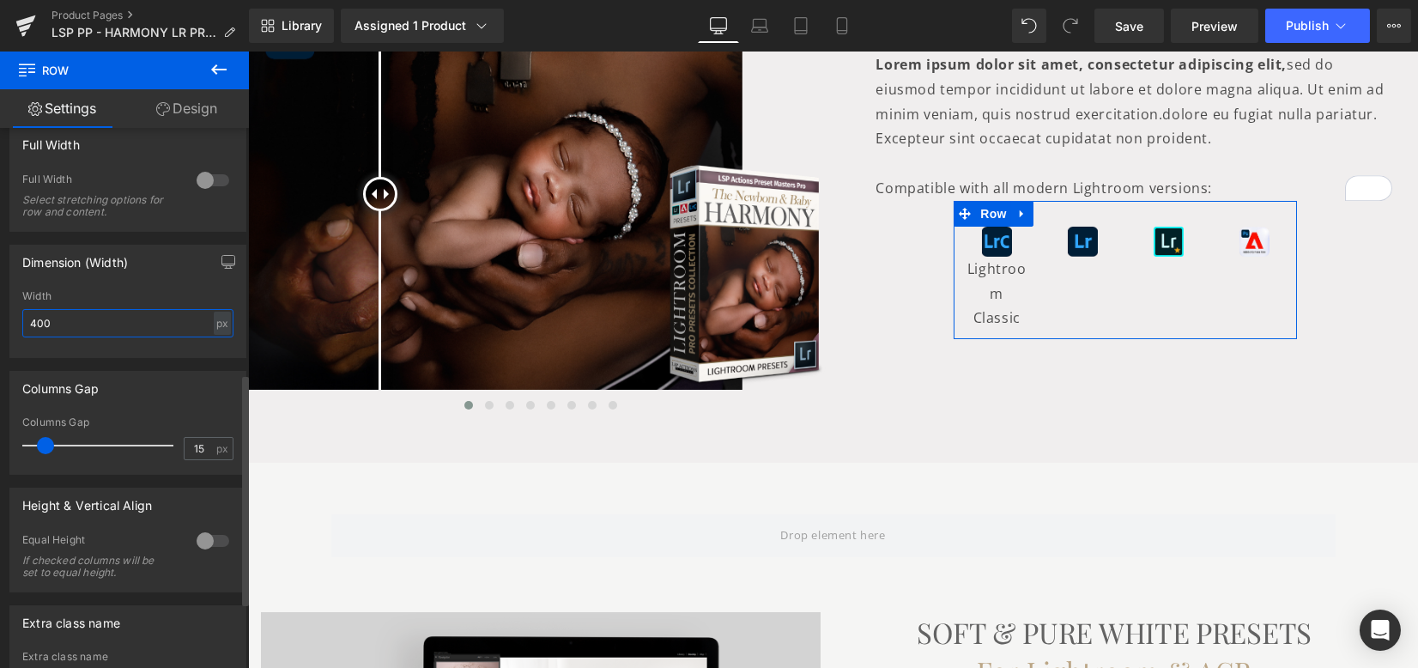
drag, startPoint x: 58, startPoint y: 321, endPoint x: 24, endPoint y: 324, distance: 33.6
click at [22, 323] on input "400" at bounding box center [127, 323] width 211 height 28
type input "600"
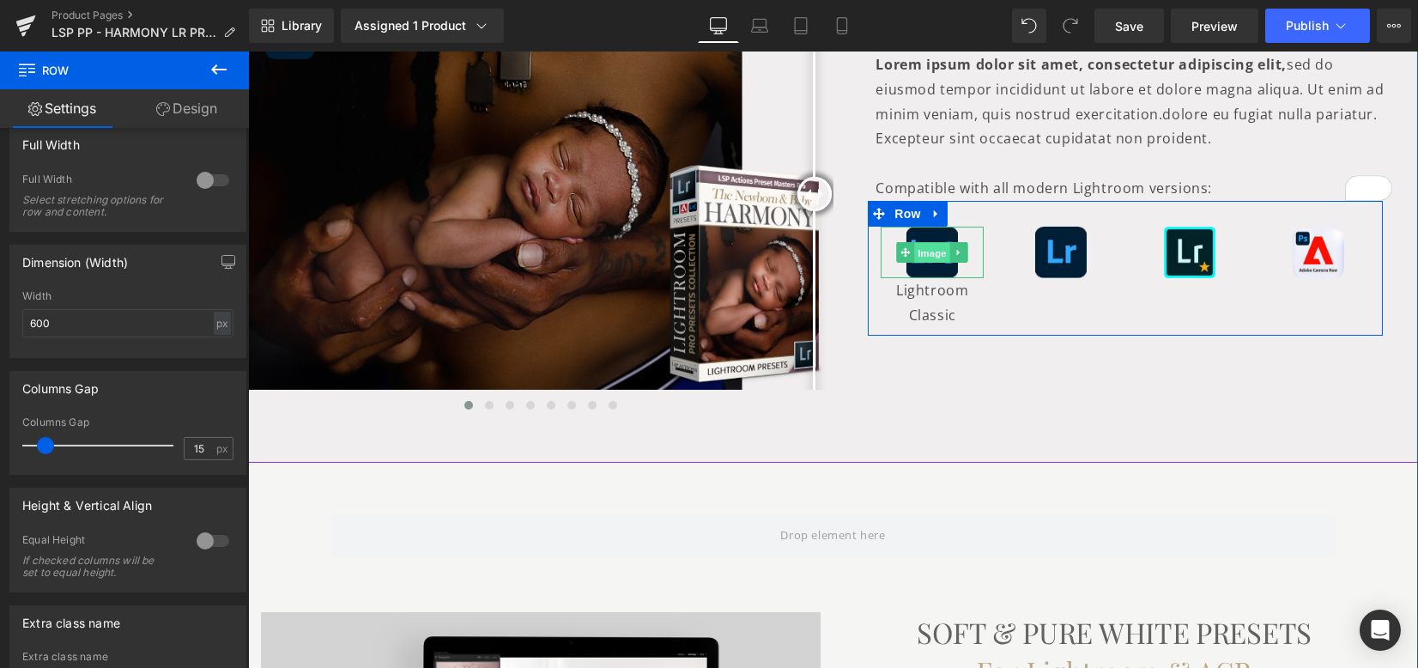
click at [918, 255] on span "Image" at bounding box center [932, 253] width 36 height 21
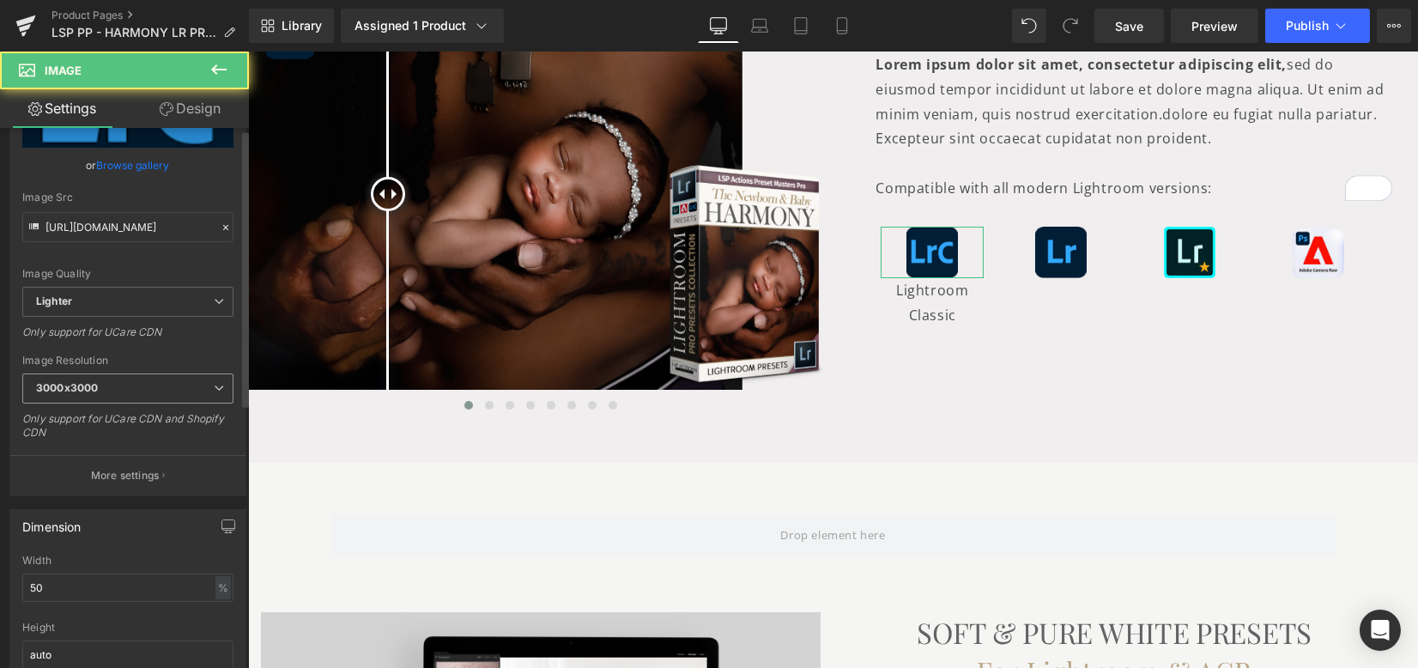
scroll to position [343, 0]
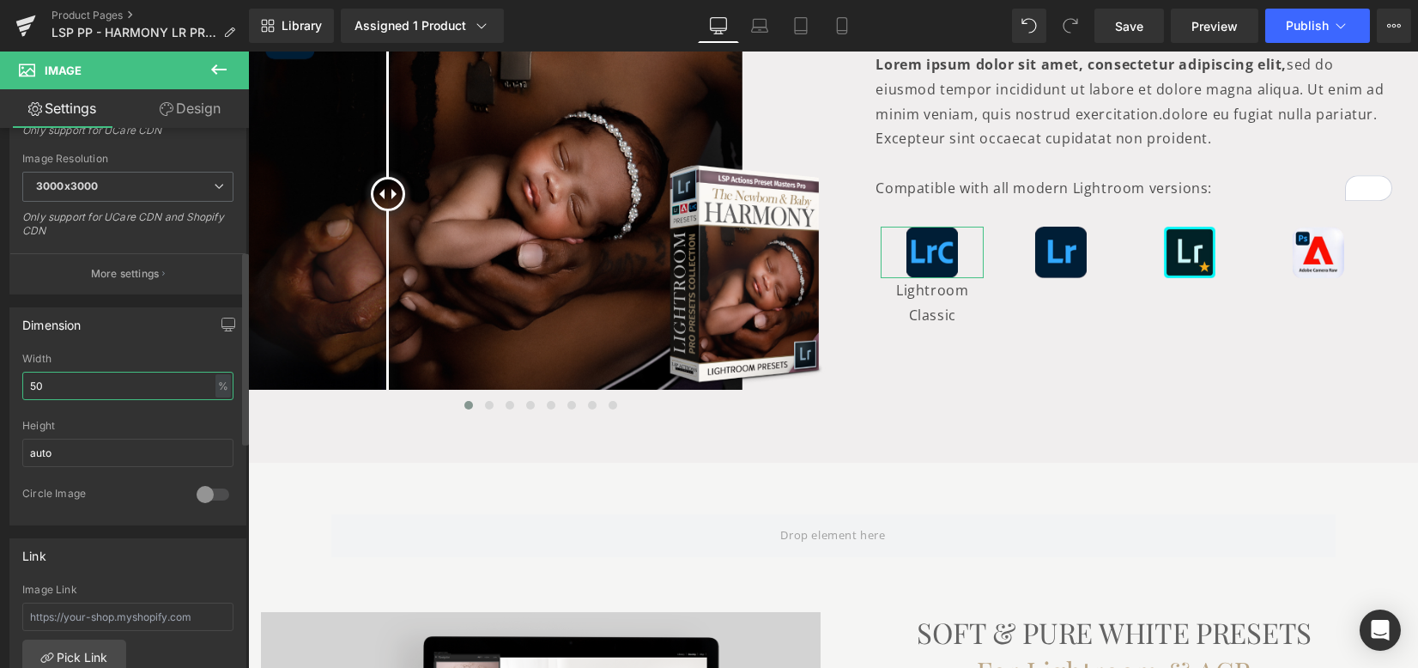
drag, startPoint x: 70, startPoint y: 385, endPoint x: 0, endPoint y: 377, distance: 70.9
click at [0, 377] on div "Dimension 50% Width 50 % % px auto Height auto 0 Circle Image" at bounding box center [128, 409] width 257 height 231
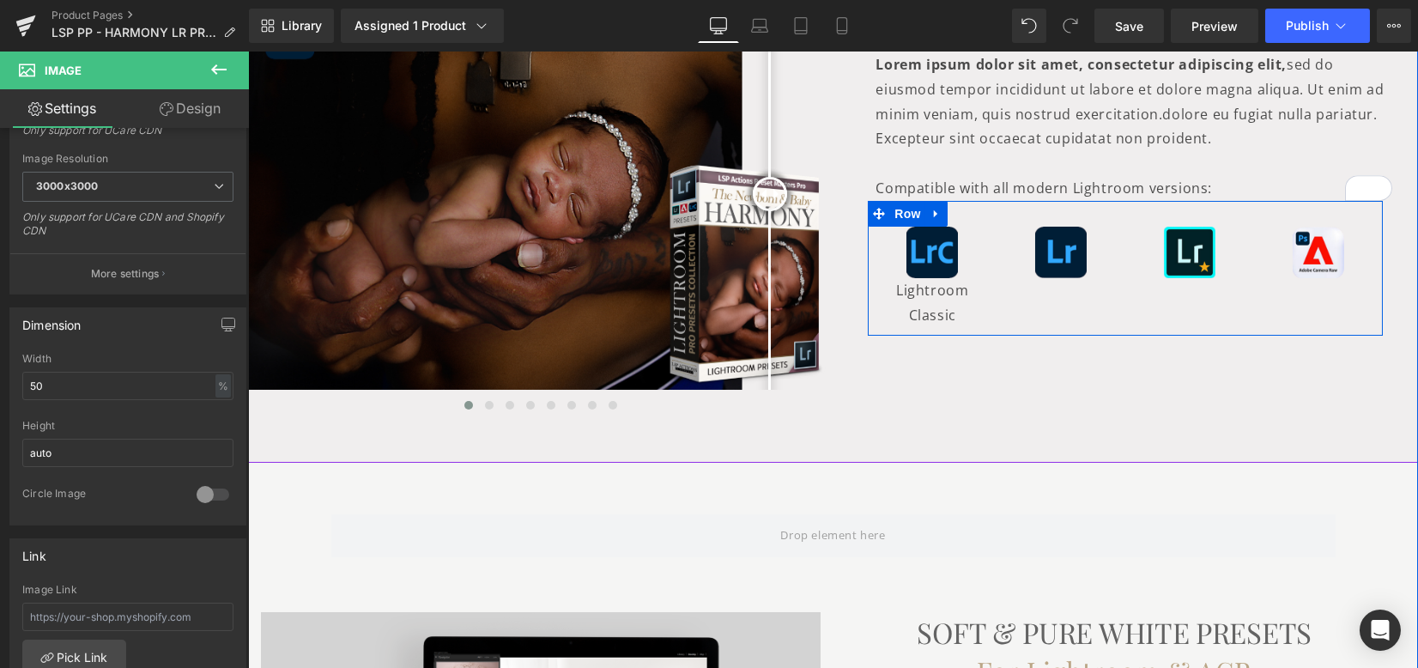
click at [1075, 296] on div "Image Lightroom Classic Text Block Image Image Image Row" at bounding box center [1125, 269] width 515 height 136
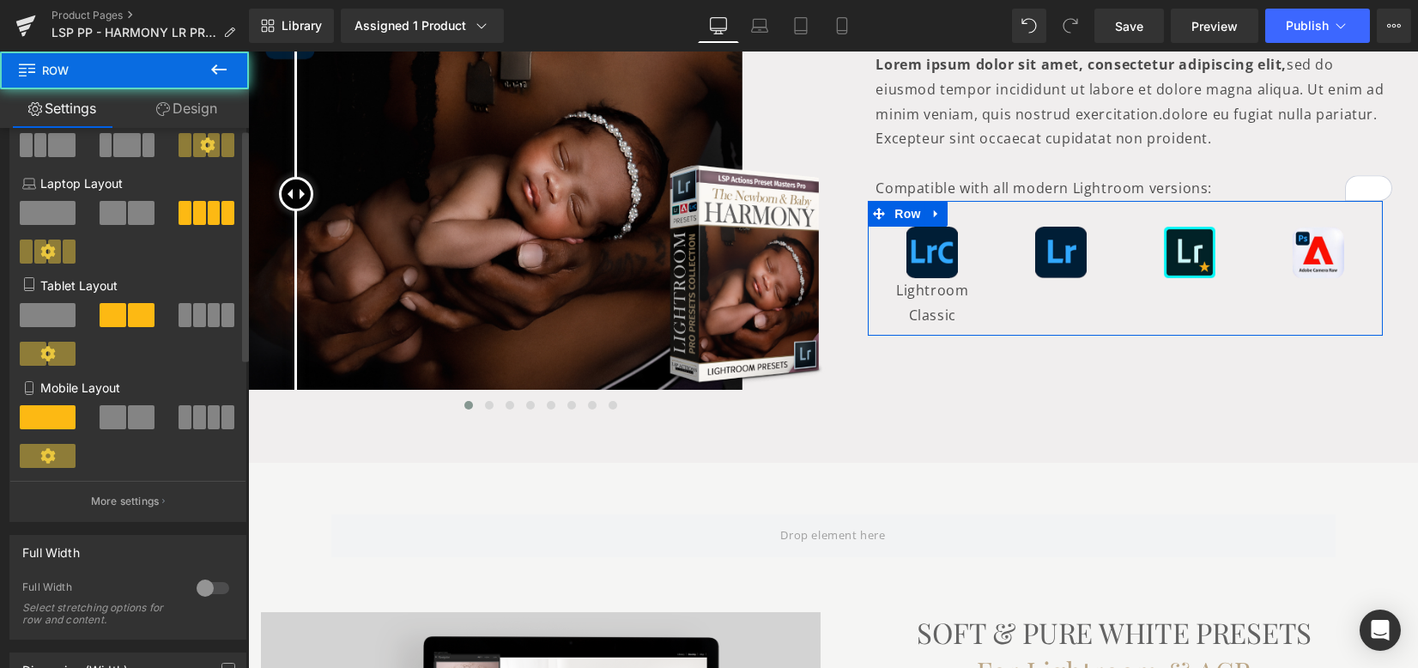
scroll to position [457, 0]
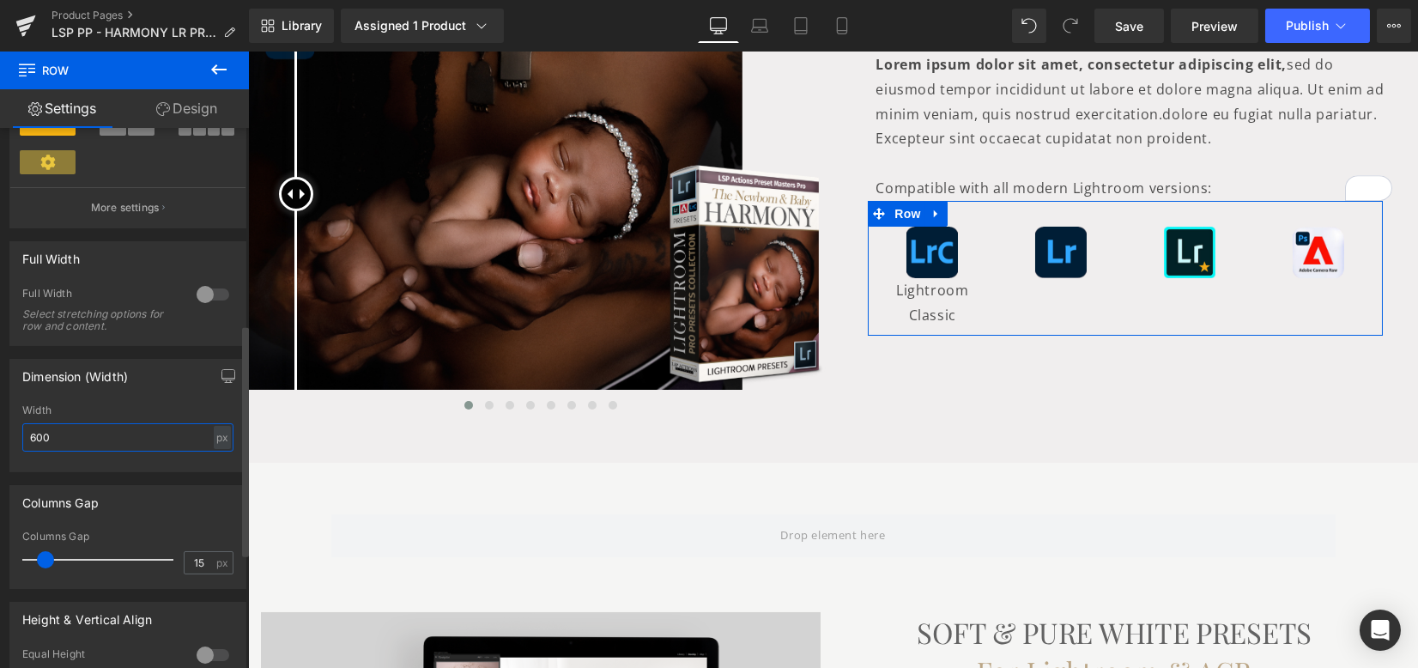
drag, startPoint x: 70, startPoint y: 433, endPoint x: 0, endPoint y: 424, distance: 71.0
click at [0, 424] on div "Dimension (Width) 600px Width 600 px % px" at bounding box center [128, 409] width 257 height 126
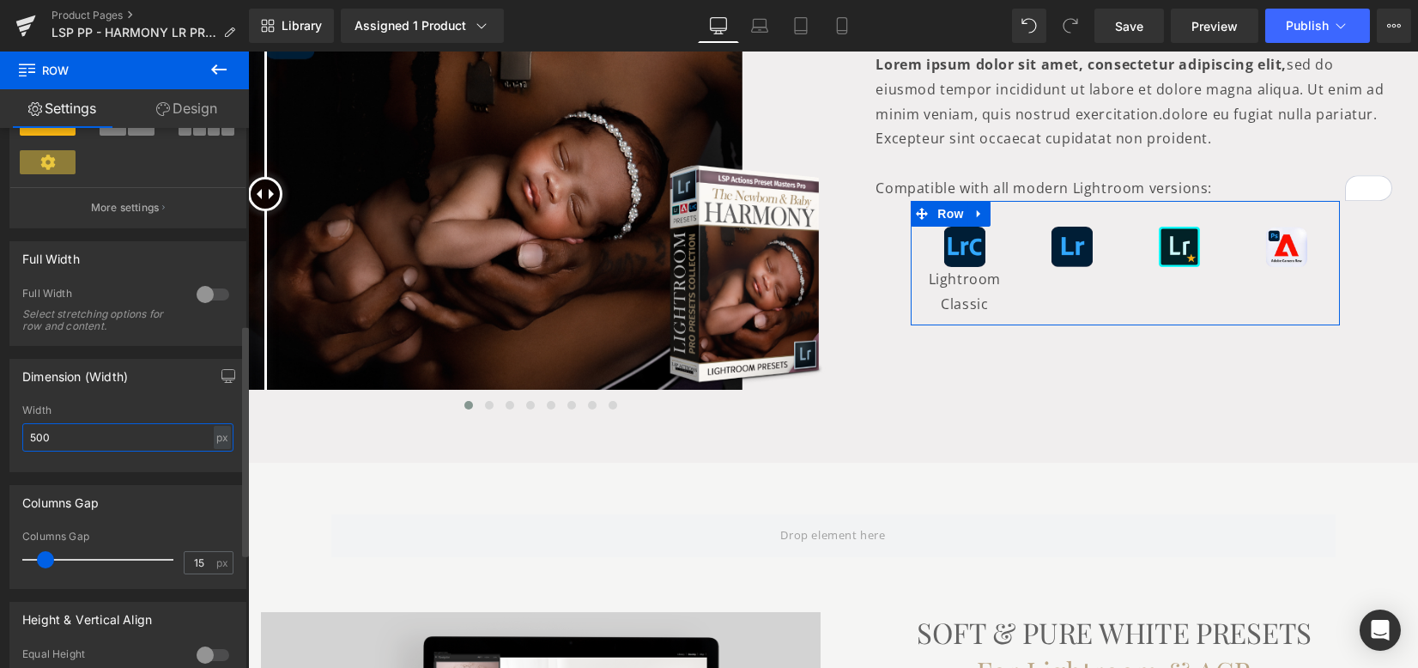
click at [0, 426] on div "Dimension (Width) 600px Width 500 px % px" at bounding box center [128, 409] width 257 height 126
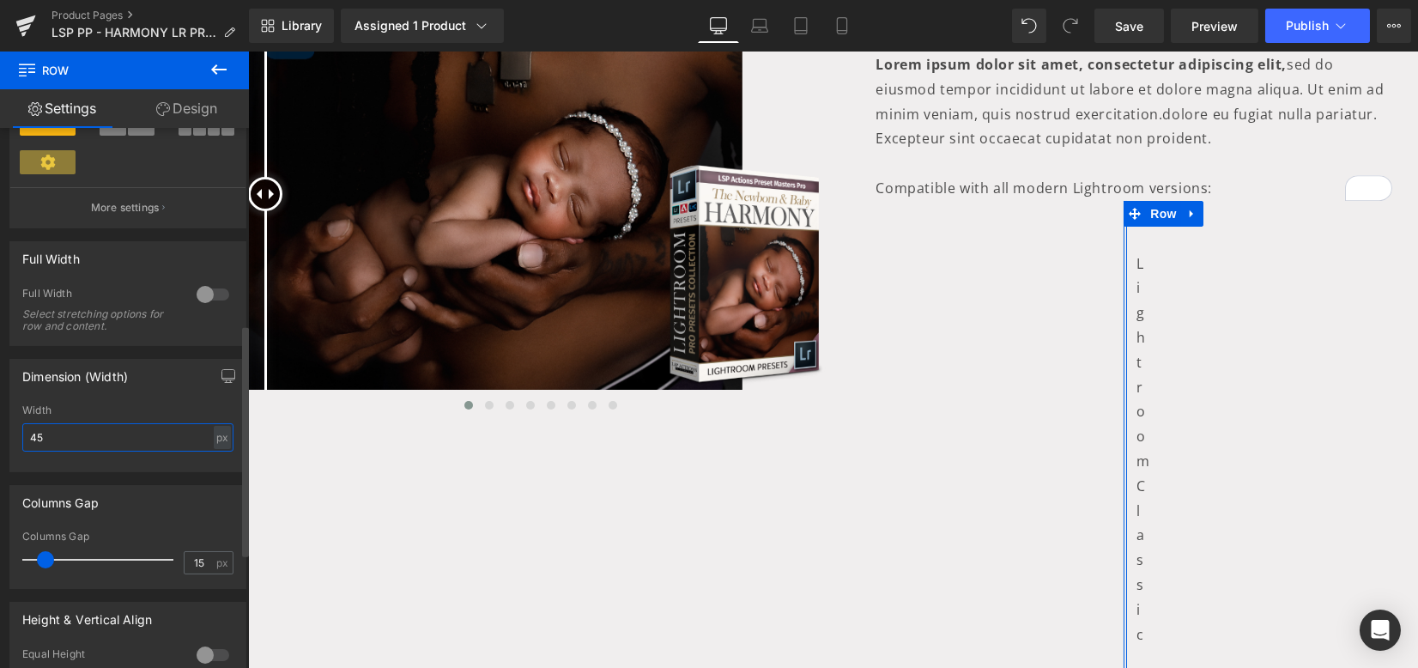
type input "450"
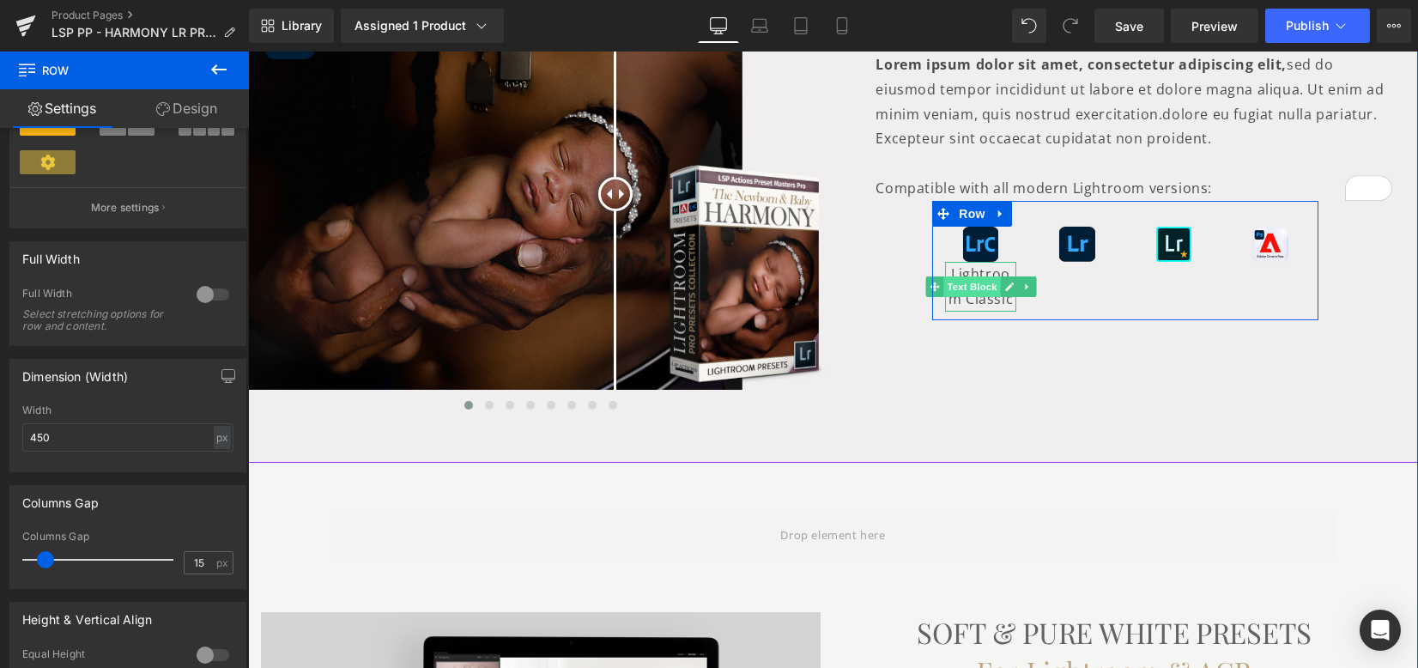
click at [970, 276] on span "Text Block" at bounding box center [971, 286] width 57 height 21
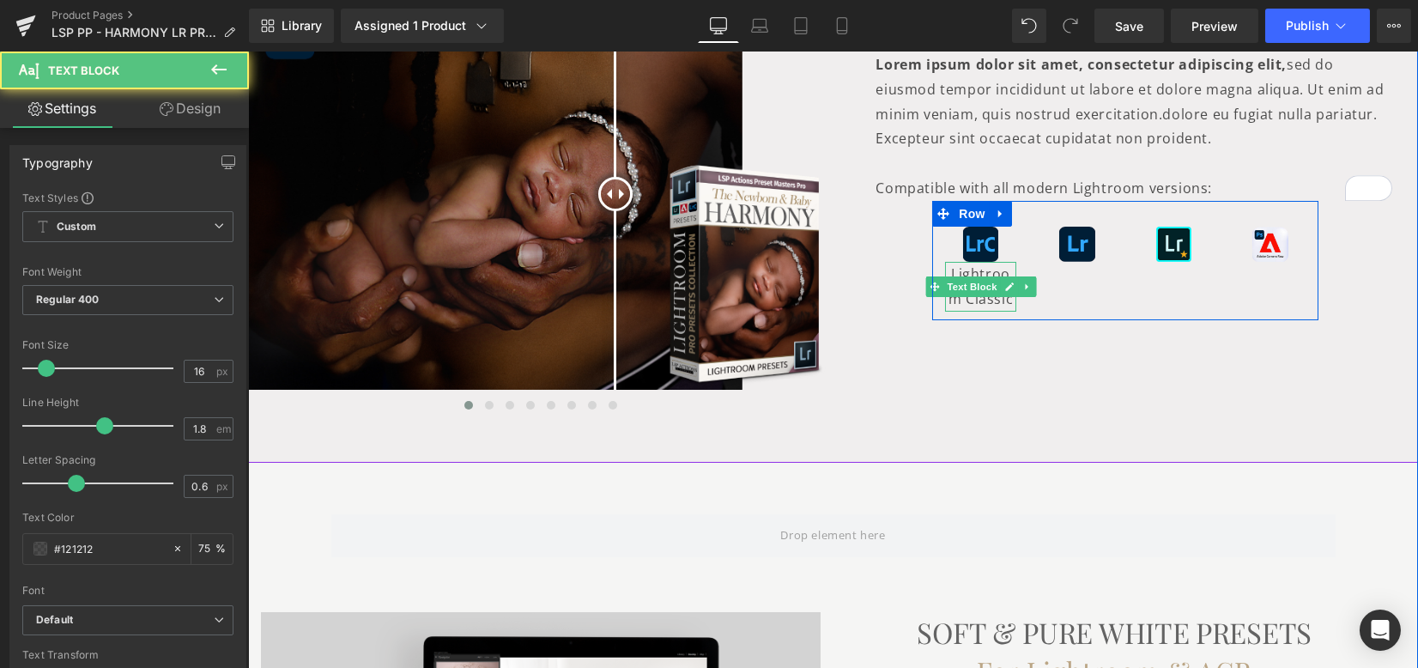
click at [972, 266] on p "Lightroom Classic" at bounding box center [980, 287] width 71 height 50
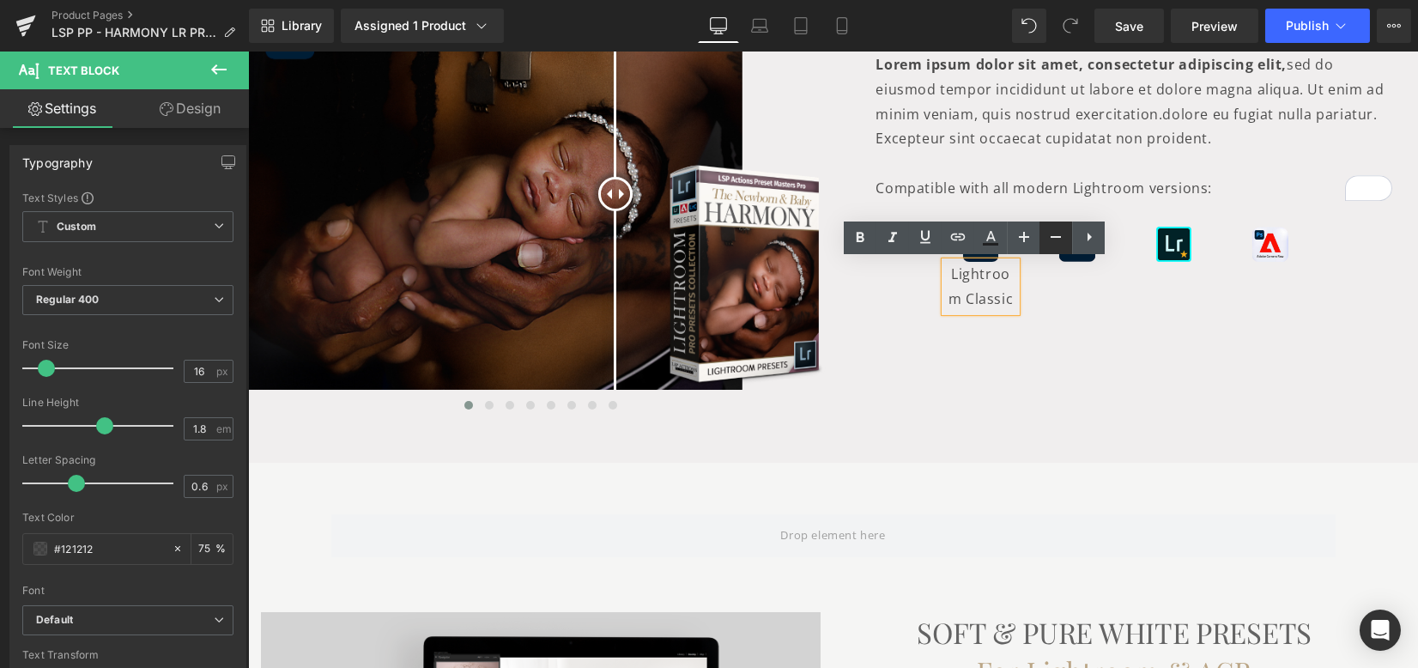
click at [1055, 245] on icon at bounding box center [1055, 237] width 21 height 21
click at [1030, 239] on icon at bounding box center [1024, 237] width 21 height 21
click at [1043, 296] on div "Image Lightroom Classic Text Block Image Image Image Row" at bounding box center [1125, 257] width 386 height 113
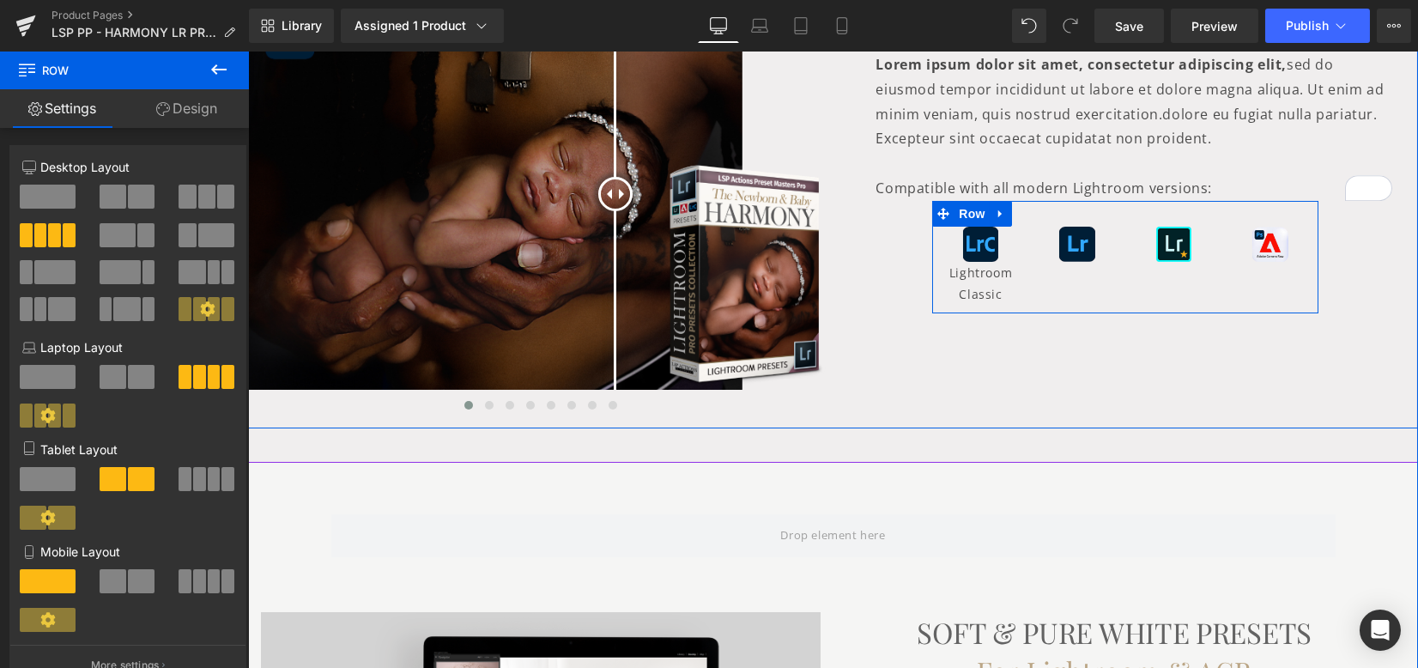
click at [1017, 253] on div "Image Lightroom Classic Text Block" at bounding box center [980, 266] width 97 height 79
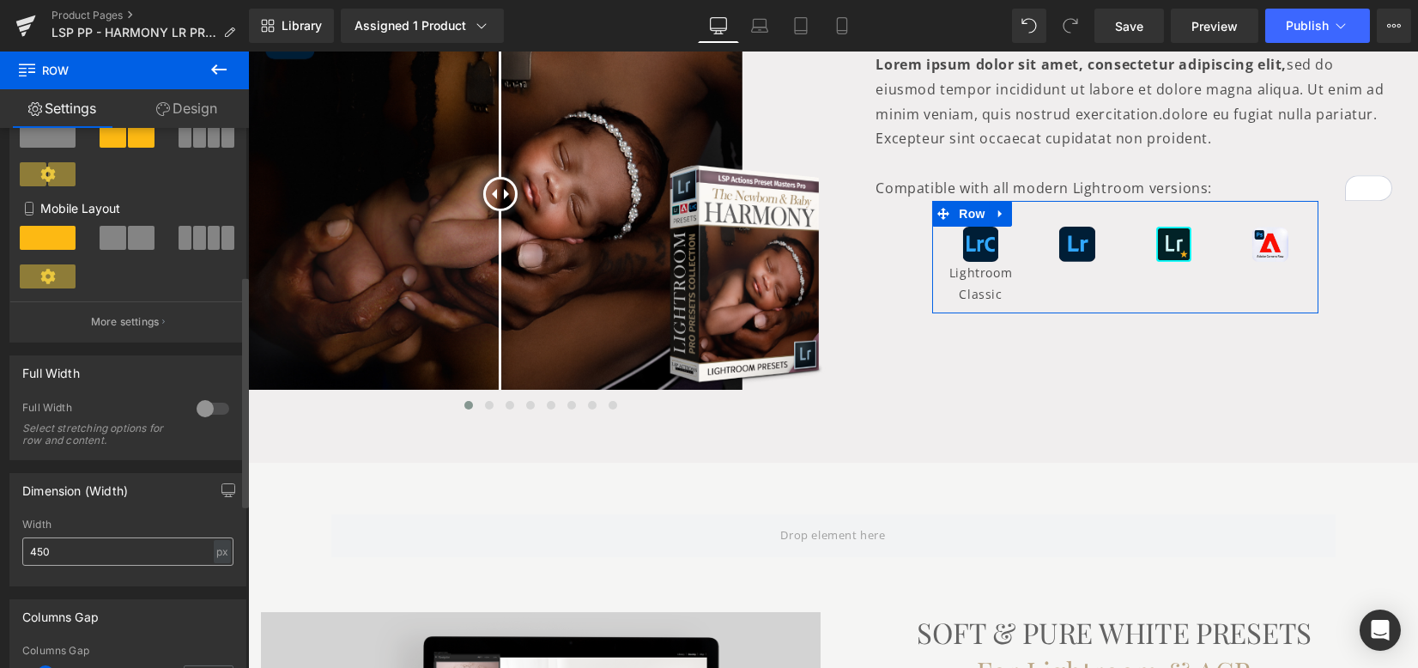
scroll to position [572, 0]
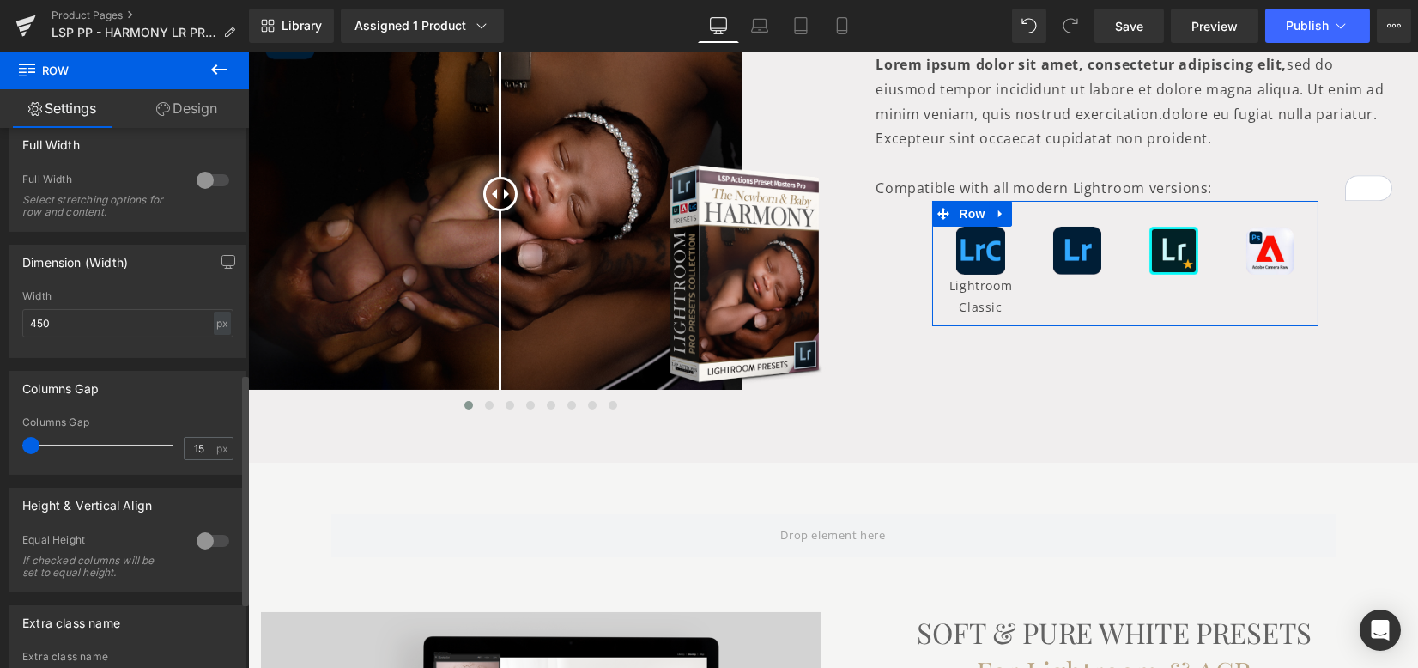
drag, startPoint x: 50, startPoint y: 448, endPoint x: 30, endPoint y: 437, distance: 22.7
click at [11, 440] on div "15px Columns Gap 15 px" at bounding box center [127, 445] width 235 height 58
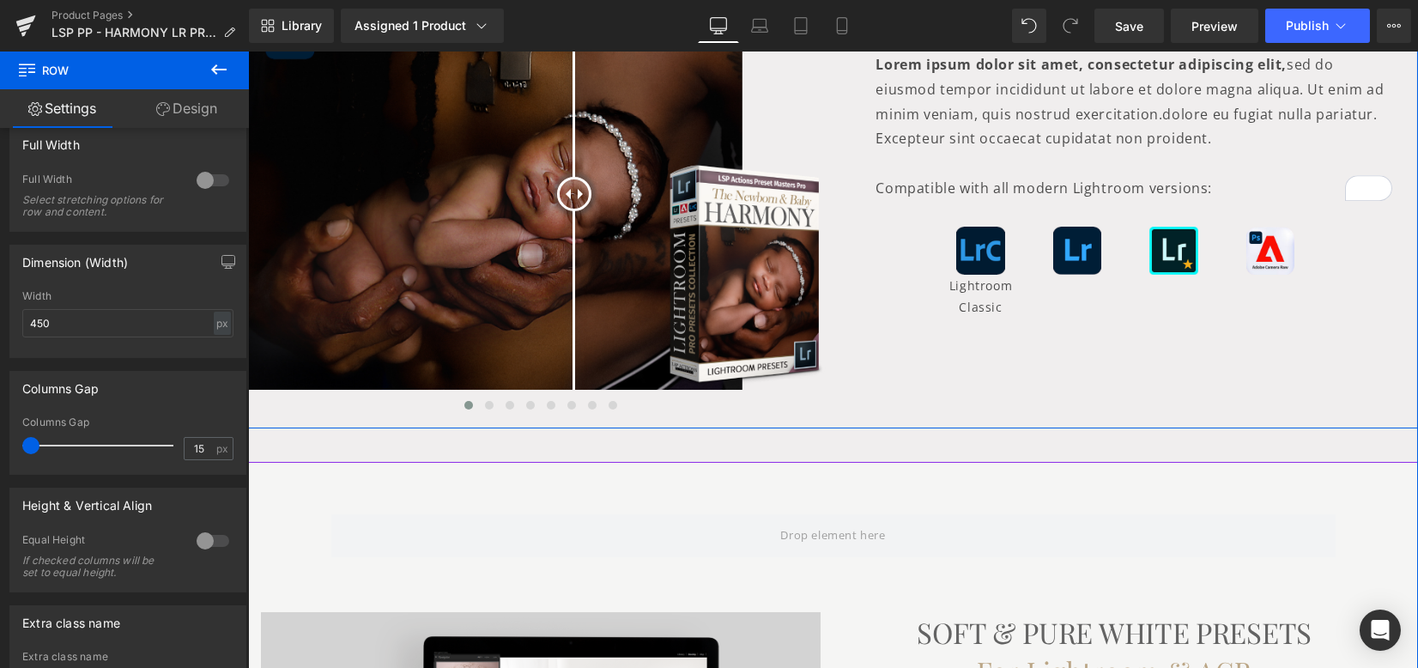
click at [968, 250] on div "Image" at bounding box center [980, 251] width 97 height 48
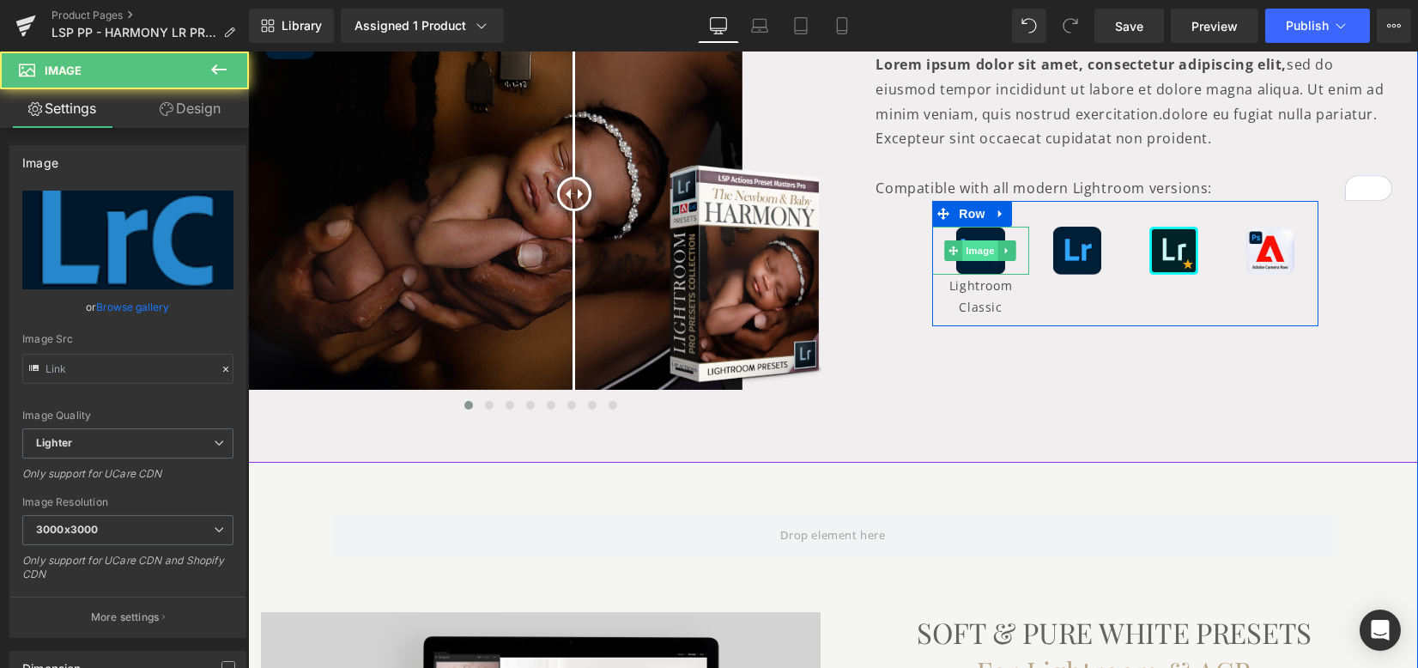
click at [973, 255] on span "Image" at bounding box center [981, 250] width 36 height 21
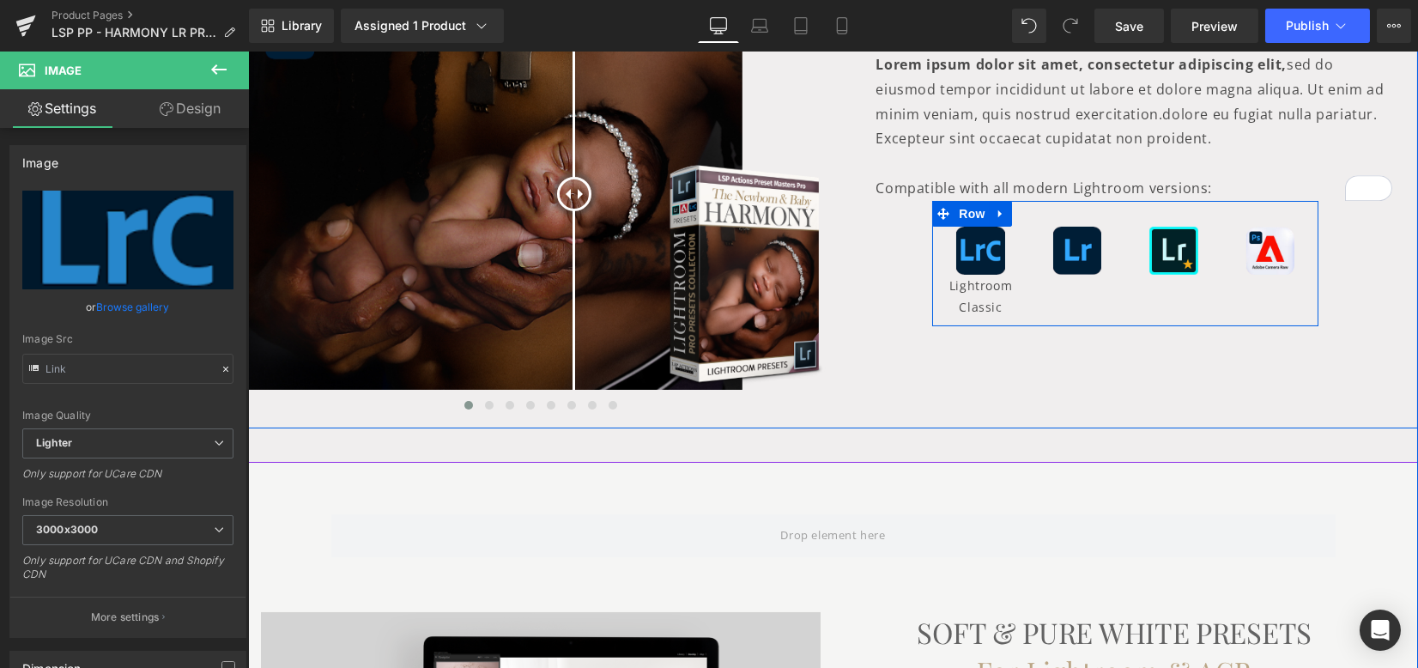
click at [1084, 312] on div "Image Lightroom Classic Text Block Image Image Image Row" at bounding box center [1125, 264] width 386 height 126
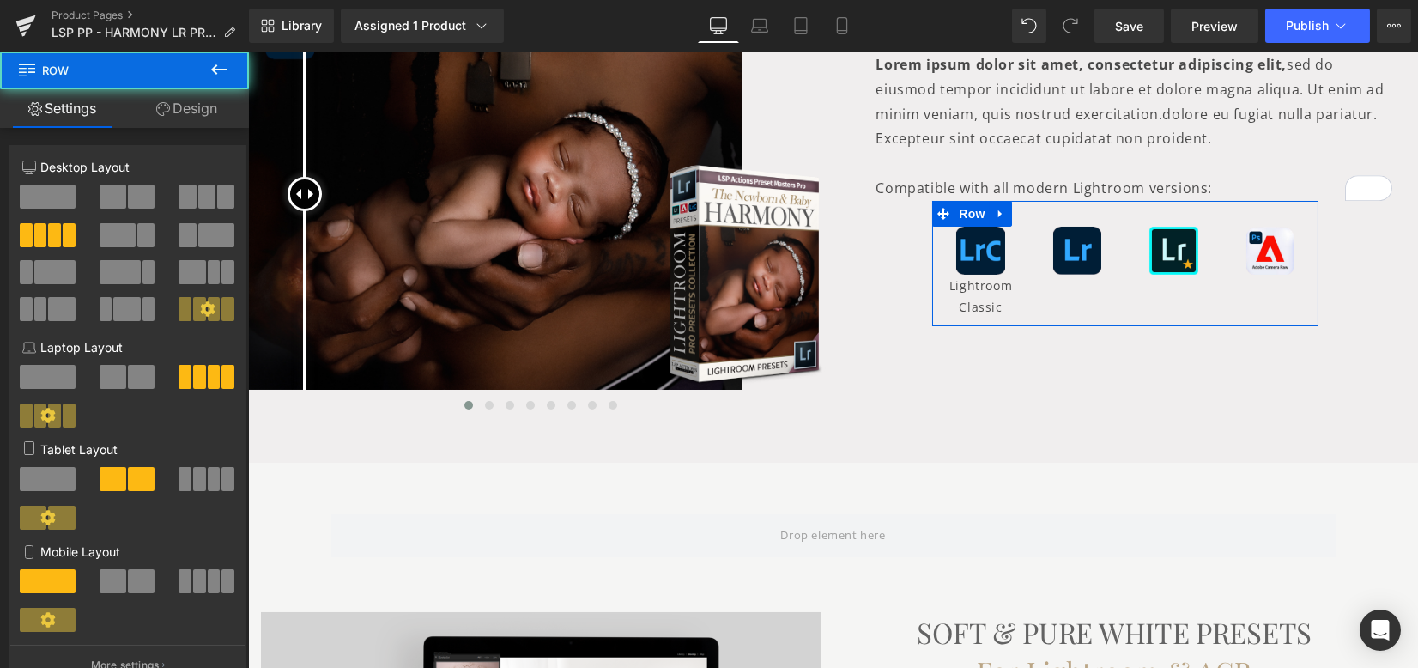
scroll to position [457, 0]
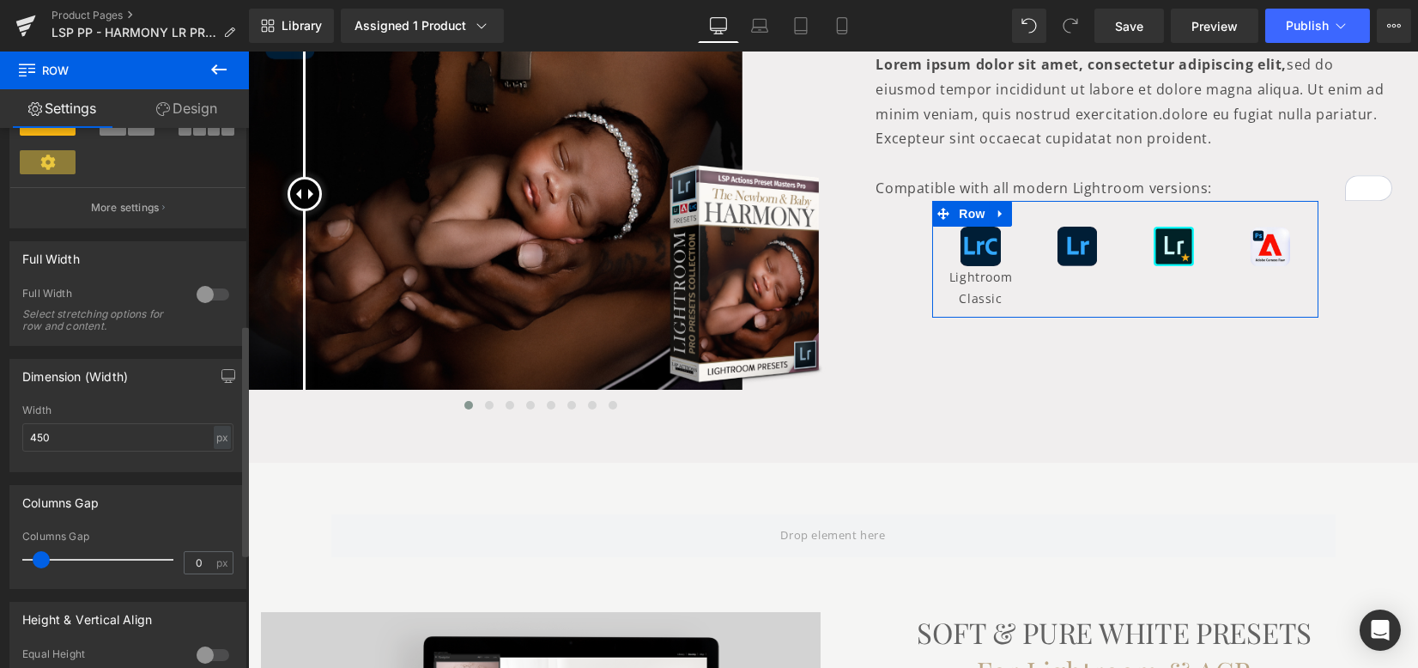
drag, startPoint x: 32, startPoint y: 558, endPoint x: 41, endPoint y: 559, distance: 9.5
click at [41, 559] on span at bounding box center [41, 559] width 17 height 17
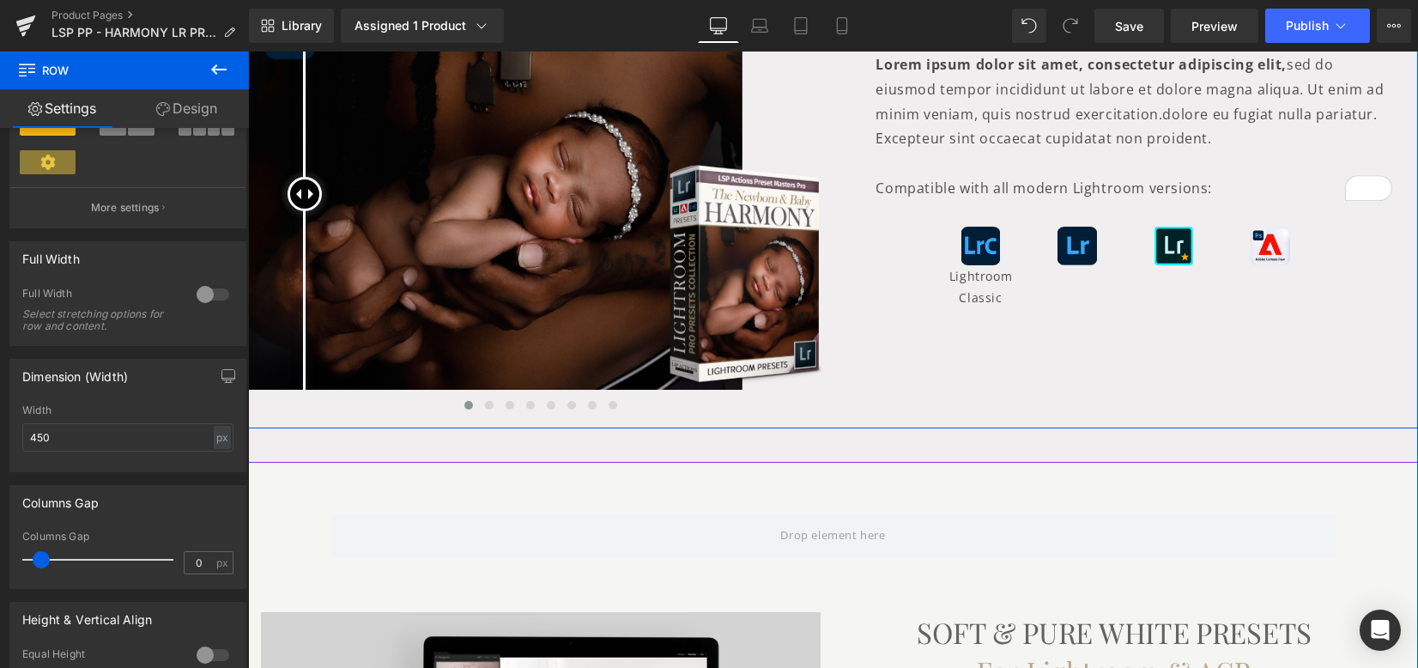
click at [1103, 297] on div "Image Lightroom Classic Text Block Image Image Image Row" at bounding box center [1125, 259] width 386 height 117
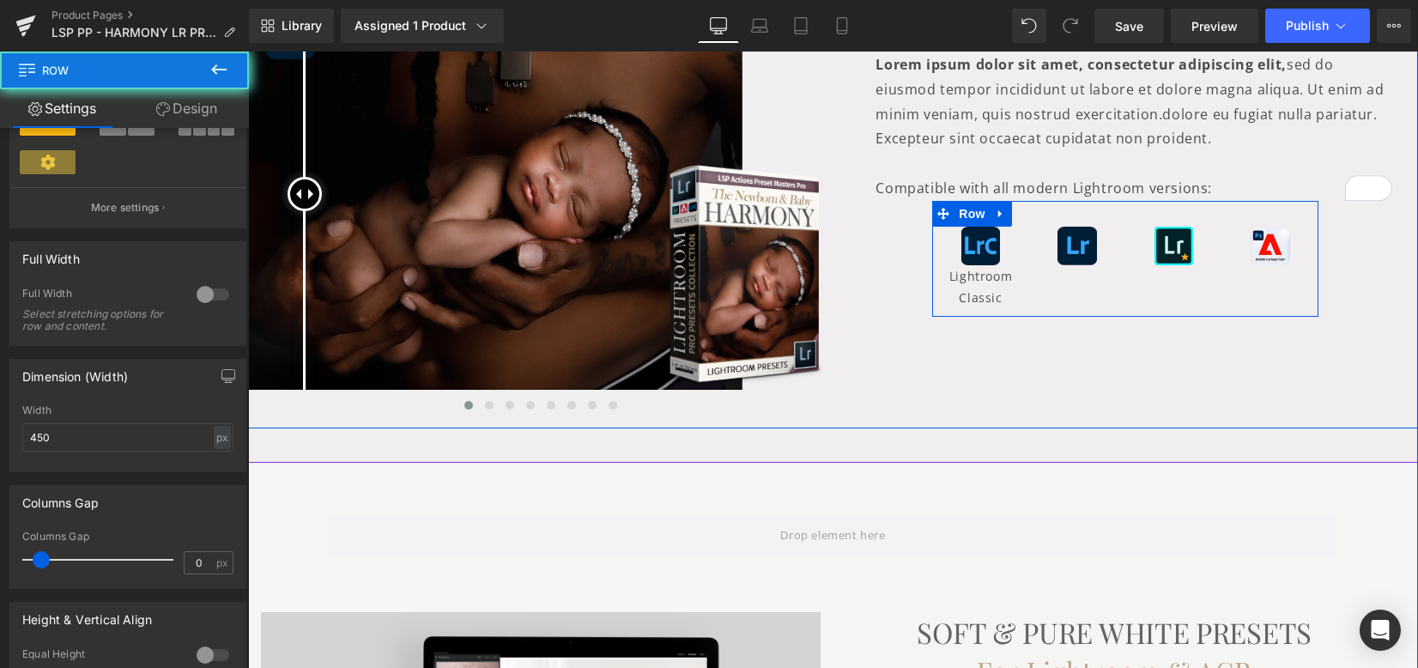
drag, startPoint x: 1103, startPoint y: 297, endPoint x: 1024, endPoint y: 303, distance: 79.2
click at [1103, 297] on div "Image Lightroom Classic Text Block Image Image Image Row" at bounding box center [1125, 259] width 386 height 117
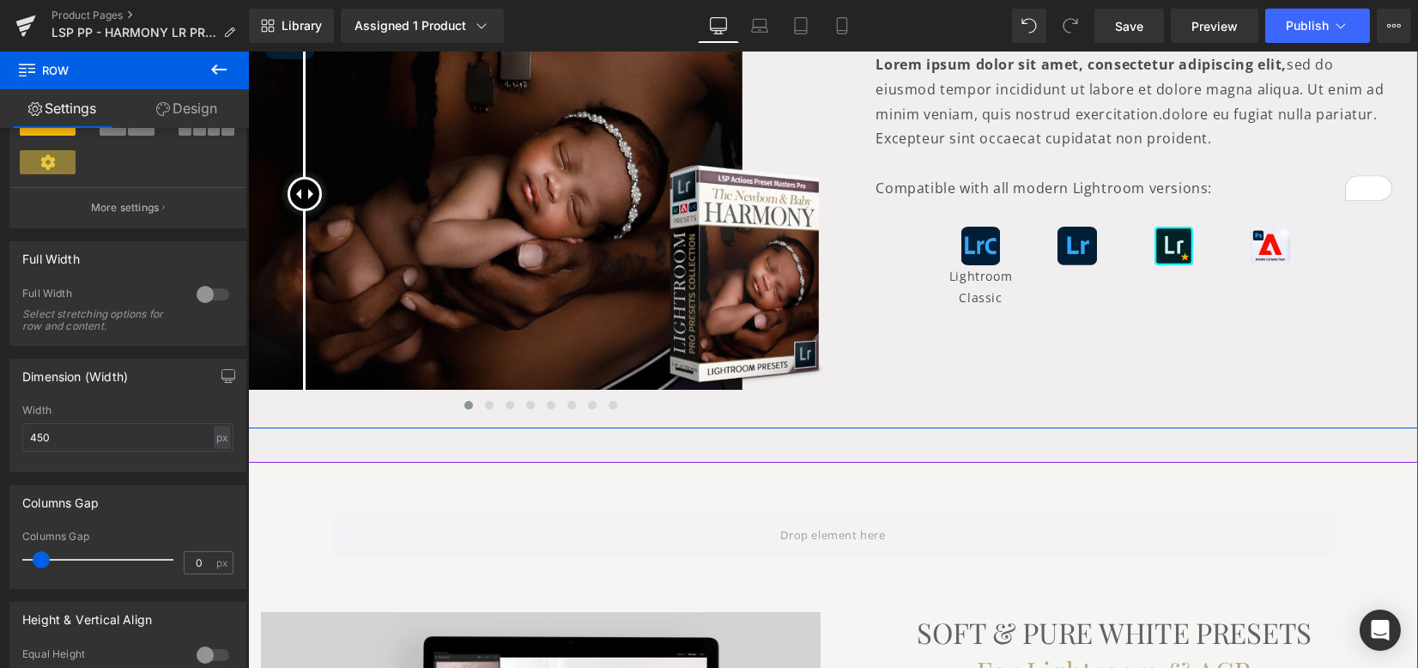
click at [972, 246] on span "Image" at bounding box center [990, 245] width 36 height 21
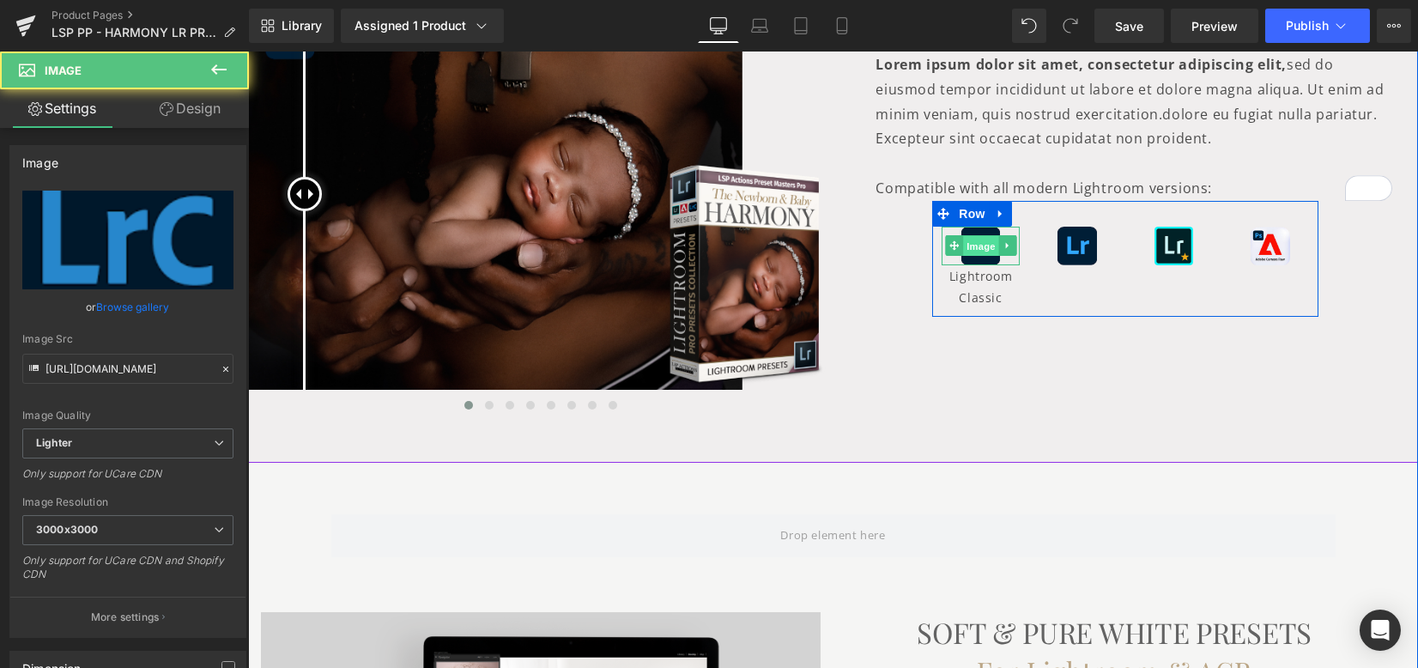
click at [969, 245] on span "Image" at bounding box center [981, 246] width 36 height 21
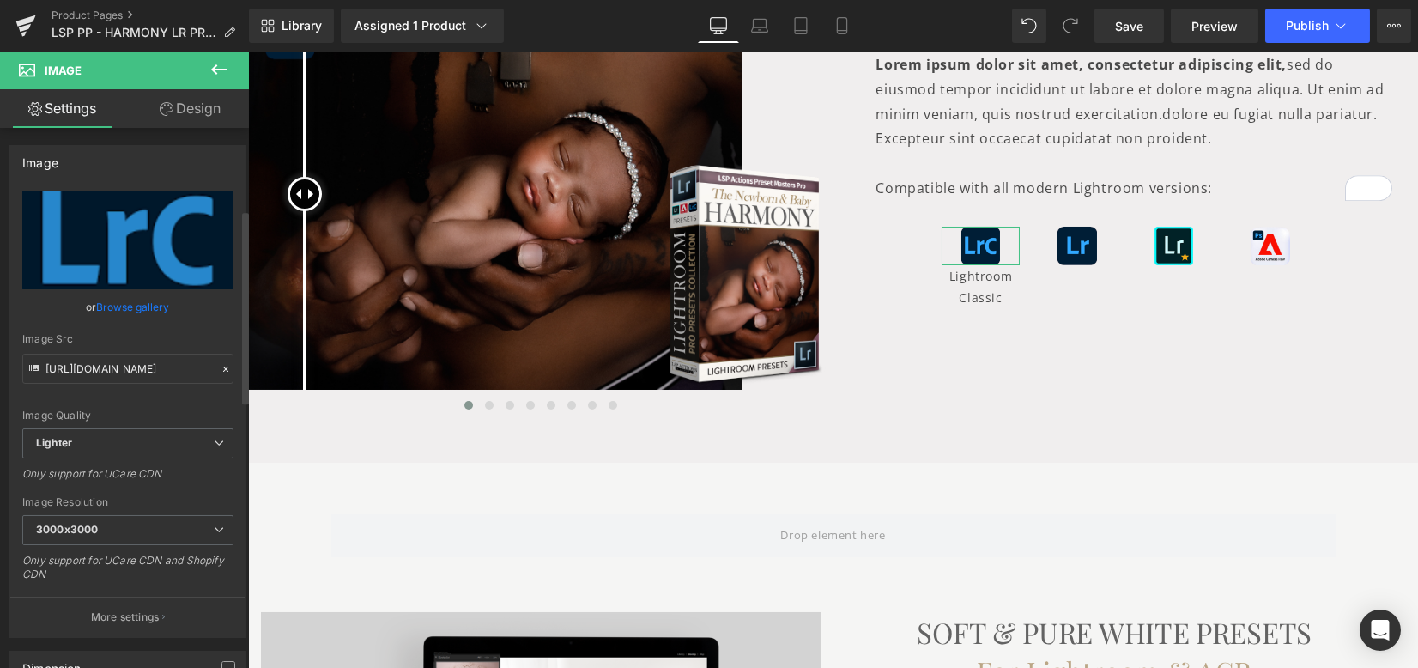
scroll to position [228, 0]
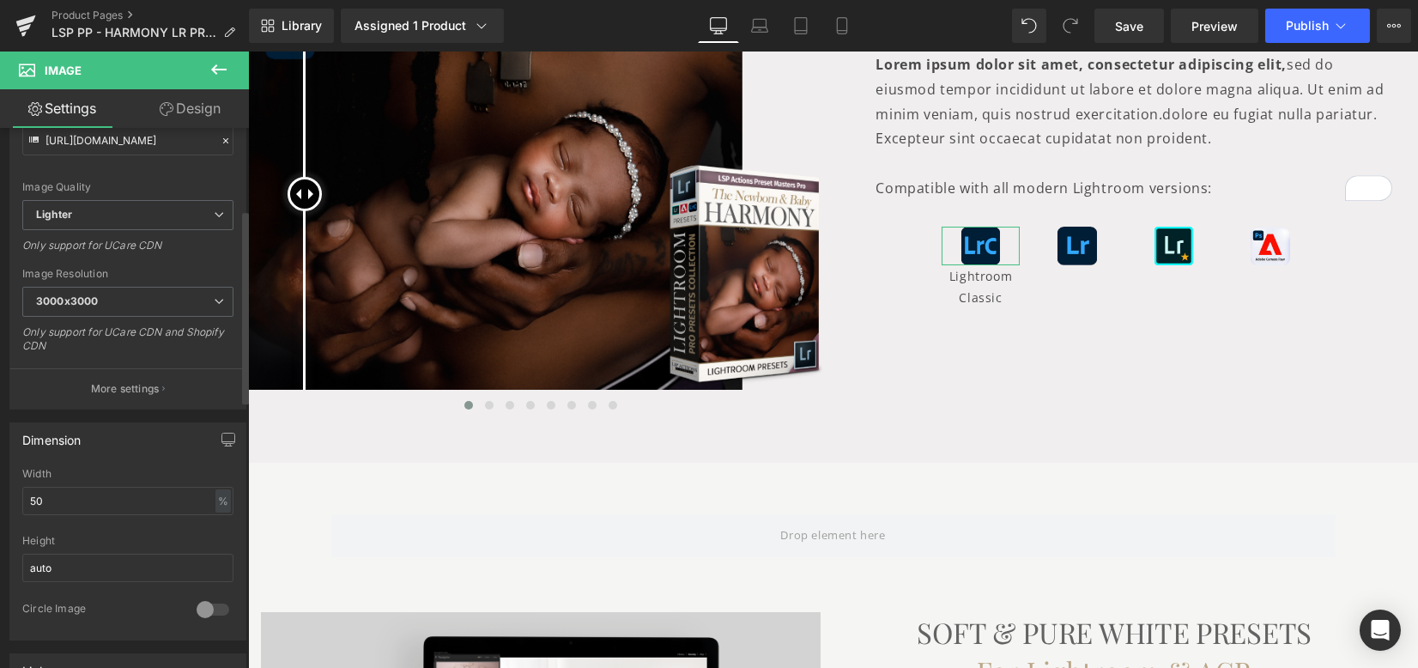
drag, startPoint x: 58, startPoint y: 495, endPoint x: 4, endPoint y: 505, distance: 54.0
click at [2, 505] on div "Dimension 50% Width 50 % % px auto Height auto 0 Circle Image" at bounding box center [128, 524] width 257 height 231
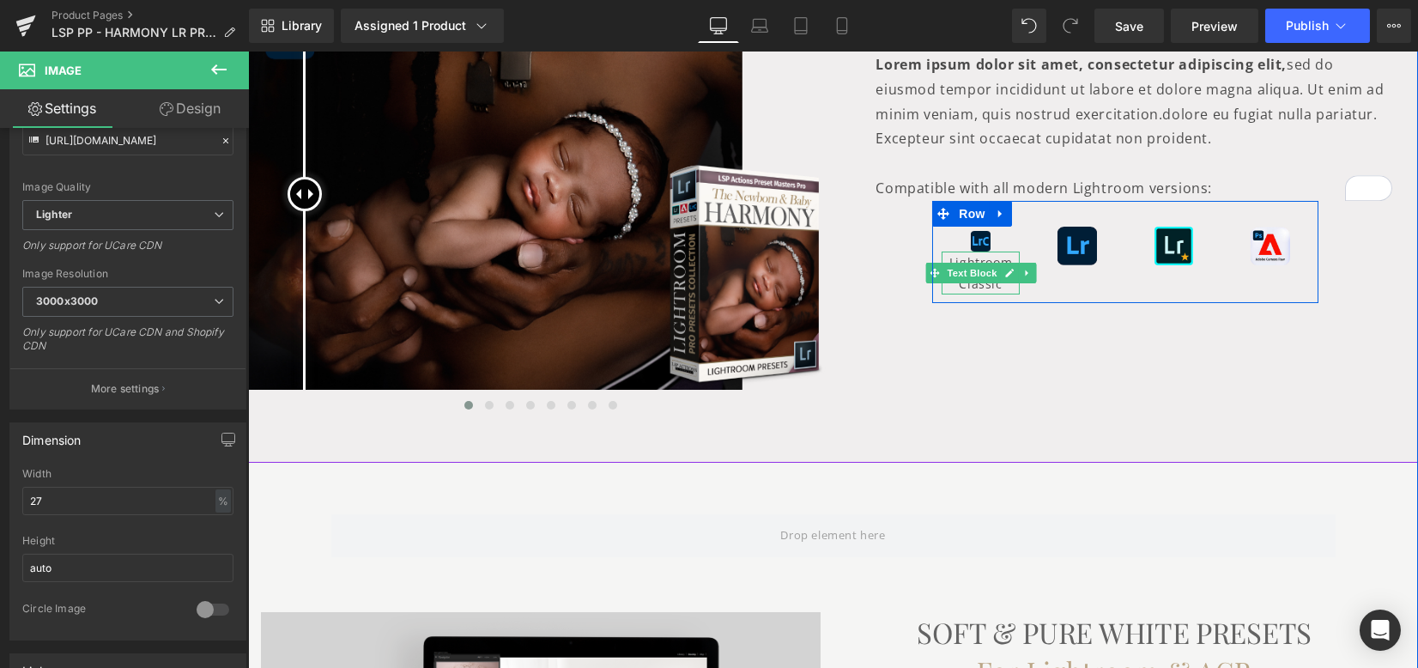
type input "28"
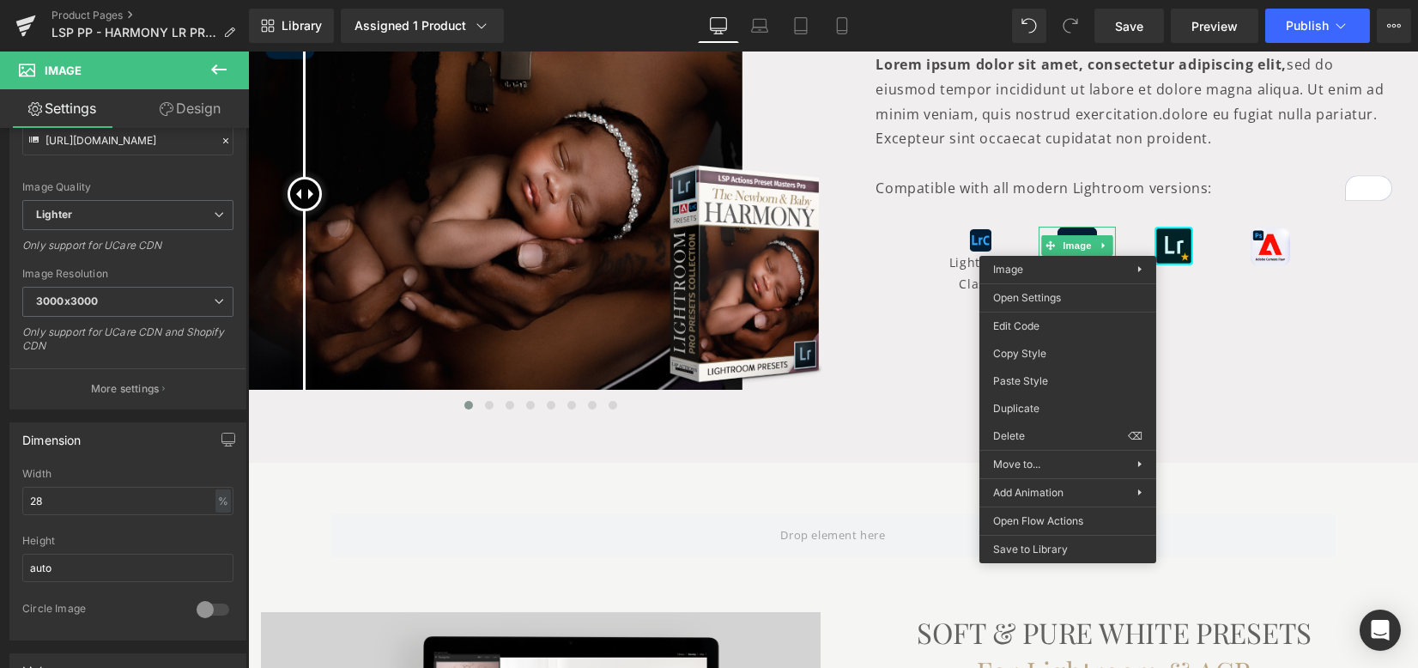
drag, startPoint x: 1287, startPoint y: 425, endPoint x: 1130, endPoint y: 286, distance: 210.4
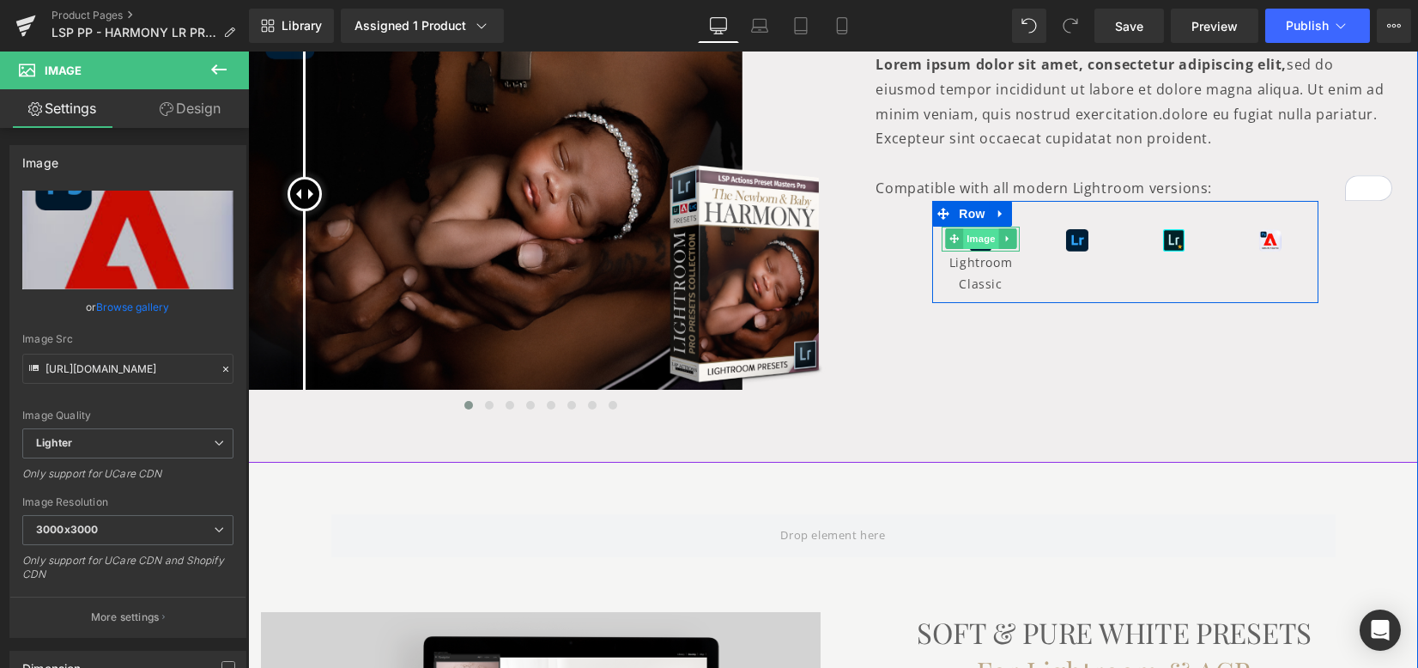
click at [972, 233] on span "Image" at bounding box center [981, 238] width 36 height 21
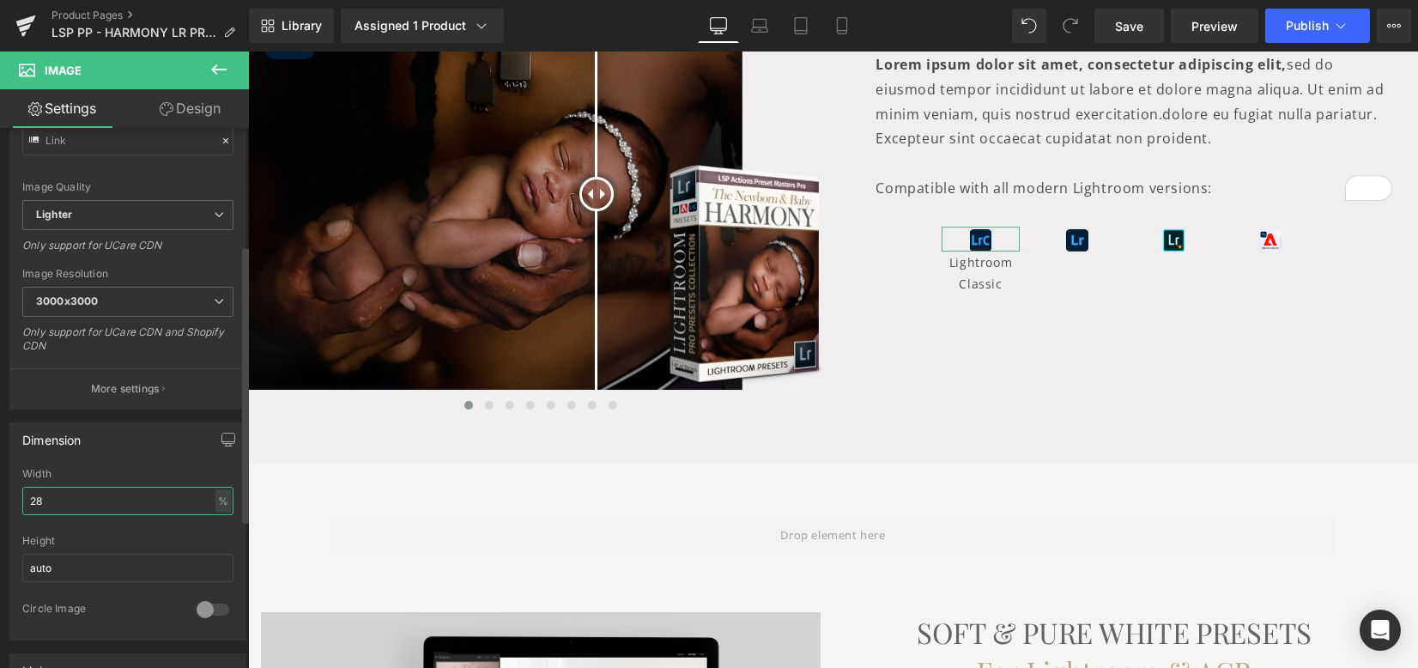
drag, startPoint x: 76, startPoint y: 498, endPoint x: 15, endPoint y: 487, distance: 62.8
click at [15, 487] on div "28% Width 28 % % px auto Height auto 0 Circle Image" at bounding box center [127, 554] width 235 height 172
type input "35"
drag, startPoint x: 1200, startPoint y: 407, endPoint x: 952, endPoint y: 355, distance: 253.3
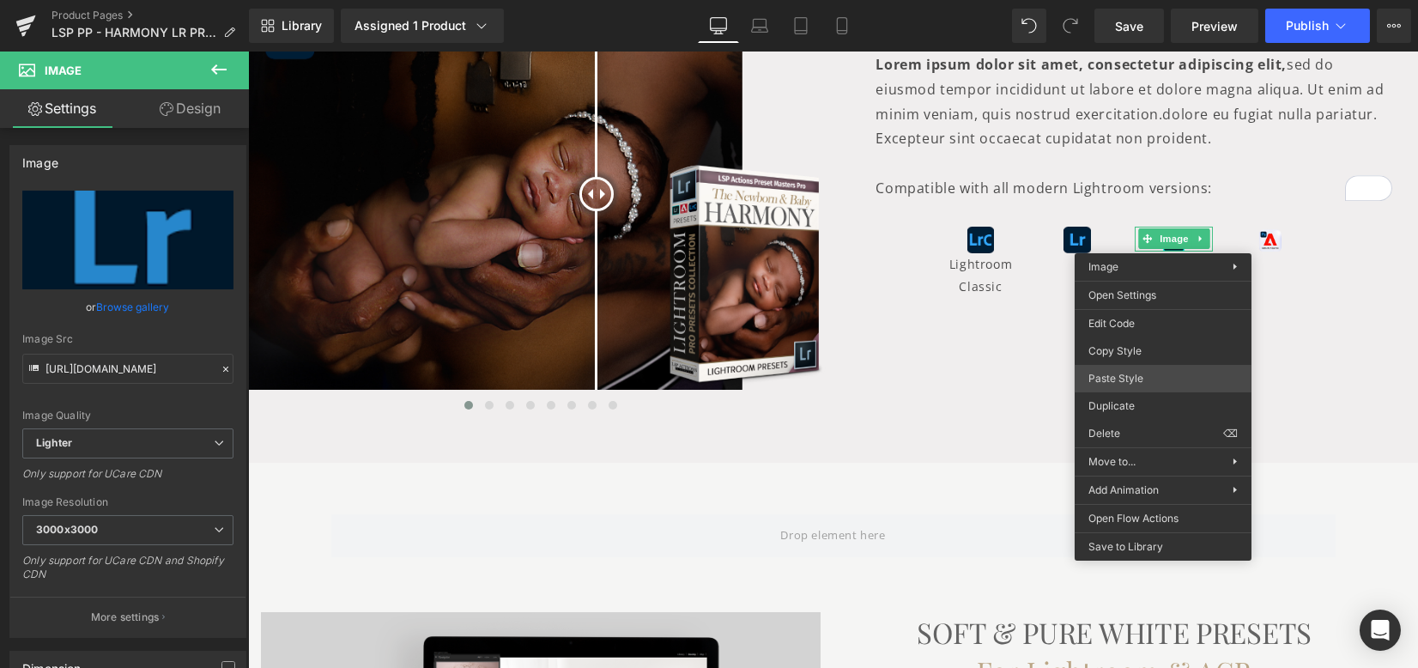
drag, startPoint x: 1394, startPoint y: 434, endPoint x: 1216, endPoint y: 307, distance: 218.4
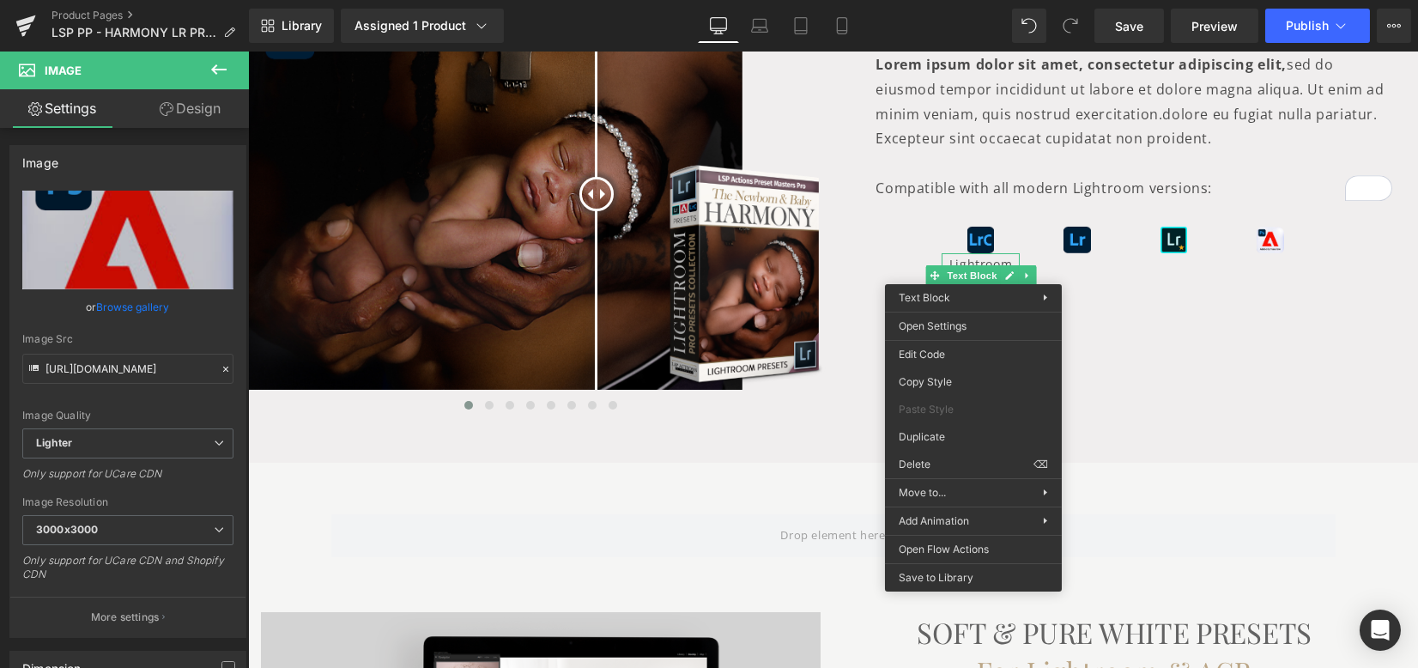
drag, startPoint x: 1209, startPoint y: 482, endPoint x: 960, endPoint y: 431, distance: 255.0
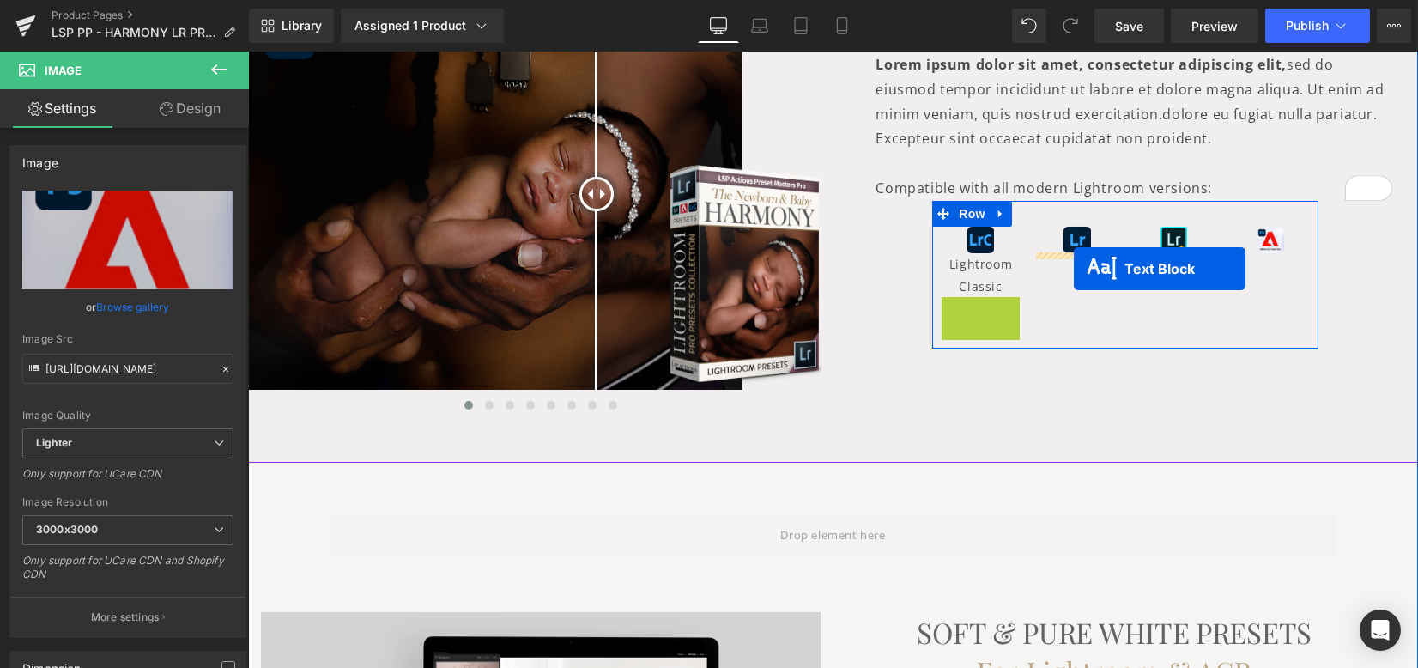
drag, startPoint x: 978, startPoint y: 319, endPoint x: 1075, endPoint y: 269, distance: 108.7
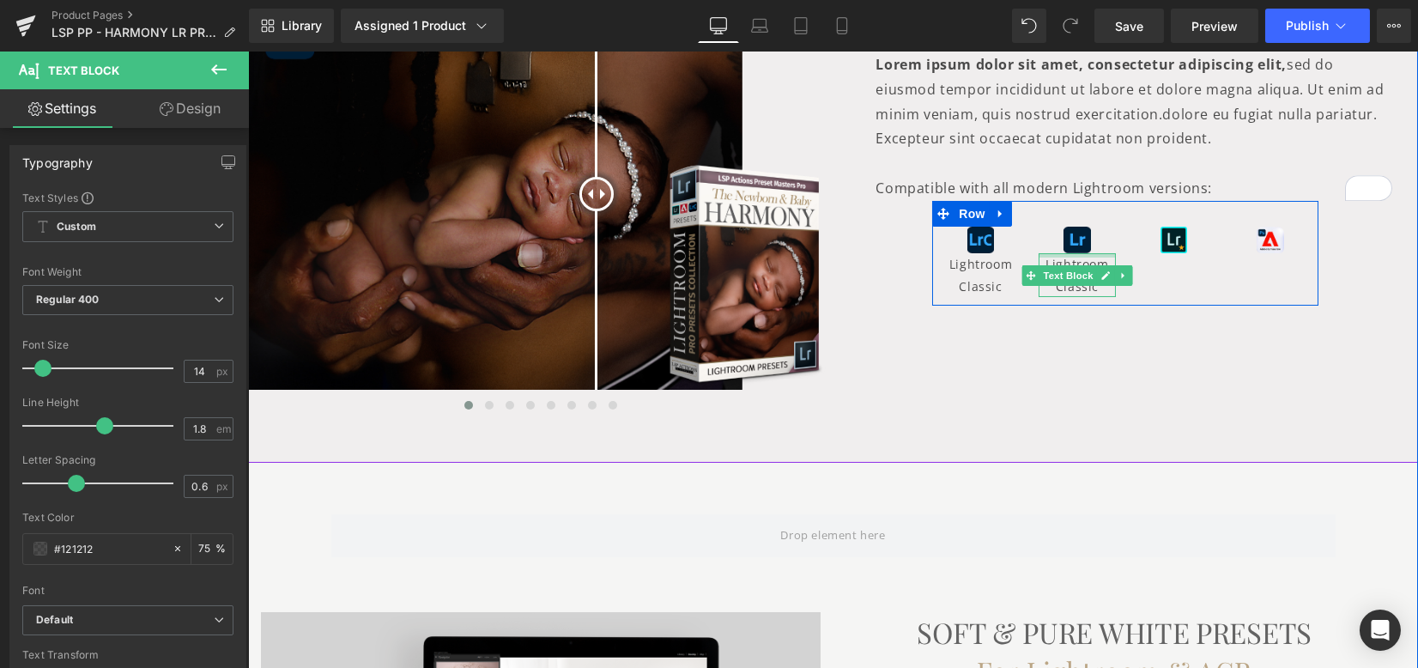
click at [1052, 257] on div at bounding box center [1078, 255] width 78 height 4
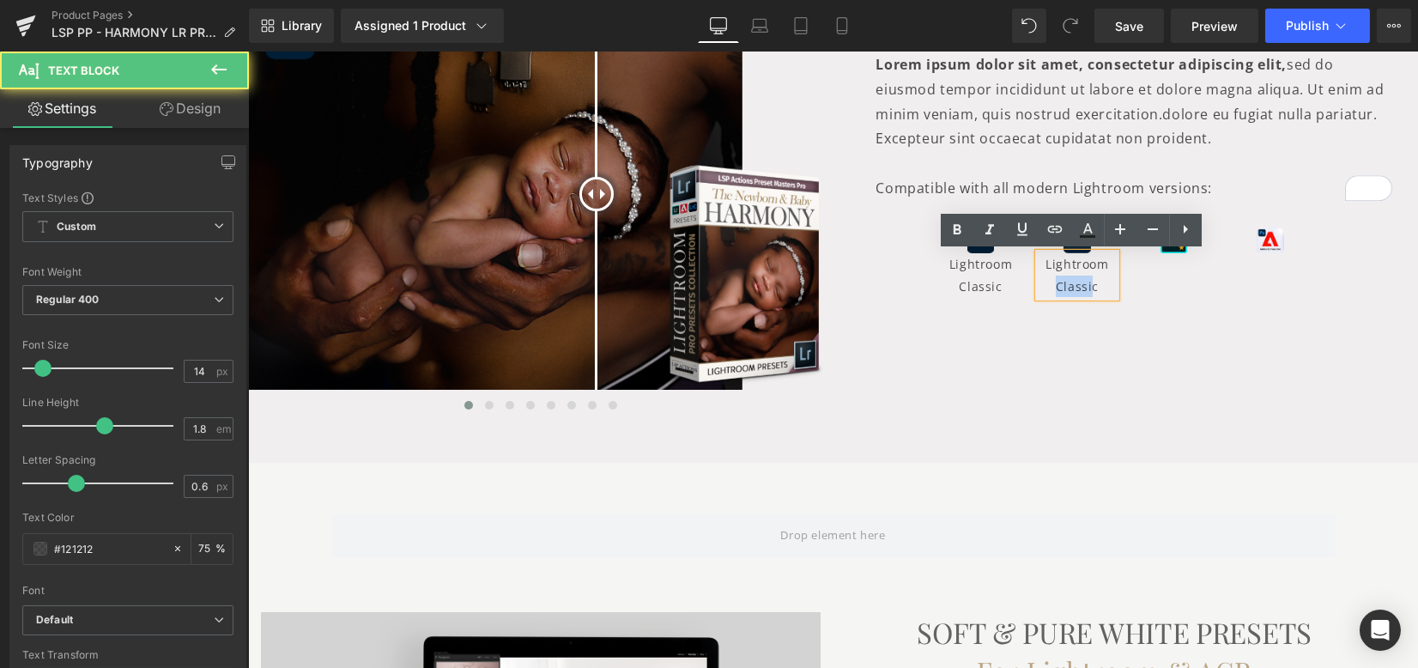
drag, startPoint x: 1052, startPoint y: 287, endPoint x: 1100, endPoint y: 282, distance: 48.3
click at [1098, 282] on p "Lightroom Classic" at bounding box center [1078, 274] width 78 height 43
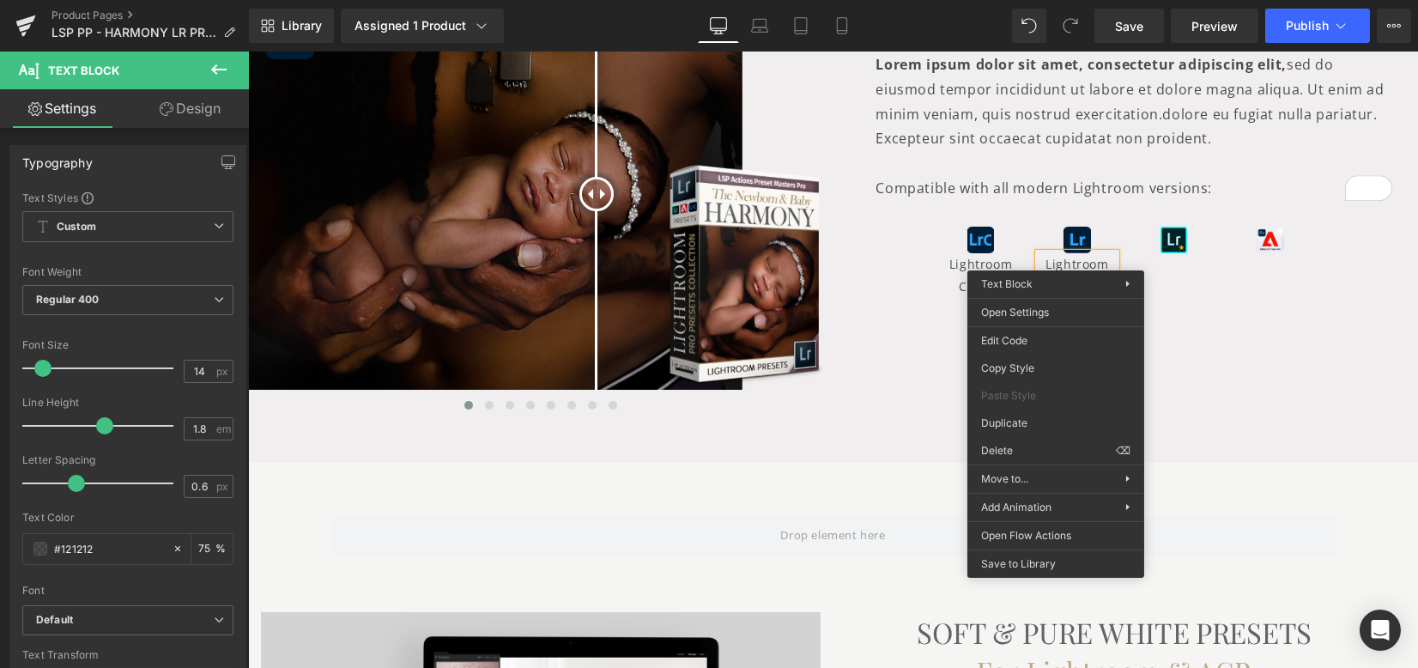
drag, startPoint x: 1279, startPoint y: 472, endPoint x: 1060, endPoint y: 390, distance: 233.9
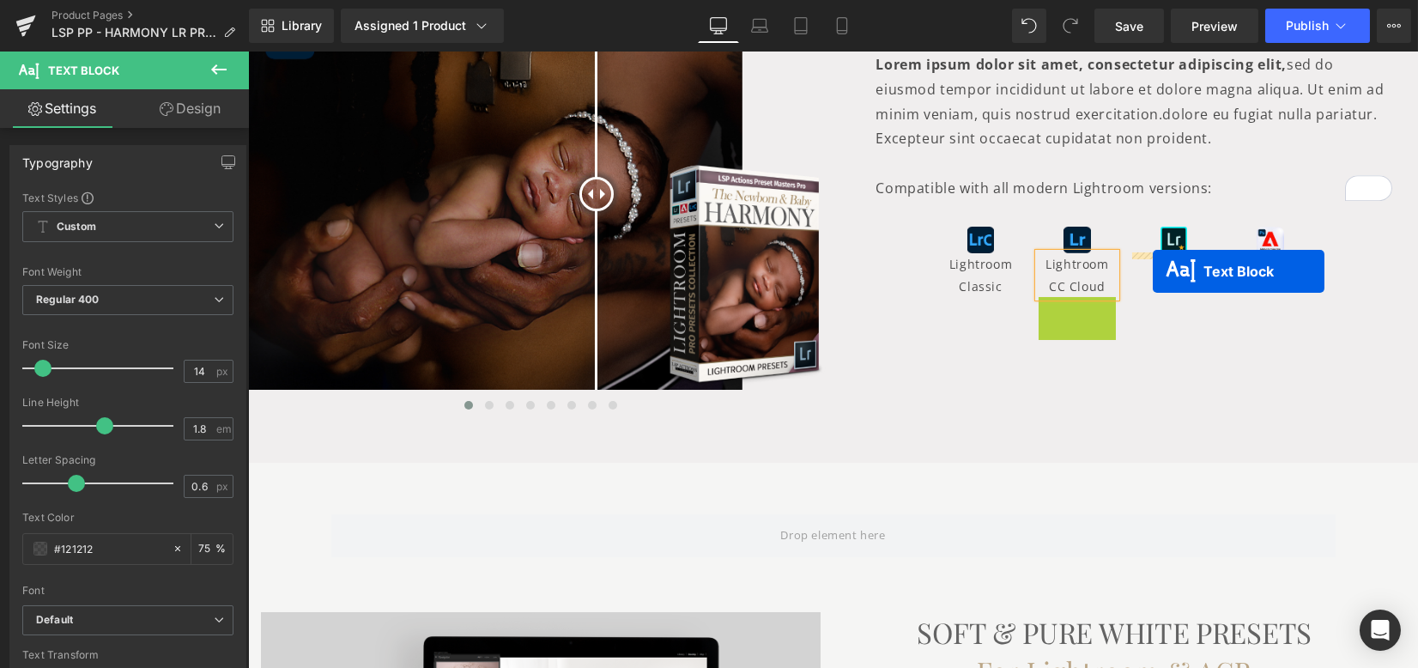
drag, startPoint x: 1066, startPoint y: 315, endPoint x: 1154, endPoint y: 271, distance: 97.9
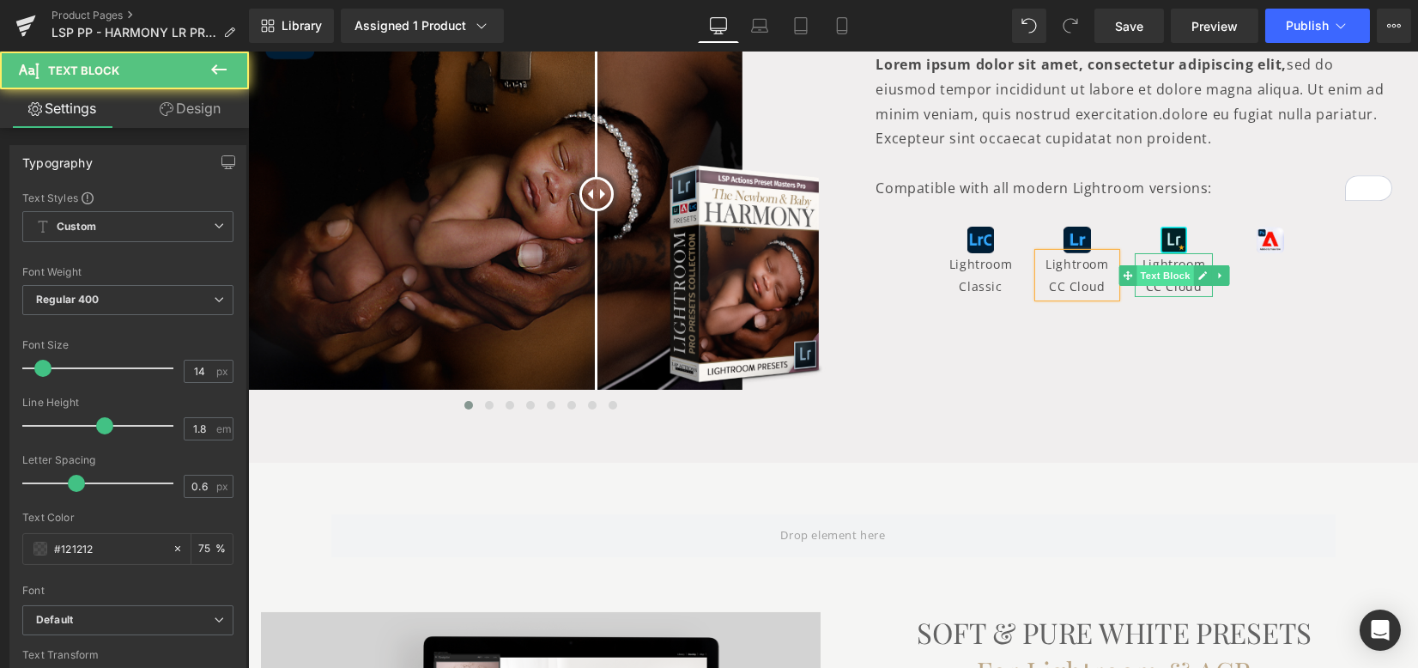
click at [1148, 268] on span "Text Block" at bounding box center [1164, 275] width 57 height 21
click at [1142, 263] on p "Lightroom CC Cloud" at bounding box center [1174, 274] width 78 height 43
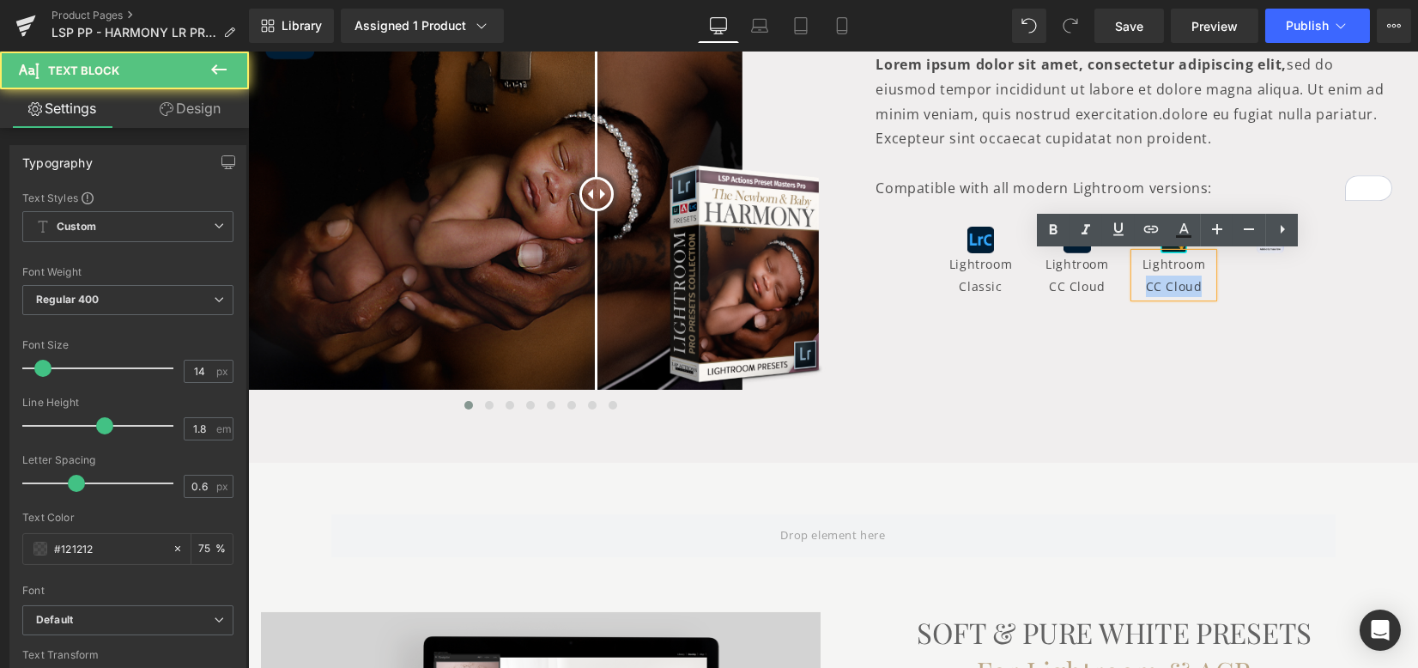
drag, startPoint x: 1194, startPoint y: 285, endPoint x: 1203, endPoint y: 287, distance: 8.8
click at [1203, 286] on p "Lightroom CC Cloud" at bounding box center [1174, 274] width 78 height 43
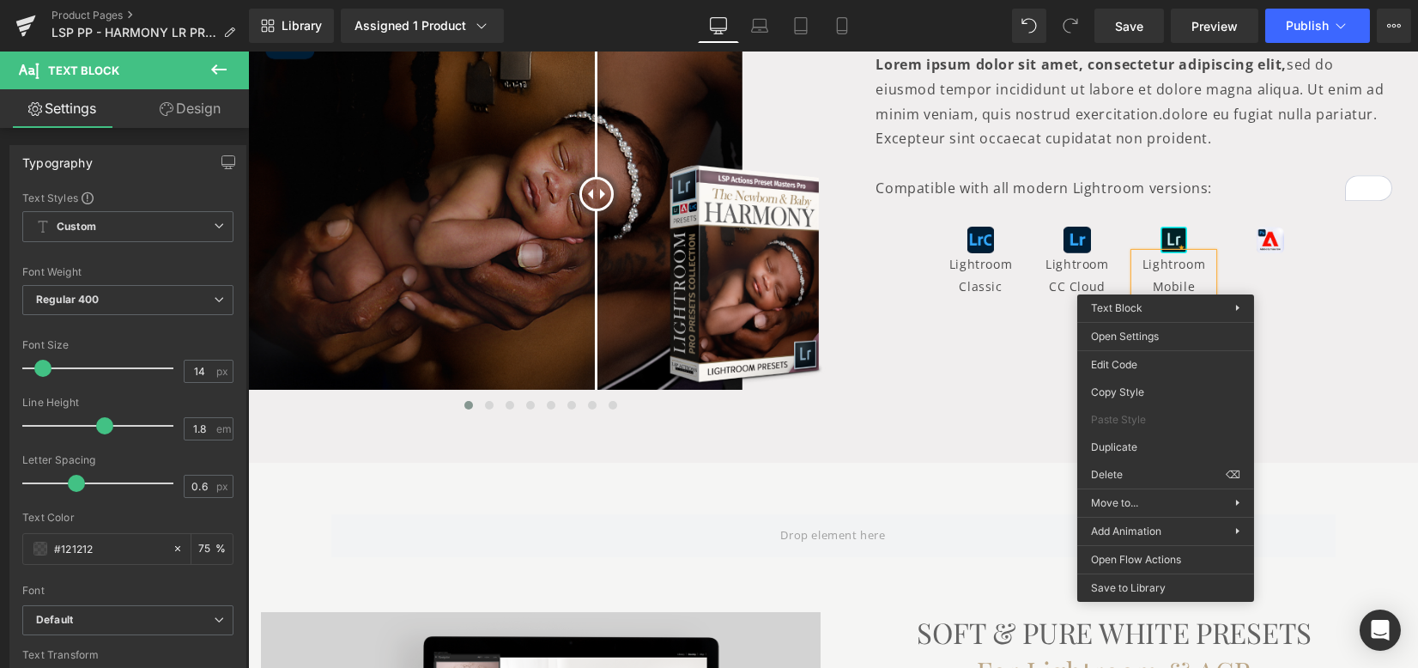
click at [1165, 263] on p "Lightroom Mobile (premium)" at bounding box center [1174, 285] width 78 height 65
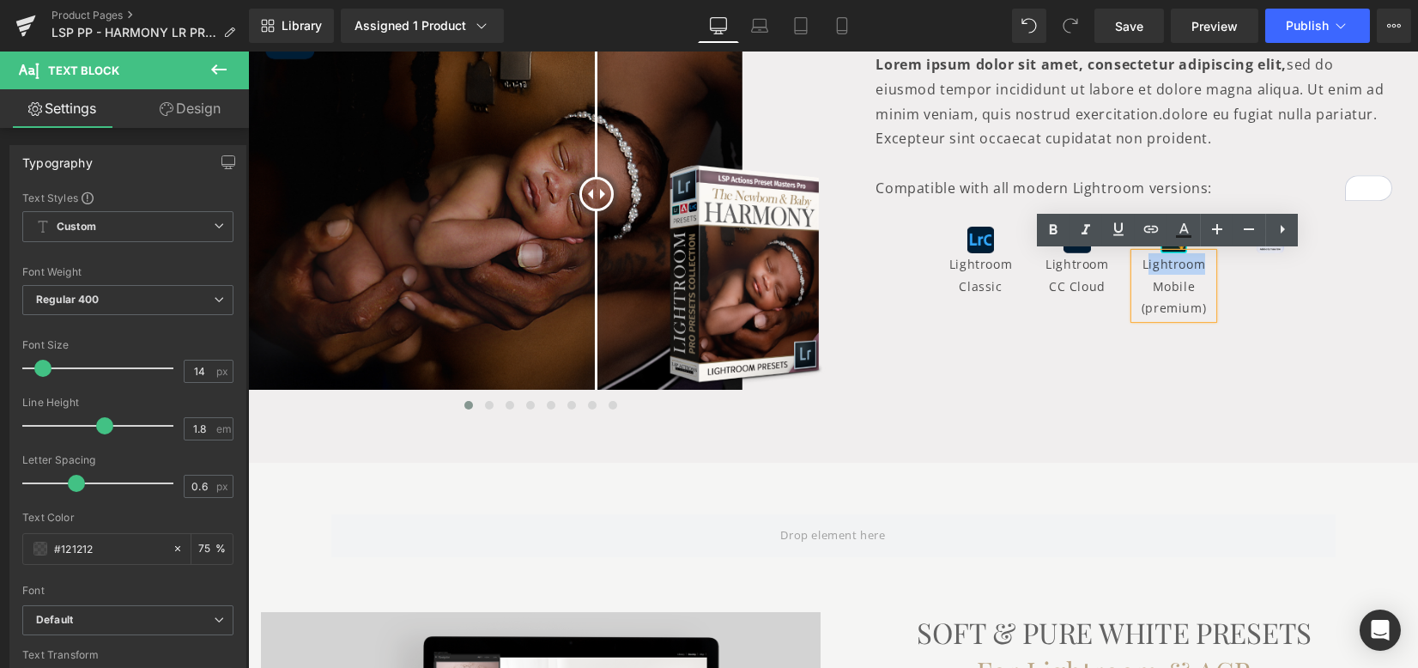
drag, startPoint x: 1142, startPoint y: 263, endPoint x: 1203, endPoint y: 264, distance: 61.8
click at [1203, 264] on p "Lightroom Mobile (premium)" at bounding box center [1174, 285] width 78 height 65
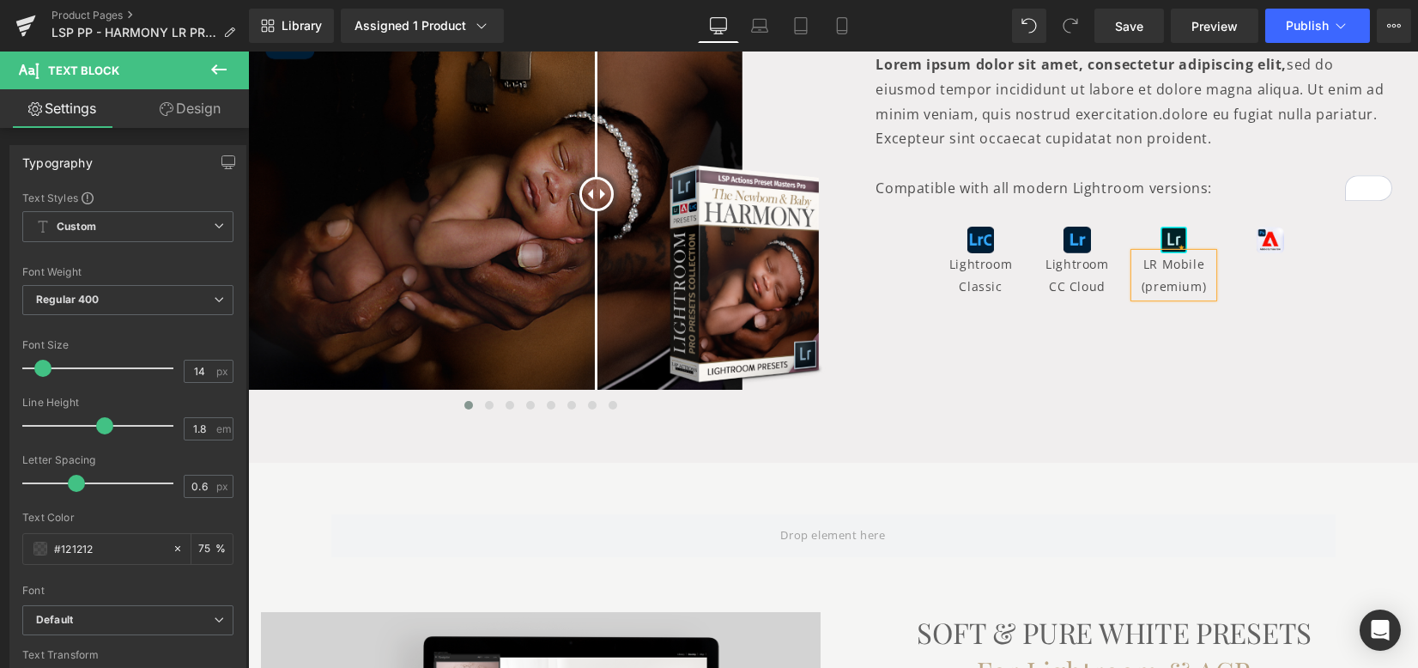
click at [1221, 276] on div "Image Lightroom Classic Text Block Image Lightroom CC Cloud Text Block Image LR…" at bounding box center [1125, 253] width 386 height 105
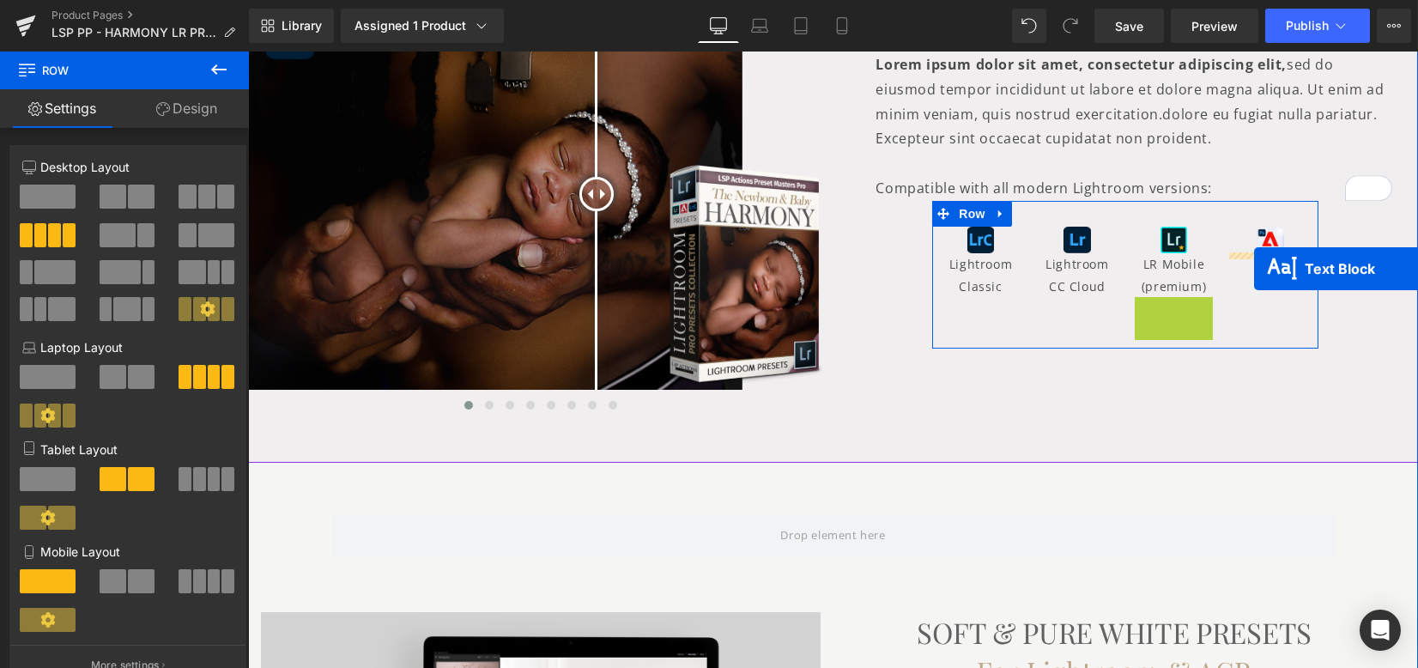
drag, startPoint x: 1197, startPoint y: 314, endPoint x: 1254, endPoint y: 269, distance: 73.3
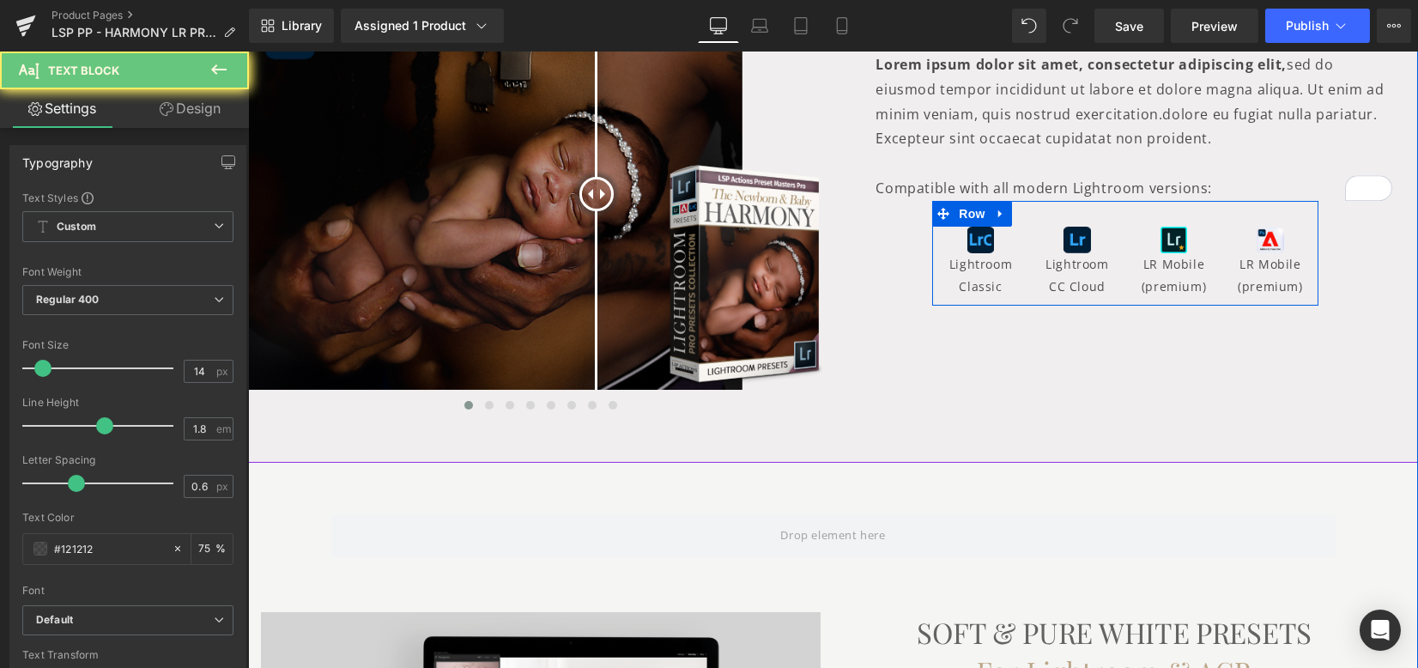
click at [1242, 263] on p "LR Mobile (premium)" at bounding box center [1271, 274] width 78 height 43
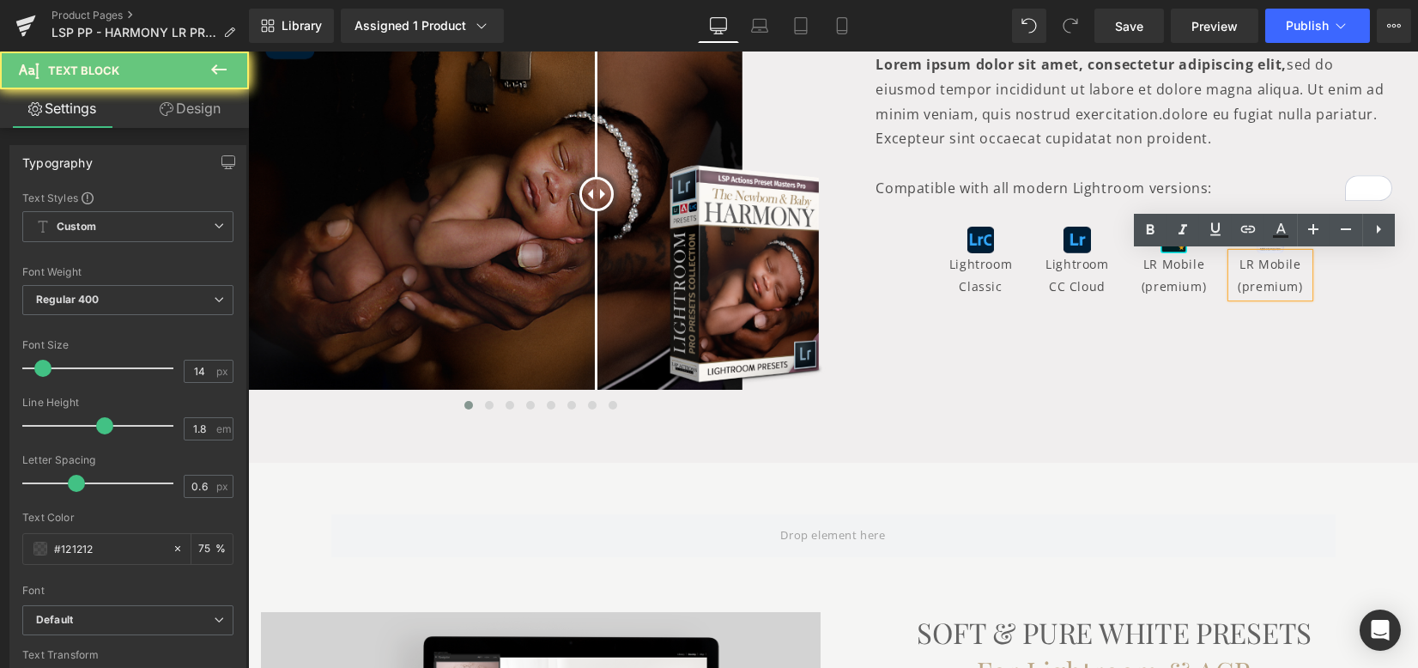
click at [1262, 270] on p "LR Mobile (premium)" at bounding box center [1271, 274] width 78 height 43
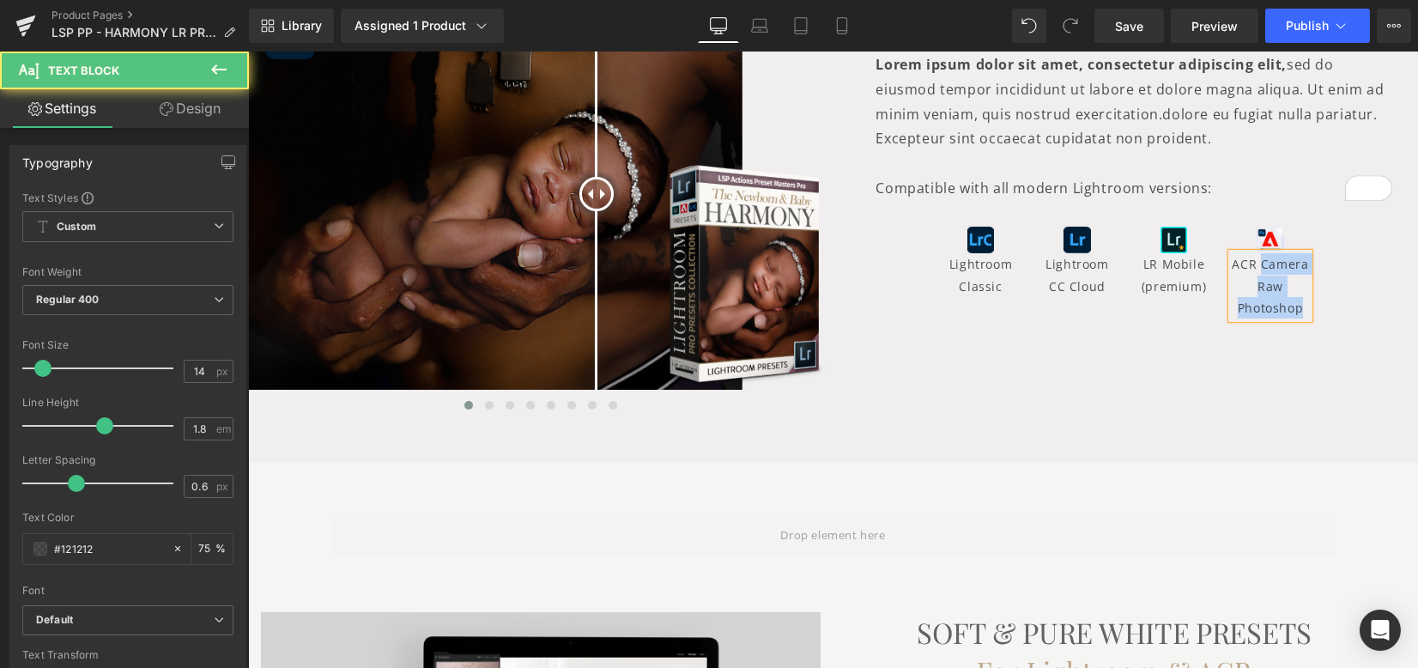
drag, startPoint x: 1254, startPoint y: 270, endPoint x: 1244, endPoint y: 270, distance: 10.3
click at [1232, 266] on p "ACR Camera Raw Photoshop" at bounding box center [1271, 285] width 78 height 65
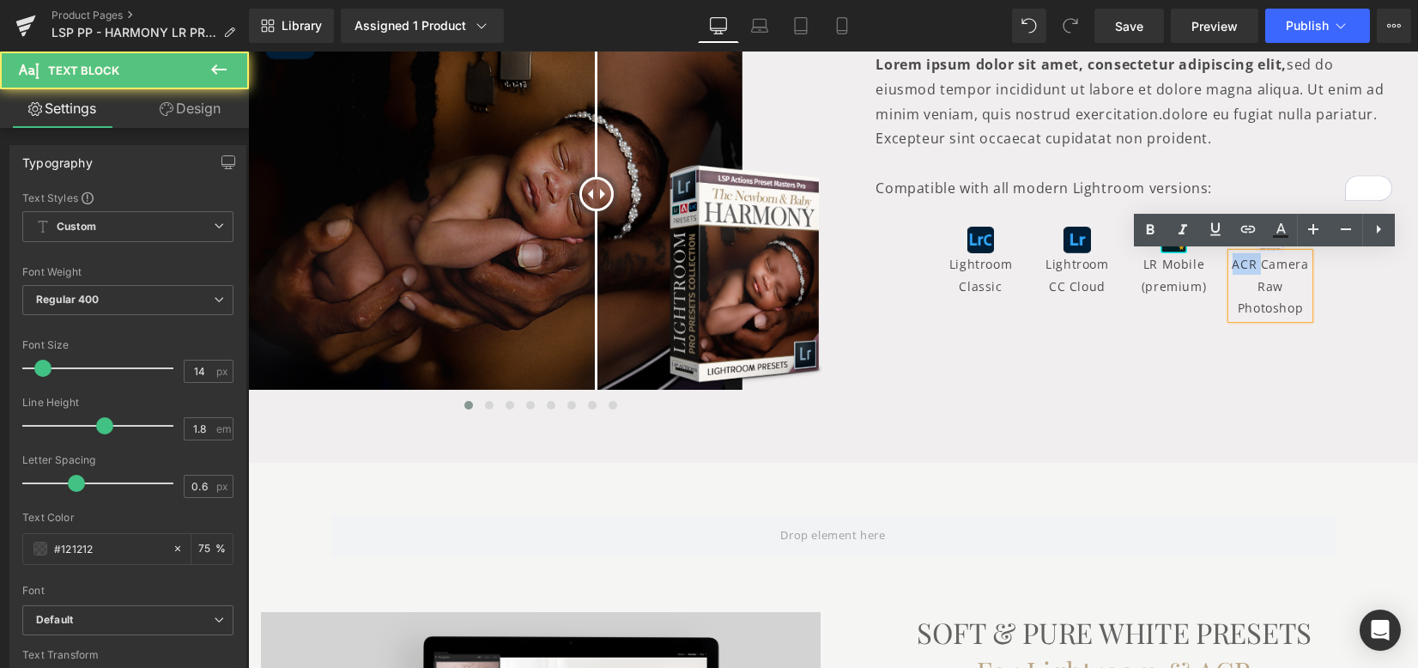
click at [1246, 257] on p "ACR Camera Raw Photoshop" at bounding box center [1271, 285] width 78 height 65
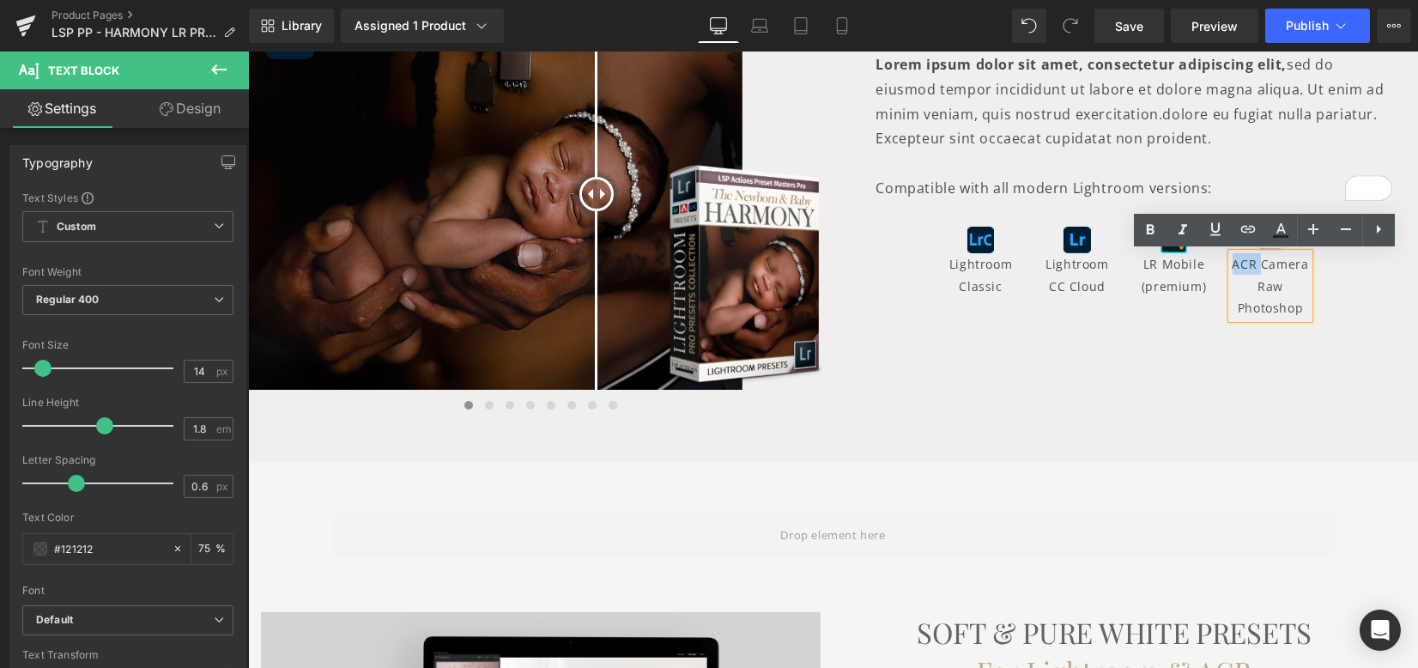
drag, startPoint x: 1249, startPoint y: 263, endPoint x: 1229, endPoint y: 260, distance: 19.9
click at [1232, 260] on p "ACR Camera Raw Photoshop" at bounding box center [1271, 285] width 78 height 65
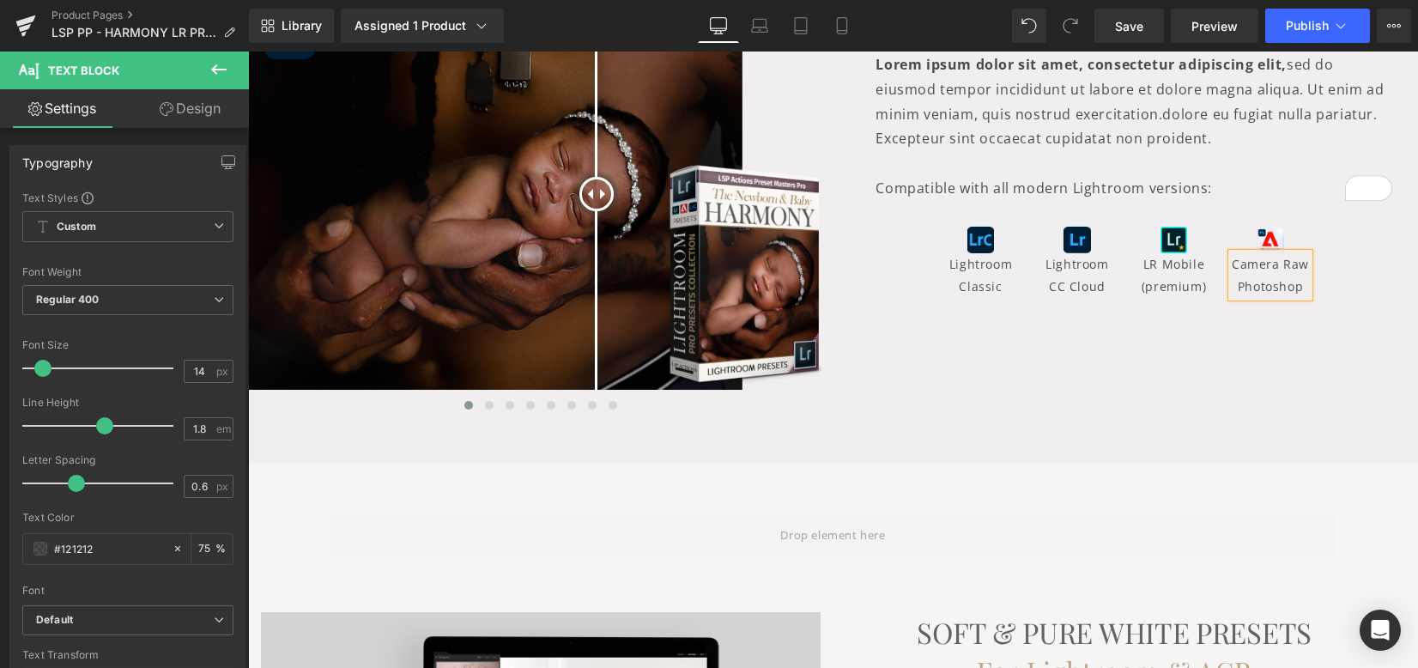
click at [1340, 294] on div "The main result hook Heading Lorem ipsum dolor sit amet, consectetur adipiscing…" at bounding box center [1125, 152] width 585 height 306
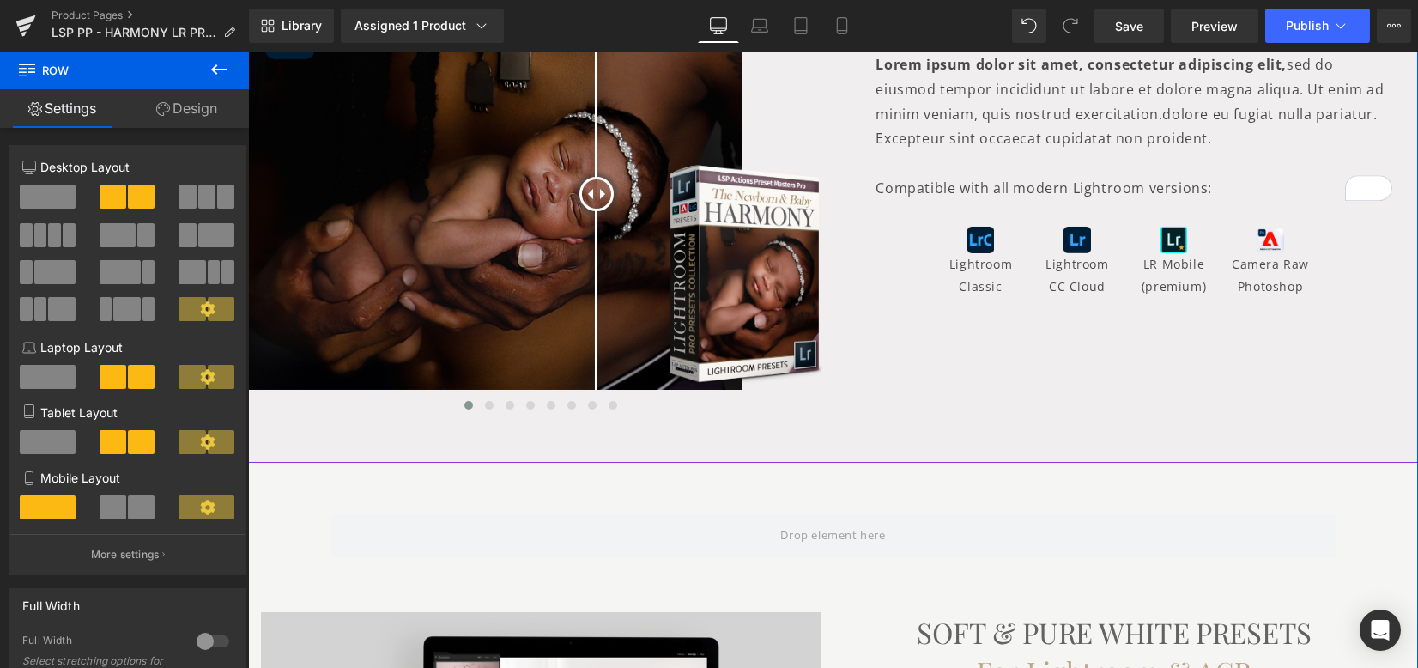
click at [1266, 403] on div "Before and After Images Before and After Images Before and After Images Before …" at bounding box center [833, 200] width 1170 height 455
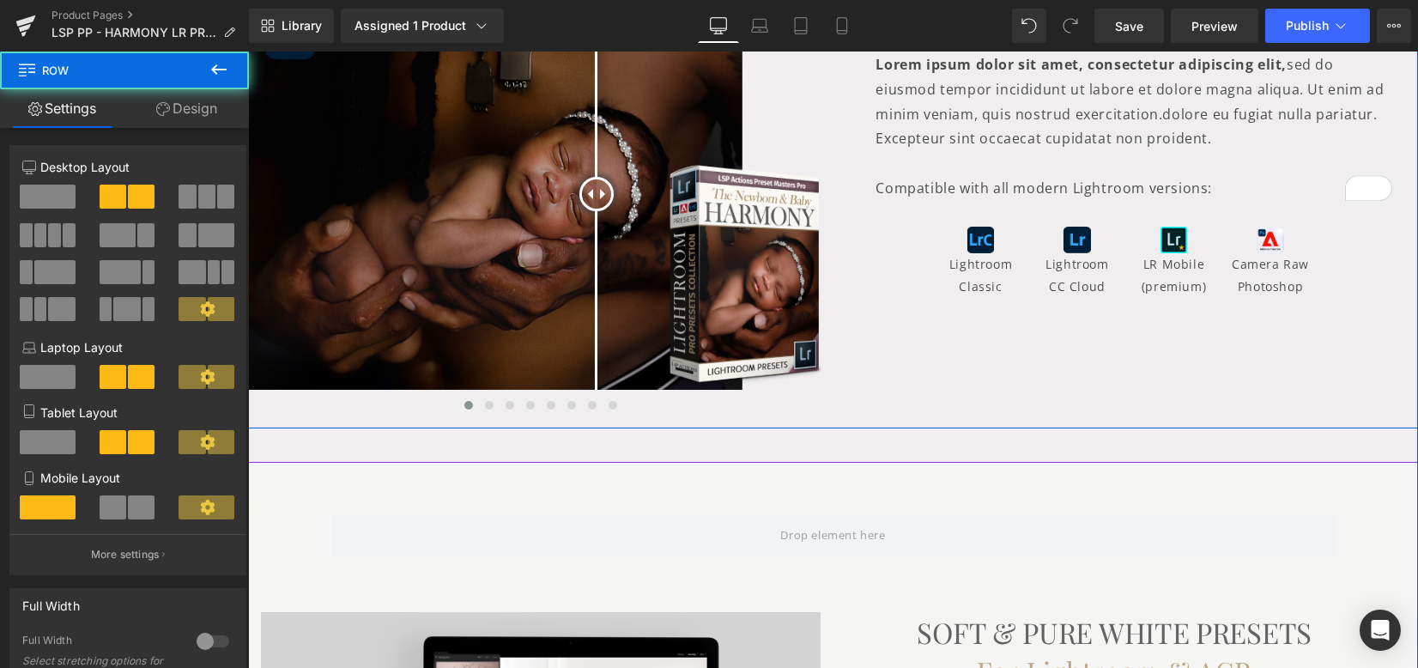
scroll to position [243, 0]
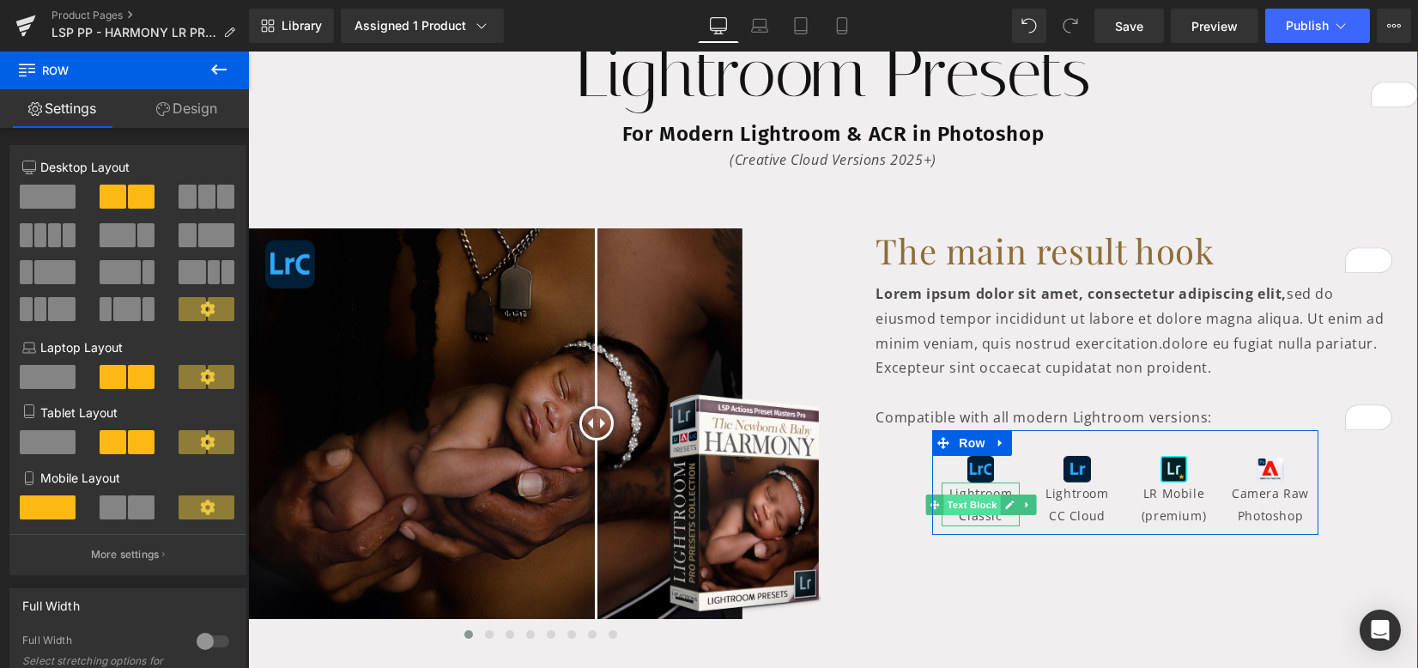
click at [967, 506] on span "Text Block" at bounding box center [971, 504] width 57 height 21
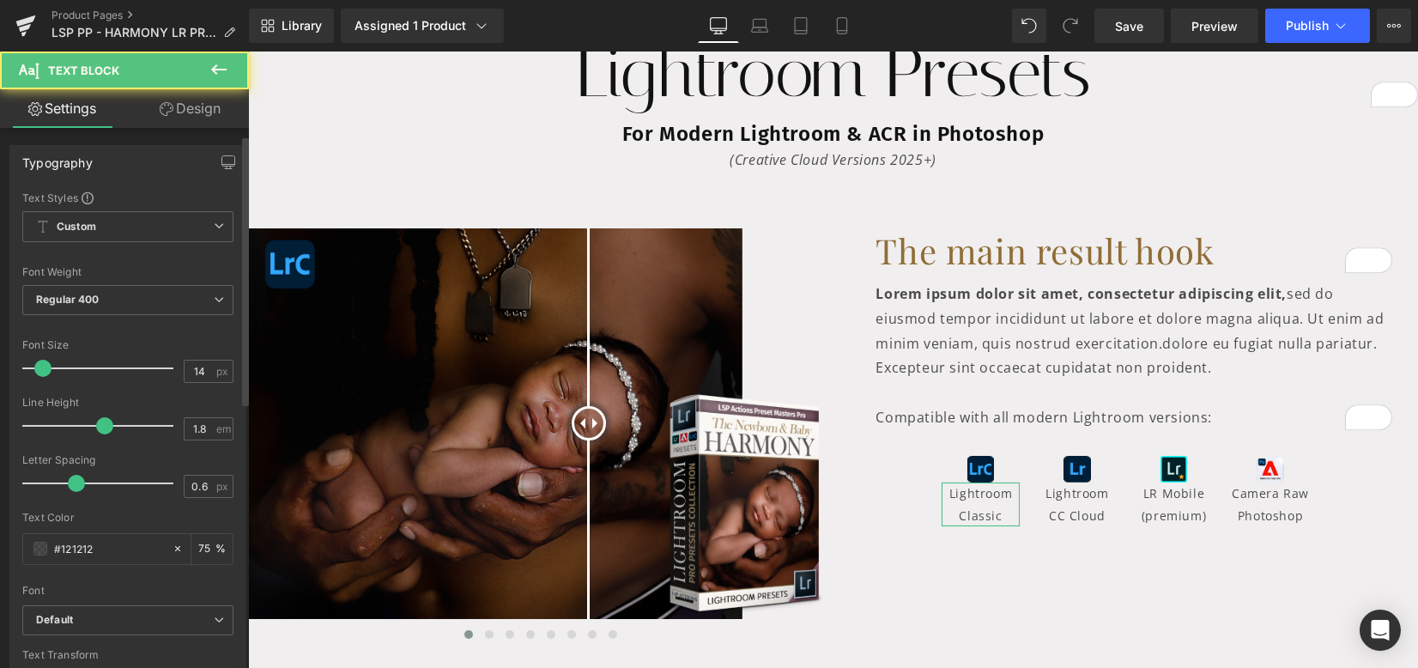
scroll to position [228, 0]
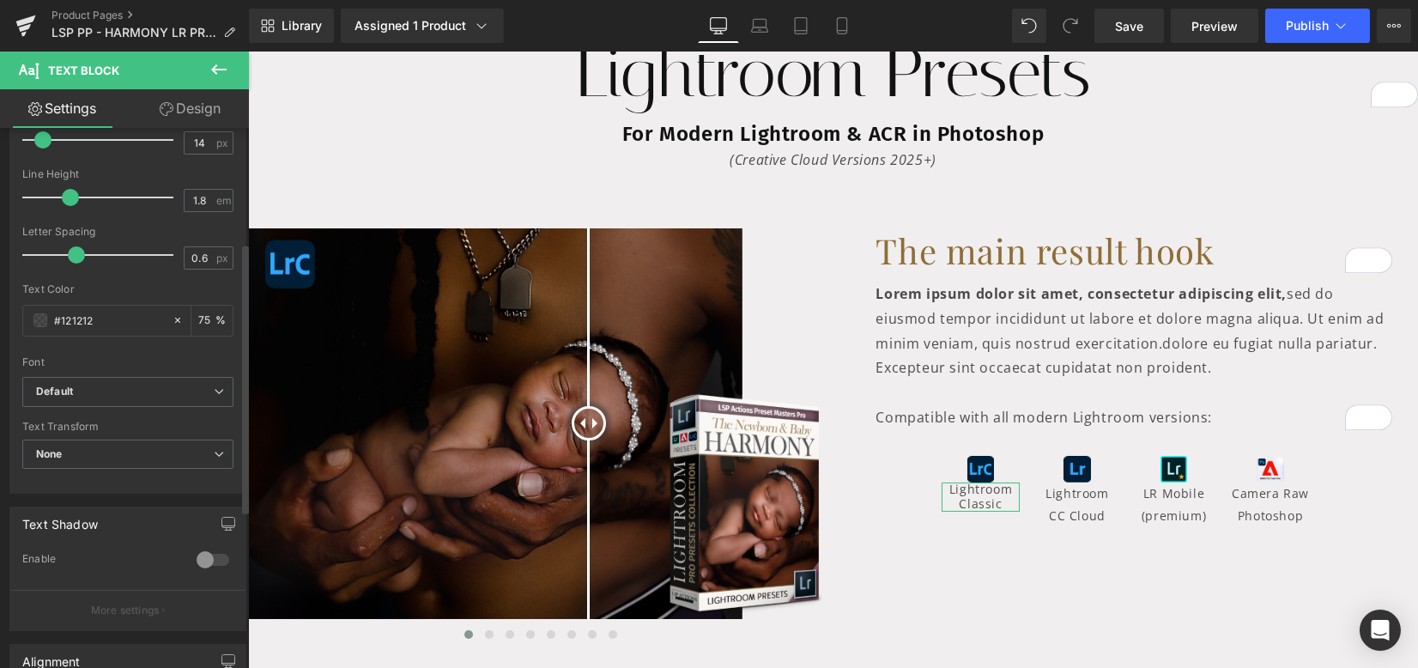
drag, startPoint x: 100, startPoint y: 193, endPoint x: 69, endPoint y: 187, distance: 31.5
click at [69, 189] on span at bounding box center [70, 197] width 17 height 17
click at [203, 106] on link "Design" at bounding box center [190, 108] width 124 height 39
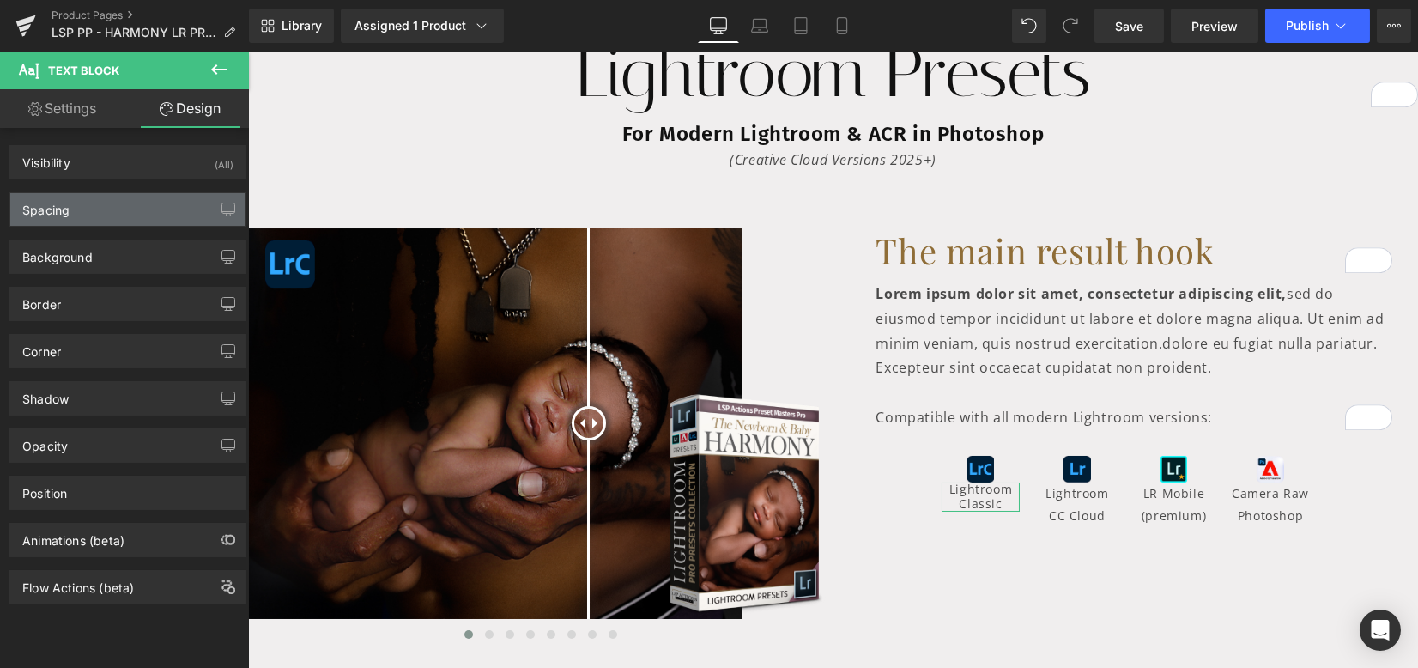
click at [154, 203] on div "Spacing" at bounding box center [127, 209] width 235 height 33
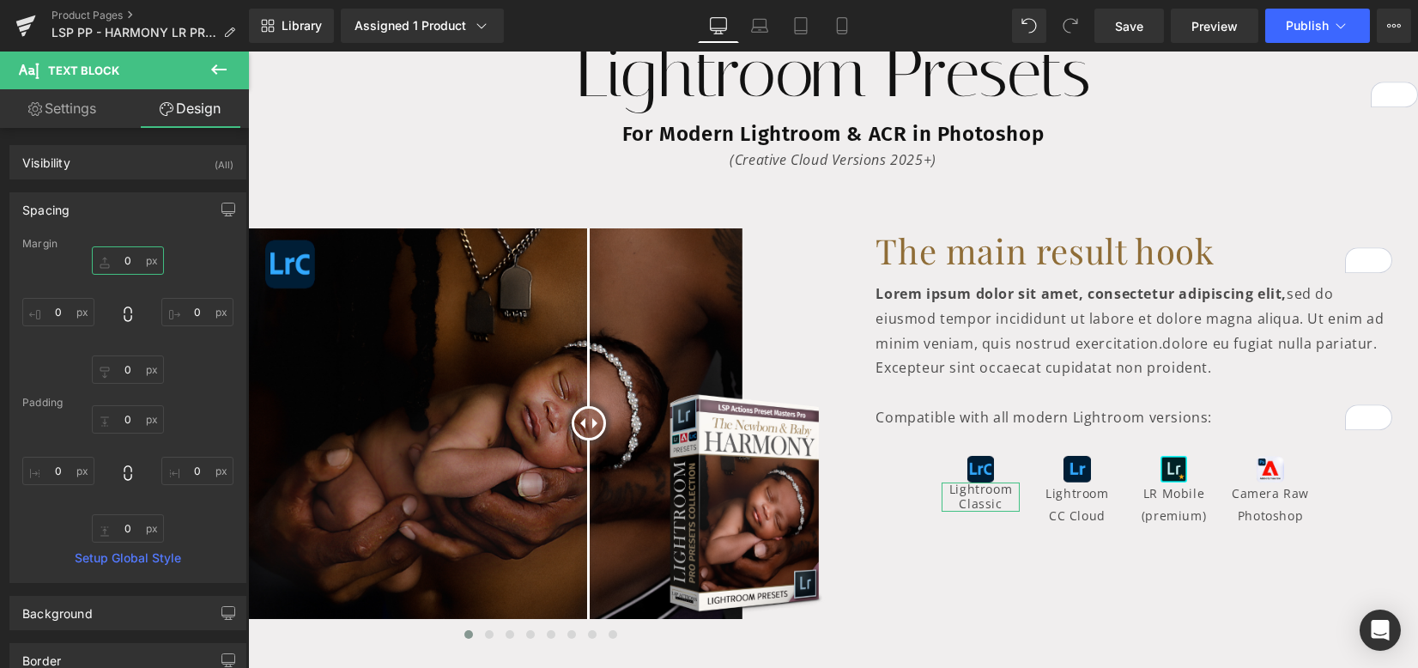
click at [131, 268] on input "text" at bounding box center [128, 260] width 72 height 28
type input "10"
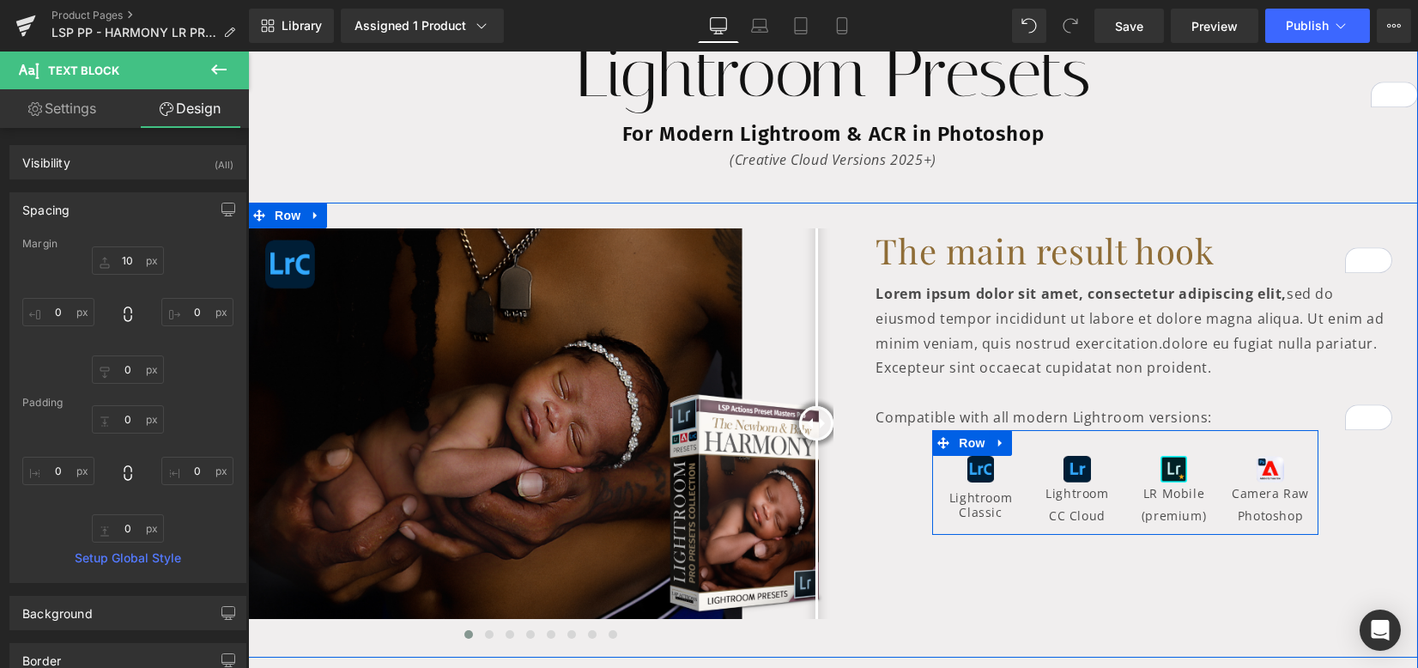
click at [954, 504] on span "Text Block" at bounding box center [971, 513] width 57 height 21
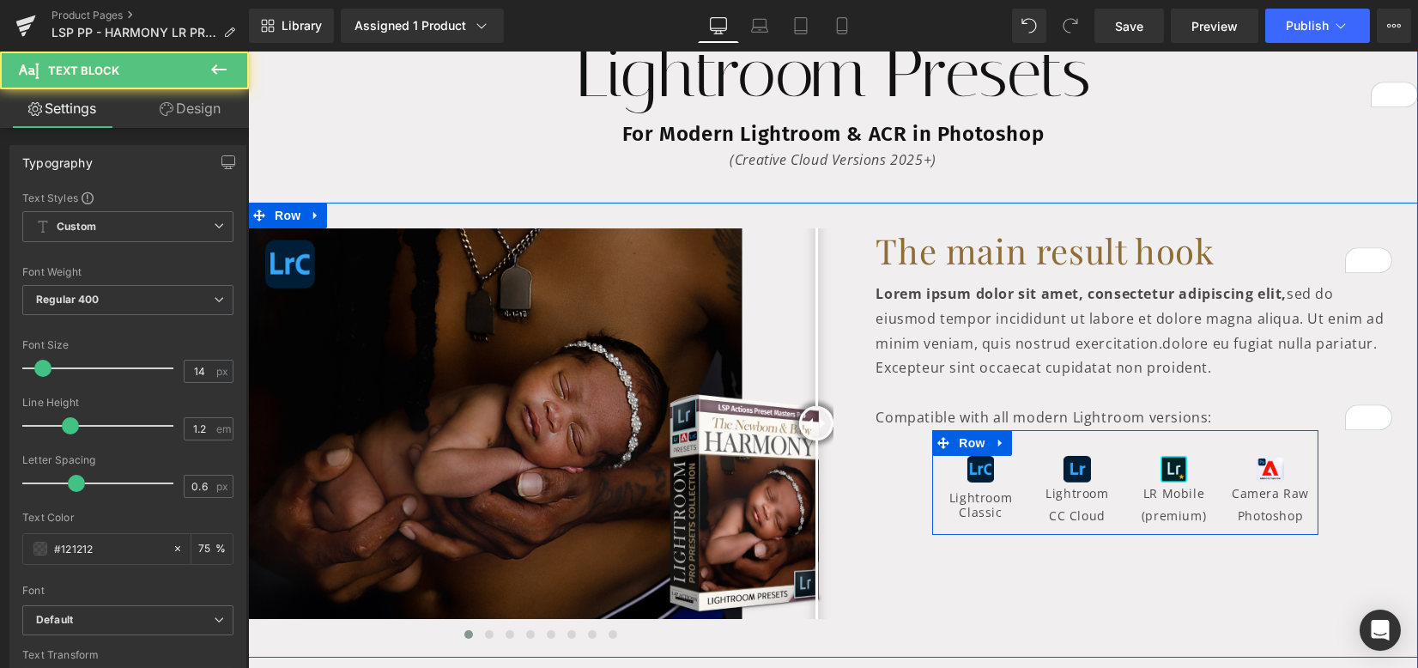
click at [1005, 505] on icon at bounding box center [1009, 505] width 9 height 9
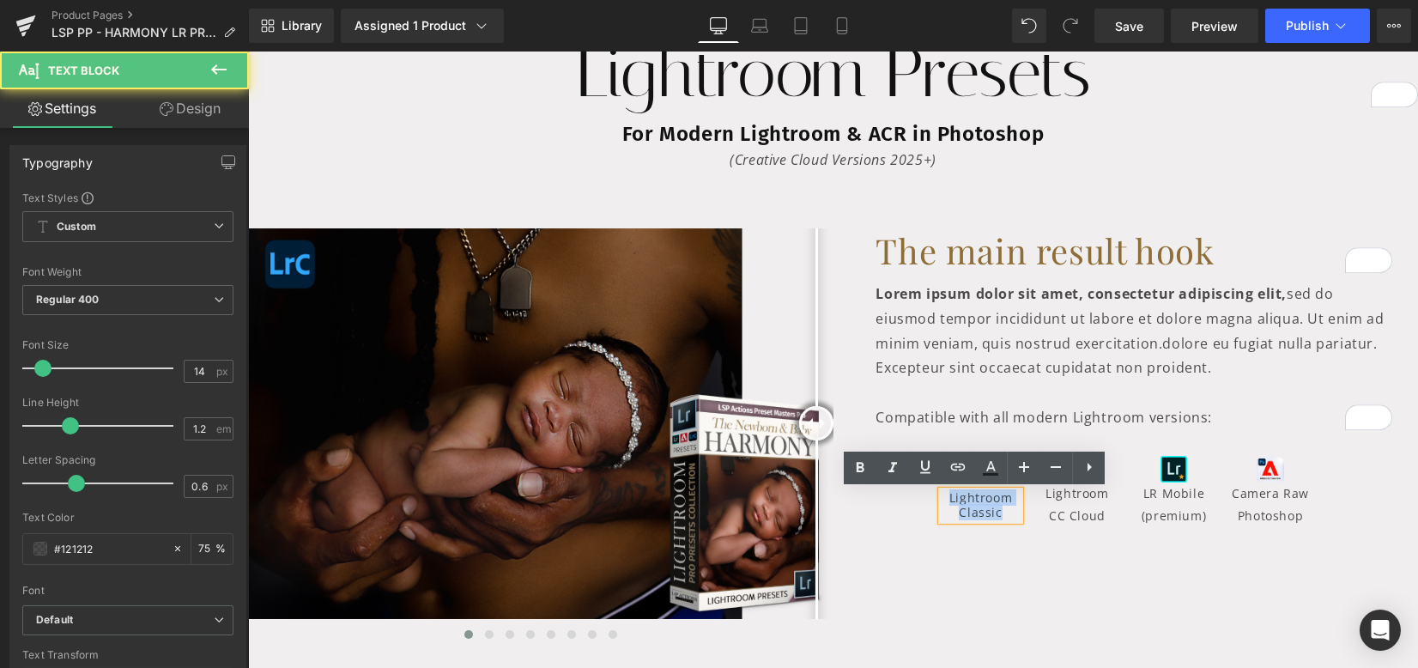
drag, startPoint x: 995, startPoint y: 512, endPoint x: 941, endPoint y: 494, distance: 57.0
click at [942, 494] on p "Lightroom Classic" at bounding box center [981, 505] width 78 height 29
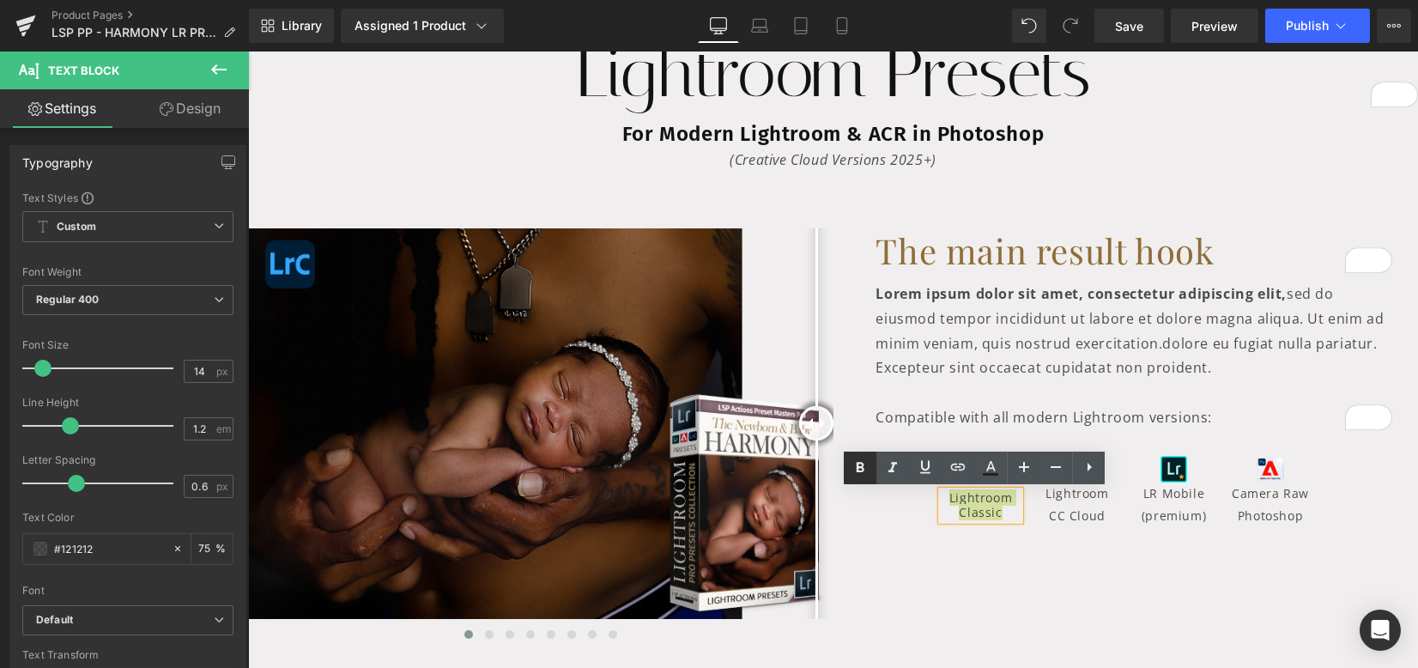
click at [864, 470] on icon at bounding box center [860, 467] width 21 height 21
click at [996, 475] on icon at bounding box center [990, 474] width 15 height 3
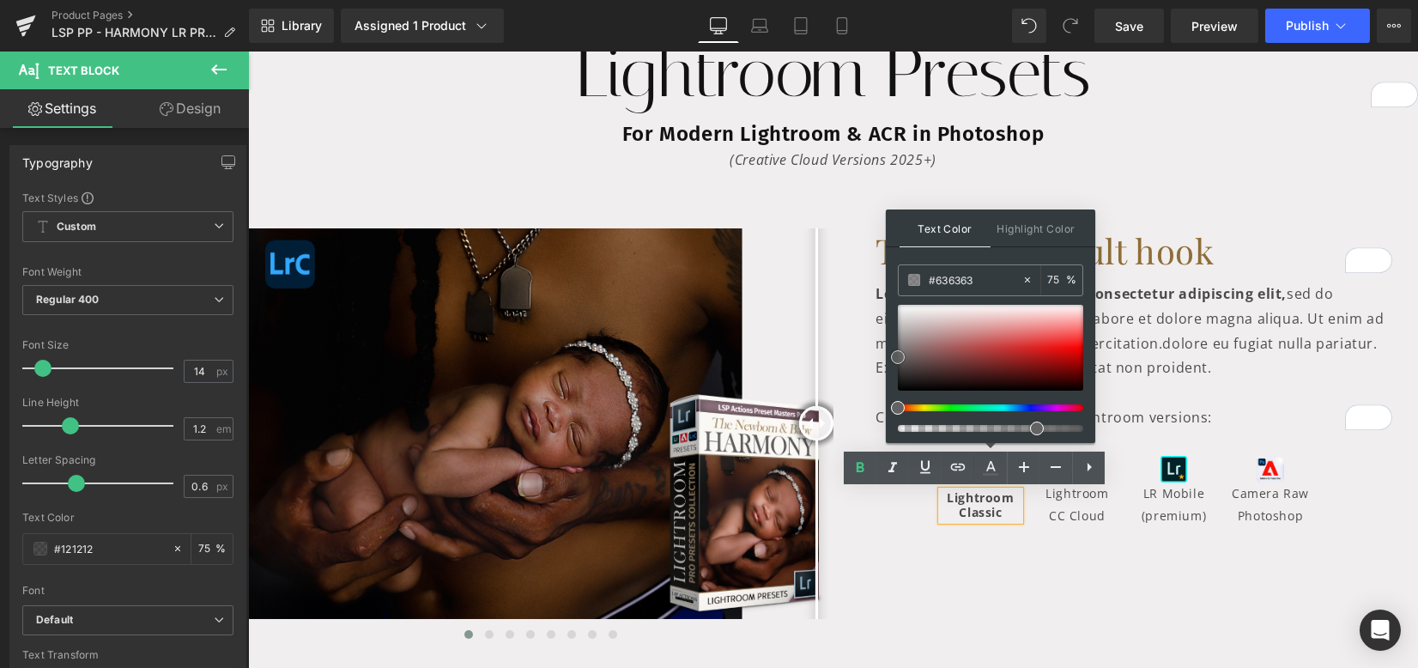
drag, startPoint x: 918, startPoint y: 372, endPoint x: 892, endPoint y: 357, distance: 29.6
click at [898, 357] on div at bounding box center [990, 348] width 185 height 86
click at [1031, 596] on div "Before and After Images Before and After Images Before and After Images Before …" at bounding box center [833, 430] width 1170 height 455
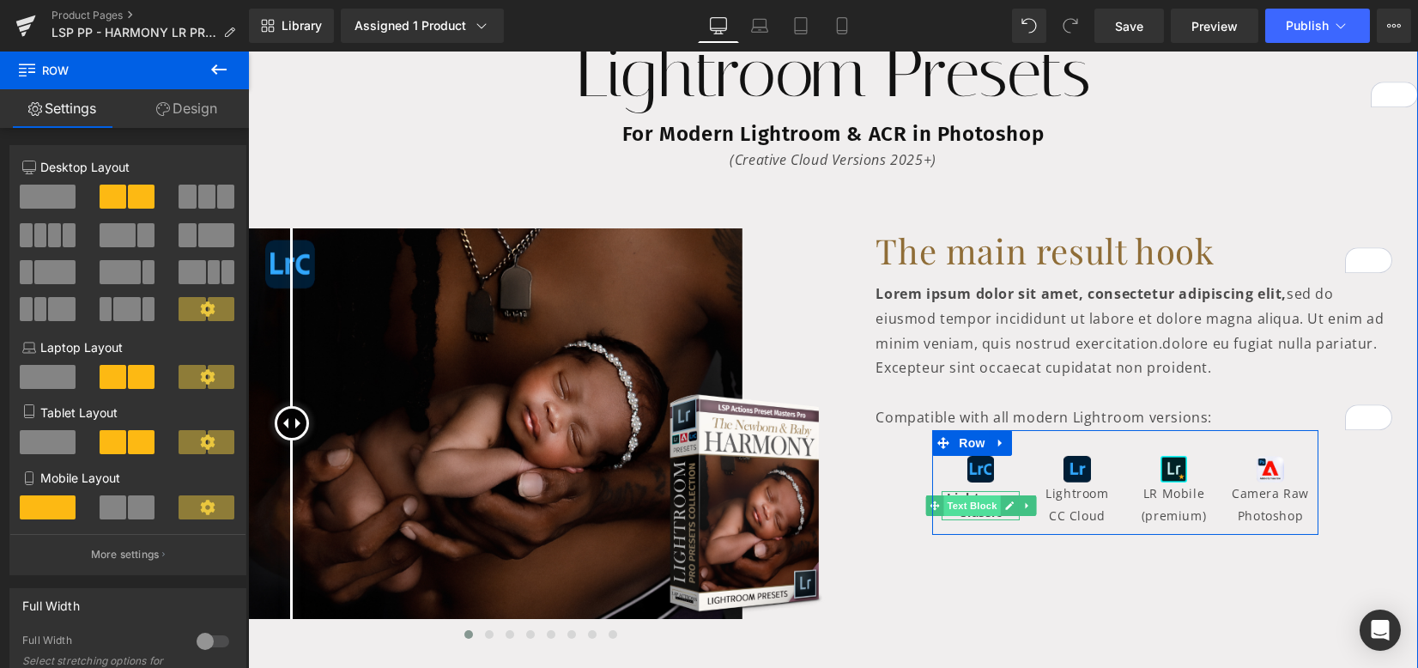
click at [972, 506] on span "Text Block" at bounding box center [971, 505] width 57 height 21
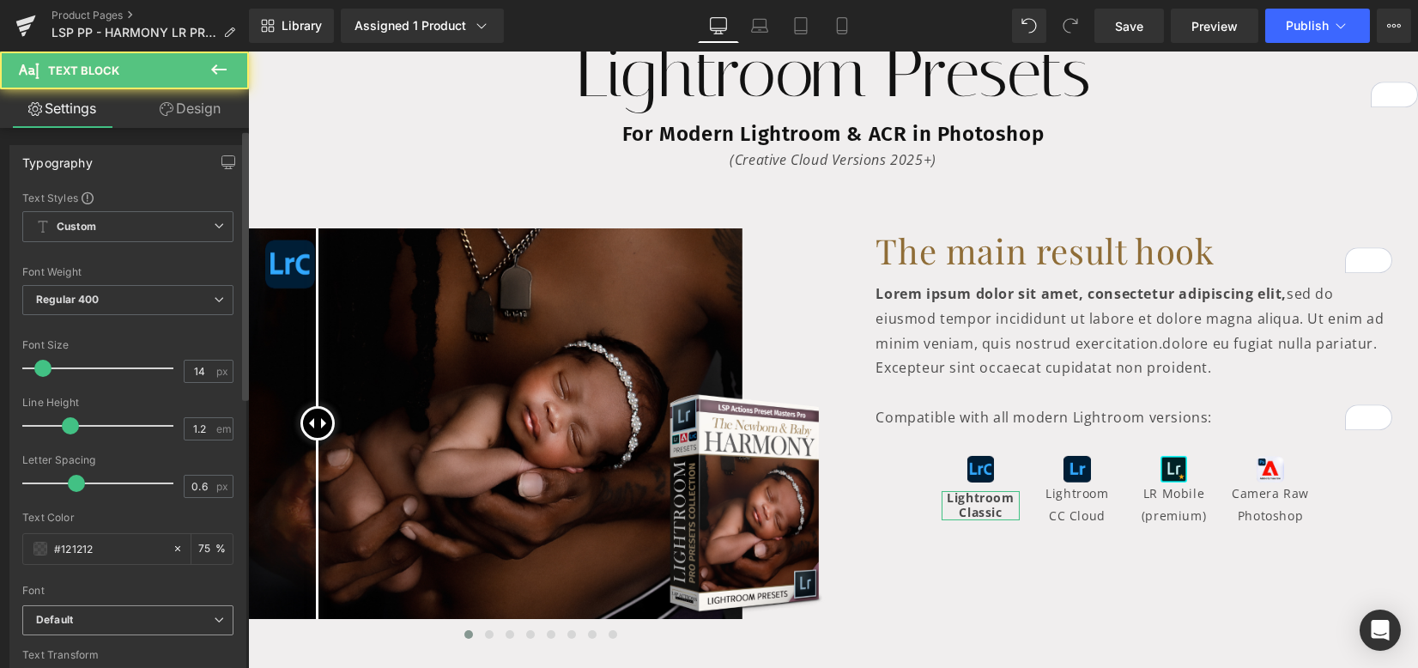
scroll to position [114, 0]
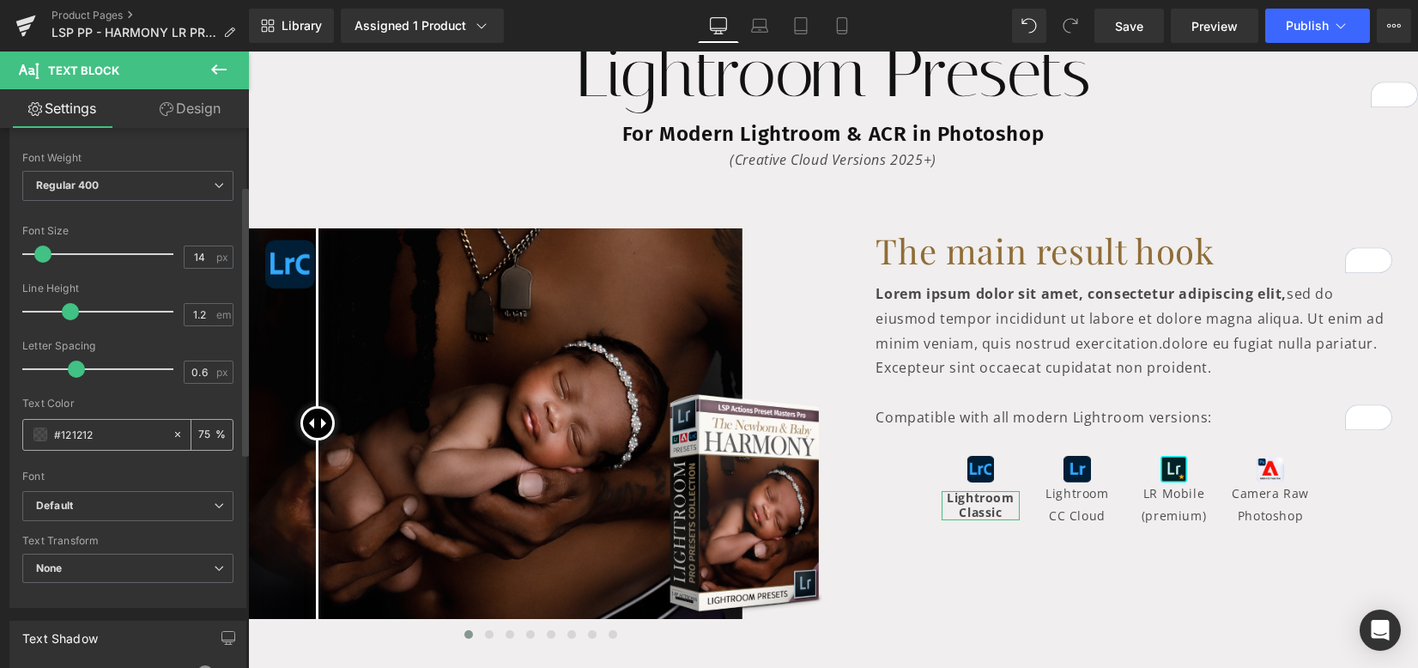
click at [40, 436] on span at bounding box center [40, 434] width 14 height 14
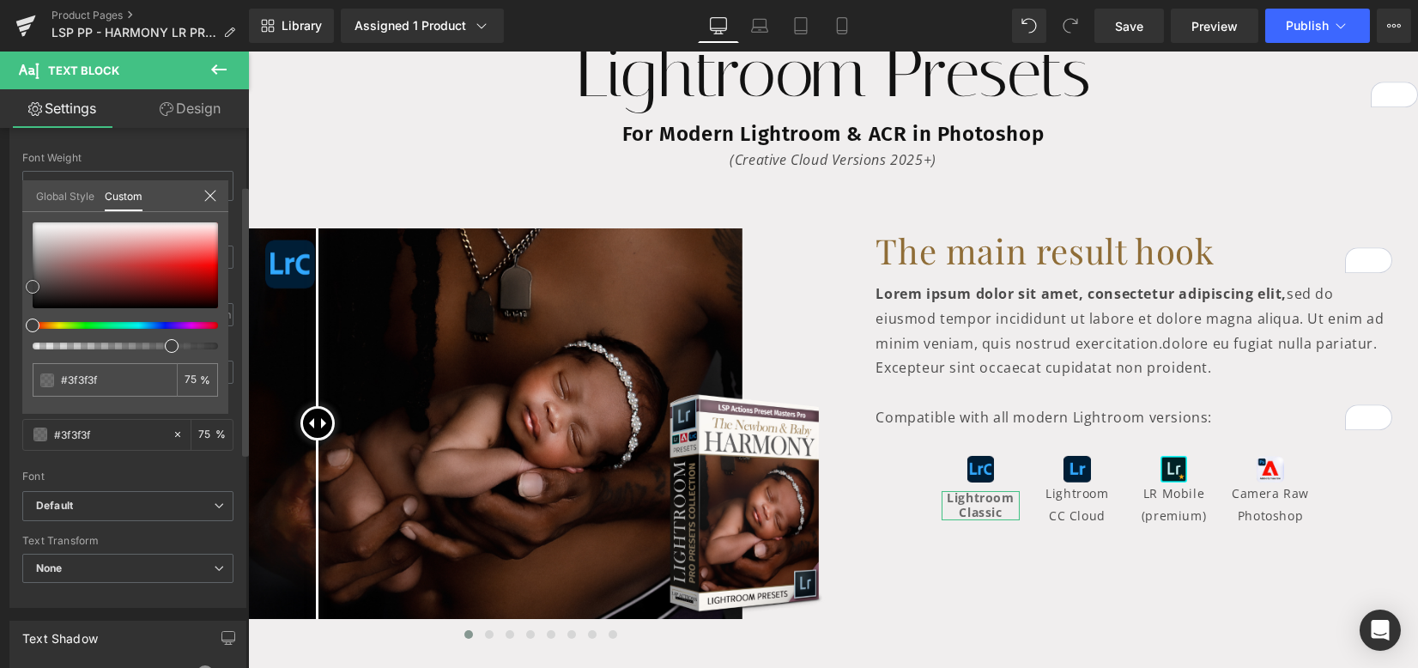
drag, startPoint x: 64, startPoint y: 293, endPoint x: 25, endPoint y: 287, distance: 39.1
click at [25, 287] on div "#121212 75 %" at bounding box center [125, 317] width 206 height 191
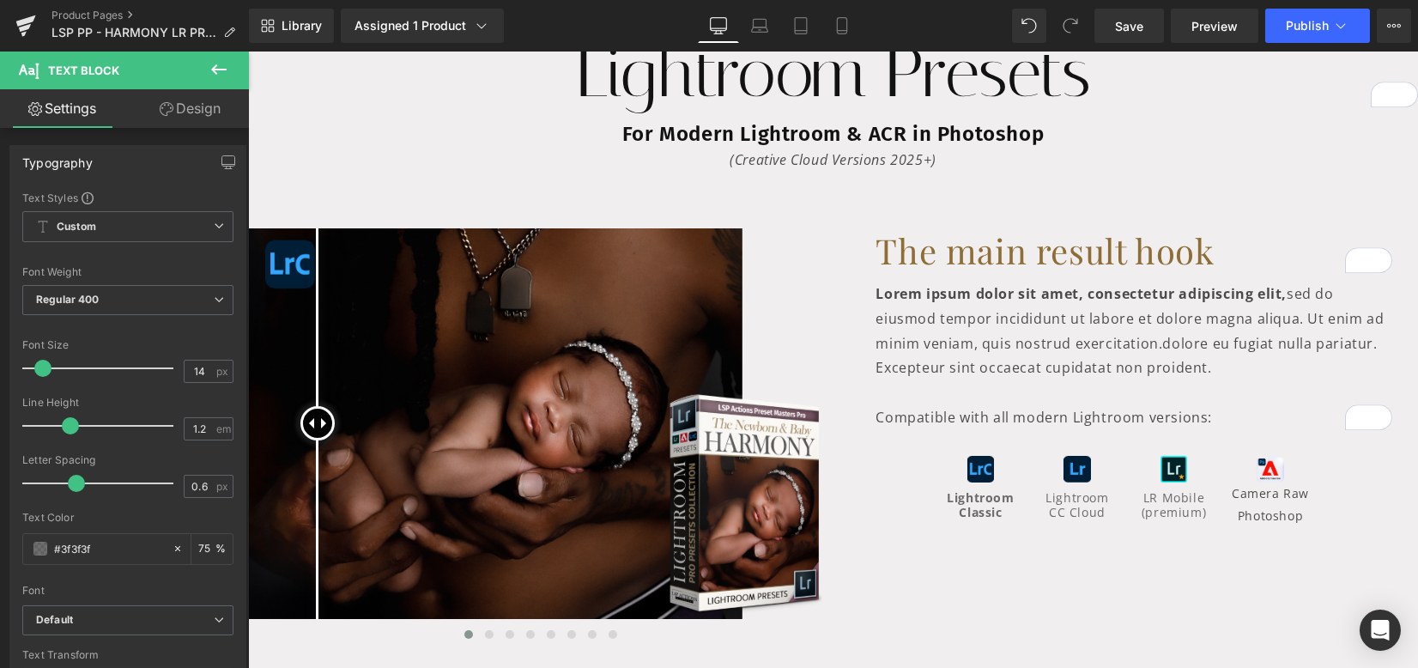
drag, startPoint x: 1203, startPoint y: 515, endPoint x: 1085, endPoint y: 497, distance: 119.0
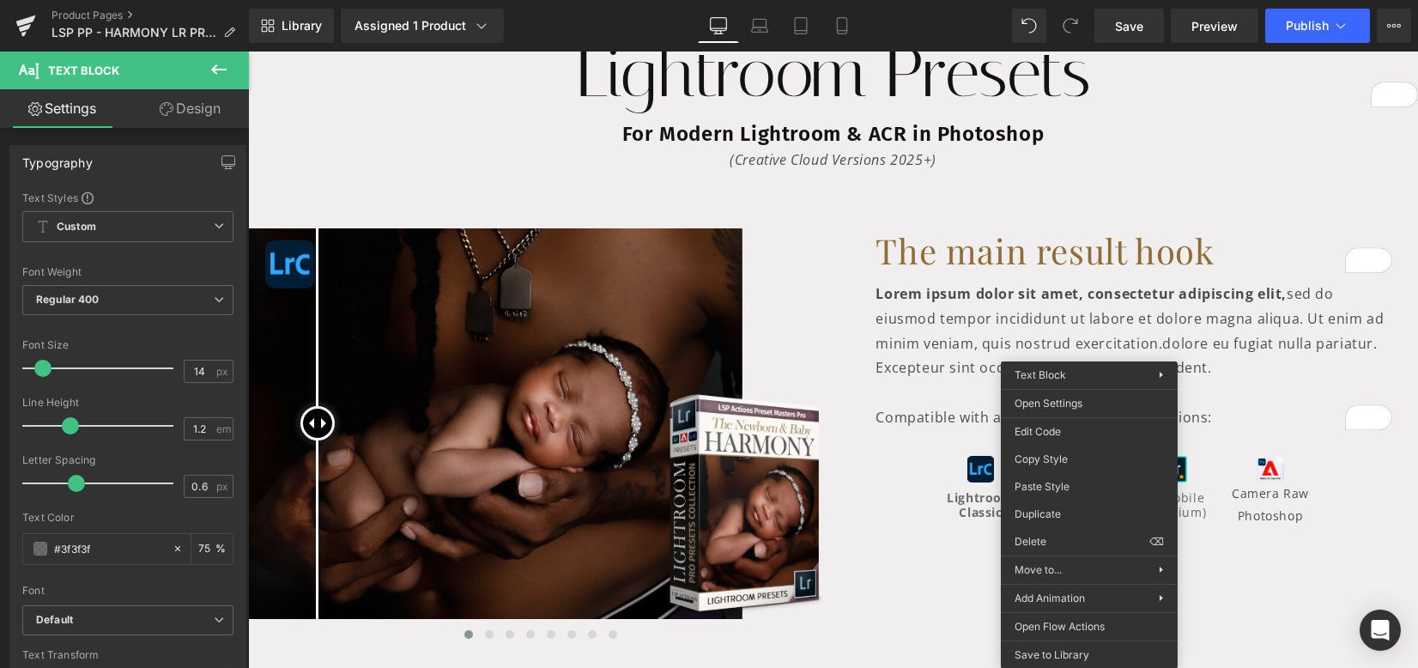
drag, startPoint x: 1337, startPoint y: 545, endPoint x: 1138, endPoint y: 493, distance: 205.9
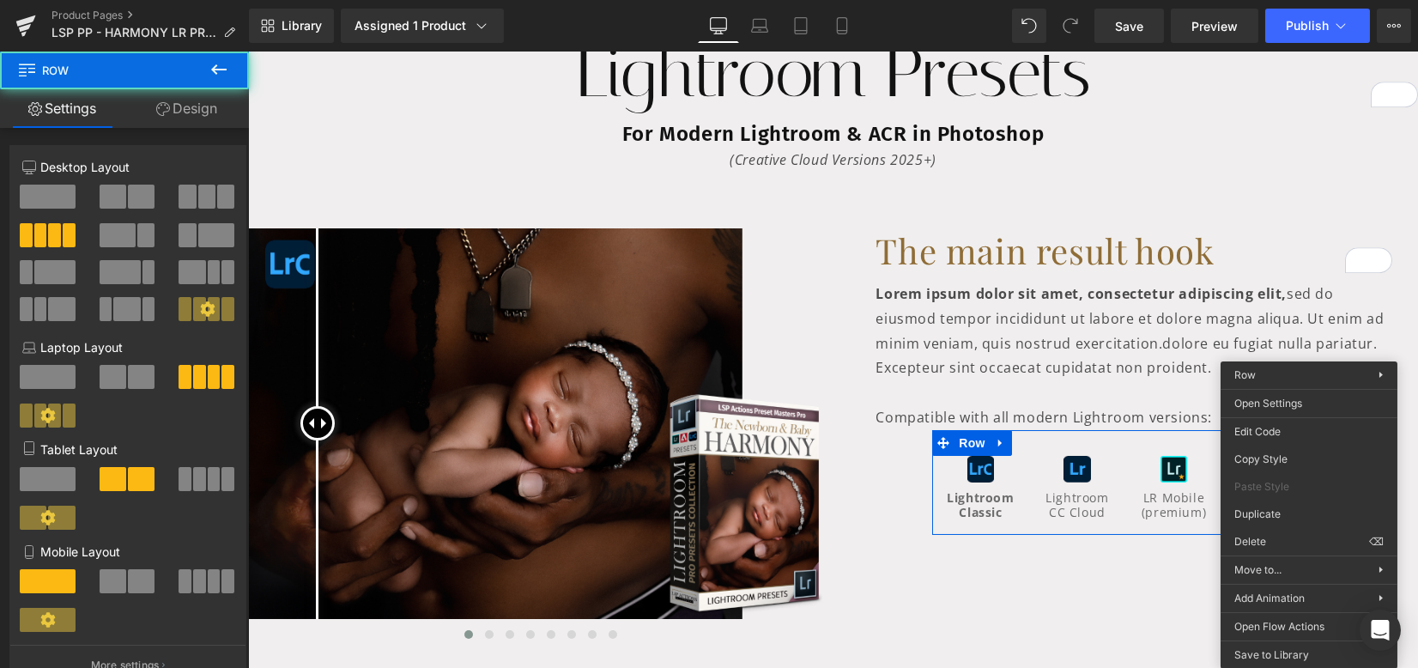
click at [1202, 556] on div "Before and After Images Before and After Images Before and After Images Before …" at bounding box center [833, 430] width 1170 height 455
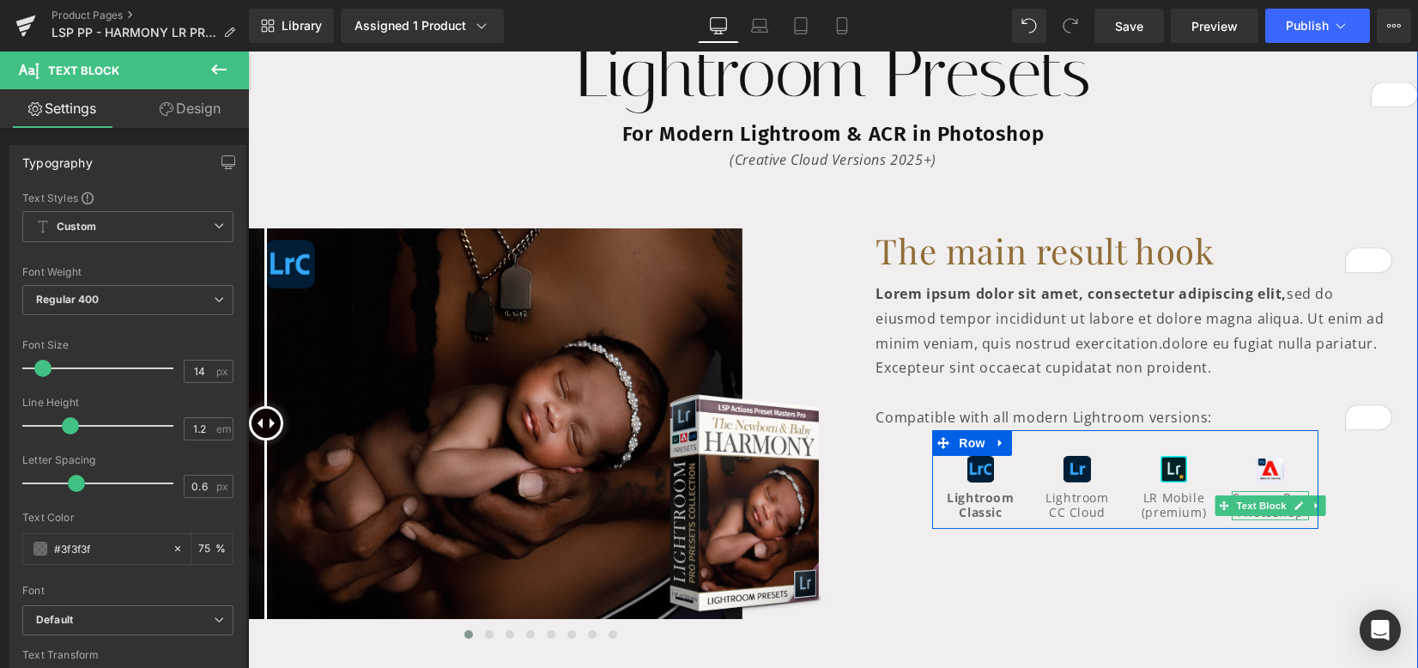
click at [1294, 502] on icon at bounding box center [1298, 505] width 9 height 10
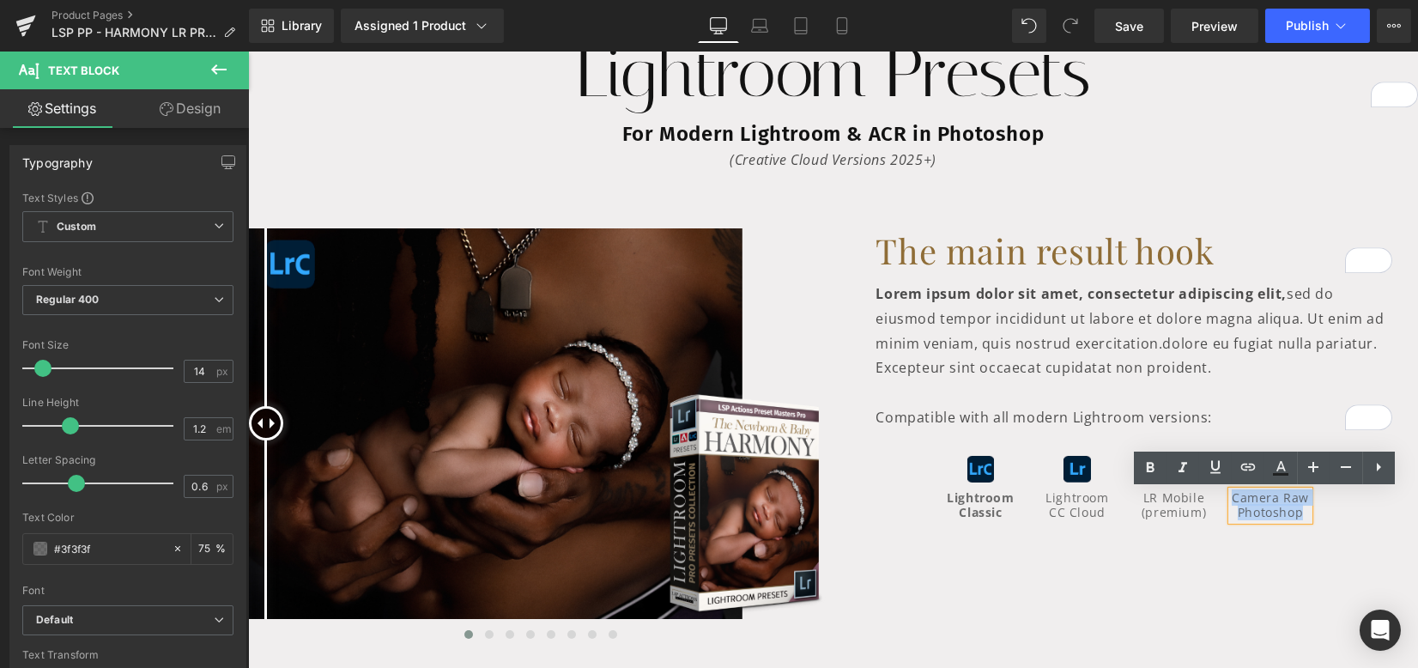
drag, startPoint x: 1295, startPoint y: 510, endPoint x: 1203, endPoint y: 483, distance: 96.4
click at [1232, 500] on p "Camera Raw Photoshop" at bounding box center [1271, 505] width 78 height 29
click at [1152, 474] on icon at bounding box center [1150, 467] width 21 height 21
click at [1142, 492] on div at bounding box center [1174, 493] width 78 height 4
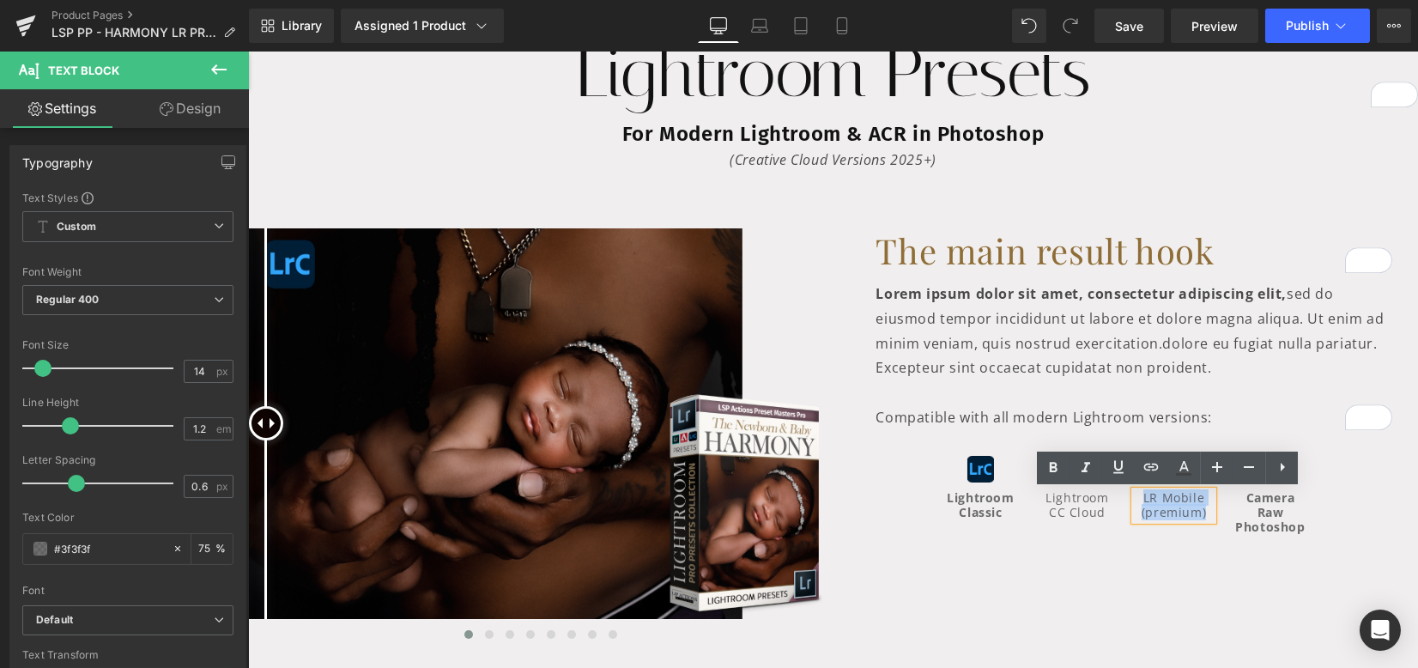
drag, startPoint x: 1136, startPoint y: 495, endPoint x: 1192, endPoint y: 509, distance: 58.3
click at [1194, 509] on p "LR Mobile (premium)" at bounding box center [1174, 505] width 78 height 29
click at [1065, 472] on link at bounding box center [1053, 467] width 33 height 33
click at [1049, 500] on span "Text Block" at bounding box center [1067, 505] width 57 height 21
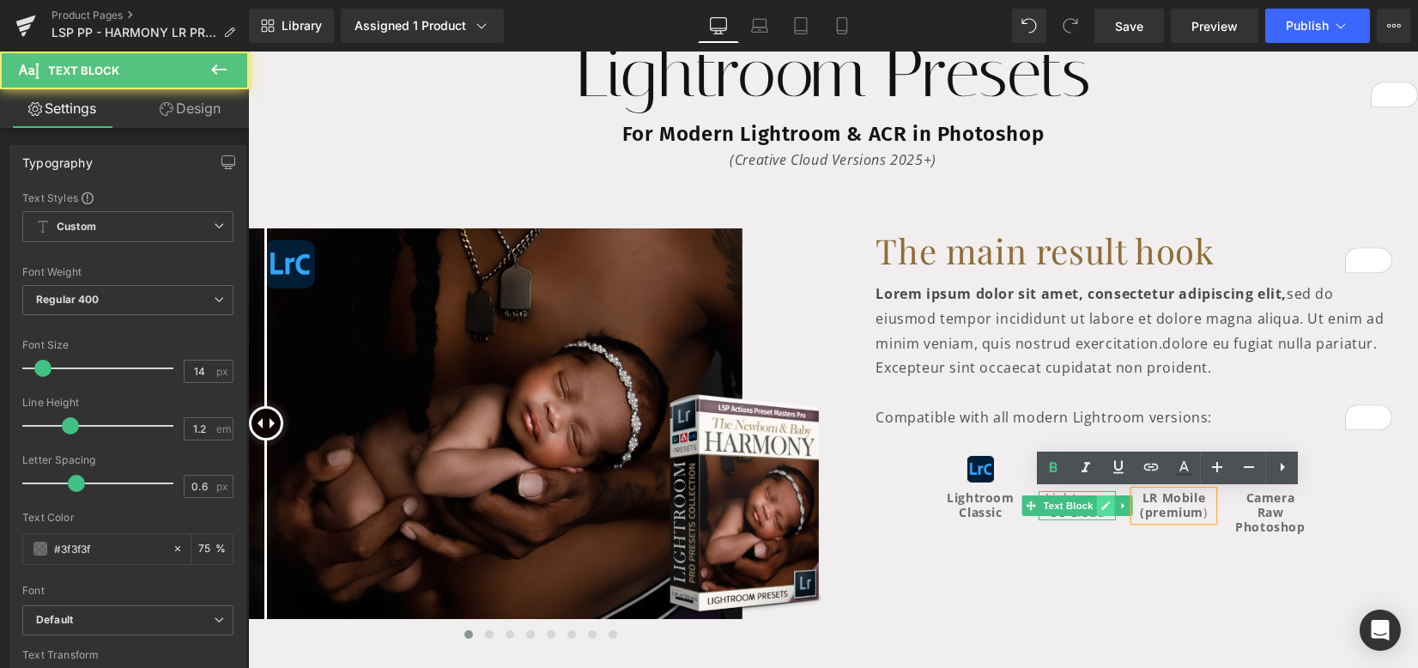
click at [1097, 503] on link at bounding box center [1106, 505] width 18 height 21
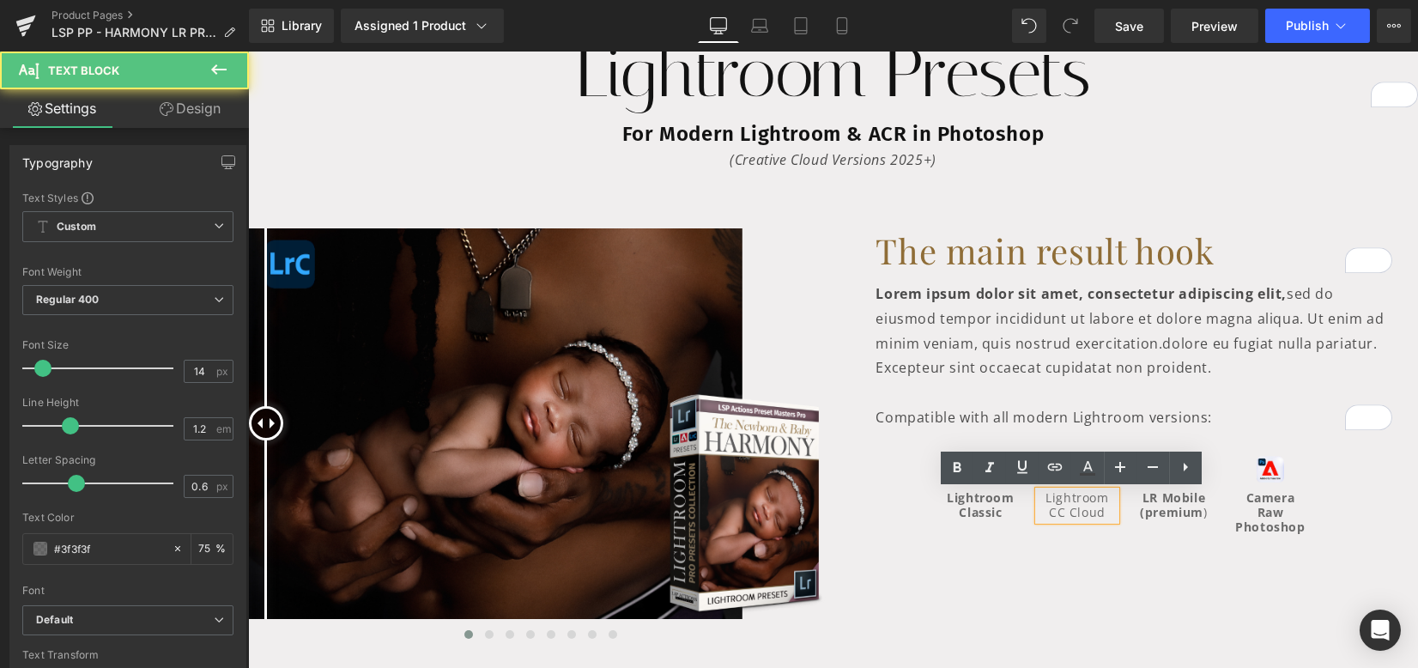
click at [1045, 493] on p "Lightroom CC Cloud" at bounding box center [1078, 505] width 78 height 29
drag, startPoint x: 1037, startPoint y: 501, endPoint x: 1096, endPoint y: 507, distance: 59.5
click at [1096, 507] on p "Lightroom CC Cloud" at bounding box center [1078, 505] width 78 height 29
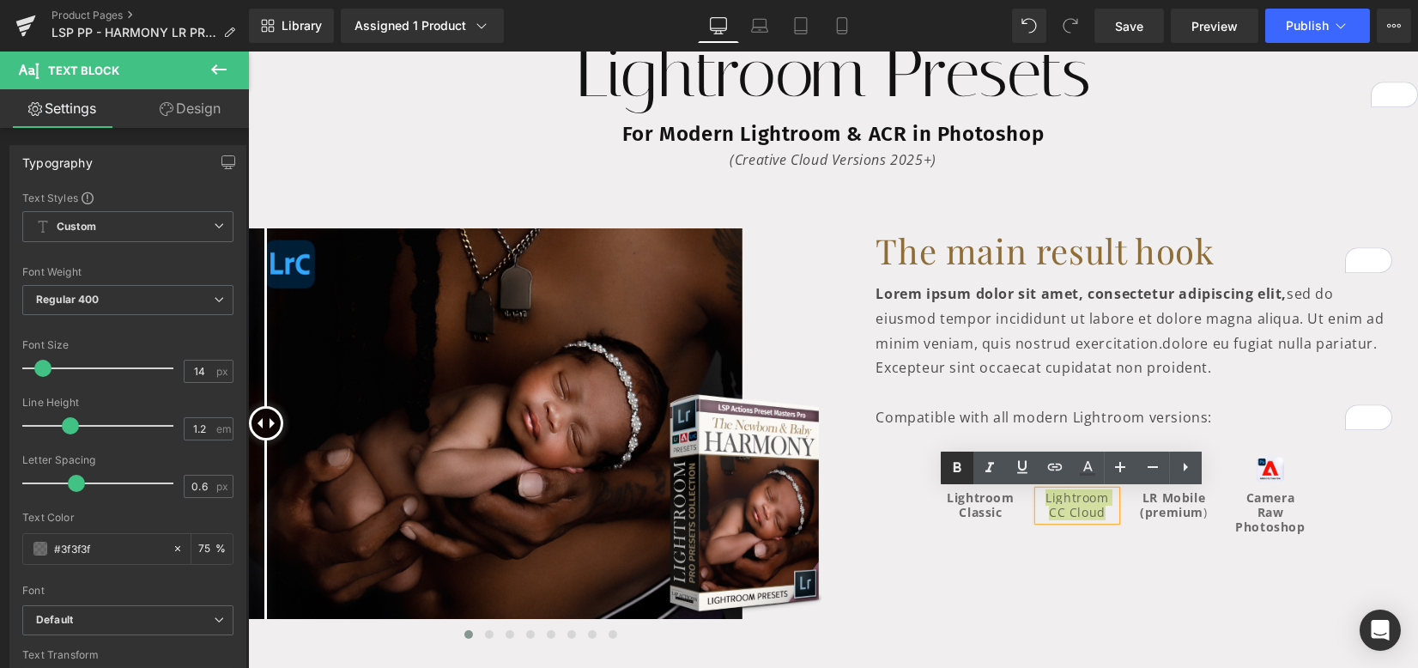
click at [966, 473] on icon at bounding box center [957, 467] width 21 height 21
click at [1150, 555] on div "Before and After Images Before and After Images Before and After Images Before …" at bounding box center [833, 430] width 1170 height 455
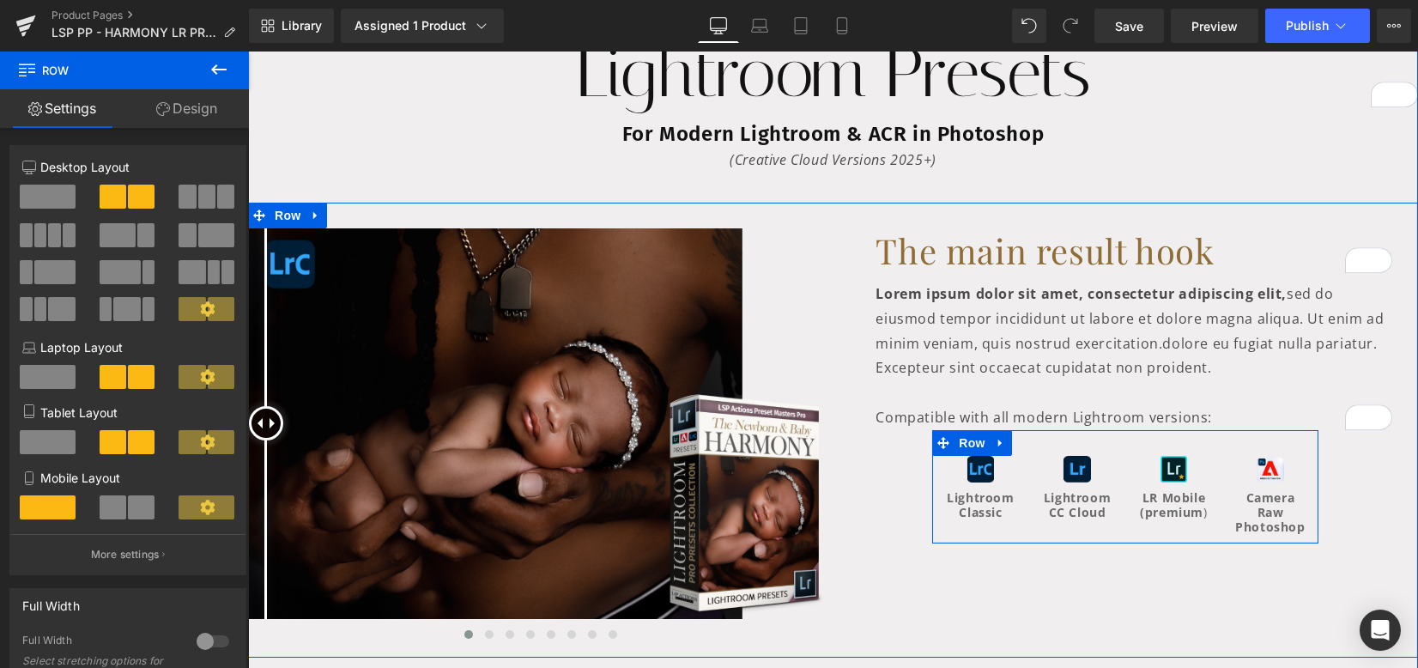
click at [1195, 535] on div at bounding box center [1125, 539] width 386 height 9
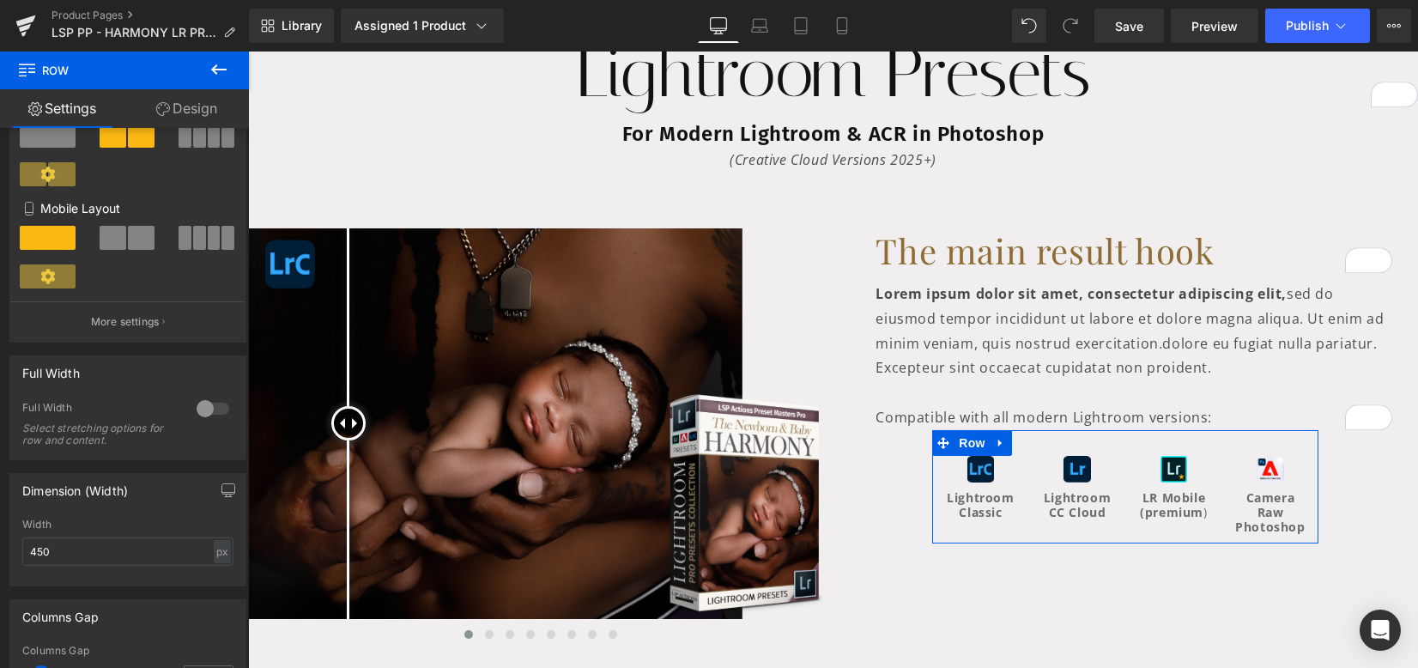
scroll to position [457, 0]
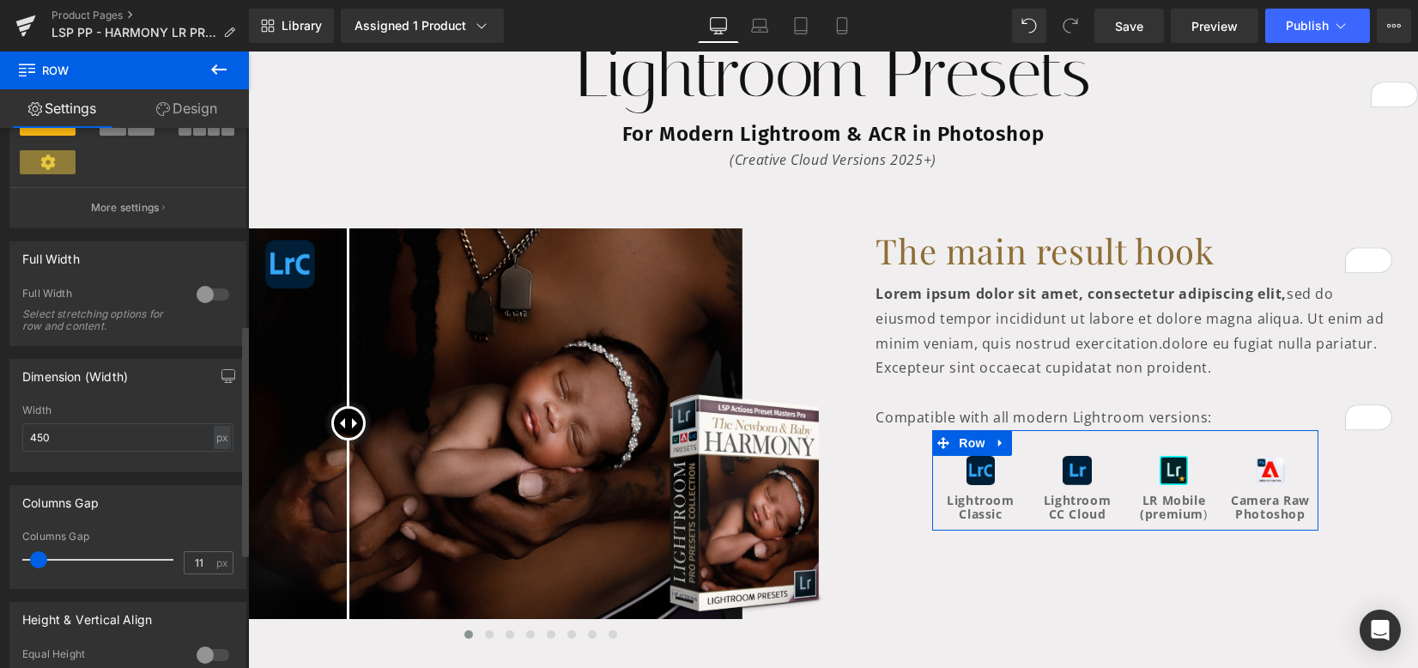
click at [39, 559] on span at bounding box center [38, 559] width 17 height 17
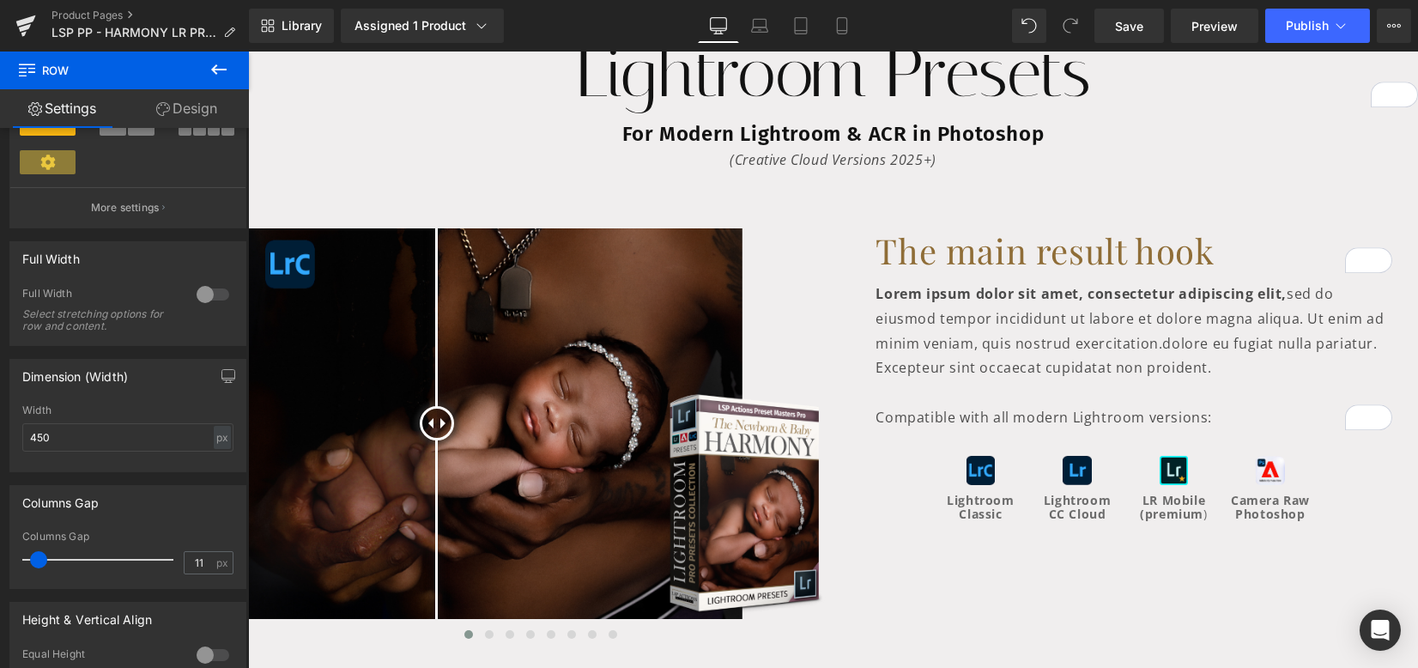
click at [1111, 624] on div "Before and After Images Before and After Images Before and After Images Before …" at bounding box center [833, 430] width 1170 height 455
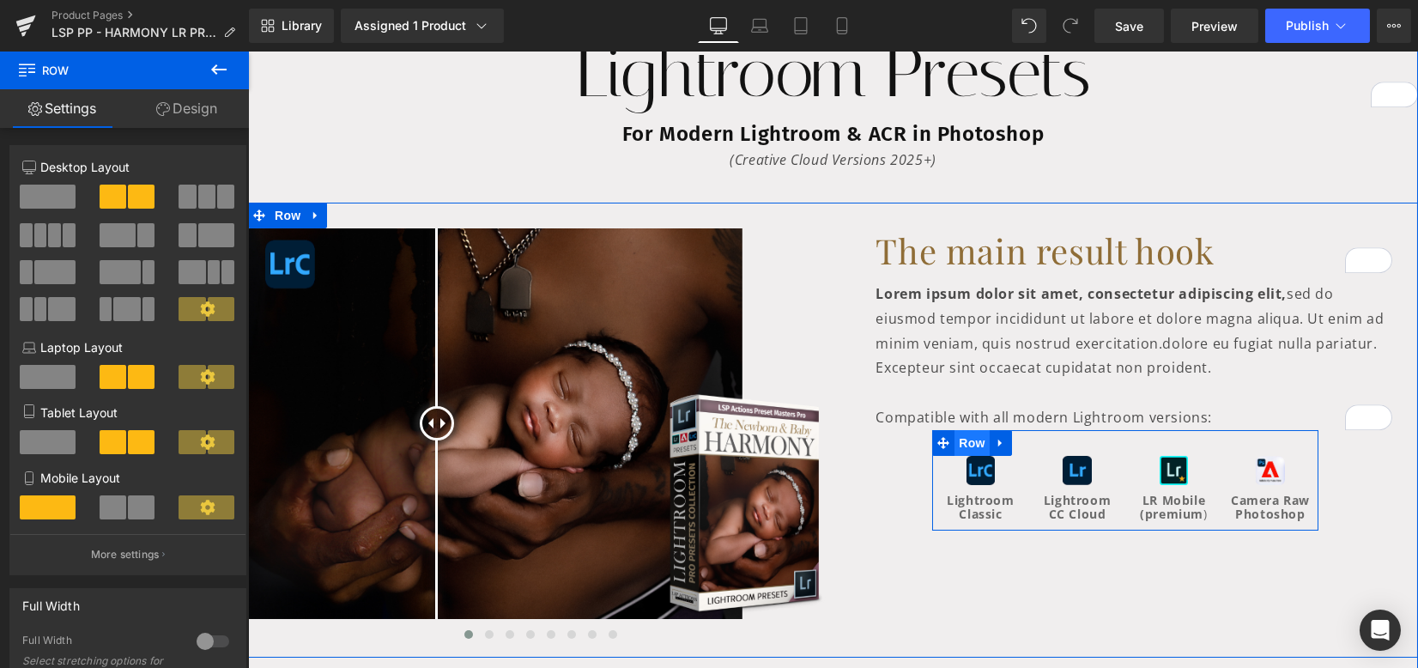
click at [979, 439] on span "Row" at bounding box center [971, 443] width 34 height 26
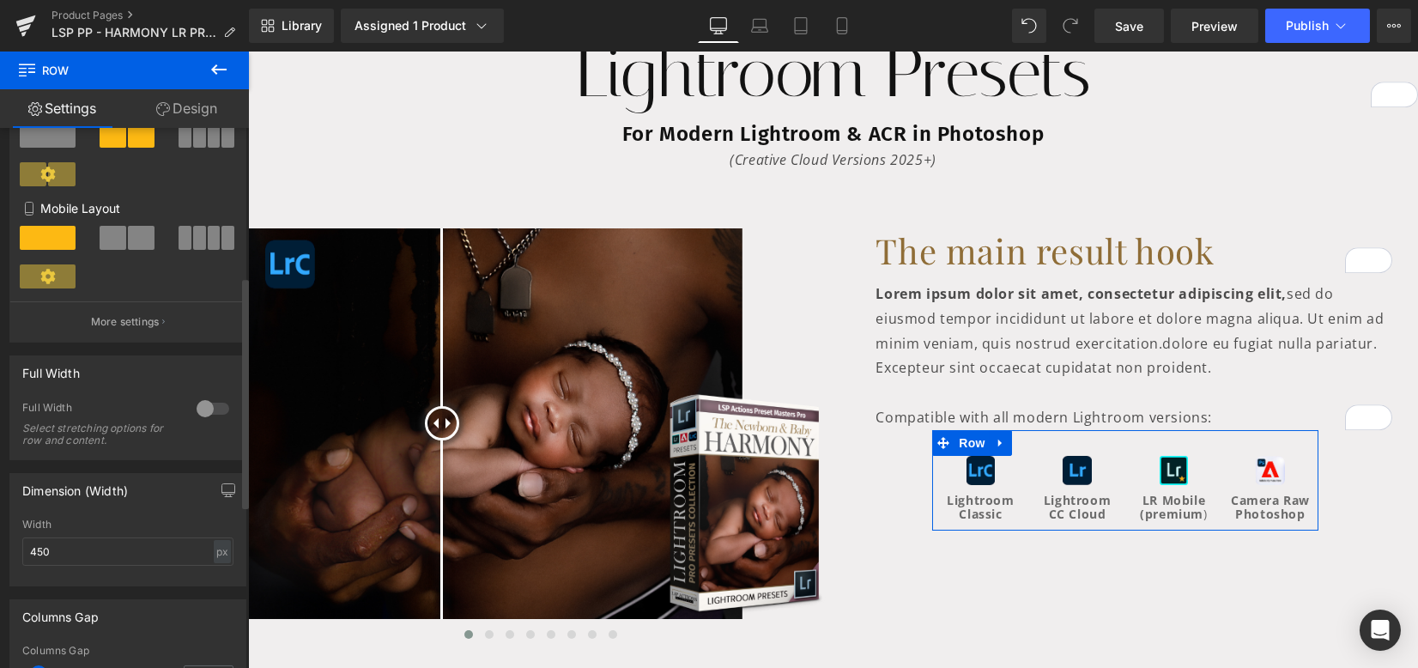
scroll to position [724, 0]
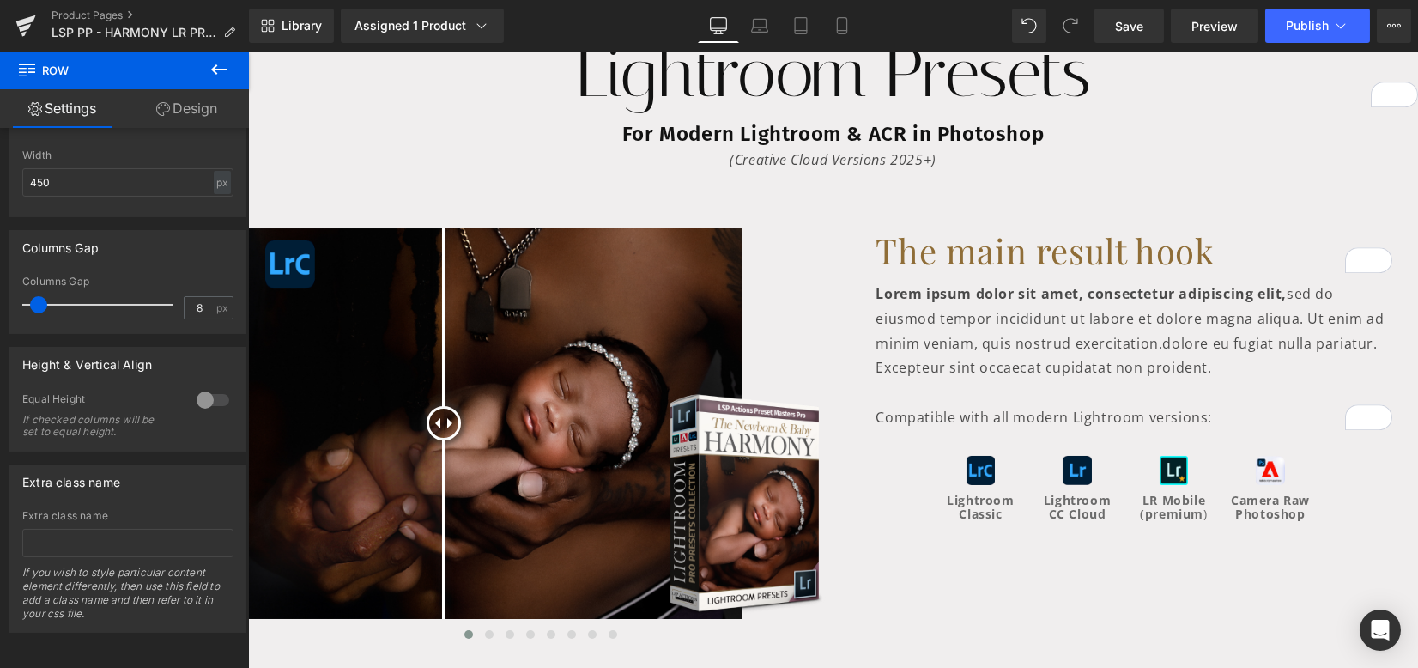
click at [1148, 26] on link "Save" at bounding box center [1129, 26] width 70 height 34
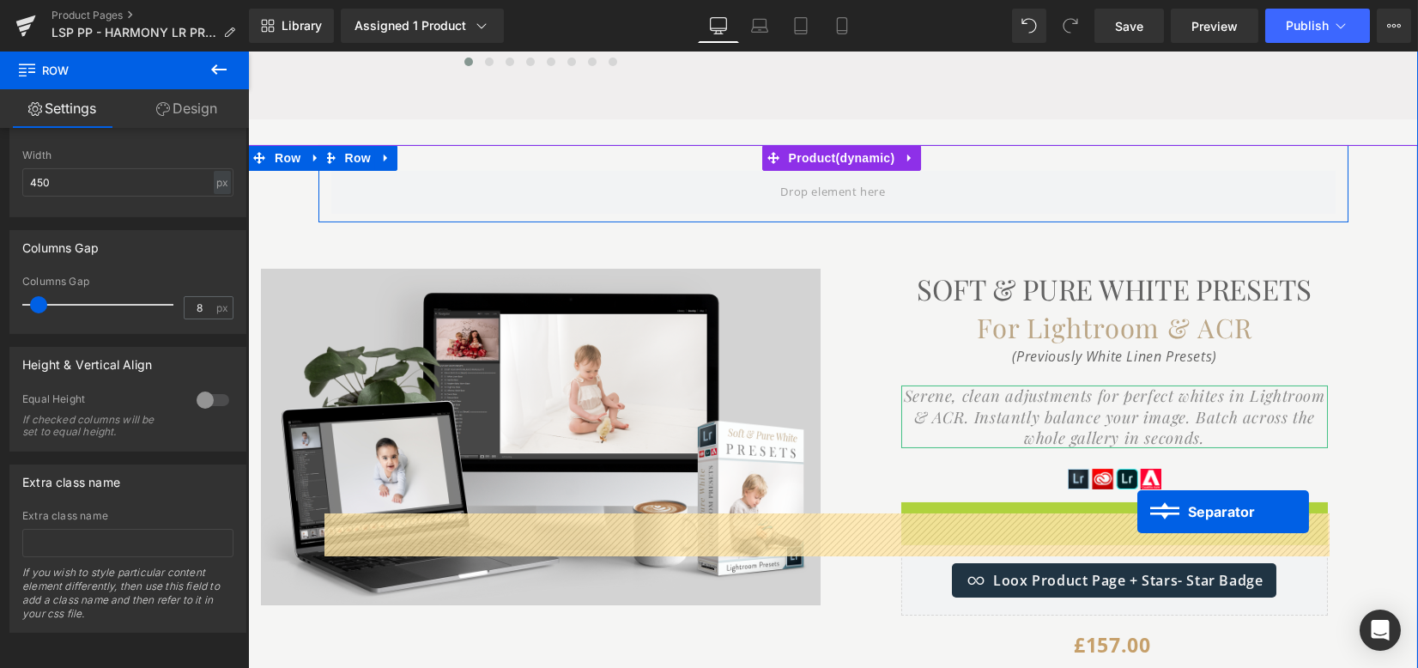
scroll to position [472, 0]
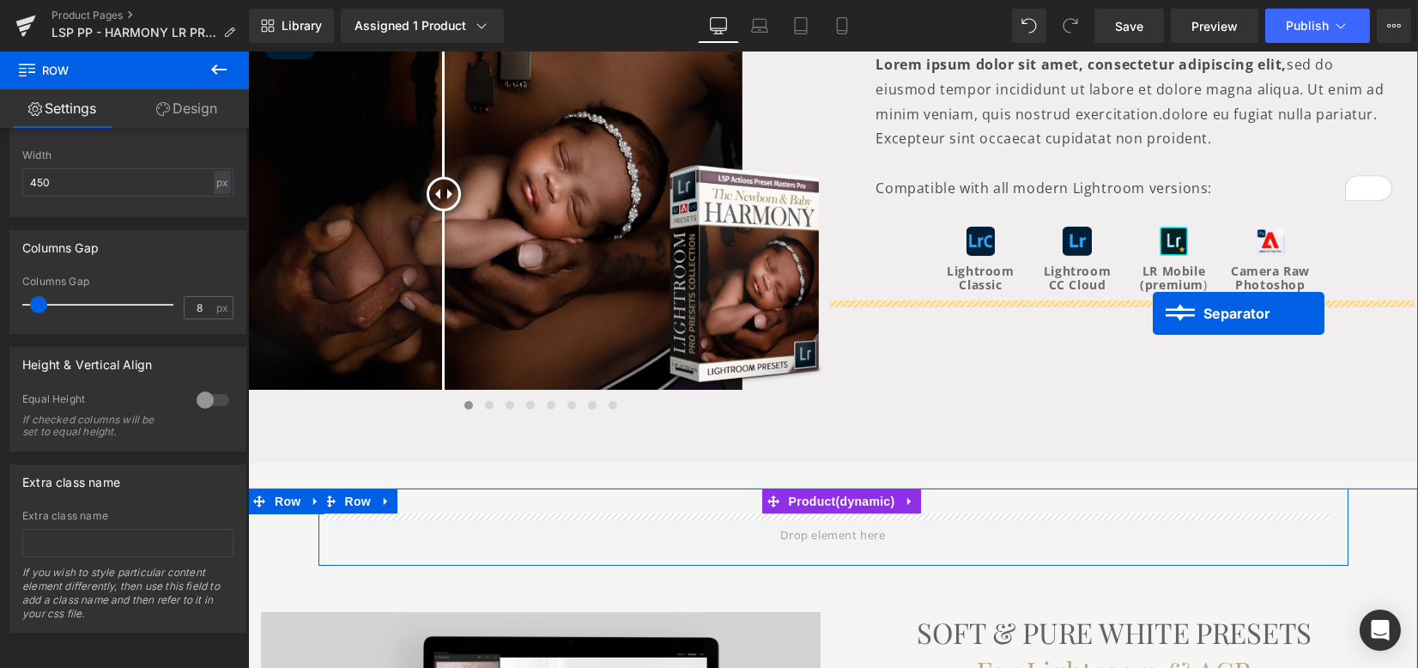
drag, startPoint x: 1143, startPoint y: 482, endPoint x: 1153, endPoint y: 313, distance: 169.4
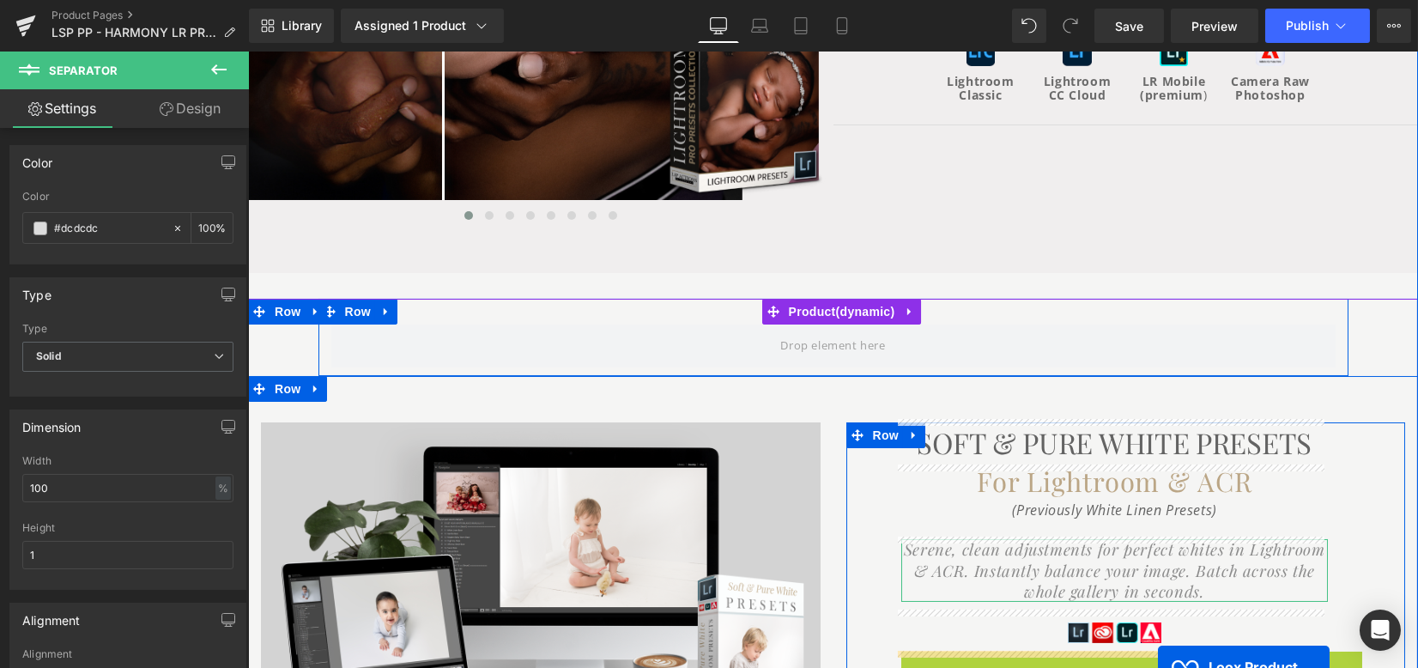
scroll to position [586, 0]
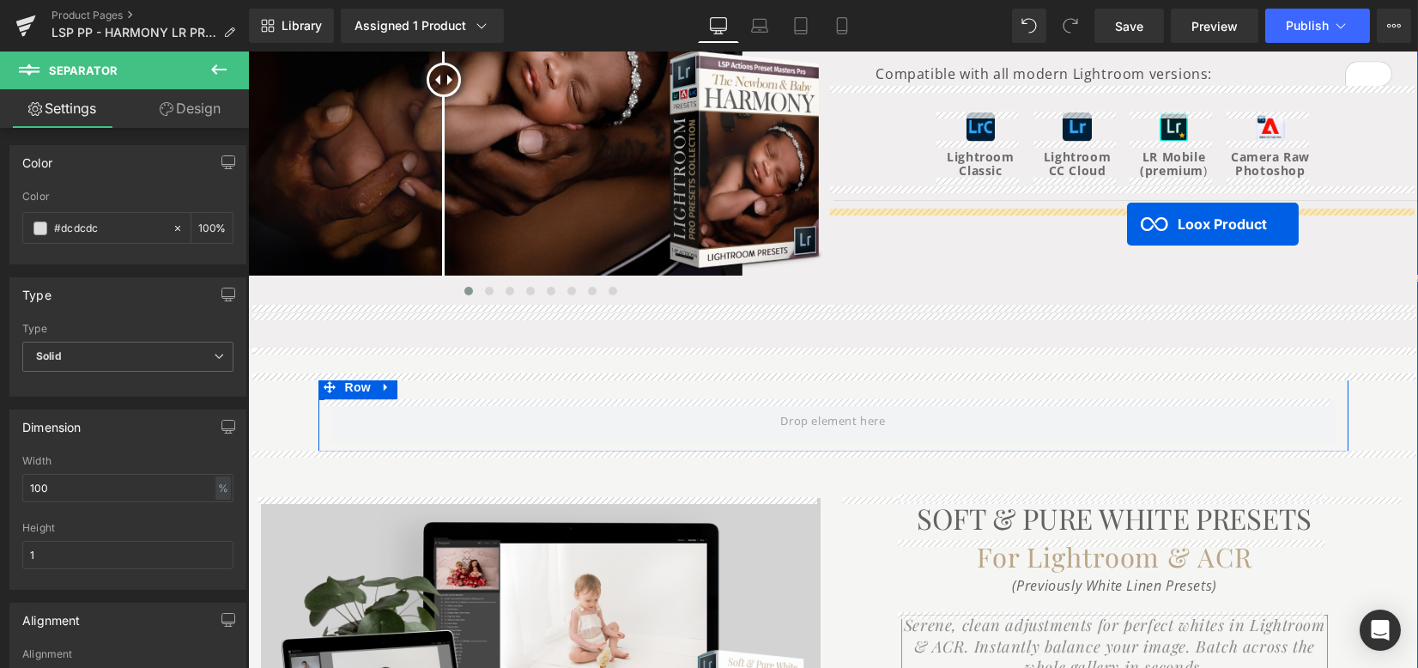
drag, startPoint x: 1108, startPoint y: 398, endPoint x: 1127, endPoint y: 224, distance: 175.3
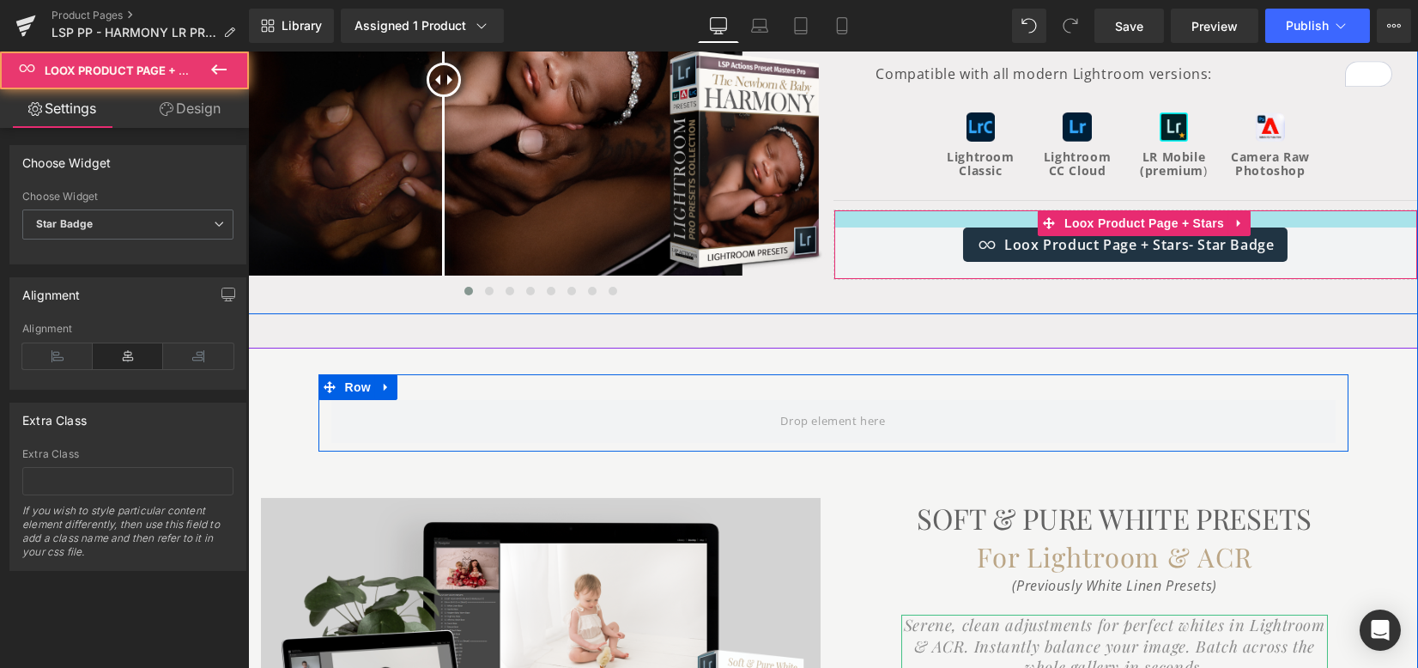
click at [987, 204] on div "Separator" at bounding box center [1125, 200] width 585 height 18
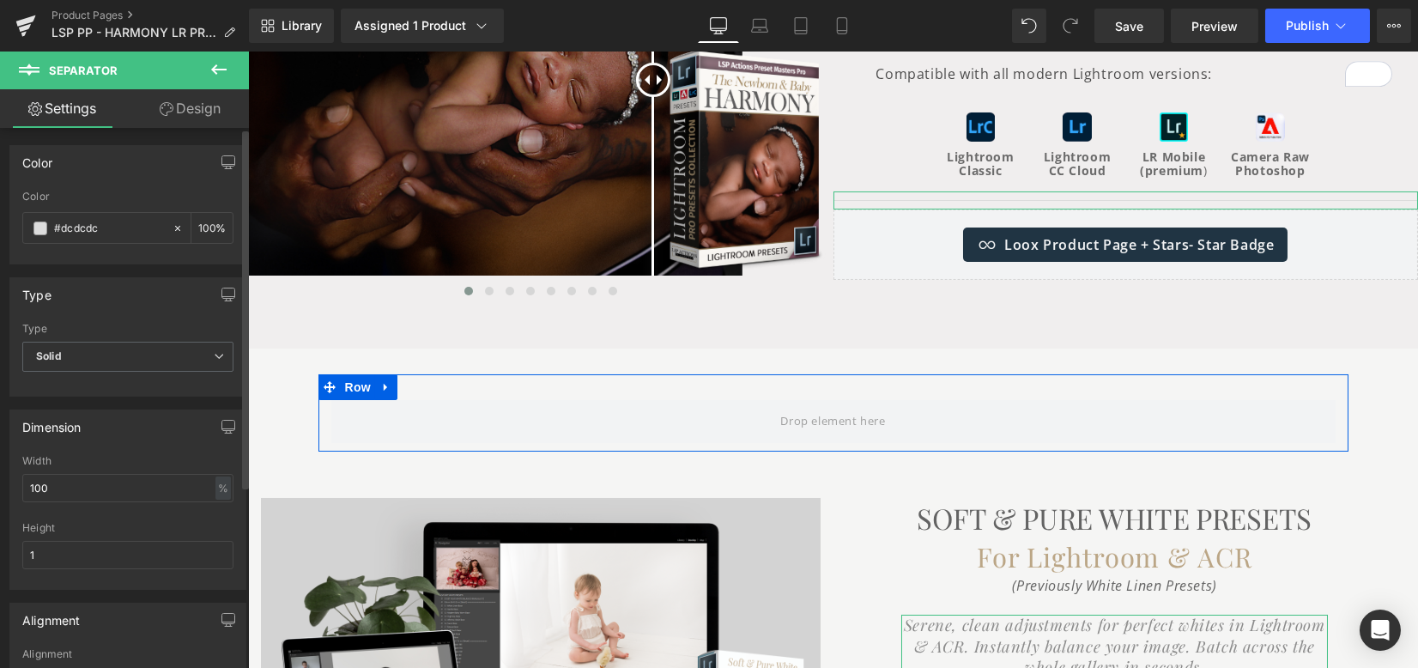
drag, startPoint x: 118, startPoint y: 483, endPoint x: 0, endPoint y: 484, distance: 117.6
click at [0, 484] on div "Dimension 100% Width 100 % % px 1px Height 1" at bounding box center [128, 493] width 257 height 193
type input "50"
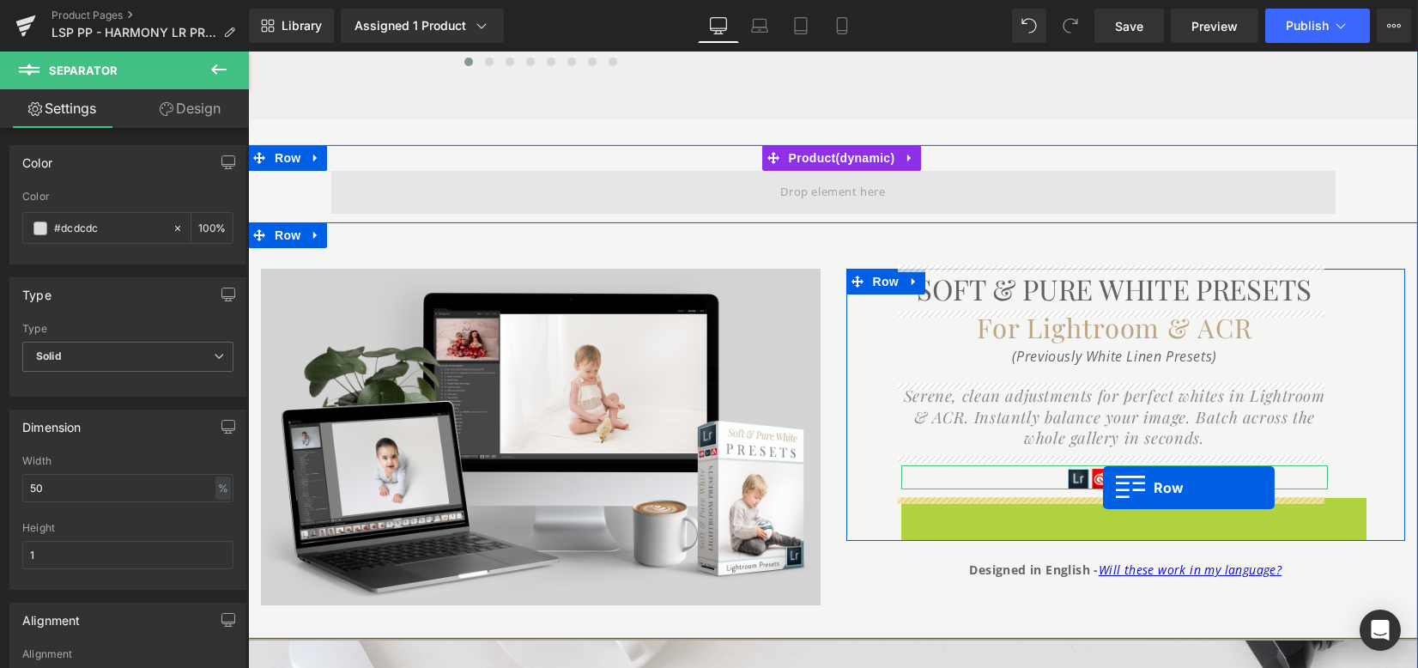
scroll to position [357, 0]
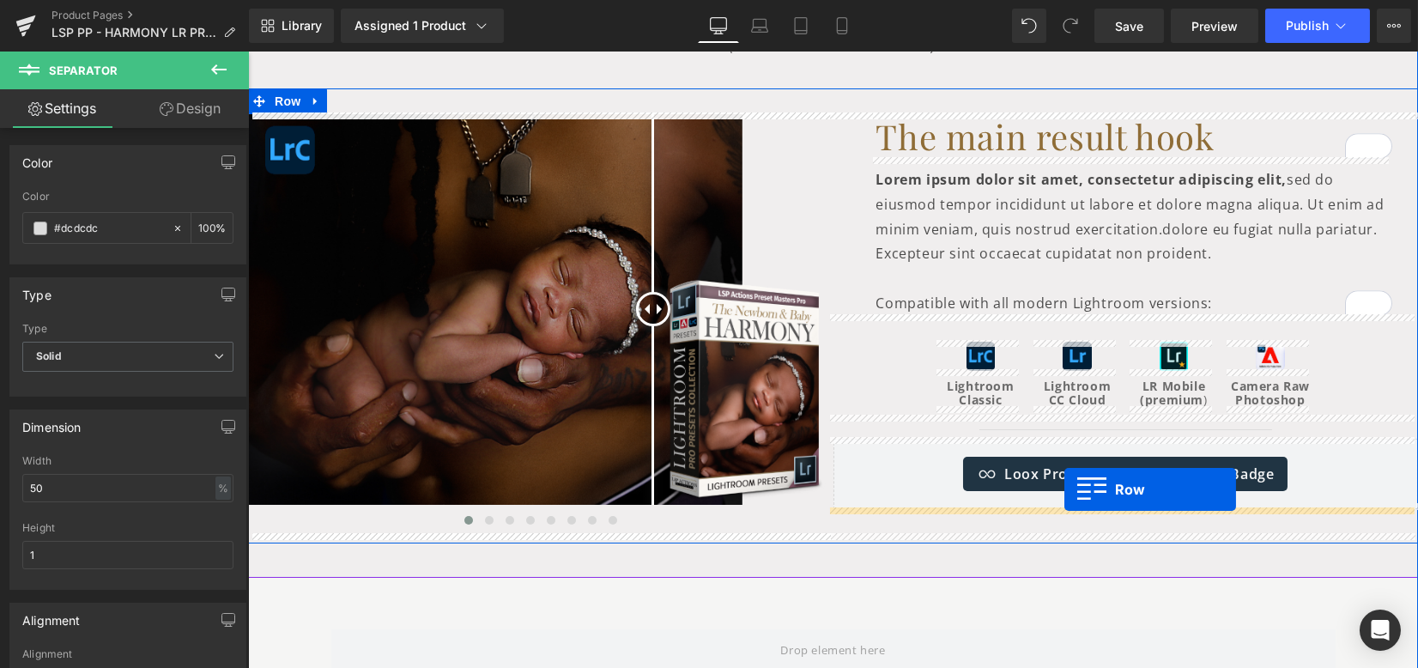
drag, startPoint x: 933, startPoint y: 511, endPoint x: 1069, endPoint y: 489, distance: 138.2
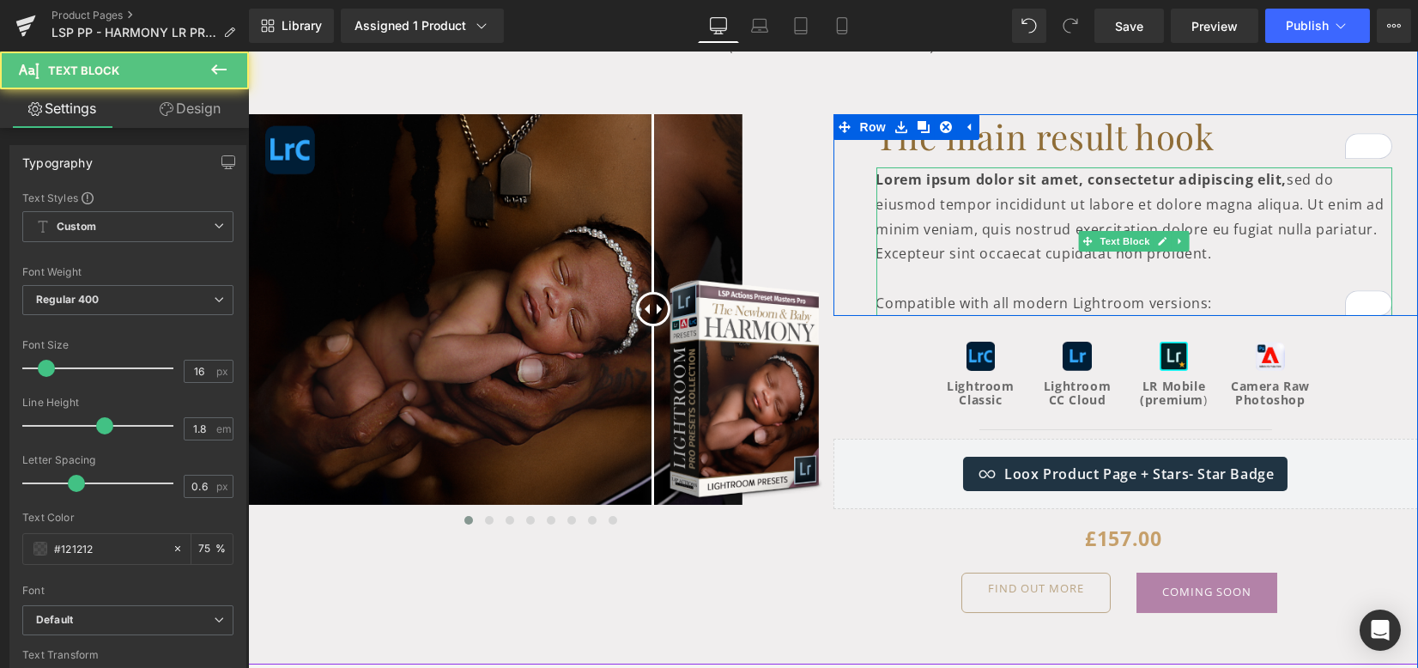
drag, startPoint x: 1301, startPoint y: 210, endPoint x: 1309, endPoint y: 244, distance: 34.4
click at [1308, 243] on p "Lorem ipsum dolor sit amet, consectetur adipiscing elit, sed do eiusmod tempor …" at bounding box center [1134, 216] width 517 height 99
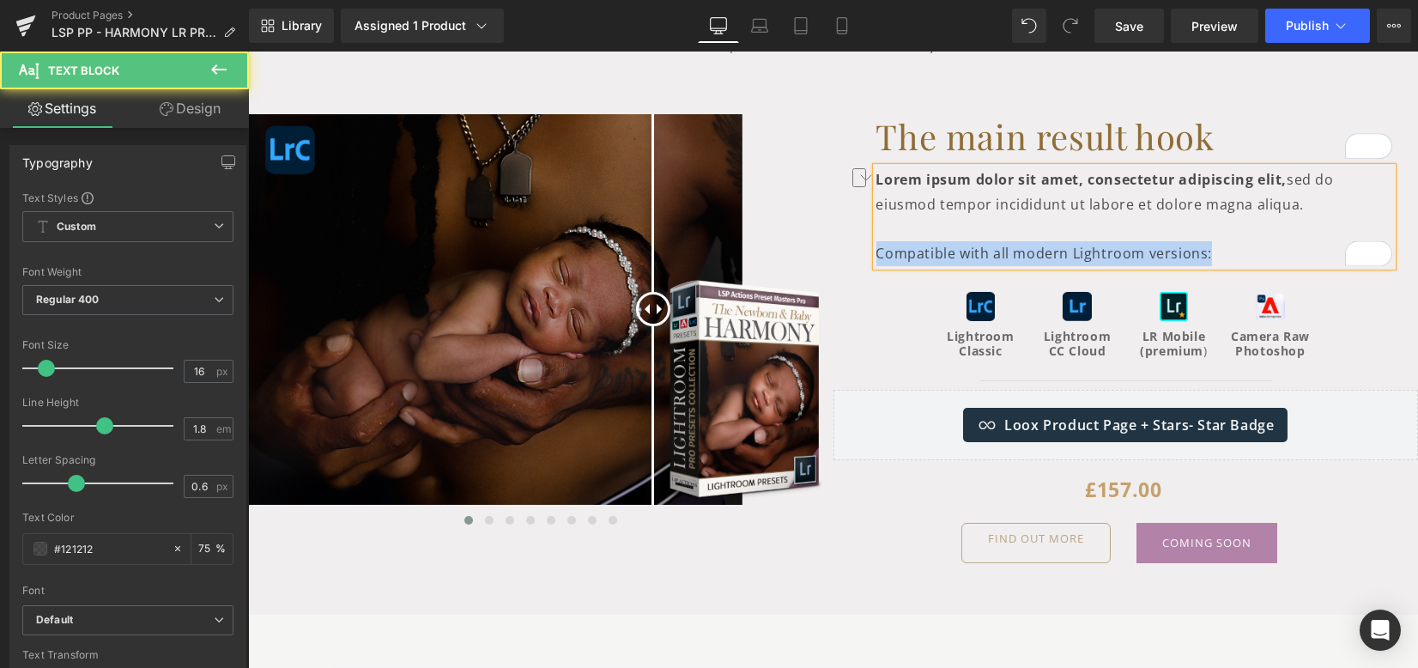
drag, startPoint x: 1141, startPoint y: 254, endPoint x: 873, endPoint y: 254, distance: 267.8
click at [876, 254] on p "Compatible with all modern Lightroom versions:" at bounding box center [1134, 253] width 517 height 25
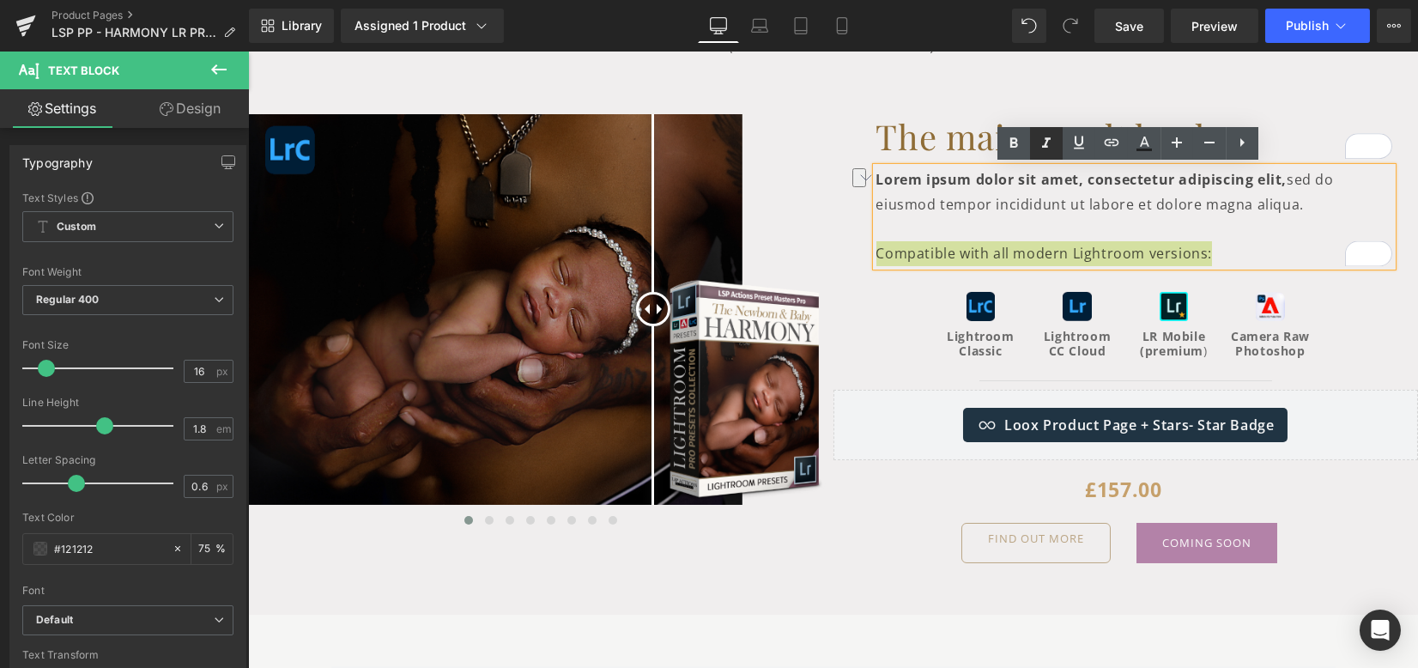
drag, startPoint x: 1009, startPoint y: 144, endPoint x: 1044, endPoint y: 149, distance: 34.7
click at [1009, 143] on icon at bounding box center [1013, 143] width 21 height 21
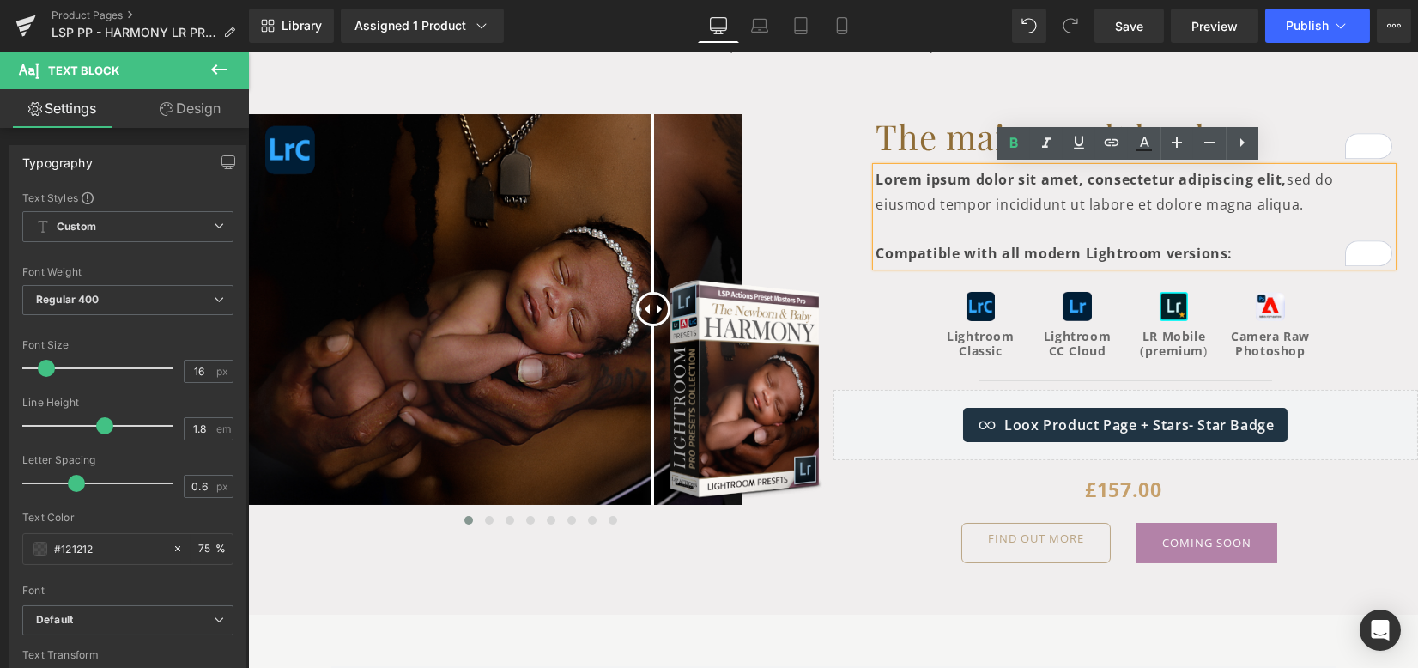
click at [1378, 416] on div "Loox Product Page + Stars - Star Badge" at bounding box center [1125, 425] width 549 height 34
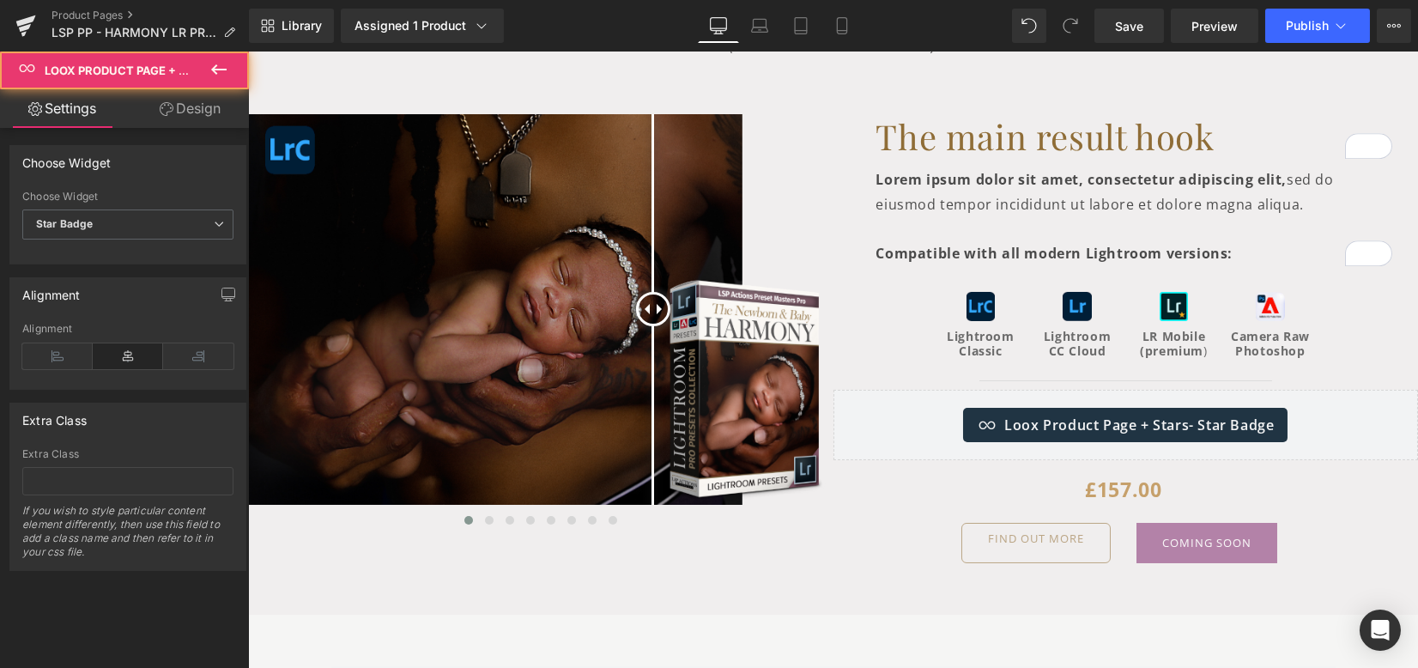
click at [1381, 550] on div "£0 £157.00 ( Save -15600% ) (P) Price FIND OUT MORE Button COMING SOON (P) Cart…" at bounding box center [1124, 517] width 547 height 91
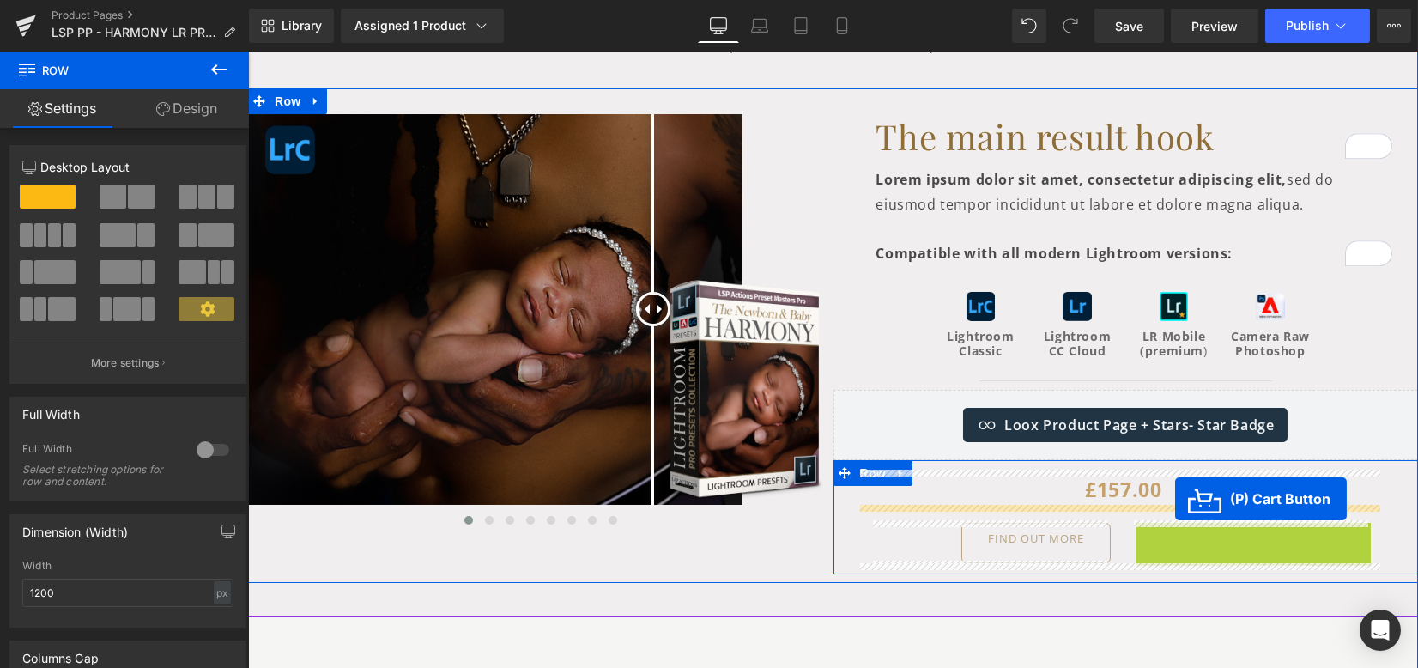
drag, startPoint x: 1227, startPoint y: 540, endPoint x: 1175, endPoint y: 499, distance: 66.6
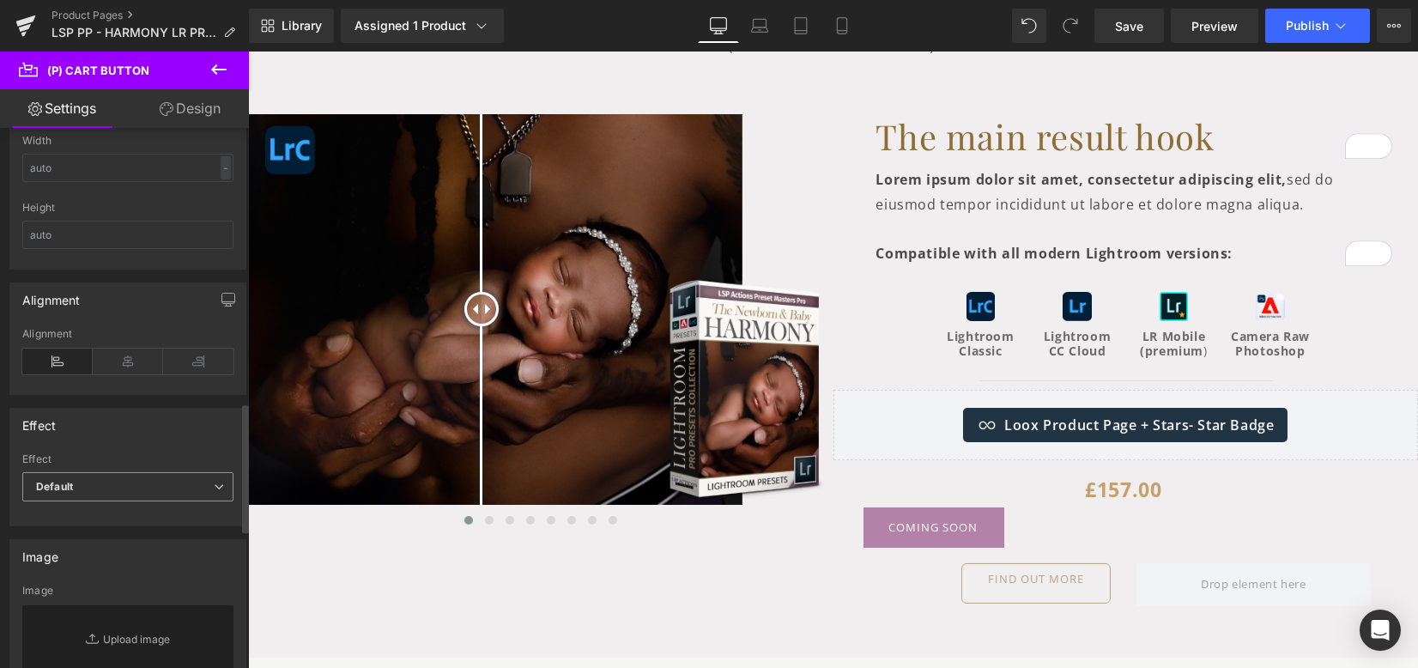
scroll to position [1144, 0]
click at [118, 360] on icon at bounding box center [128, 357] width 70 height 26
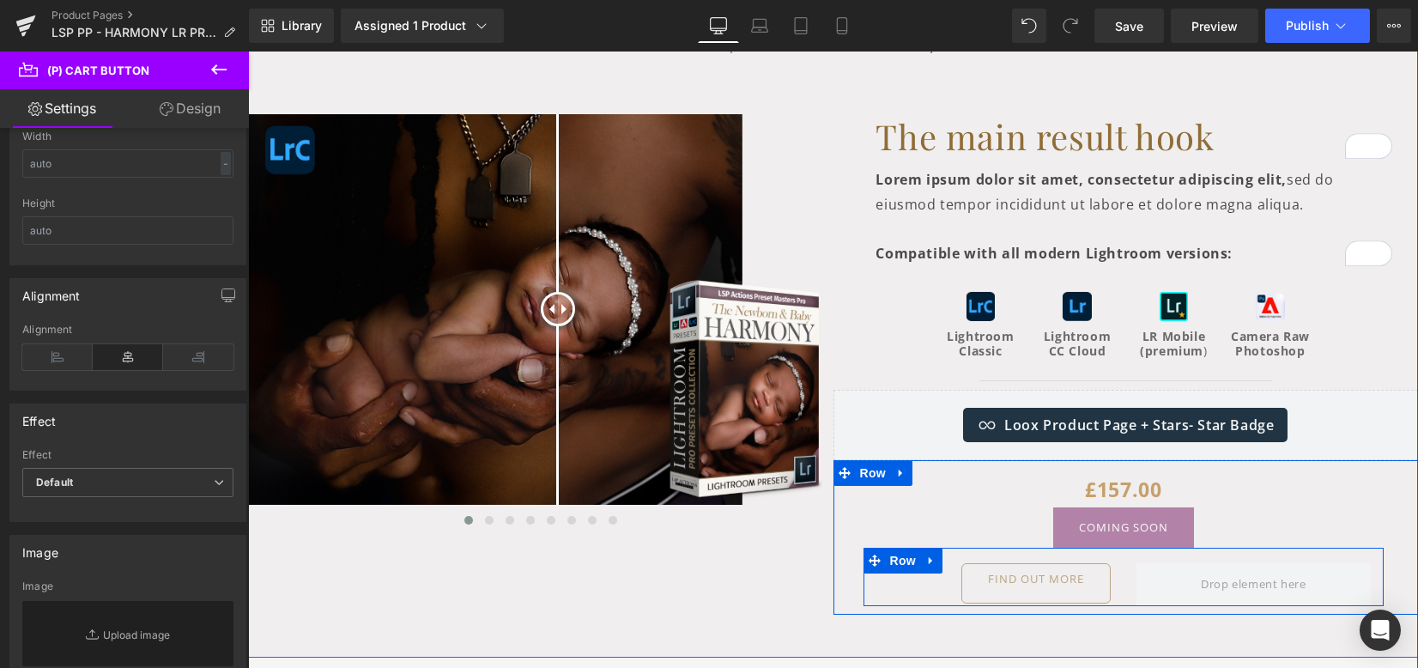
click at [927, 555] on icon at bounding box center [931, 560] width 12 height 13
click at [970, 556] on icon at bounding box center [976, 560] width 12 height 12
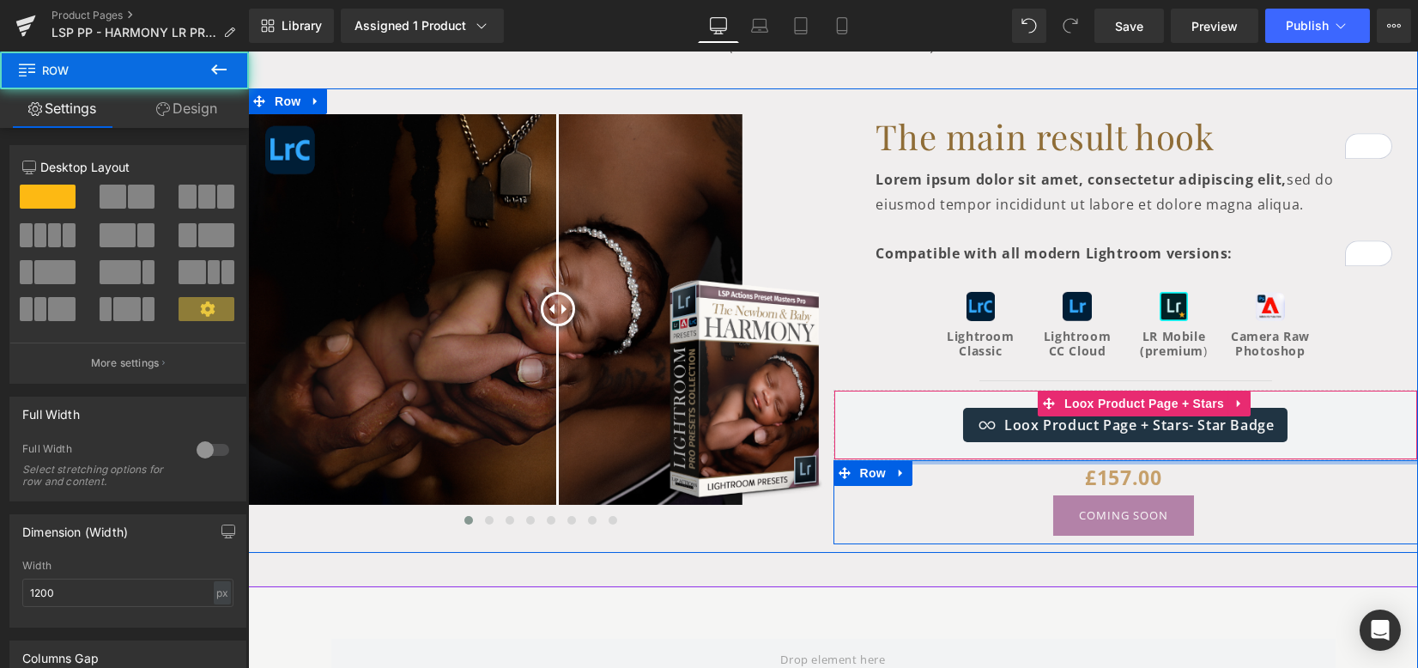
drag, startPoint x: 1063, startPoint y: 460, endPoint x: 1061, endPoint y: 437, distance: 23.3
click at [1061, 437] on div "The main result hook Heading Lorem ipsum dolor sit amet, consectetur adipiscing…" at bounding box center [1125, 329] width 585 height 430
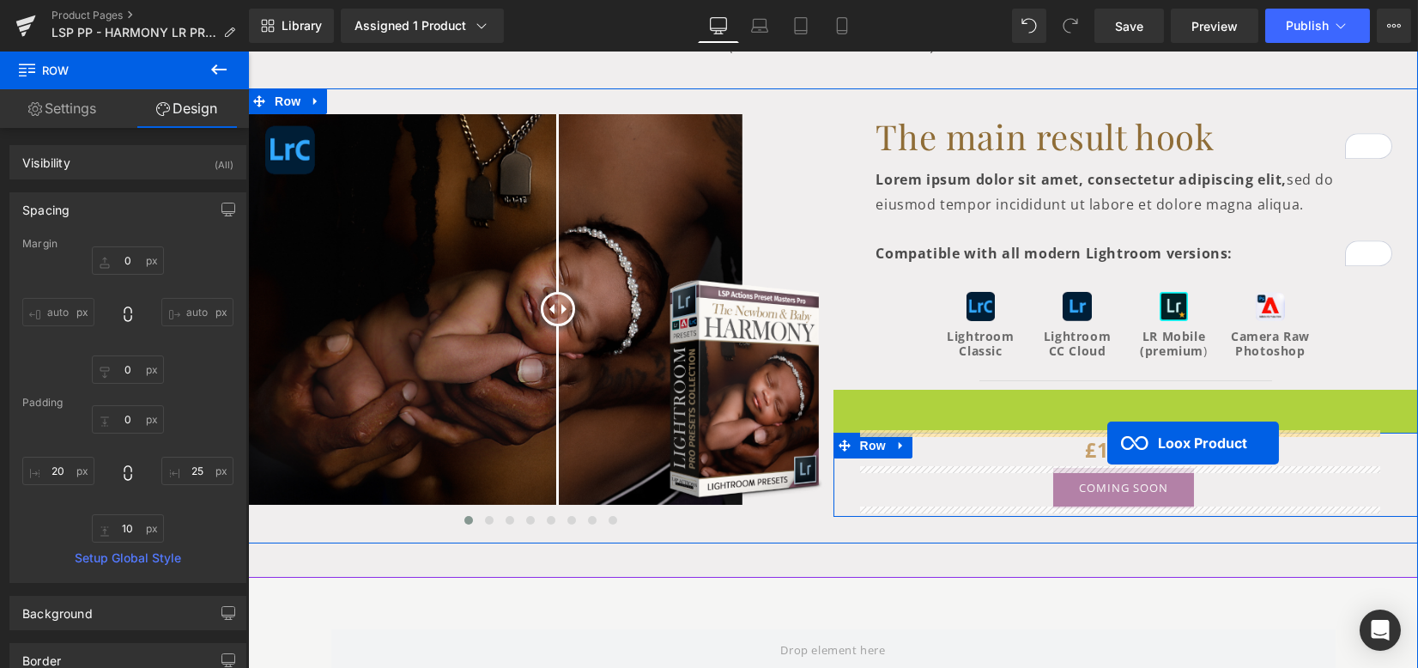
drag, startPoint x: 1102, startPoint y: 407, endPoint x: 1107, endPoint y: 443, distance: 36.4
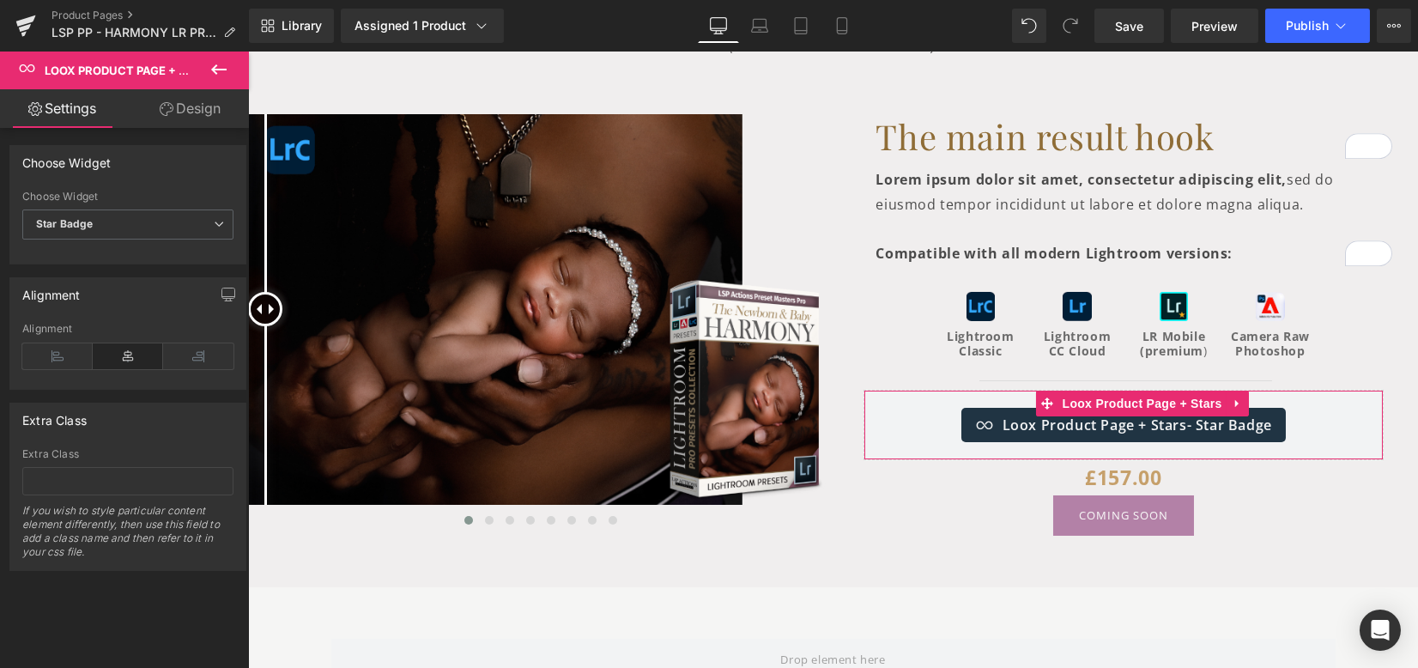
click at [209, 121] on link "Design" at bounding box center [190, 108] width 124 height 39
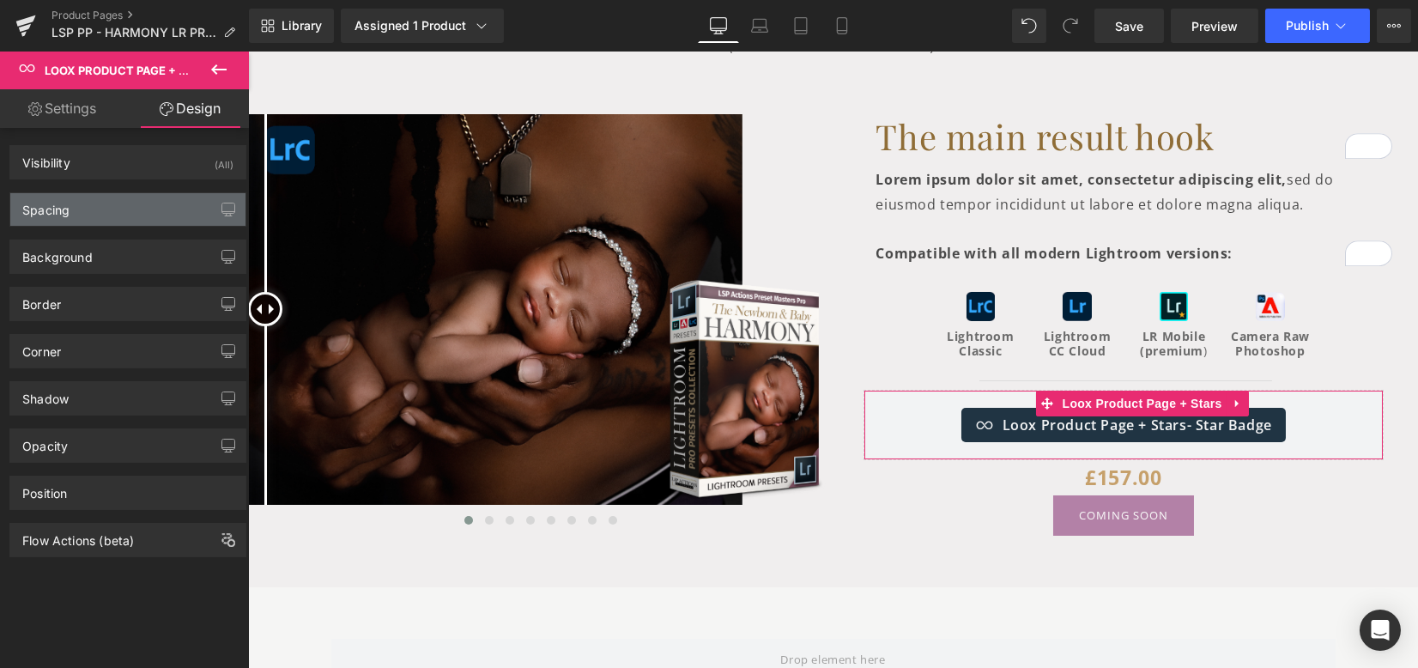
click at [144, 200] on div "Spacing" at bounding box center [127, 209] width 235 height 33
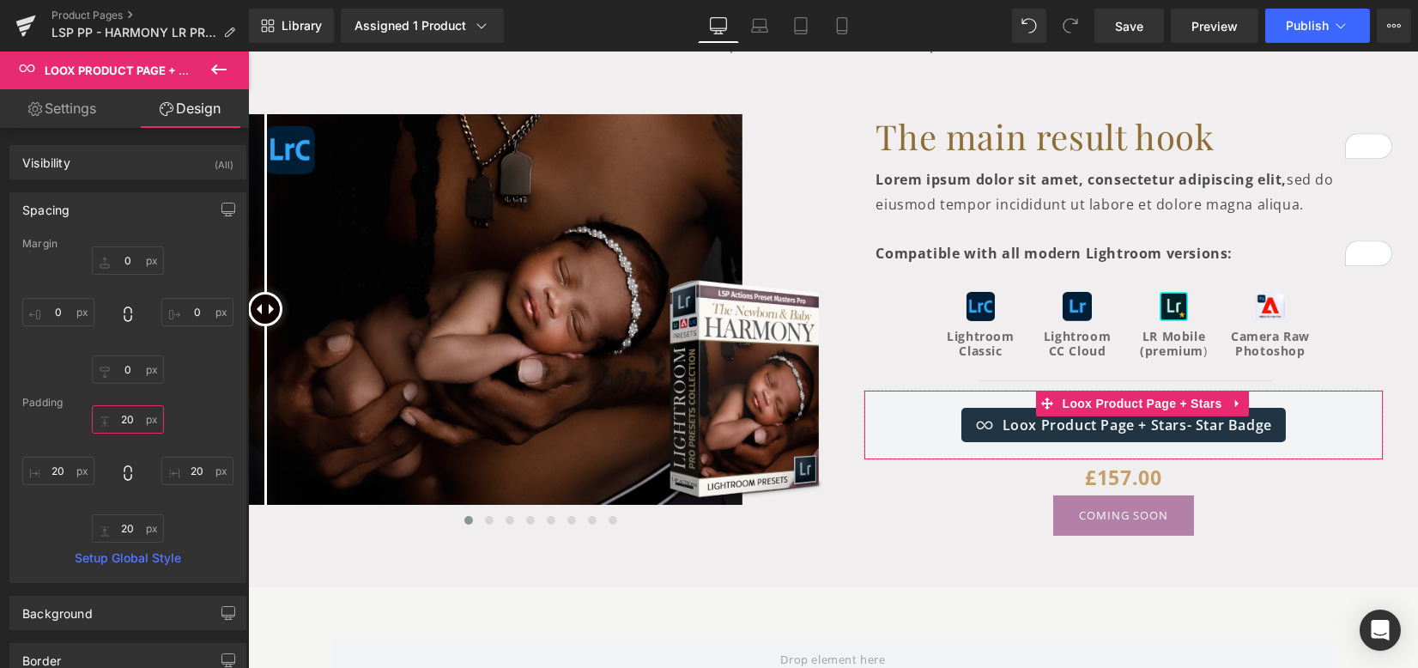
click at [128, 416] on input "text" at bounding box center [128, 419] width 72 height 28
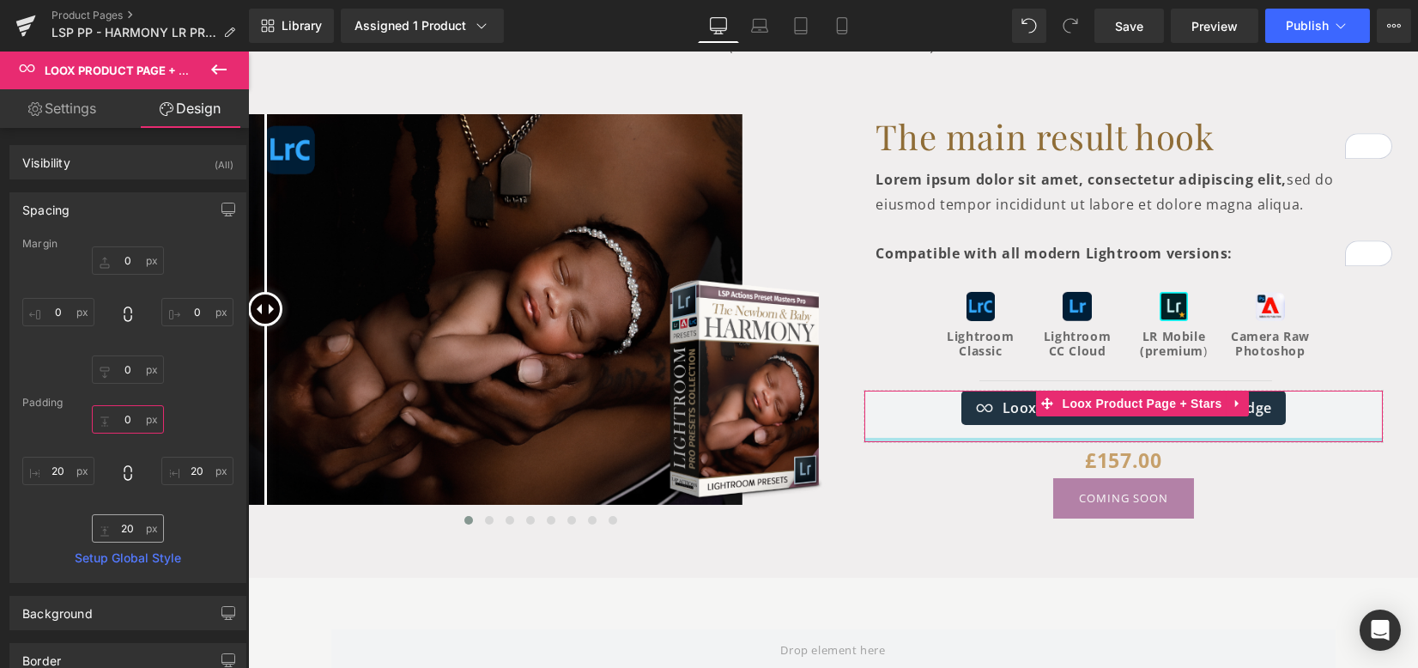
type input "0"
click at [131, 523] on input "text" at bounding box center [128, 528] width 72 height 28
type input "0"
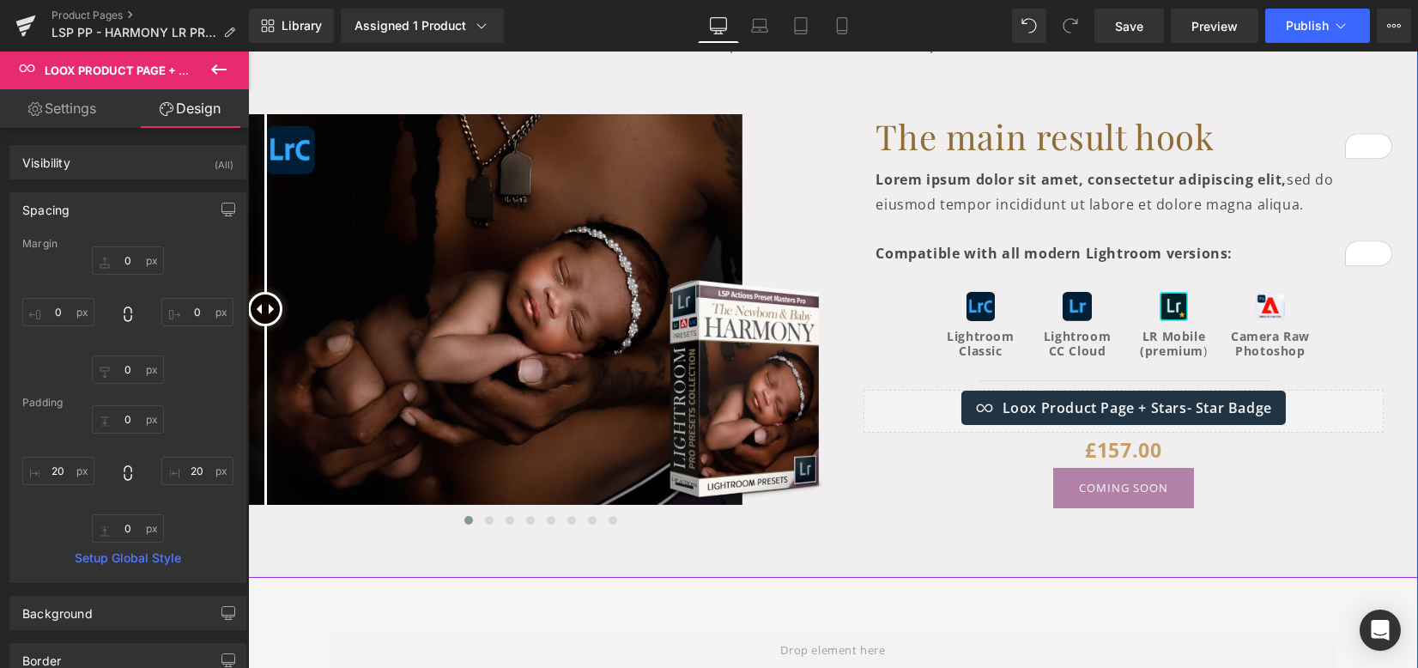
click at [1294, 548] on div "Harmony Pro Newborn Lightroom Presets Heading Harmony Pro Newborn Lightroom Pre…" at bounding box center [833, 190] width 1170 height 774
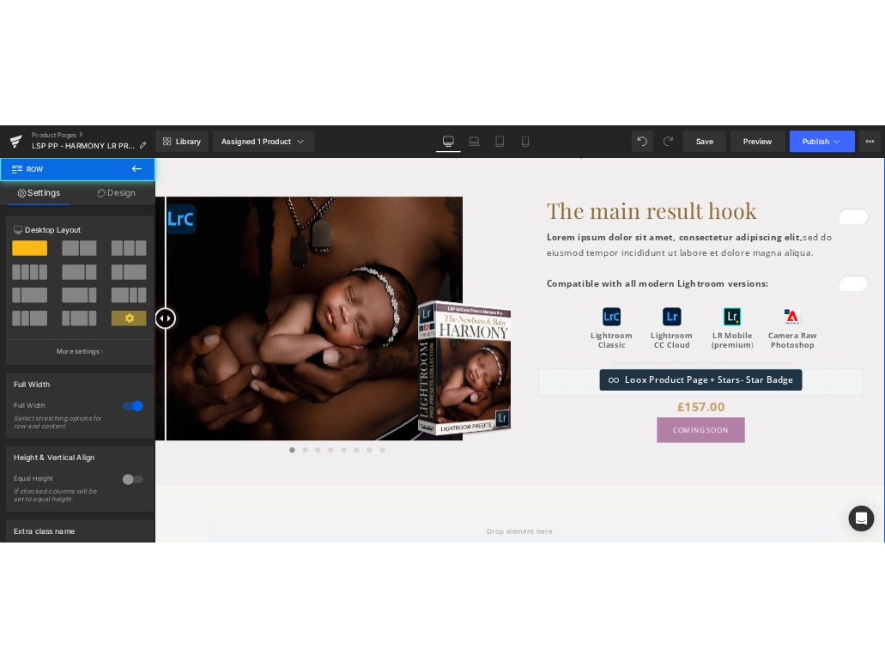
scroll to position [129, 0]
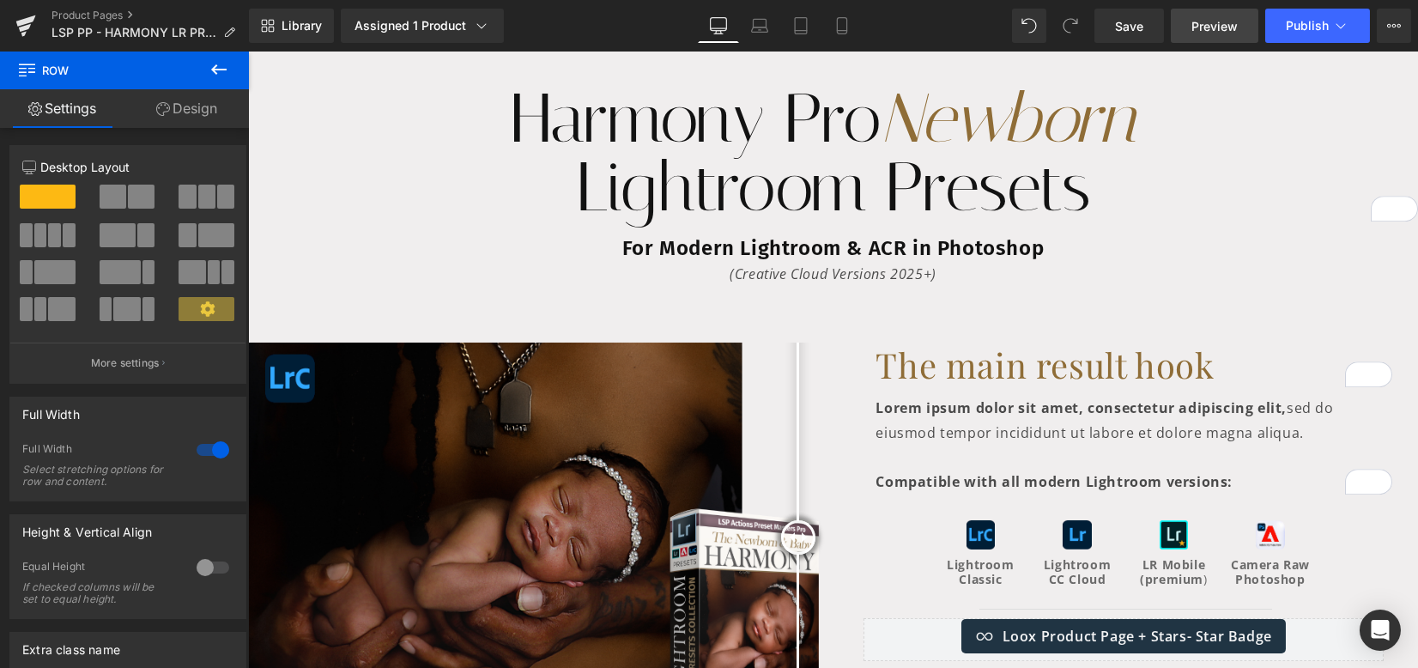
drag, startPoint x: 1143, startPoint y: 22, endPoint x: 1211, endPoint y: 26, distance: 67.9
click at [1143, 22] on span "Save" at bounding box center [1129, 26] width 28 height 18
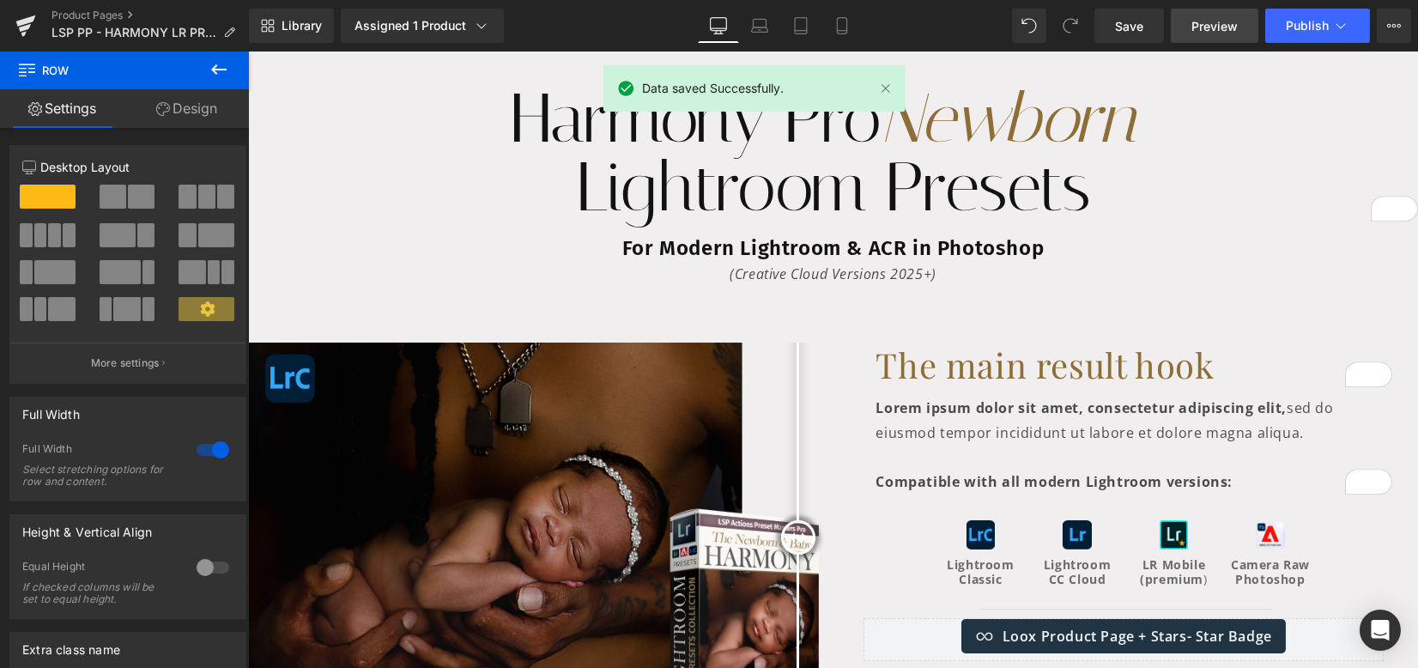
click at [1219, 25] on span "Preview" at bounding box center [1214, 26] width 46 height 18
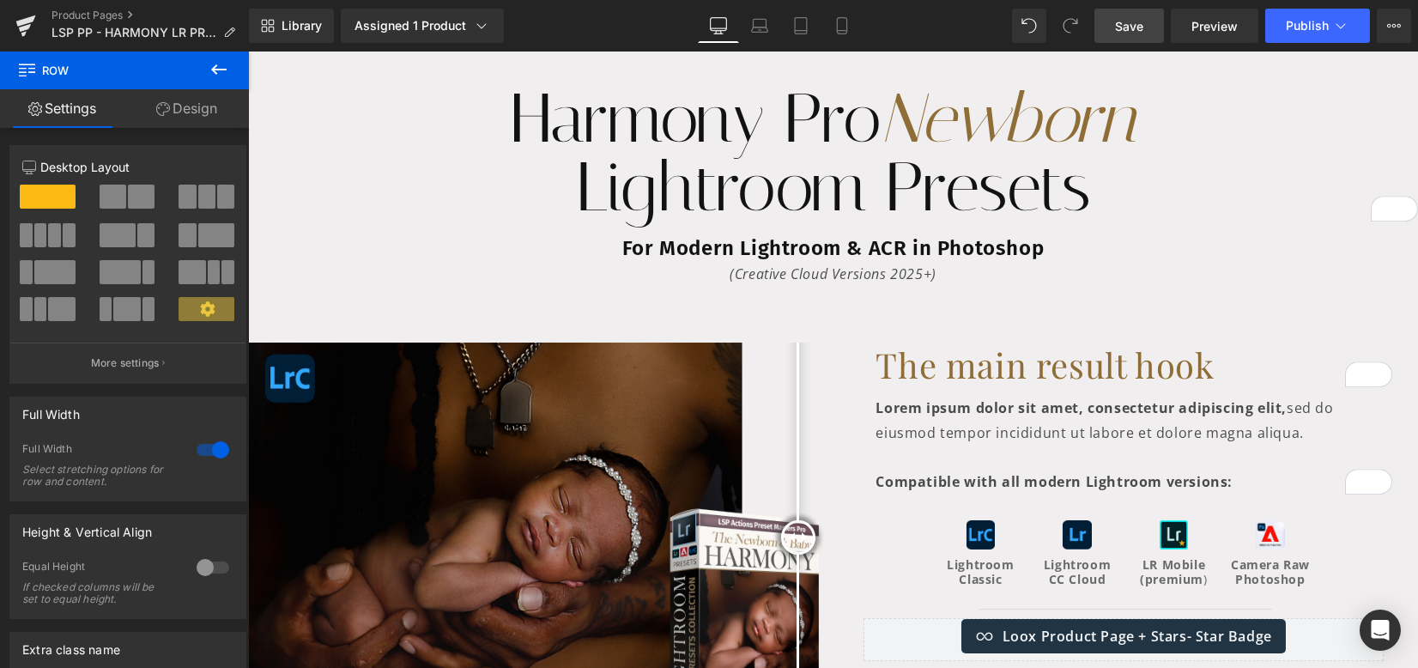
click at [1124, 21] on span "Save" at bounding box center [1129, 26] width 28 height 18
